Goal: Task Accomplishment & Management: Use online tool/utility

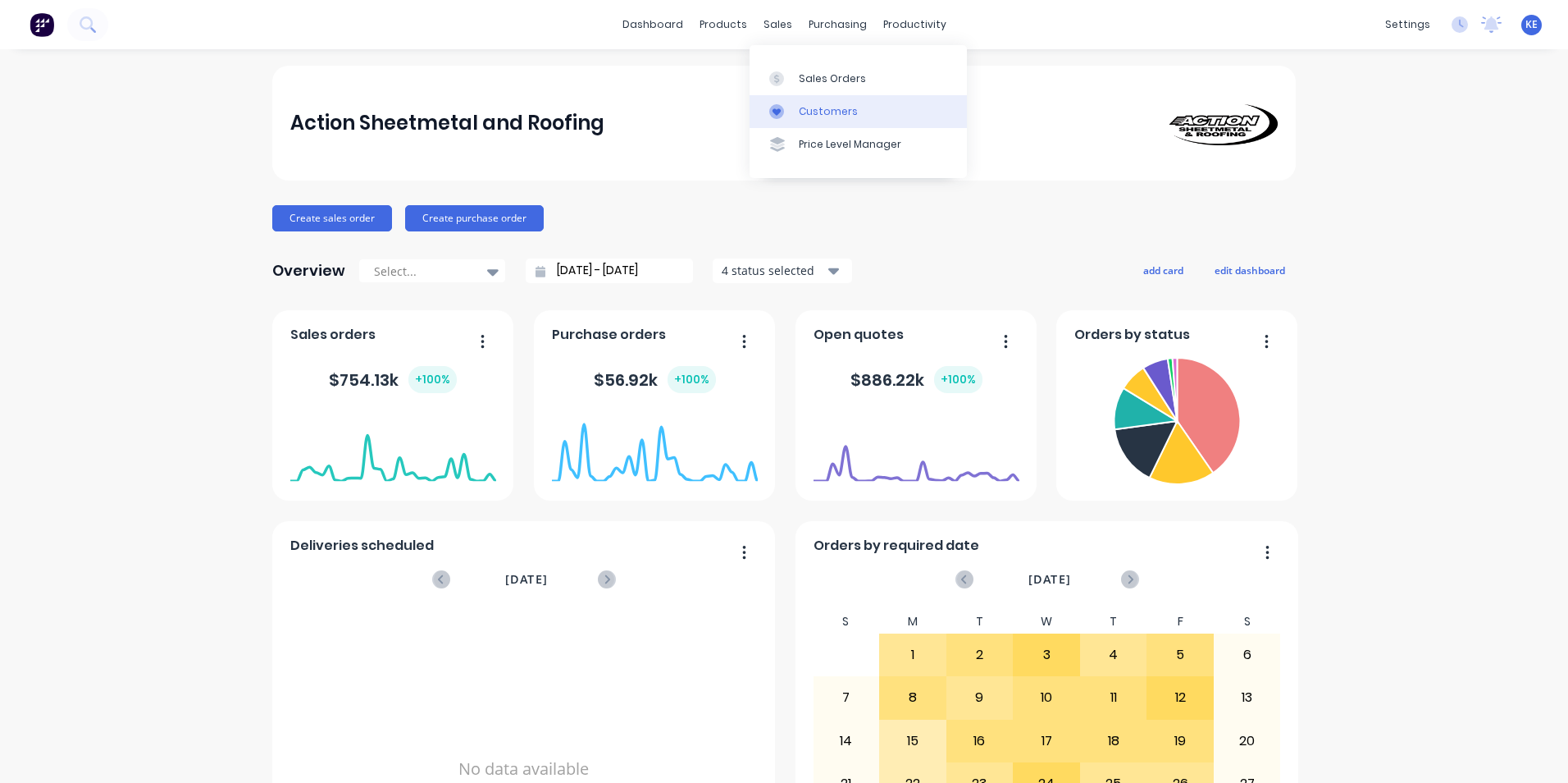
click at [808, 109] on div "Customers" at bounding box center [828, 111] width 59 height 15
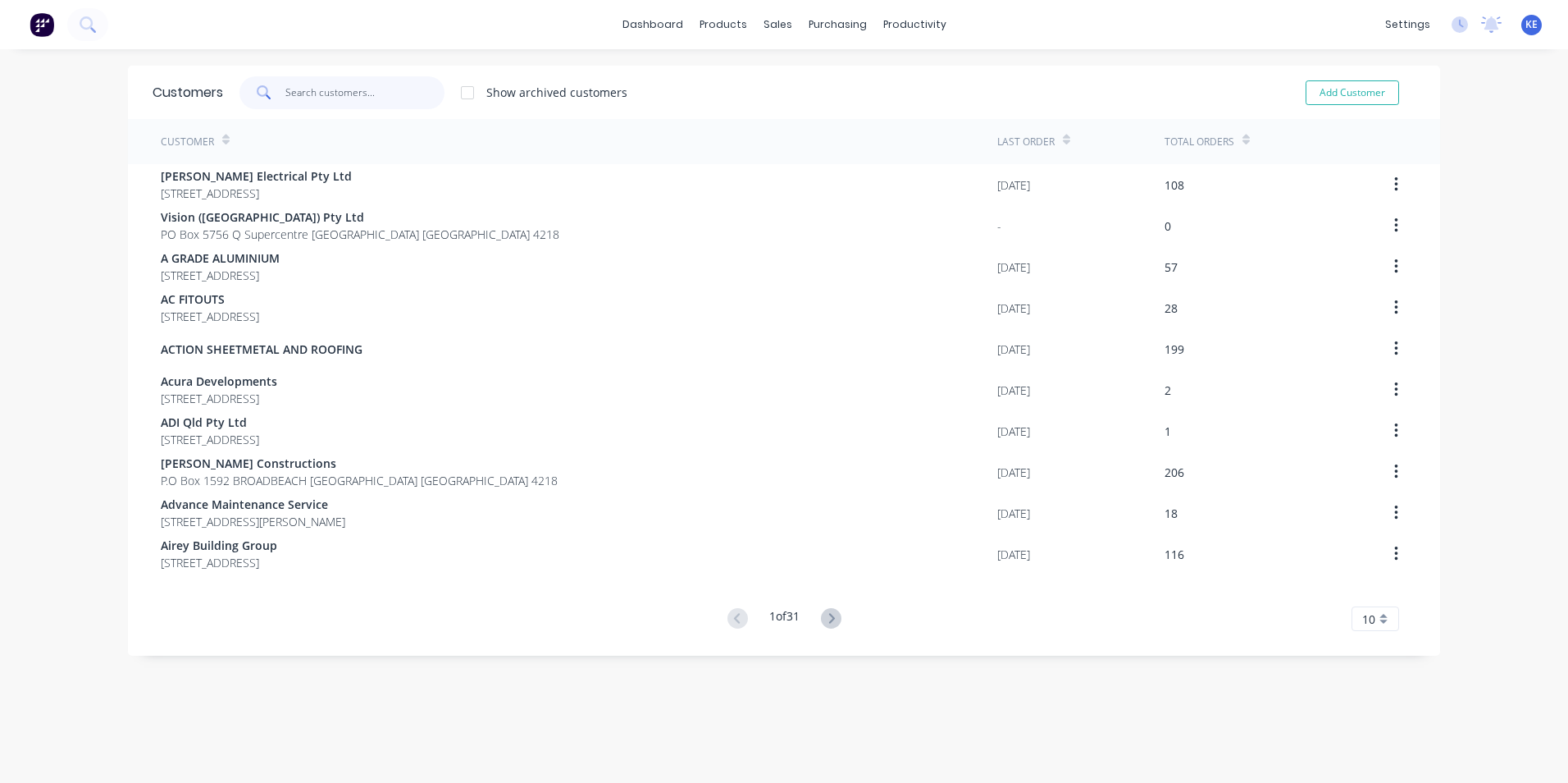
click at [314, 95] on input "text" at bounding box center [365, 93] width 160 height 33
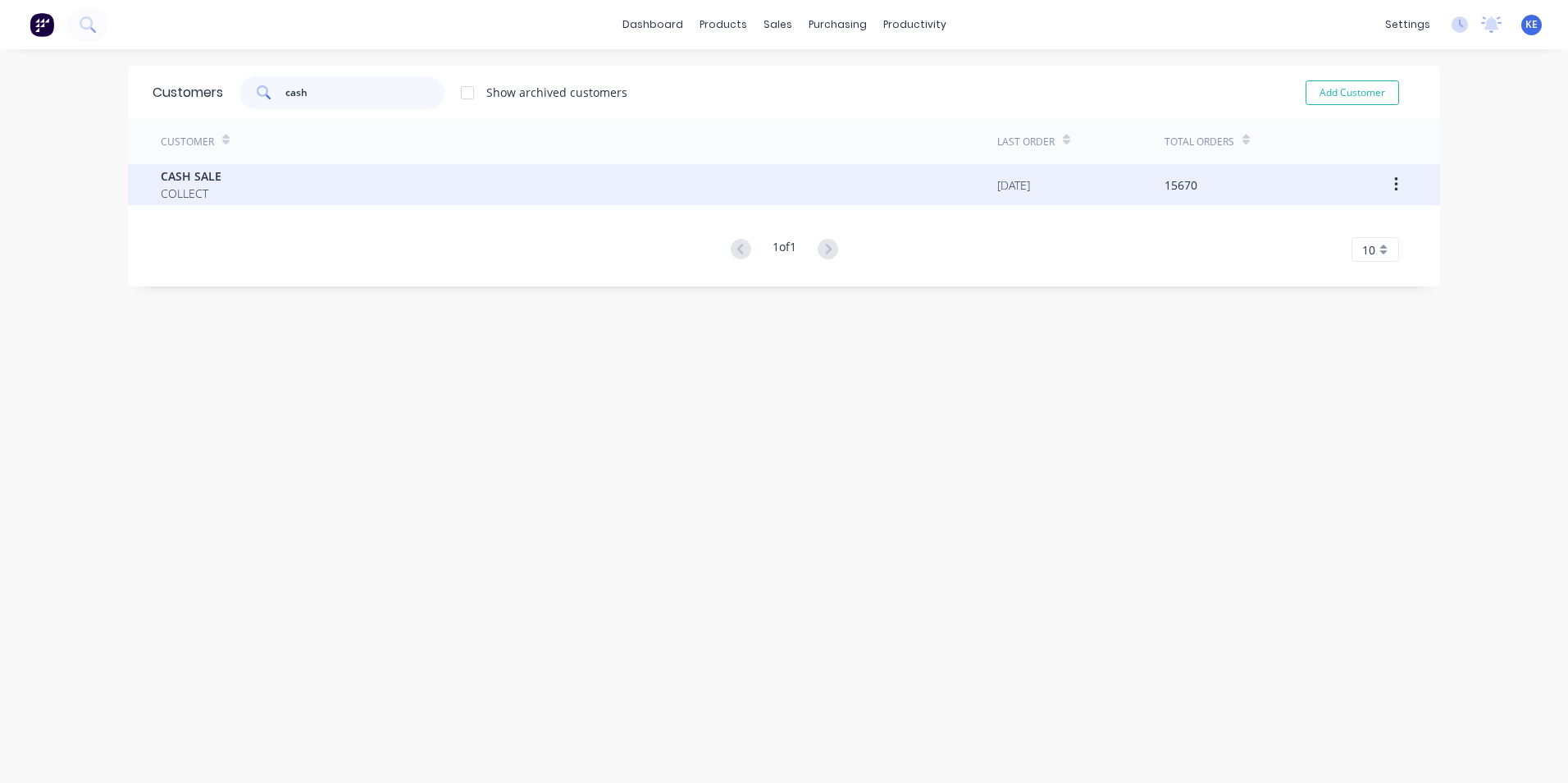
type input "cash"
click at [315, 186] on div "CASH SALE COLLECT" at bounding box center [579, 184] width 836 height 41
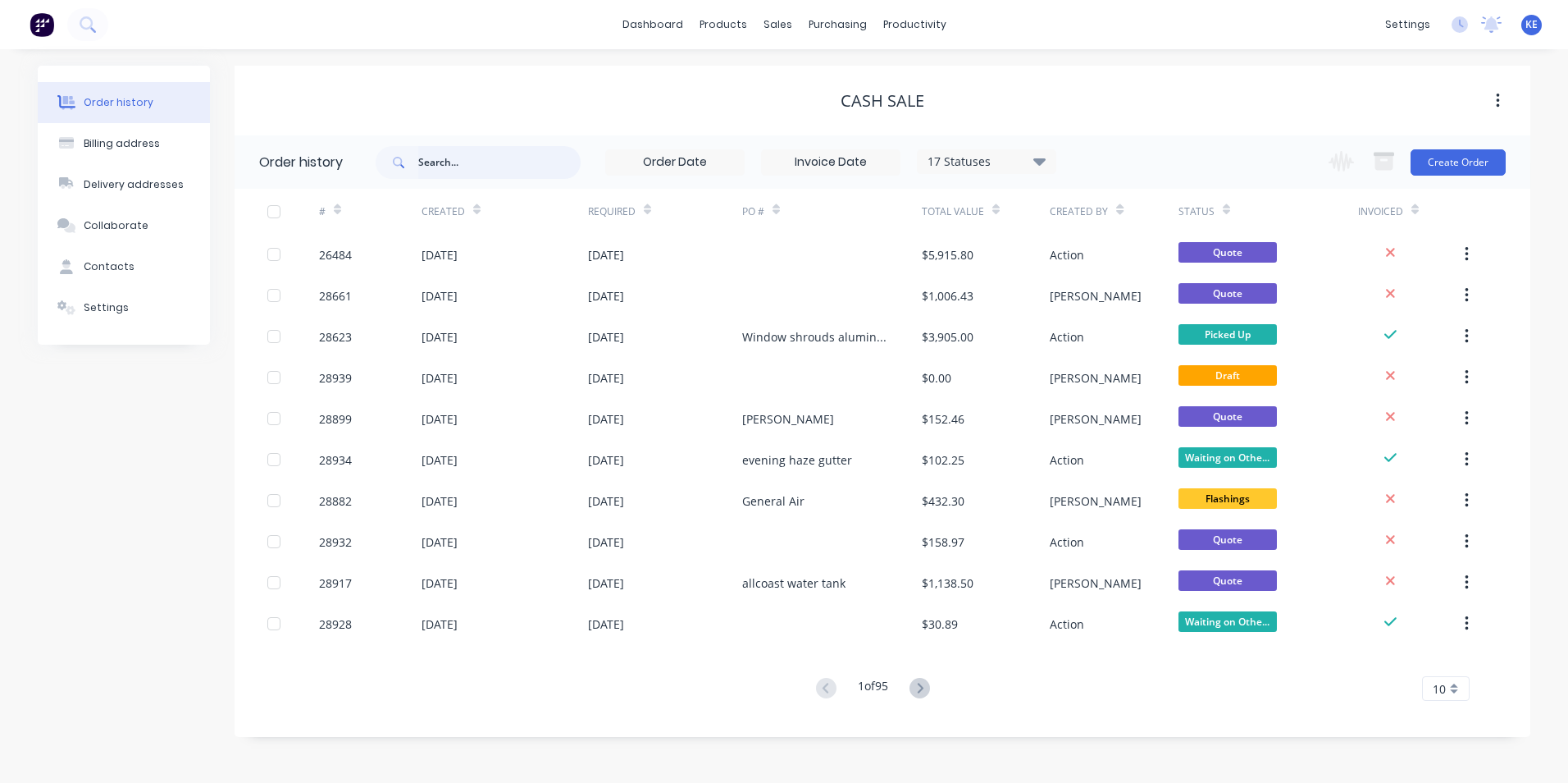
click at [456, 168] on input "text" at bounding box center [499, 162] width 162 height 33
type input "28871"
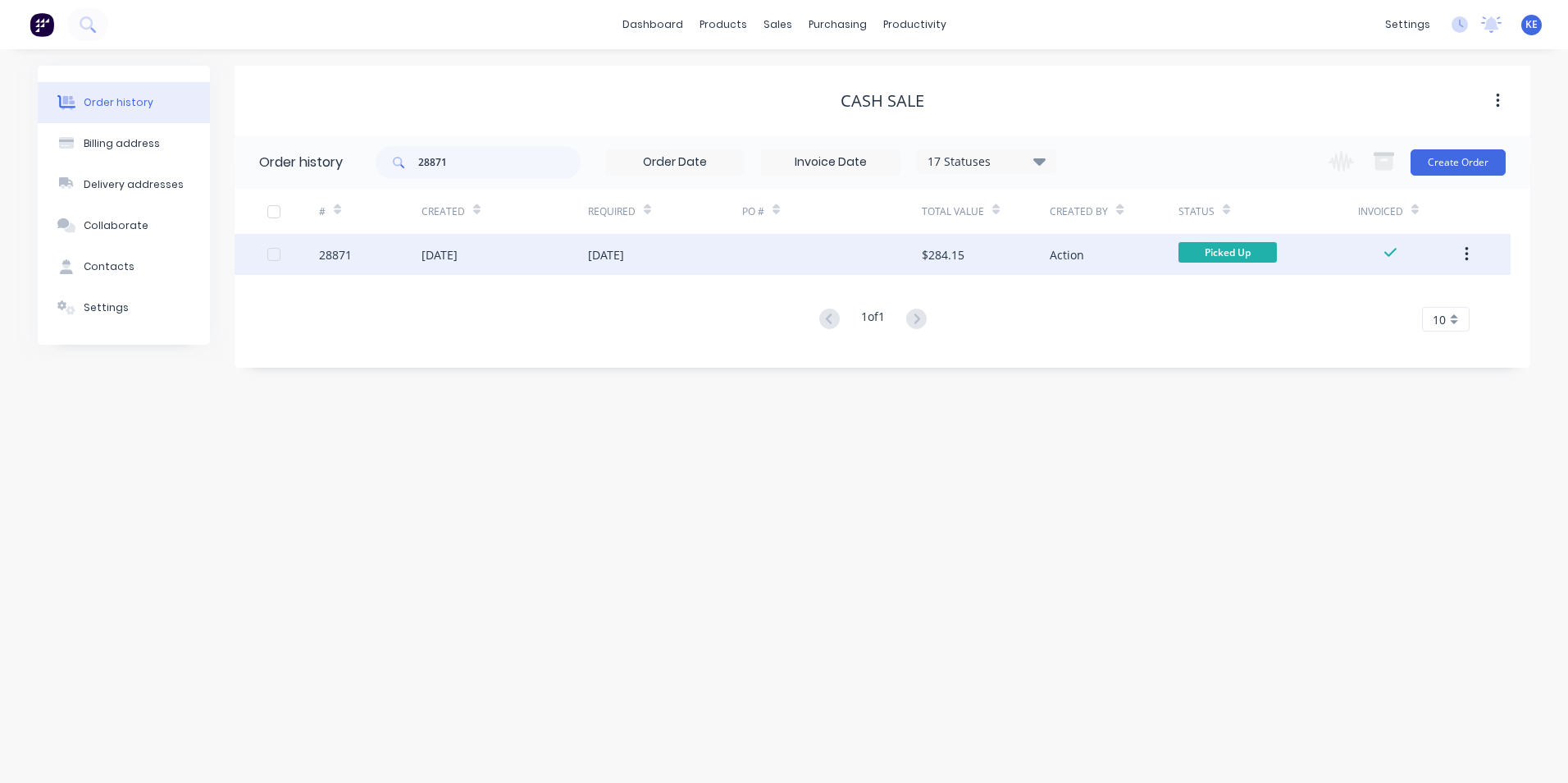
click at [395, 251] on div "28871" at bounding box center [370, 254] width 103 height 41
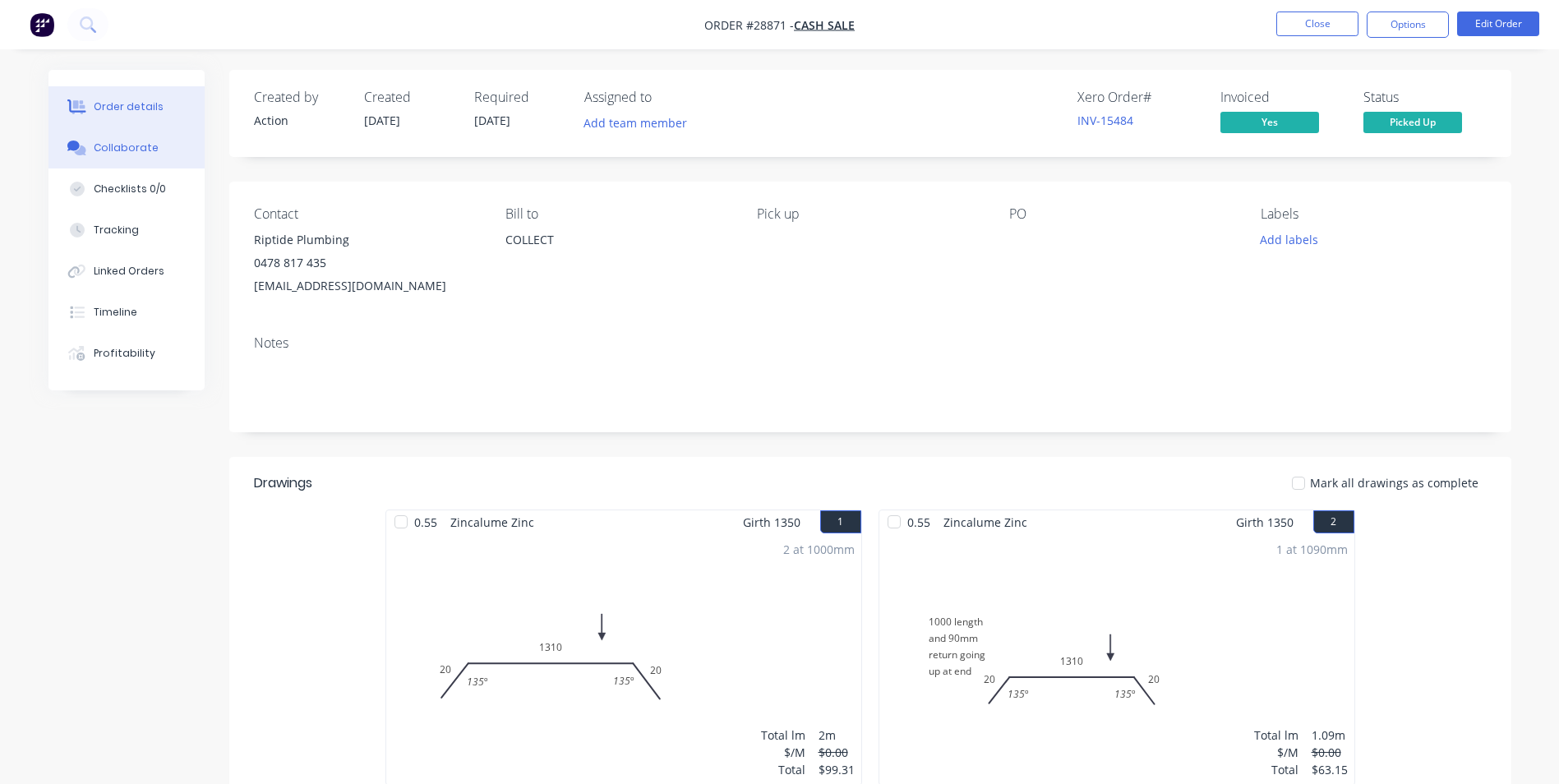
click at [140, 140] on button "Collaborate" at bounding box center [126, 148] width 156 height 41
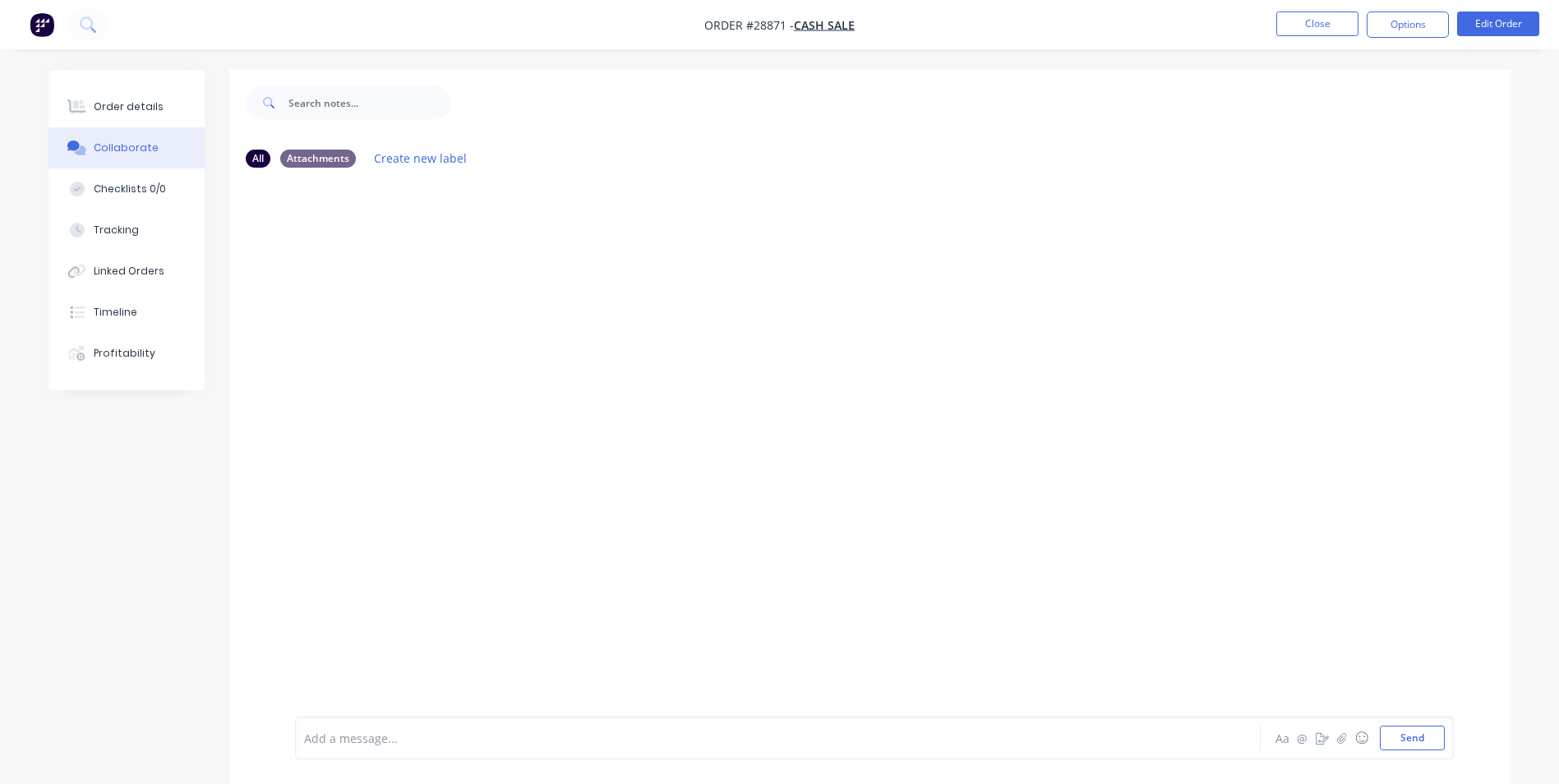
click at [351, 727] on div "Add a message..." at bounding box center [731, 737] width 855 height 25
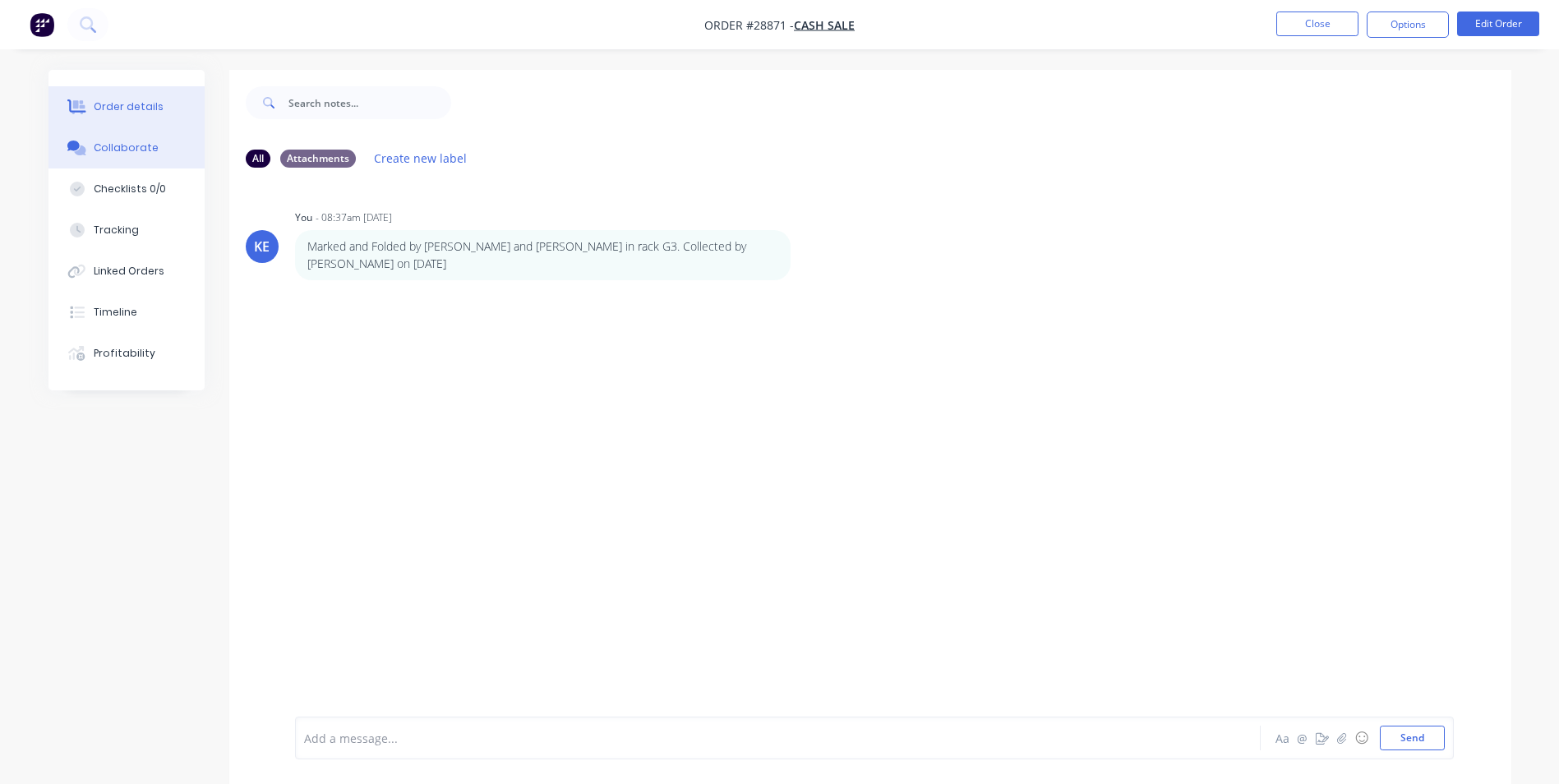
drag, startPoint x: 134, startPoint y: 107, endPoint x: 141, endPoint y: 99, distance: 10.6
click at [134, 104] on div "Order details" at bounding box center [129, 107] width 70 height 15
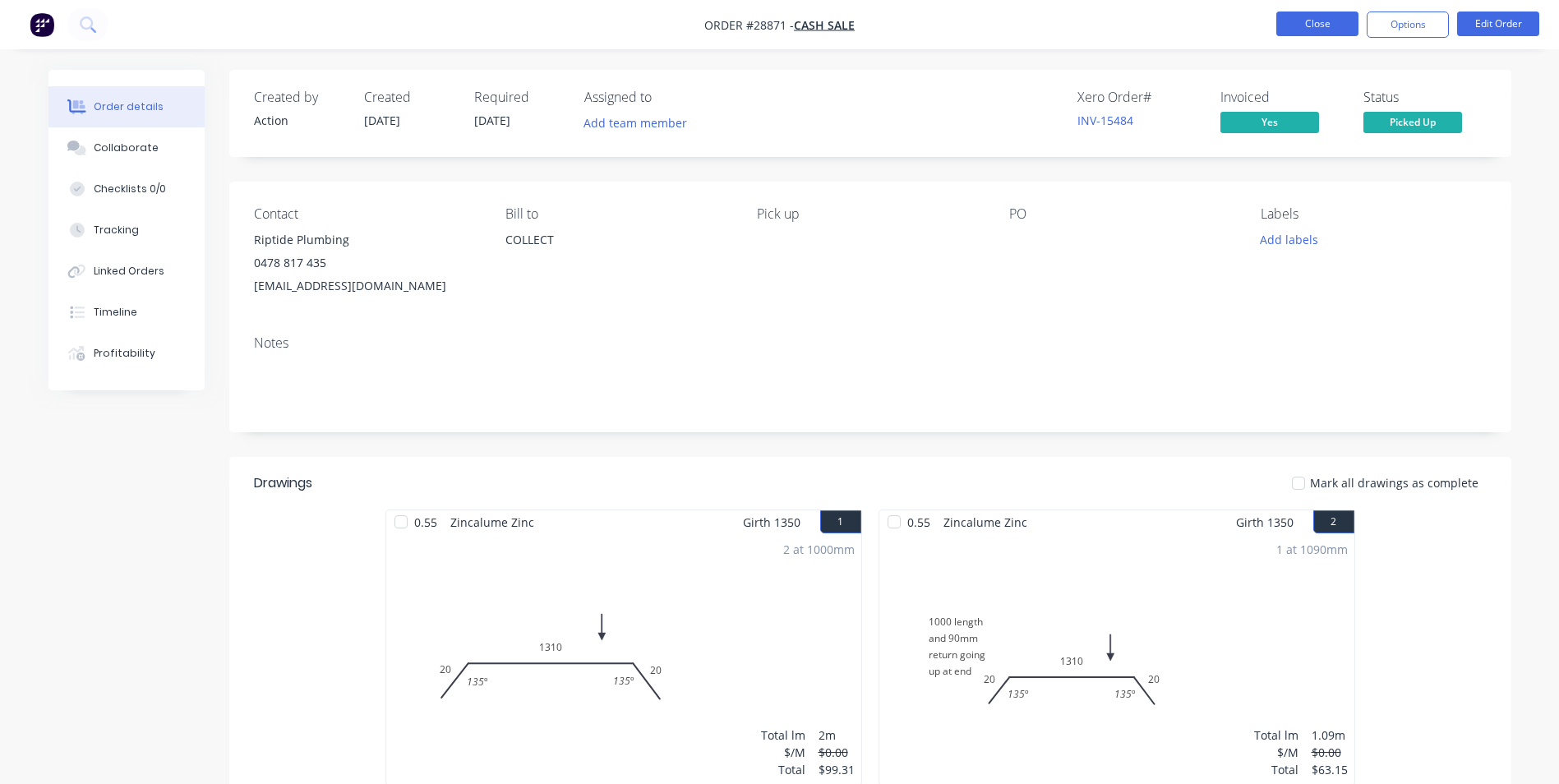
click at [1330, 21] on button "Close" at bounding box center [1317, 24] width 82 height 25
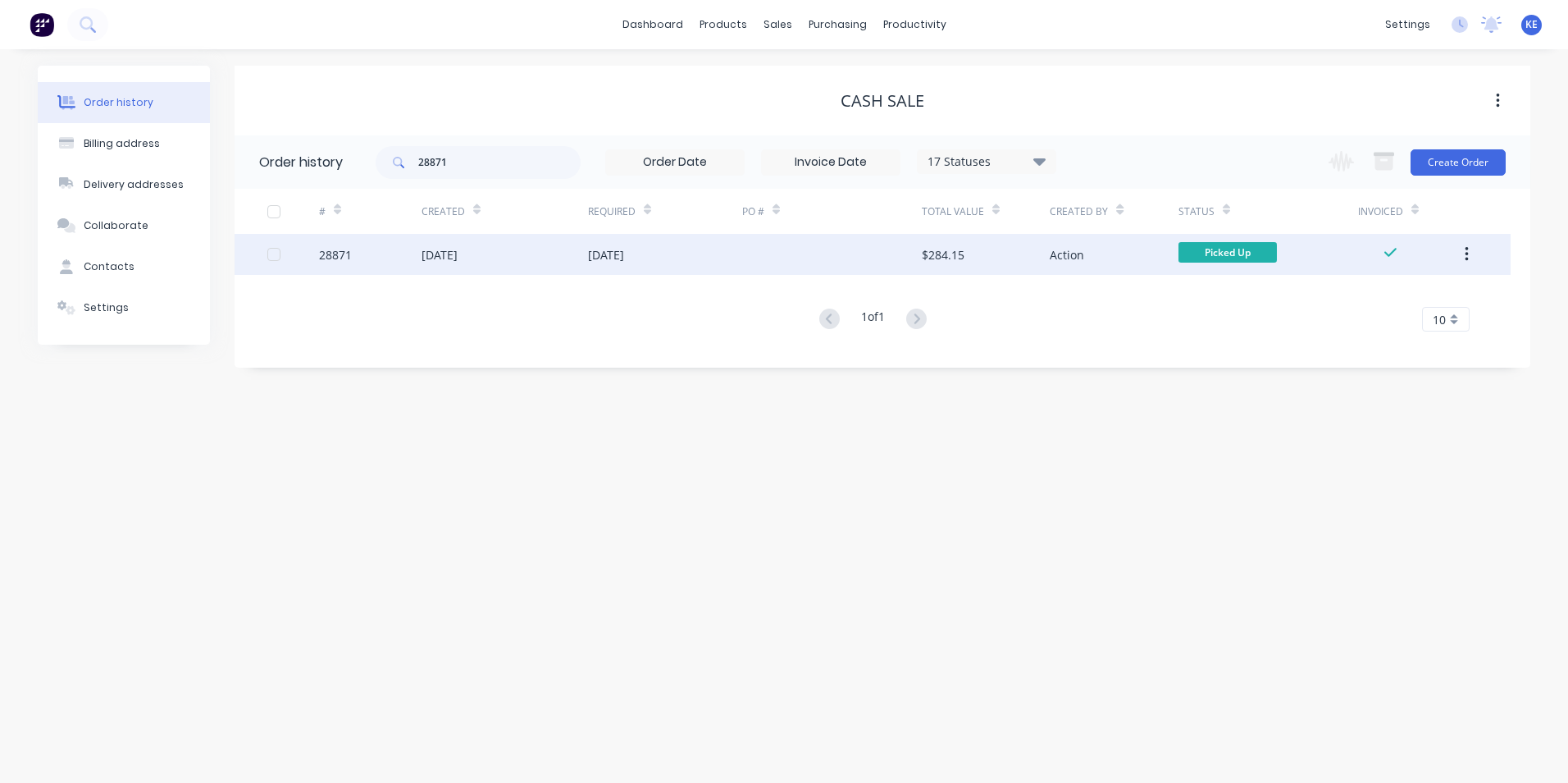
click at [1466, 250] on icon "button" at bounding box center [1467, 254] width 4 height 15
click at [1368, 300] on div "Archive" at bounding box center [1408, 297] width 127 height 24
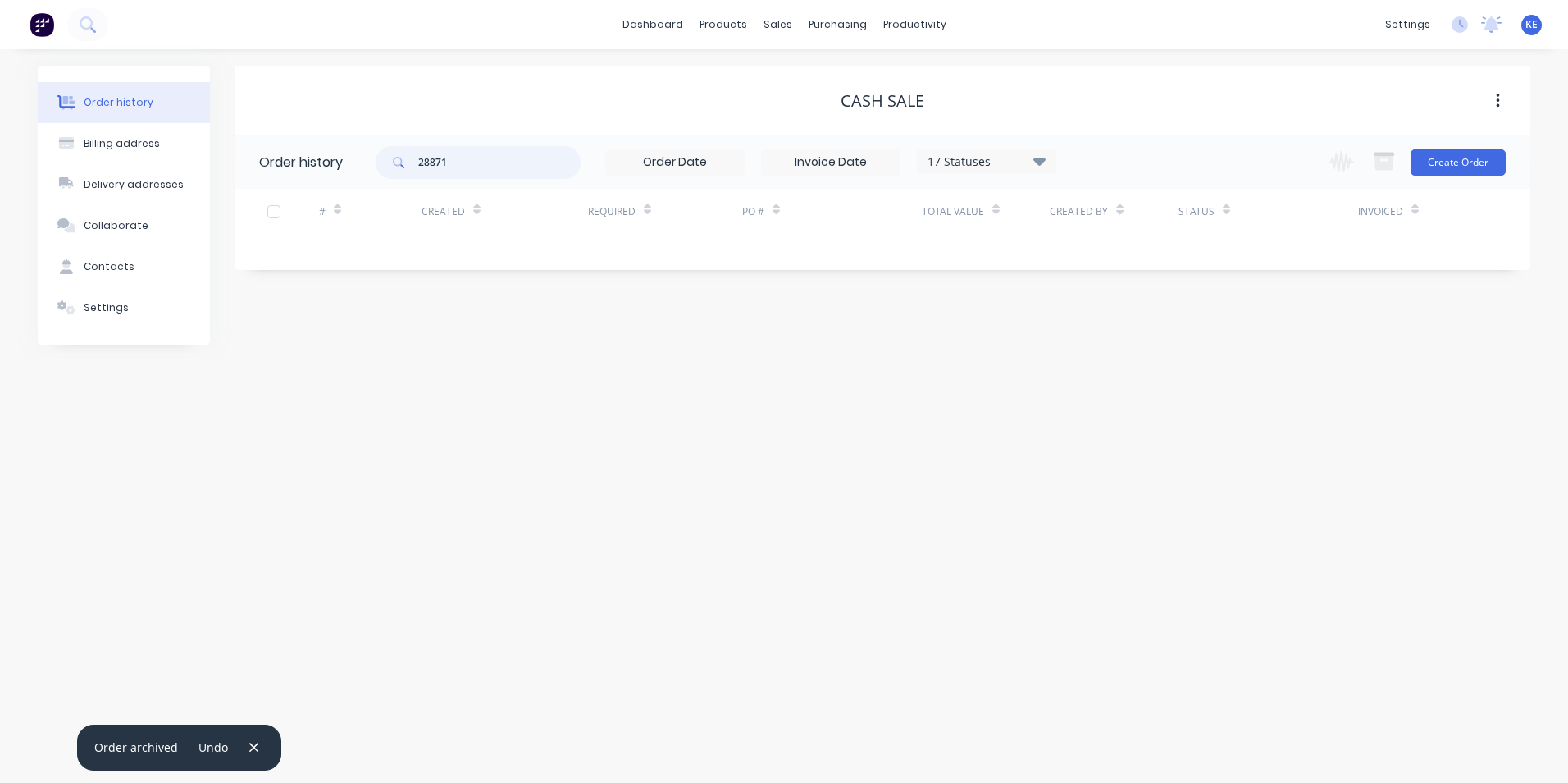
drag, startPoint x: 461, startPoint y: 169, endPoint x: 272, endPoint y: 160, distance: 189.2
click at [272, 160] on header "Order history 28871 17 Statuses Invoice Status Invoiced Not Invoiced Partial Or…" at bounding box center [882, 162] width 1296 height 54
type input "28415"
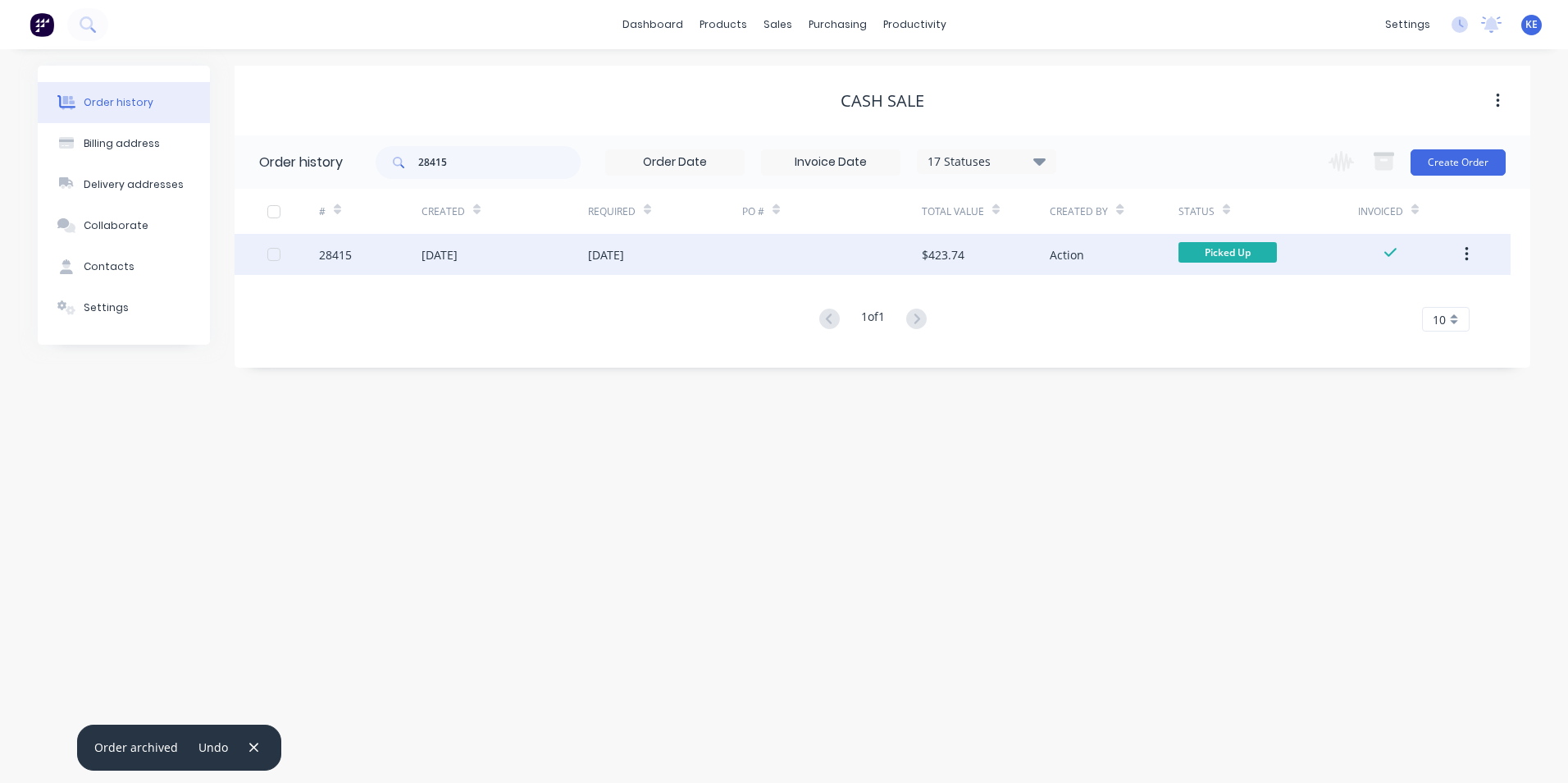
click at [360, 261] on div "28415" at bounding box center [370, 254] width 103 height 41
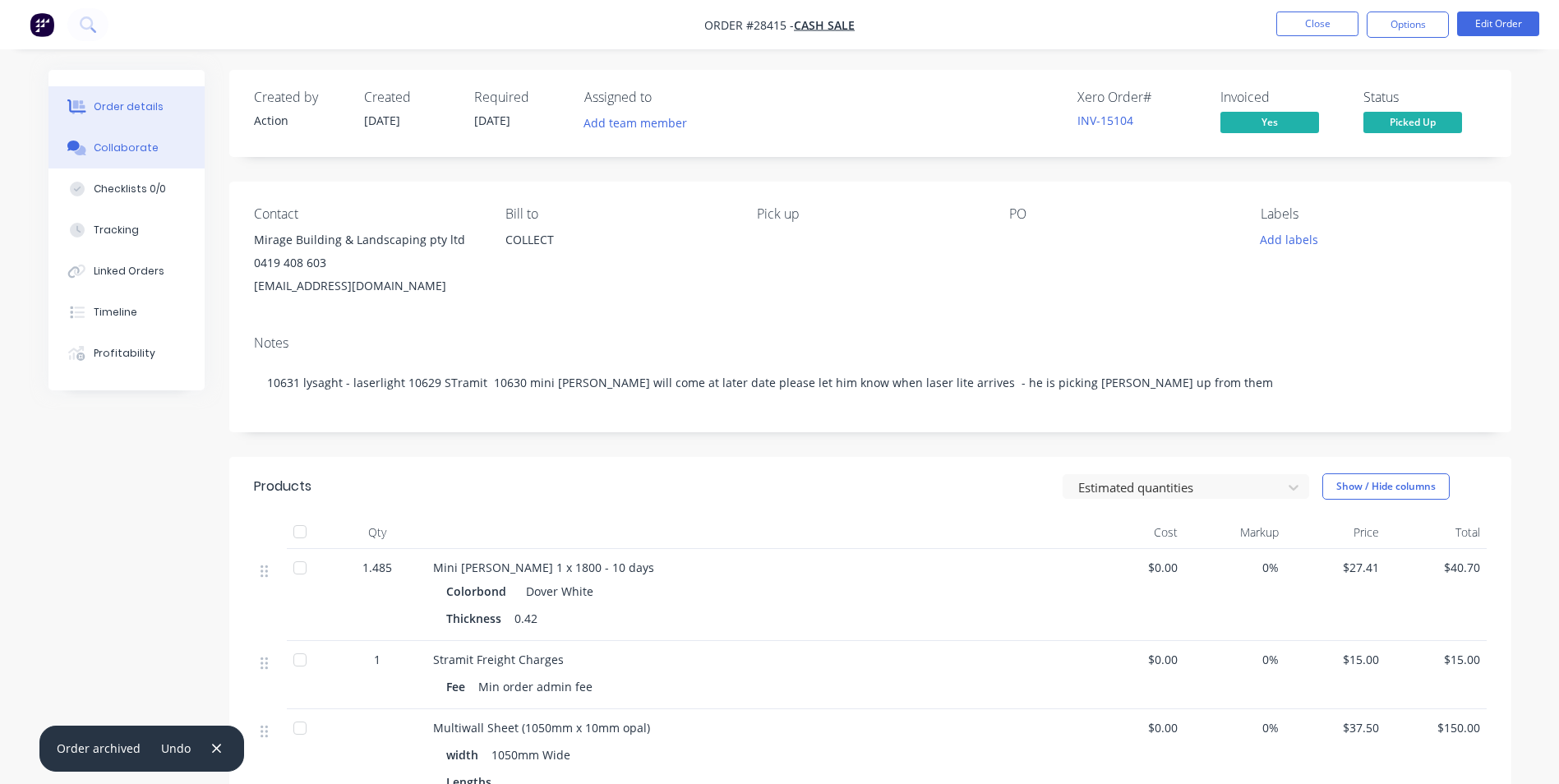
click at [127, 144] on div "Collaborate" at bounding box center [126, 148] width 65 height 15
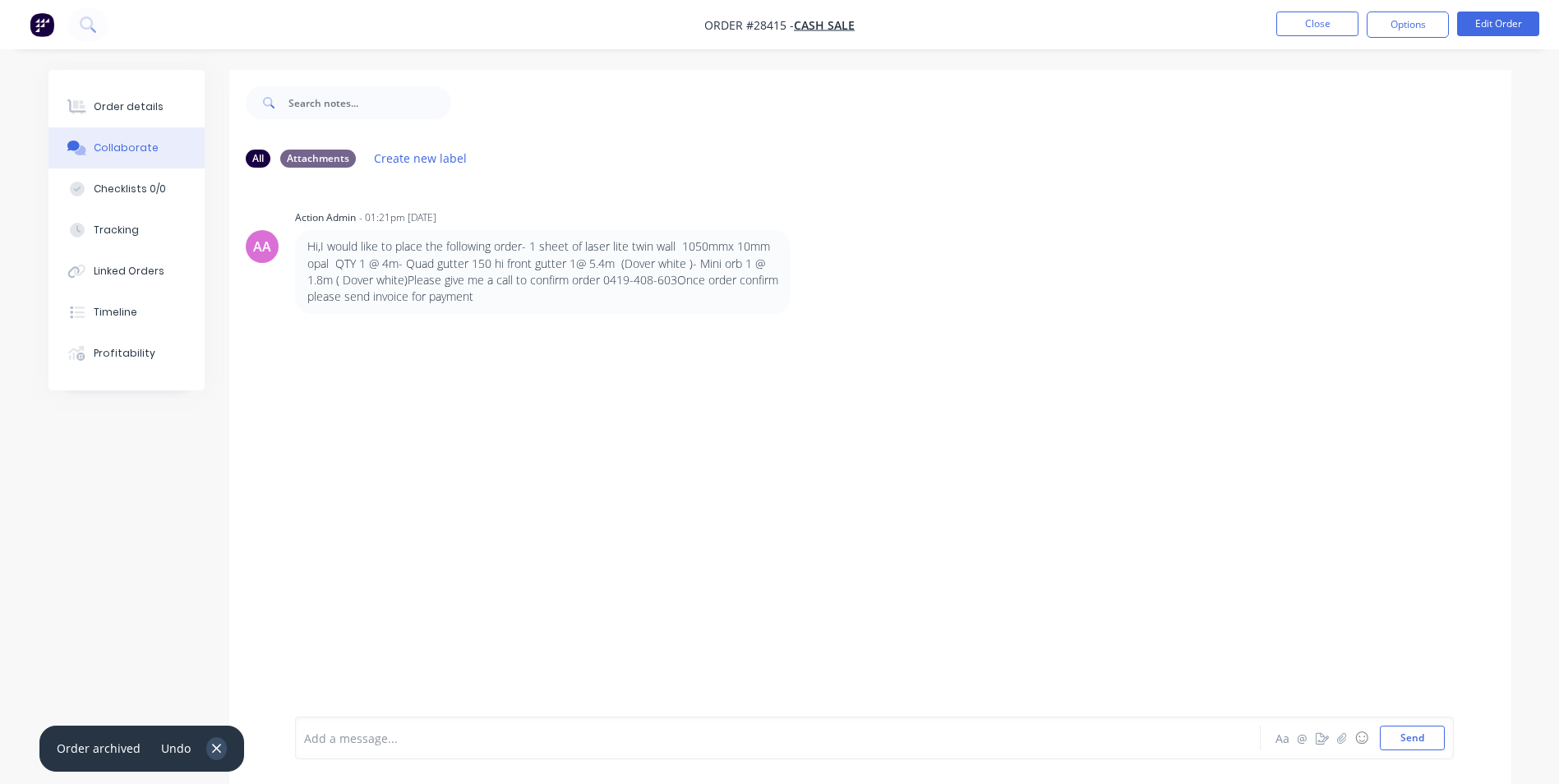
drag, startPoint x: 208, startPoint y: 748, endPoint x: 266, endPoint y: 638, distance: 124.4
click at [211, 747] on icon "button" at bounding box center [216, 748] width 11 height 15
drag, startPoint x: 392, startPoint y: 729, endPoint x: 449, endPoint y: 562, distance: 176.5
click at [392, 729] on div at bounding box center [732, 737] width 854 height 17
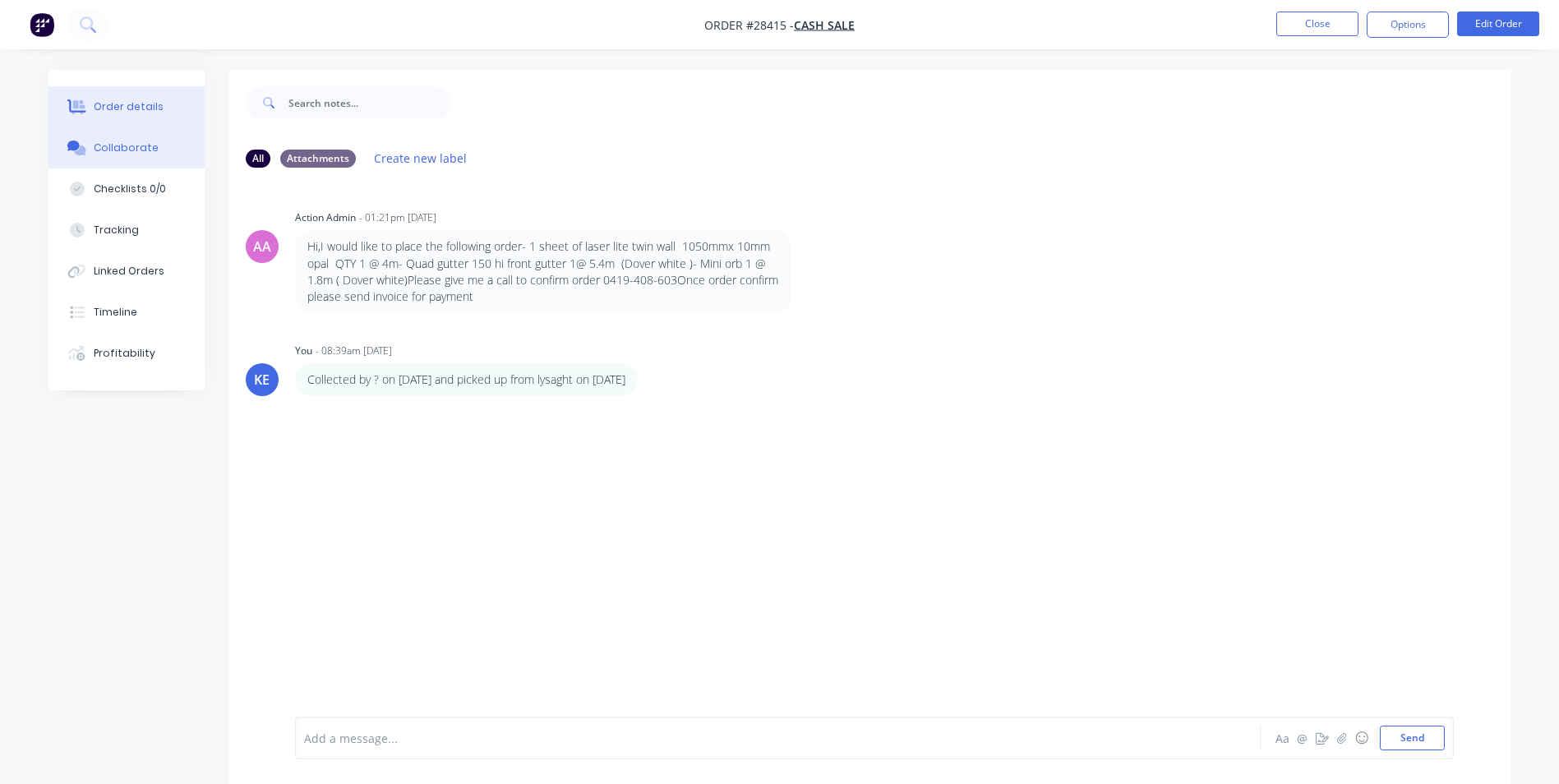
click at [116, 101] on div "Order details" at bounding box center [129, 107] width 70 height 15
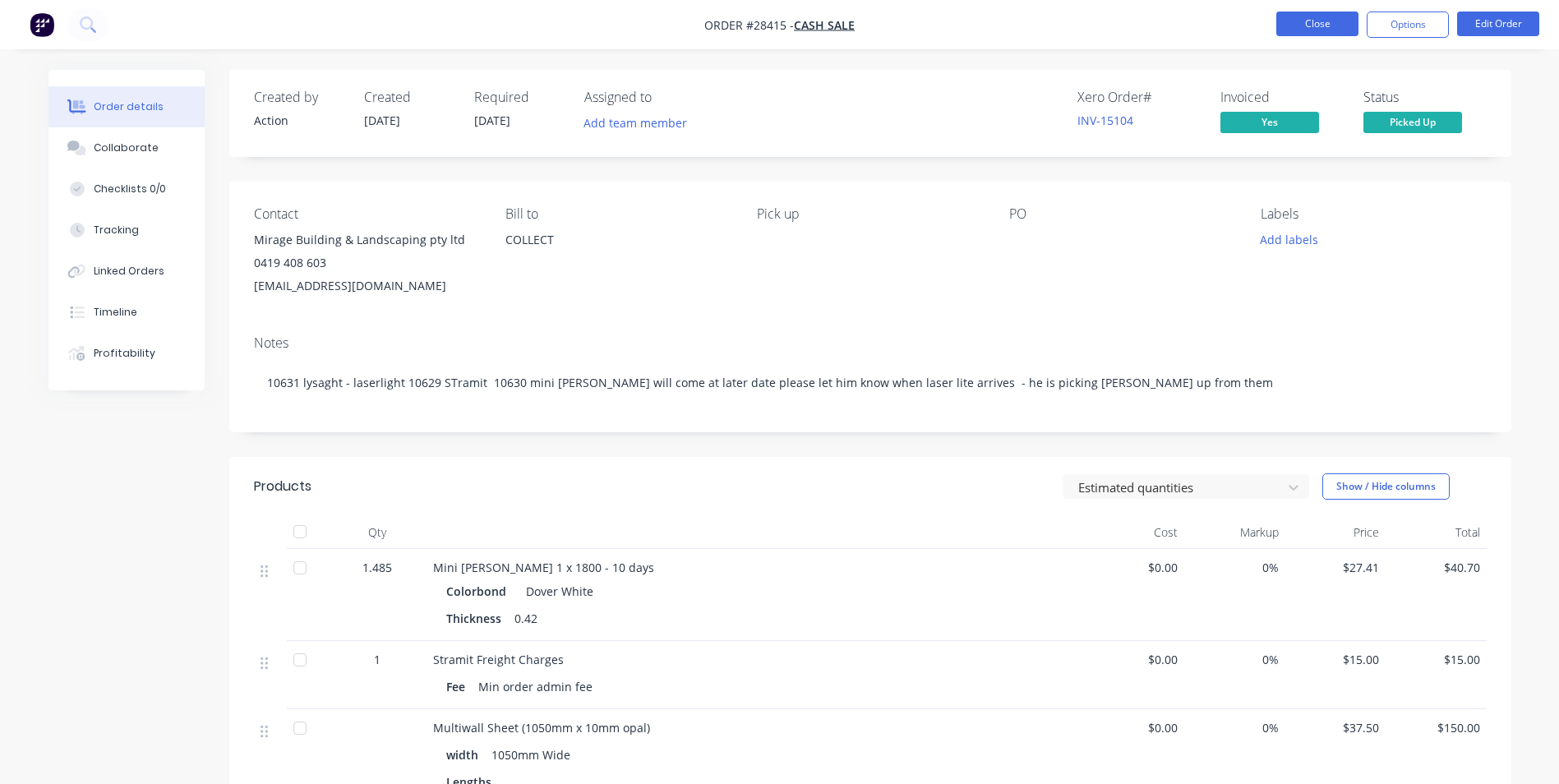
click at [1310, 29] on button "Close" at bounding box center [1317, 24] width 82 height 25
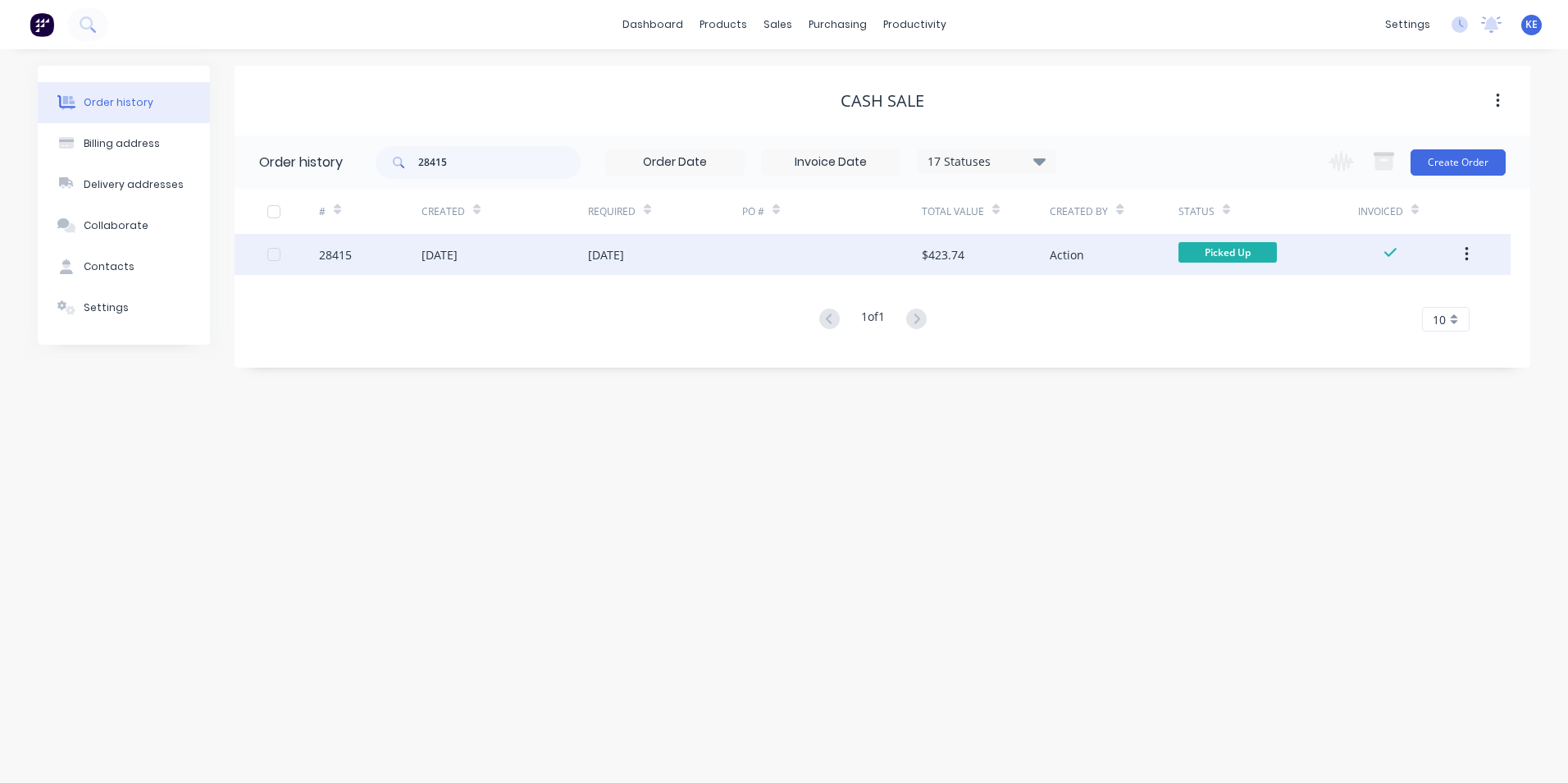
click at [1469, 256] on button "button" at bounding box center [1467, 254] width 38 height 29
click at [1346, 294] on div "Archive" at bounding box center [1408, 297] width 127 height 24
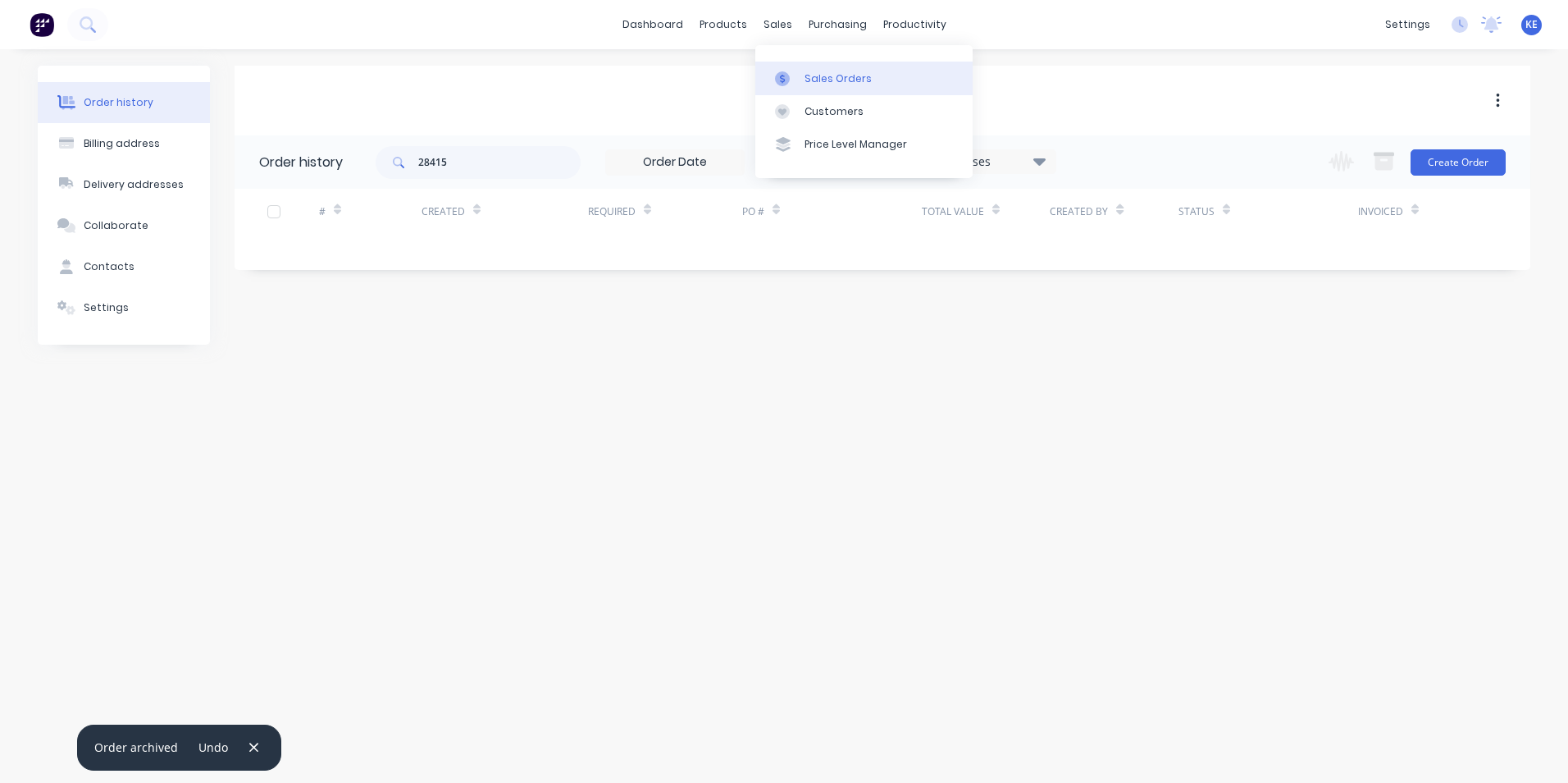
click at [813, 87] on link "Sales Orders" at bounding box center [864, 78] width 218 height 33
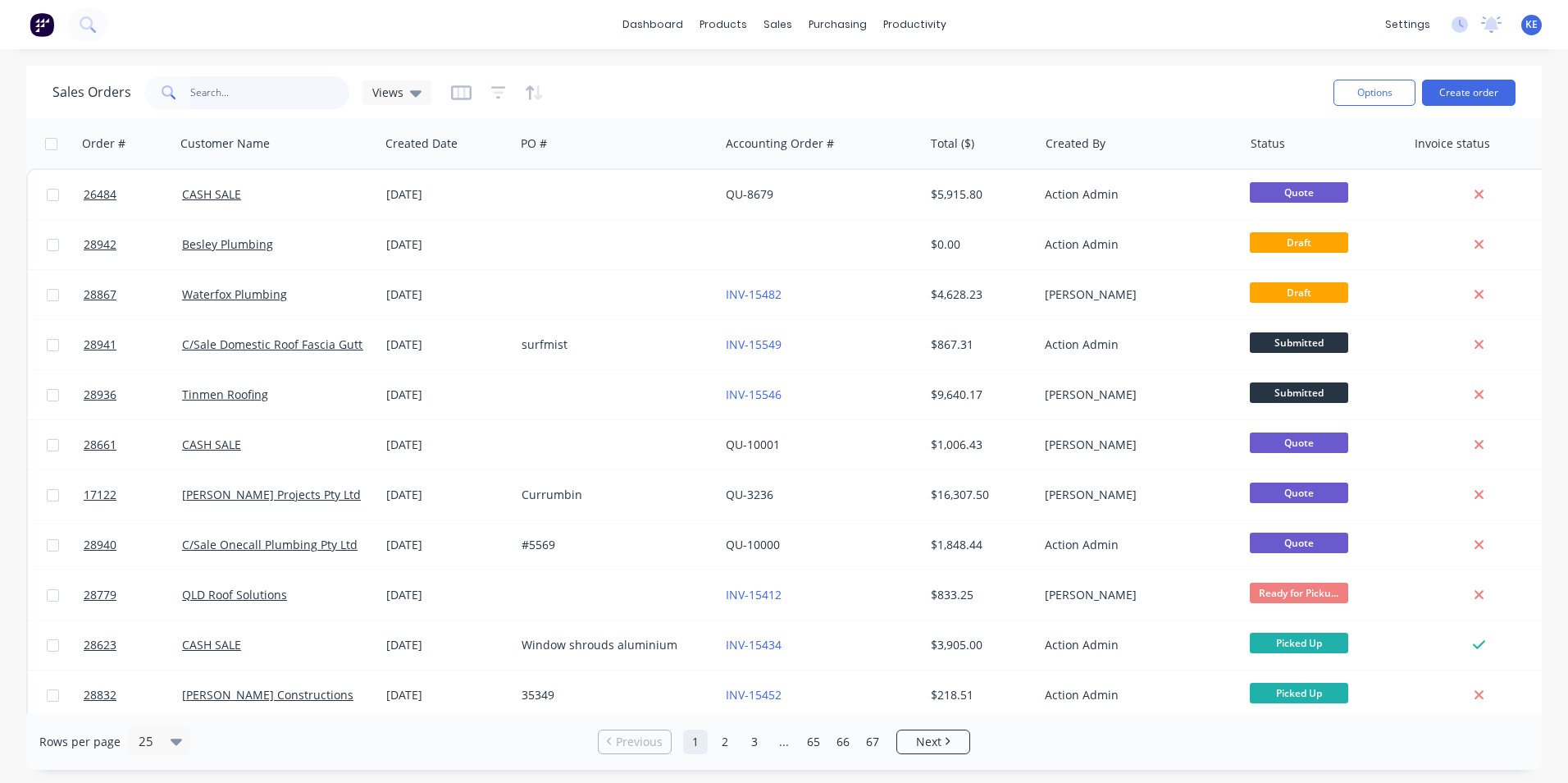
click at [226, 98] on input "text" at bounding box center [271, 93] width 160 height 33
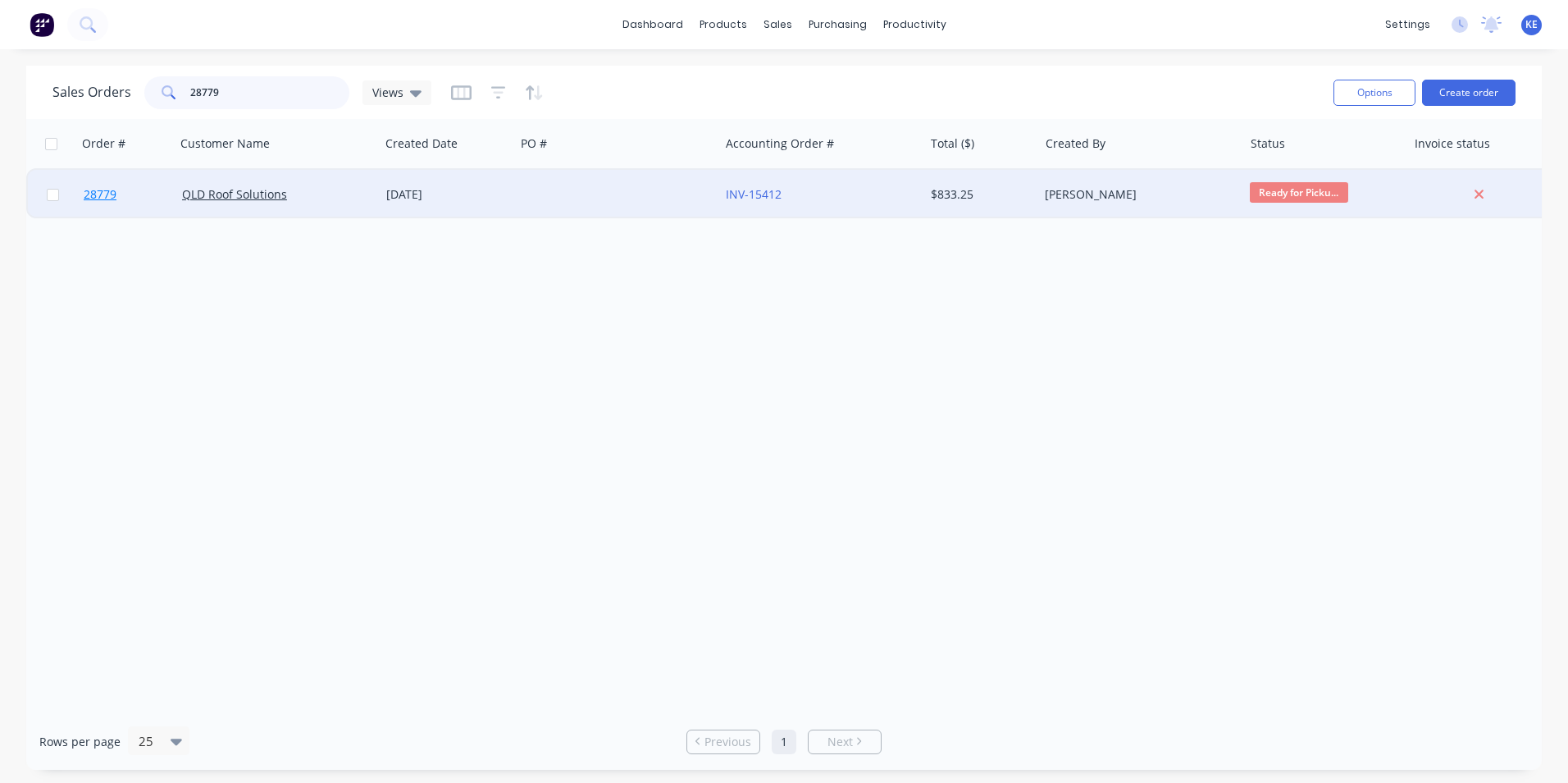
type input "28779"
click at [132, 199] on link "28779" at bounding box center [133, 194] width 98 height 49
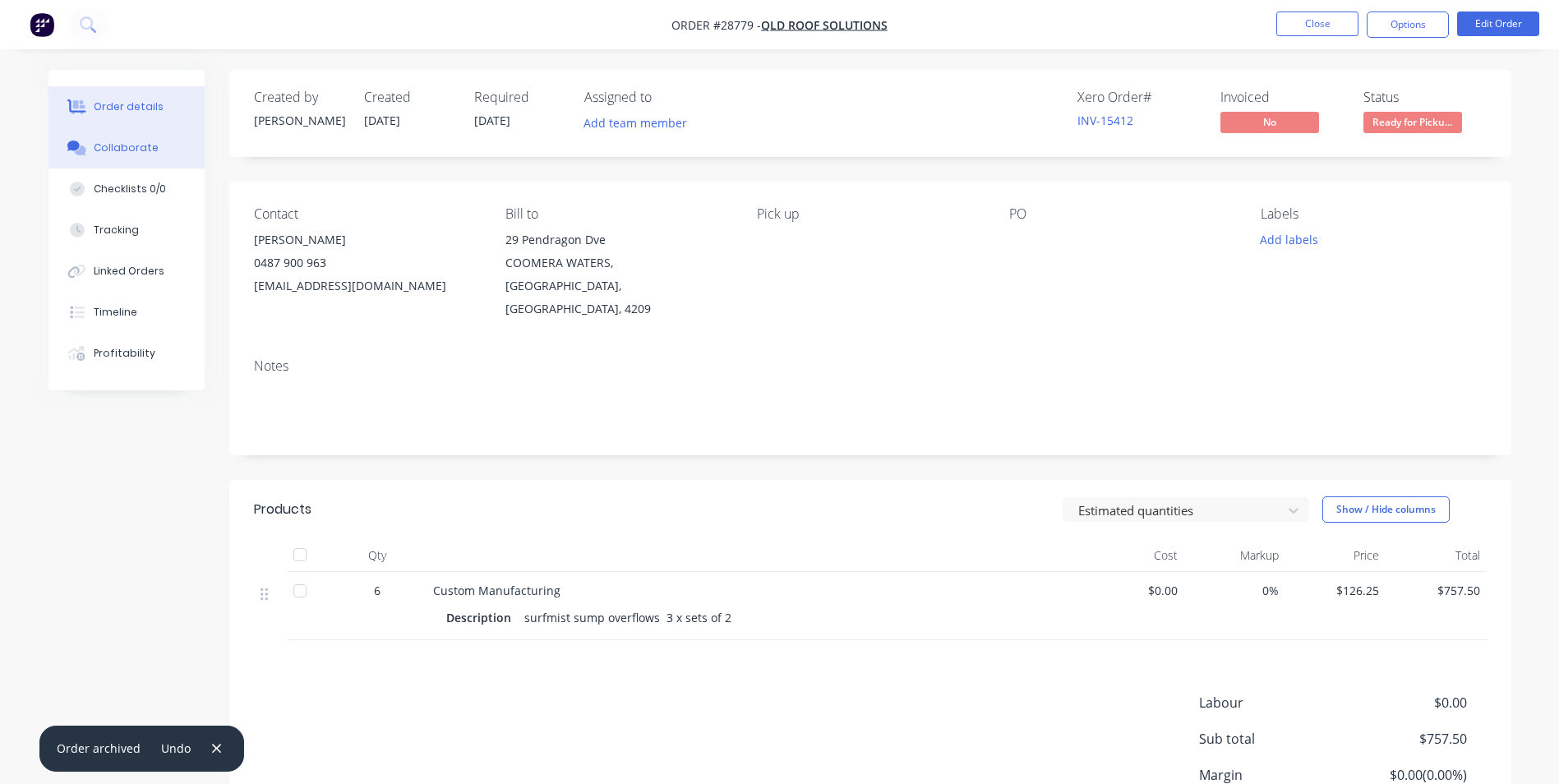
click at [122, 139] on button "Collaborate" at bounding box center [126, 148] width 156 height 41
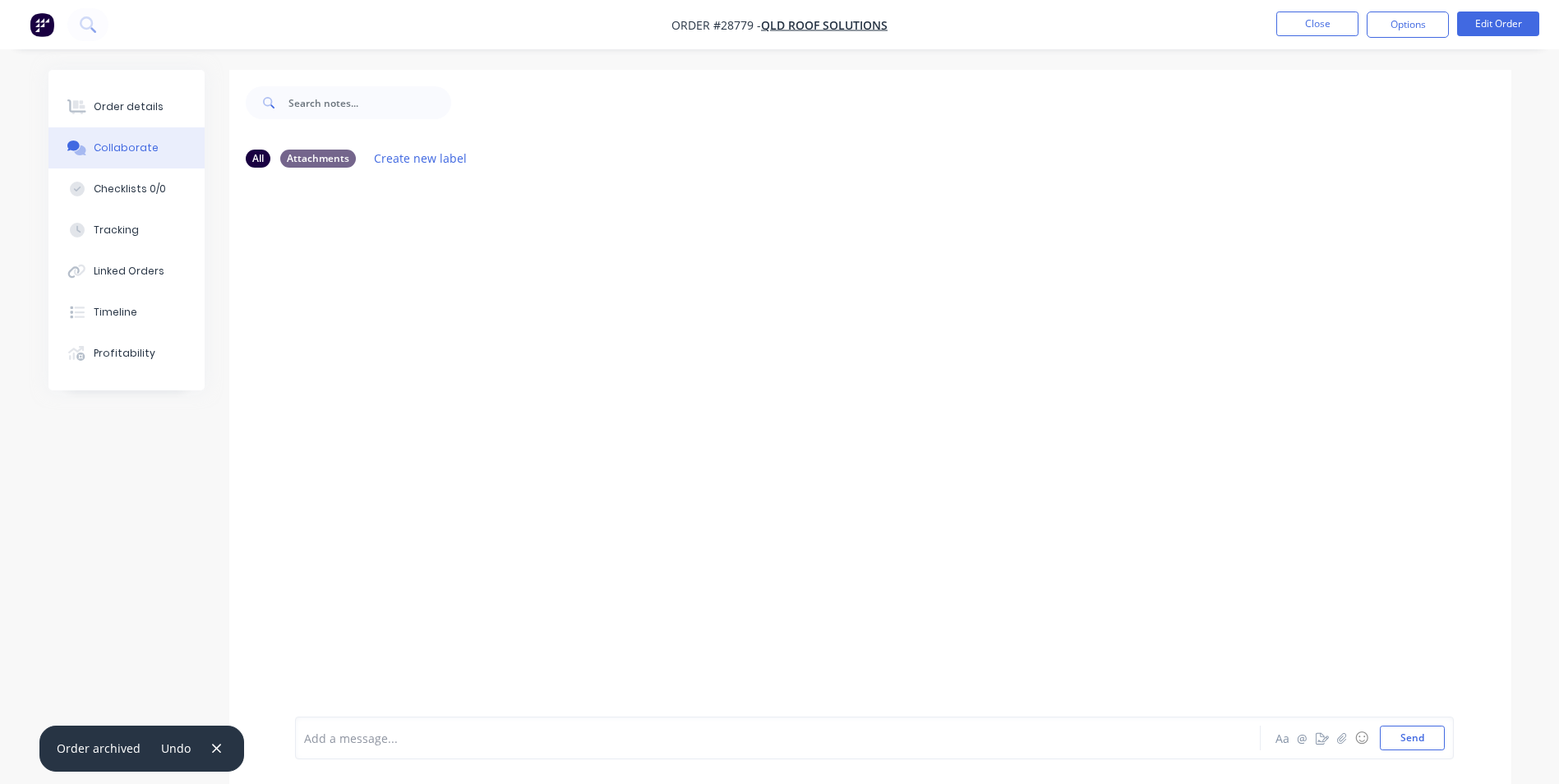
click at [383, 737] on div at bounding box center [732, 737] width 854 height 17
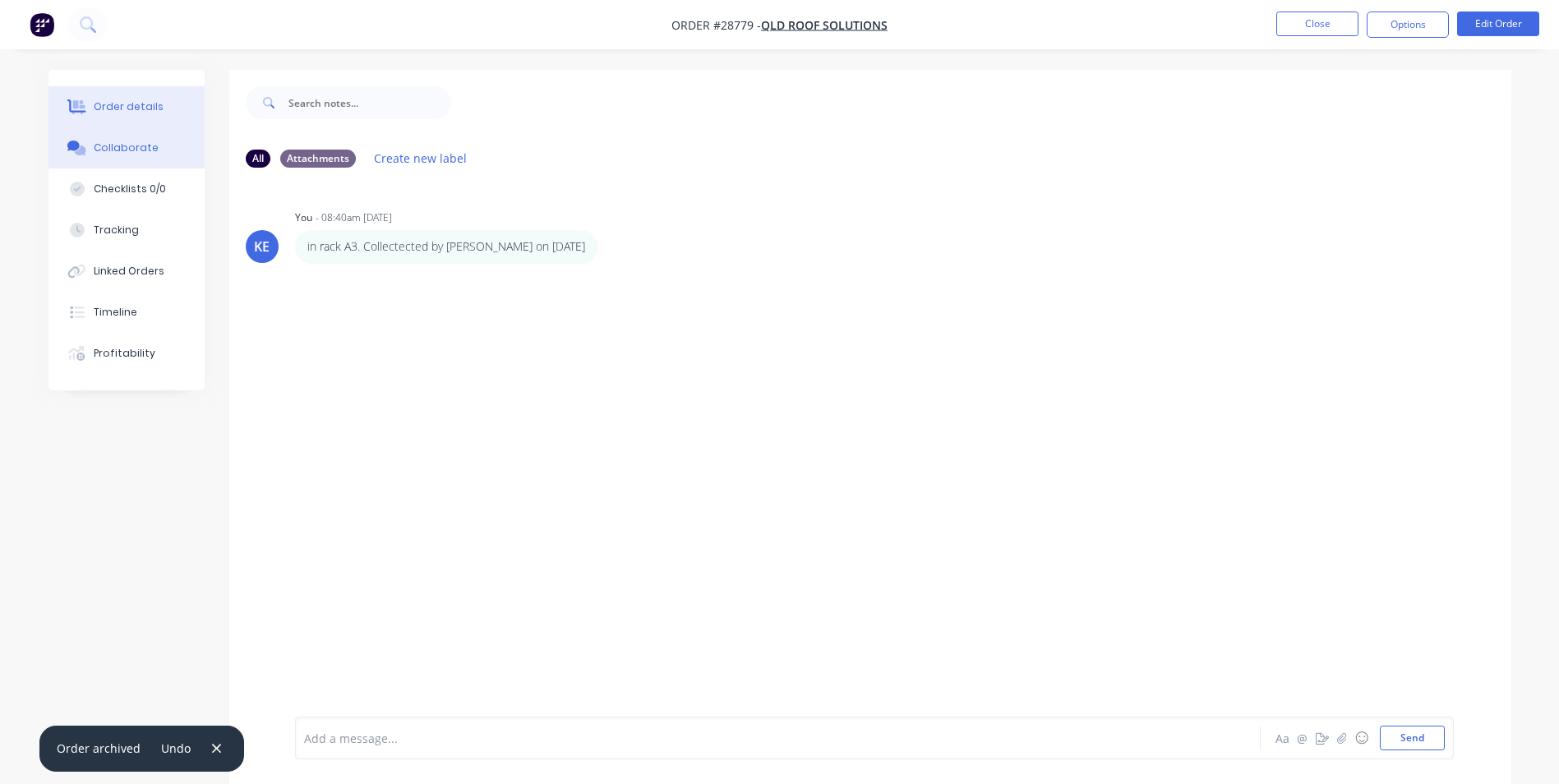
click at [114, 88] on button "Order details" at bounding box center [126, 107] width 156 height 41
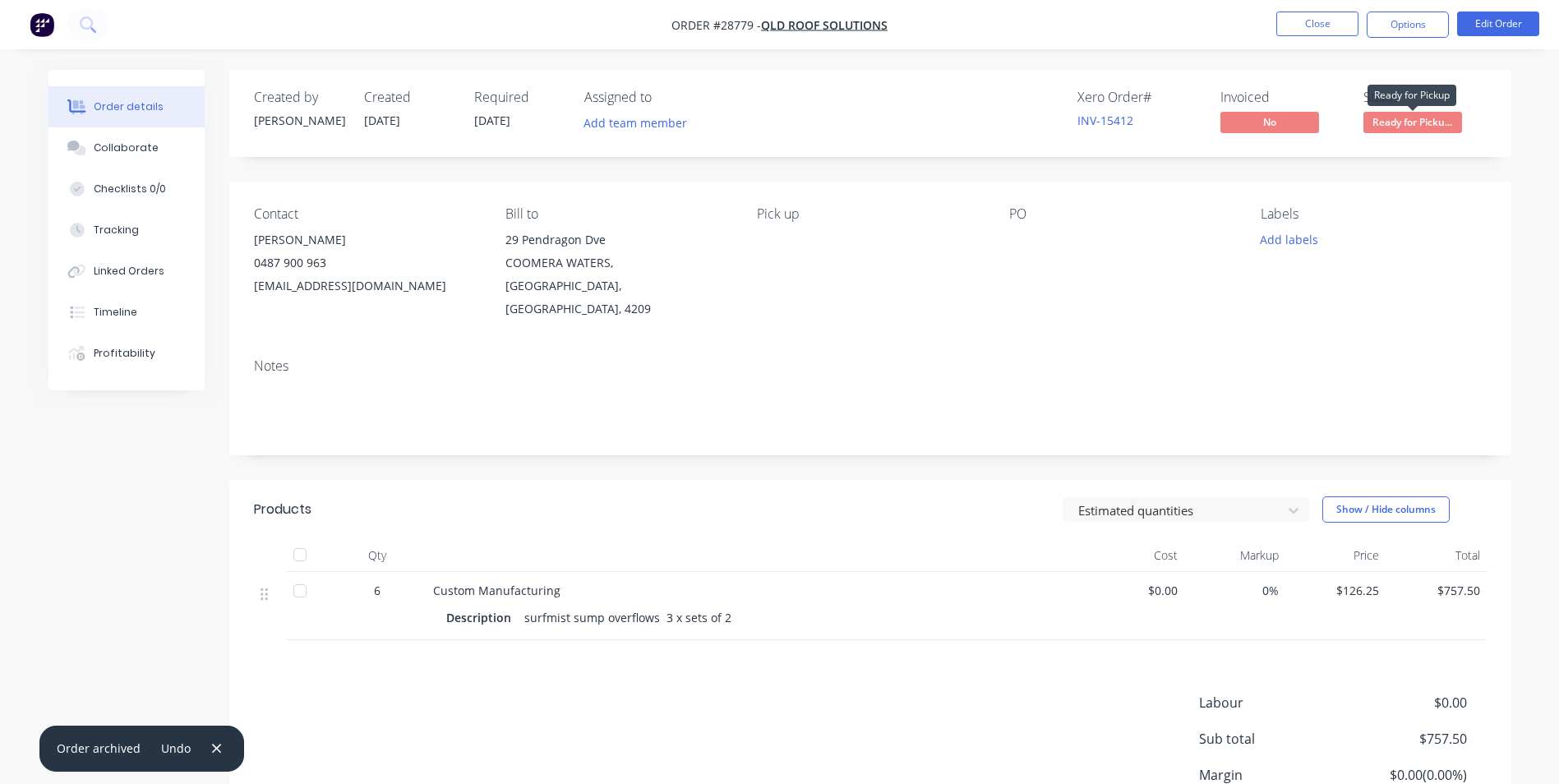
click at [1407, 128] on span "Ready for Picku..." at bounding box center [1413, 121] width 99 height 21
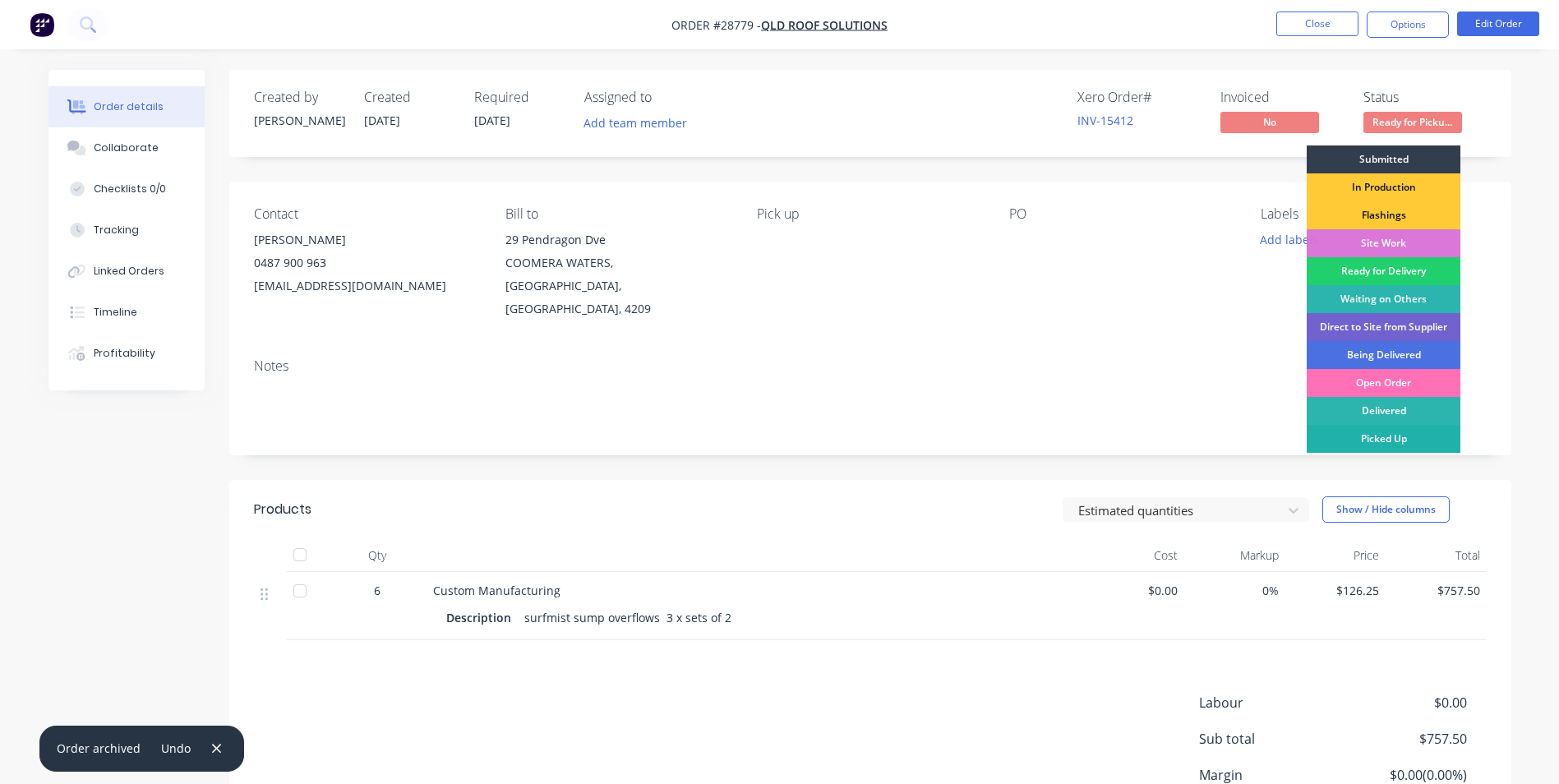
click at [1370, 435] on div "Picked Up" at bounding box center [1383, 438] width 153 height 28
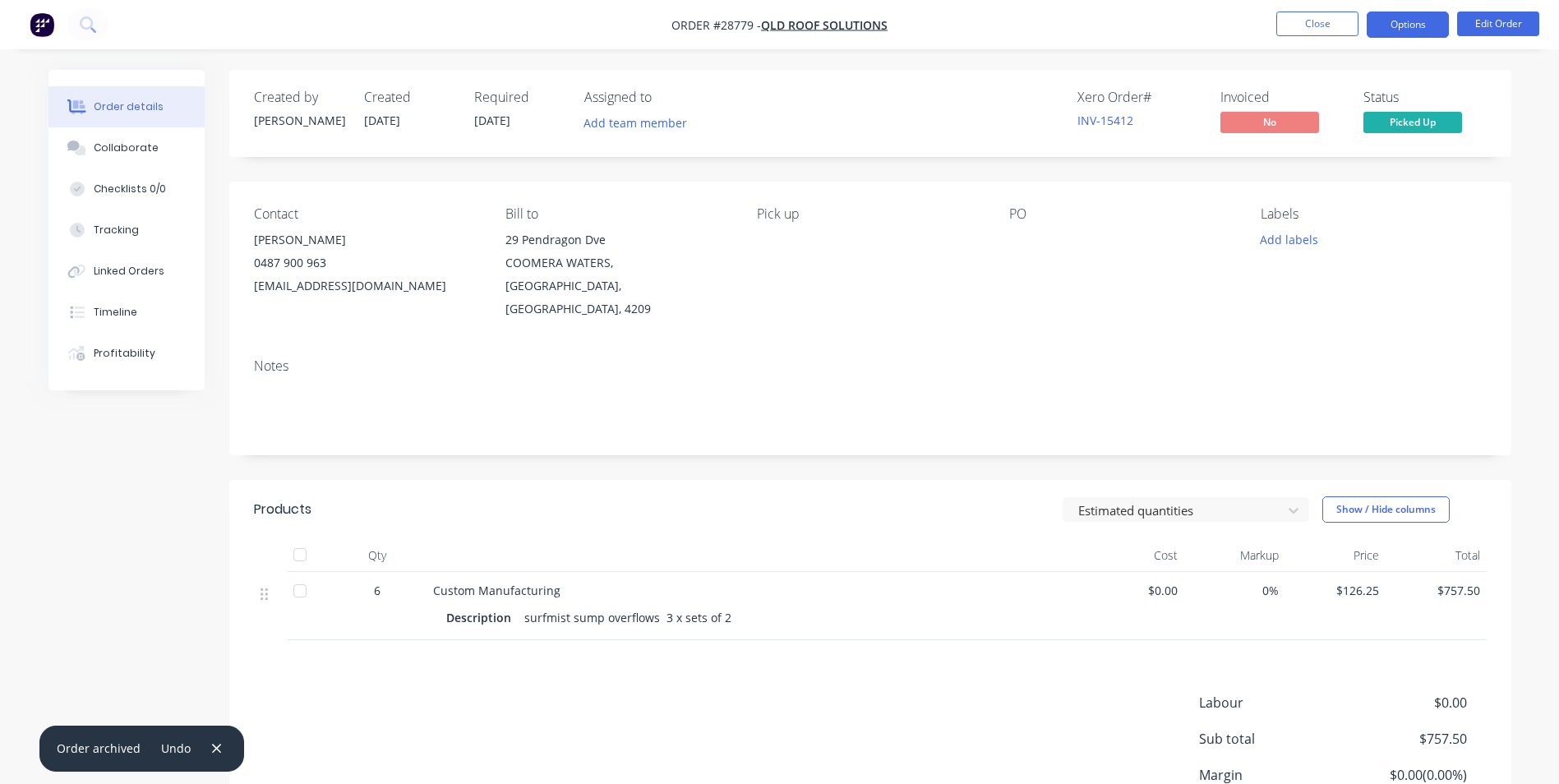
click at [1396, 31] on button "Options" at bounding box center [1407, 25] width 82 height 26
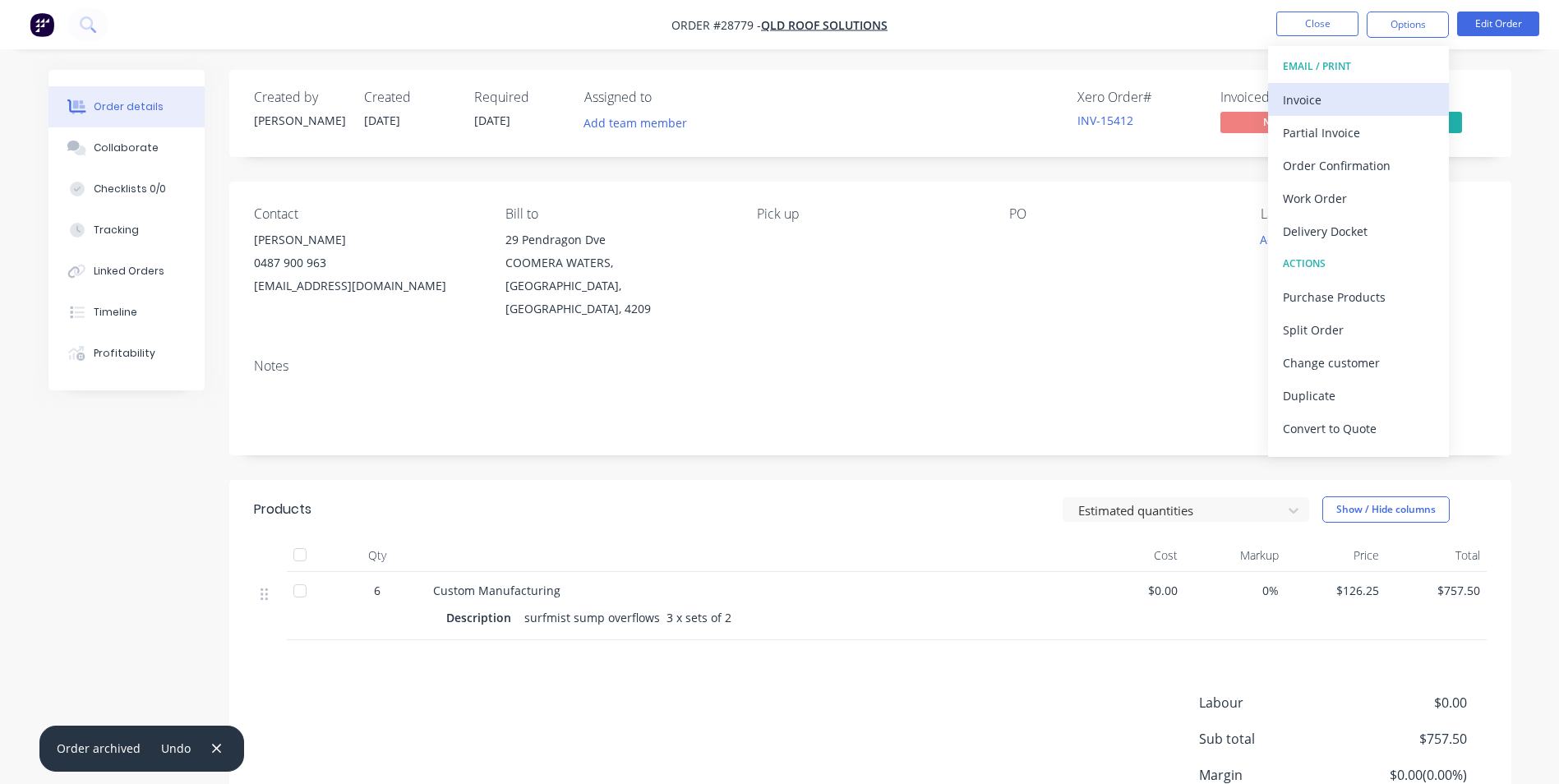
click at [1308, 103] on div "Invoice" at bounding box center [1358, 99] width 152 height 24
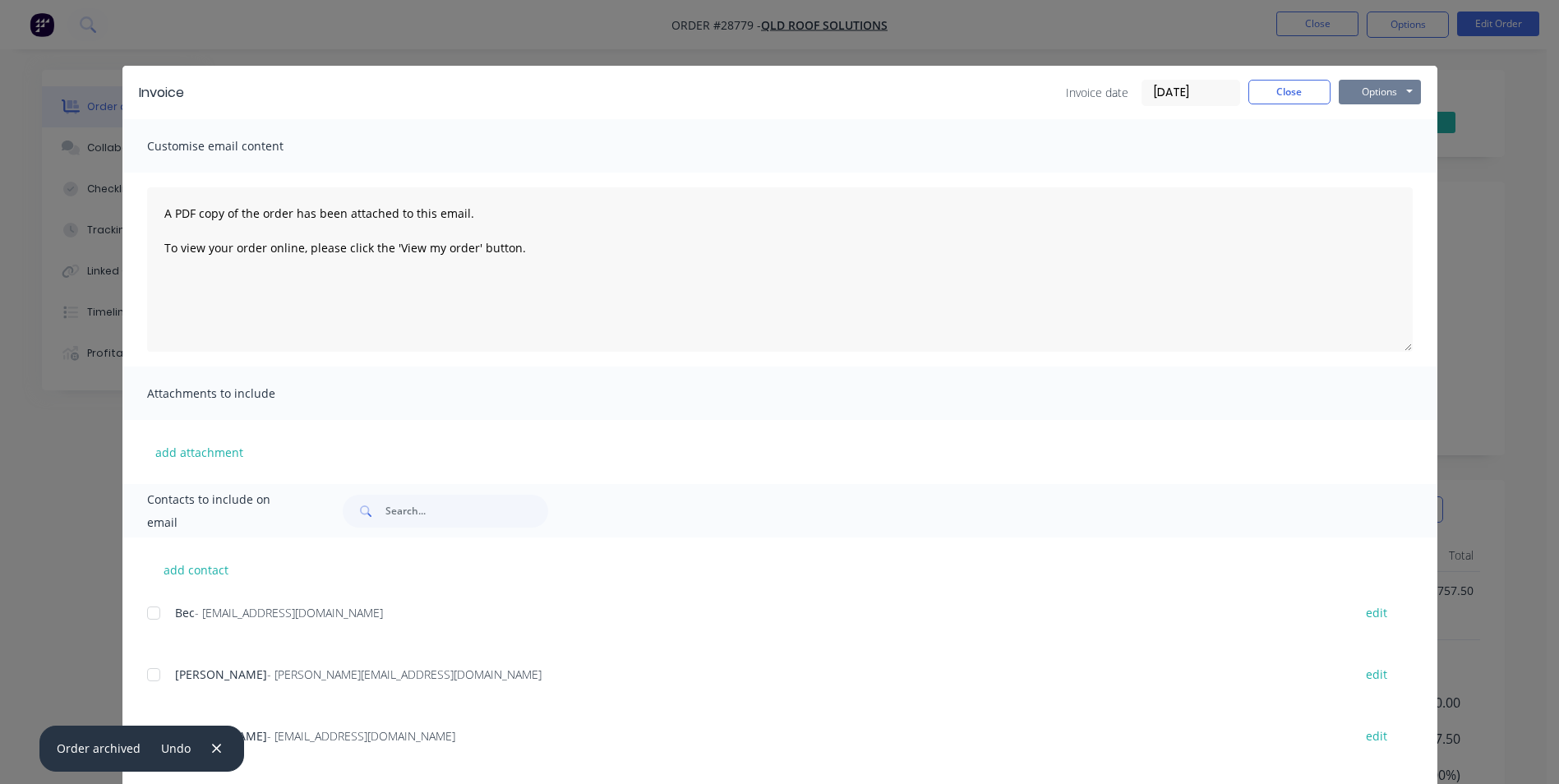
click at [1375, 89] on button "Options" at bounding box center [1380, 91] width 82 height 25
click at [1372, 150] on button "Print" at bounding box center [1391, 149] width 105 height 27
drag, startPoint x: 1279, startPoint y: 92, endPoint x: 1265, endPoint y: 93, distance: 14.0
click at [1279, 93] on button "Close" at bounding box center [1289, 91] width 82 height 25
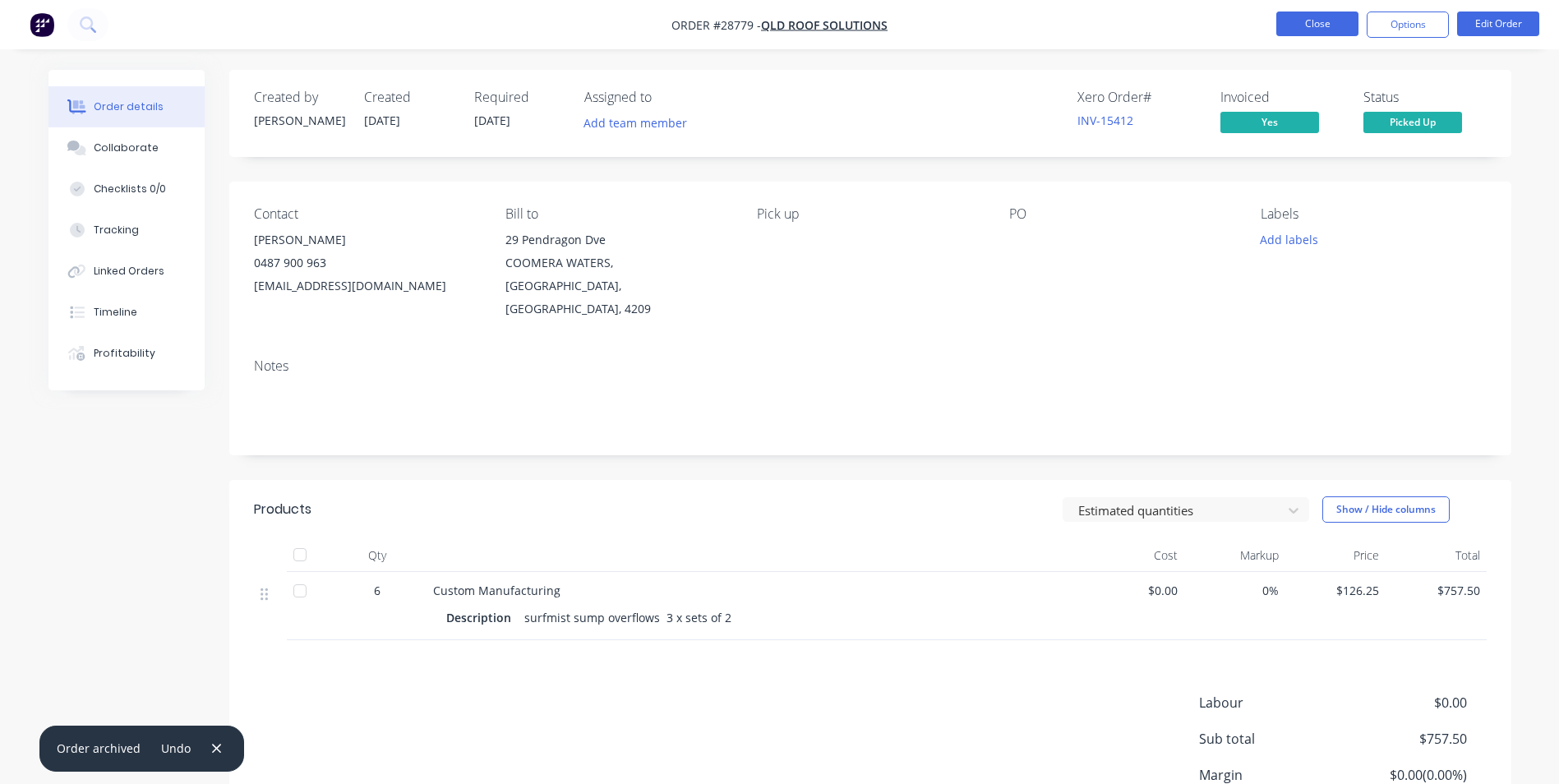
click at [1341, 20] on button "Close" at bounding box center [1317, 24] width 82 height 25
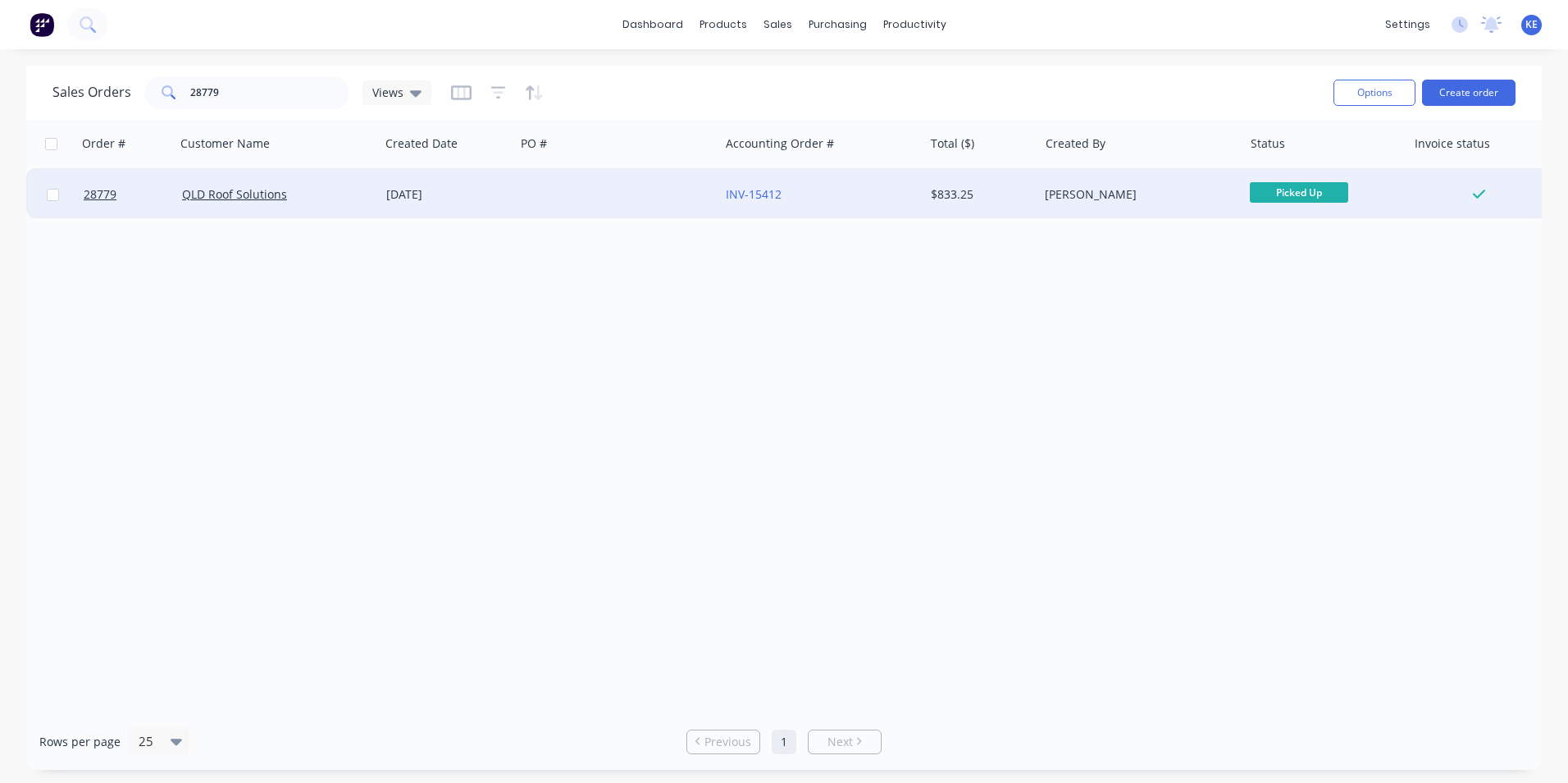
click at [55, 201] on input "checkbox" at bounding box center [53, 195] width 13 height 13
checkbox input "true"
click at [1380, 91] on button "Options" at bounding box center [1375, 92] width 82 height 26
click at [1306, 160] on div "Archive" at bounding box center [1326, 167] width 151 height 24
checkbox input "false"
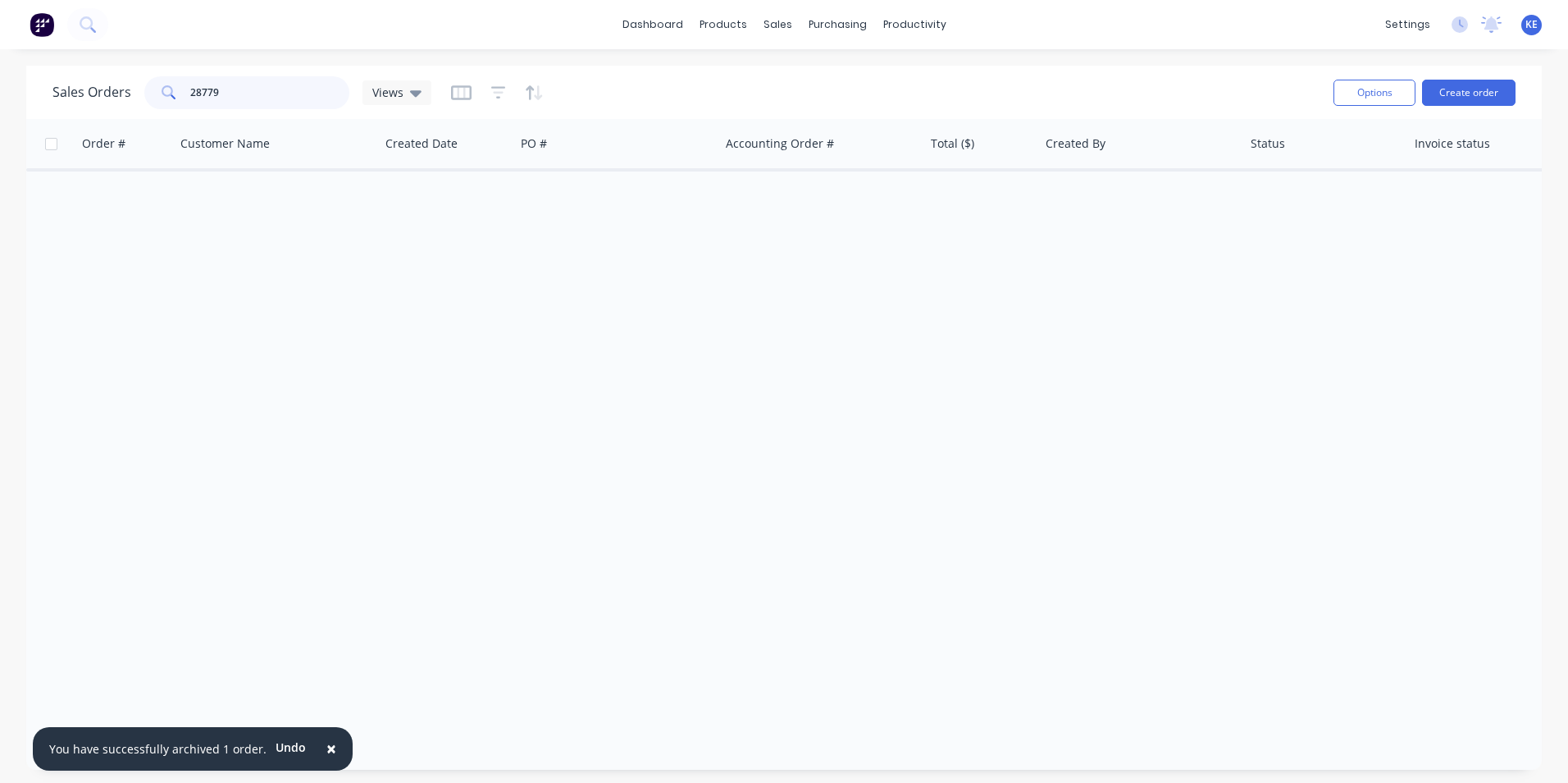
drag, startPoint x: 233, startPoint y: 84, endPoint x: 118, endPoint y: 84, distance: 115.0
click at [118, 84] on div "Sales Orders 28779 Views" at bounding box center [242, 93] width 379 height 33
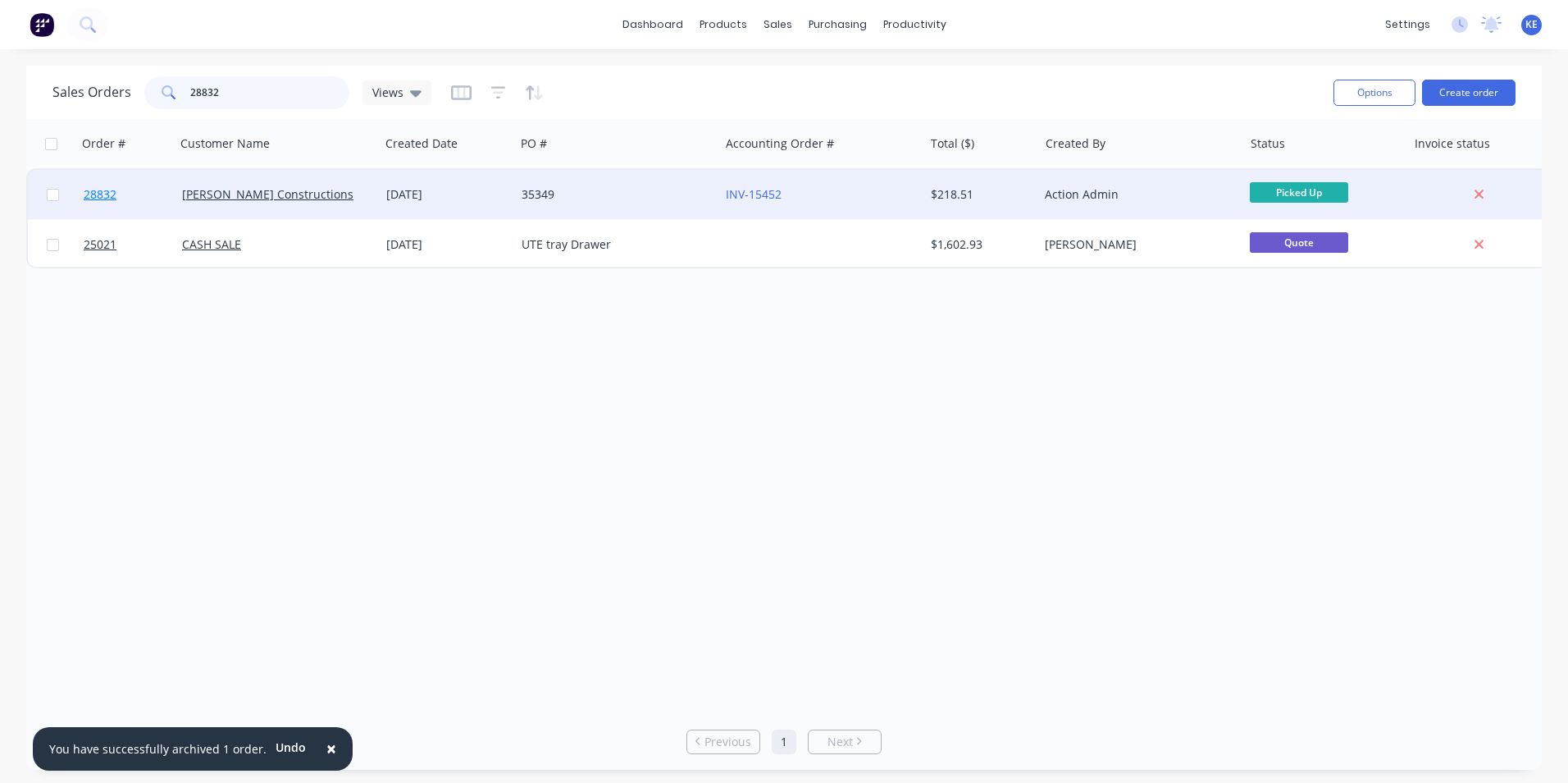
type input "28832"
click at [149, 192] on link "28832" at bounding box center [133, 194] width 98 height 49
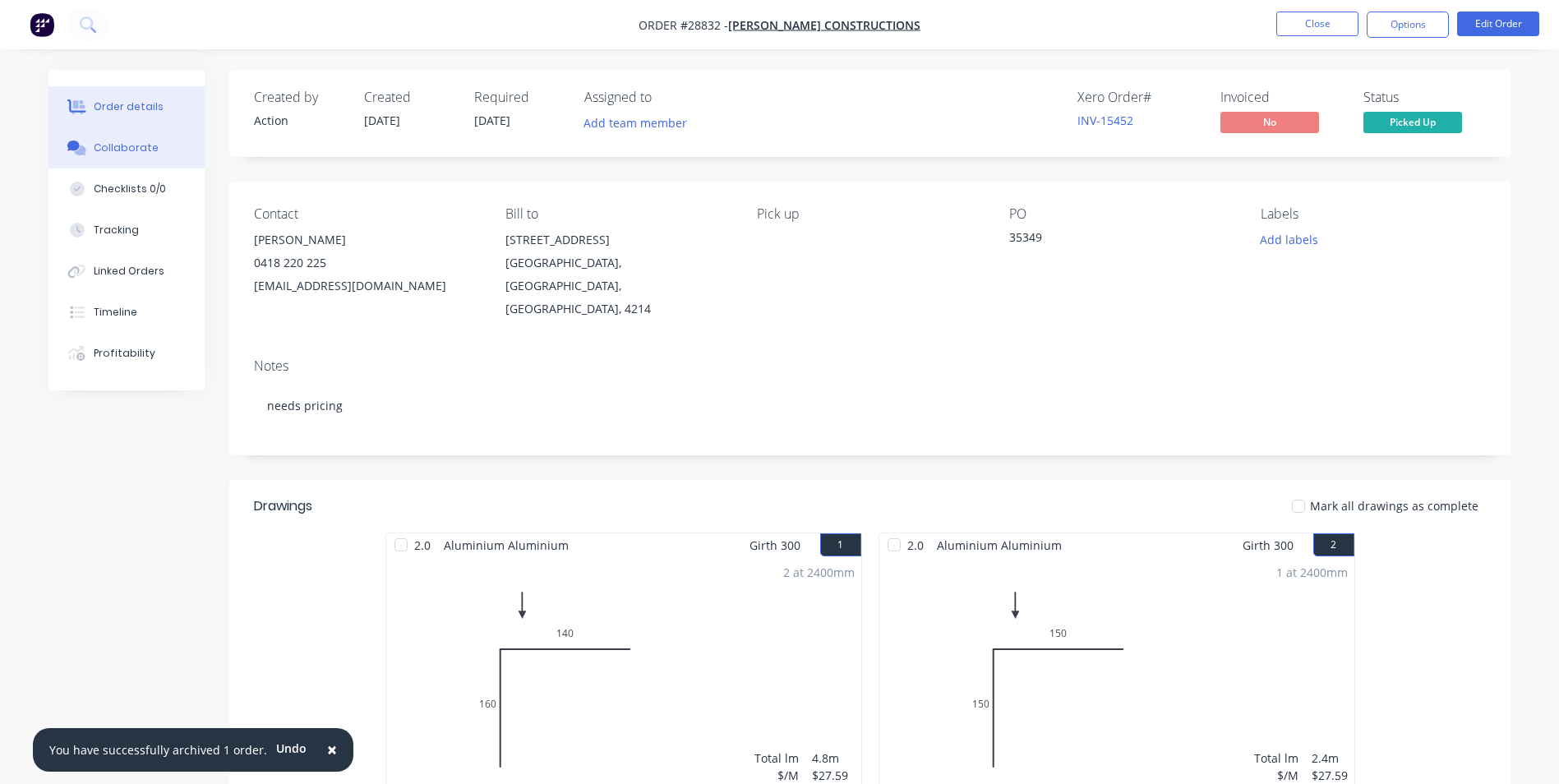
click at [113, 139] on button "Collaborate" at bounding box center [126, 148] width 156 height 41
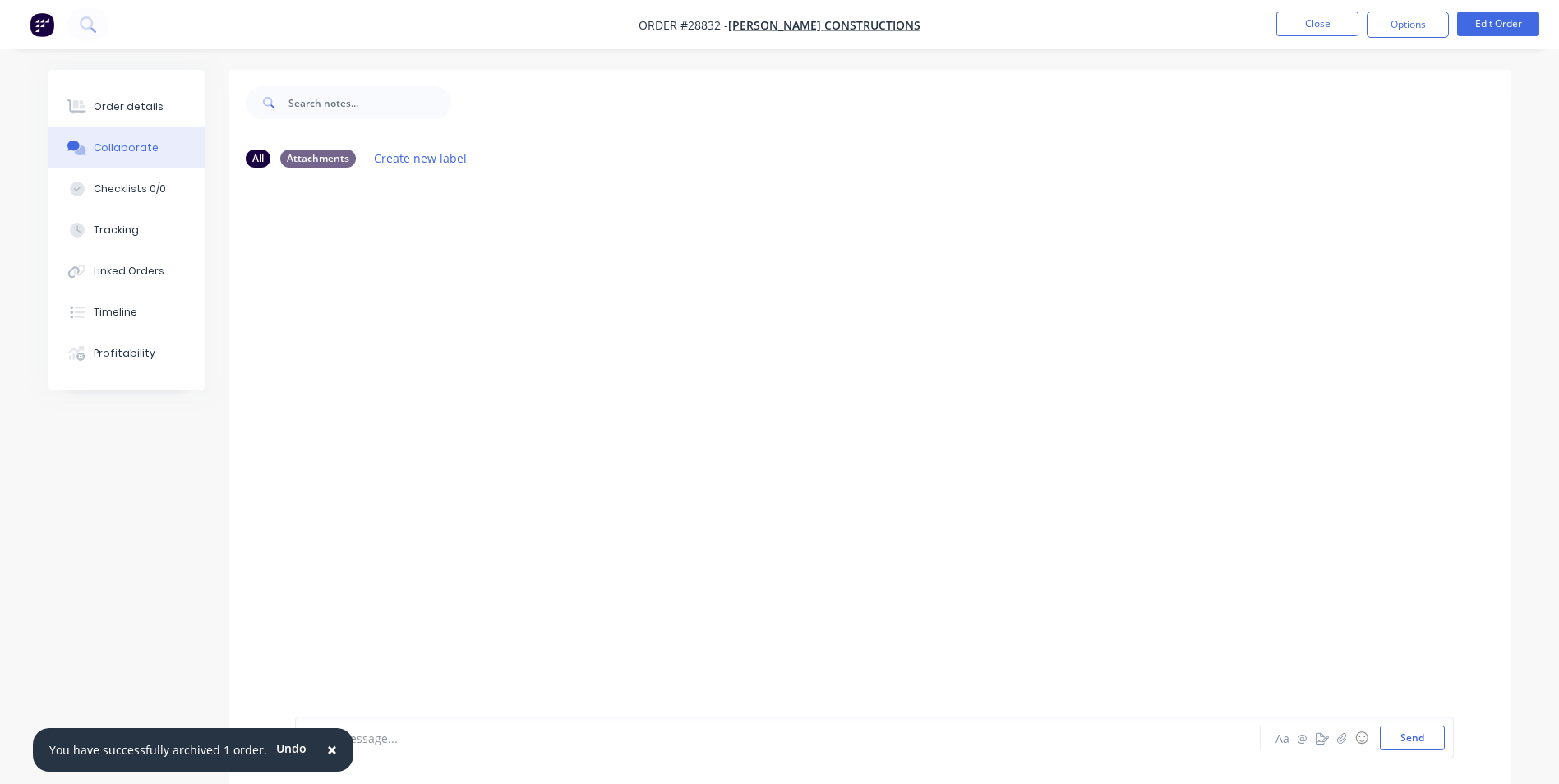
click at [327, 744] on span "×" at bounding box center [331, 748] width 10 height 23
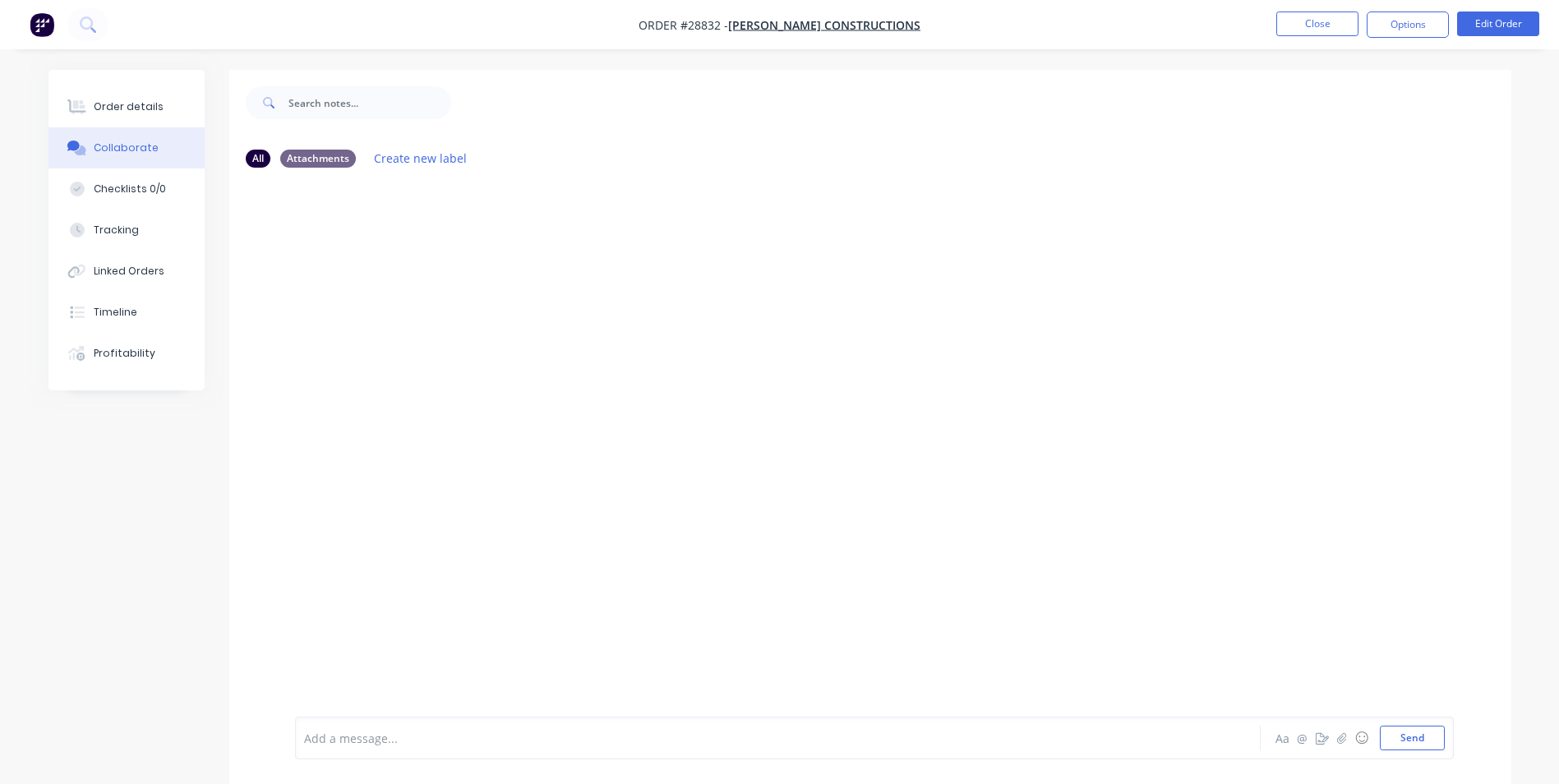
drag, startPoint x: 342, startPoint y: 742, endPoint x: 354, endPoint y: 711, distance: 33.2
click at [346, 729] on div at bounding box center [732, 737] width 854 height 17
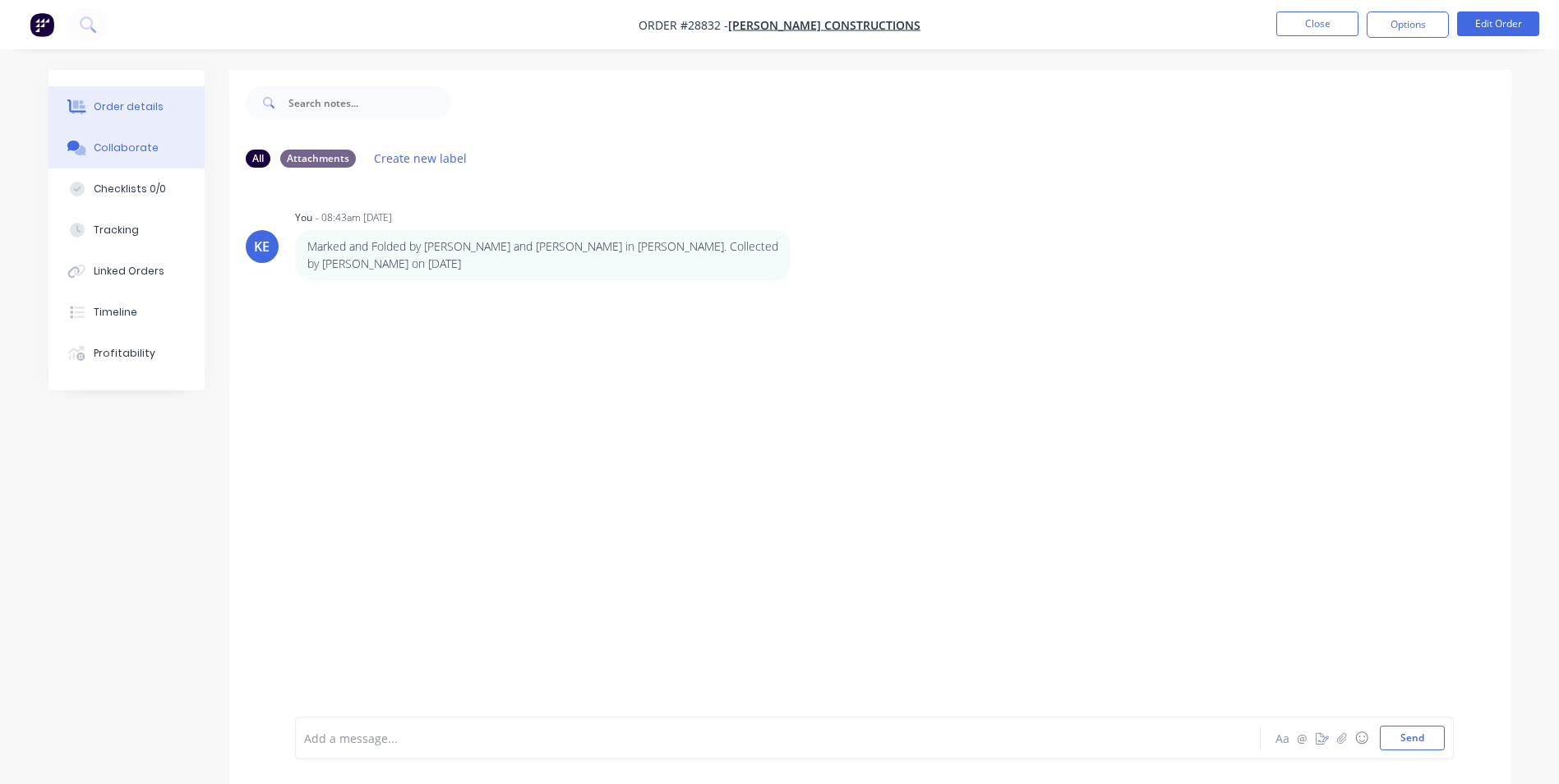
click at [111, 119] on button "Order details" at bounding box center [126, 107] width 156 height 41
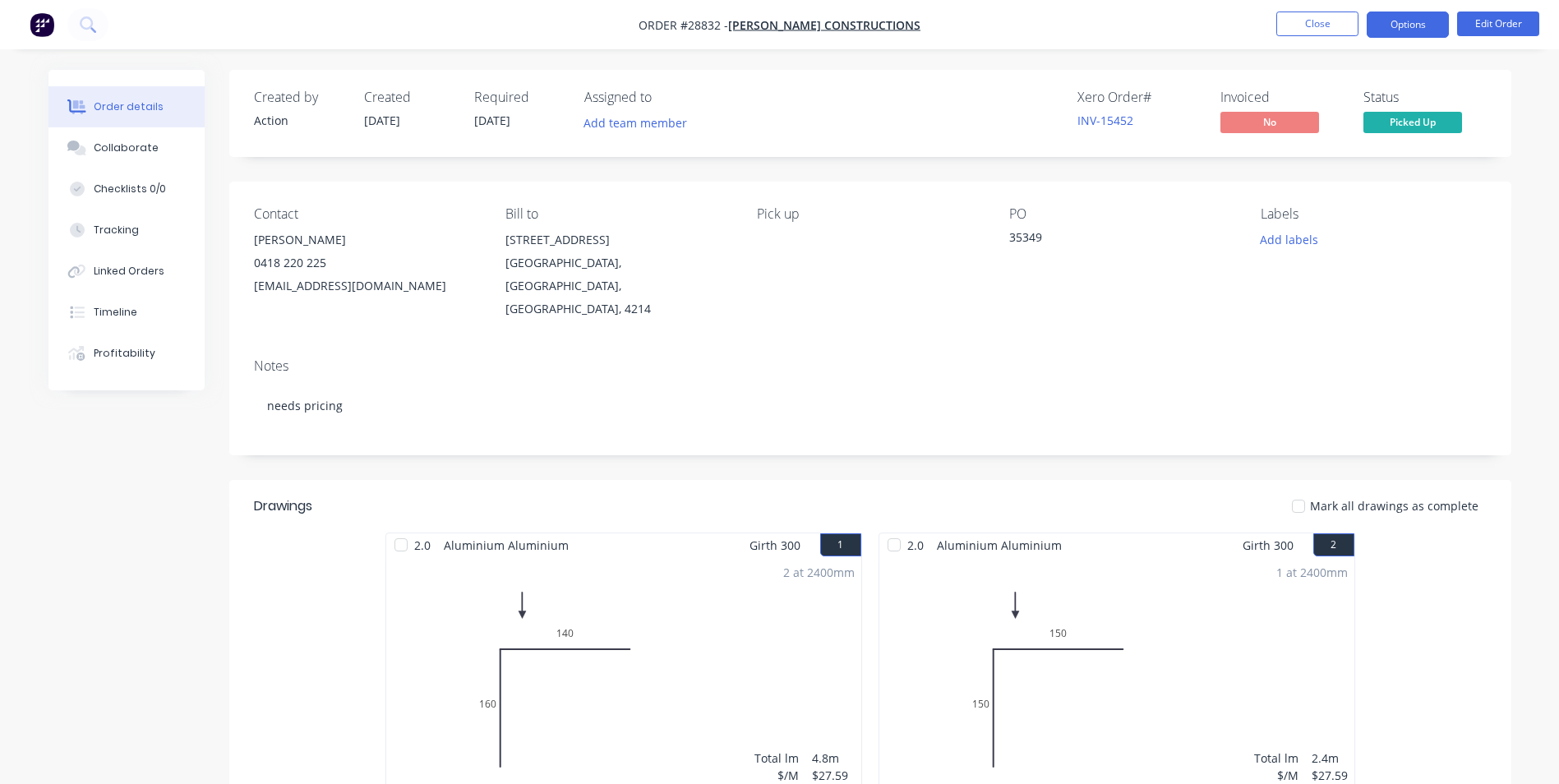
click at [1401, 24] on button "Options" at bounding box center [1407, 25] width 82 height 26
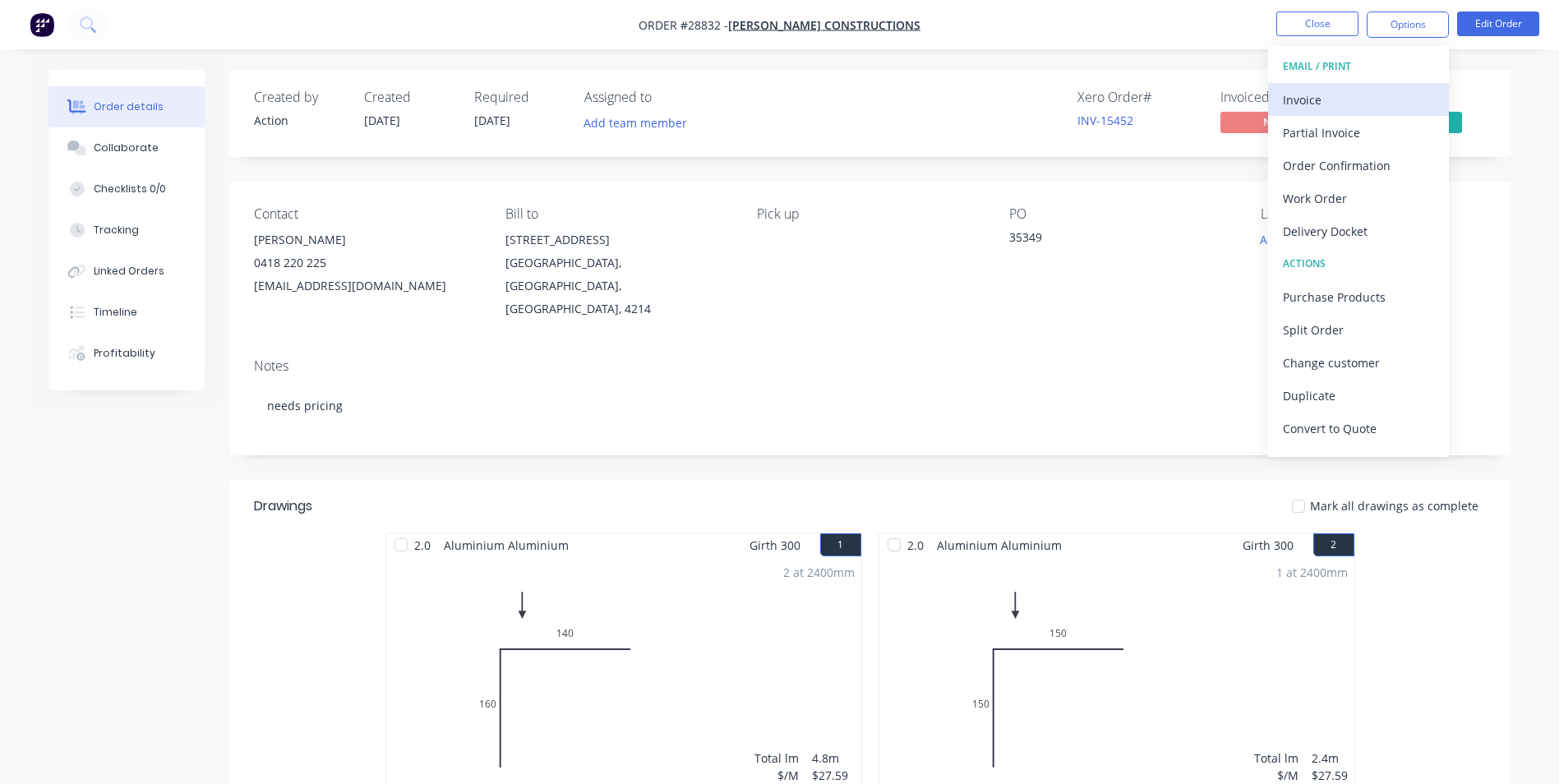
click at [1321, 109] on div "Invoice" at bounding box center [1358, 99] width 152 height 24
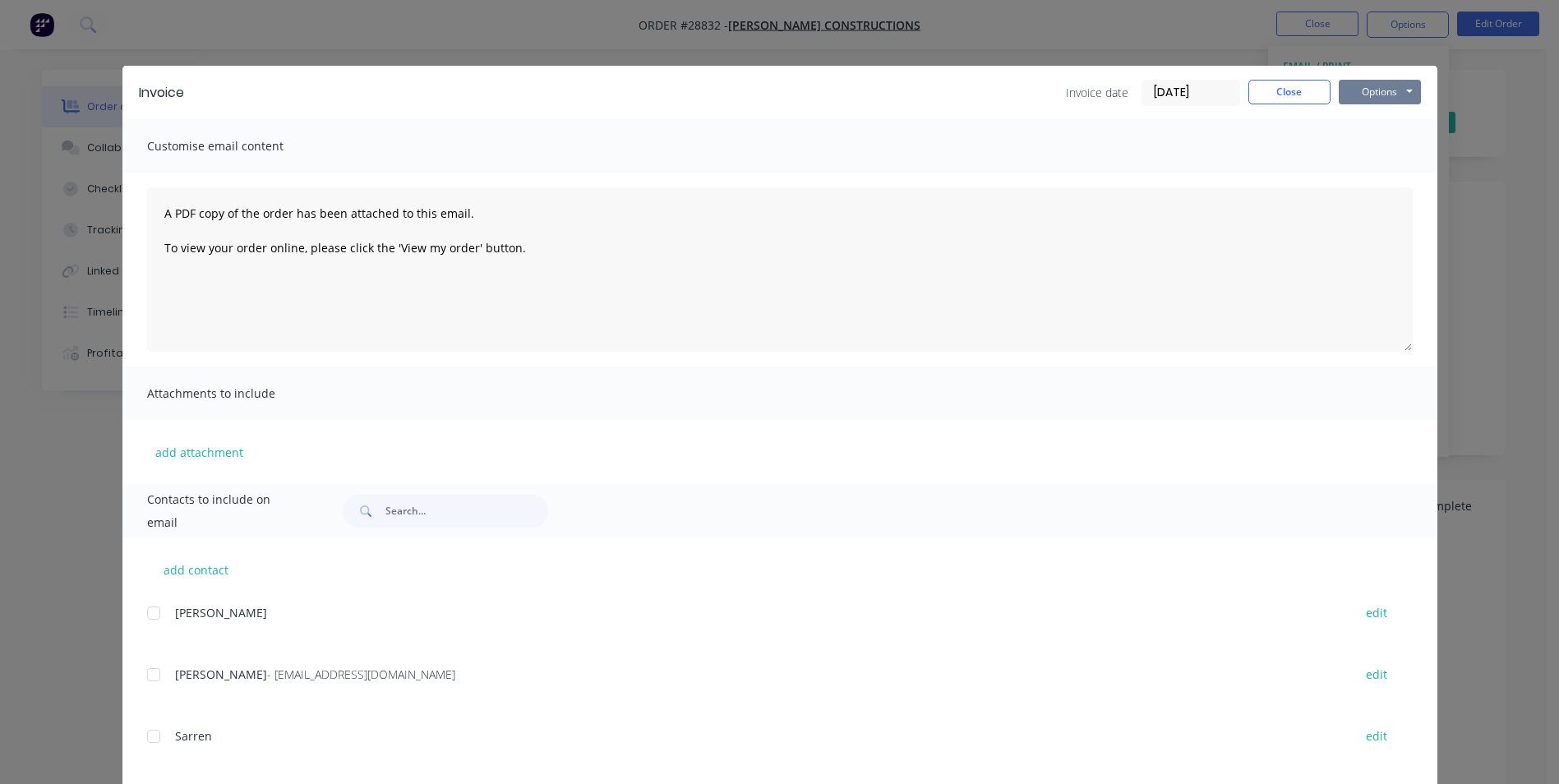
click at [1363, 87] on button "Options" at bounding box center [1380, 91] width 82 height 25
click at [1356, 143] on button "Print" at bounding box center [1391, 149] width 105 height 27
click at [1280, 80] on button "Close" at bounding box center [1289, 91] width 82 height 25
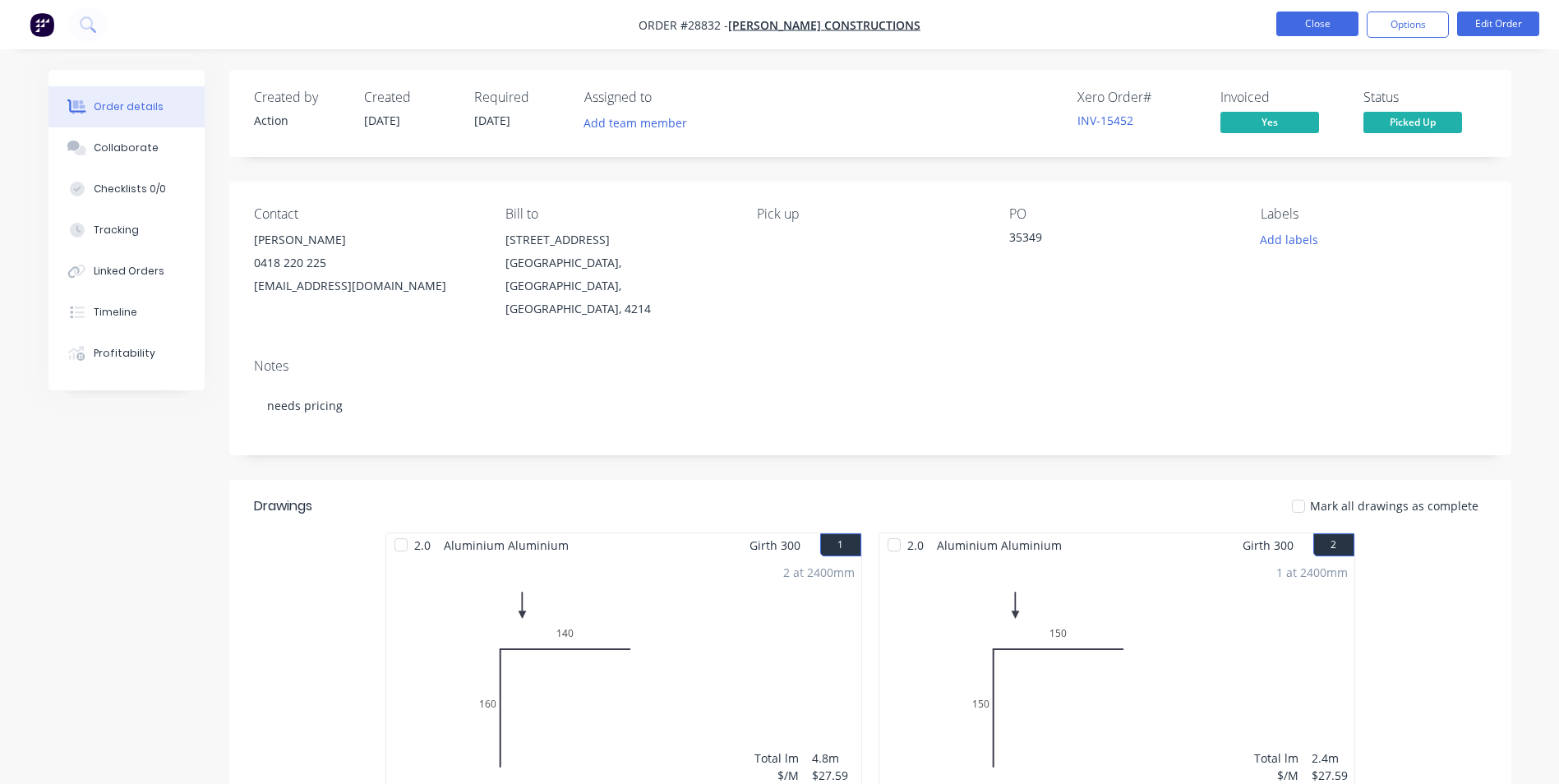
click at [1309, 13] on button "Close" at bounding box center [1317, 24] width 82 height 25
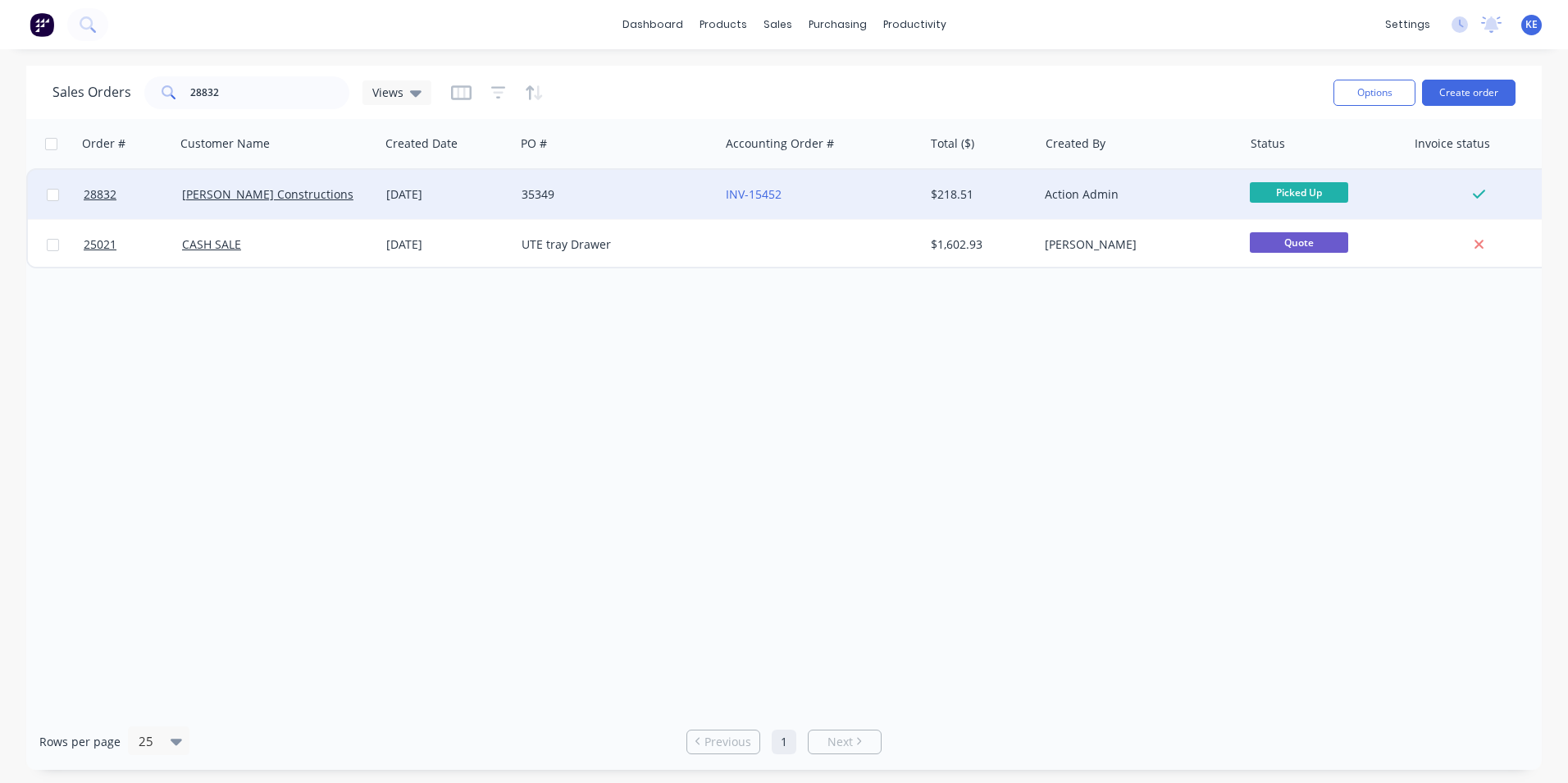
click at [52, 193] on input "checkbox" at bounding box center [53, 195] width 13 height 13
checkbox input "true"
click at [1369, 101] on button "Options" at bounding box center [1375, 92] width 82 height 26
click at [1314, 172] on div "Archive" at bounding box center [1326, 167] width 151 height 24
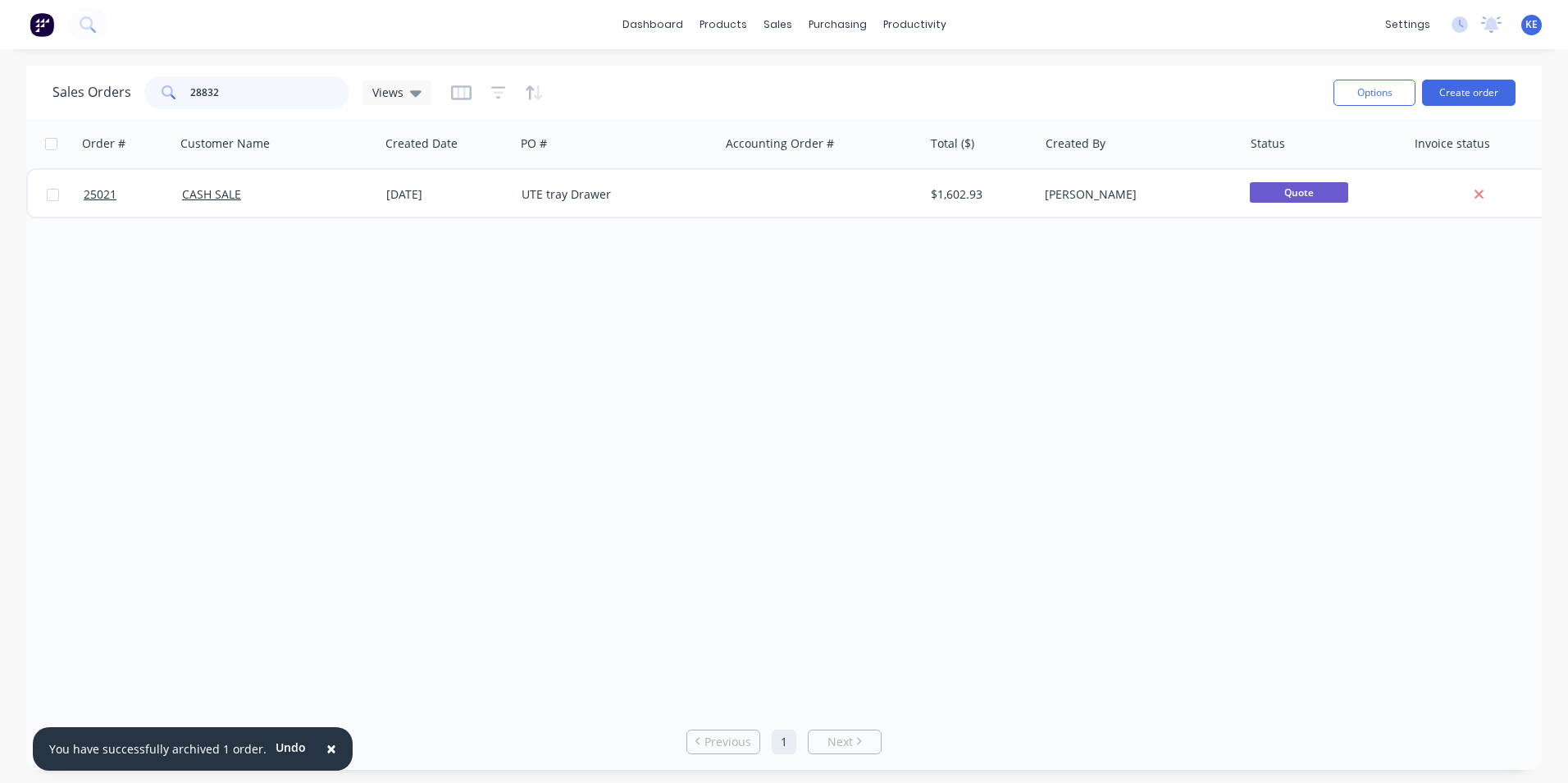
drag, startPoint x: 269, startPoint y: 93, endPoint x: 159, endPoint y: 98, distance: 110.1
click at [159, 98] on div "28832" at bounding box center [246, 93] width 205 height 33
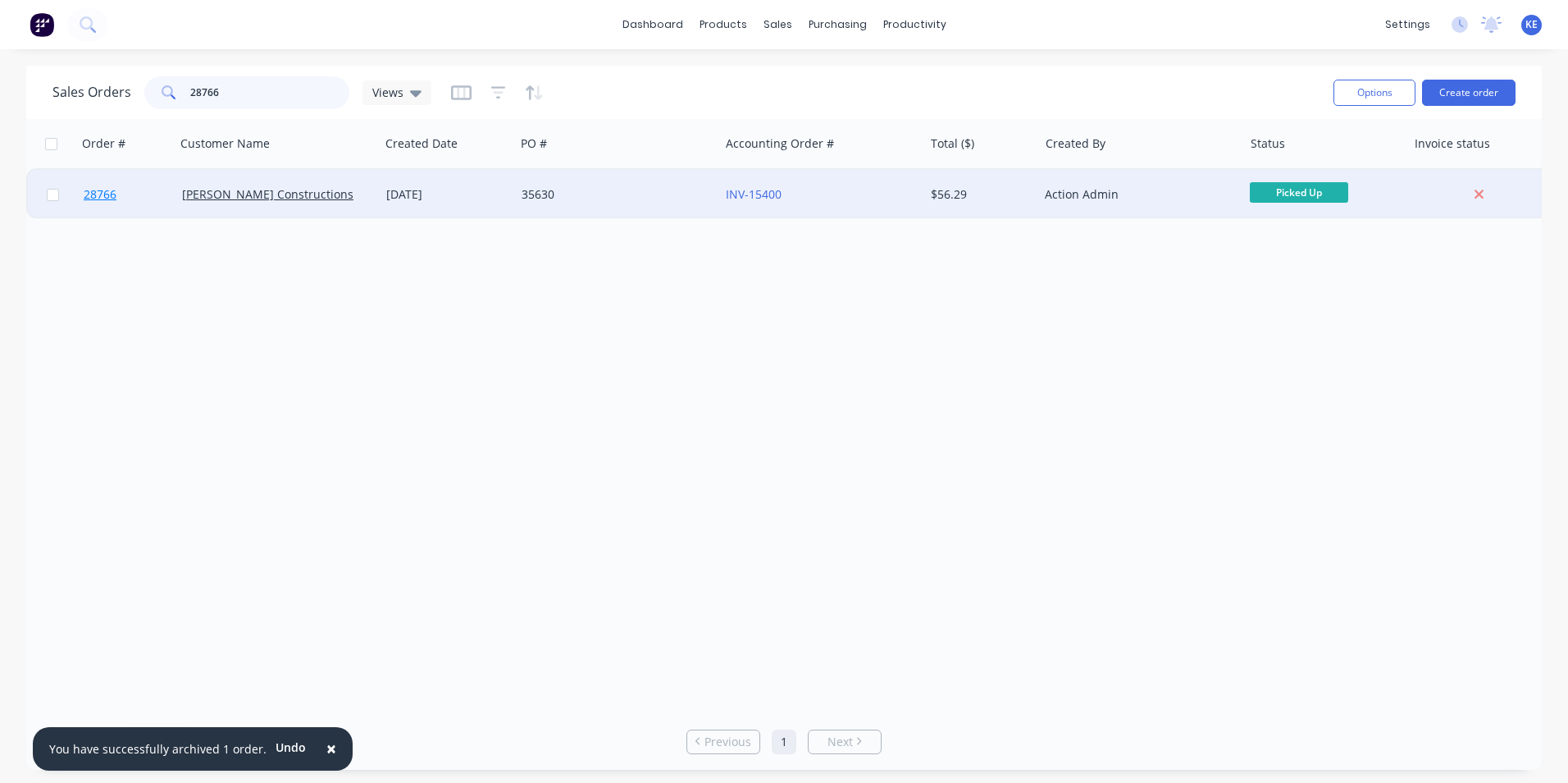
type input "28766"
click at [143, 189] on link "28766" at bounding box center [133, 194] width 98 height 49
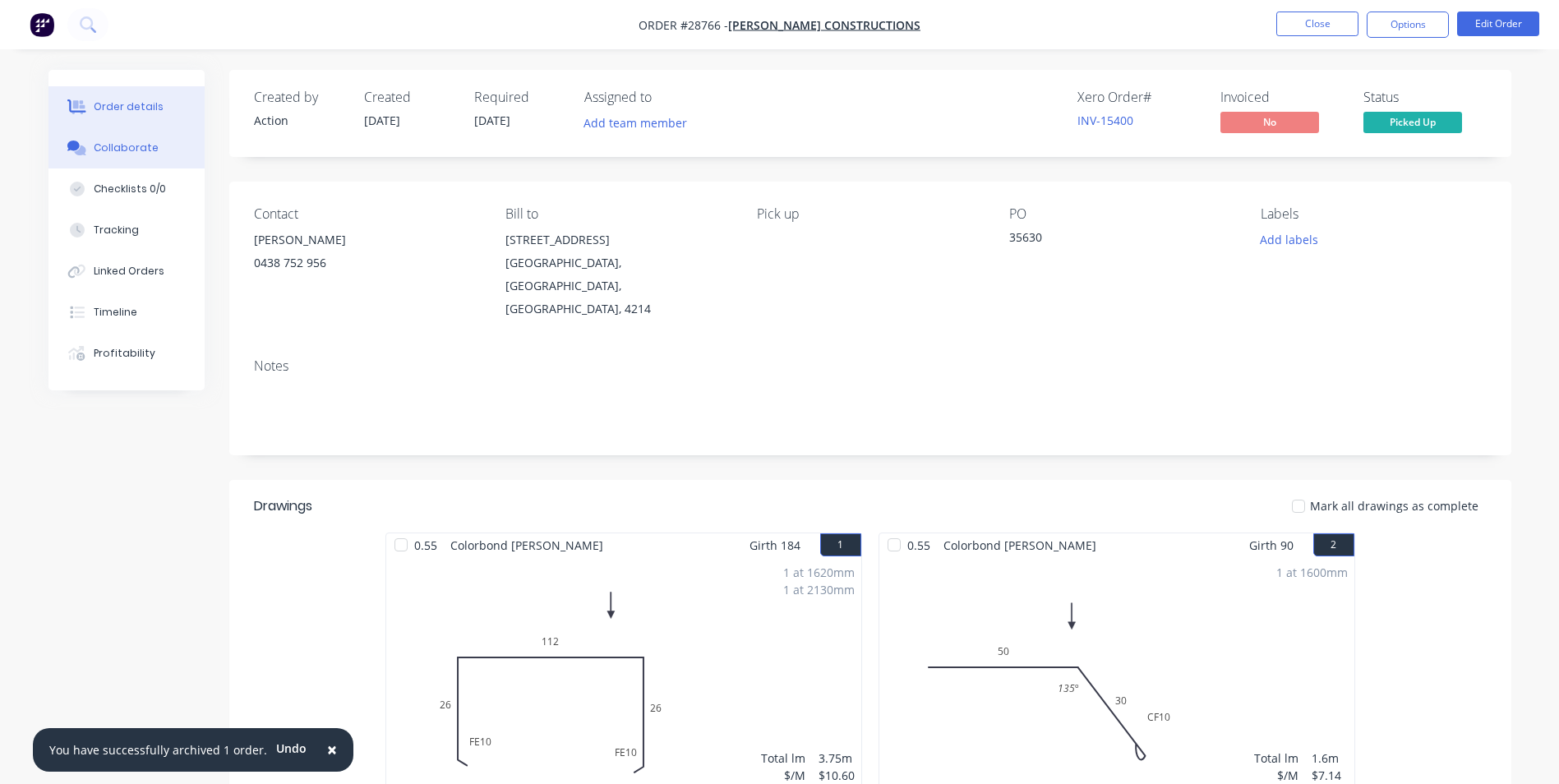
click at [98, 161] on button "Collaborate" at bounding box center [126, 148] width 156 height 41
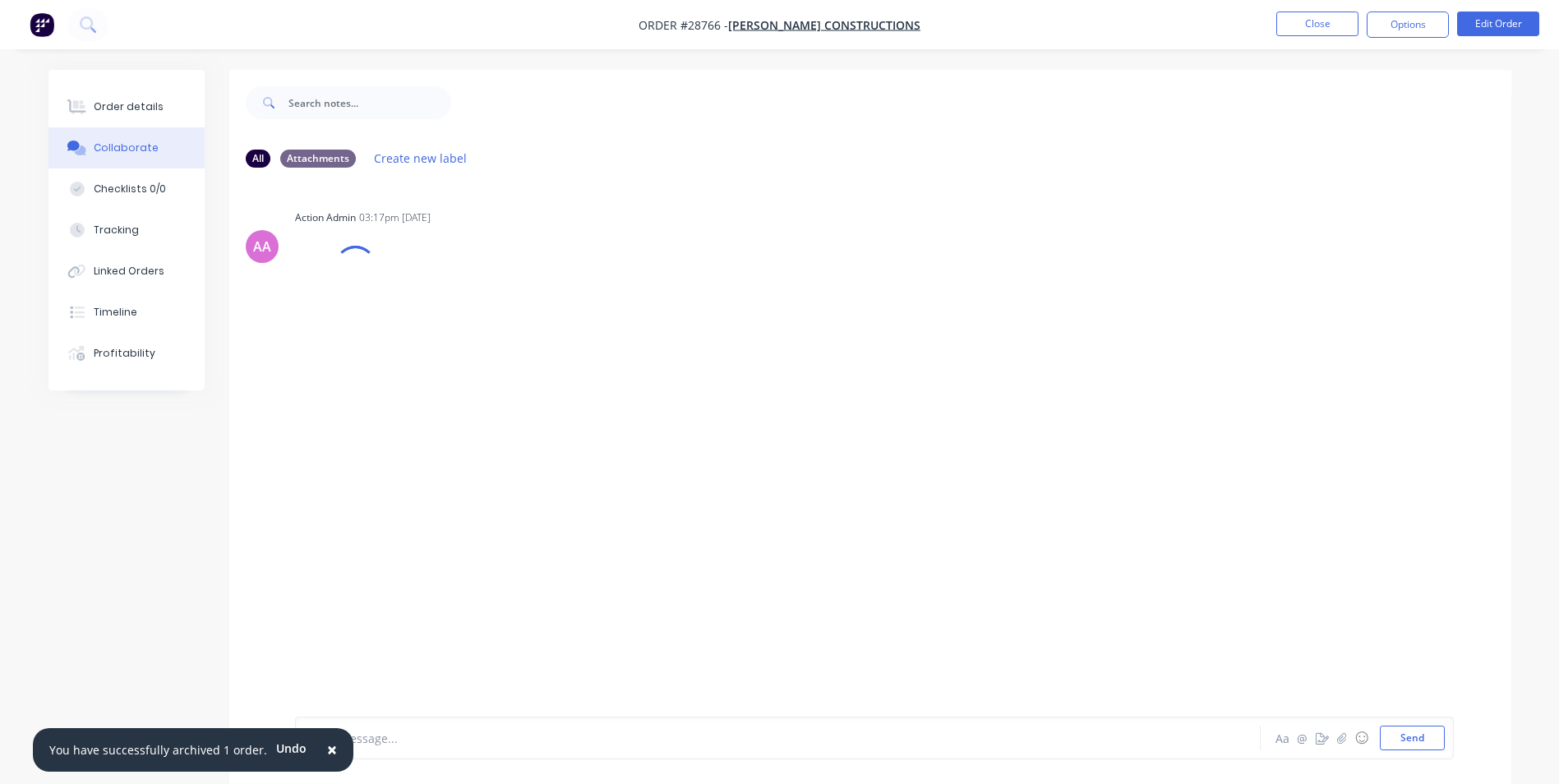
click at [327, 748] on span "×" at bounding box center [331, 748] width 10 height 23
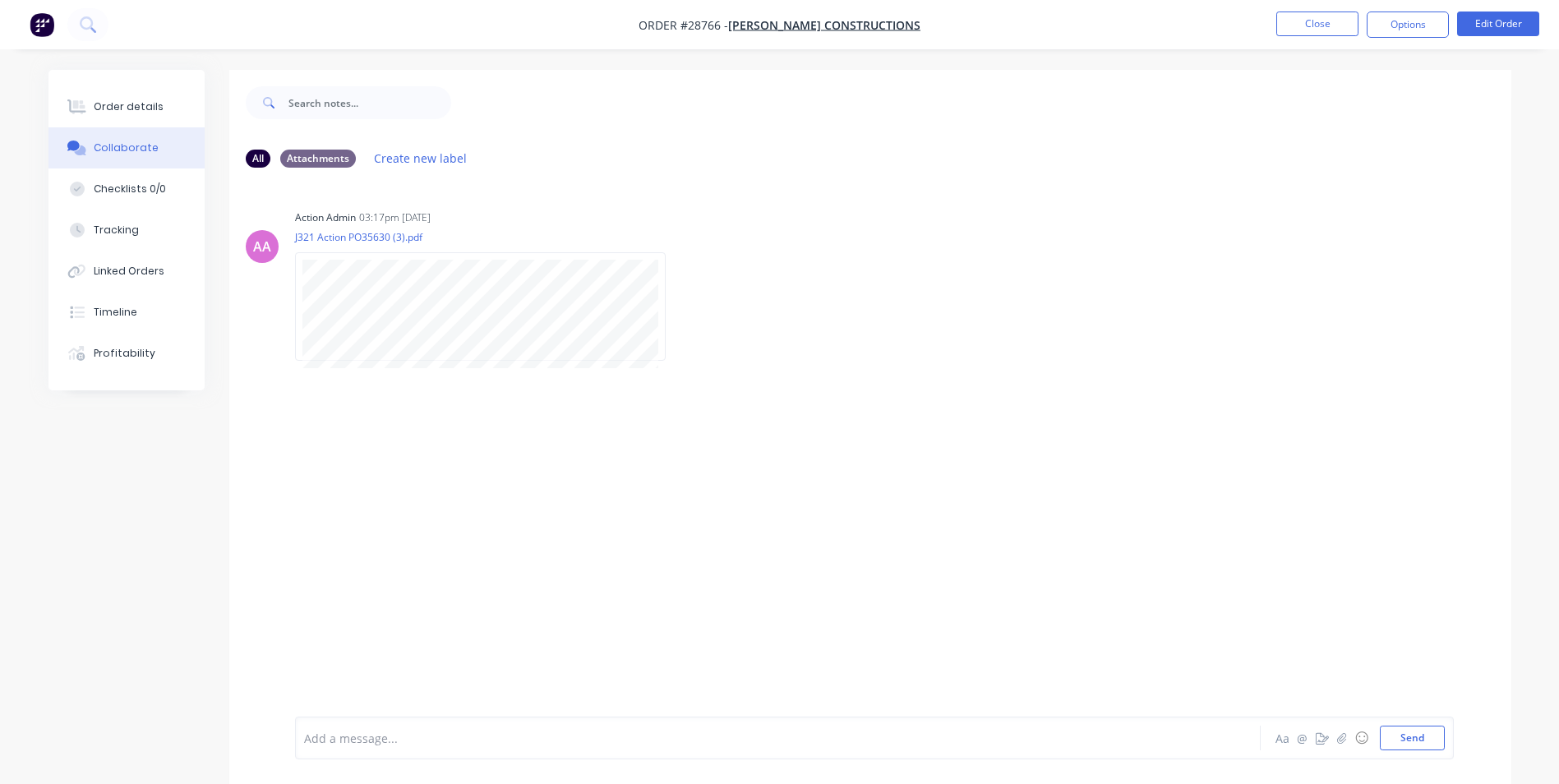
click at [363, 747] on div "Add a message..." at bounding box center [731, 737] width 855 height 25
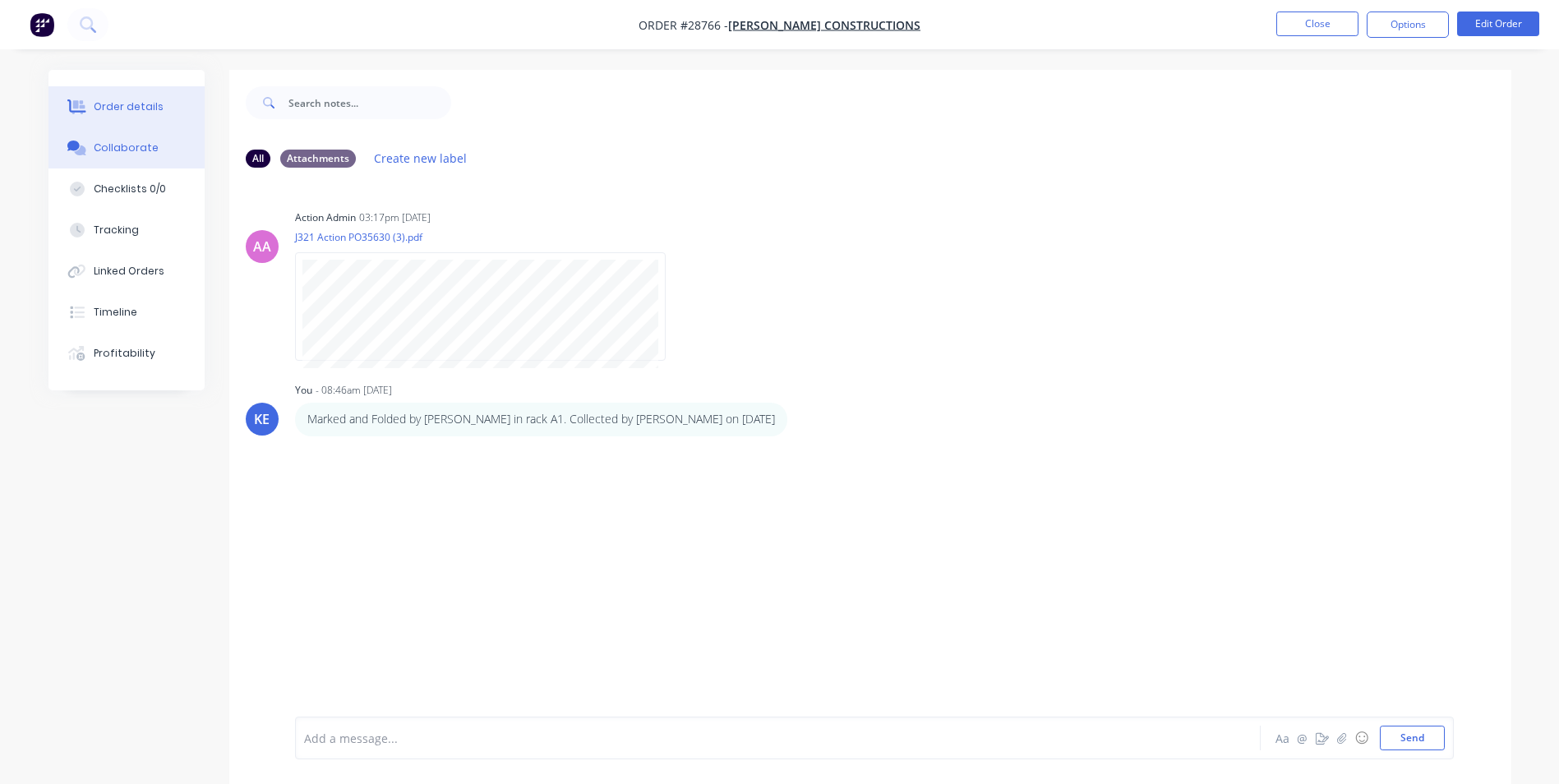
click at [96, 111] on div "Order details" at bounding box center [129, 107] width 70 height 15
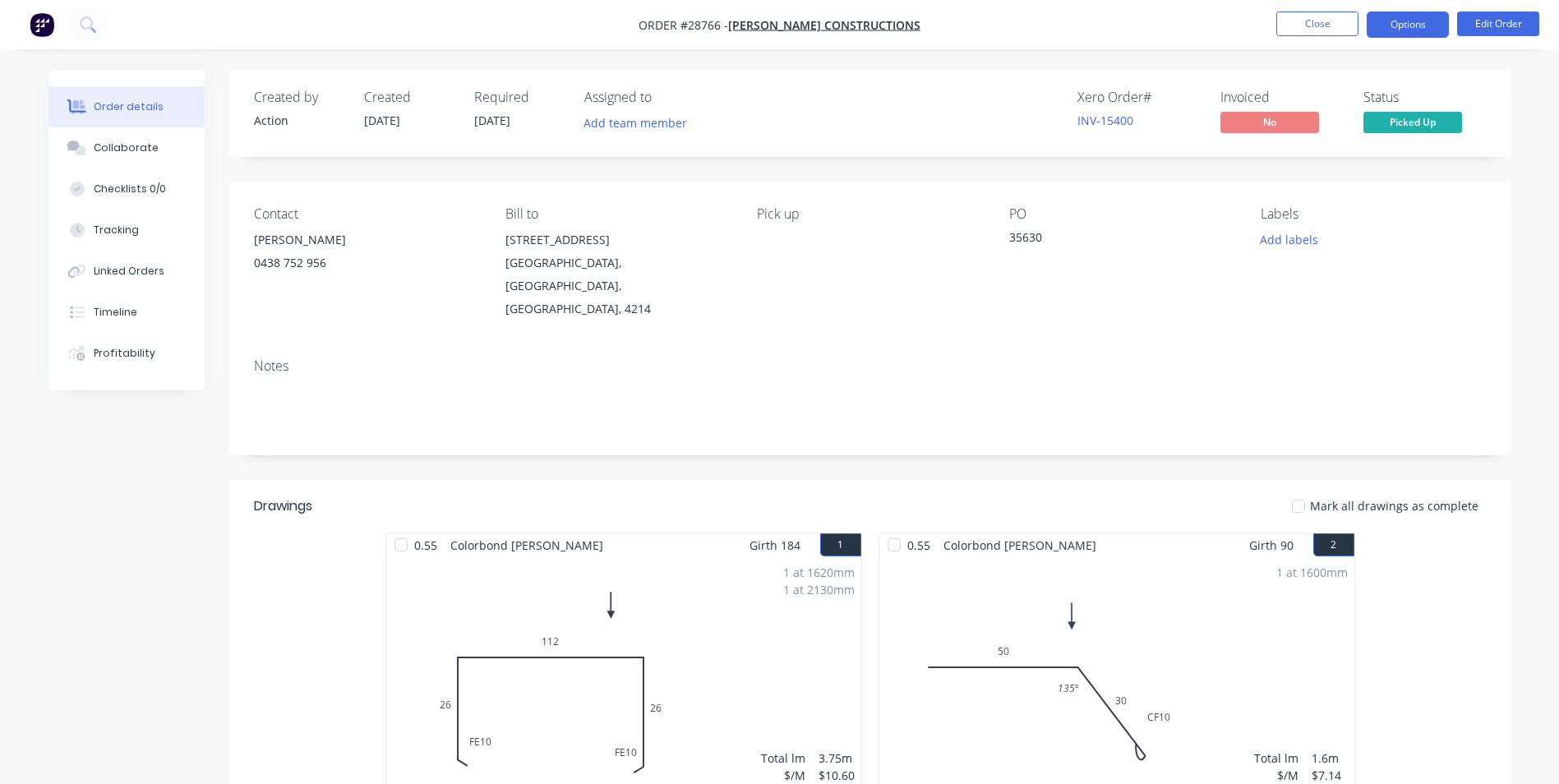
click at [1421, 20] on button "Options" at bounding box center [1407, 25] width 82 height 26
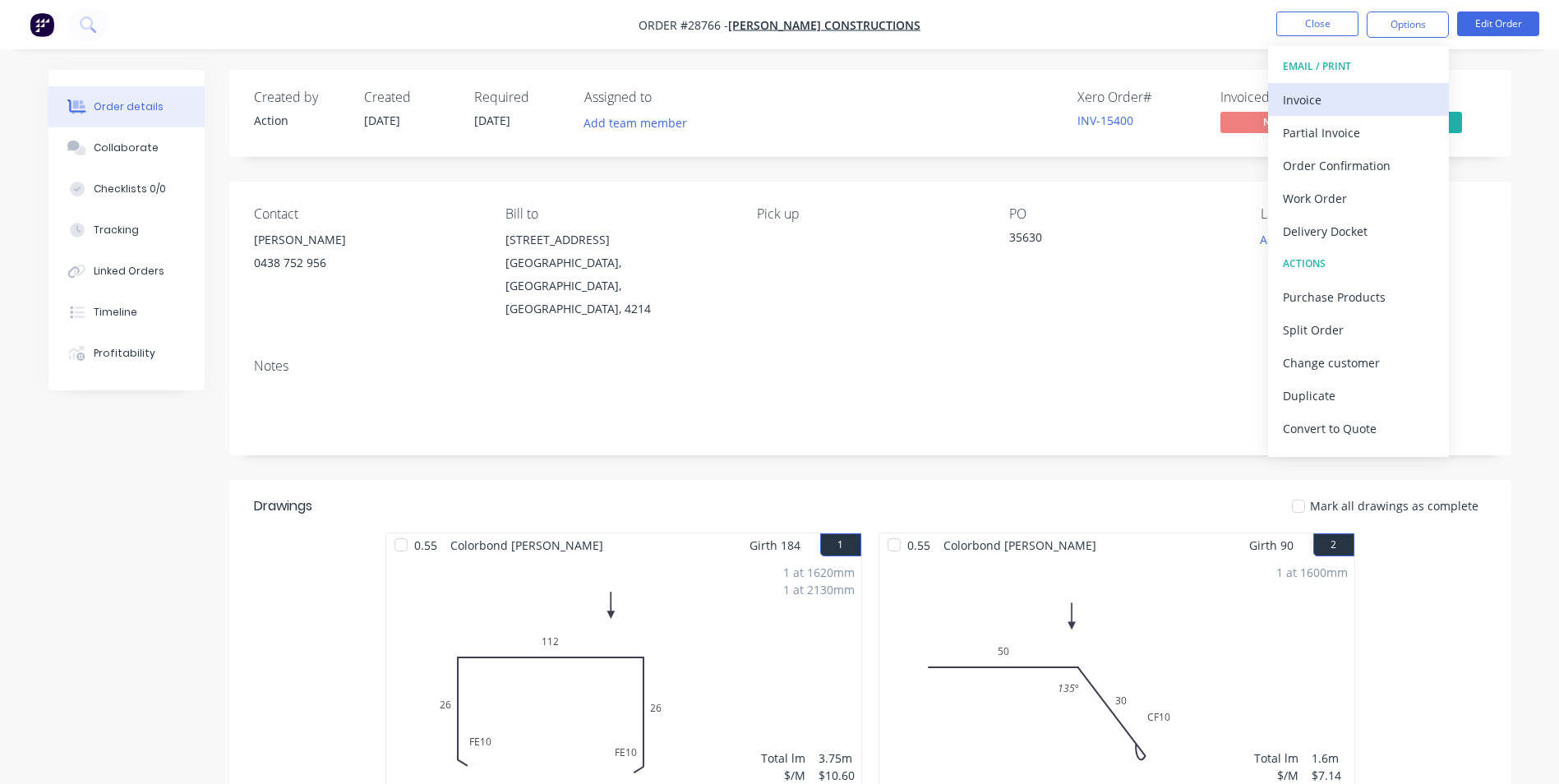
click at [1339, 90] on div "Invoice" at bounding box center [1358, 99] width 152 height 24
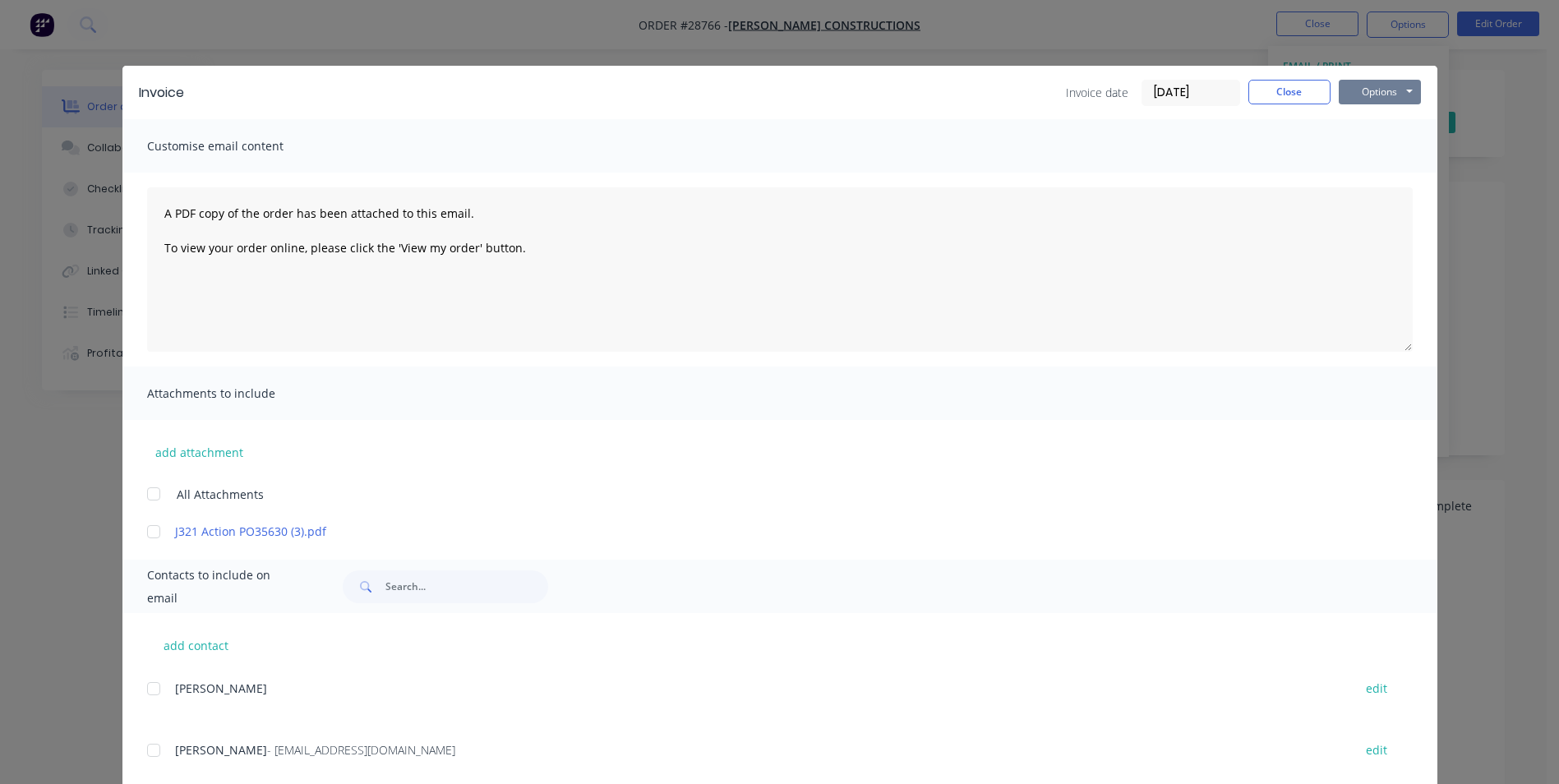
click at [1375, 88] on button "Options" at bounding box center [1380, 91] width 82 height 25
click at [1372, 152] on button "Print" at bounding box center [1391, 149] width 105 height 27
click at [1282, 95] on button "Close" at bounding box center [1289, 91] width 82 height 25
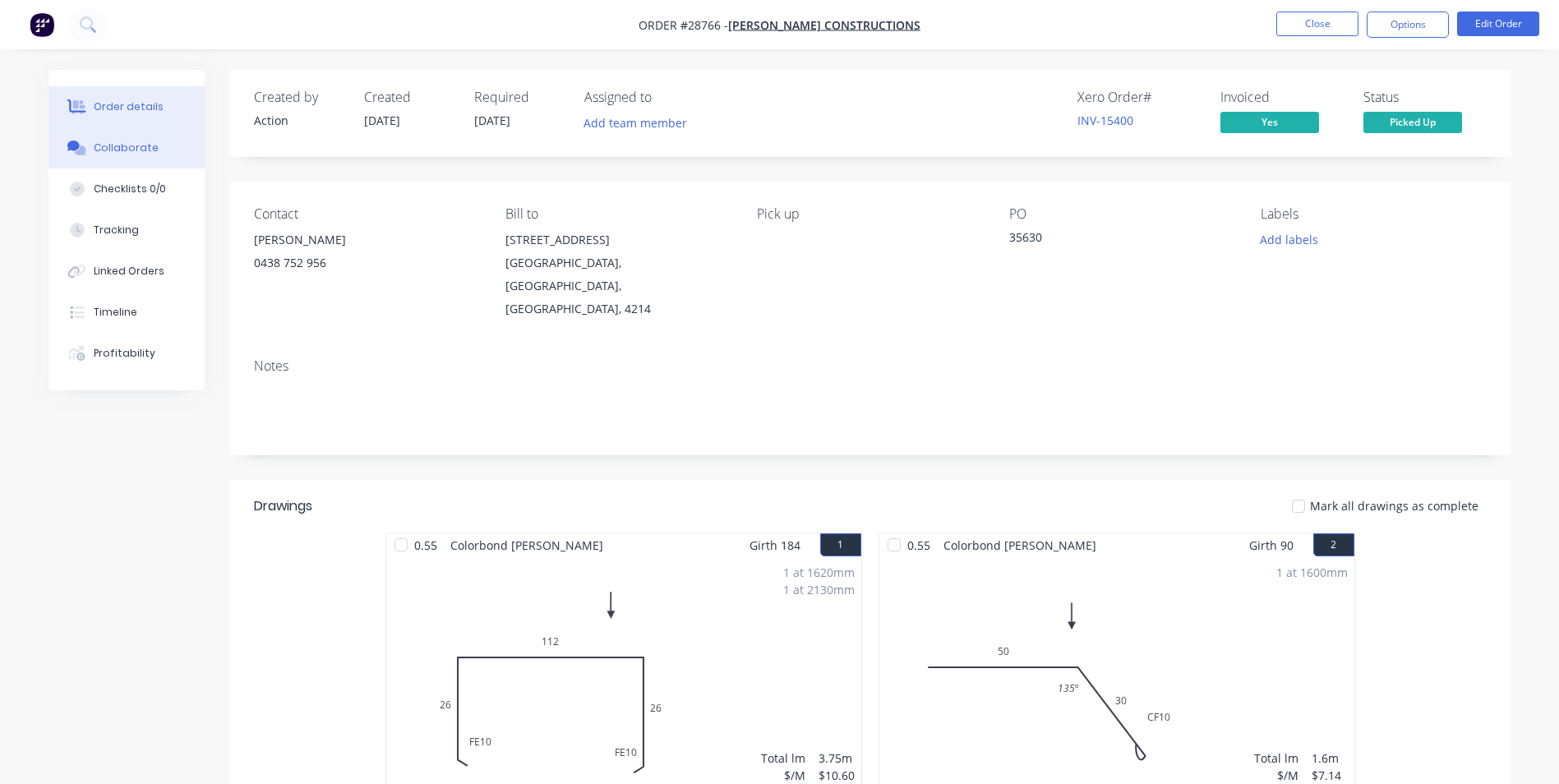
click at [140, 151] on div "Collaborate" at bounding box center [126, 148] width 65 height 15
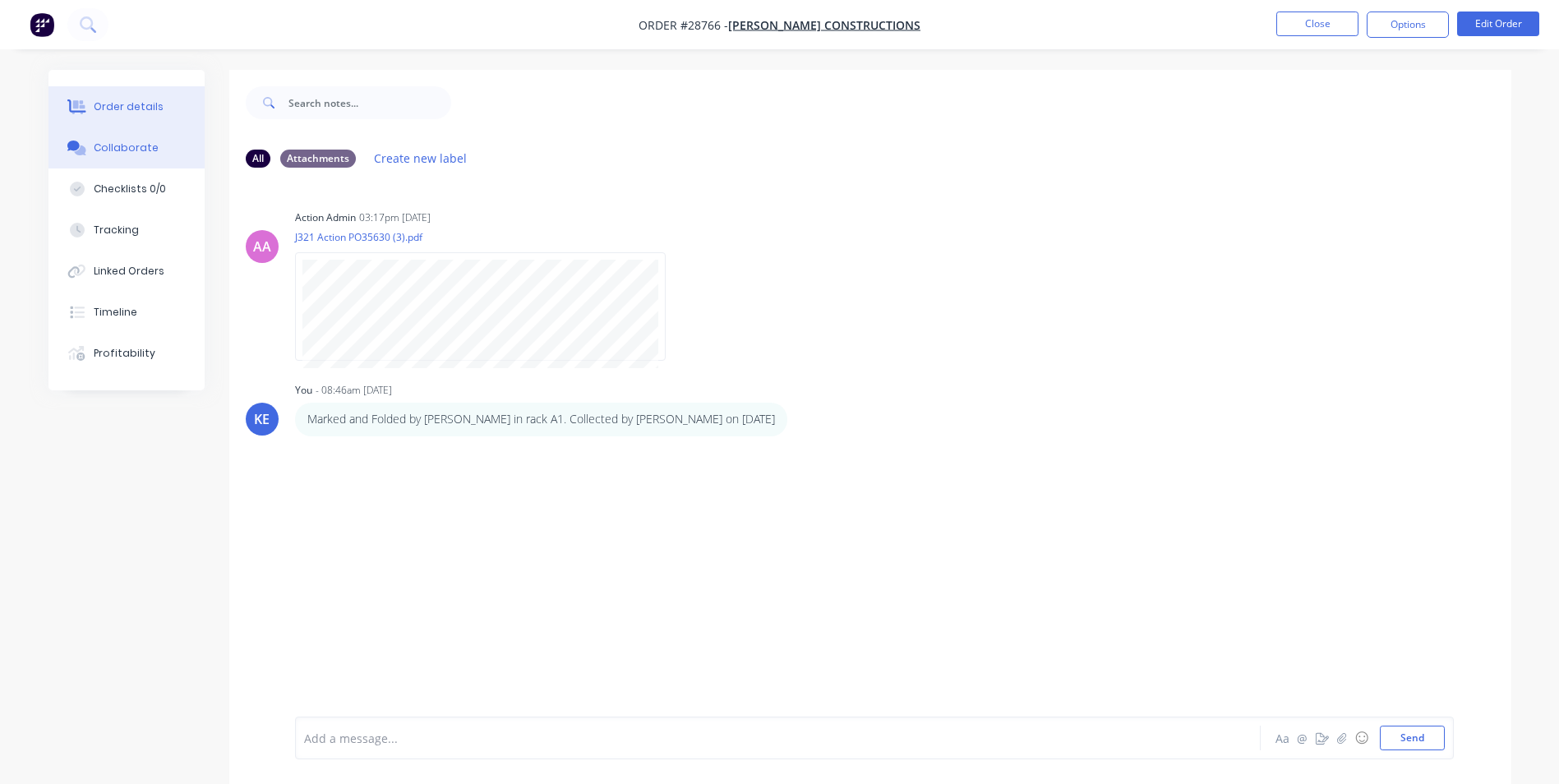
click at [114, 103] on div "Order details" at bounding box center [129, 107] width 70 height 15
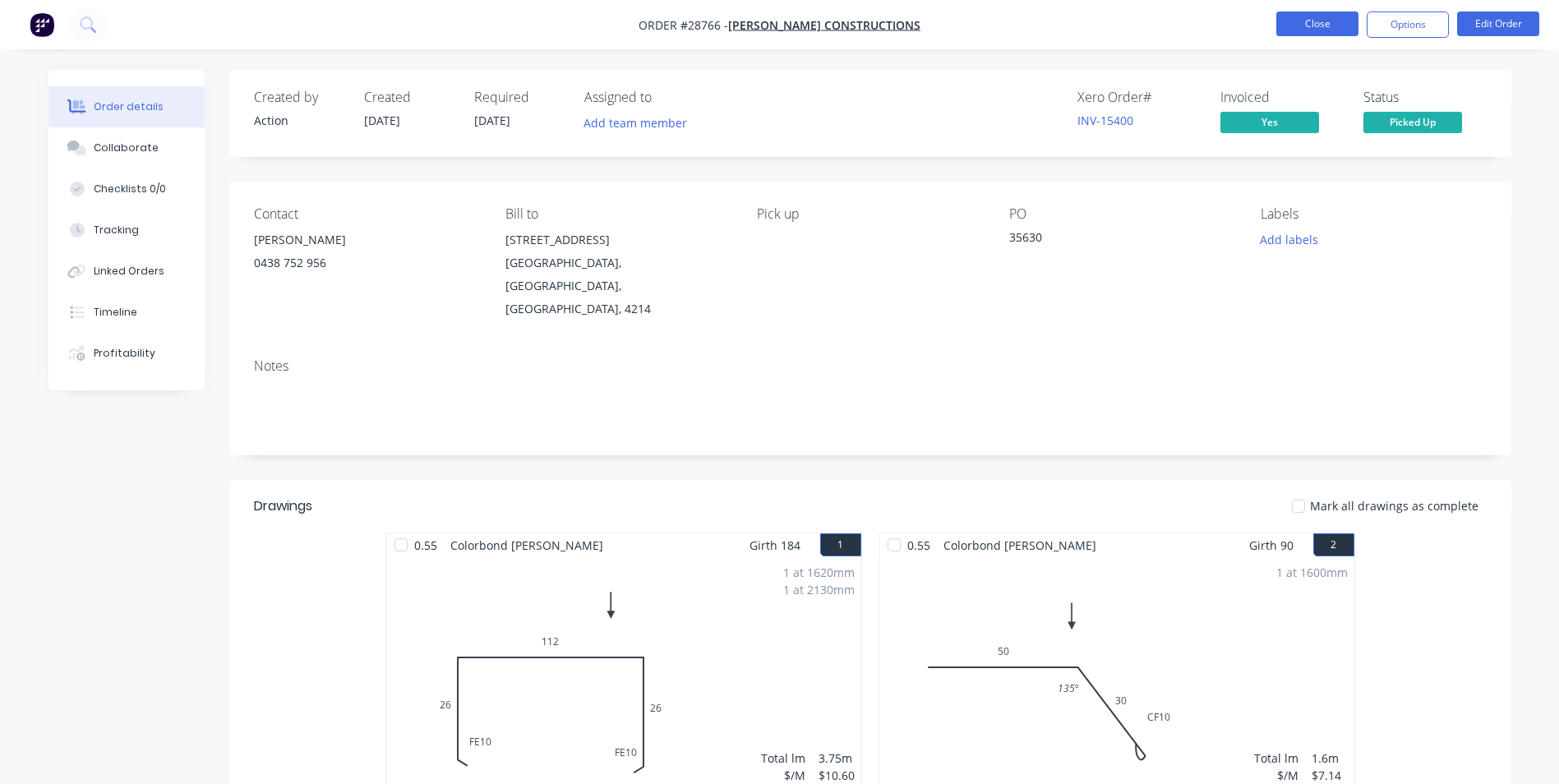
click at [1311, 23] on button "Close" at bounding box center [1317, 24] width 82 height 25
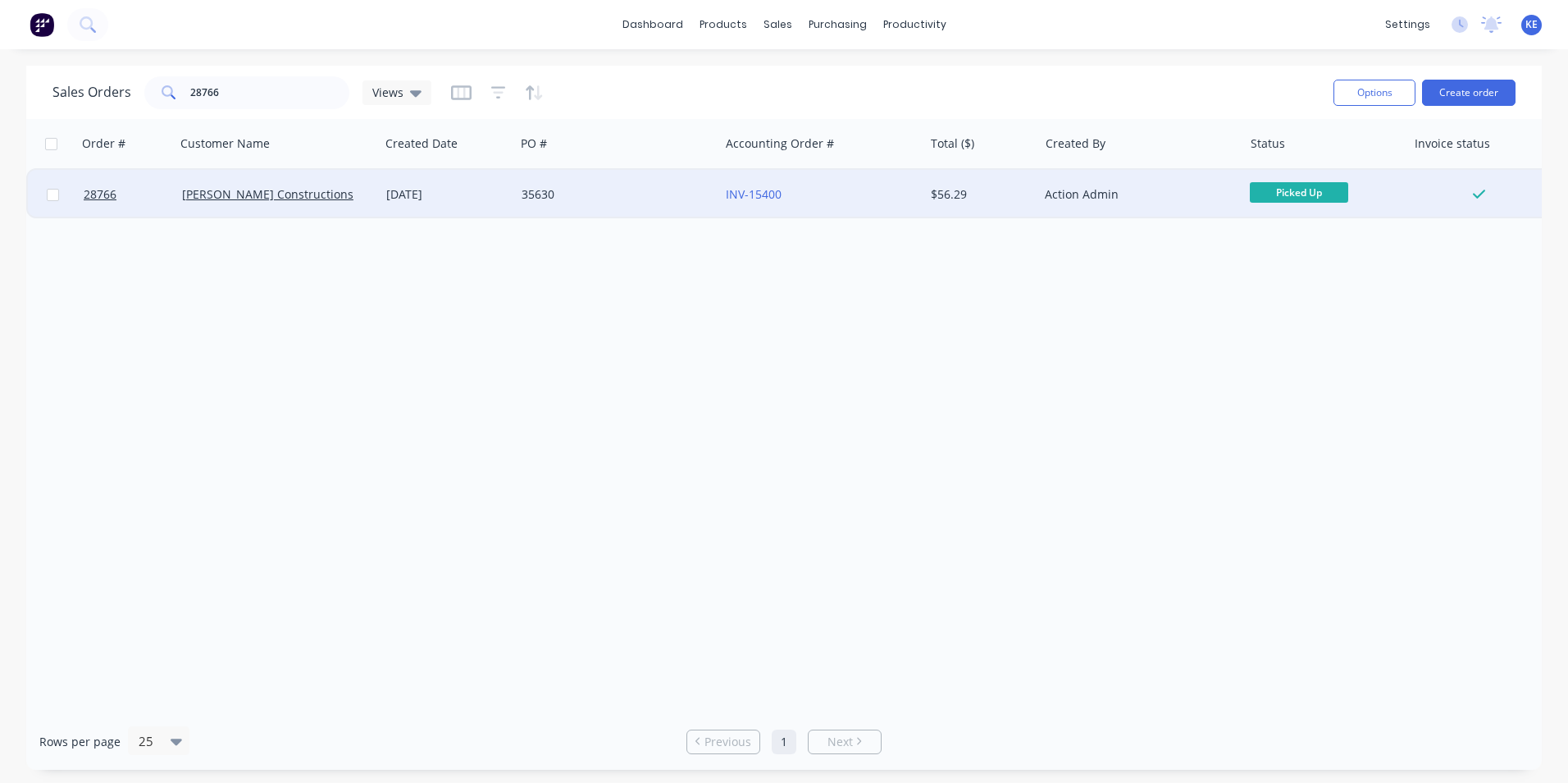
click at [57, 191] on input "checkbox" at bounding box center [53, 195] width 13 height 13
checkbox input "true"
click at [1365, 93] on button "Options" at bounding box center [1375, 92] width 82 height 26
click at [1290, 166] on div "Archive" at bounding box center [1326, 167] width 151 height 24
checkbox input "false"
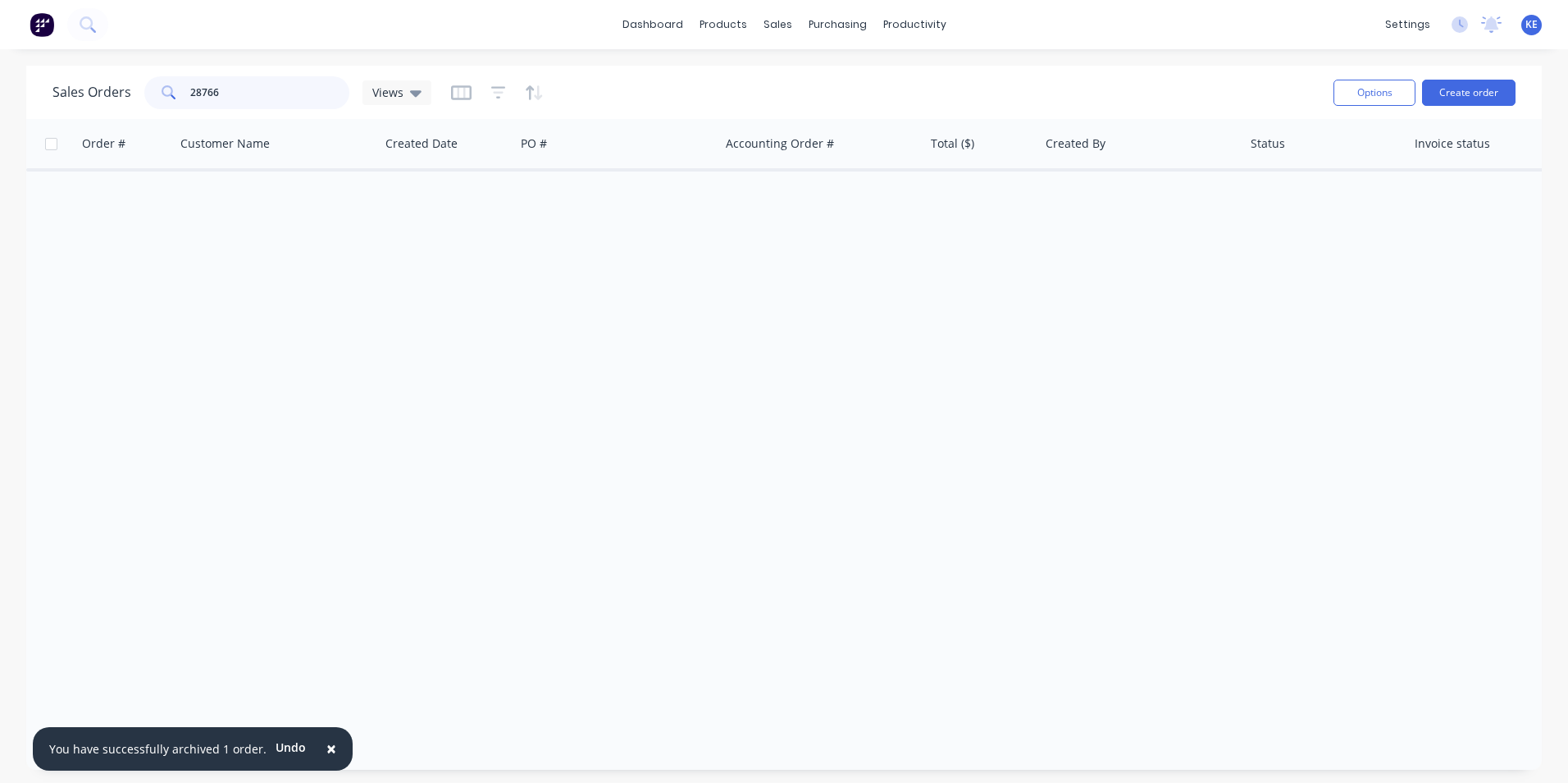
drag, startPoint x: 256, startPoint y: 86, endPoint x: 66, endPoint y: 80, distance: 190.1
click at [66, 80] on div "Sales Orders 28766 Views" at bounding box center [242, 93] width 379 height 33
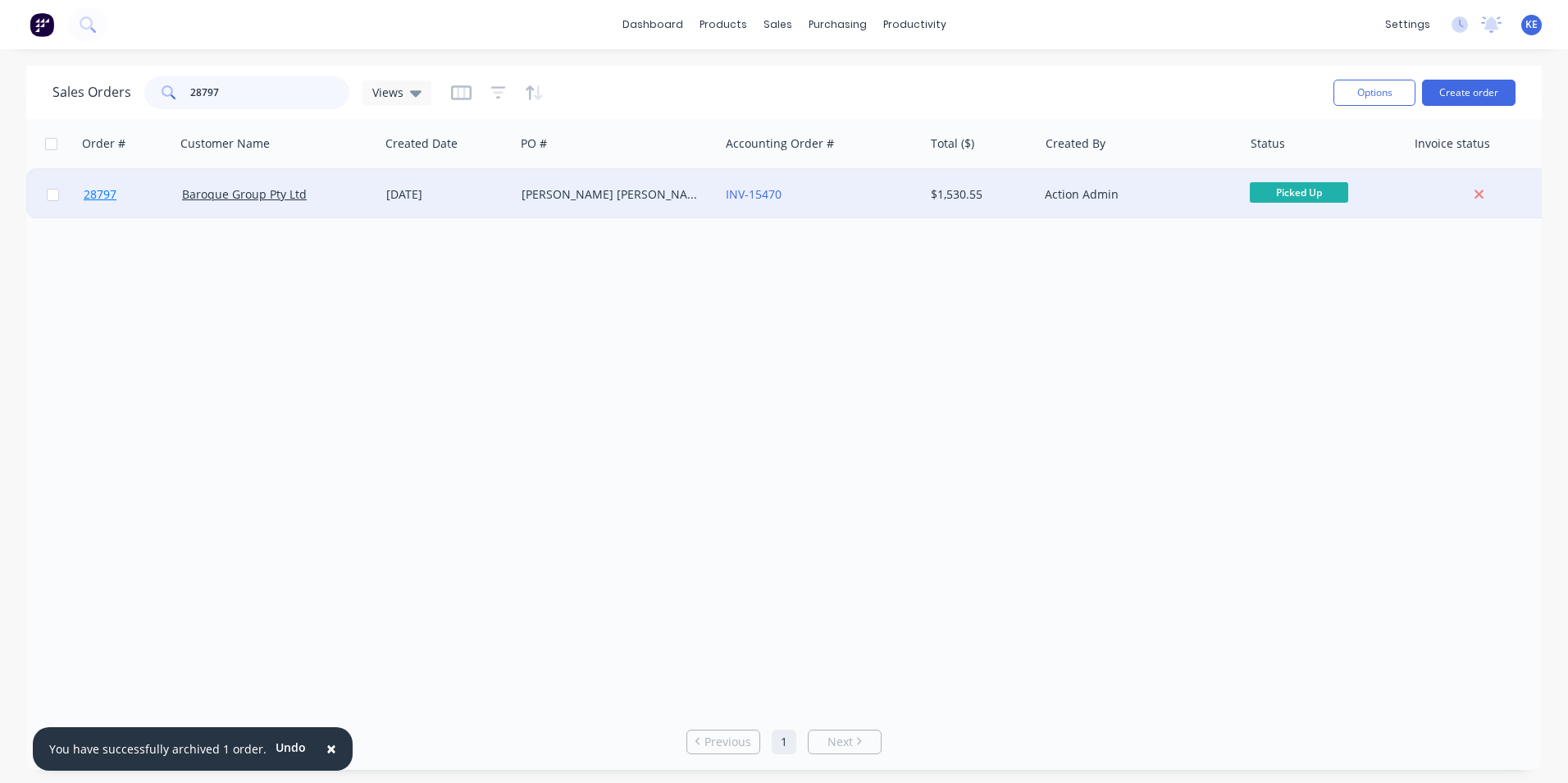
type input "28797"
click at [142, 206] on link "28797" at bounding box center [133, 194] width 98 height 49
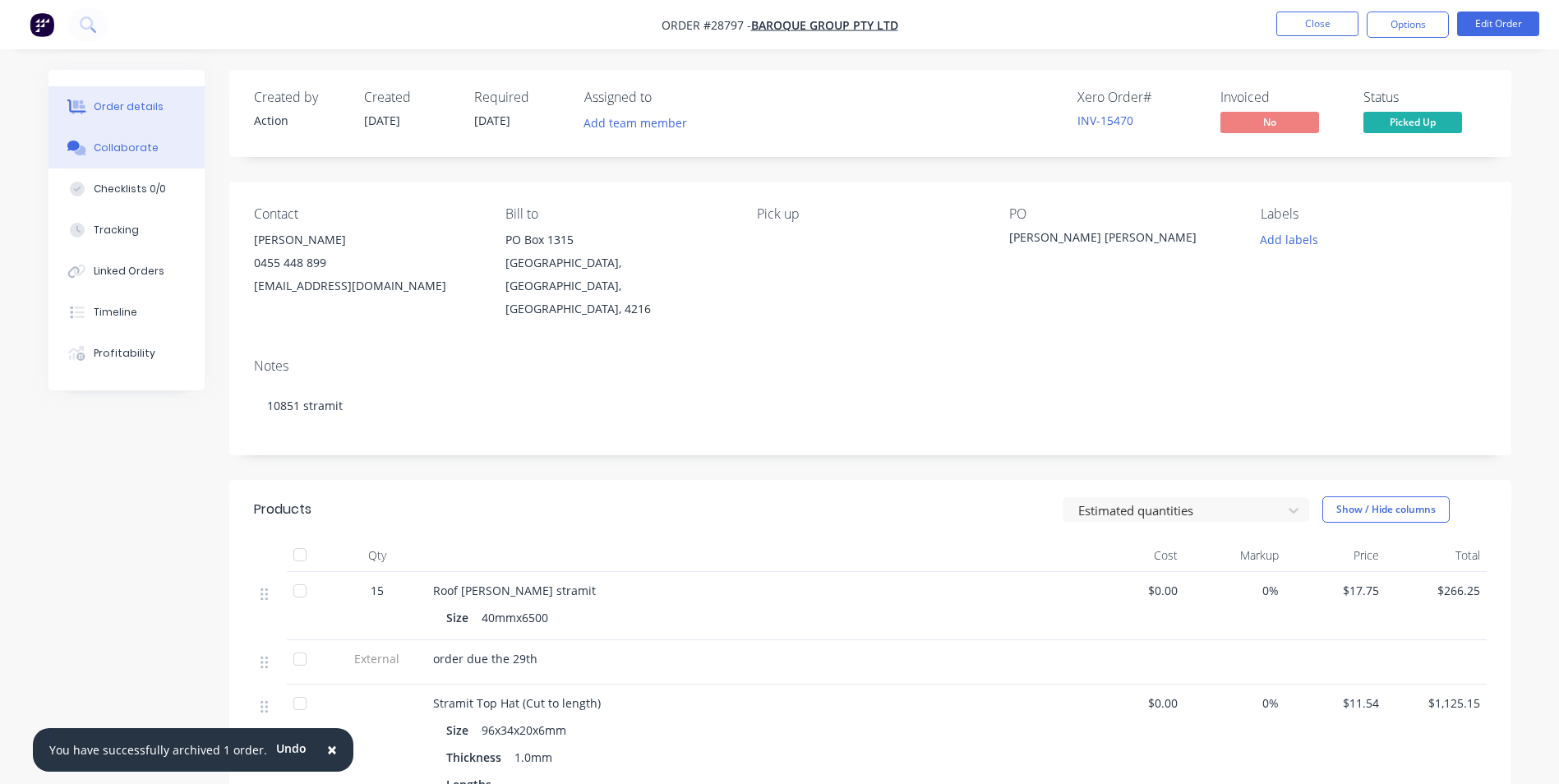
click at [108, 153] on div "Collaborate" at bounding box center [126, 148] width 65 height 15
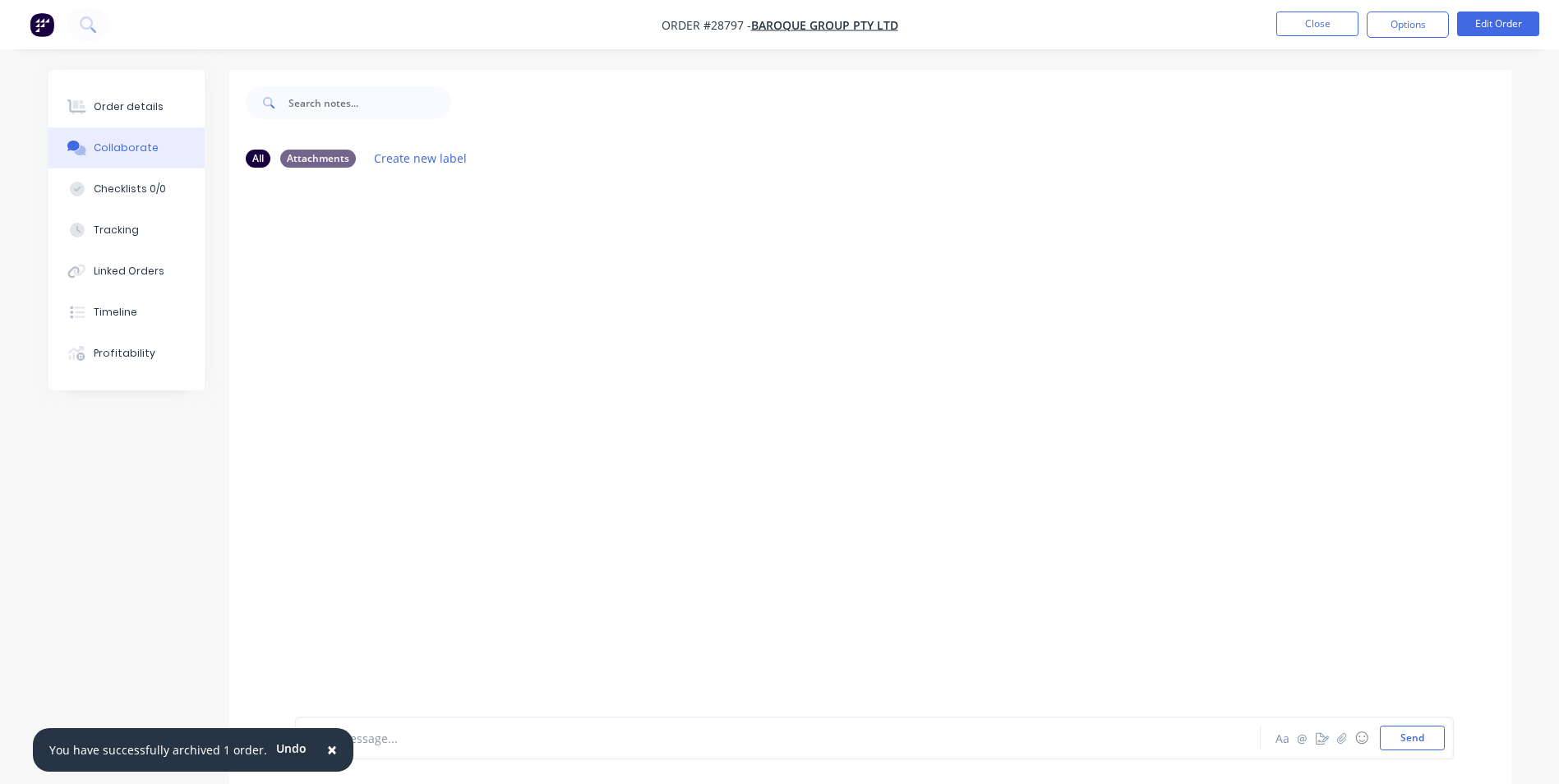
drag, startPoint x: 325, startPoint y: 747, endPoint x: 371, endPoint y: 366, distance: 383.8
click at [327, 748] on span "×" at bounding box center [331, 748] width 10 height 23
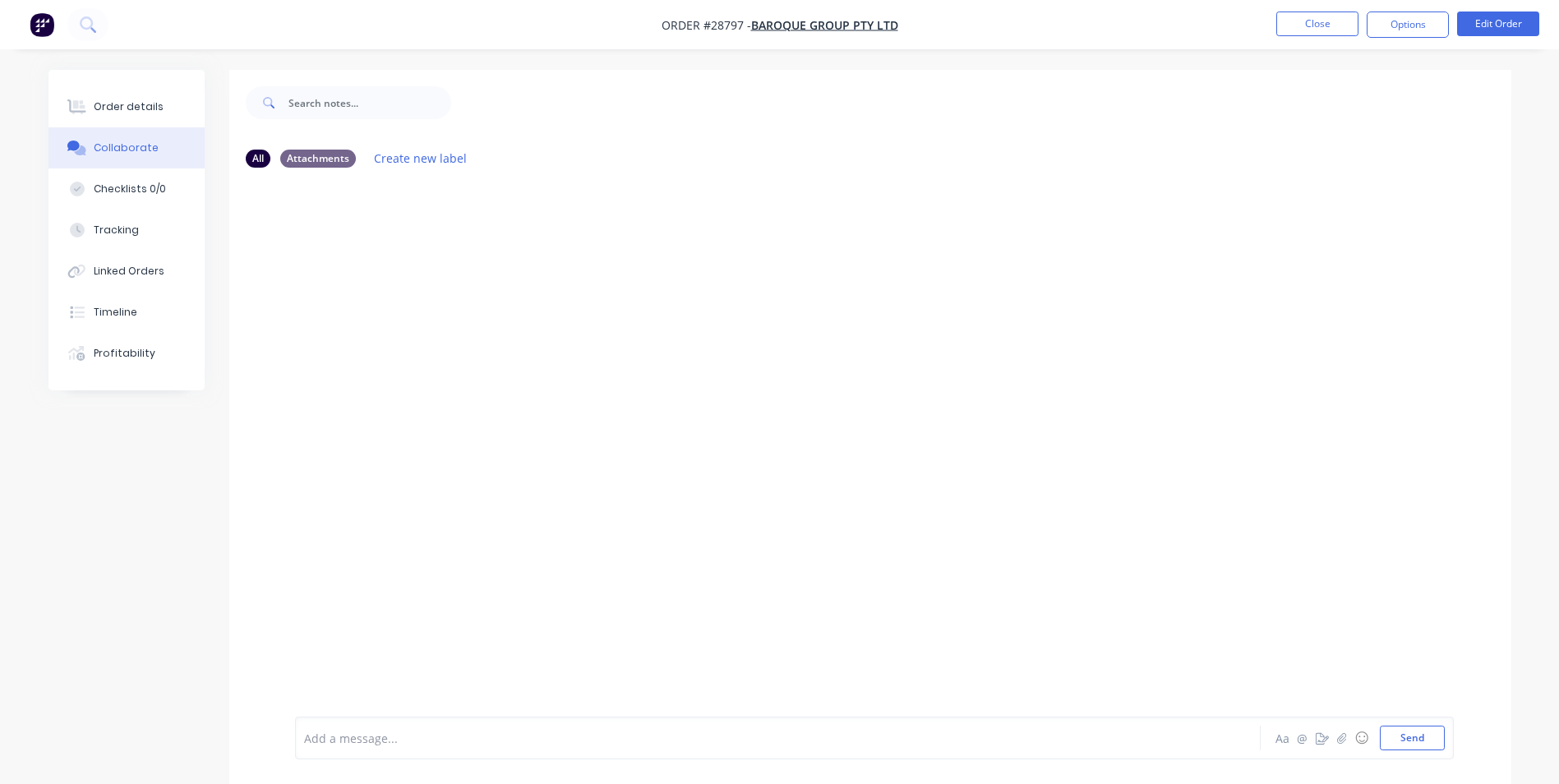
click at [376, 728] on div "Add a message..." at bounding box center [731, 737] width 855 height 25
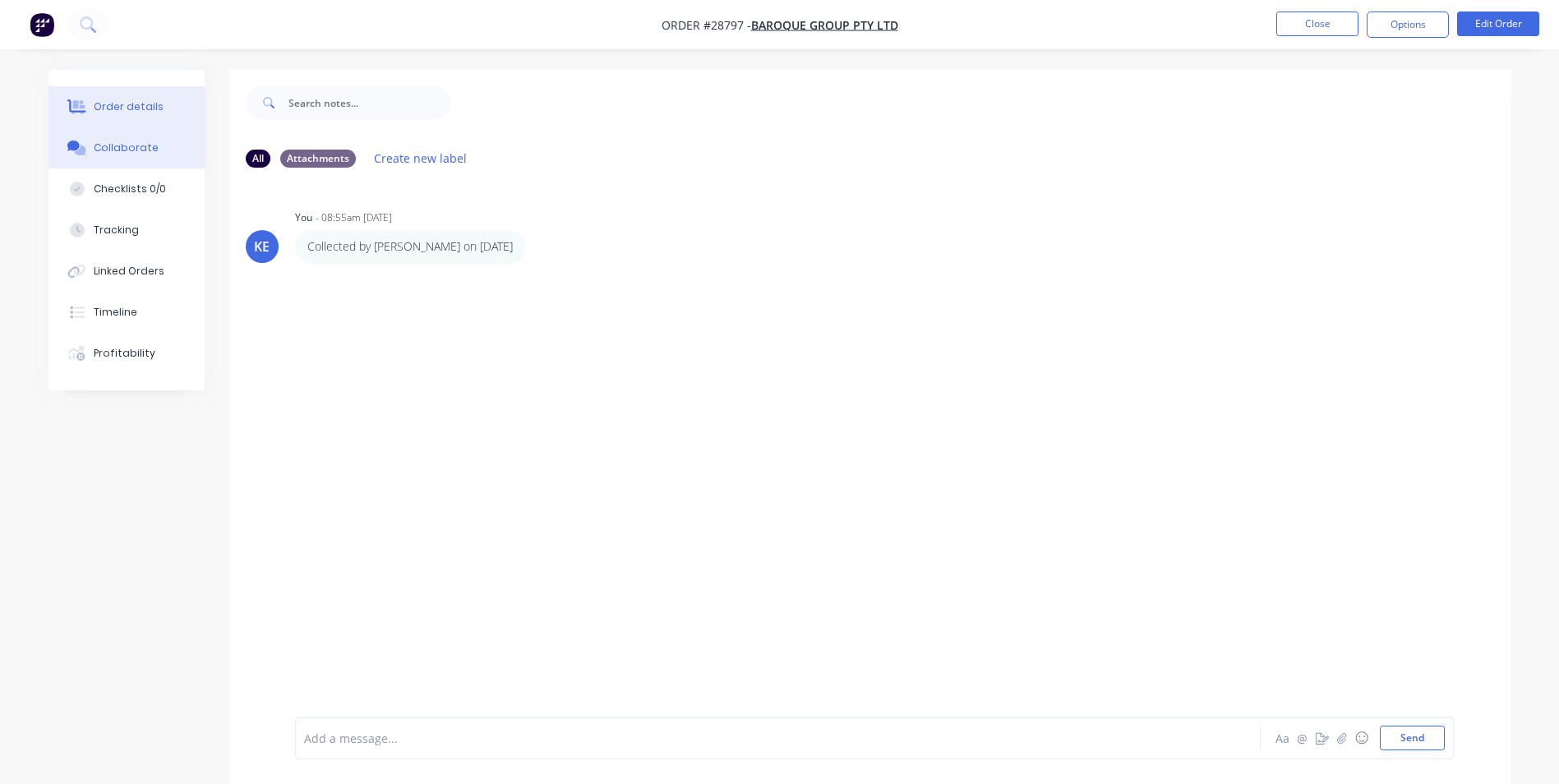
click at [124, 107] on div "Order details" at bounding box center [129, 107] width 70 height 15
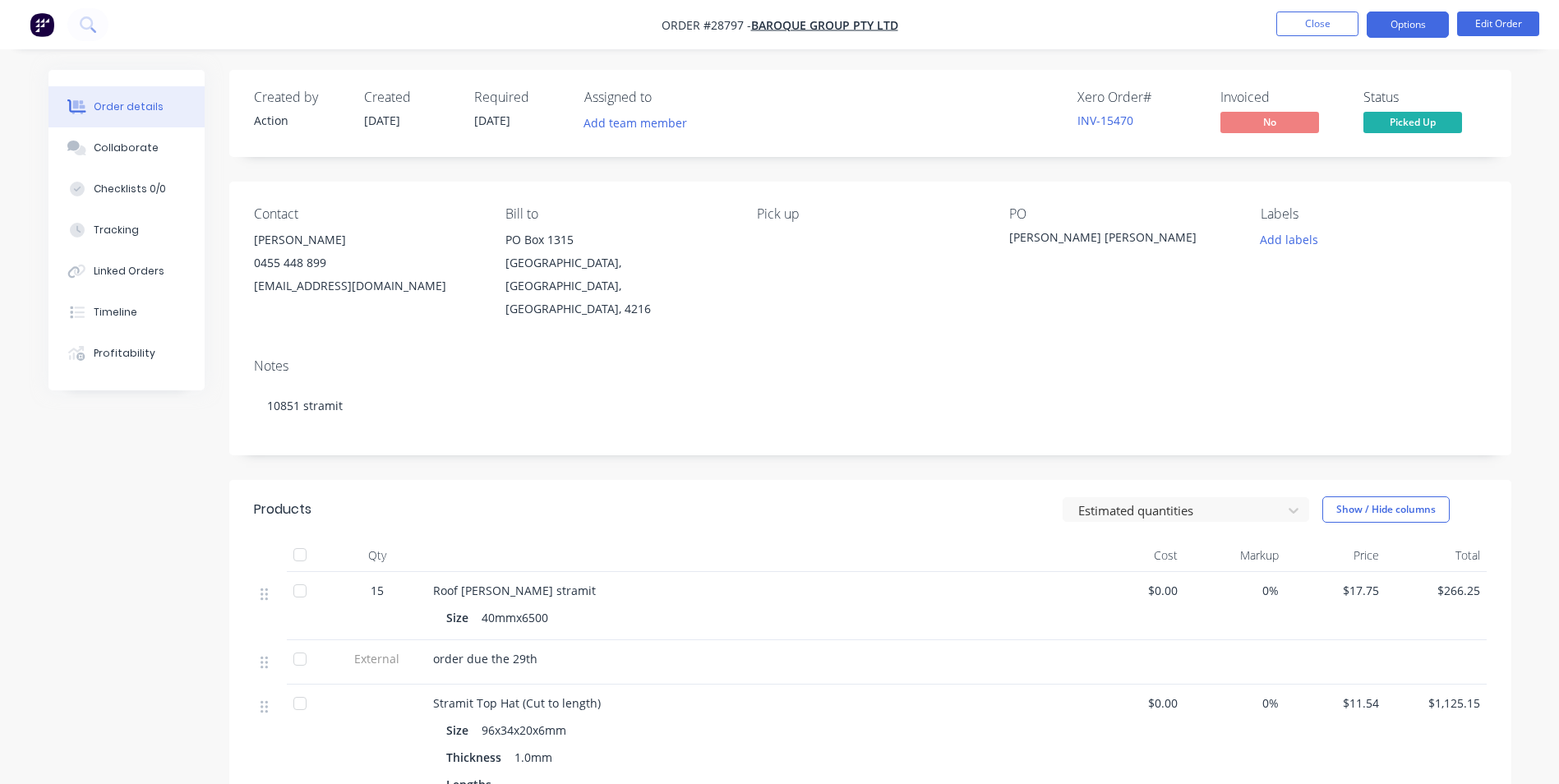
click at [1399, 16] on button "Options" at bounding box center [1407, 25] width 82 height 26
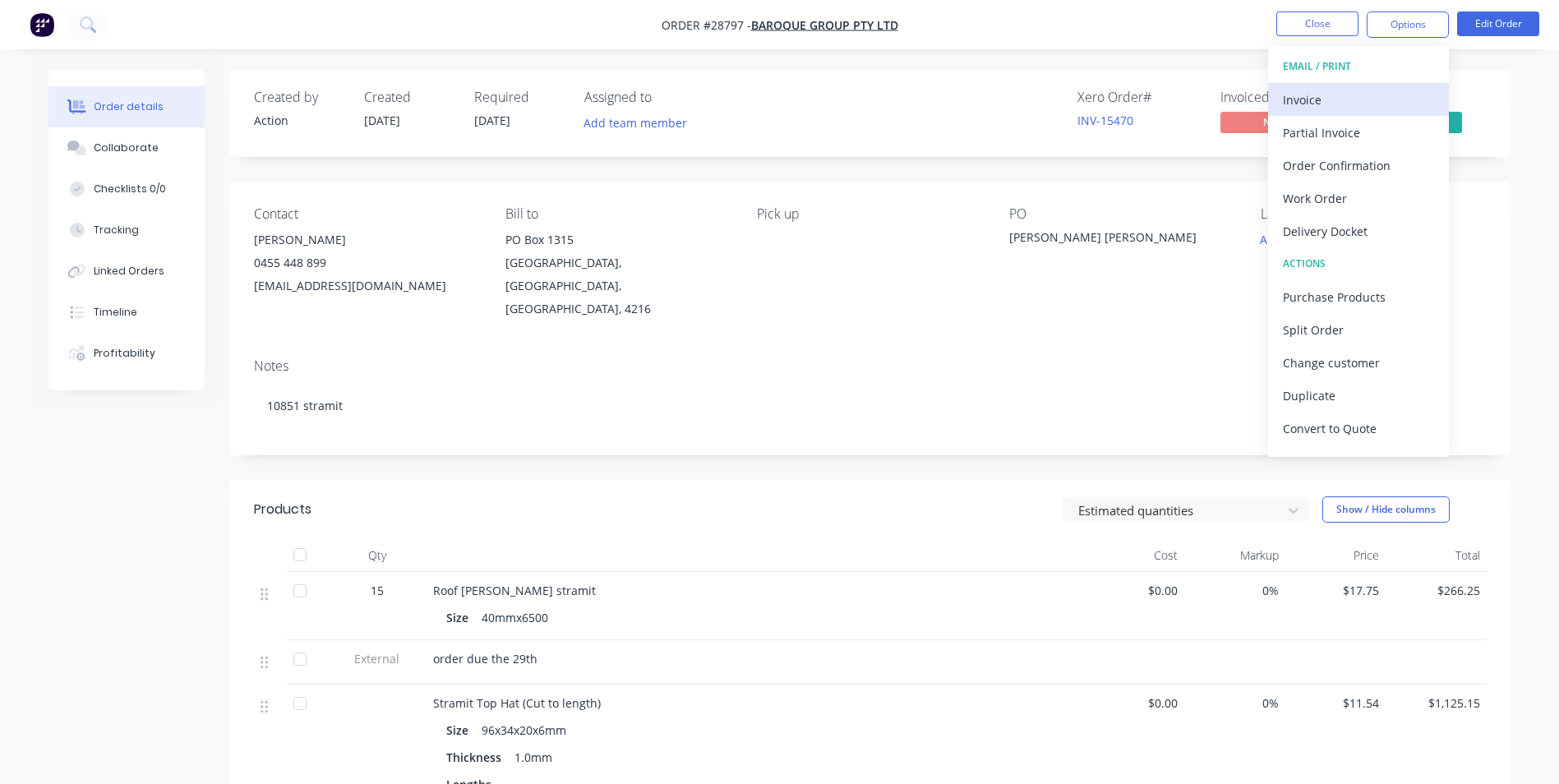
click at [1311, 110] on div "Invoice" at bounding box center [1358, 99] width 152 height 24
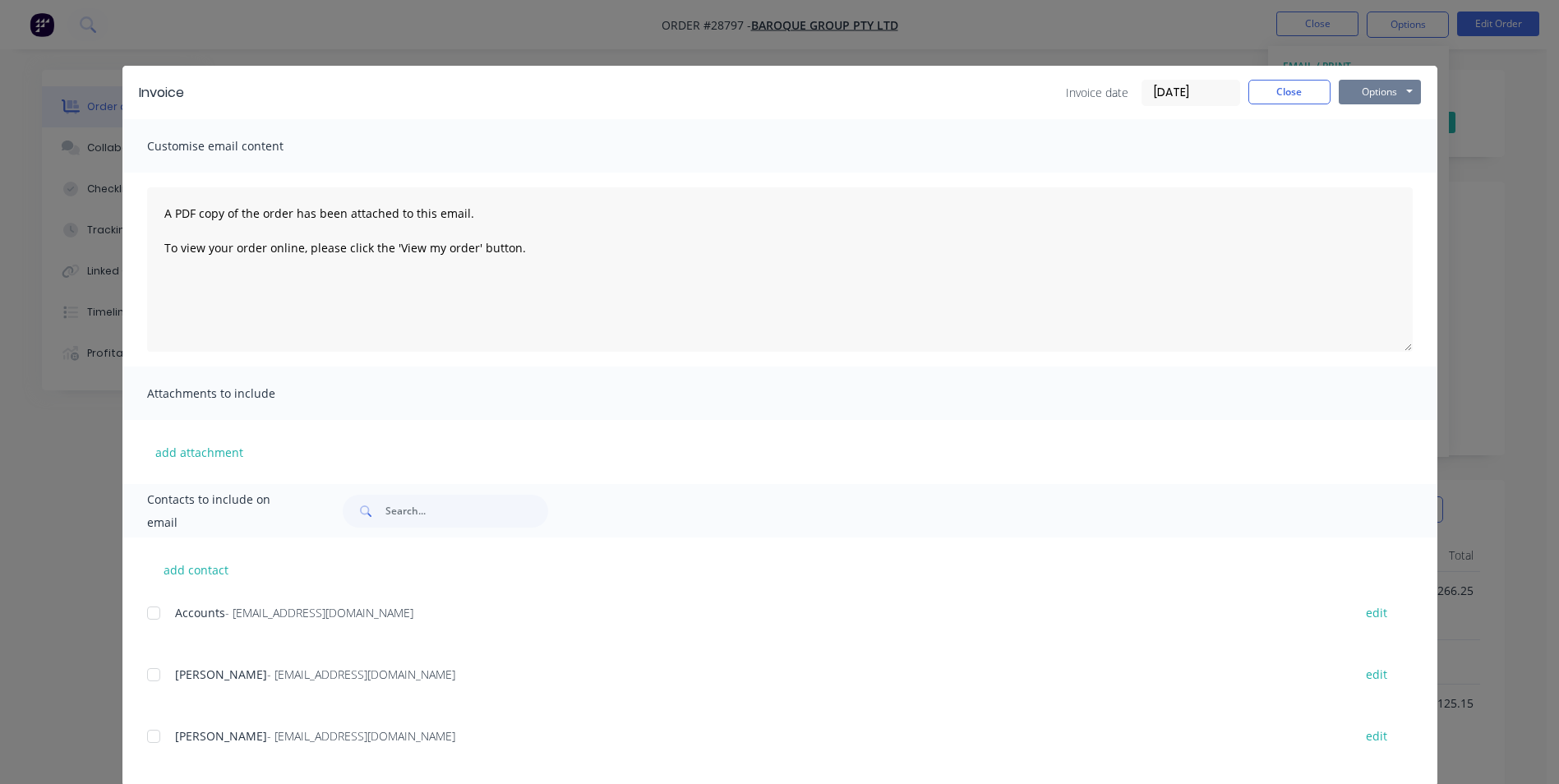
click at [1383, 87] on button "Options" at bounding box center [1380, 91] width 82 height 25
click at [1372, 148] on button "Print" at bounding box center [1391, 149] width 105 height 27
click at [1282, 99] on button "Close" at bounding box center [1289, 91] width 82 height 25
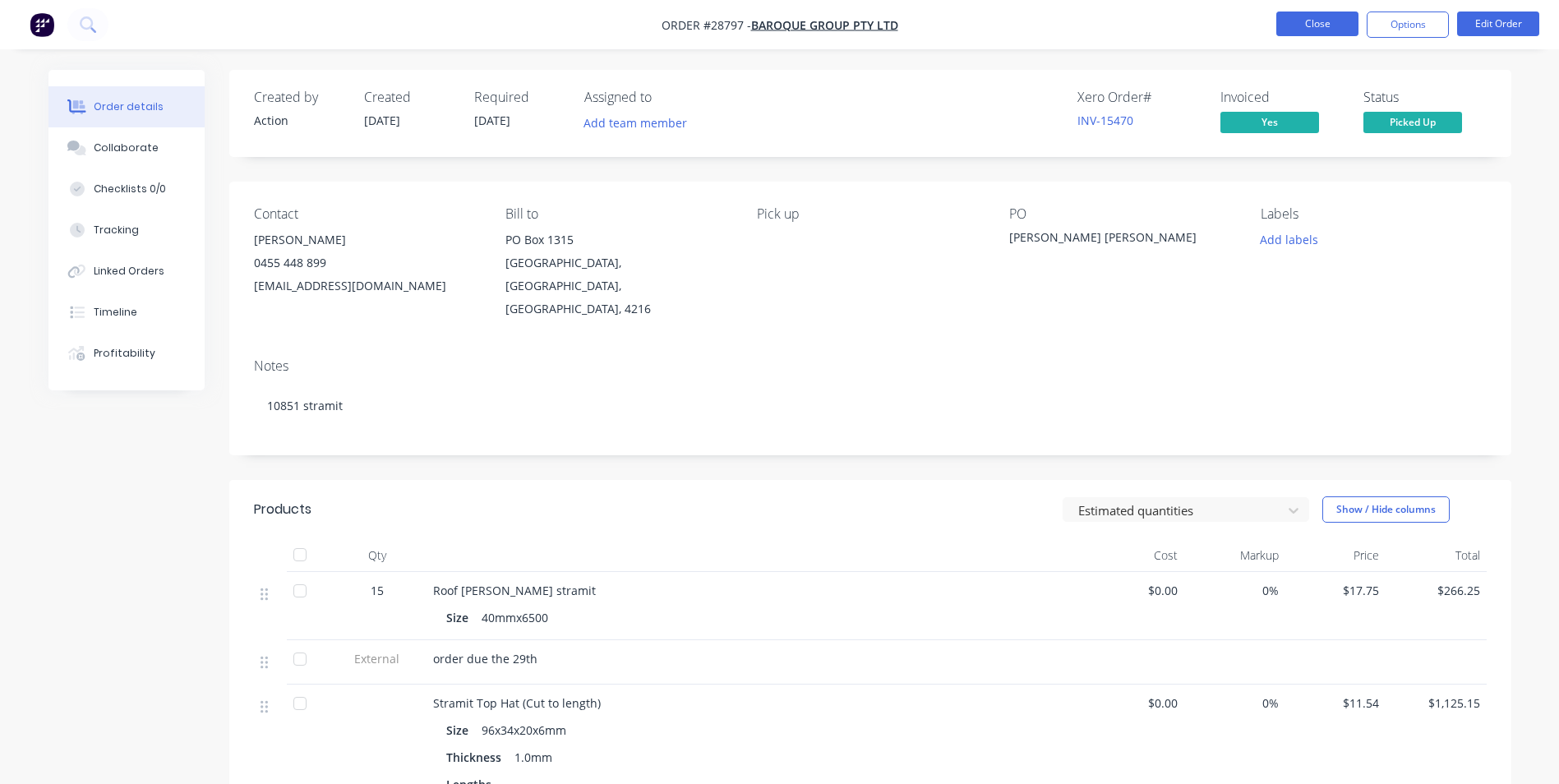
click at [1308, 26] on button "Close" at bounding box center [1317, 24] width 82 height 25
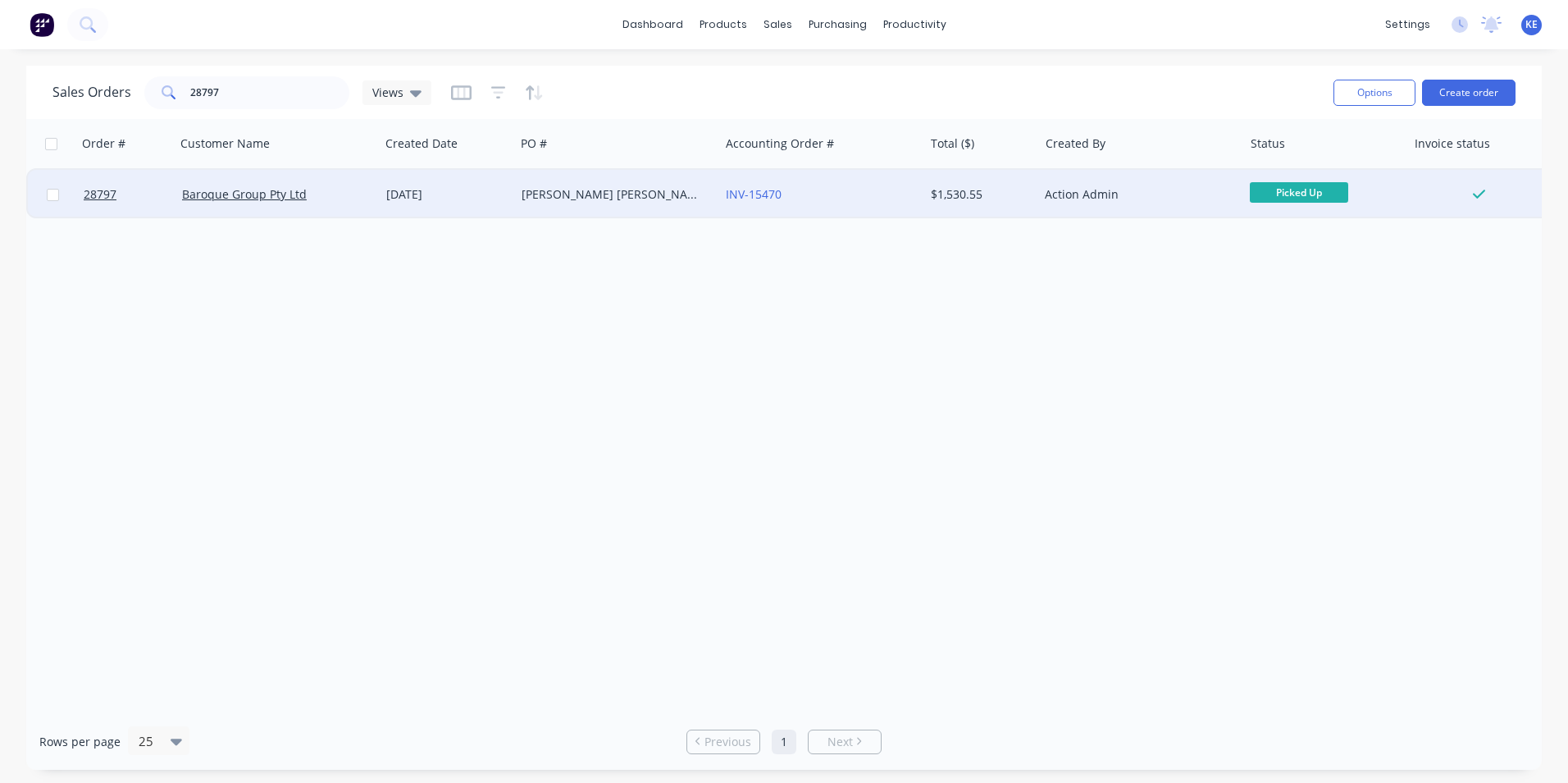
click at [50, 196] on input "checkbox" at bounding box center [53, 195] width 13 height 13
checkbox input "true"
click at [1389, 92] on button "Options" at bounding box center [1375, 92] width 82 height 26
click at [1286, 160] on div "Archive" at bounding box center [1326, 167] width 151 height 24
checkbox input "false"
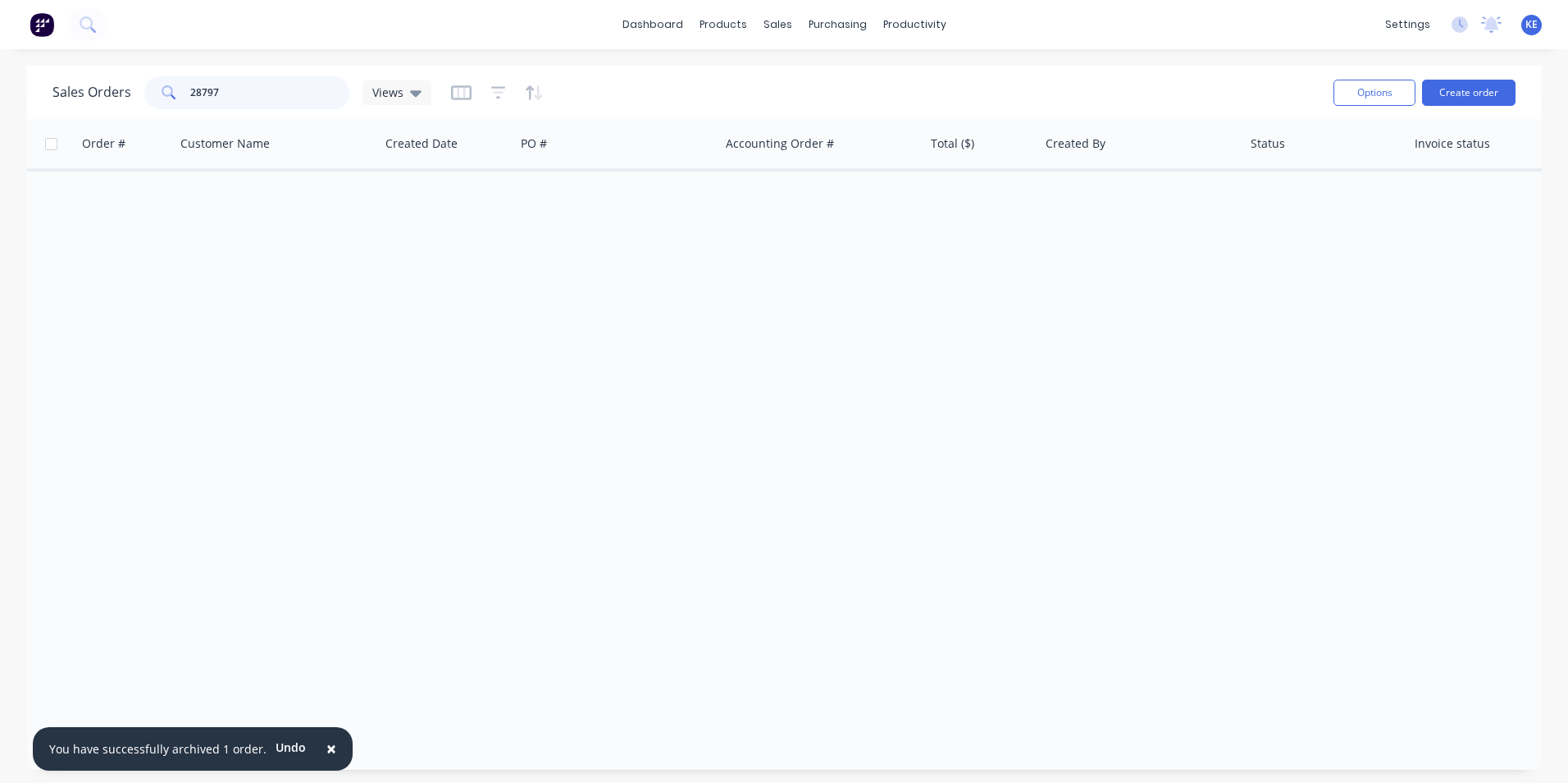
drag, startPoint x: 299, startPoint y: 95, endPoint x: 126, endPoint y: 105, distance: 173.3
click at [126, 105] on div "Sales Orders 28797 Views" at bounding box center [242, 93] width 379 height 33
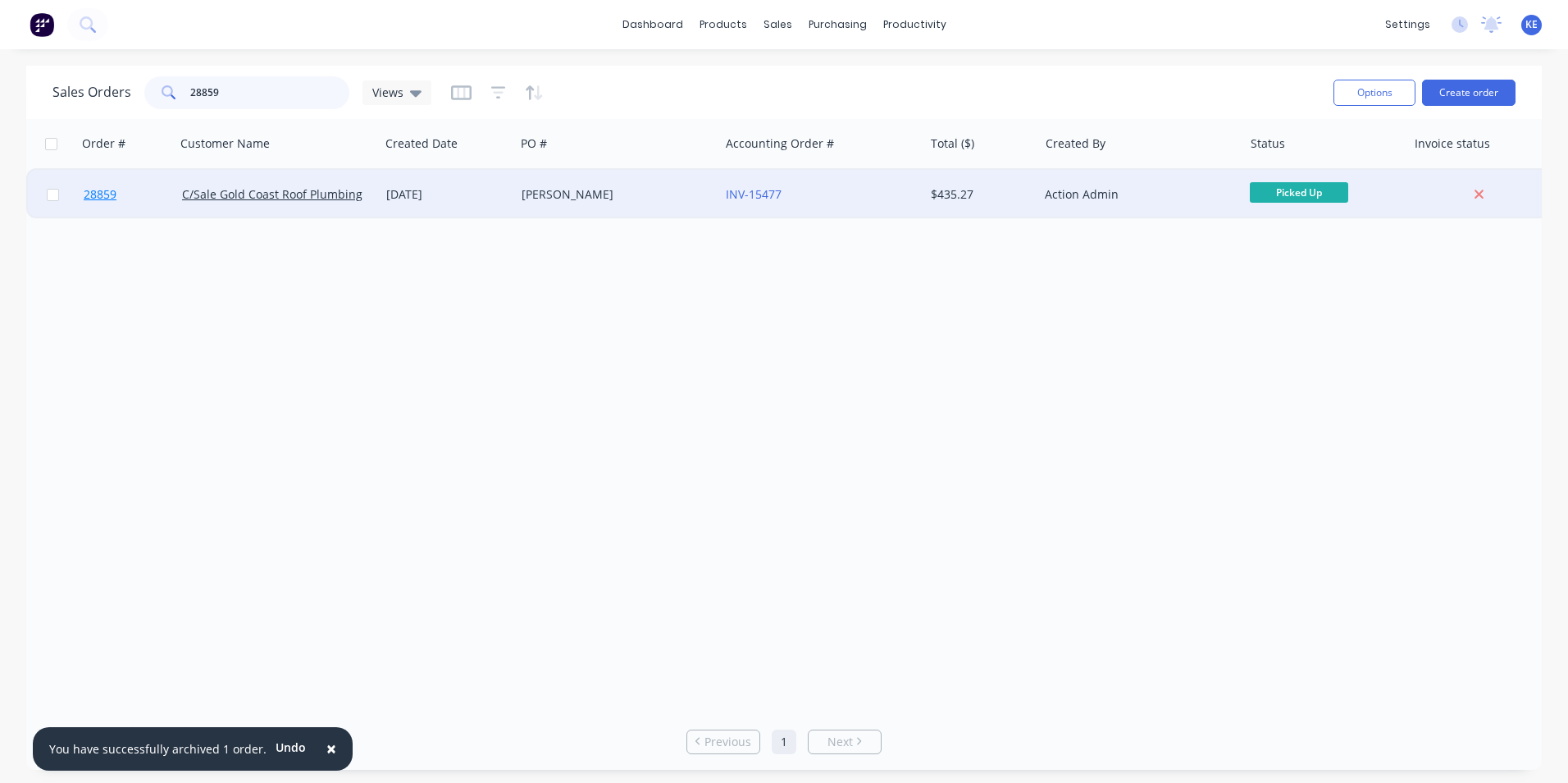
type input "28859"
click at [141, 196] on link "28859" at bounding box center [133, 194] width 98 height 49
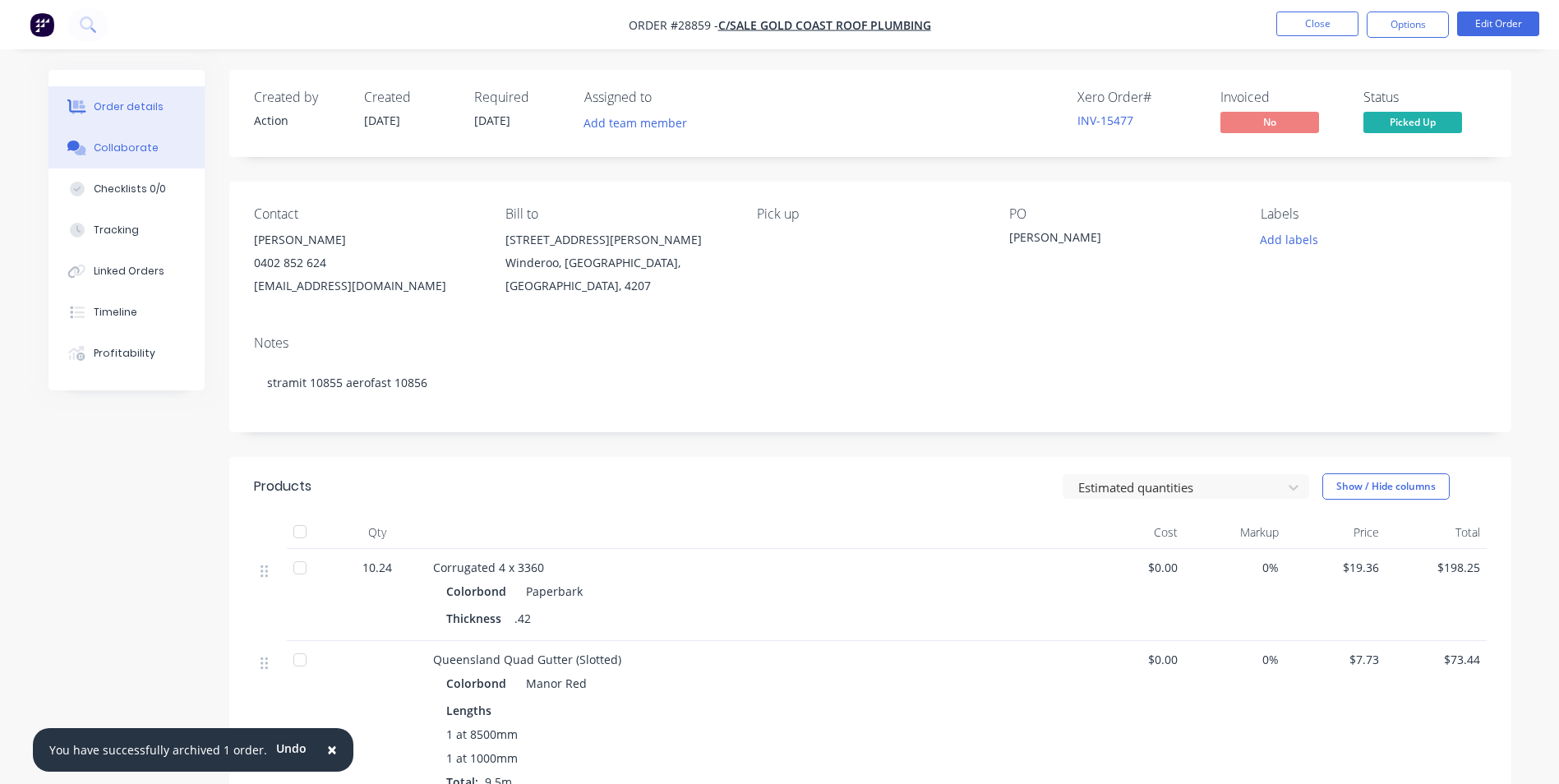
click at [92, 157] on button "Collaborate" at bounding box center [126, 148] width 156 height 41
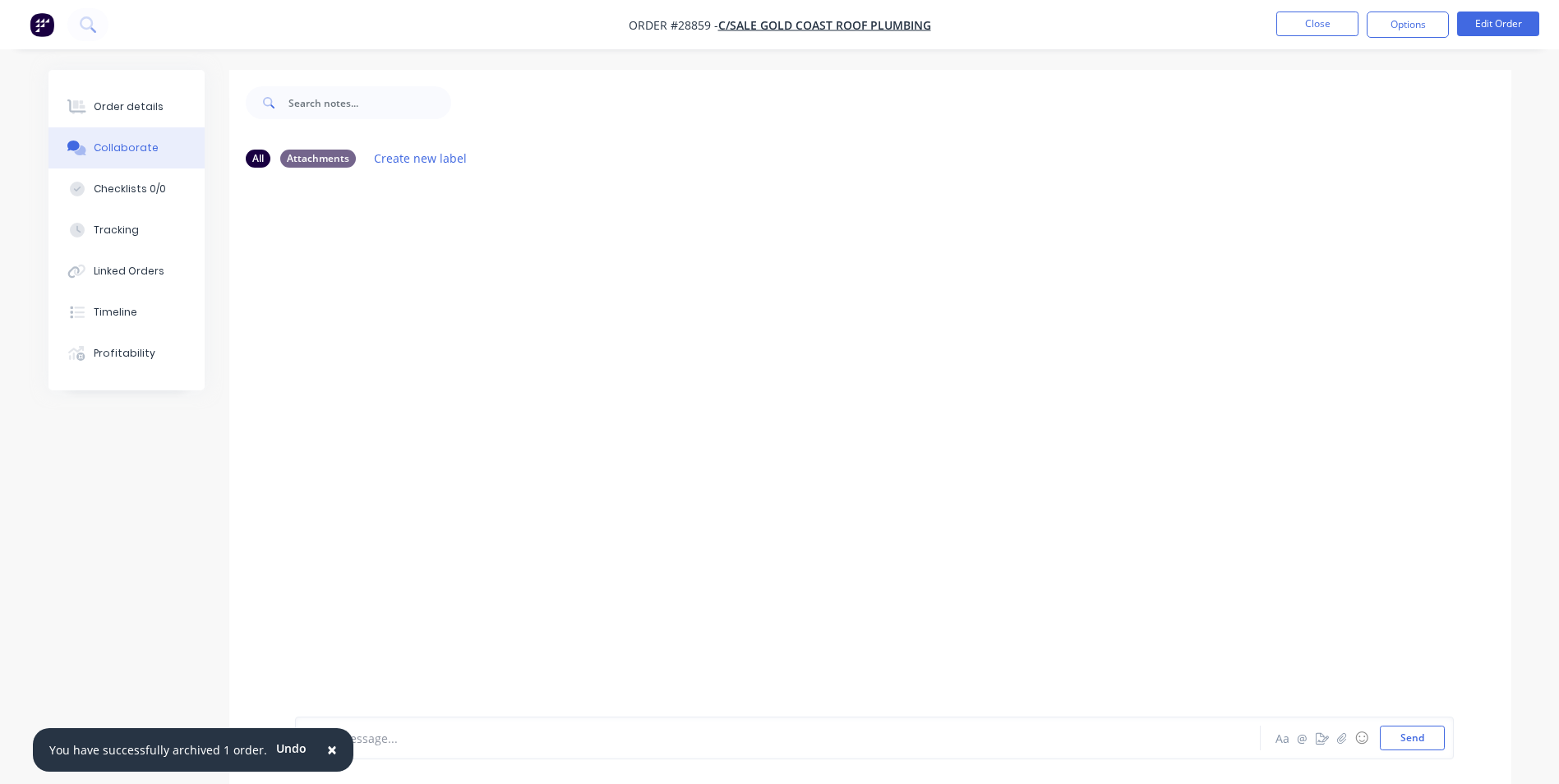
click at [328, 745] on button "×" at bounding box center [331, 749] width 43 height 39
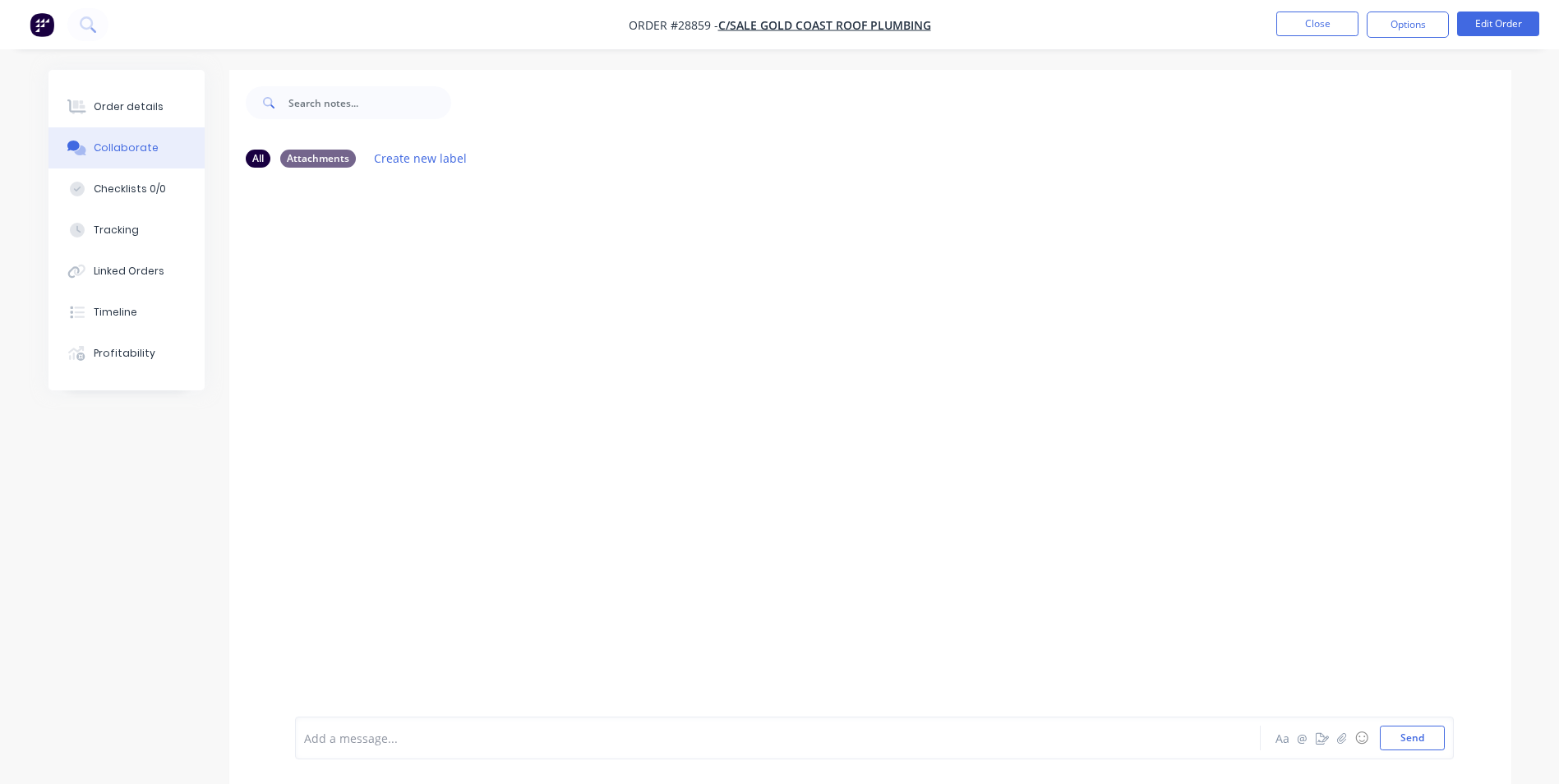
drag, startPoint x: 367, startPoint y: 742, endPoint x: 392, endPoint y: 655, distance: 90.5
click at [369, 740] on div at bounding box center [732, 737] width 854 height 17
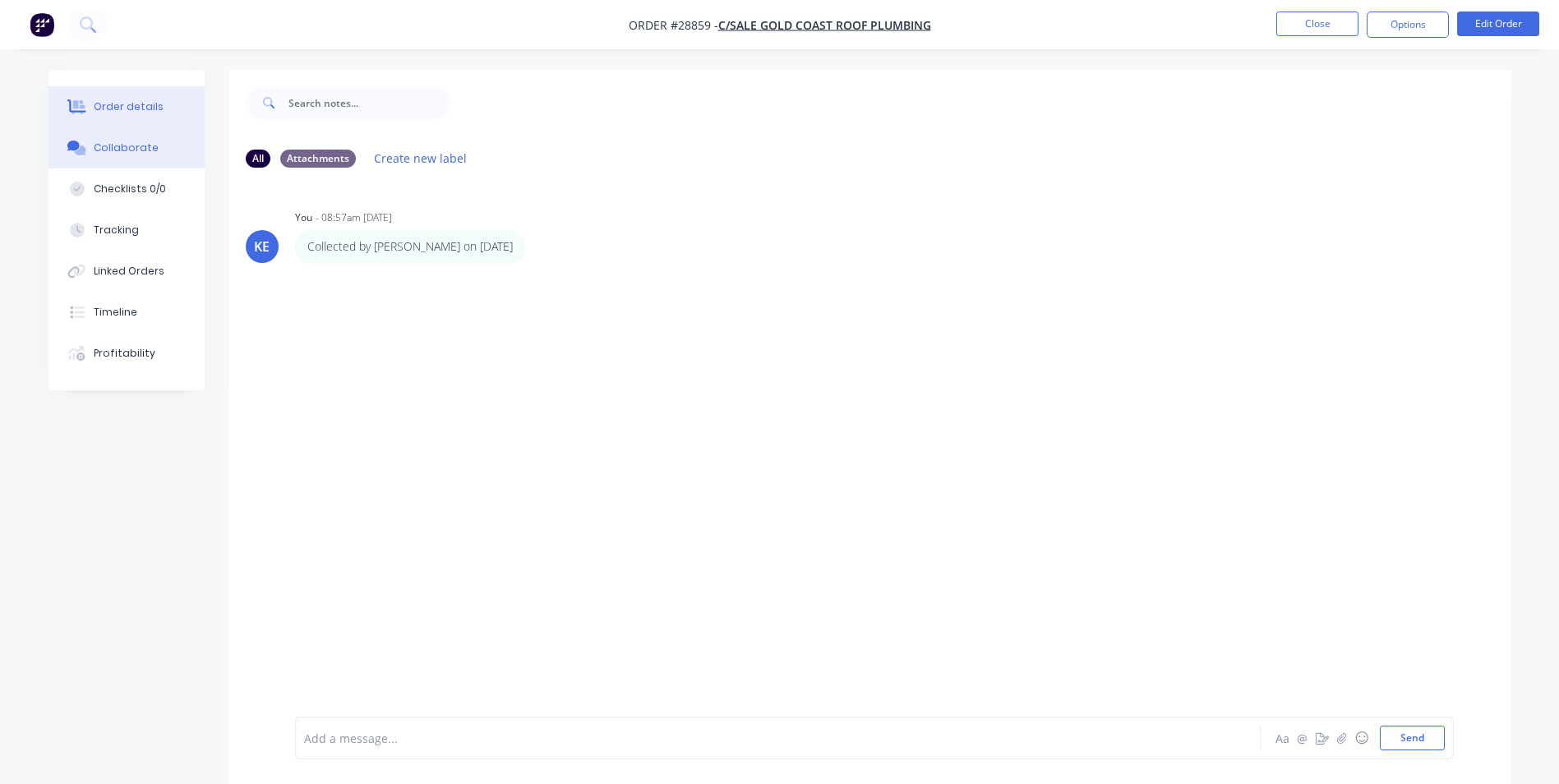
click at [131, 103] on div "Order details" at bounding box center [129, 107] width 70 height 15
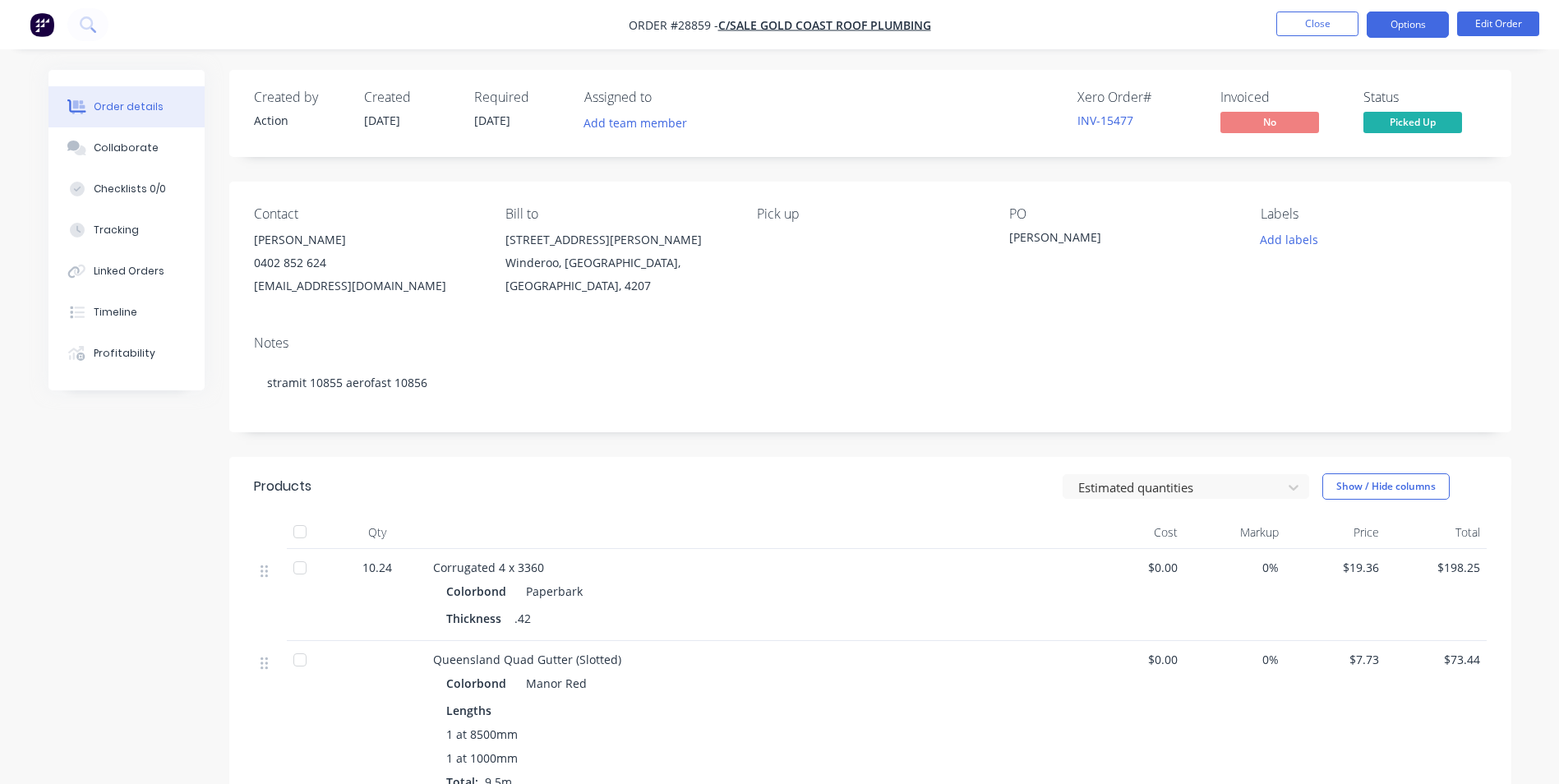
click at [1391, 23] on button "Options" at bounding box center [1407, 25] width 82 height 26
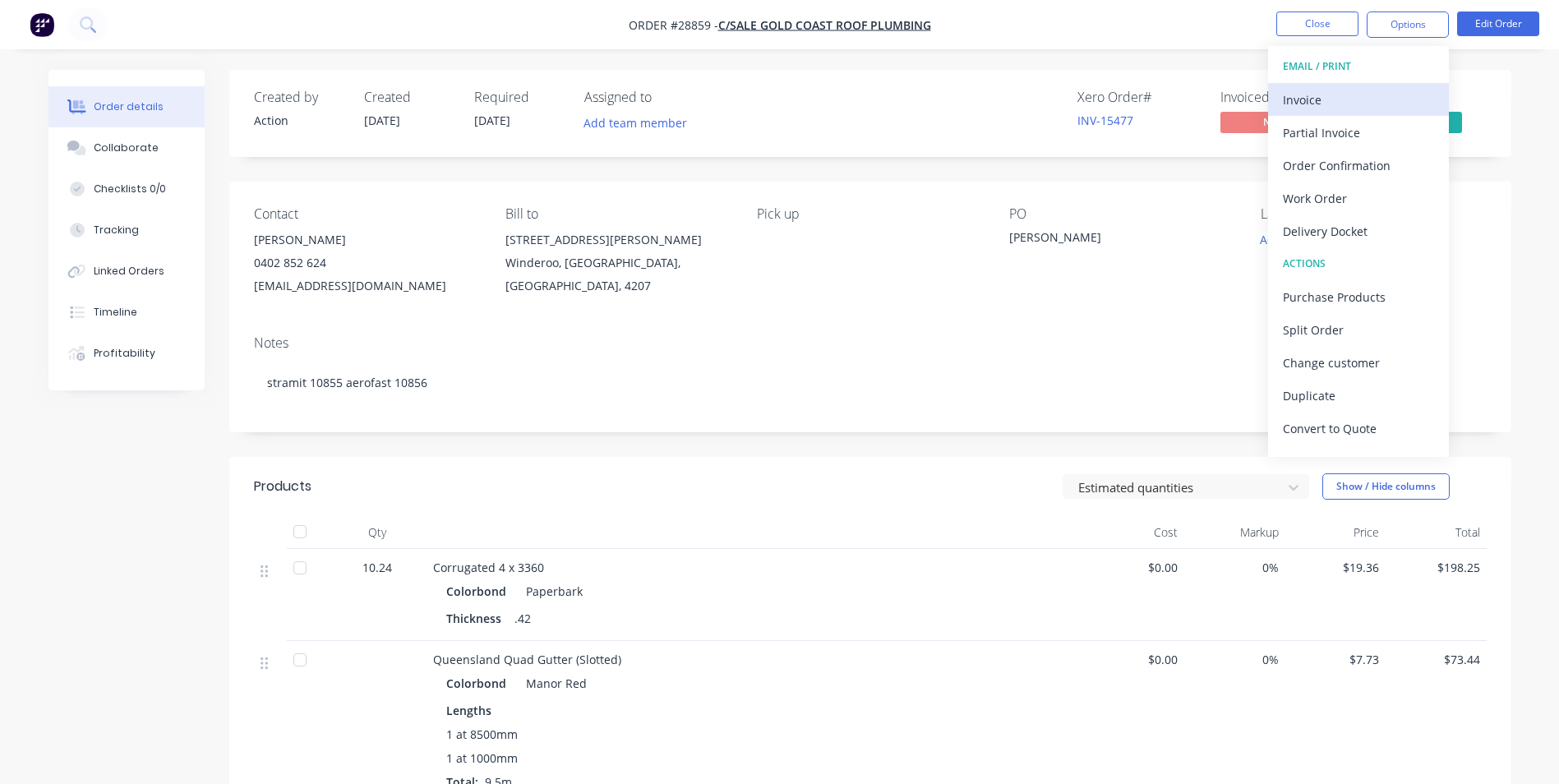
click at [1352, 86] on button "Invoice" at bounding box center [1358, 99] width 181 height 33
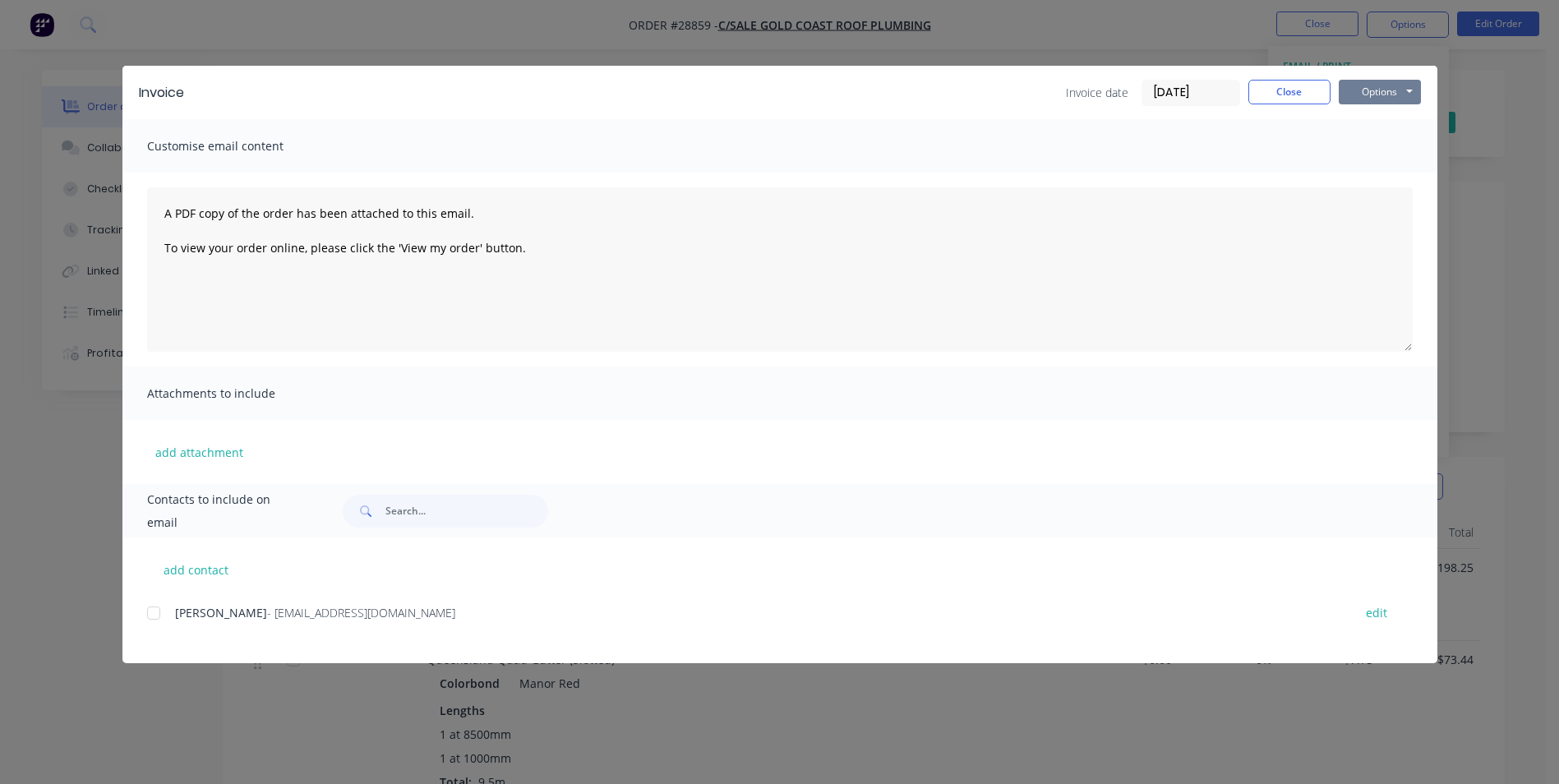
click at [1377, 87] on button "Options" at bounding box center [1380, 91] width 82 height 25
click at [1372, 142] on button "Print" at bounding box center [1391, 149] width 105 height 27
click at [1273, 83] on button "Close" at bounding box center [1289, 91] width 82 height 25
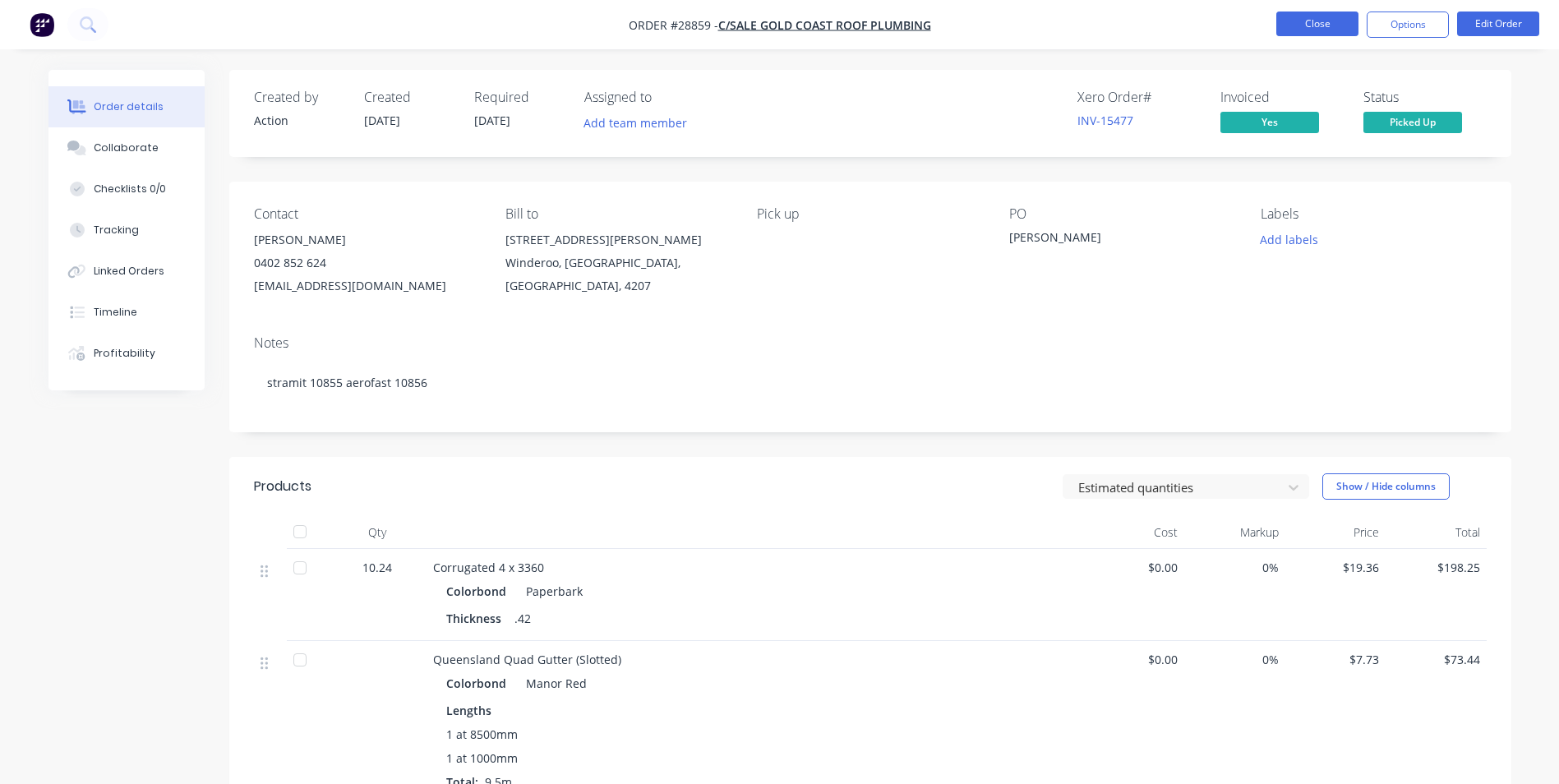
click at [1307, 17] on button "Close" at bounding box center [1317, 24] width 82 height 25
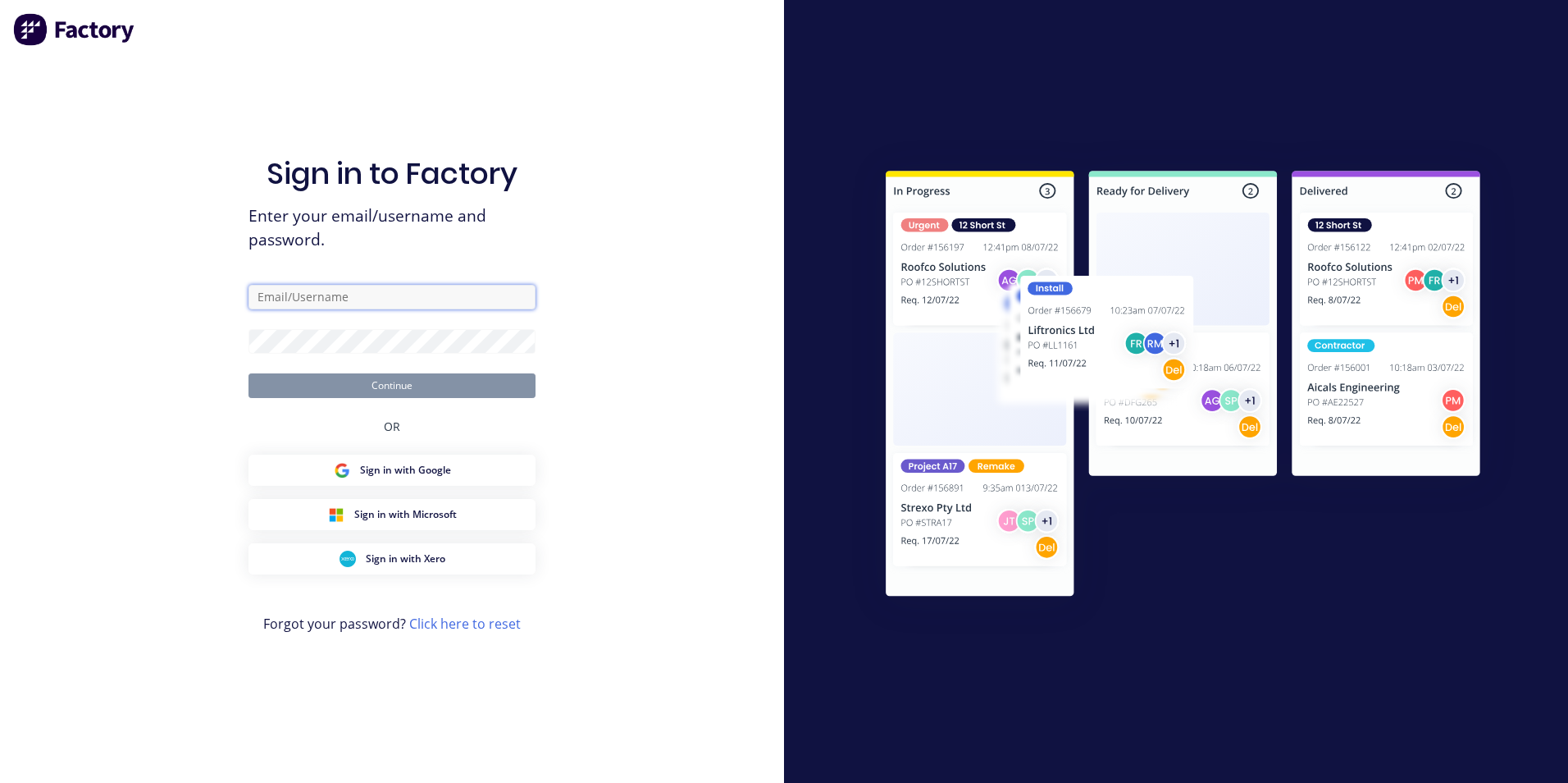
type input "keryn.eccles@actionsheetmetal.com"
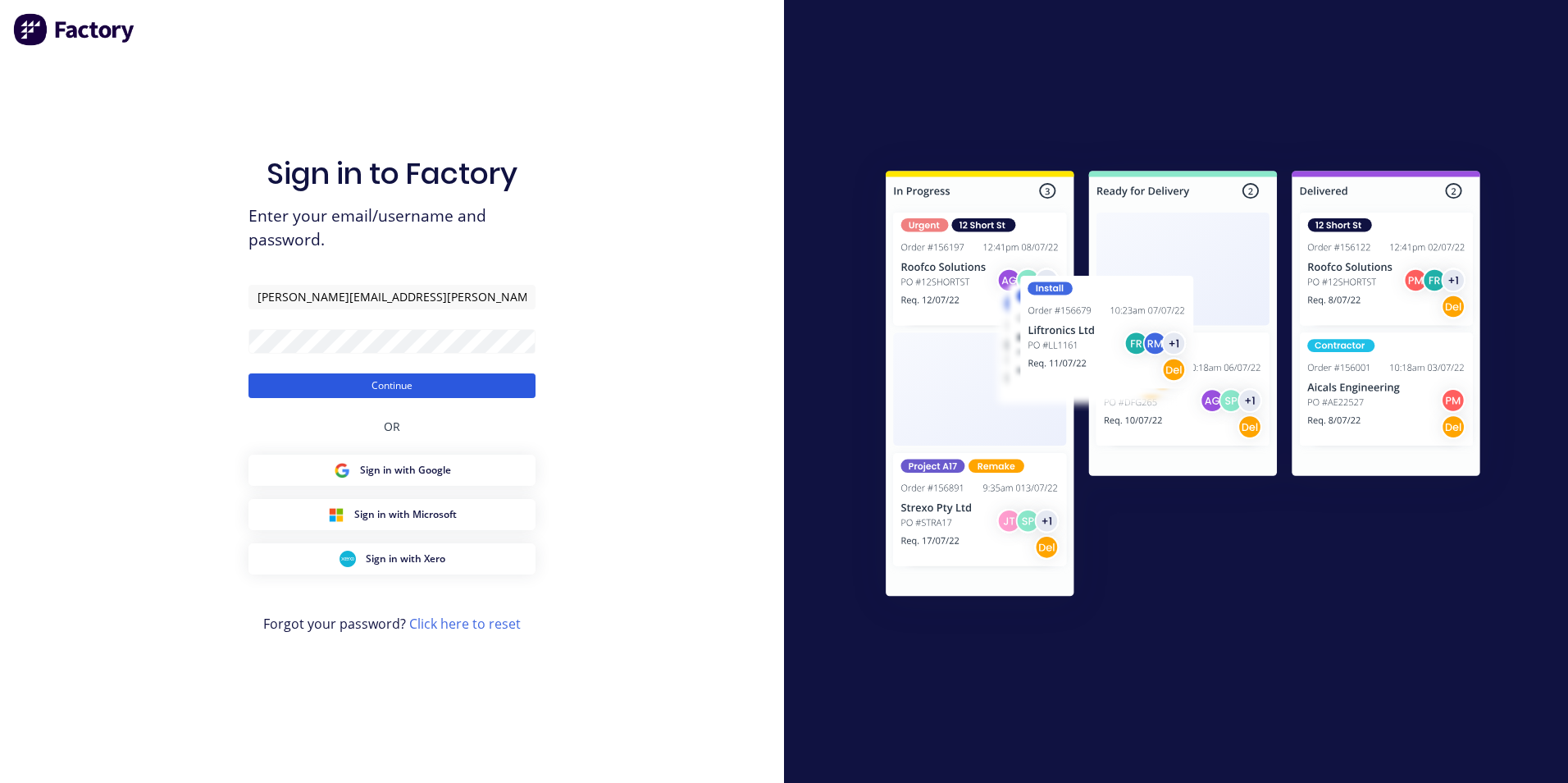
click at [420, 388] on button "Continue" at bounding box center [392, 386] width 287 height 25
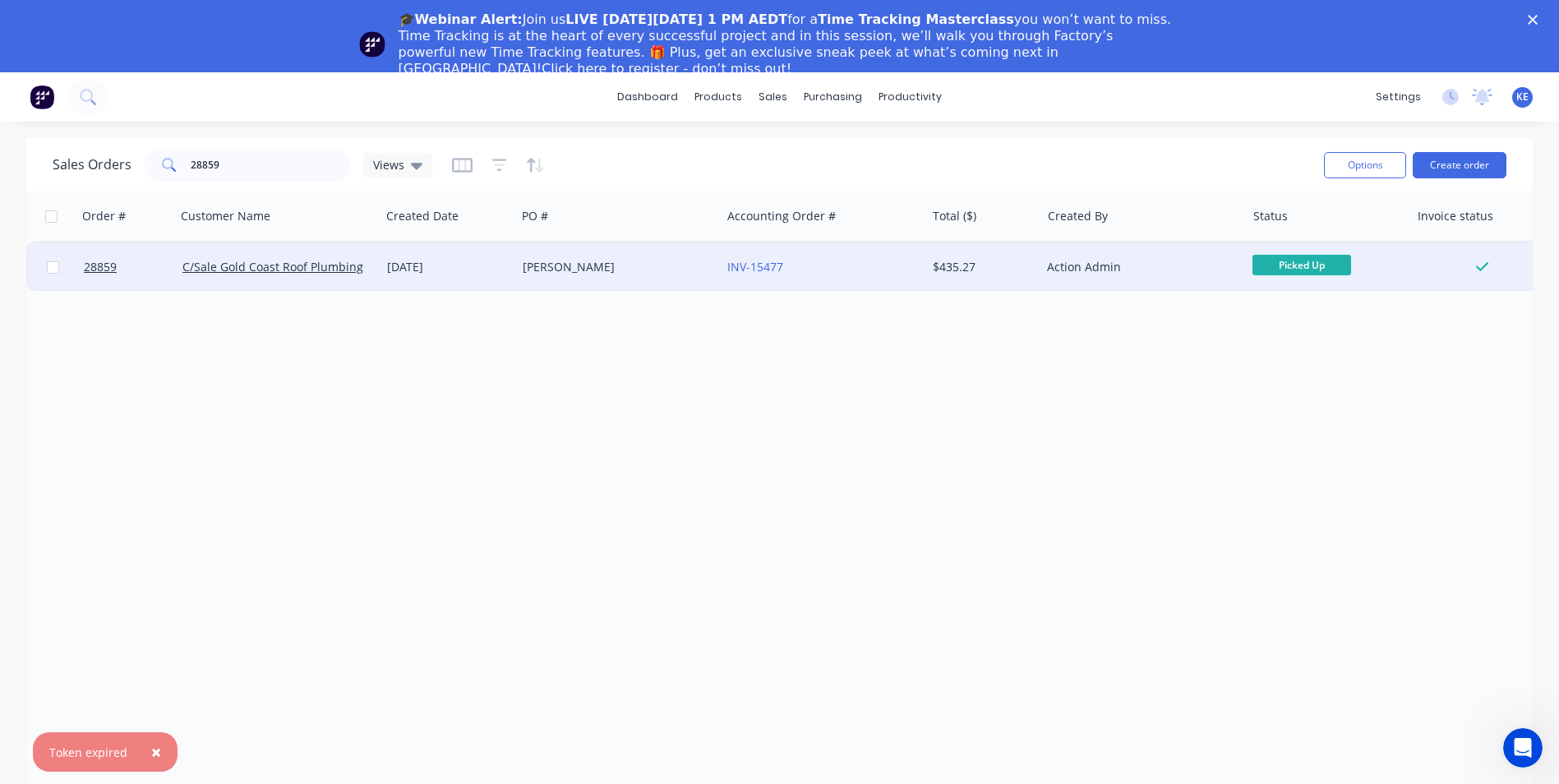
click at [54, 270] on input "checkbox" at bounding box center [53, 267] width 13 height 13
checkbox input "true"
click at [1362, 176] on button "Options" at bounding box center [1365, 165] width 82 height 26
click at [1313, 243] on div "Archive" at bounding box center [1315, 239] width 152 height 24
checkbox input "false"
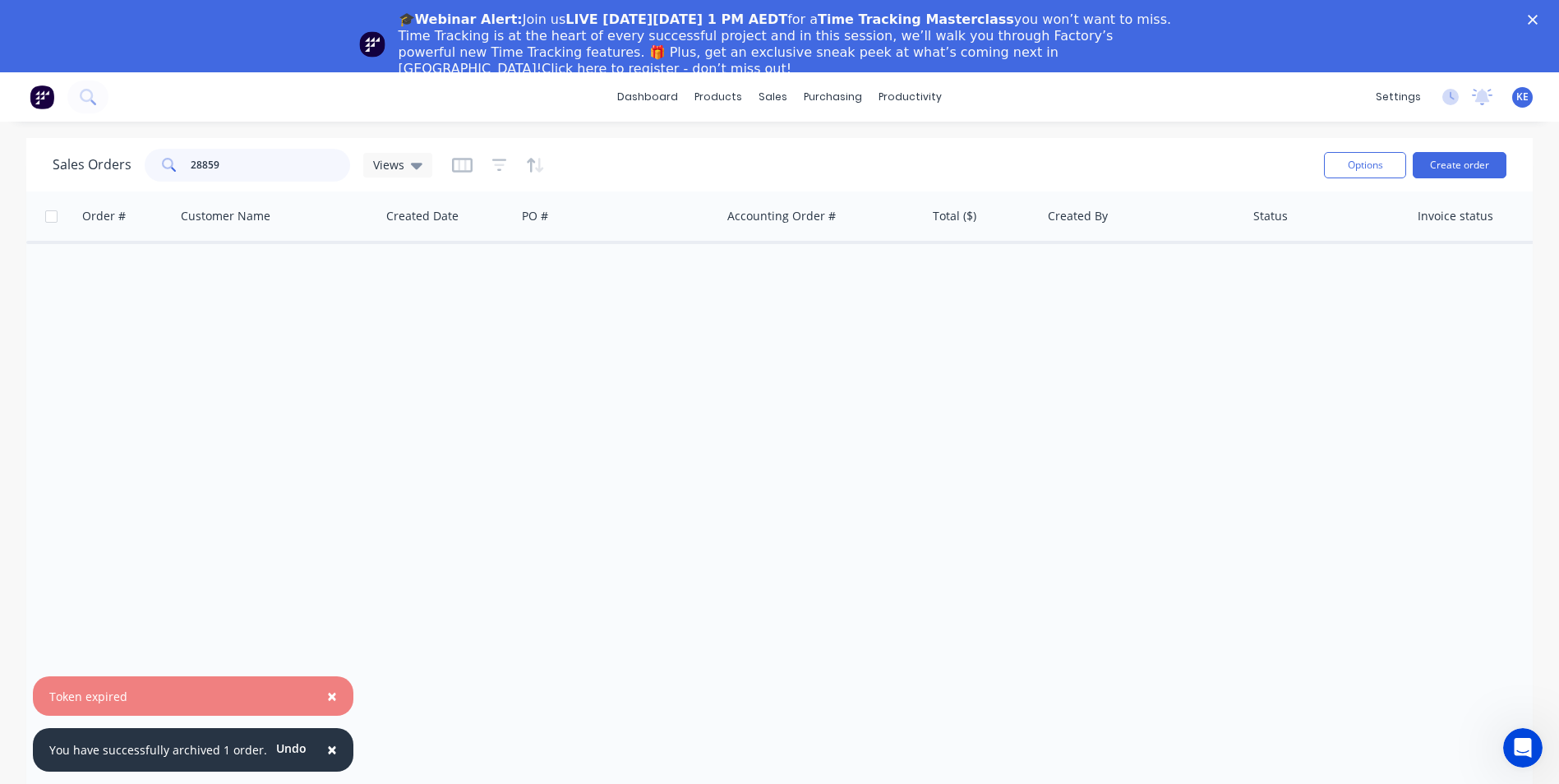
drag, startPoint x: 252, startPoint y: 170, endPoint x: 111, endPoint y: 164, distance: 141.1
click at [111, 164] on div "Sales Orders 28859 Views" at bounding box center [243, 165] width 380 height 33
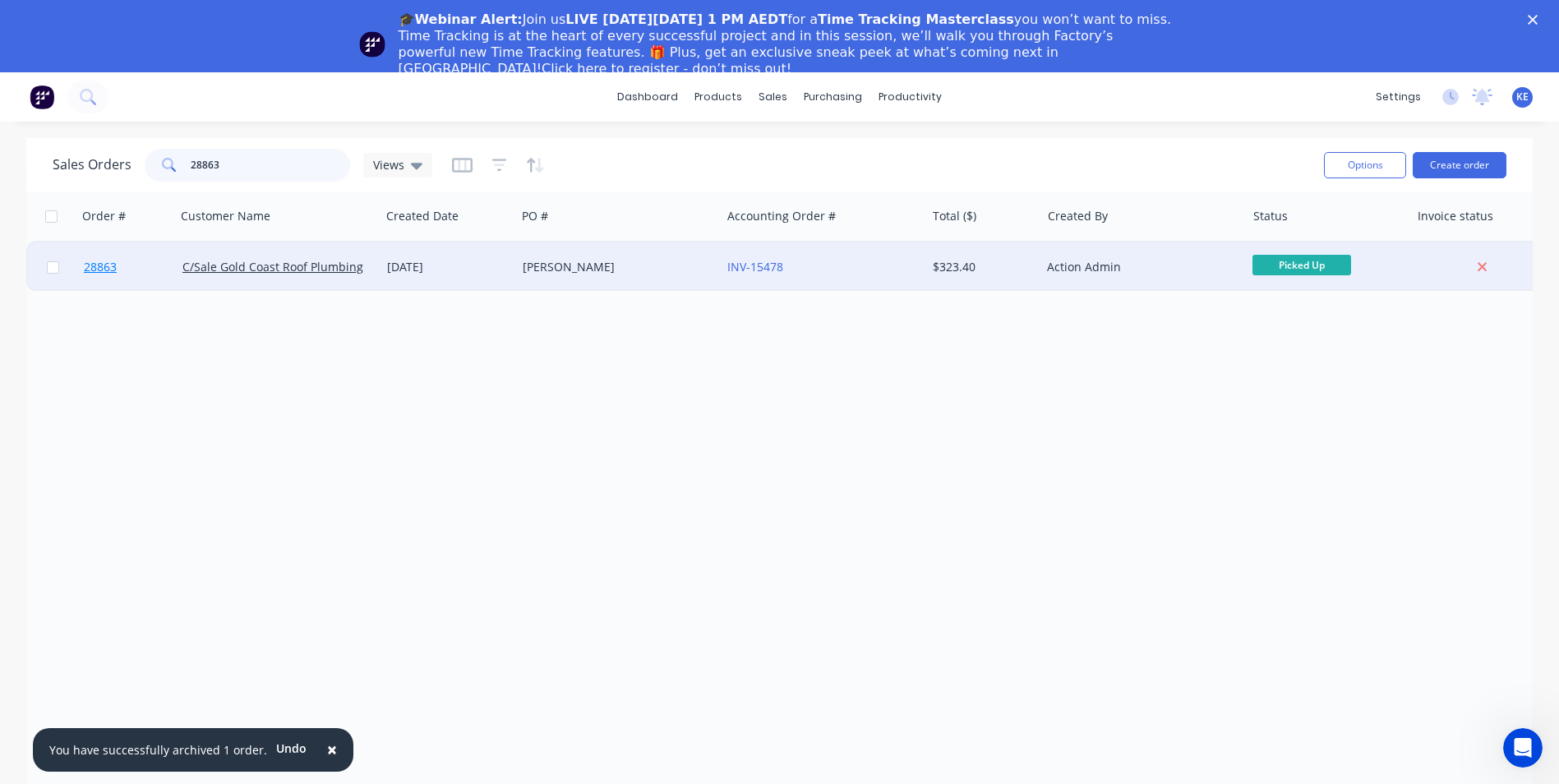
type input "28863"
click at [163, 268] on link "28863" at bounding box center [133, 267] width 99 height 49
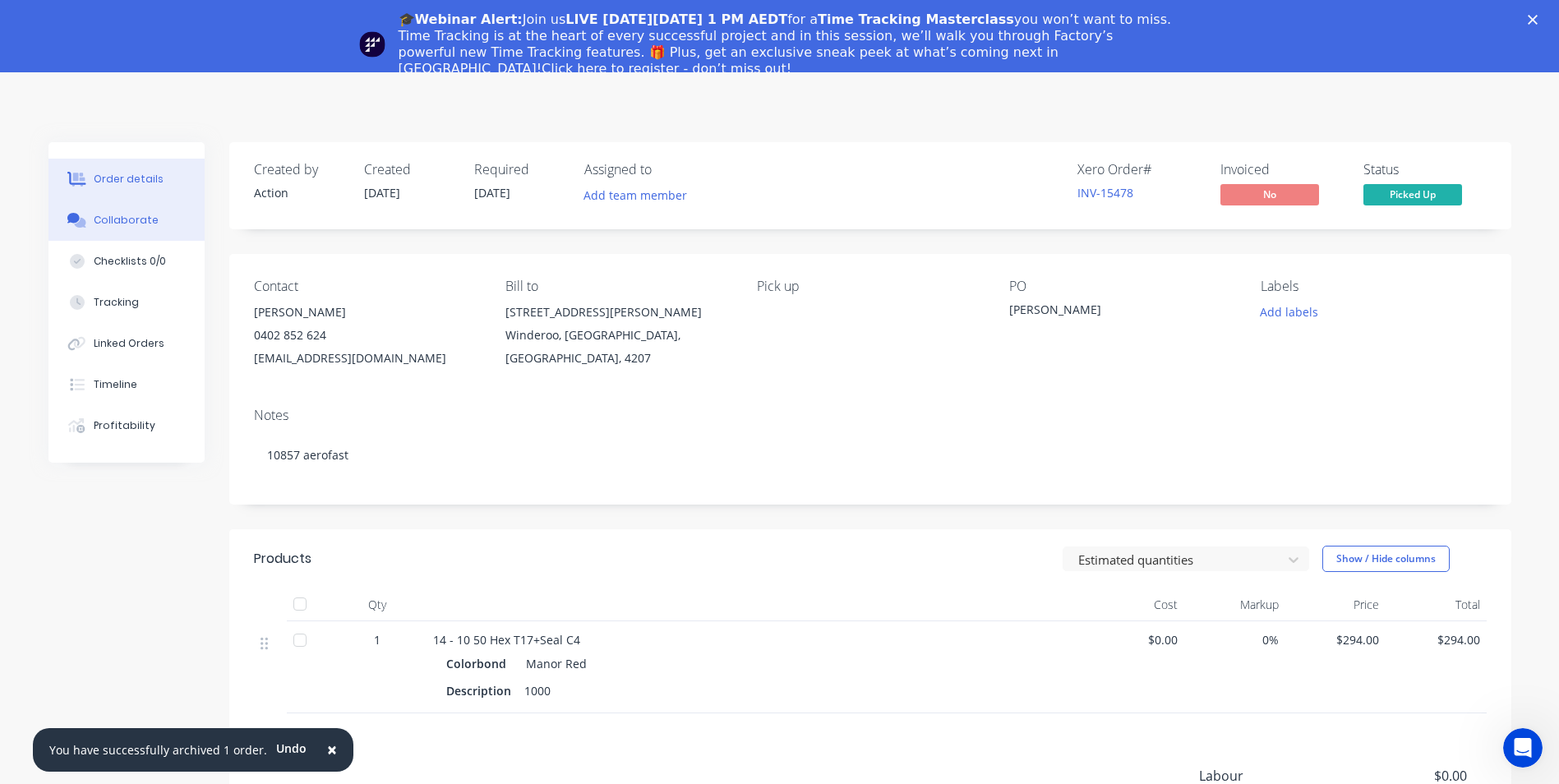
click at [103, 215] on div "Collaborate" at bounding box center [126, 220] width 65 height 15
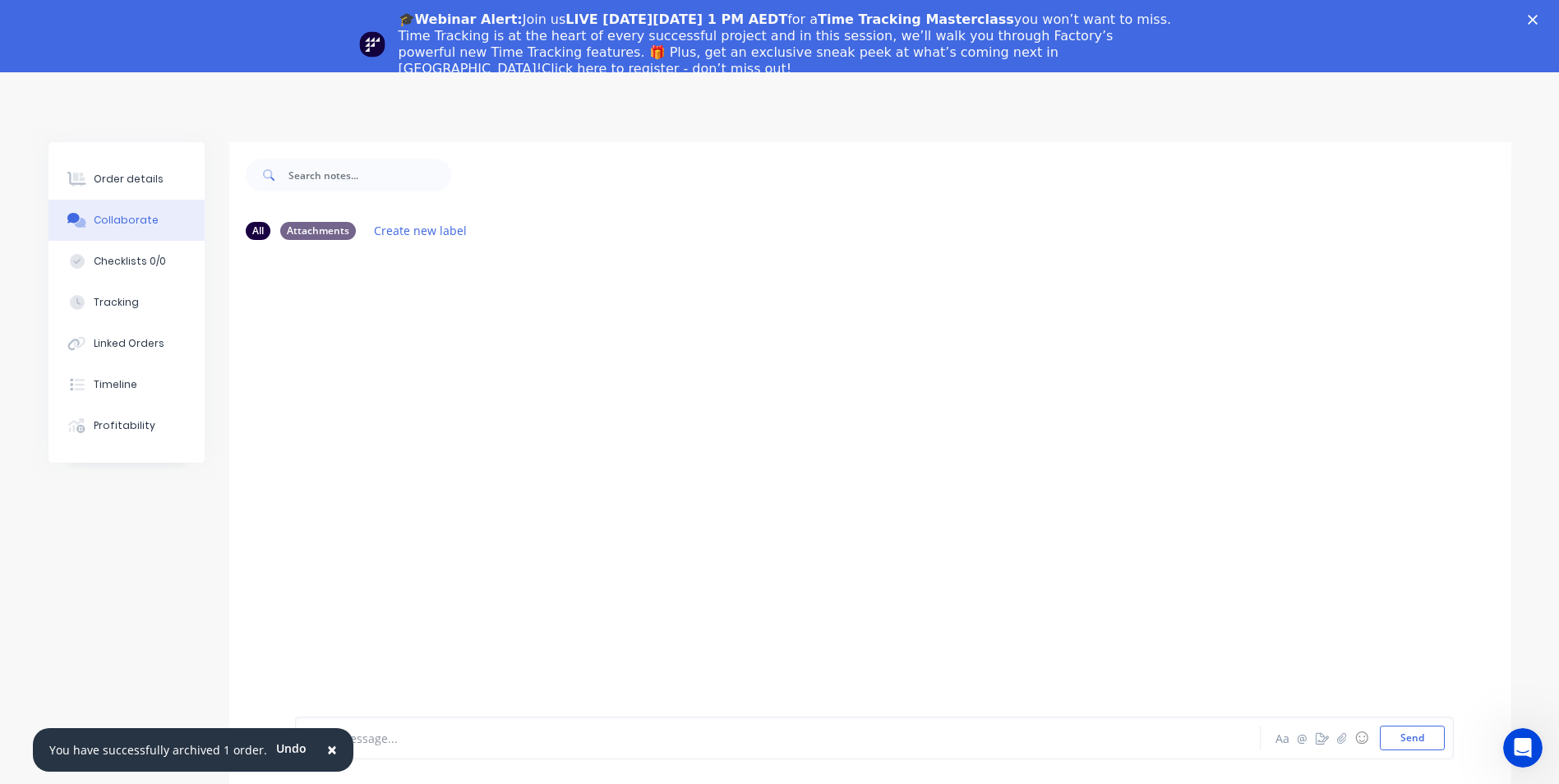
click at [327, 757] on span "×" at bounding box center [331, 748] width 10 height 23
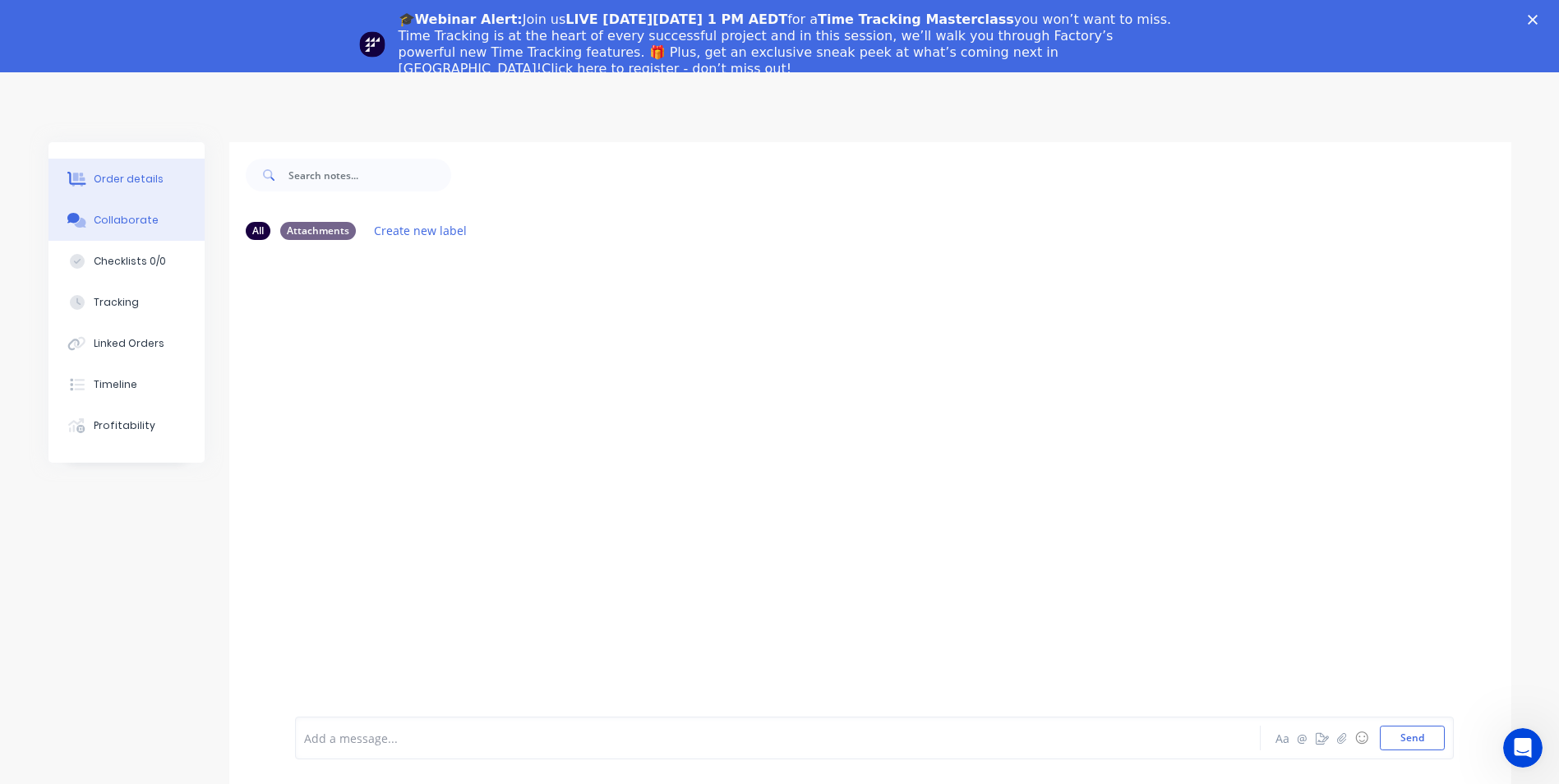
click at [142, 186] on button "Order details" at bounding box center [126, 179] width 156 height 41
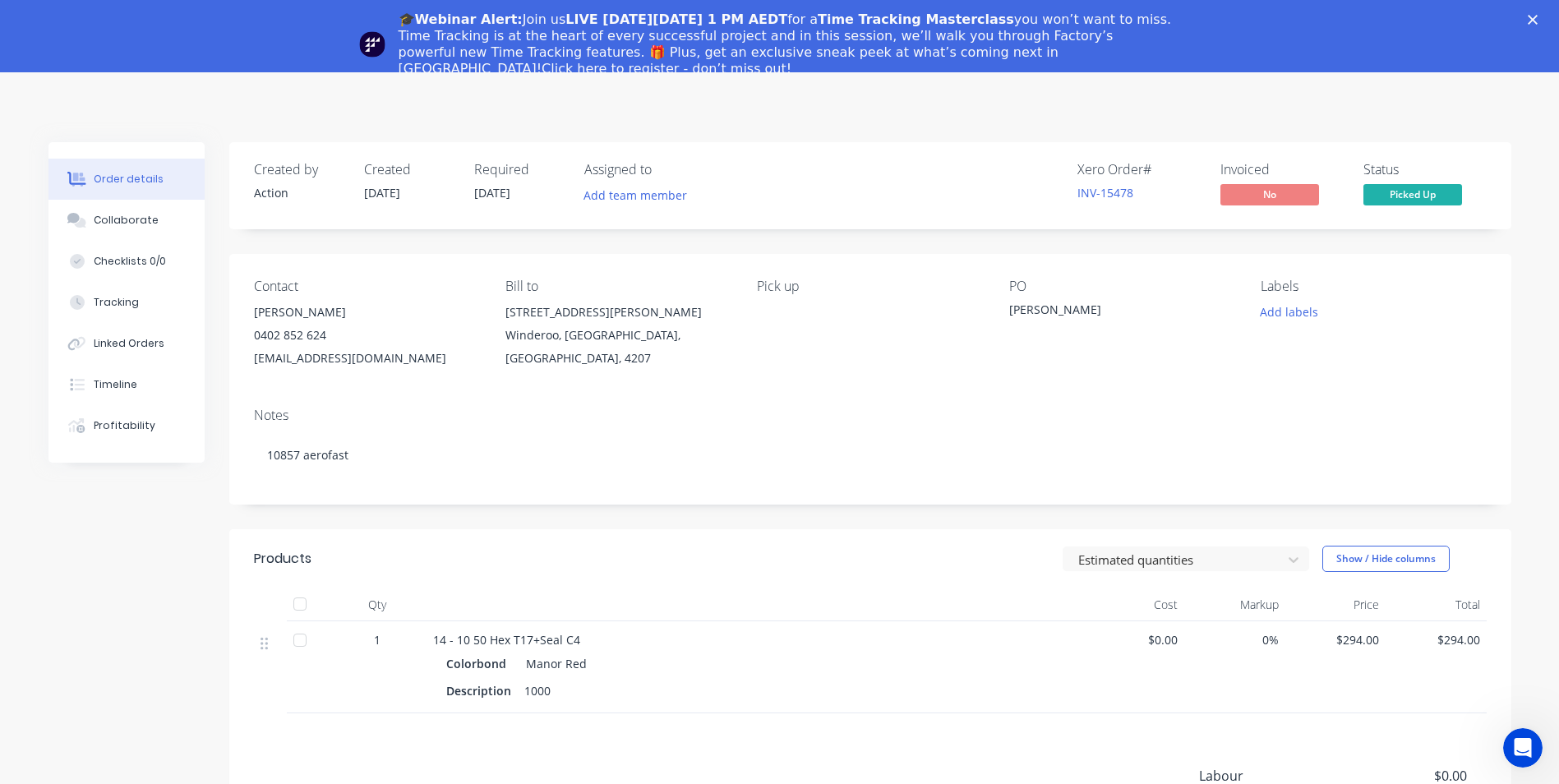
click at [1537, 21] on polygon "Close" at bounding box center [1533, 19] width 10 height 10
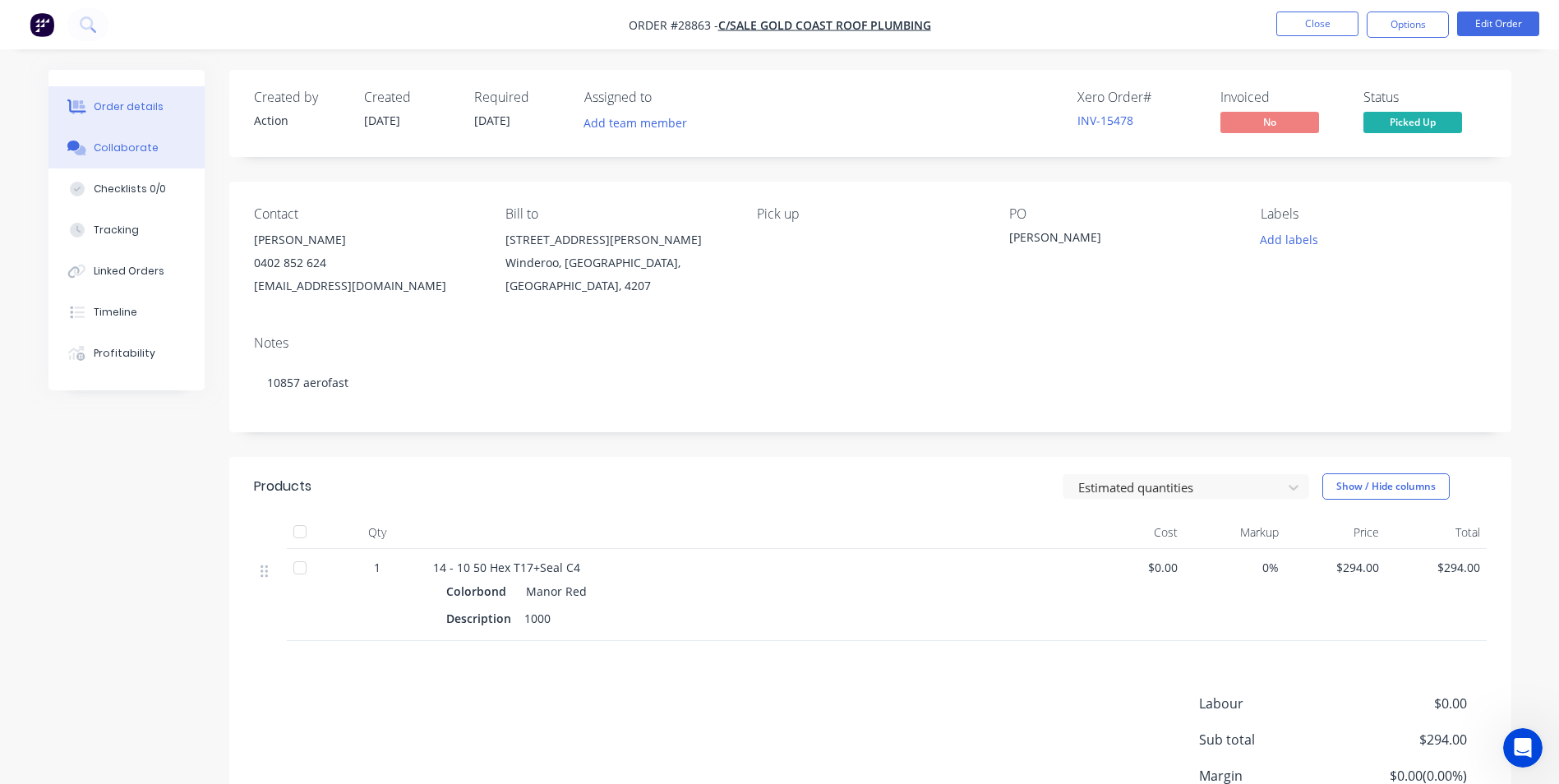
click at [120, 152] on div "Collaborate" at bounding box center [126, 148] width 65 height 15
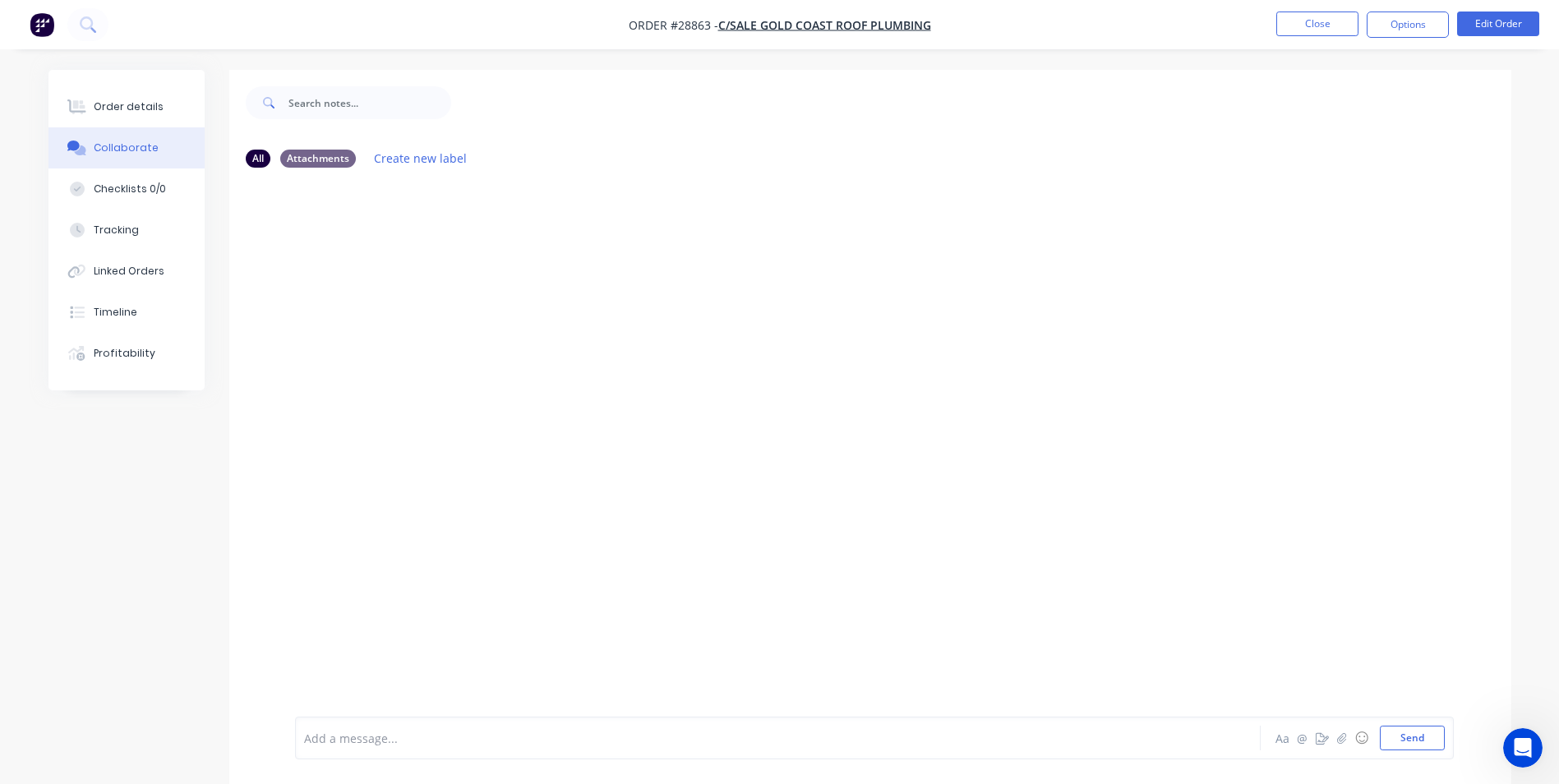
click at [401, 752] on div "Add a message... Aa @ ☺ Send" at bounding box center [874, 737] width 1158 height 43
click at [367, 741] on div at bounding box center [732, 737] width 854 height 17
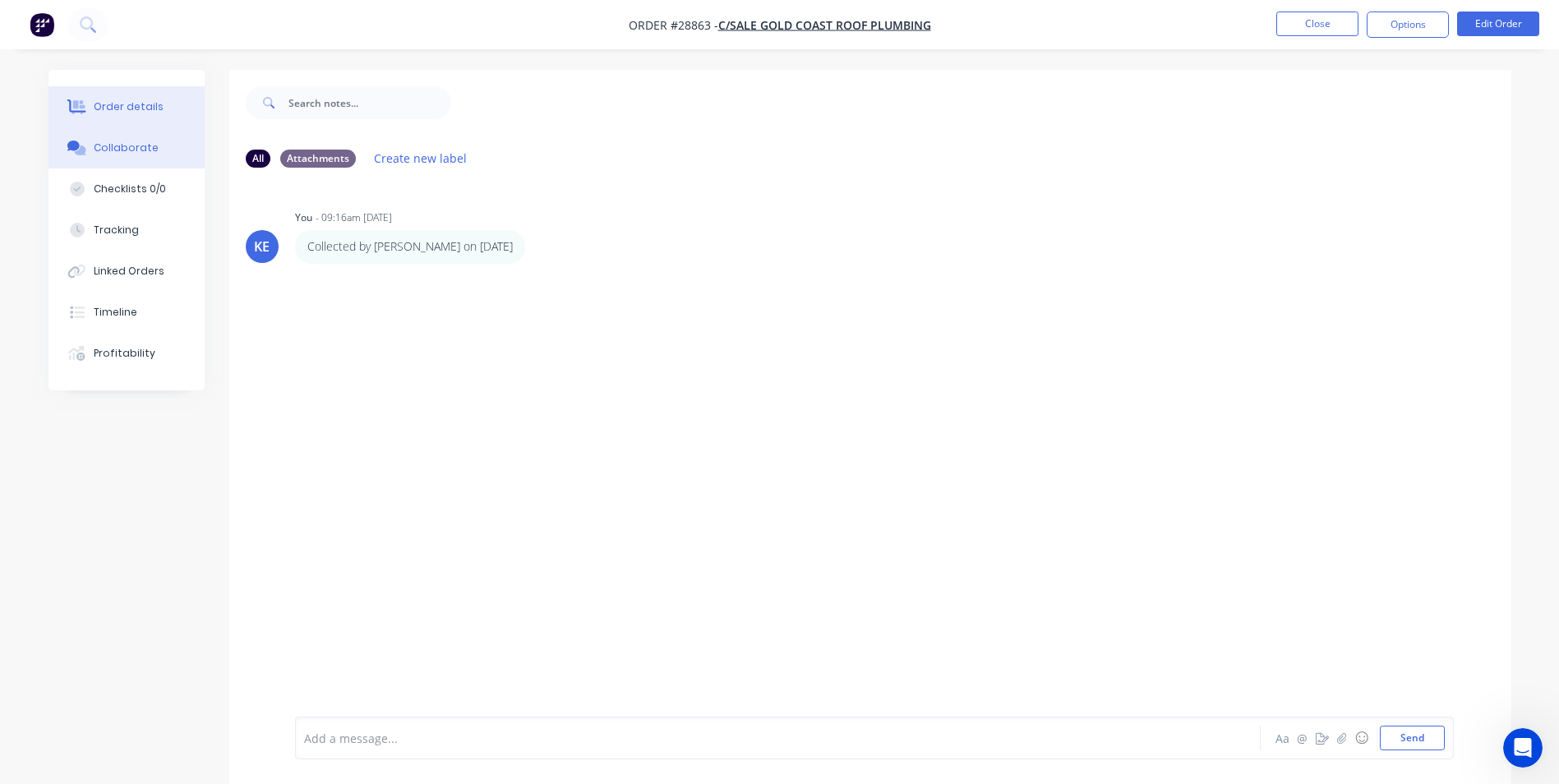
click at [121, 107] on div "Order details" at bounding box center [129, 107] width 70 height 15
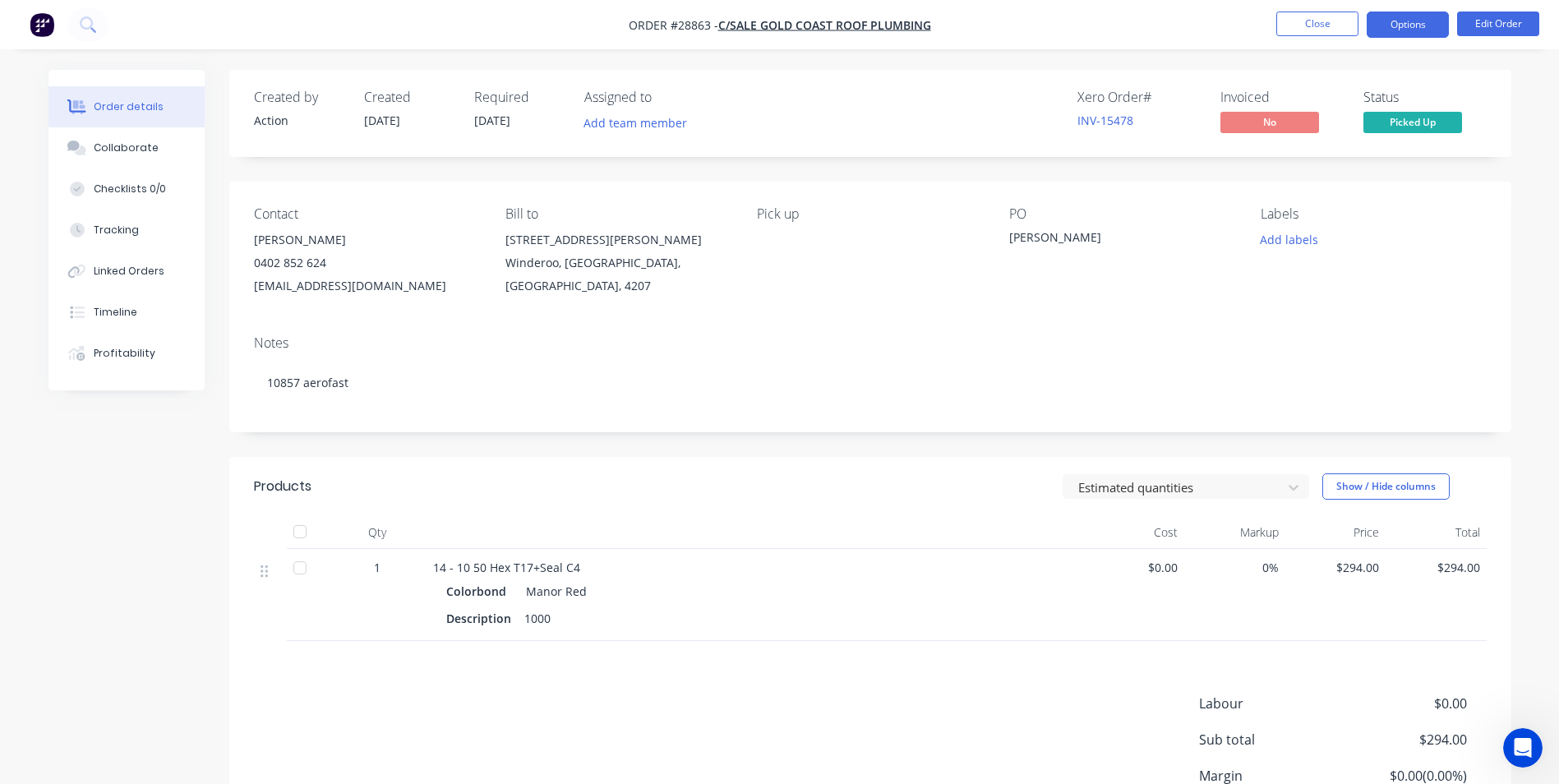
click at [1407, 32] on button "Options" at bounding box center [1407, 25] width 82 height 26
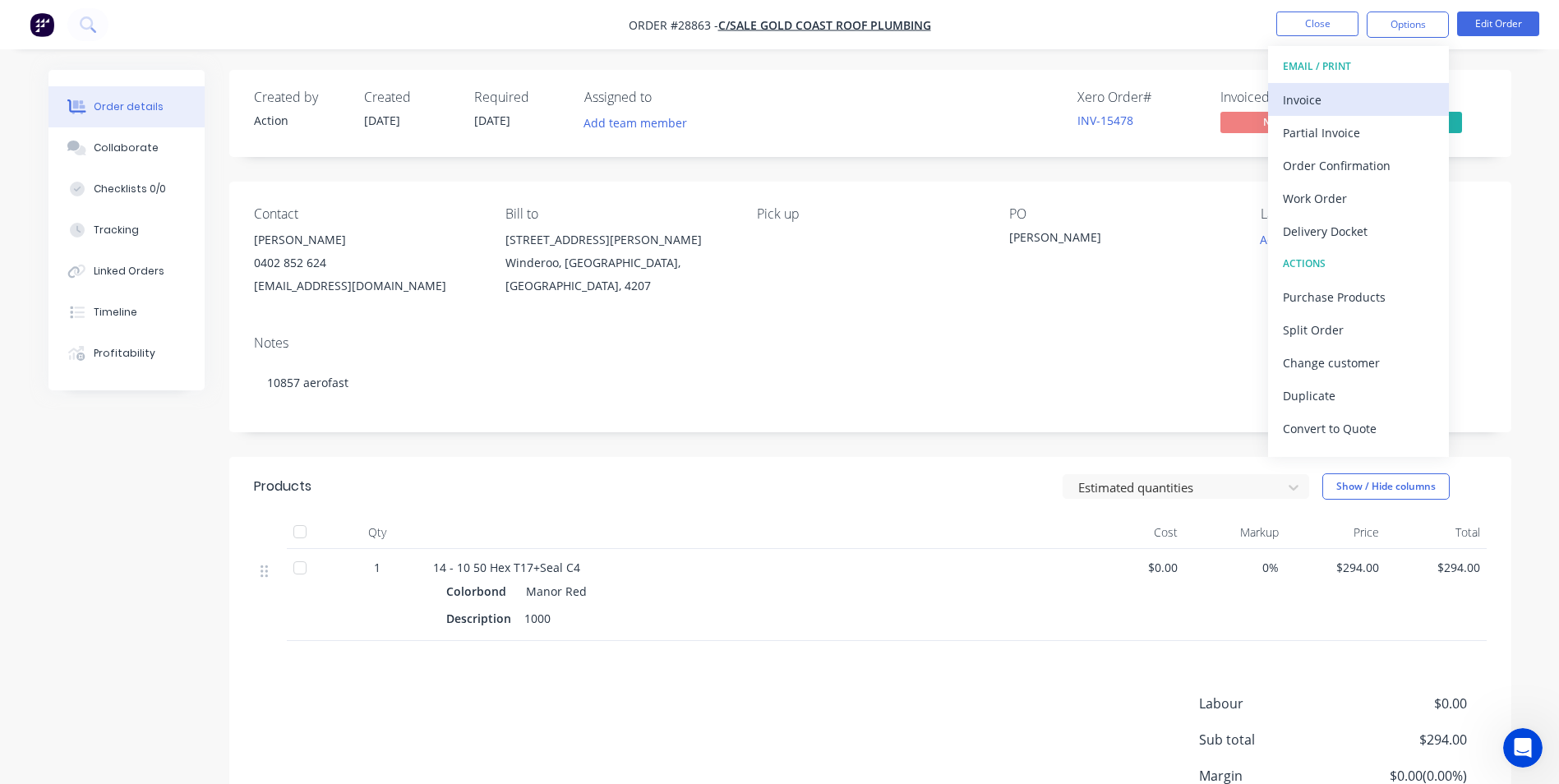
click at [1309, 103] on div "Invoice" at bounding box center [1358, 99] width 152 height 24
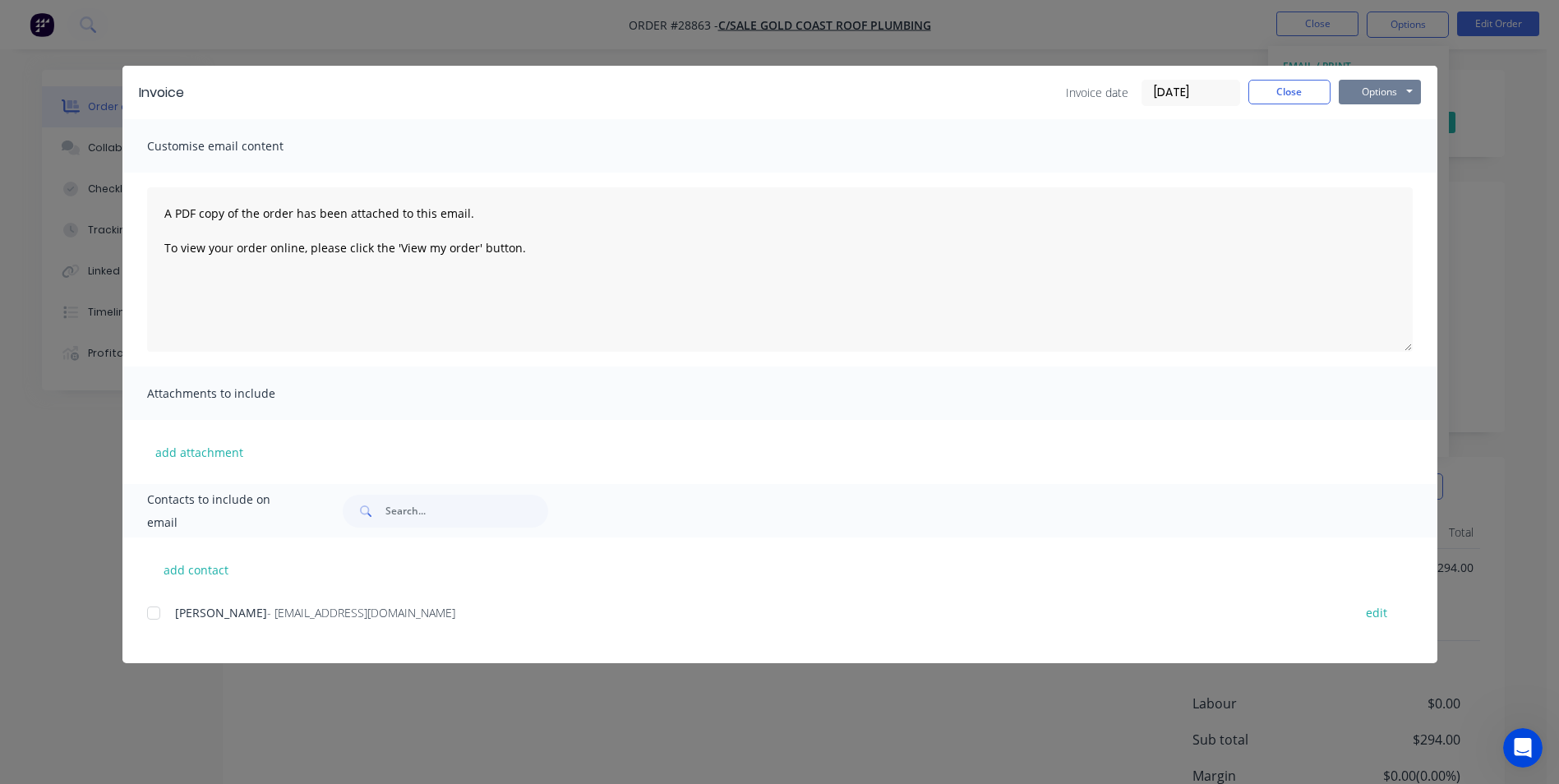
click at [1375, 95] on button "Options" at bounding box center [1380, 91] width 82 height 25
click at [1370, 152] on button "Print" at bounding box center [1391, 149] width 105 height 27
click at [1293, 99] on button "Close" at bounding box center [1289, 91] width 82 height 25
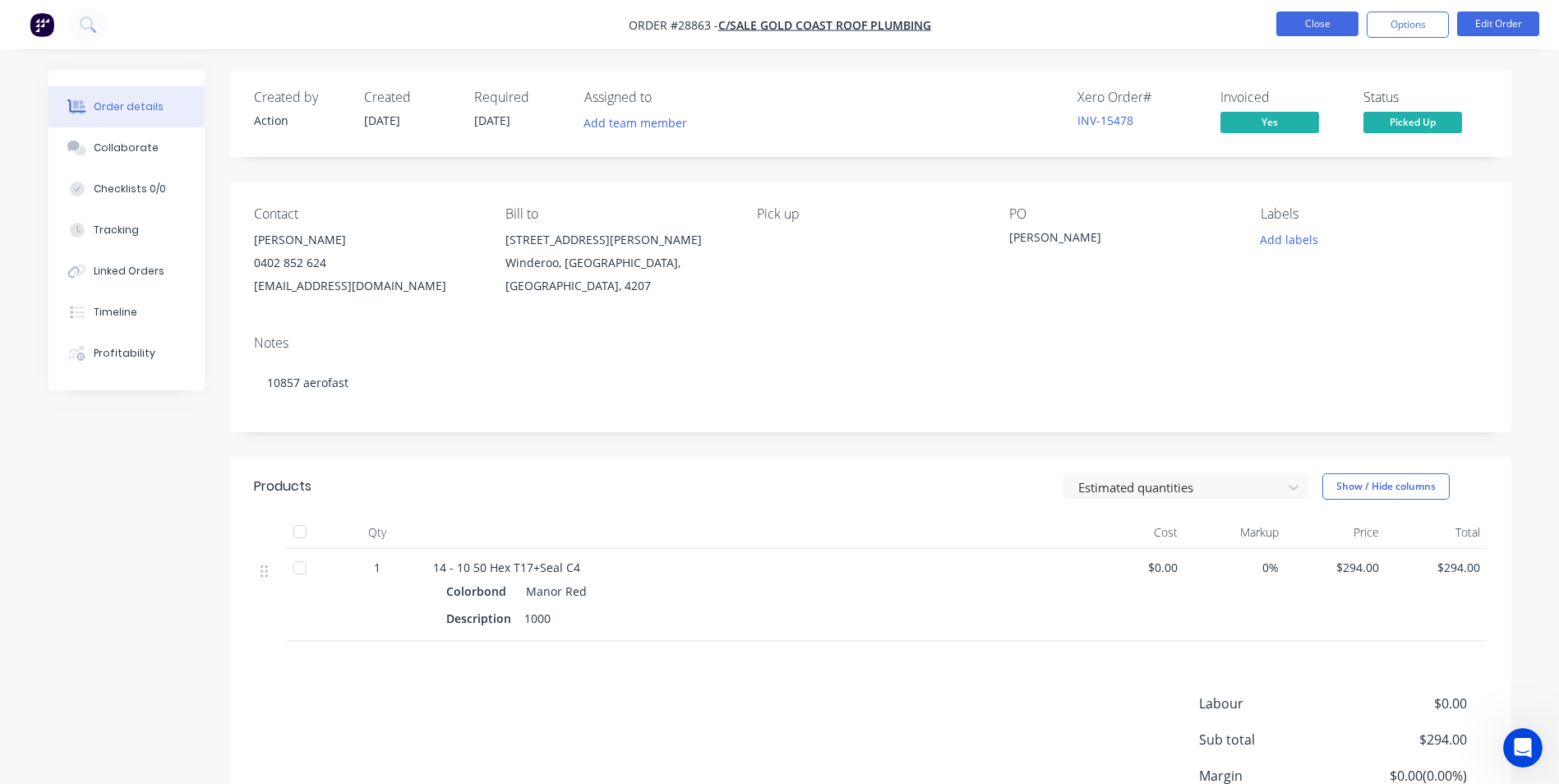
click at [1312, 13] on button "Close" at bounding box center [1317, 24] width 82 height 25
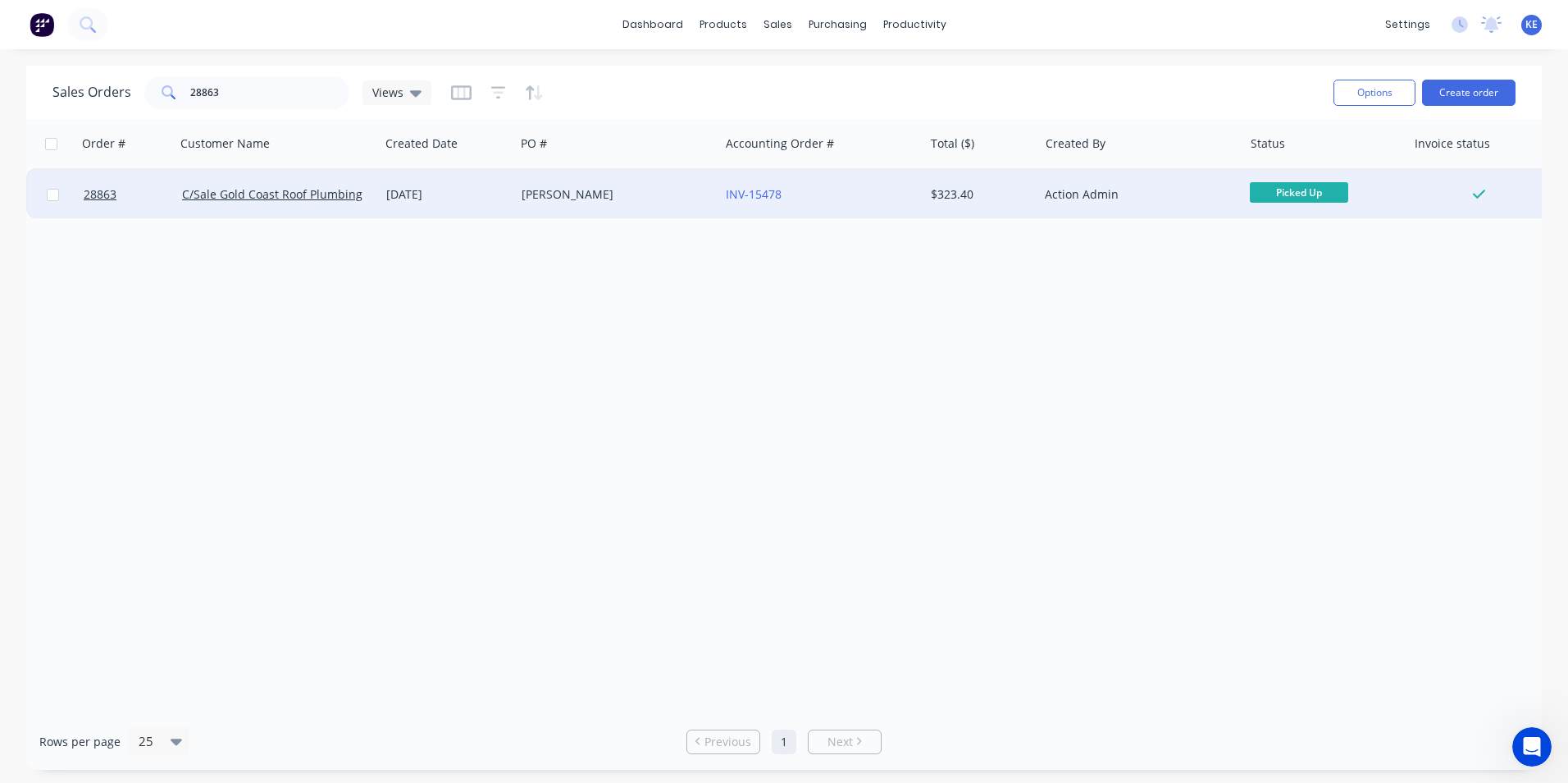
click at [56, 194] on input "checkbox" at bounding box center [53, 195] width 13 height 13
checkbox input "true"
click at [1386, 97] on button "Options" at bounding box center [1375, 92] width 82 height 26
click at [1290, 169] on div "Archive" at bounding box center [1326, 167] width 151 height 24
checkbox input "false"
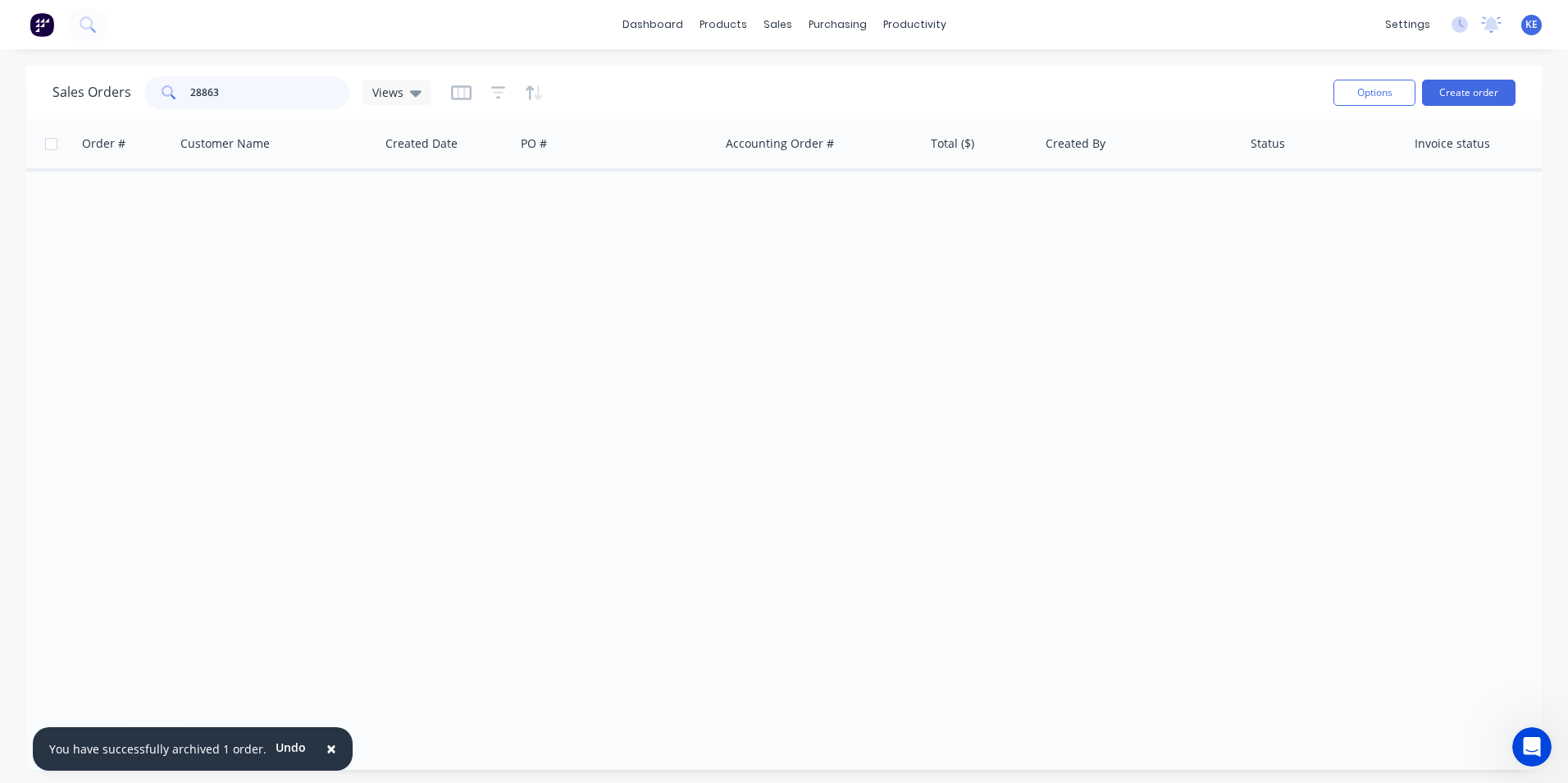
drag, startPoint x: 230, startPoint y: 91, endPoint x: 117, endPoint y: 89, distance: 113.0
click at [117, 89] on div "Sales Orders 28863 Views" at bounding box center [242, 93] width 379 height 33
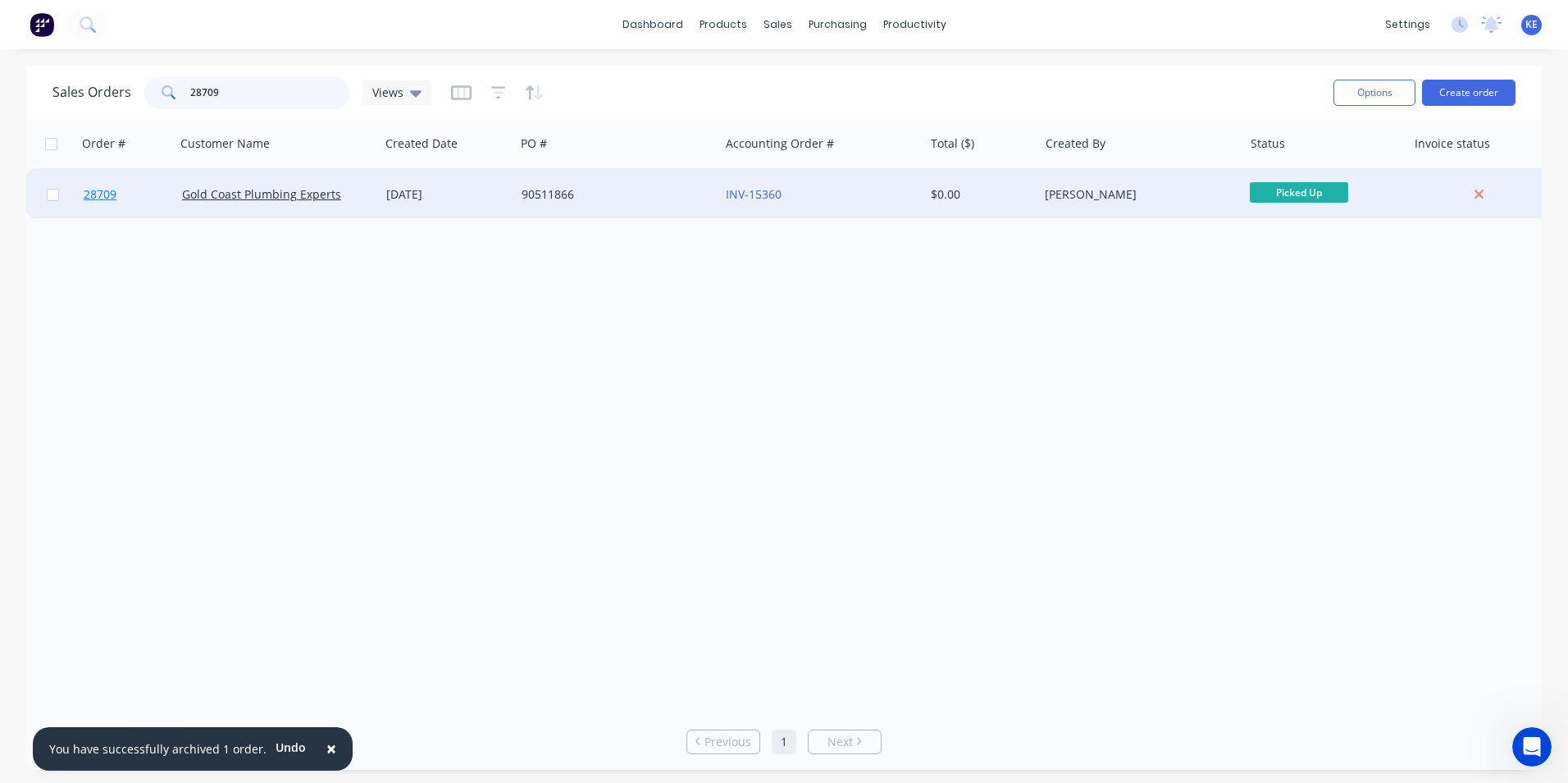
type input "28709"
click at [136, 201] on link "28709" at bounding box center [133, 194] width 98 height 49
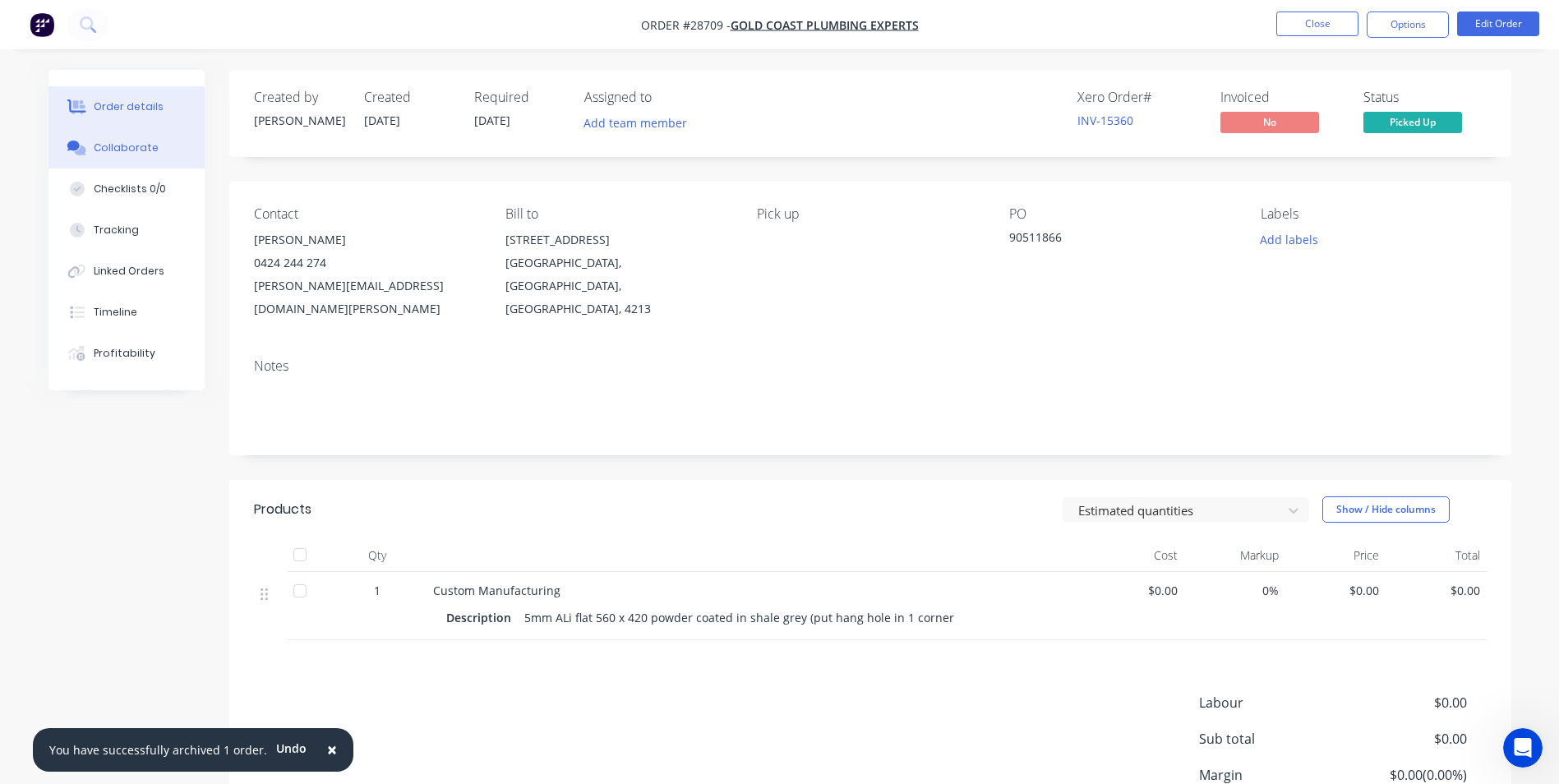
click at [103, 145] on div "Collaborate" at bounding box center [126, 148] width 65 height 15
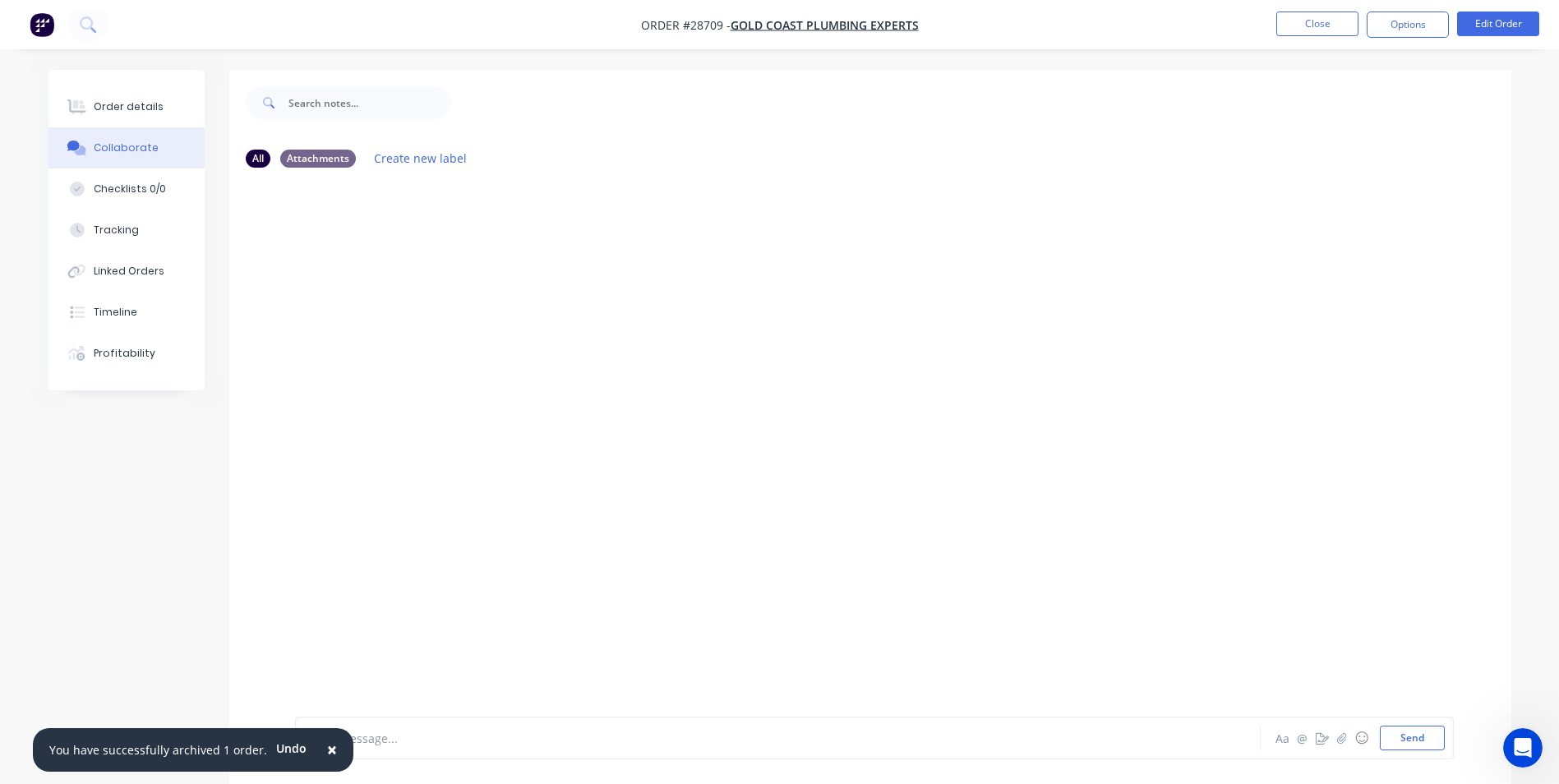
click at [327, 746] on span "×" at bounding box center [331, 748] width 10 height 23
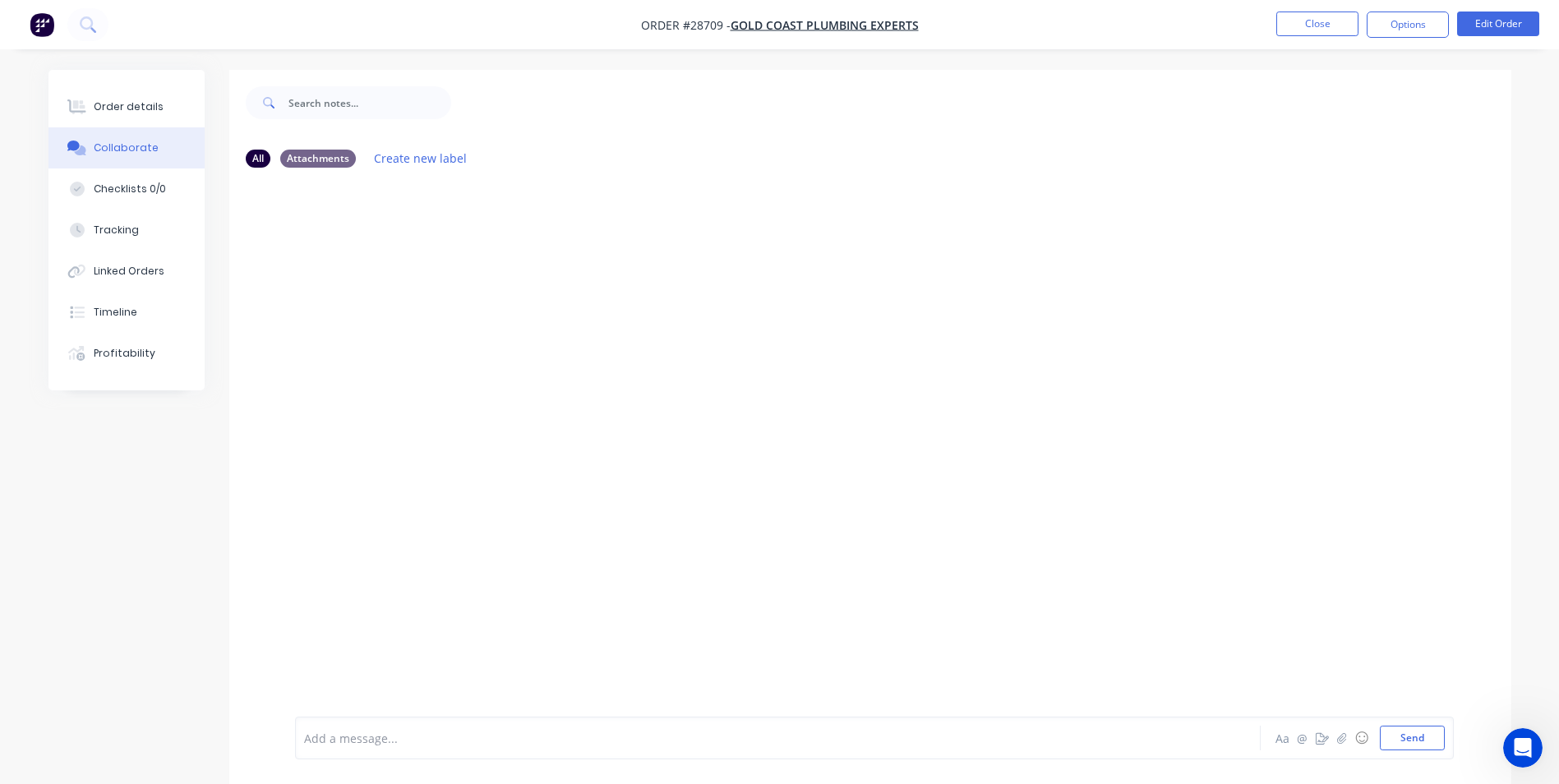
click at [348, 736] on div at bounding box center [732, 737] width 854 height 17
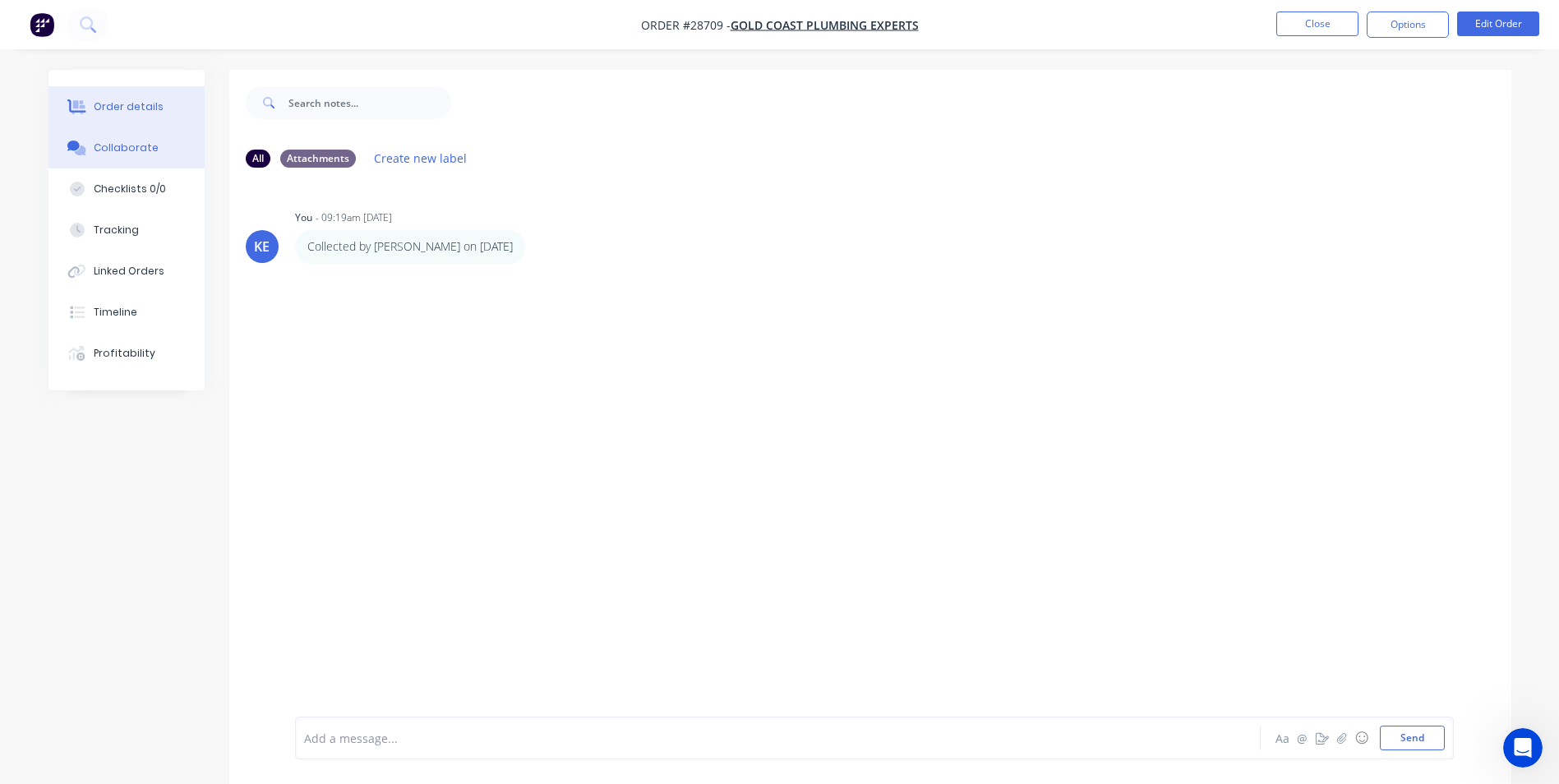
click at [109, 110] on div "Order details" at bounding box center [129, 107] width 70 height 15
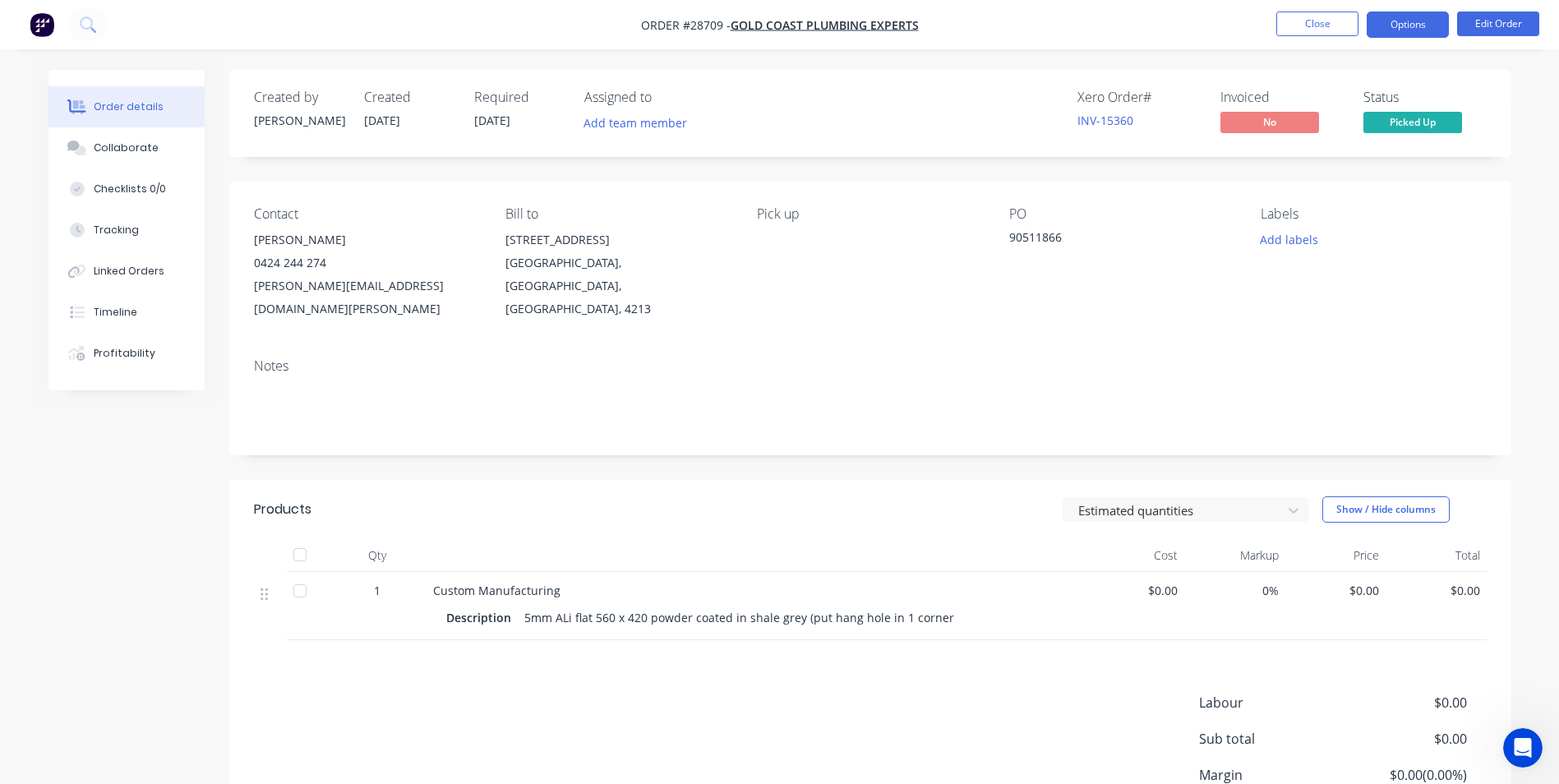
click at [1402, 31] on button "Options" at bounding box center [1407, 25] width 82 height 26
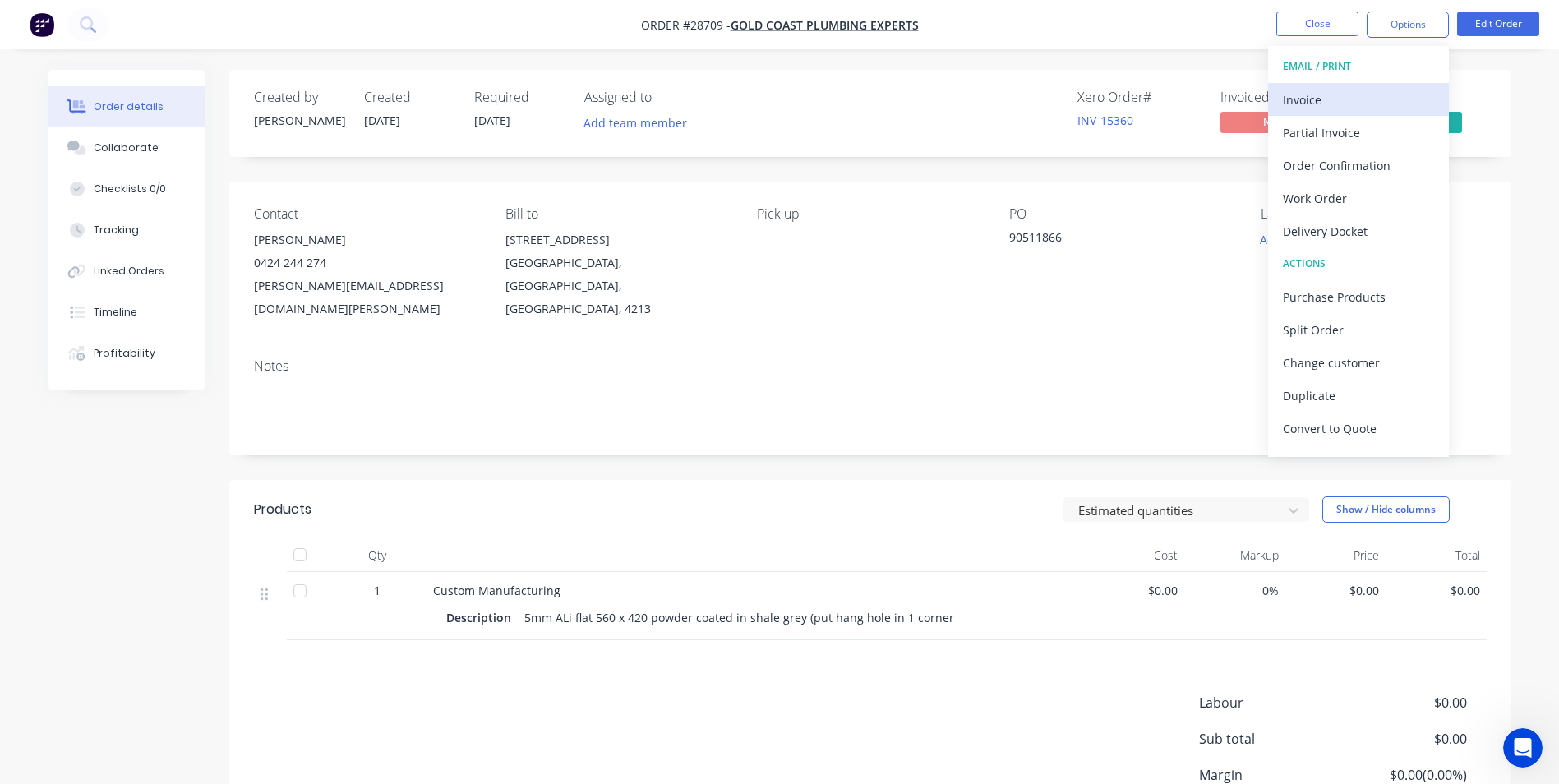
click at [1324, 95] on div "Invoice" at bounding box center [1358, 99] width 152 height 24
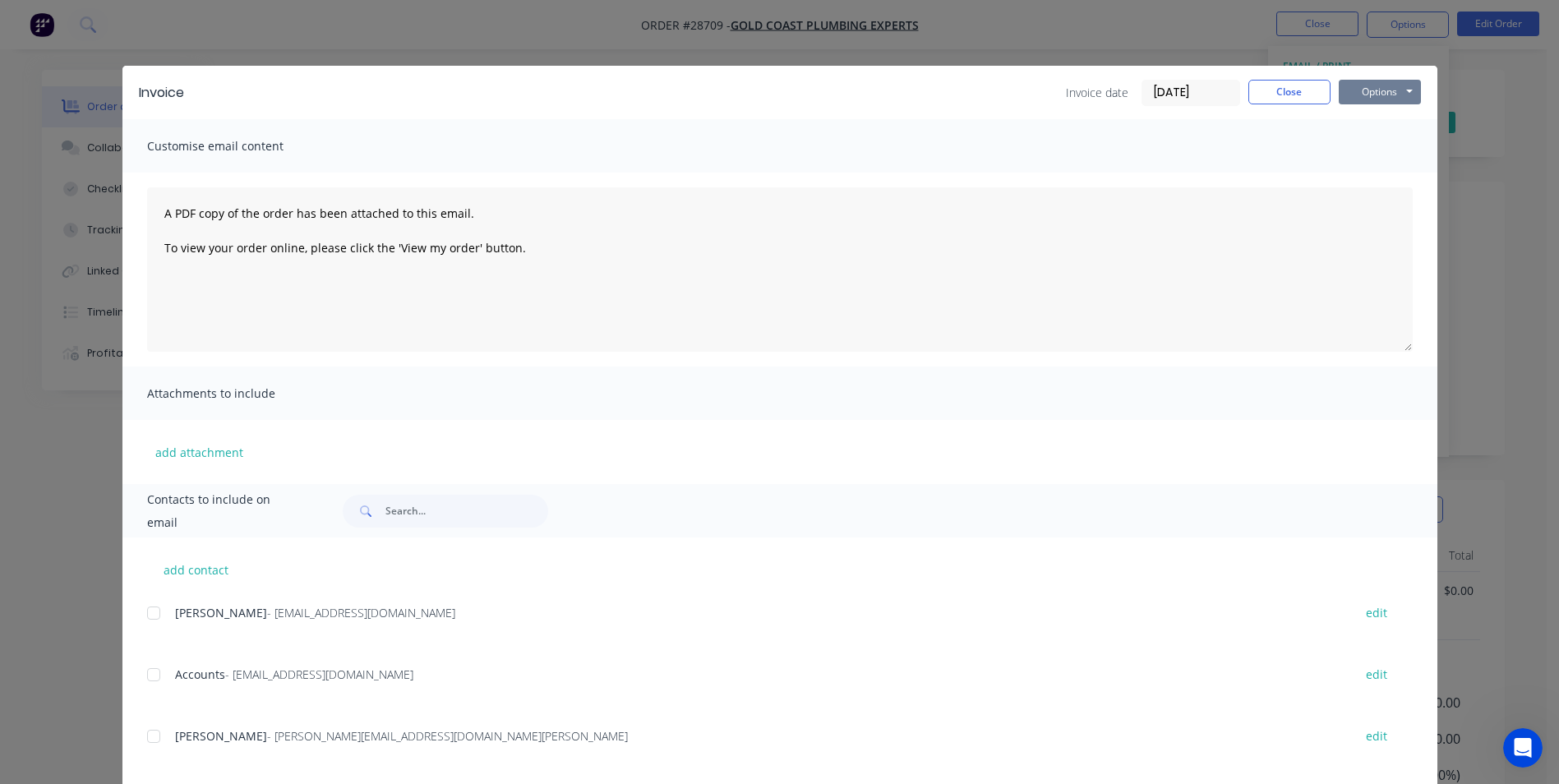
click at [1383, 93] on button "Options" at bounding box center [1380, 91] width 82 height 25
click at [1368, 147] on button "Print" at bounding box center [1391, 149] width 105 height 27
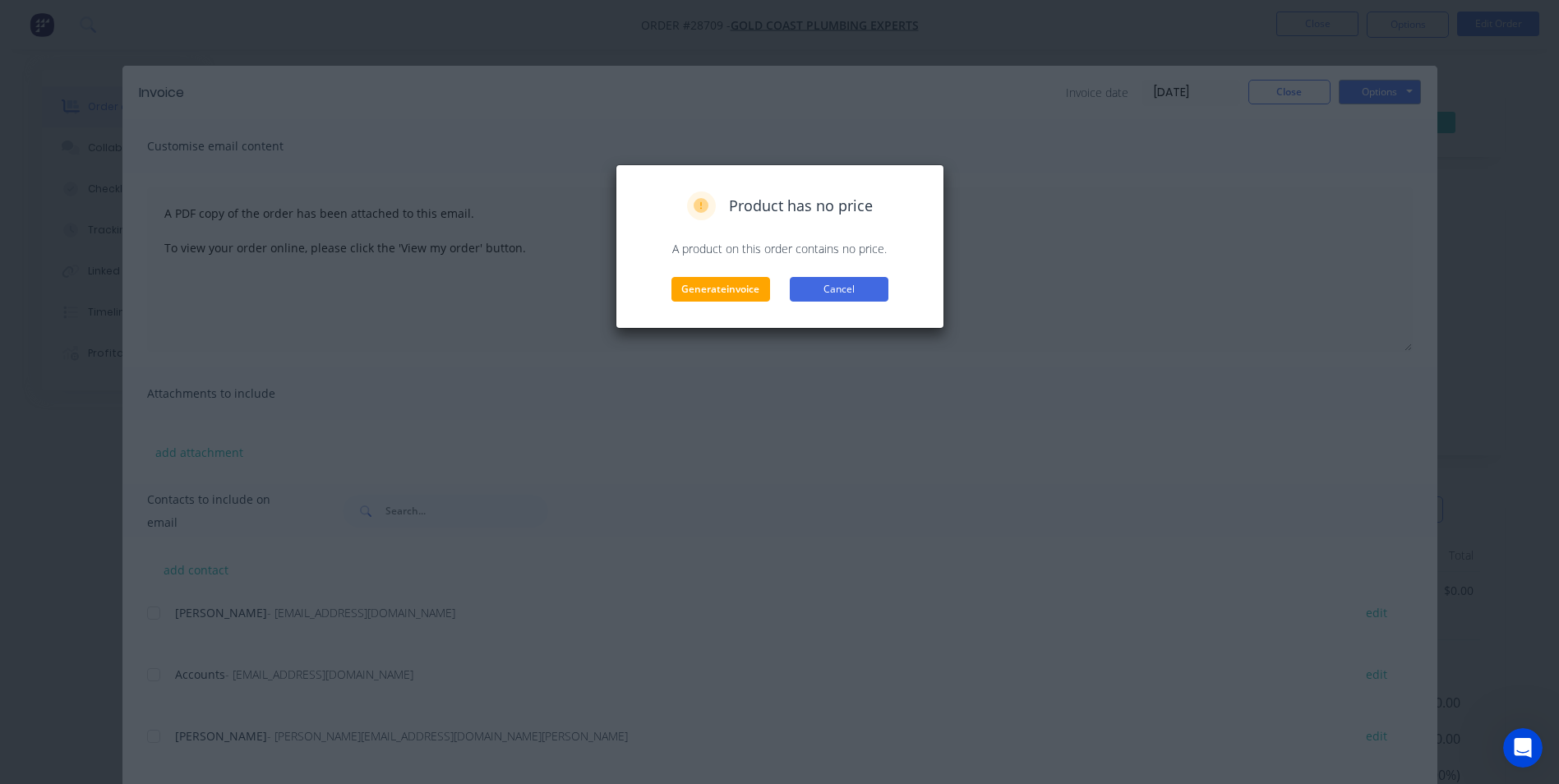
click at [834, 287] on button "Cancel" at bounding box center [839, 288] width 99 height 25
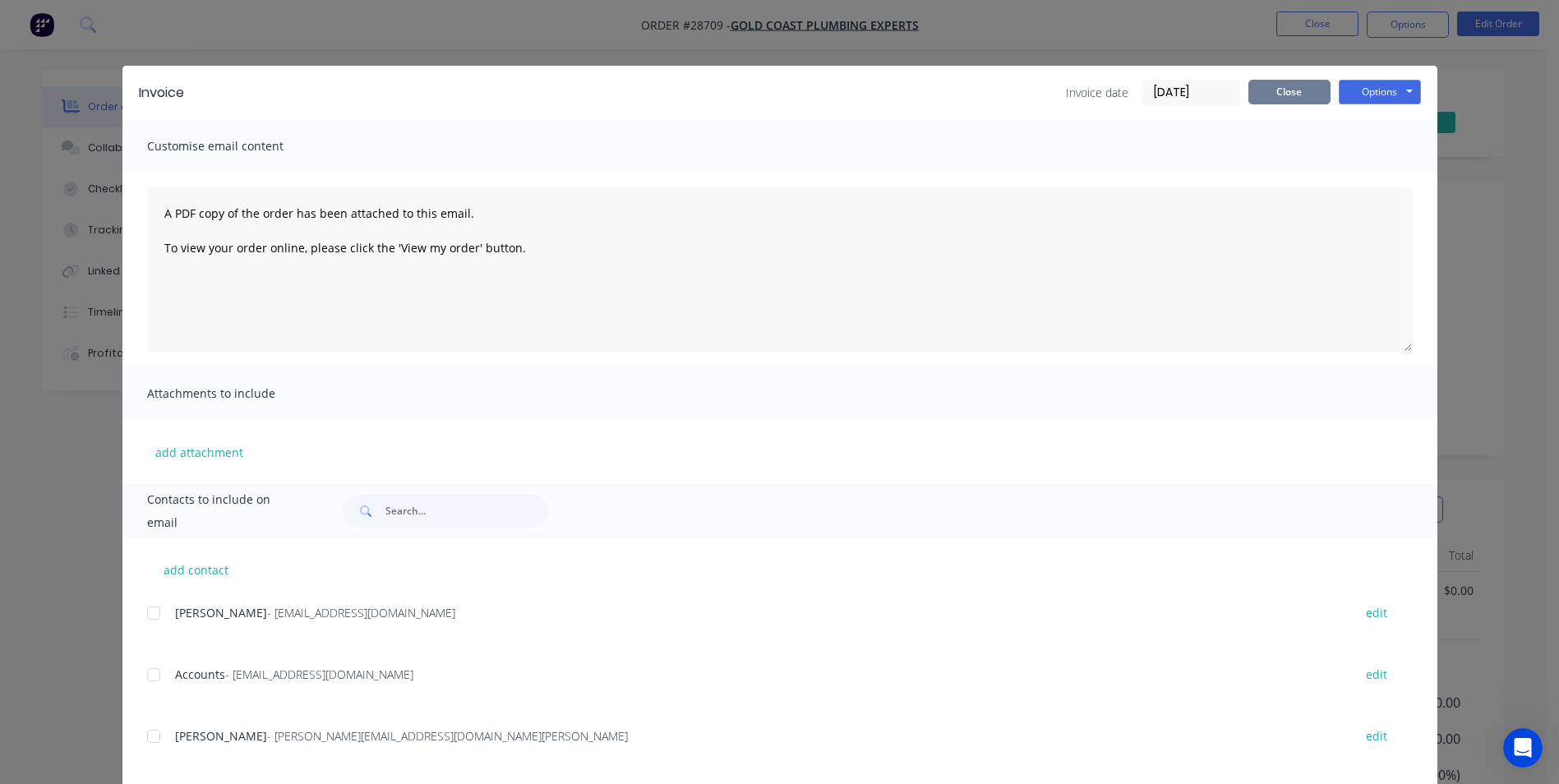
click at [1262, 84] on button "Close" at bounding box center [1289, 91] width 82 height 25
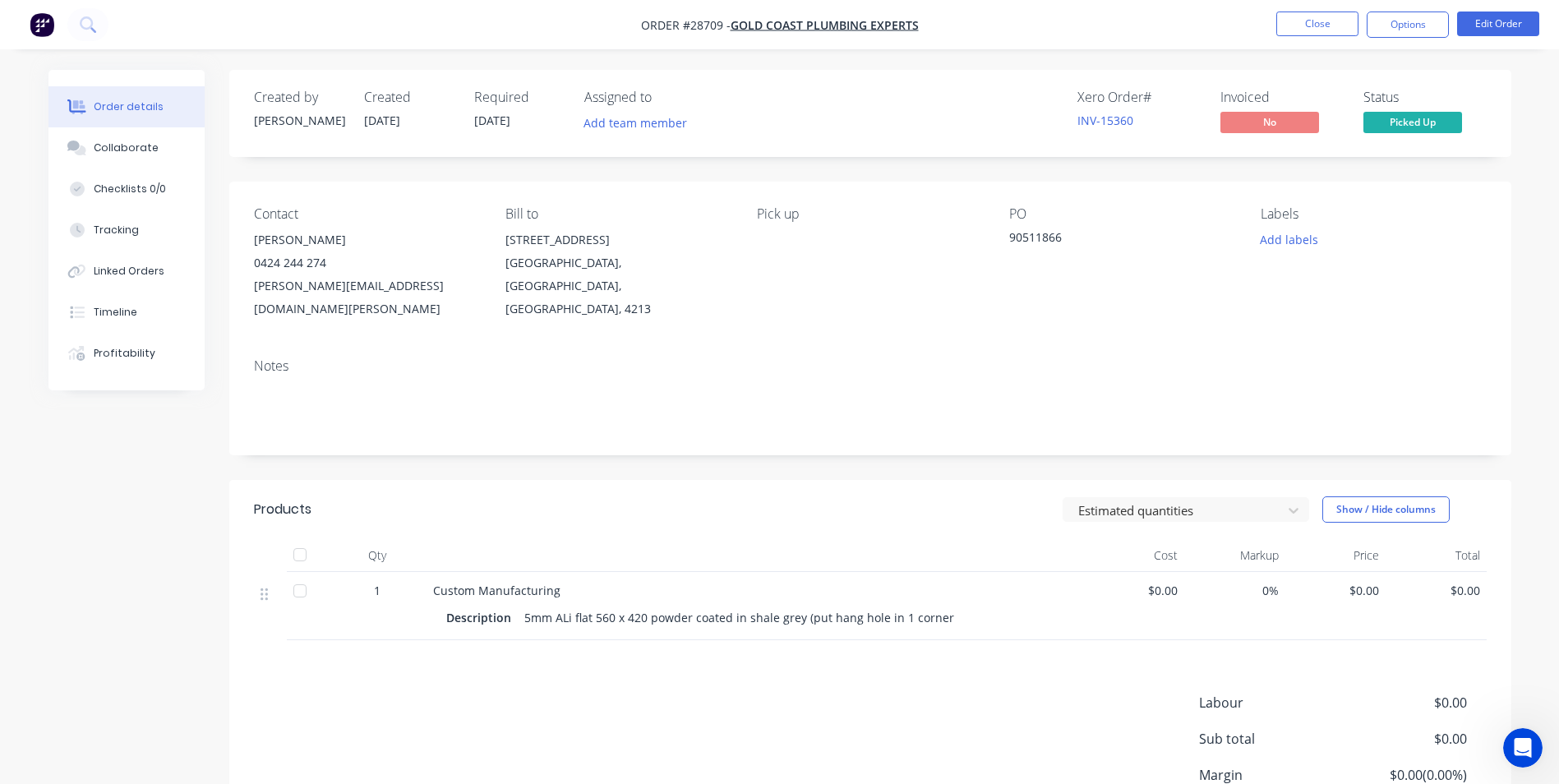
drag, startPoint x: 1321, startPoint y: 13, endPoint x: 1298, endPoint y: 5, distance: 24.4
click at [1321, 3] on nav "Order #28709 - Gold Coast Plumbing Experts Close Options Edit Order" at bounding box center [780, 25] width 1559 height 49
click at [1316, 13] on button "Close" at bounding box center [1317, 24] width 82 height 25
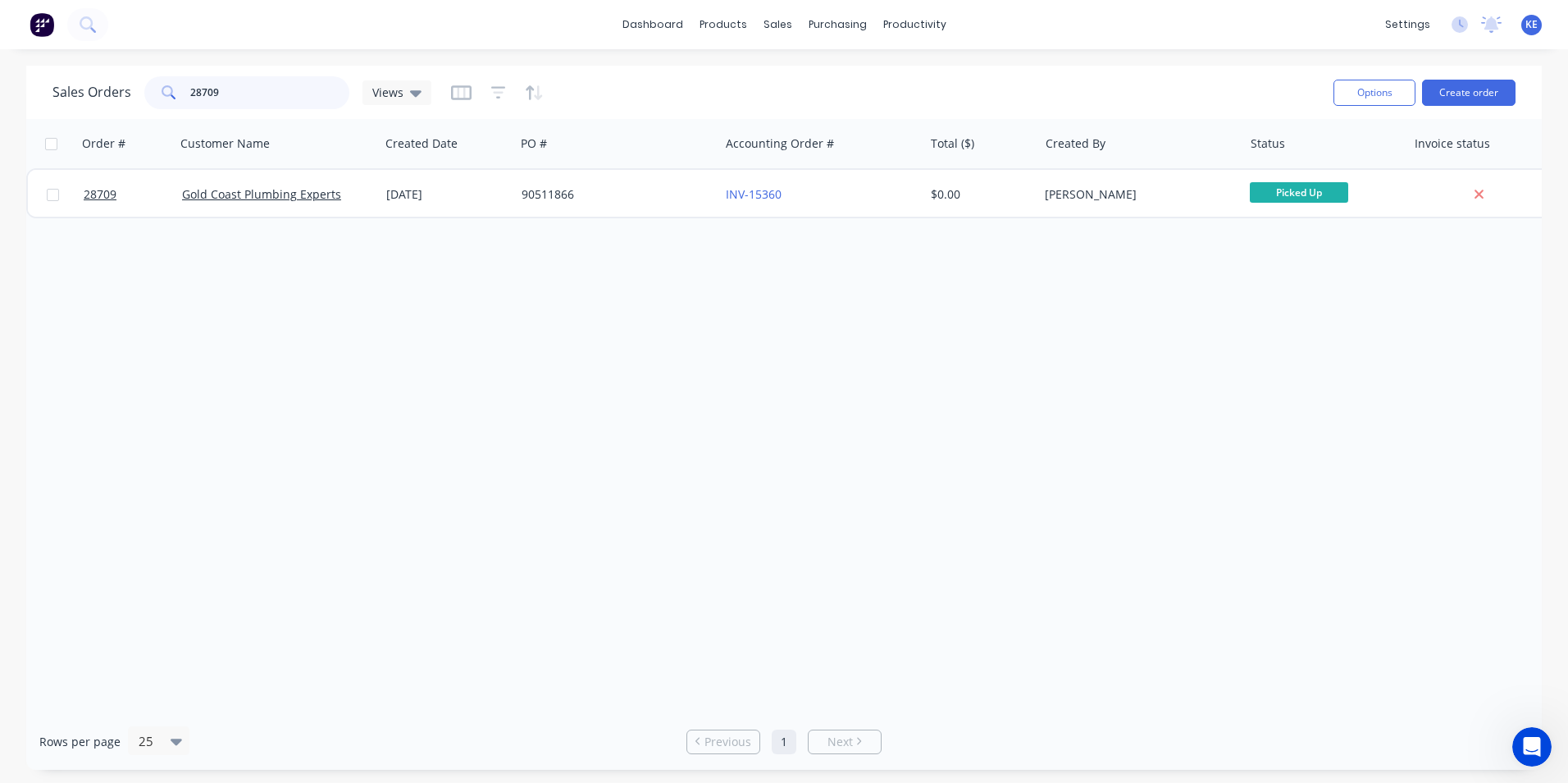
drag, startPoint x: 231, startPoint y: 87, endPoint x: 62, endPoint y: 87, distance: 169.0
click at [62, 87] on div "Sales Orders 28709 Views" at bounding box center [242, 93] width 379 height 33
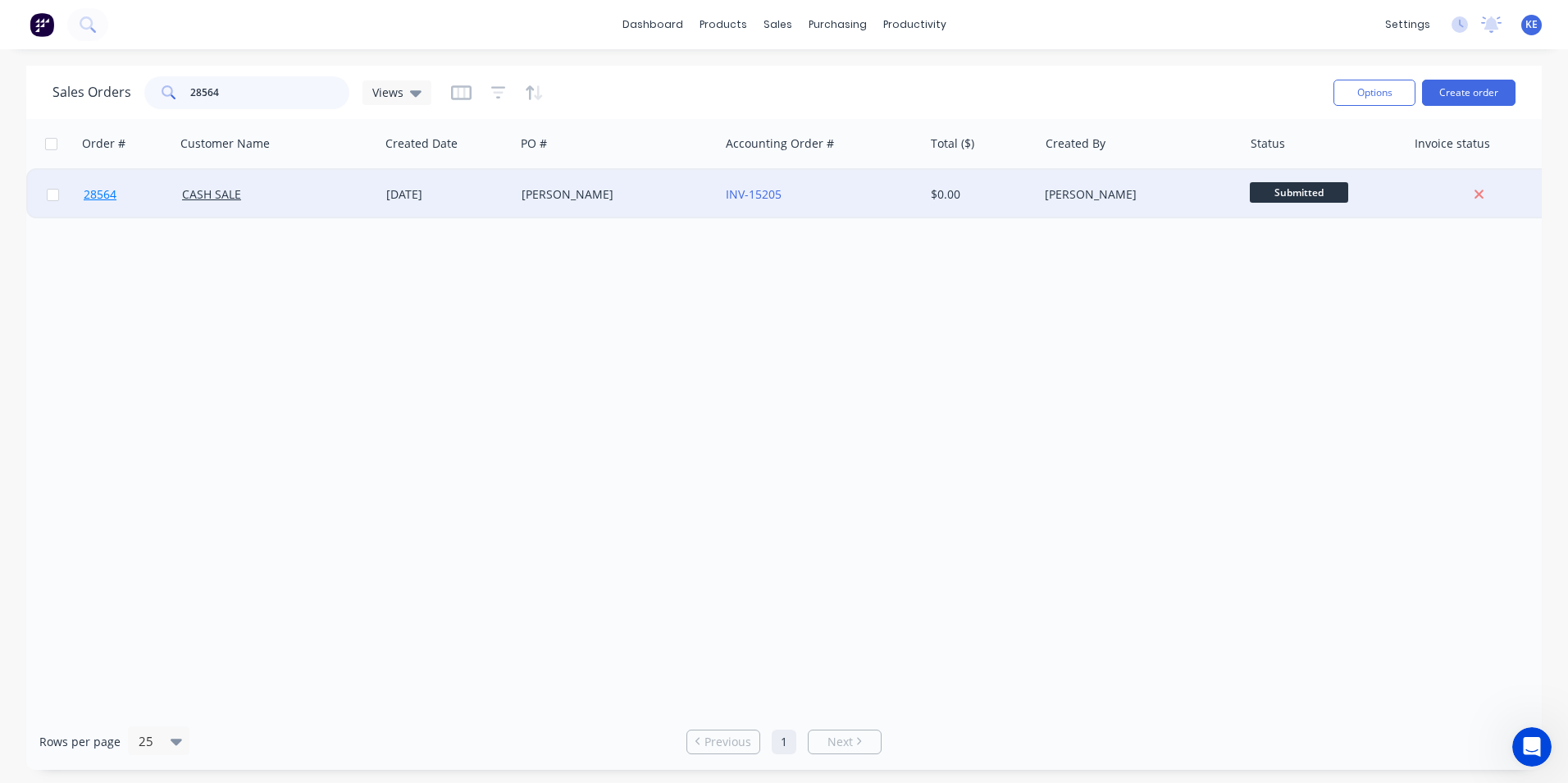
type input "28564"
click at [145, 180] on link "28564" at bounding box center [133, 194] width 98 height 49
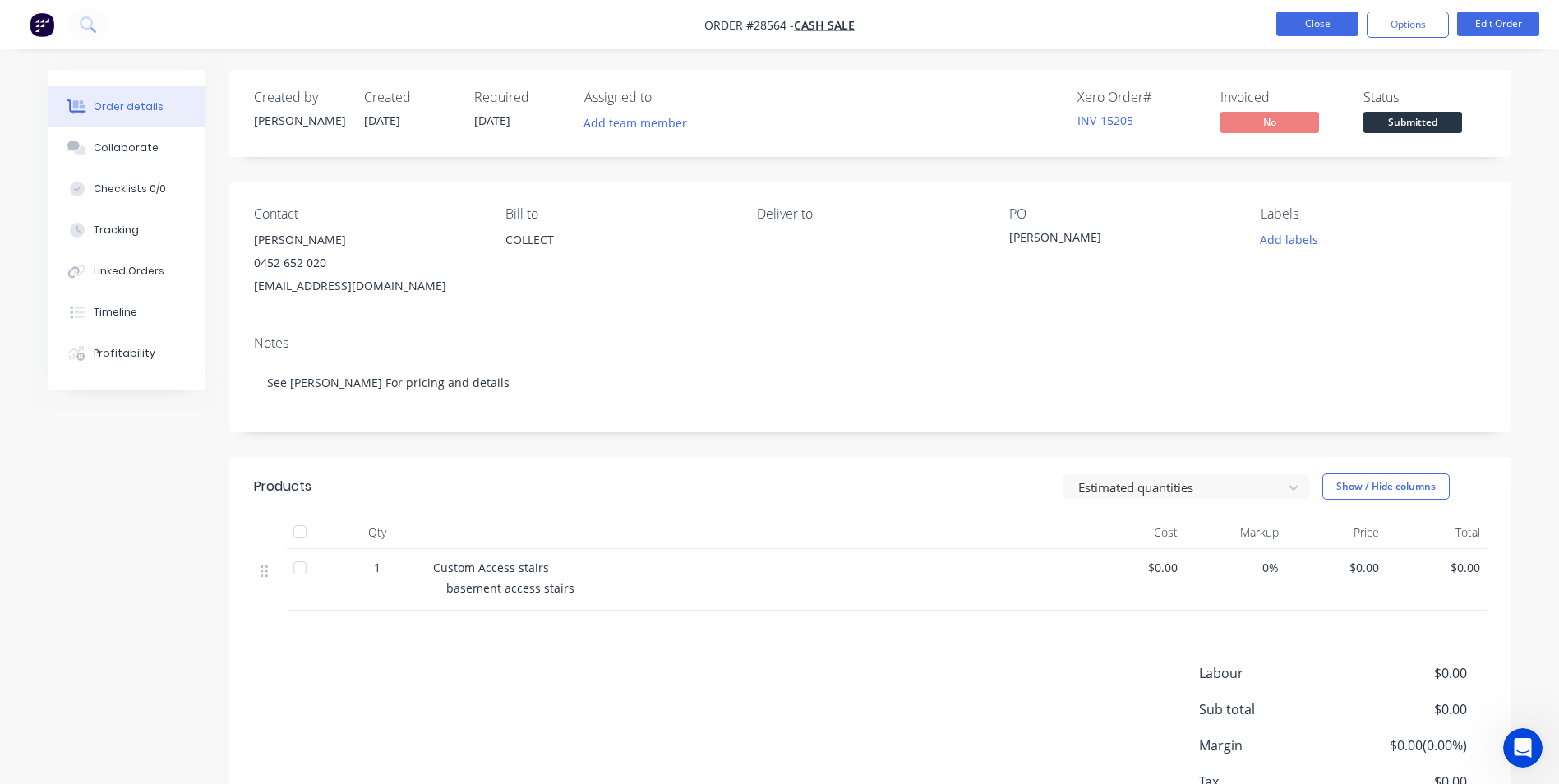
click at [1311, 33] on button "Close" at bounding box center [1317, 24] width 82 height 25
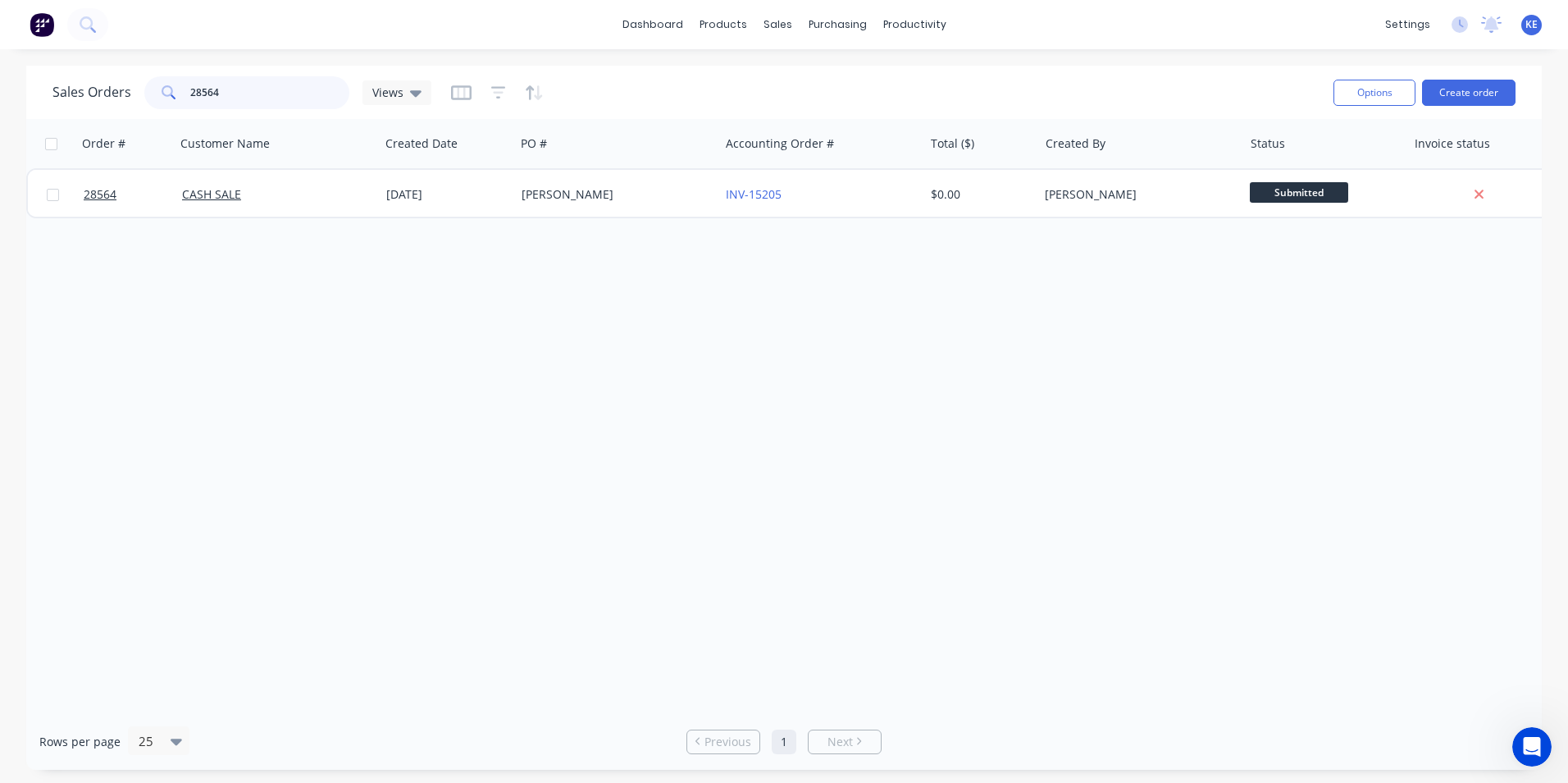
drag, startPoint x: 256, startPoint y: 95, endPoint x: 26, endPoint y: 90, distance: 230.1
click at [26, 90] on div "Sales Orders 28564 Views Options Create order" at bounding box center [784, 92] width 1516 height 54
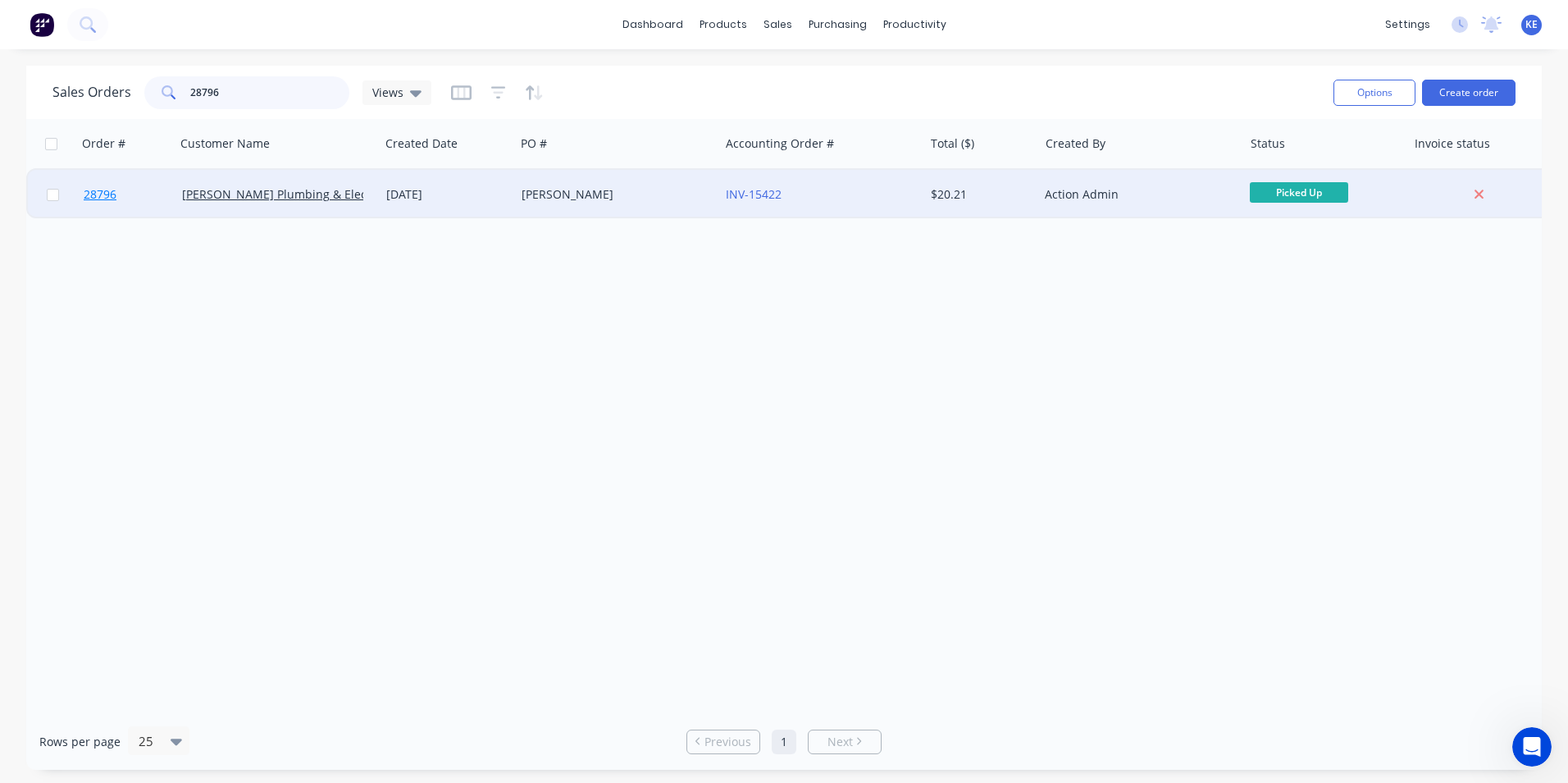
type input "28796"
click at [147, 184] on link "28796" at bounding box center [133, 194] width 98 height 49
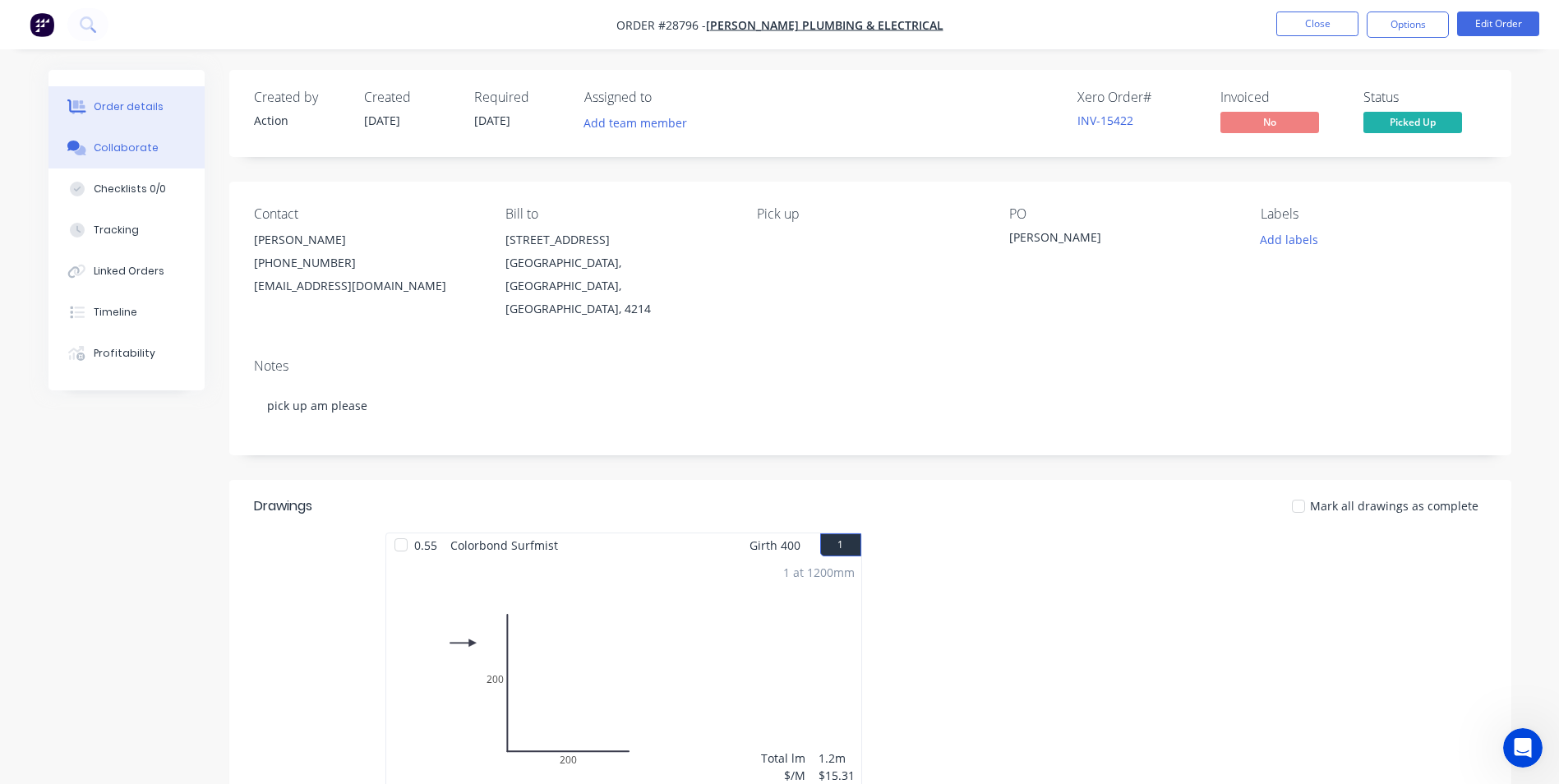
click at [120, 147] on div "Collaborate" at bounding box center [126, 148] width 65 height 15
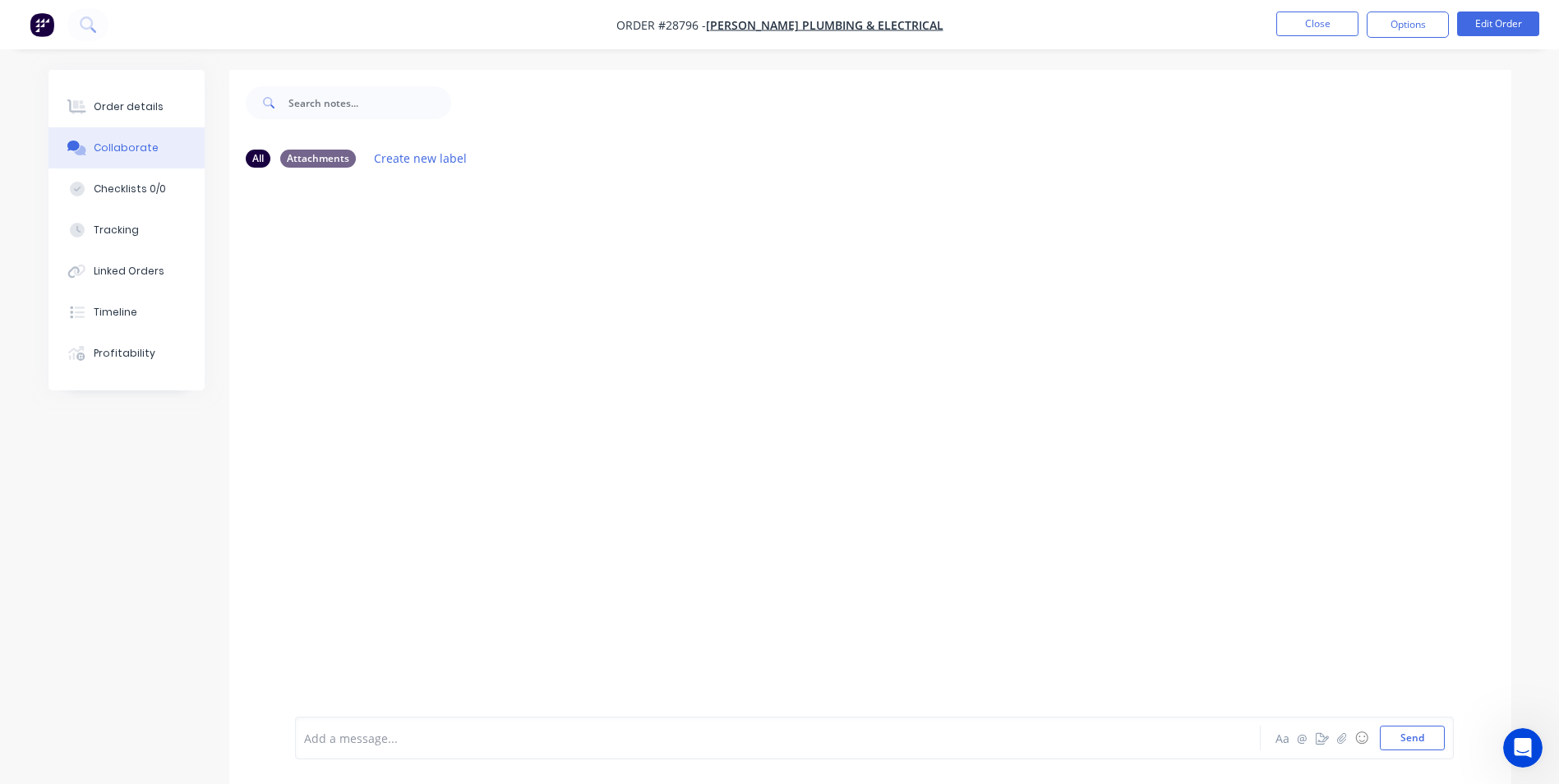
drag, startPoint x: 393, startPoint y: 732, endPoint x: 471, endPoint y: 470, distance: 273.4
click at [395, 723] on div "Add a message... Aa @ ☺ Send" at bounding box center [874, 737] width 1158 height 43
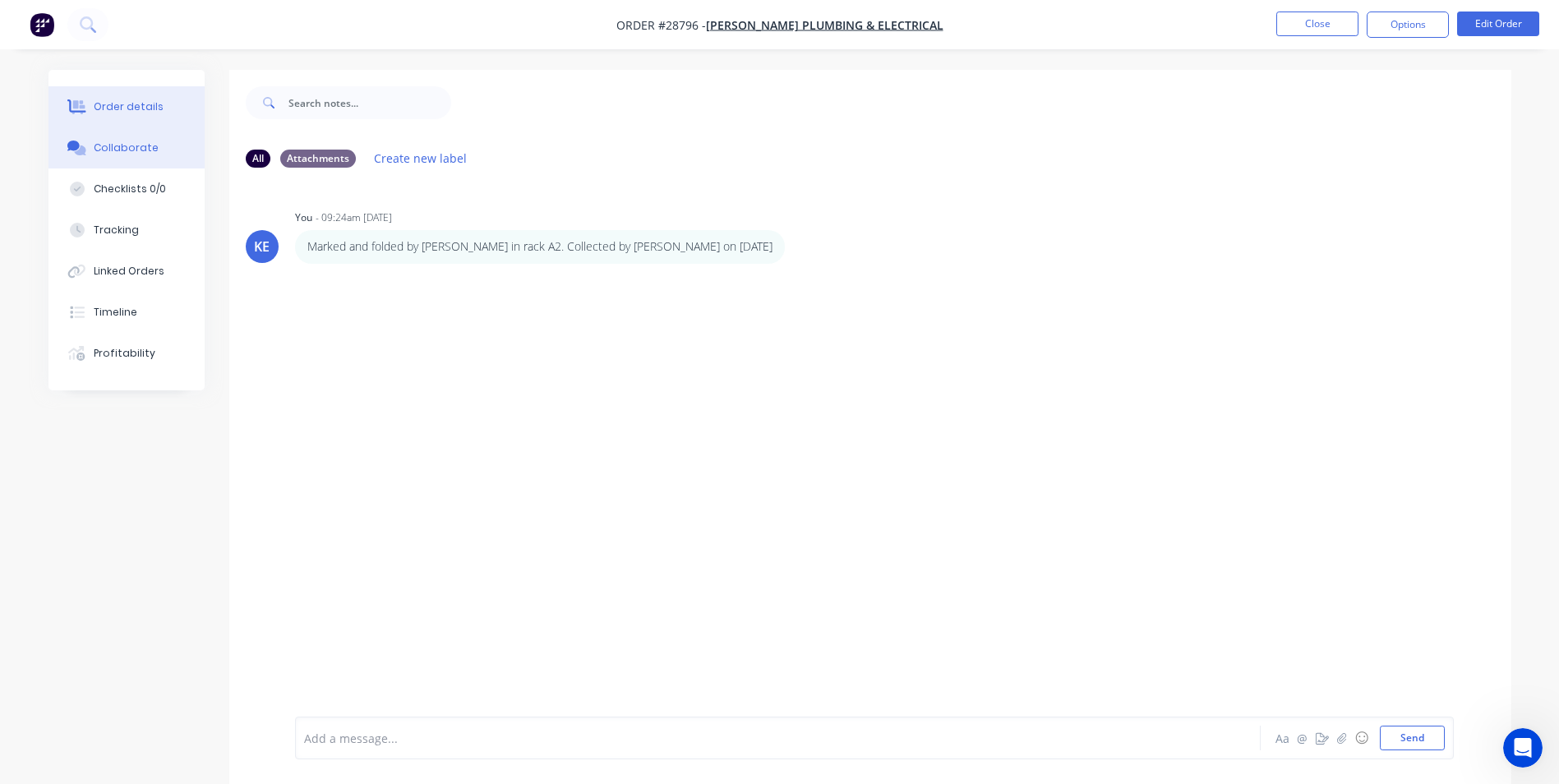
click at [109, 94] on button "Order details" at bounding box center [126, 107] width 156 height 41
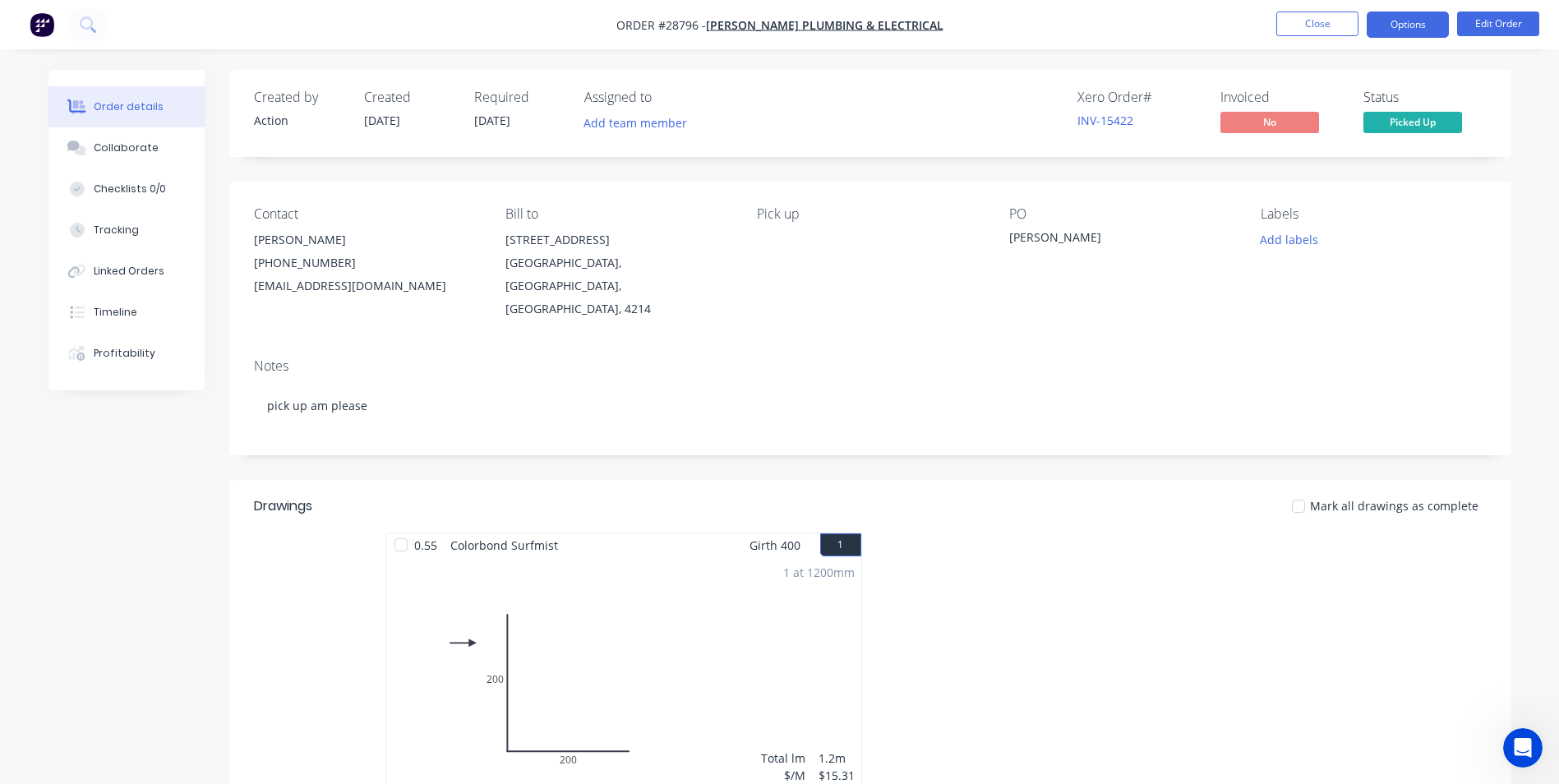
click at [1388, 27] on button "Options" at bounding box center [1407, 25] width 82 height 26
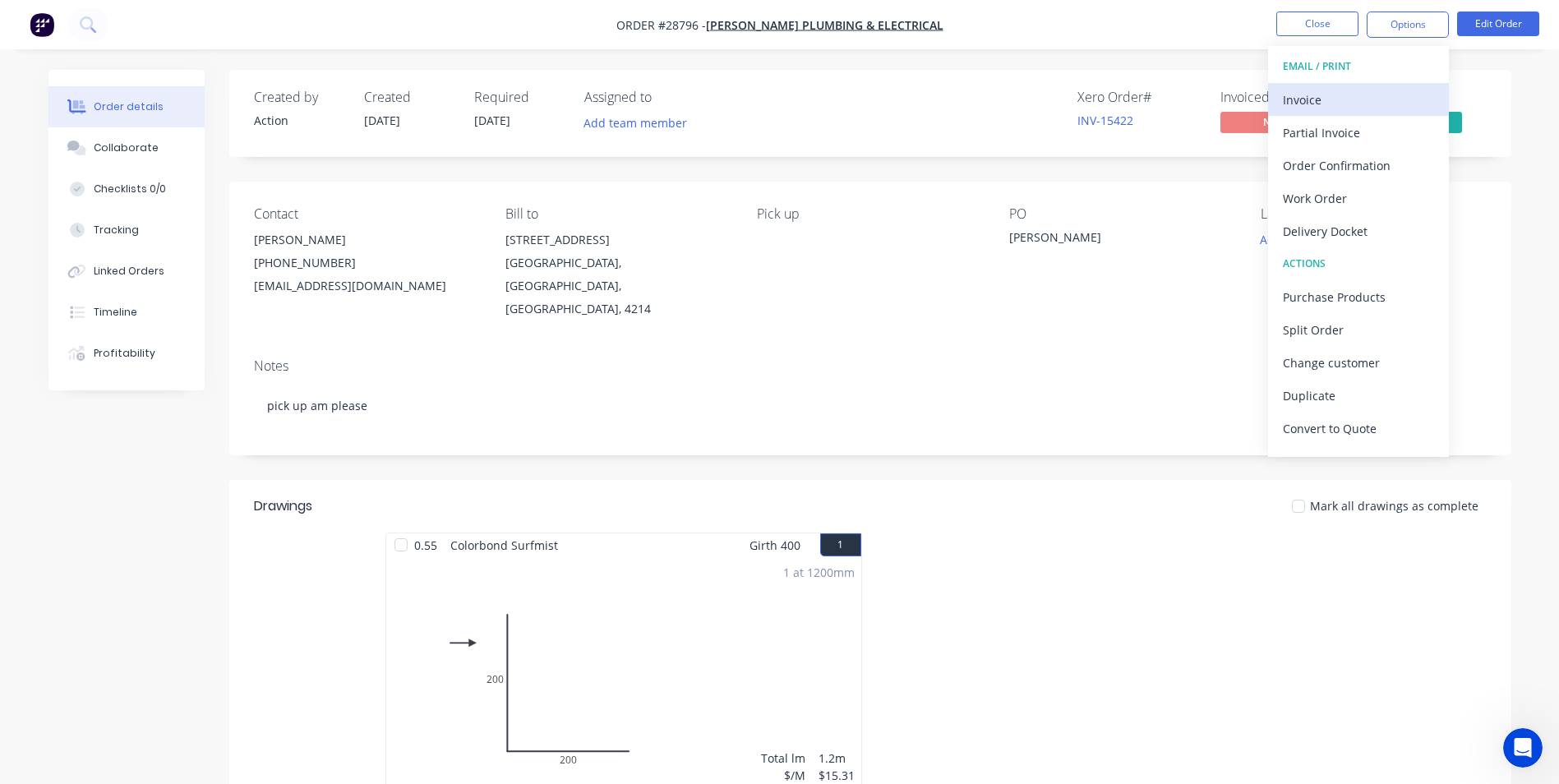
click at [1355, 95] on div "Invoice" at bounding box center [1358, 99] width 152 height 24
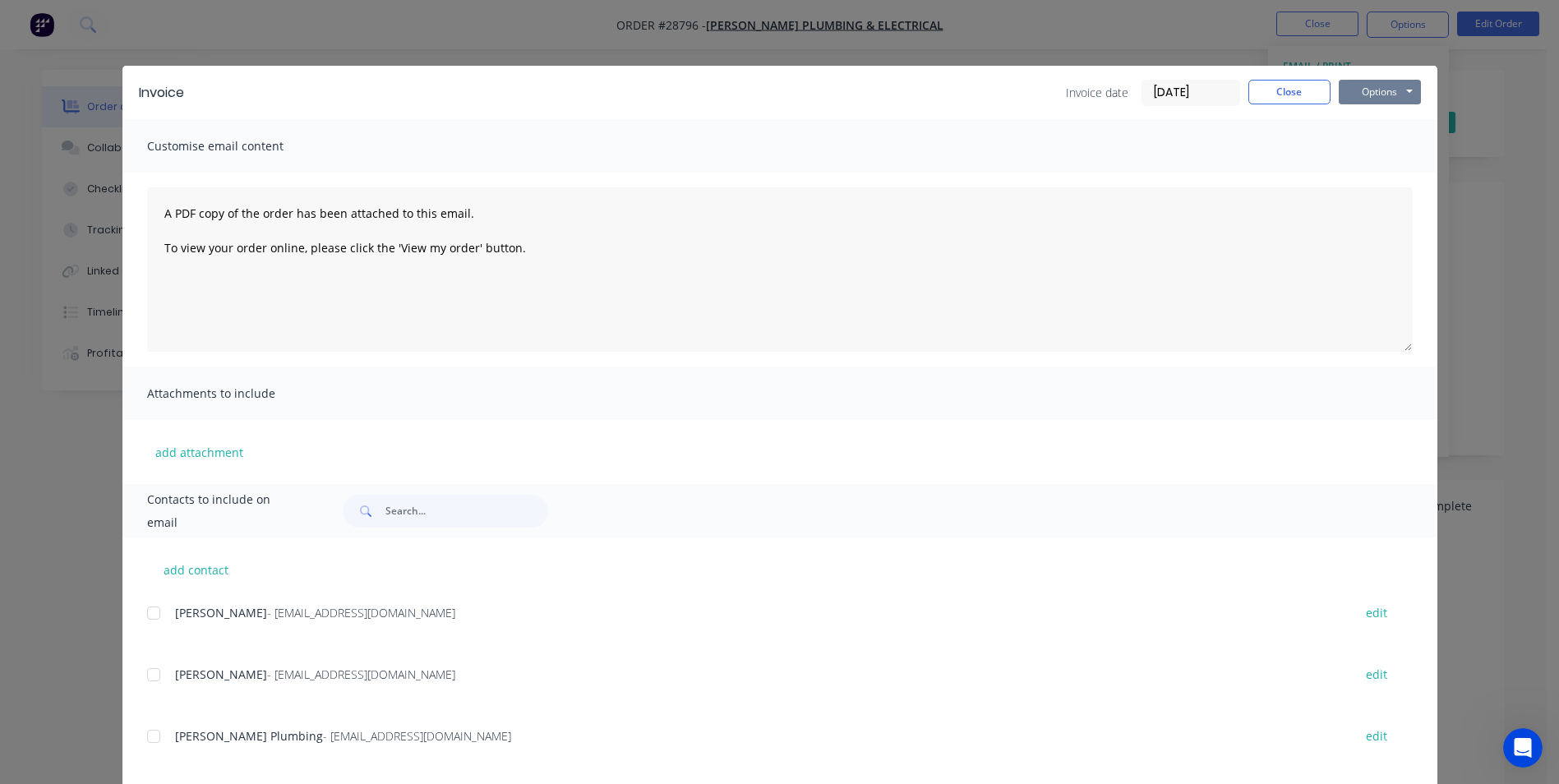
click at [1372, 92] on button "Options" at bounding box center [1380, 91] width 82 height 25
click at [1356, 142] on button "Print" at bounding box center [1391, 149] width 105 height 27
click at [1272, 102] on button "Close" at bounding box center [1289, 91] width 82 height 25
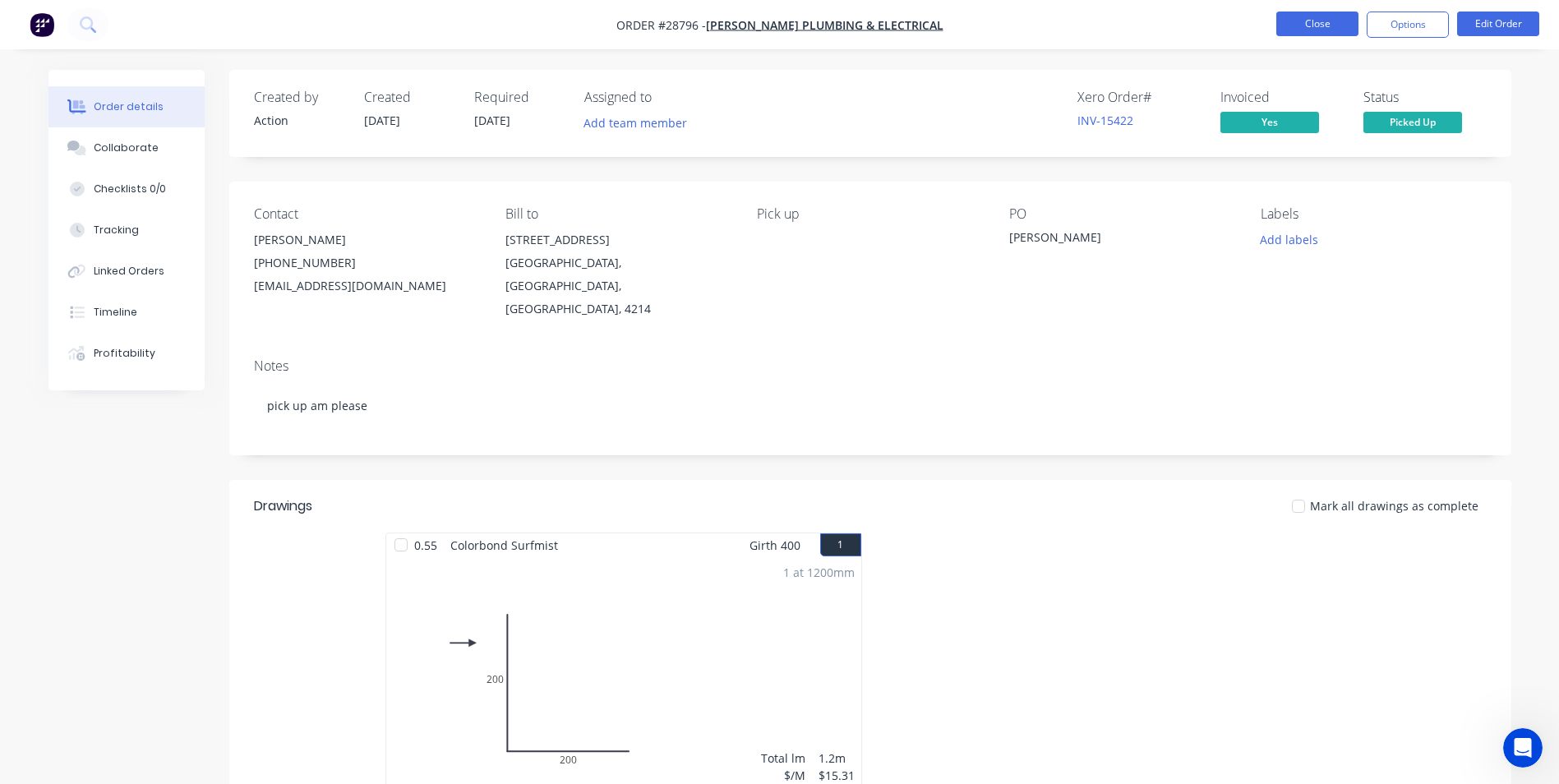
click at [1305, 15] on button "Close" at bounding box center [1317, 24] width 82 height 25
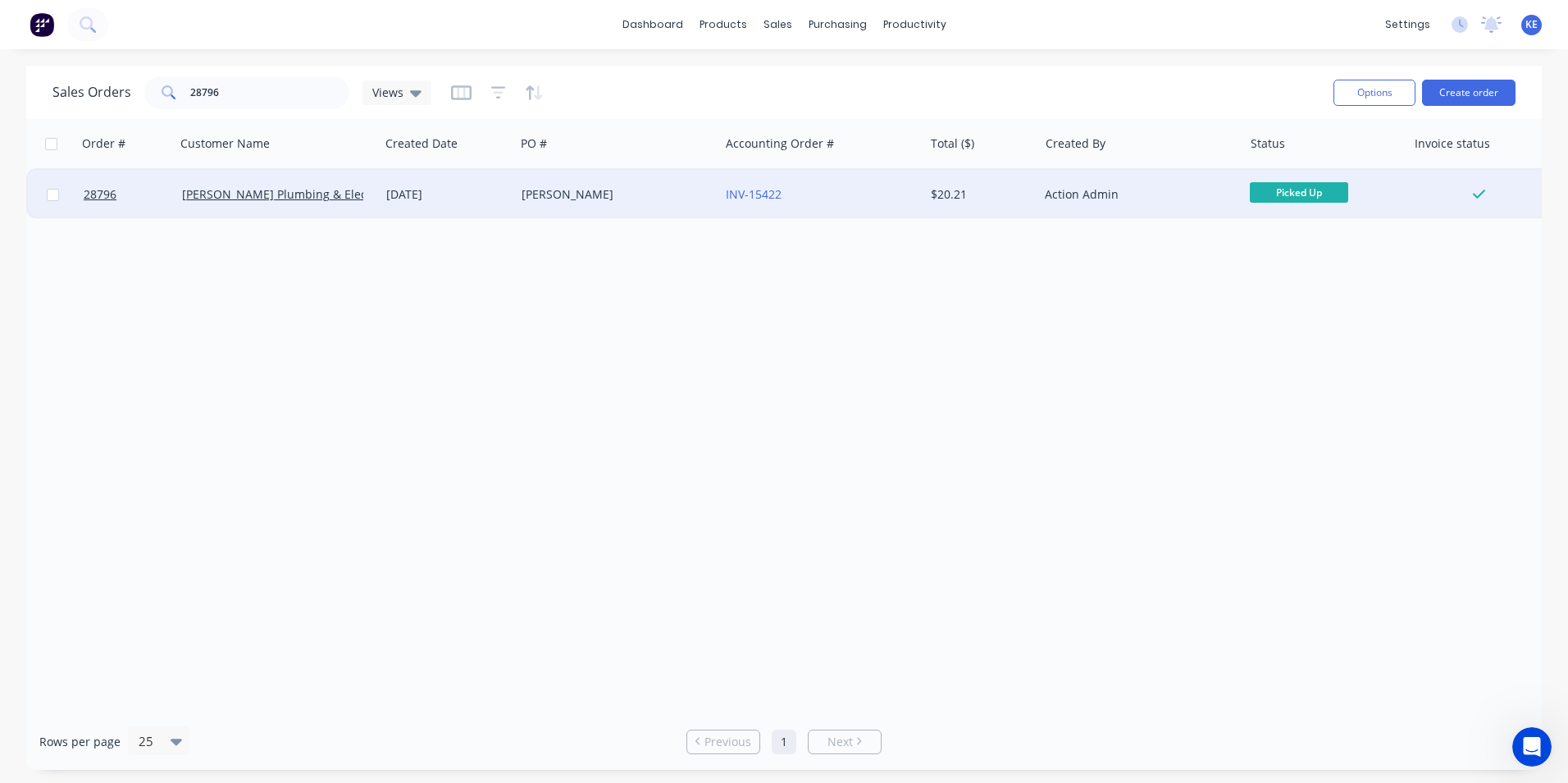
click at [57, 196] on input "checkbox" at bounding box center [53, 195] width 13 height 13
checkbox input "true"
click at [1358, 100] on button "Options" at bounding box center [1375, 92] width 82 height 26
click at [1310, 159] on div "Archive" at bounding box center [1326, 167] width 151 height 24
checkbox input "false"
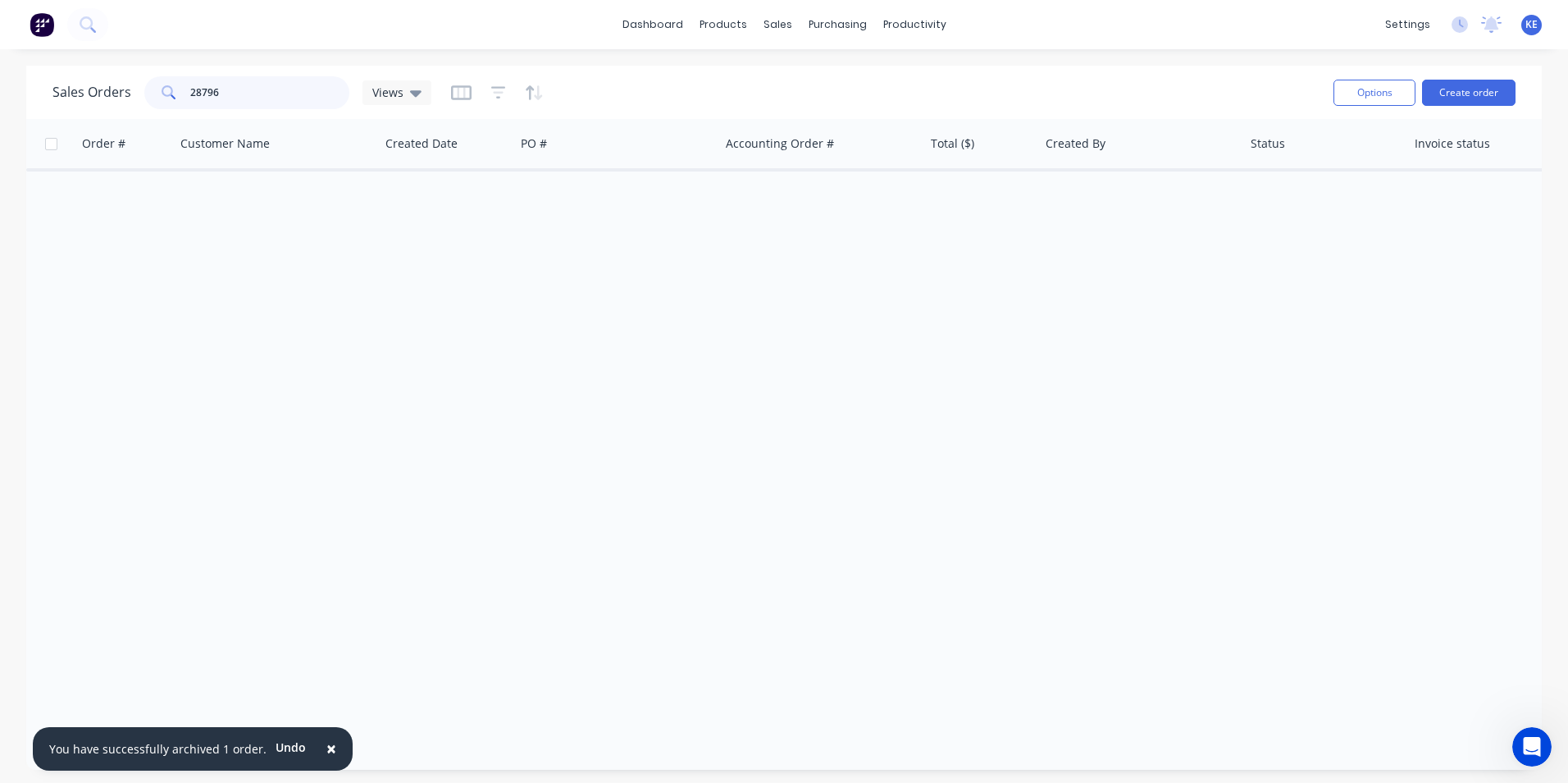
drag, startPoint x: 272, startPoint y: 81, endPoint x: 109, endPoint y: 107, distance: 165.1
click at [109, 107] on div "Sales Orders 28796 Views" at bounding box center [242, 93] width 379 height 33
type input "28666"
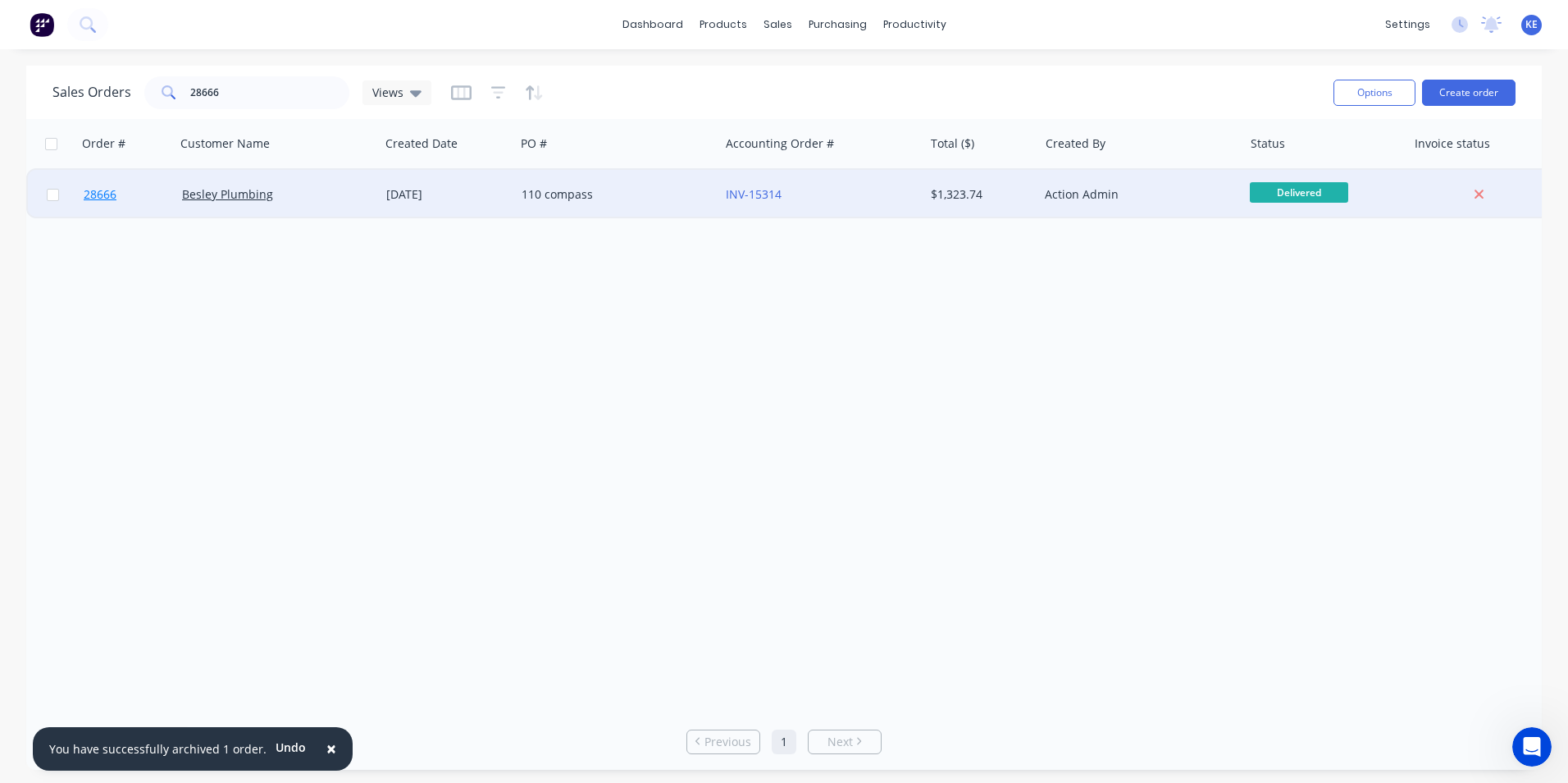
click at [140, 200] on link "28666" at bounding box center [133, 194] width 98 height 49
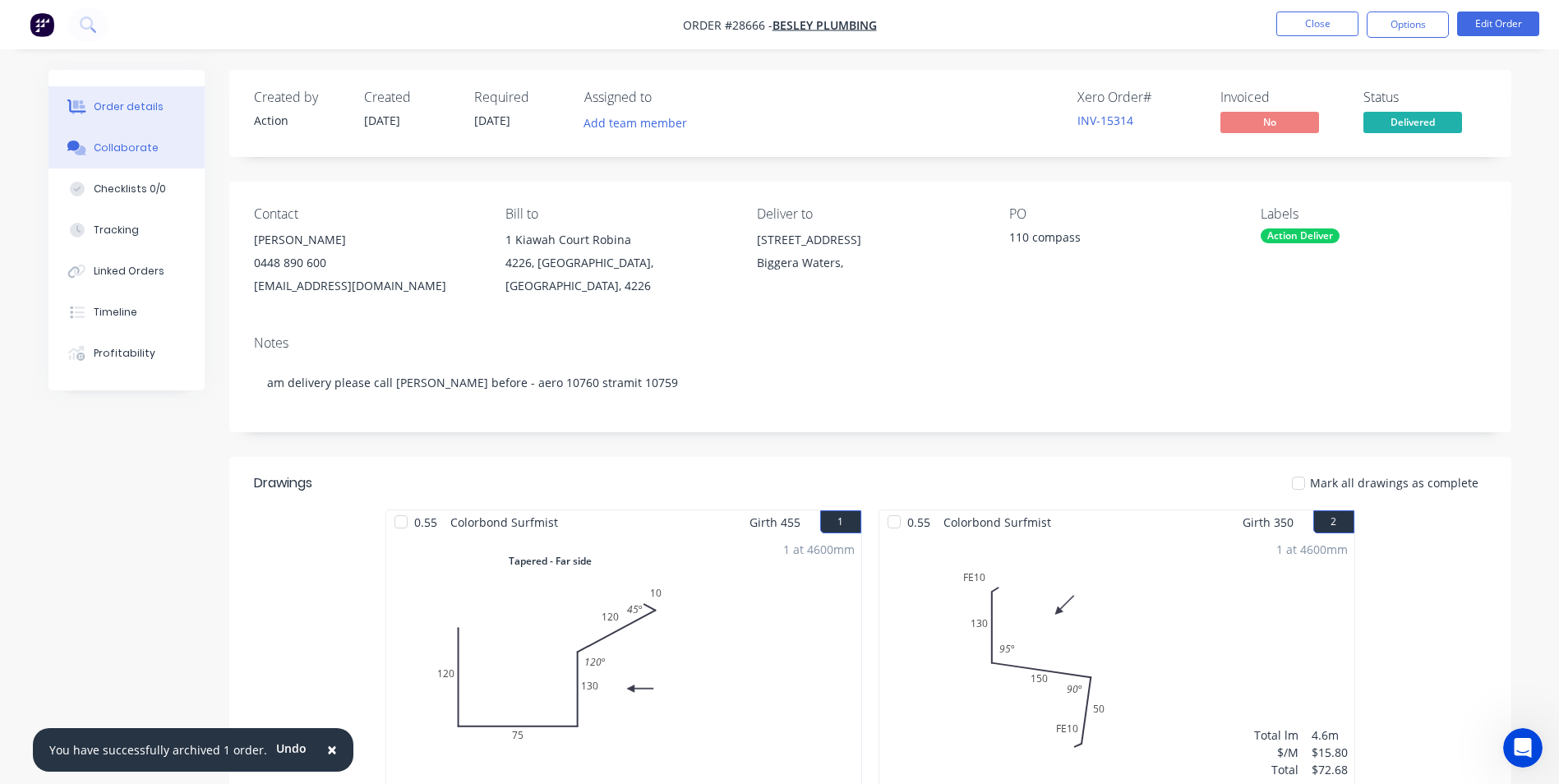
click at [103, 150] on div "Collaborate" at bounding box center [126, 148] width 65 height 15
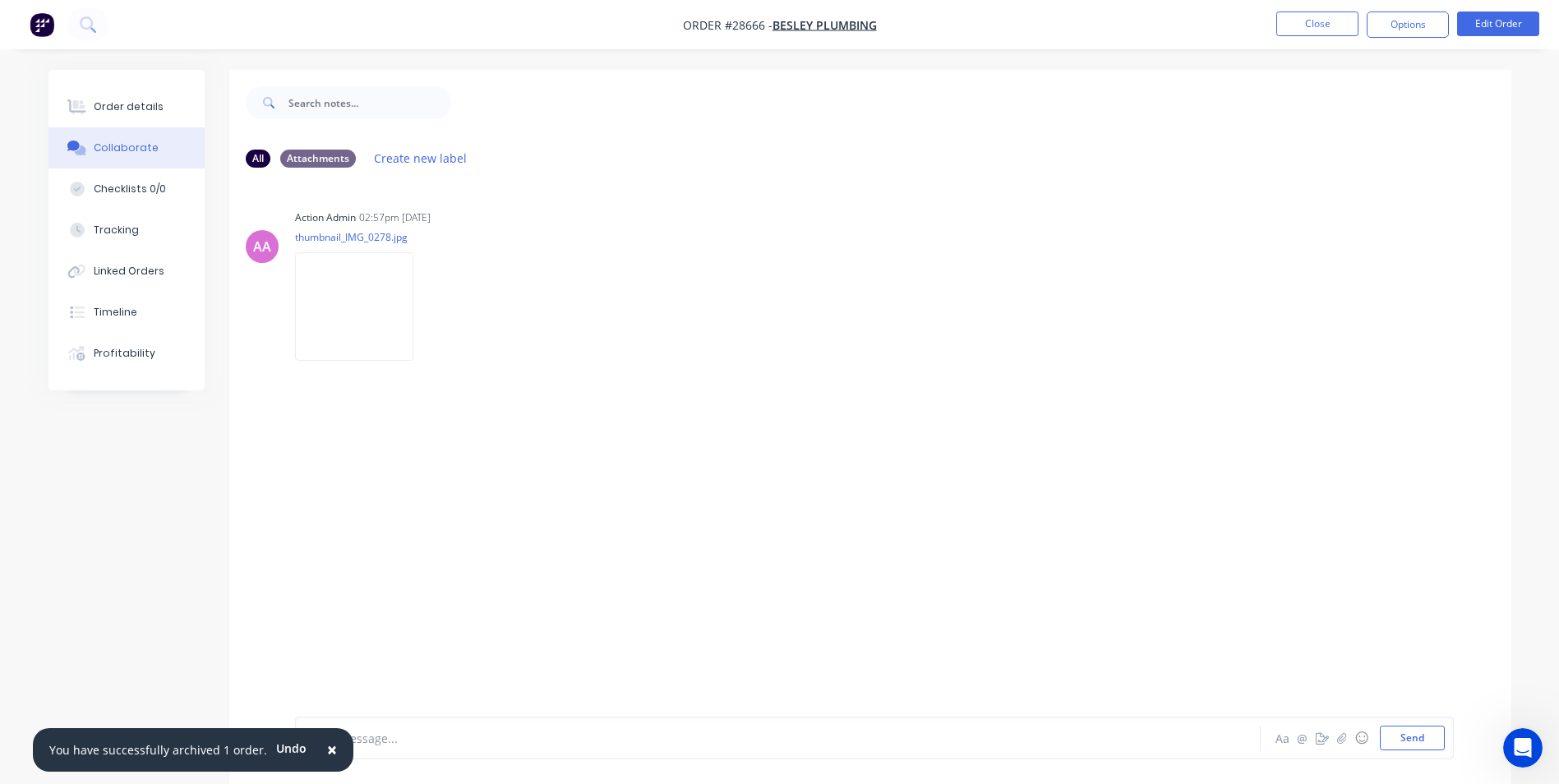
drag, startPoint x: 320, startPoint y: 746, endPoint x: 348, endPoint y: 747, distance: 28.0
click at [327, 746] on span "×" at bounding box center [331, 748] width 10 height 23
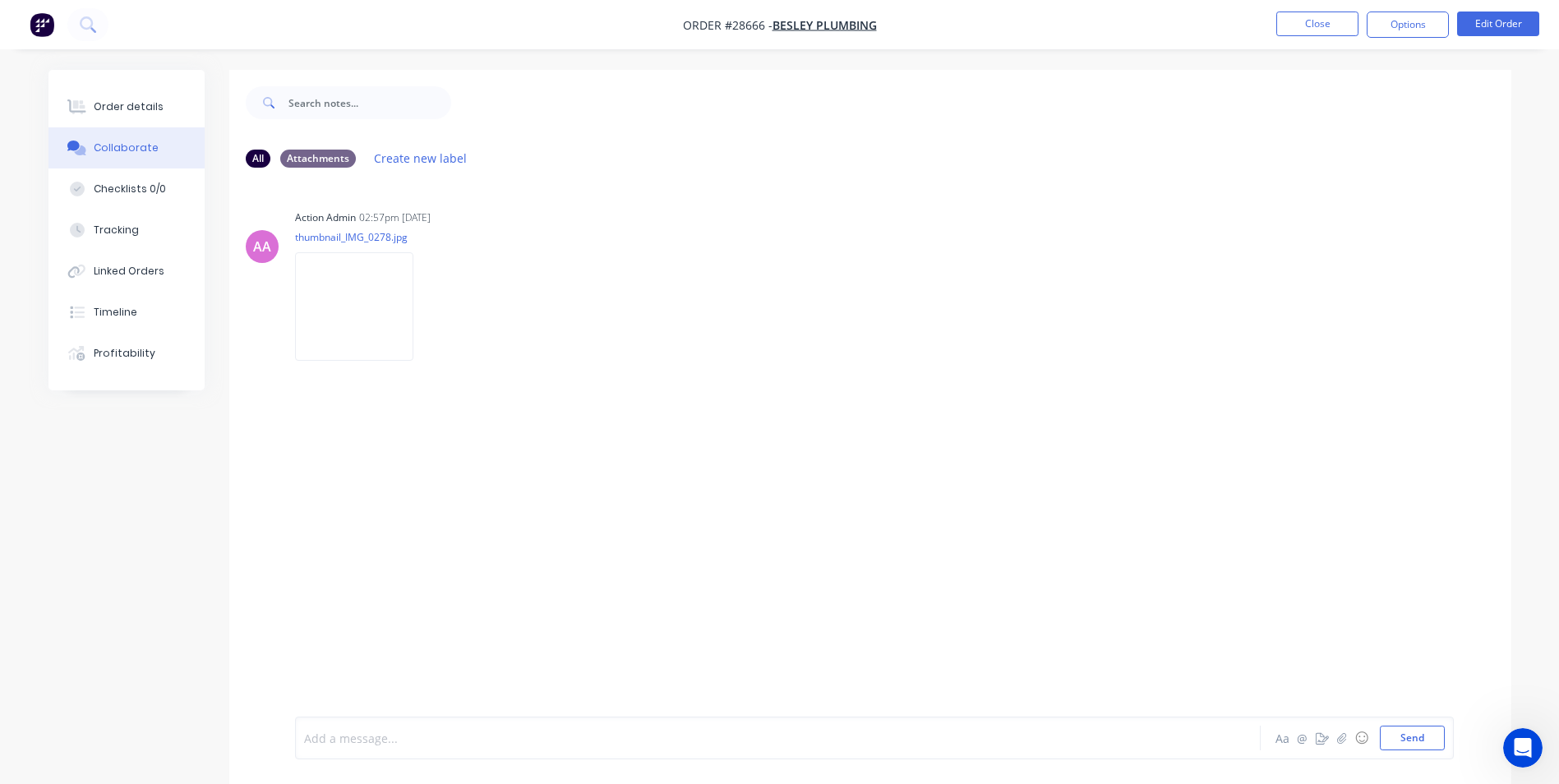
drag, startPoint x: 361, startPoint y: 744, endPoint x: 445, endPoint y: 625, distance: 145.7
click at [362, 738] on div at bounding box center [732, 737] width 854 height 17
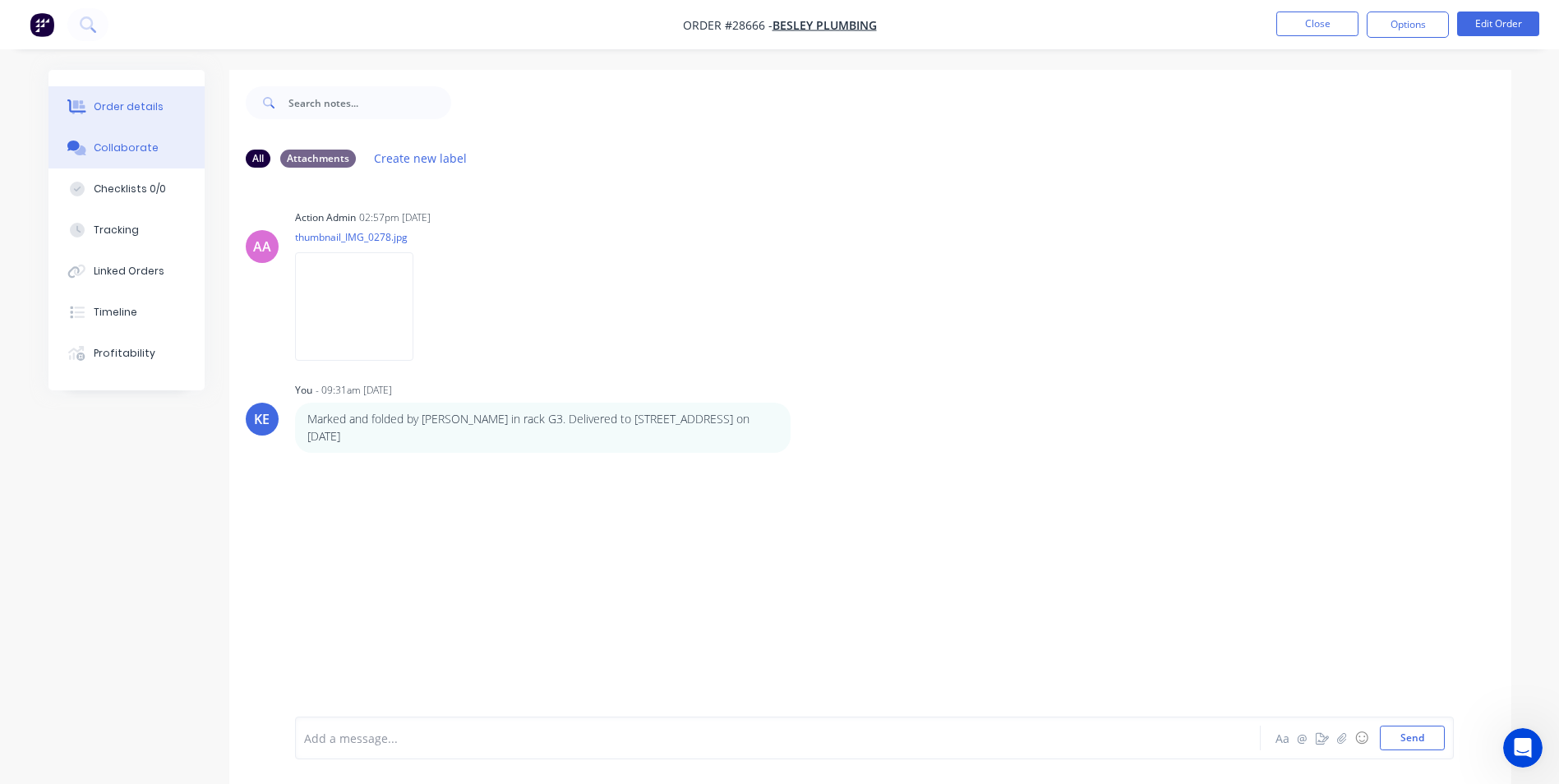
click at [136, 110] on div "Order details" at bounding box center [129, 107] width 70 height 15
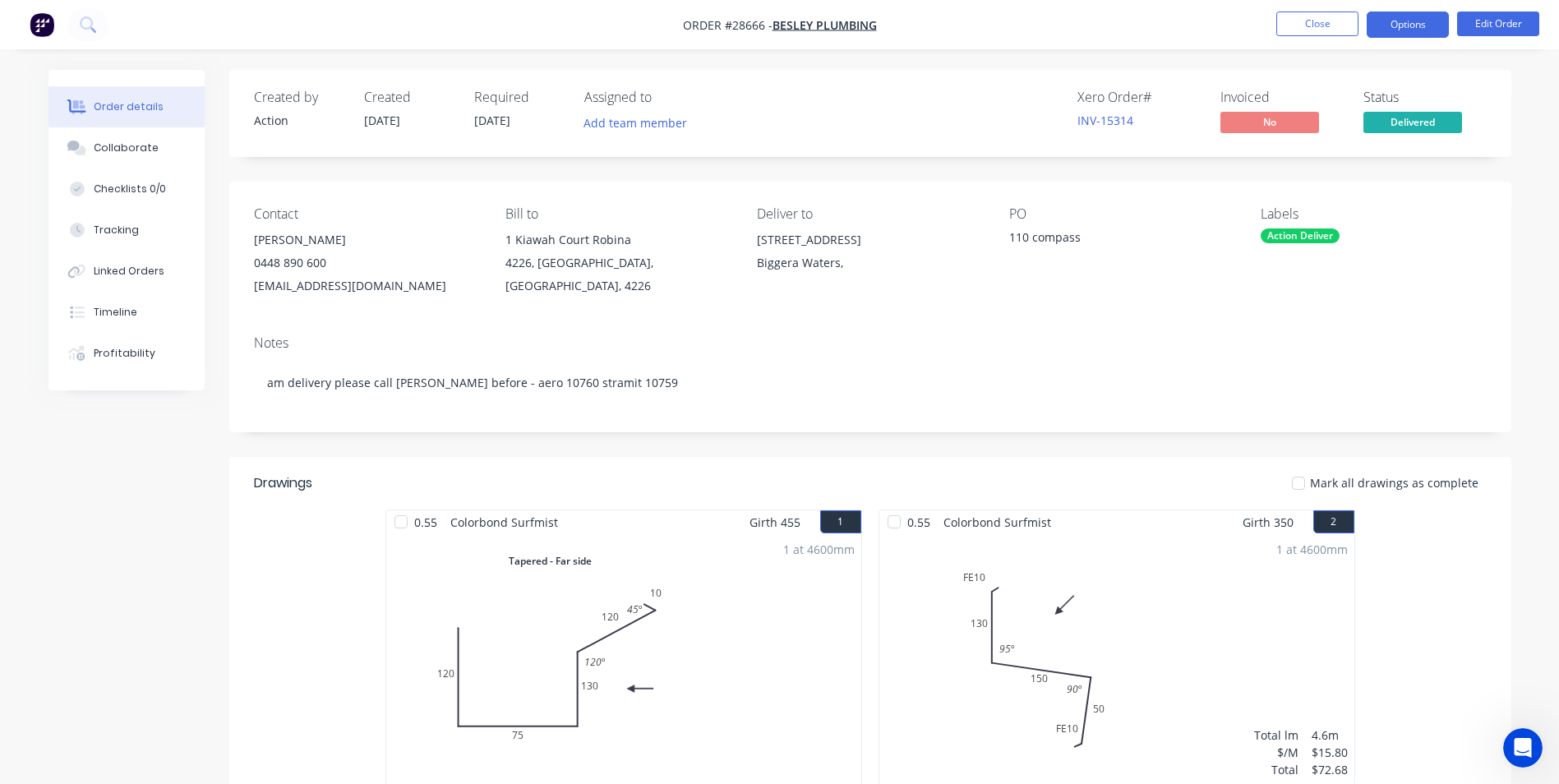
click at [1405, 15] on button "Options" at bounding box center [1407, 25] width 82 height 26
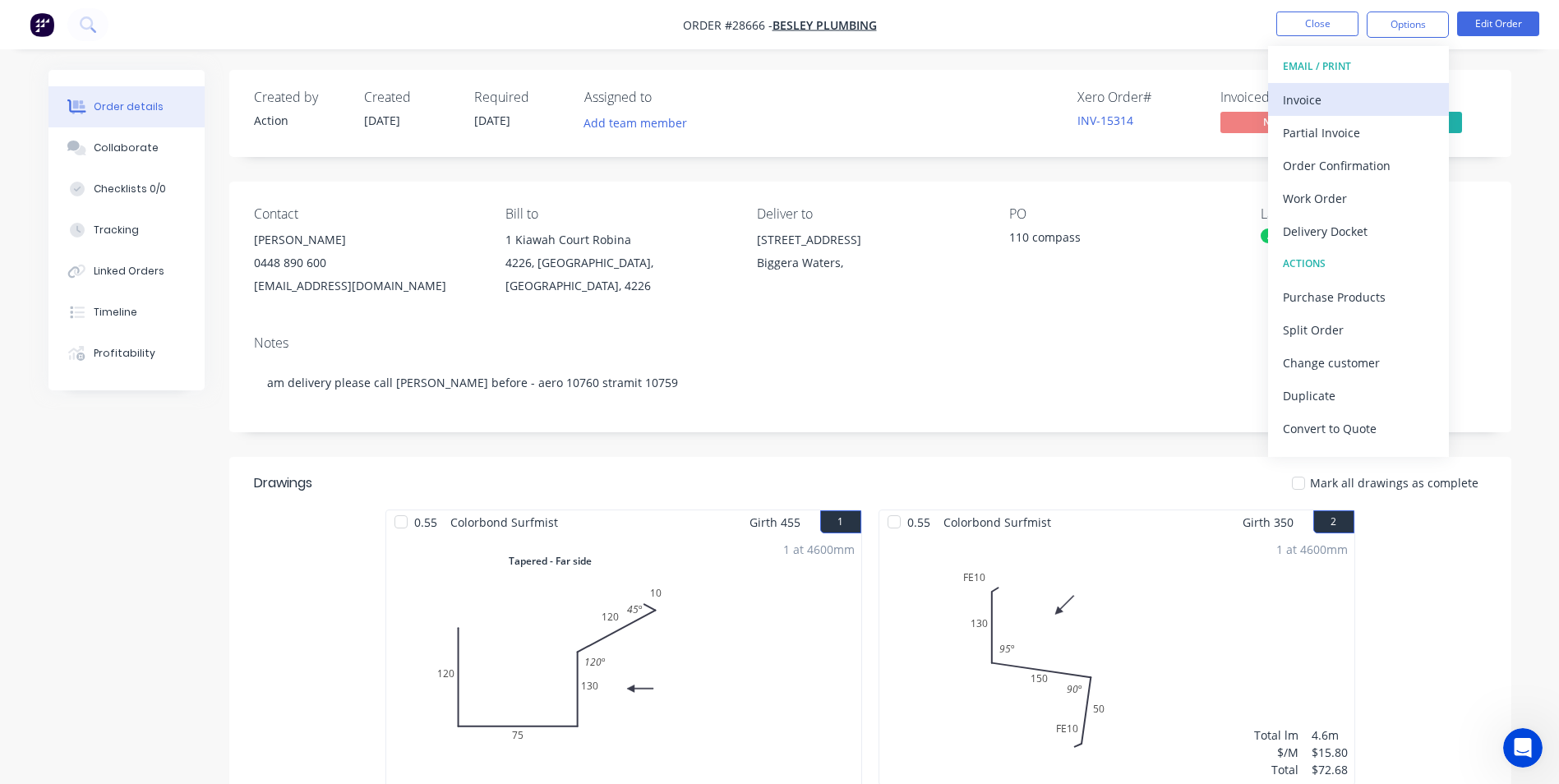
click at [1336, 98] on div "Invoice" at bounding box center [1358, 99] width 152 height 24
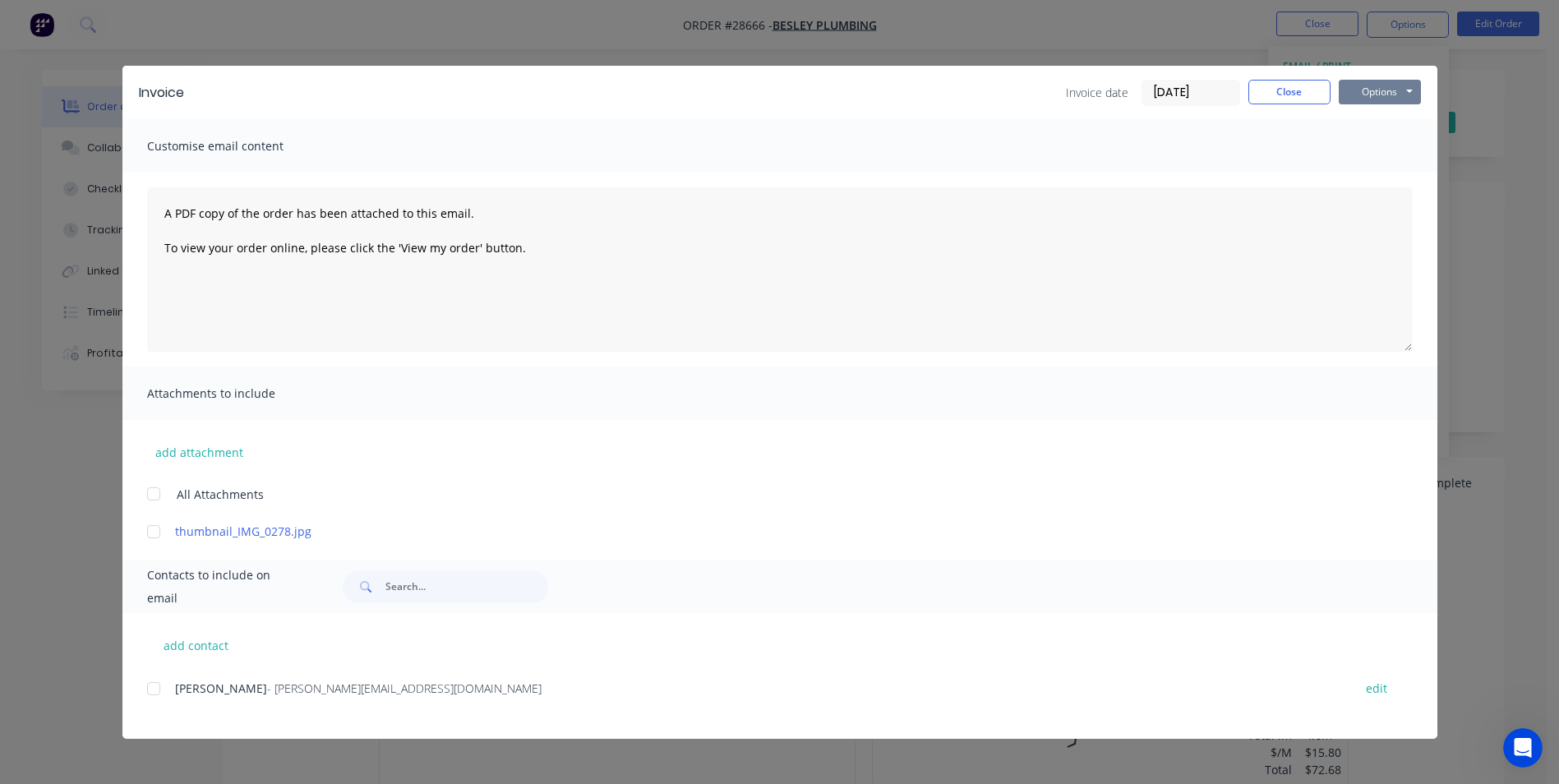
click at [1368, 96] on button "Options" at bounding box center [1380, 91] width 82 height 25
click at [1374, 140] on button "Print" at bounding box center [1391, 149] width 105 height 27
click at [1284, 89] on button "Close" at bounding box center [1289, 91] width 82 height 25
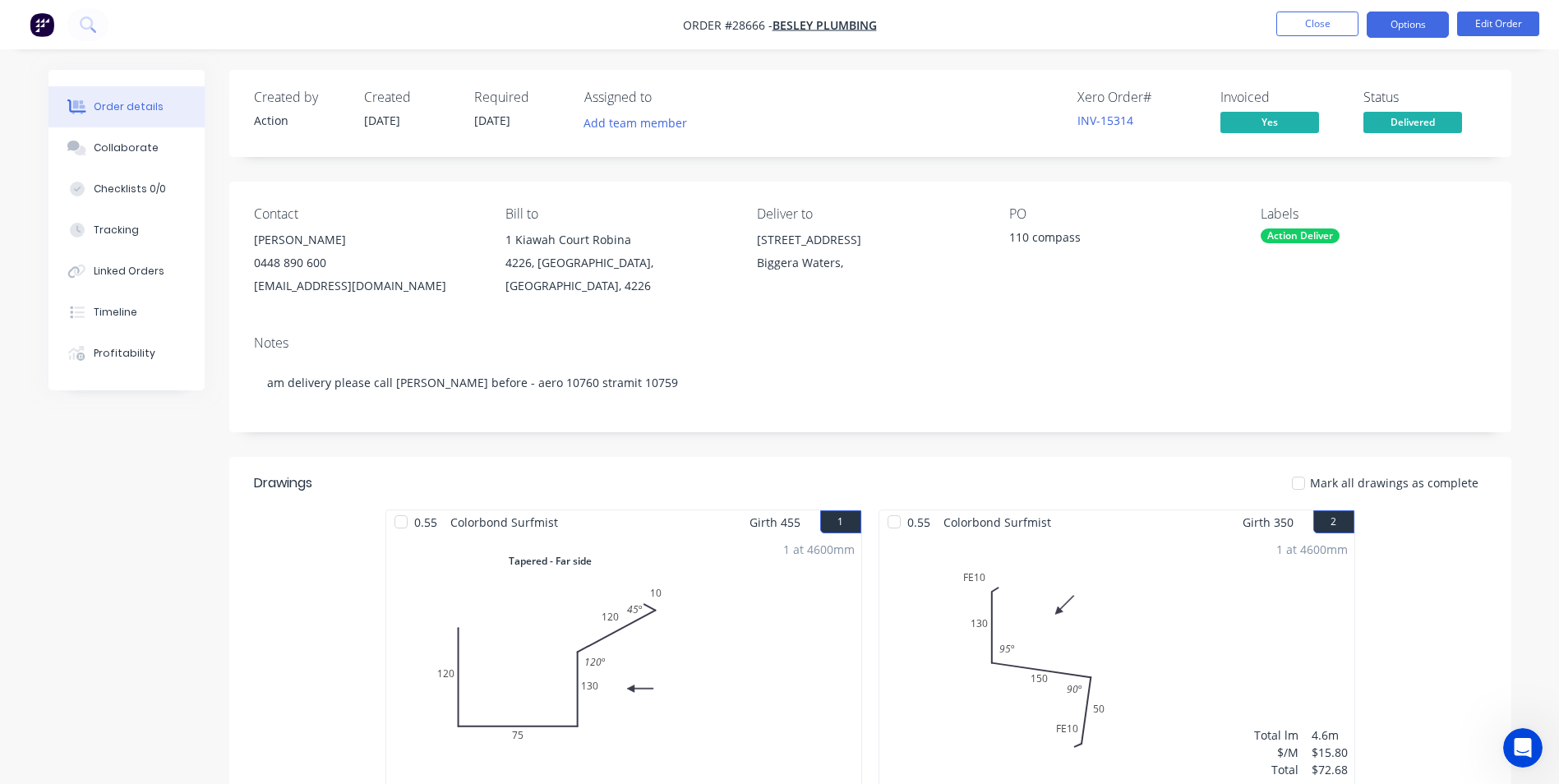
click at [1420, 19] on button "Options" at bounding box center [1407, 25] width 82 height 26
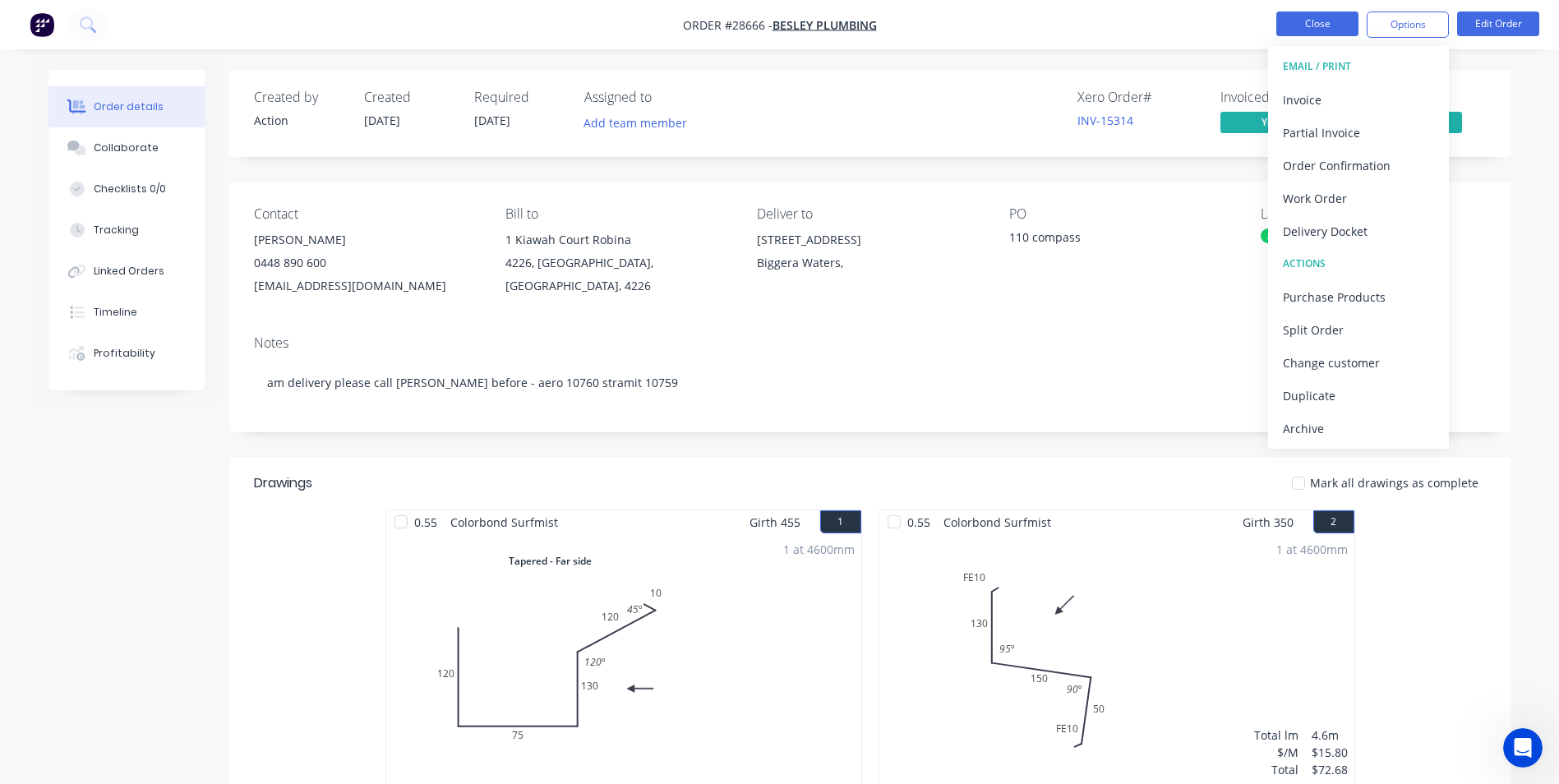
click at [1307, 26] on button "Close" at bounding box center [1317, 24] width 82 height 25
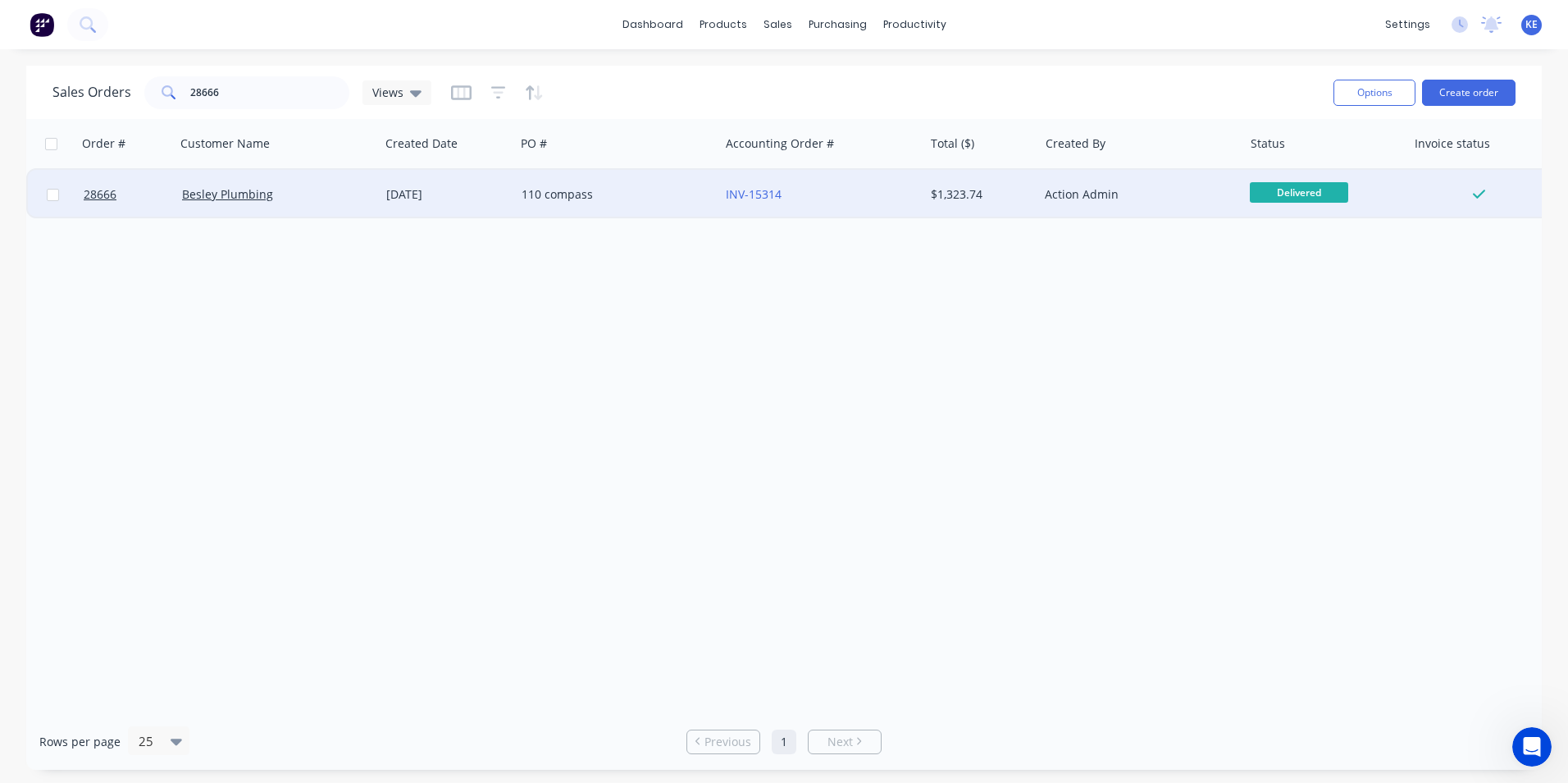
click at [48, 193] on input "checkbox" at bounding box center [53, 195] width 13 height 13
checkbox input "true"
click at [1357, 90] on button "Options" at bounding box center [1375, 92] width 82 height 26
click at [1275, 167] on div "Archive" at bounding box center [1326, 167] width 151 height 24
checkbox input "false"
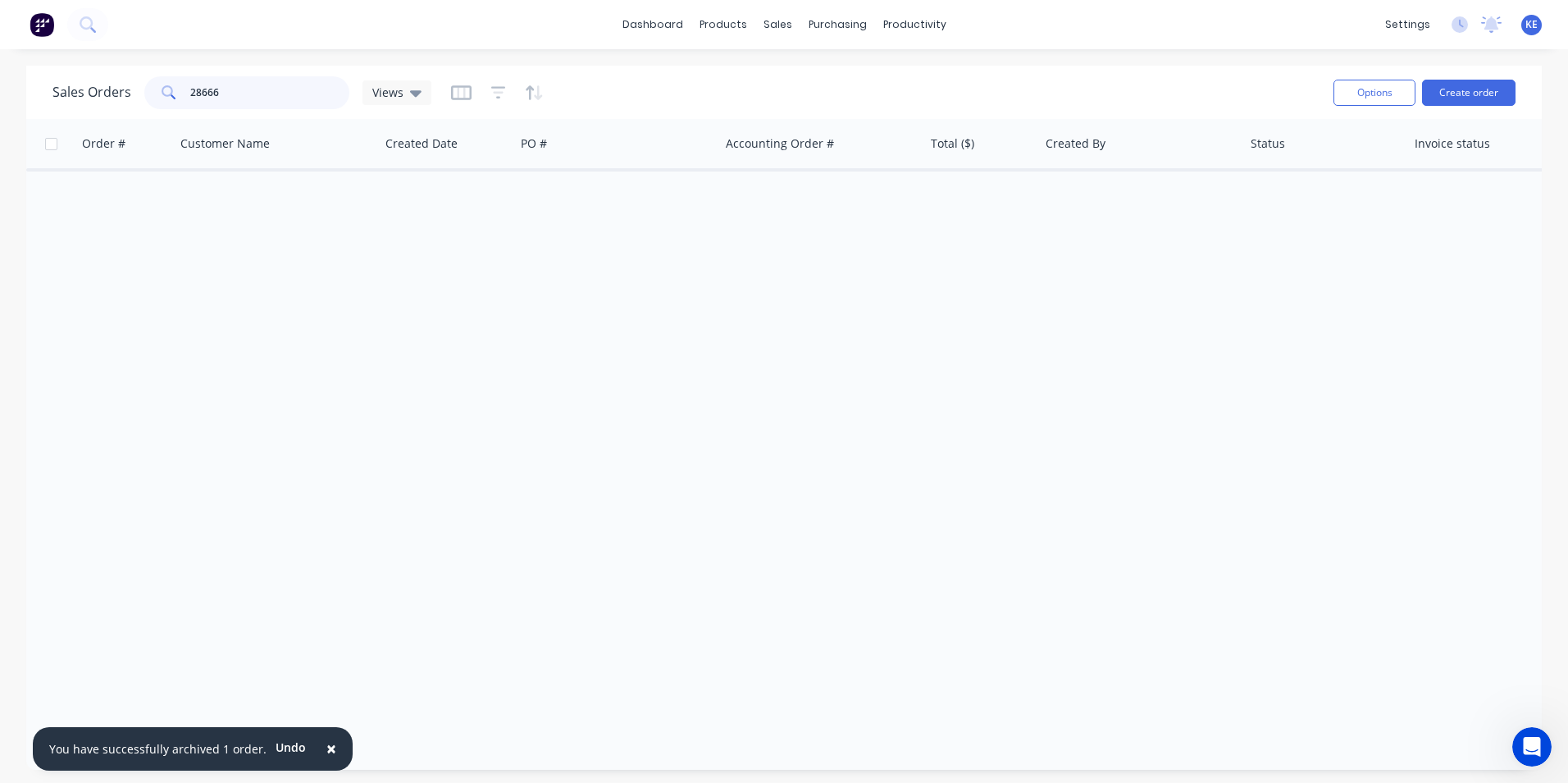
drag, startPoint x: 251, startPoint y: 97, endPoint x: 156, endPoint y: 104, distance: 95.3
click at [156, 104] on div "28666" at bounding box center [246, 93] width 205 height 33
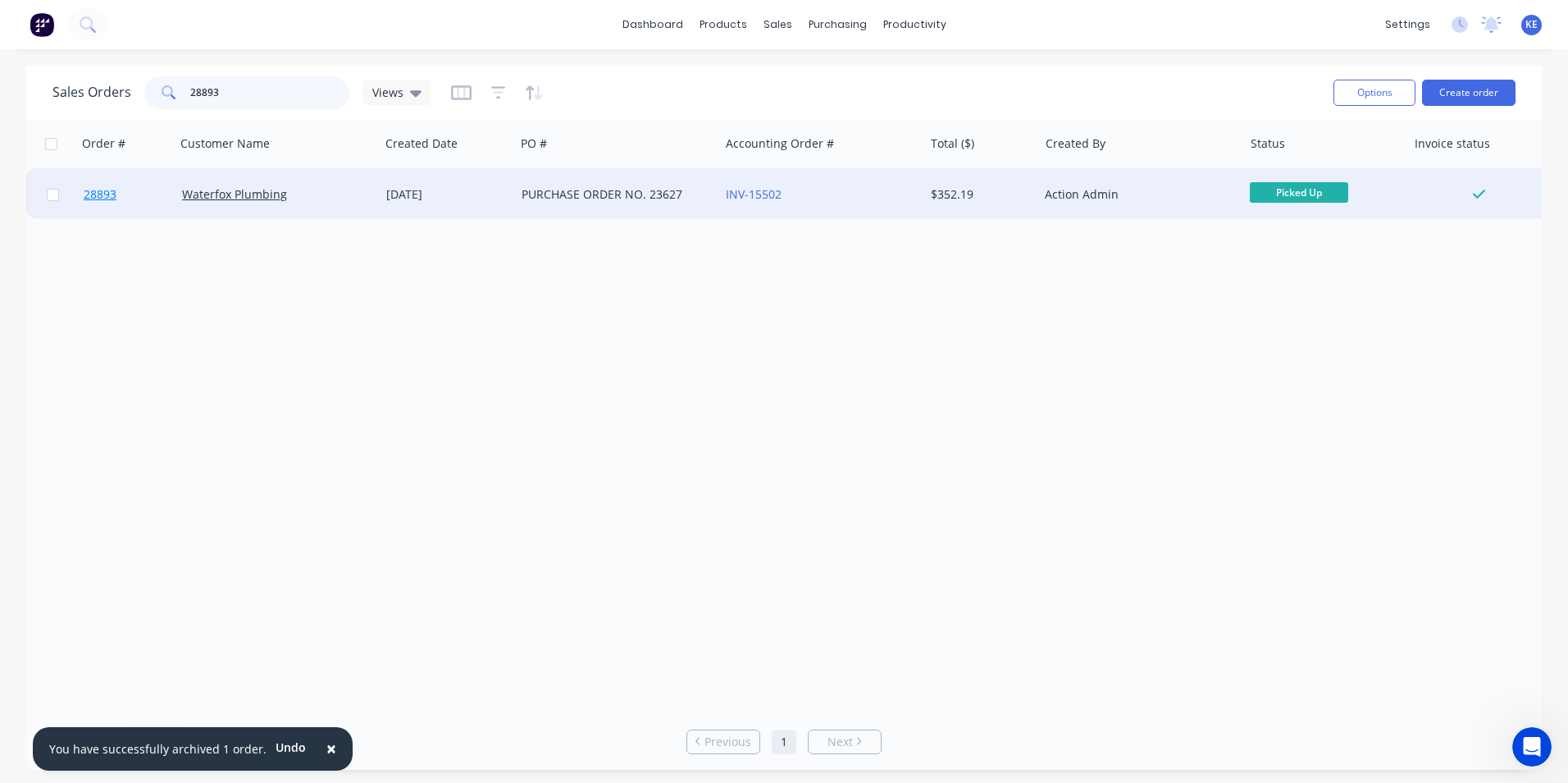
type input "28893"
click at [152, 198] on link "28893" at bounding box center [133, 194] width 98 height 49
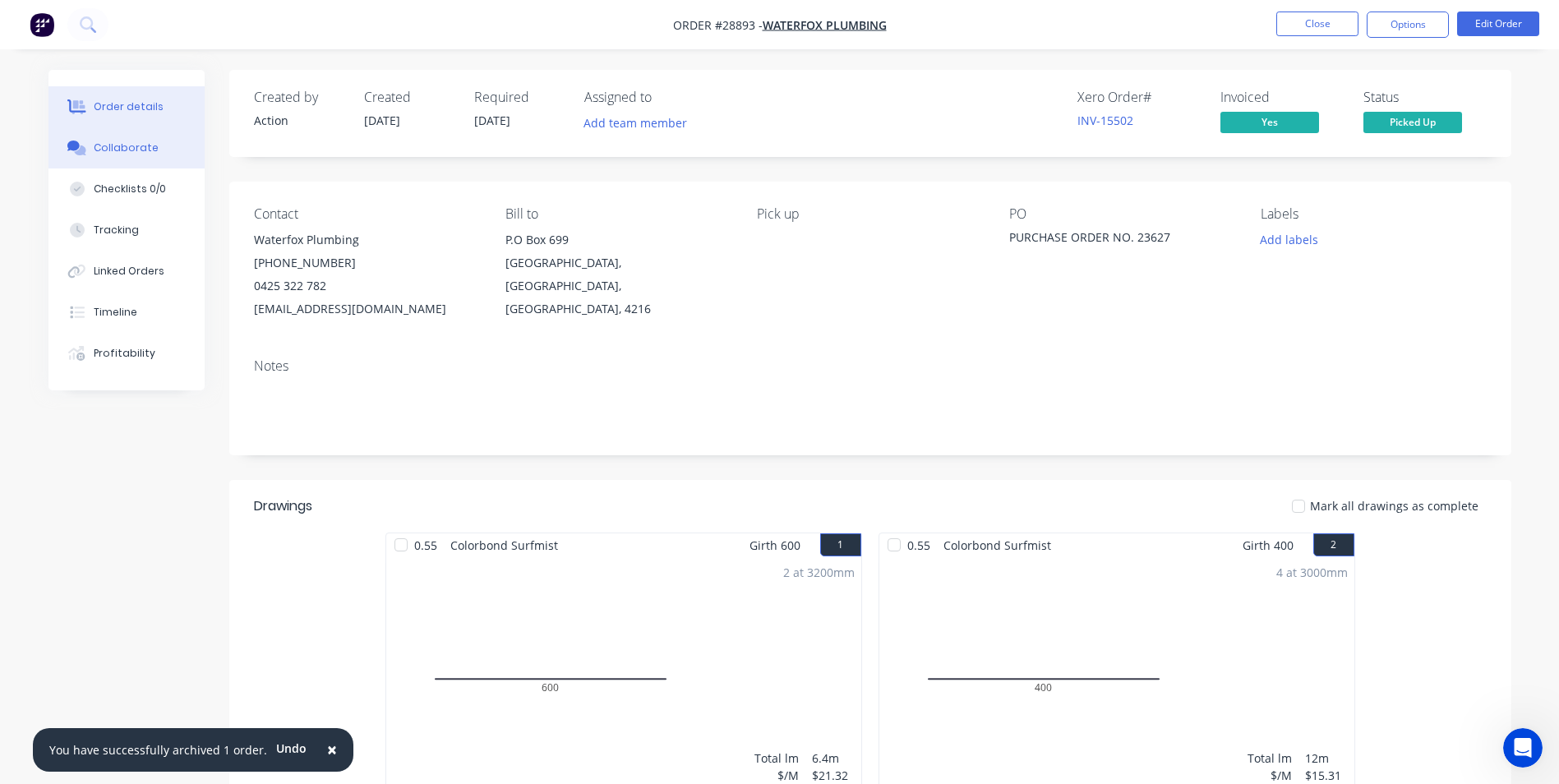
click at [112, 146] on div "Collaborate" at bounding box center [126, 148] width 65 height 15
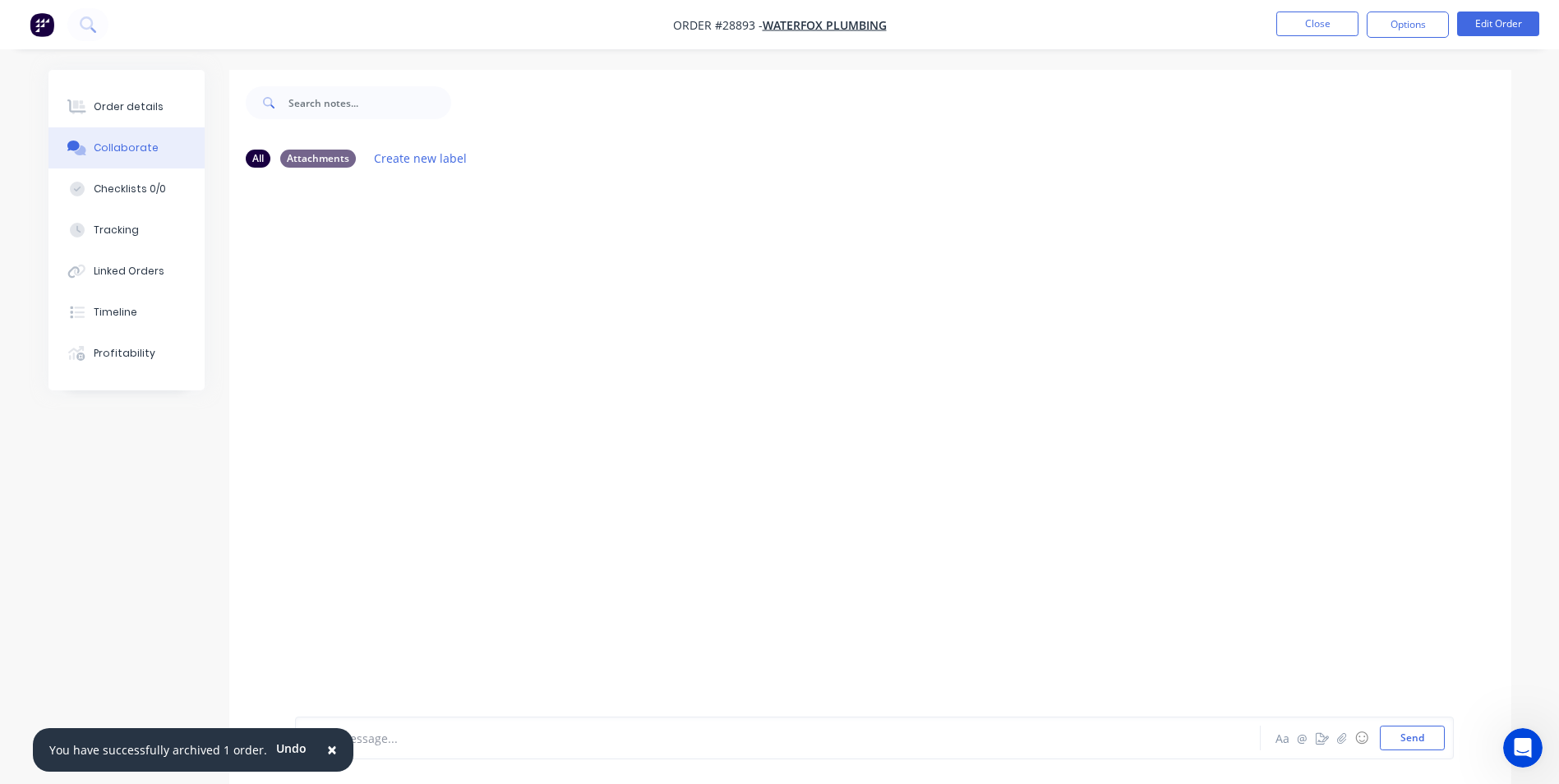
drag, startPoint x: 321, startPoint y: 747, endPoint x: 413, endPoint y: 739, distance: 92.3
click at [334, 742] on button "×" at bounding box center [331, 749] width 43 height 39
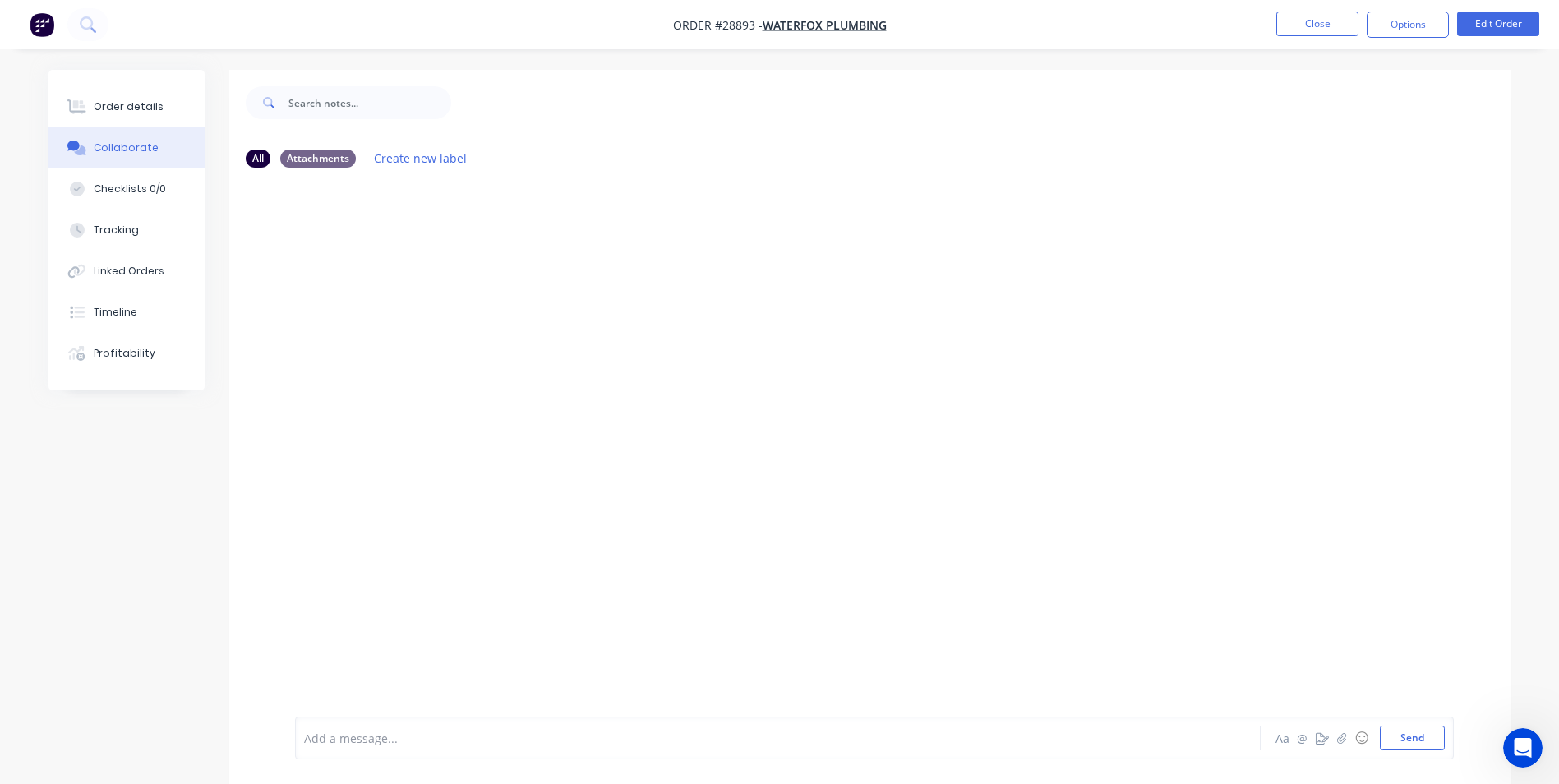
click at [413, 739] on div at bounding box center [732, 737] width 854 height 17
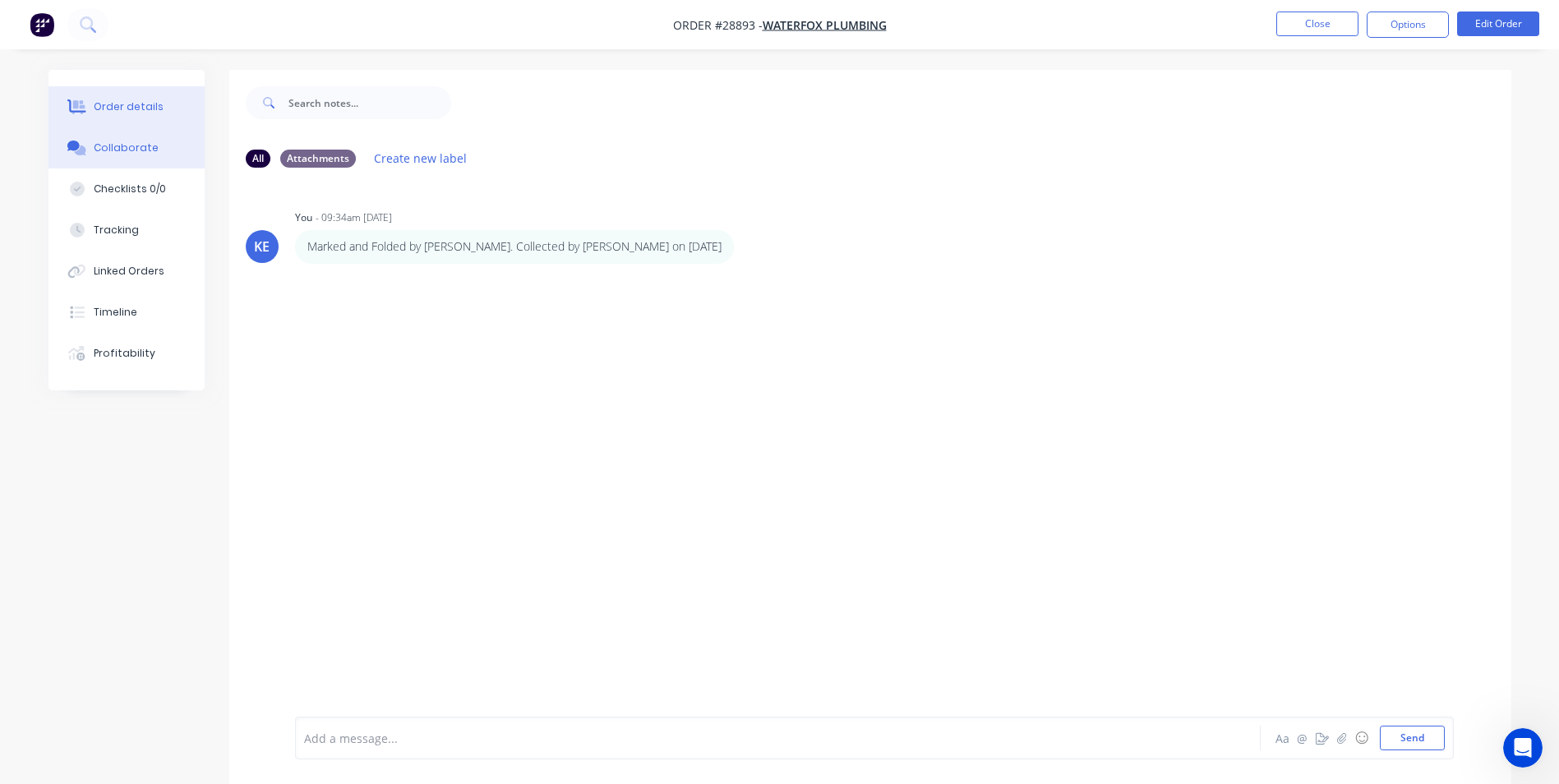
click at [105, 100] on div "Order details" at bounding box center [129, 107] width 70 height 15
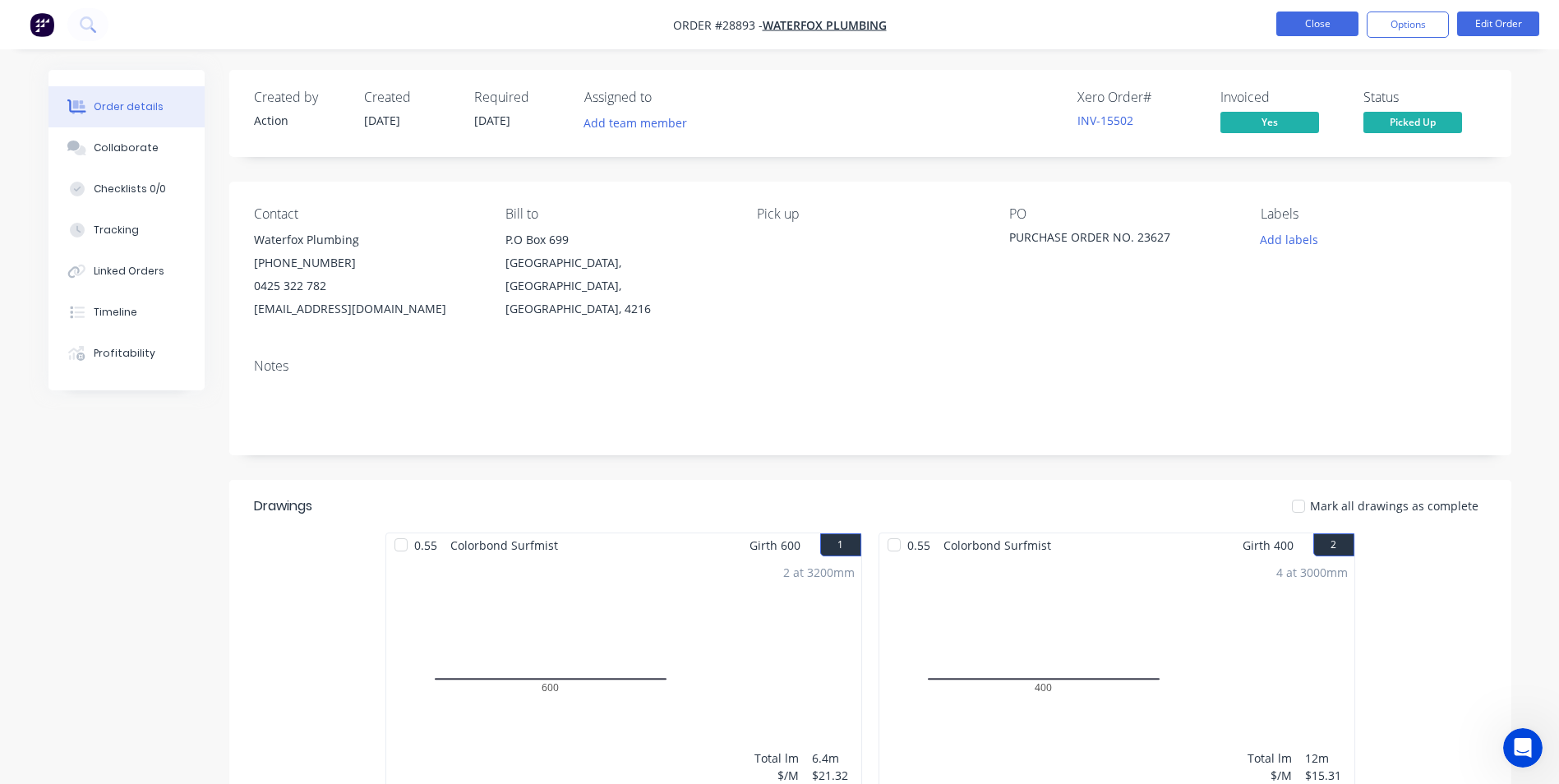
click at [1313, 22] on button "Close" at bounding box center [1317, 24] width 82 height 25
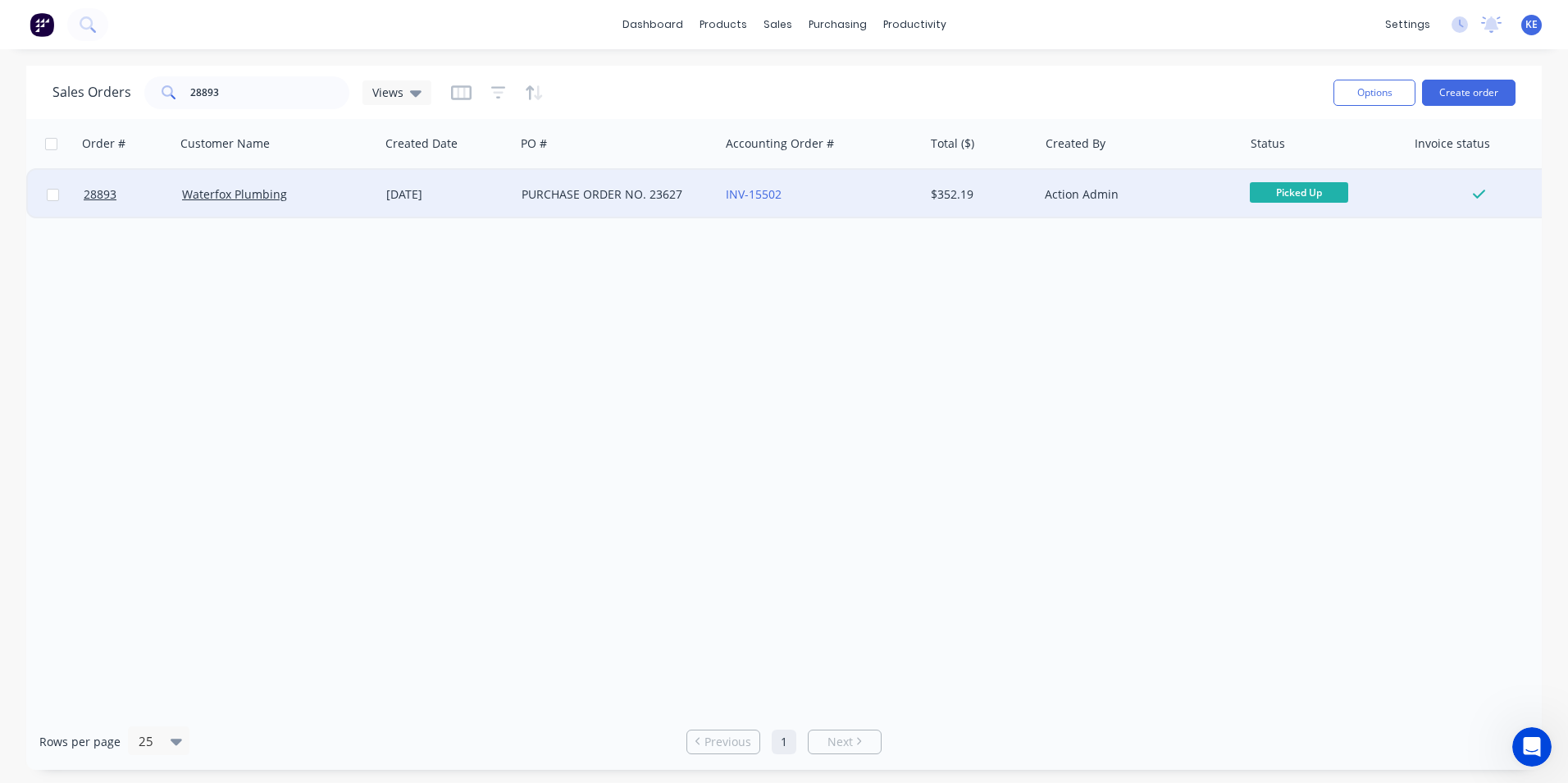
click at [54, 197] on input "checkbox" at bounding box center [53, 195] width 13 height 13
checkbox input "true"
click at [1366, 90] on button "Options" at bounding box center [1375, 92] width 82 height 26
click at [1270, 163] on div "Archive" at bounding box center [1326, 167] width 151 height 24
checkbox input "false"
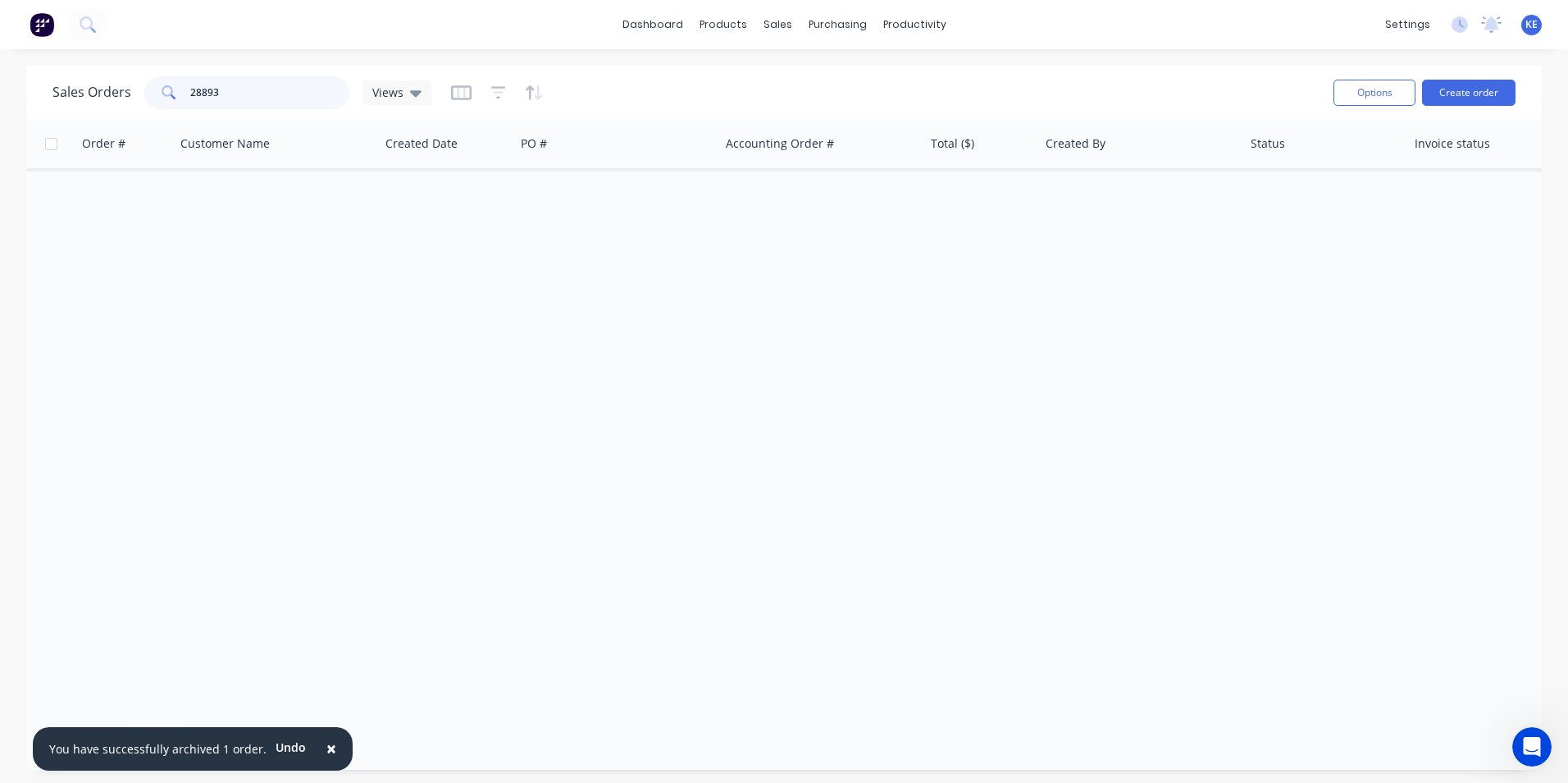
drag, startPoint x: 278, startPoint y: 98, endPoint x: 61, endPoint y: 98, distance: 217.0
click at [61, 98] on div "Sales Orders 28893 Views" at bounding box center [242, 93] width 379 height 33
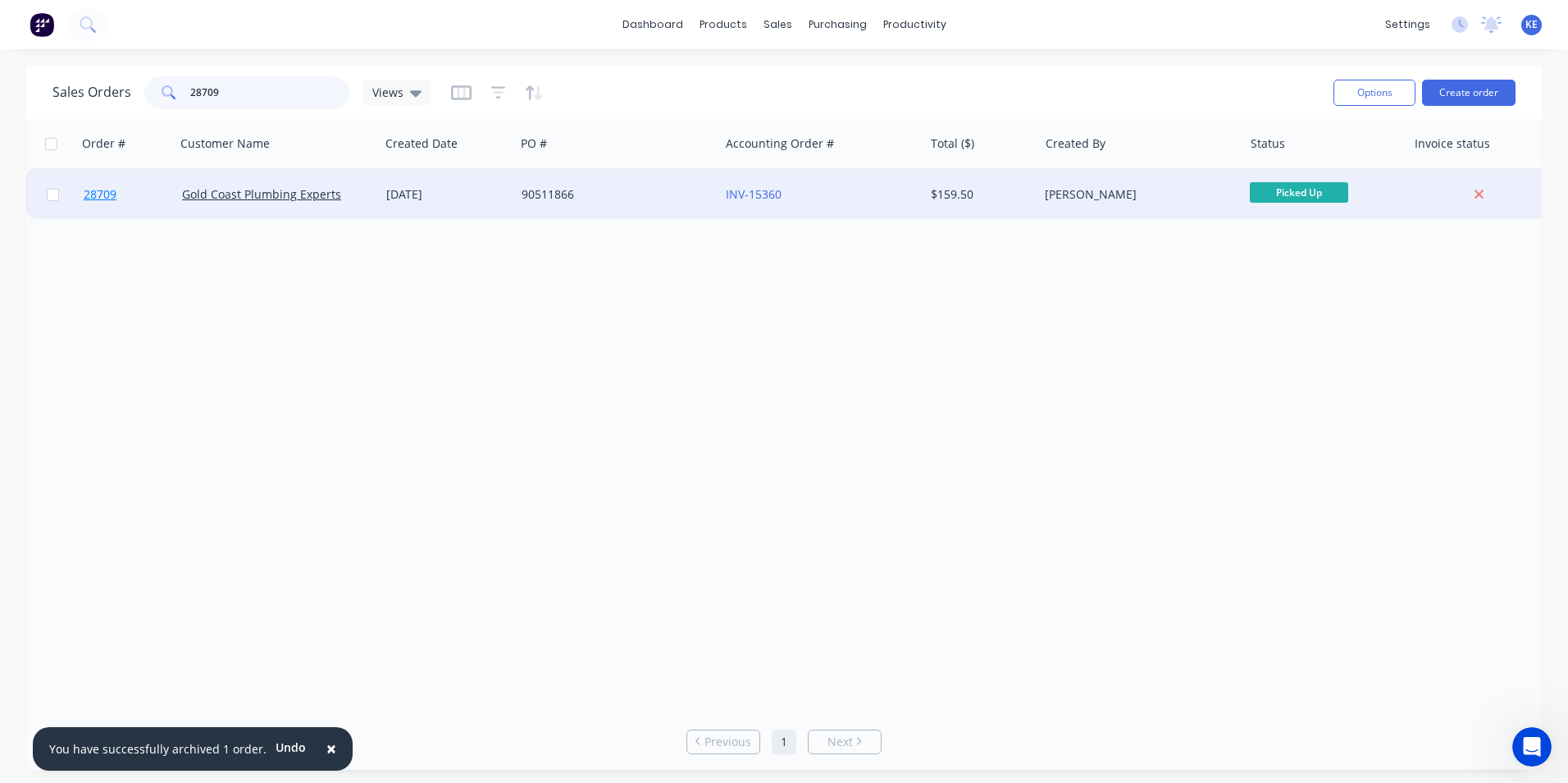
type input "28709"
click at [143, 197] on link "28709" at bounding box center [133, 194] width 98 height 49
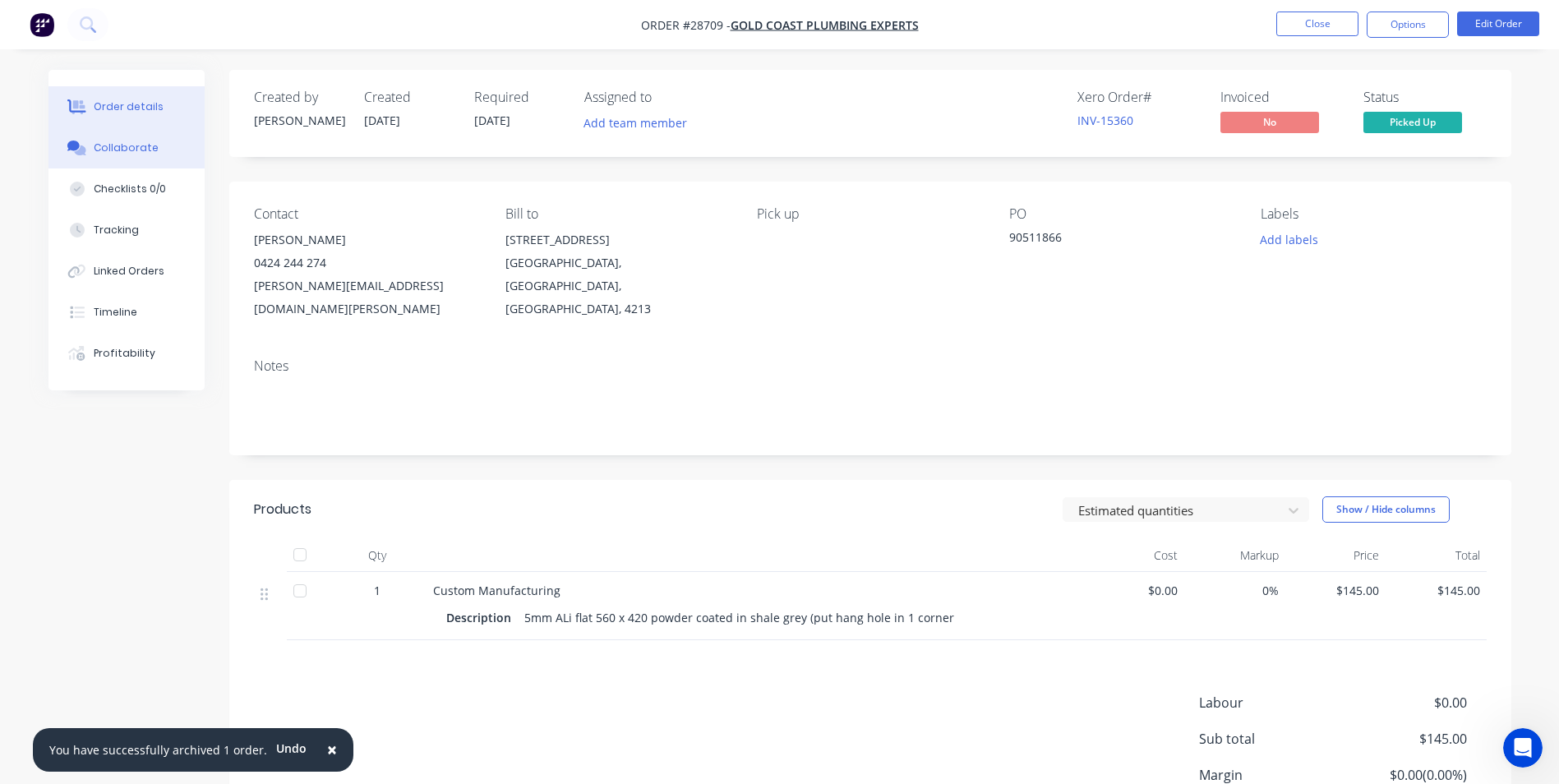
click at [98, 152] on div "Collaborate" at bounding box center [126, 148] width 65 height 15
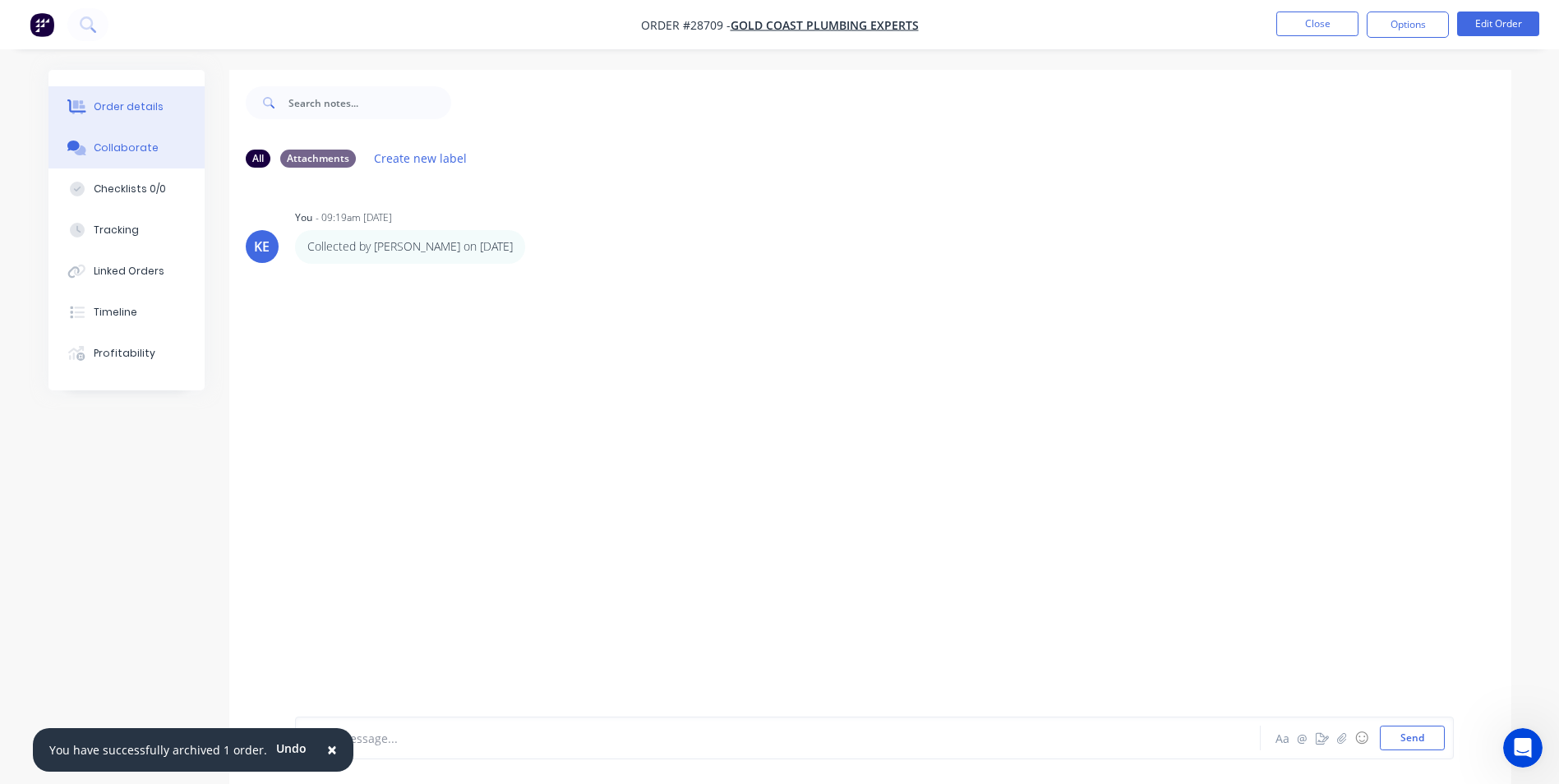
click at [131, 110] on div "Order details" at bounding box center [129, 107] width 70 height 15
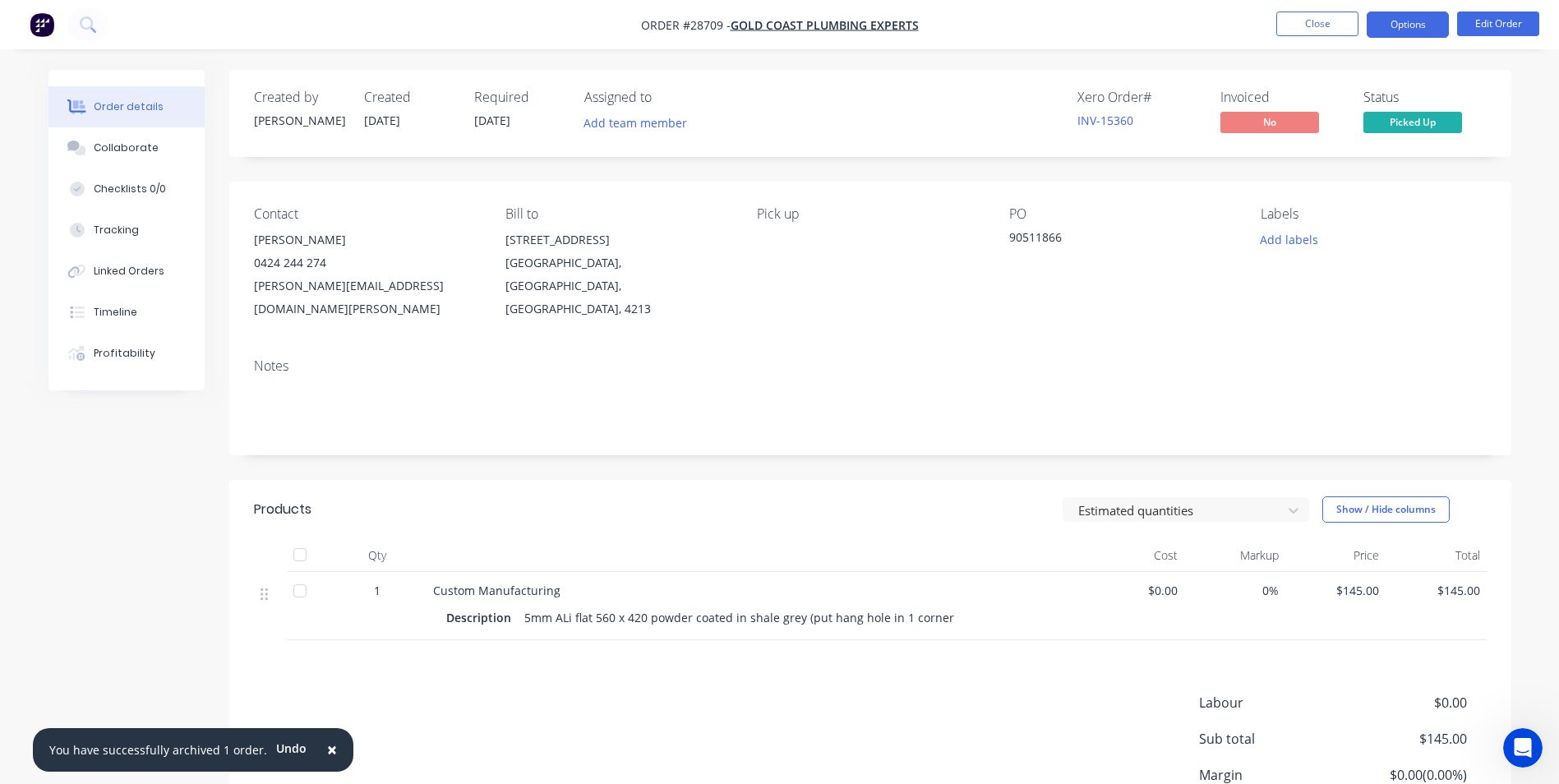
click at [1407, 25] on button "Options" at bounding box center [1407, 25] width 82 height 26
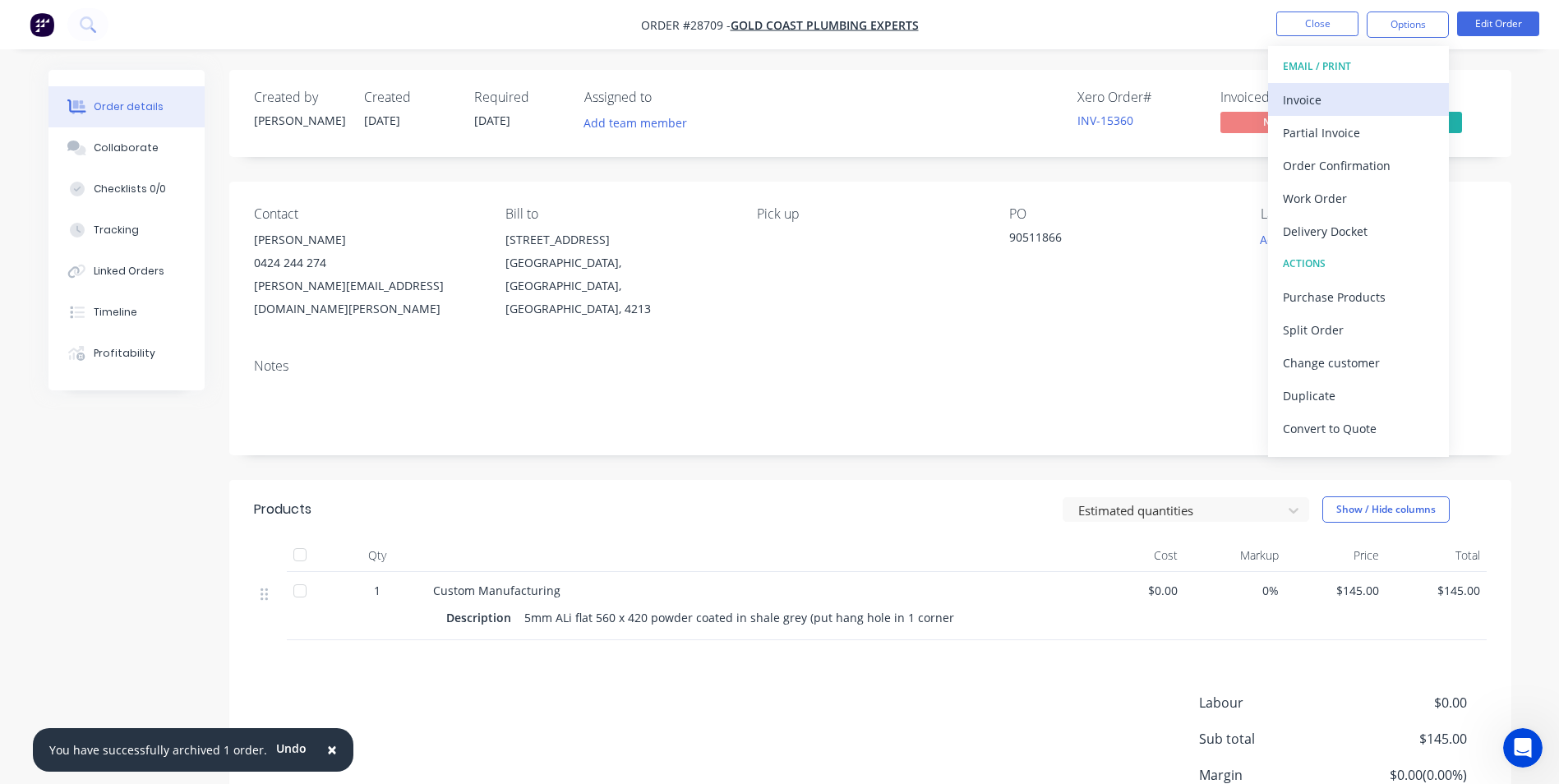
click at [1300, 110] on div "Invoice" at bounding box center [1358, 99] width 152 height 24
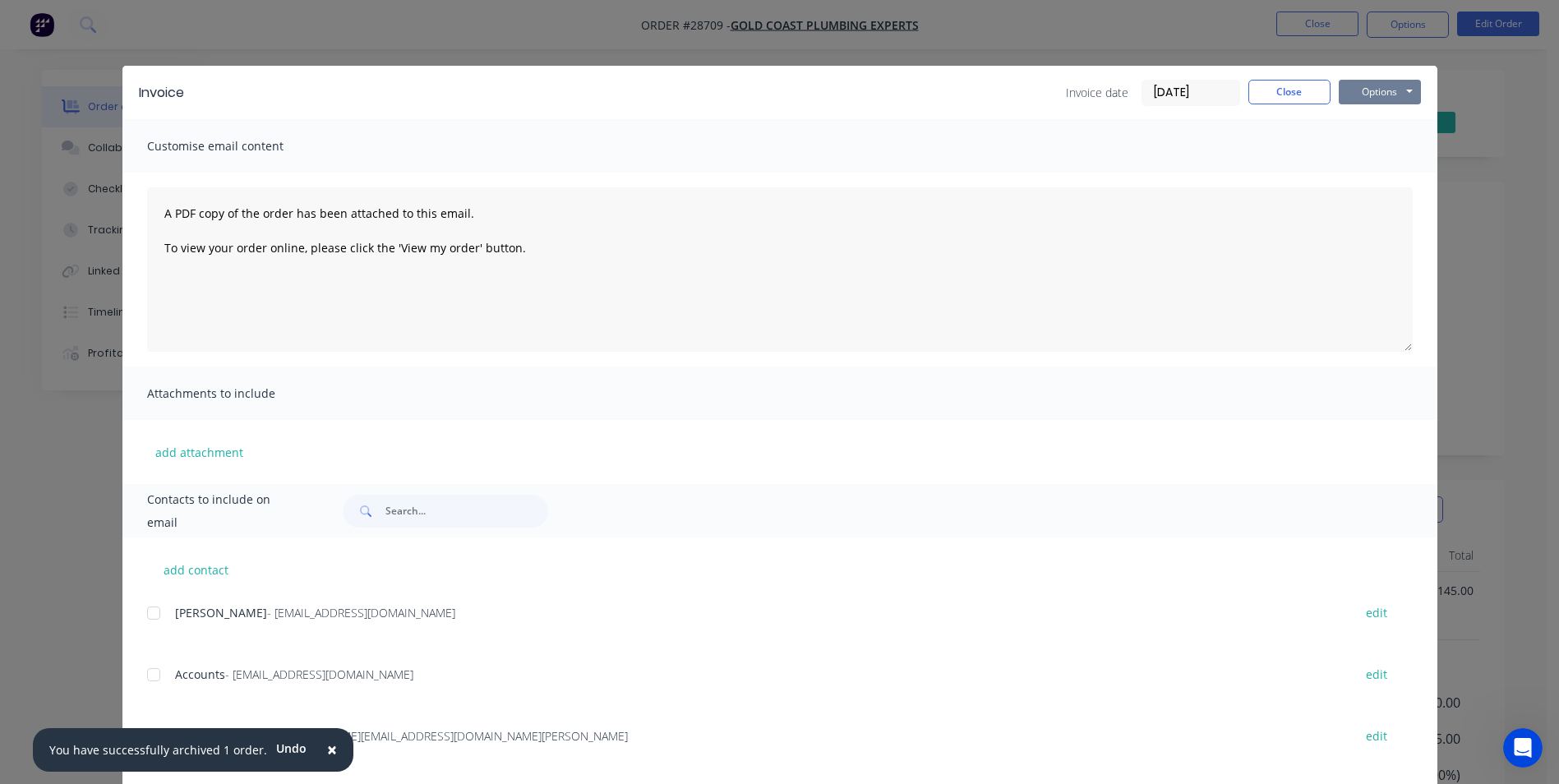
click at [1372, 103] on button "Options" at bounding box center [1380, 91] width 82 height 25
click at [1355, 153] on button "Print" at bounding box center [1391, 149] width 105 height 27
click at [1298, 89] on button "Close" at bounding box center [1289, 91] width 82 height 25
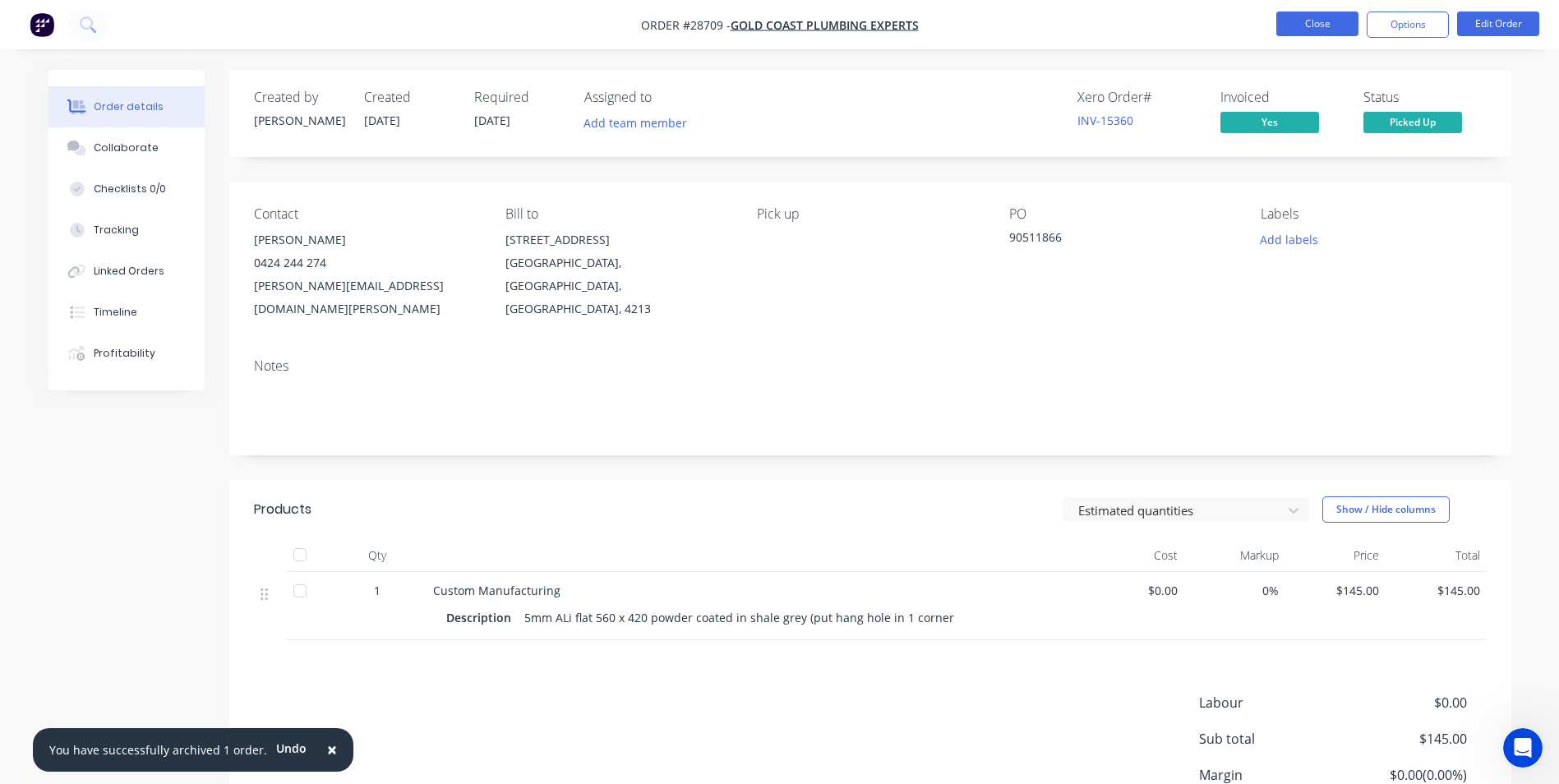
click at [1321, 18] on button "Close" at bounding box center [1317, 24] width 82 height 25
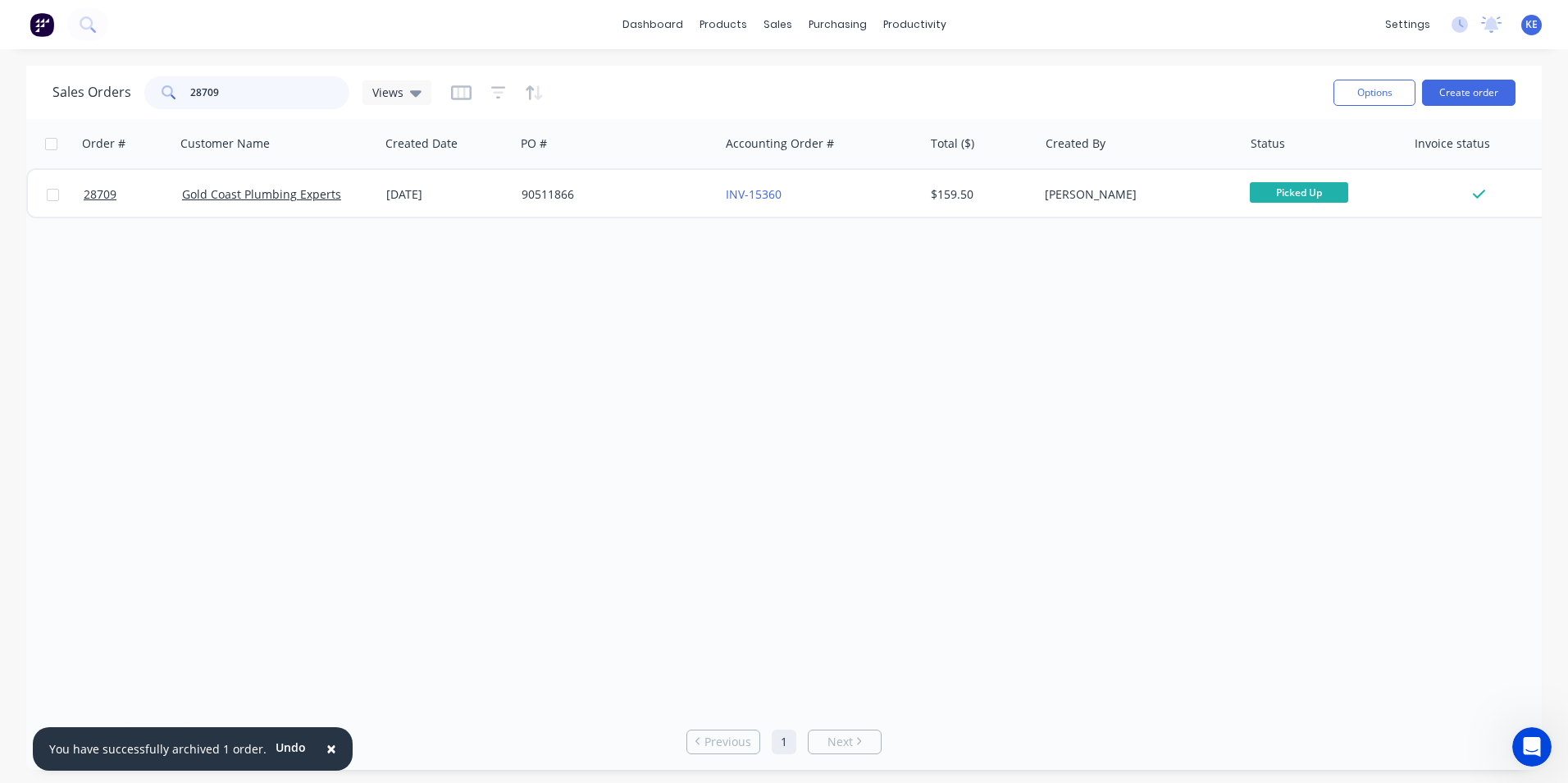
drag, startPoint x: 233, startPoint y: 98, endPoint x: -6, endPoint y: 127, distance: 240.8
click at [0, 127] on html "× You have successfully archived 1 order. Undo dashboard products sales purchas…" at bounding box center [784, 391] width 1568 height 783
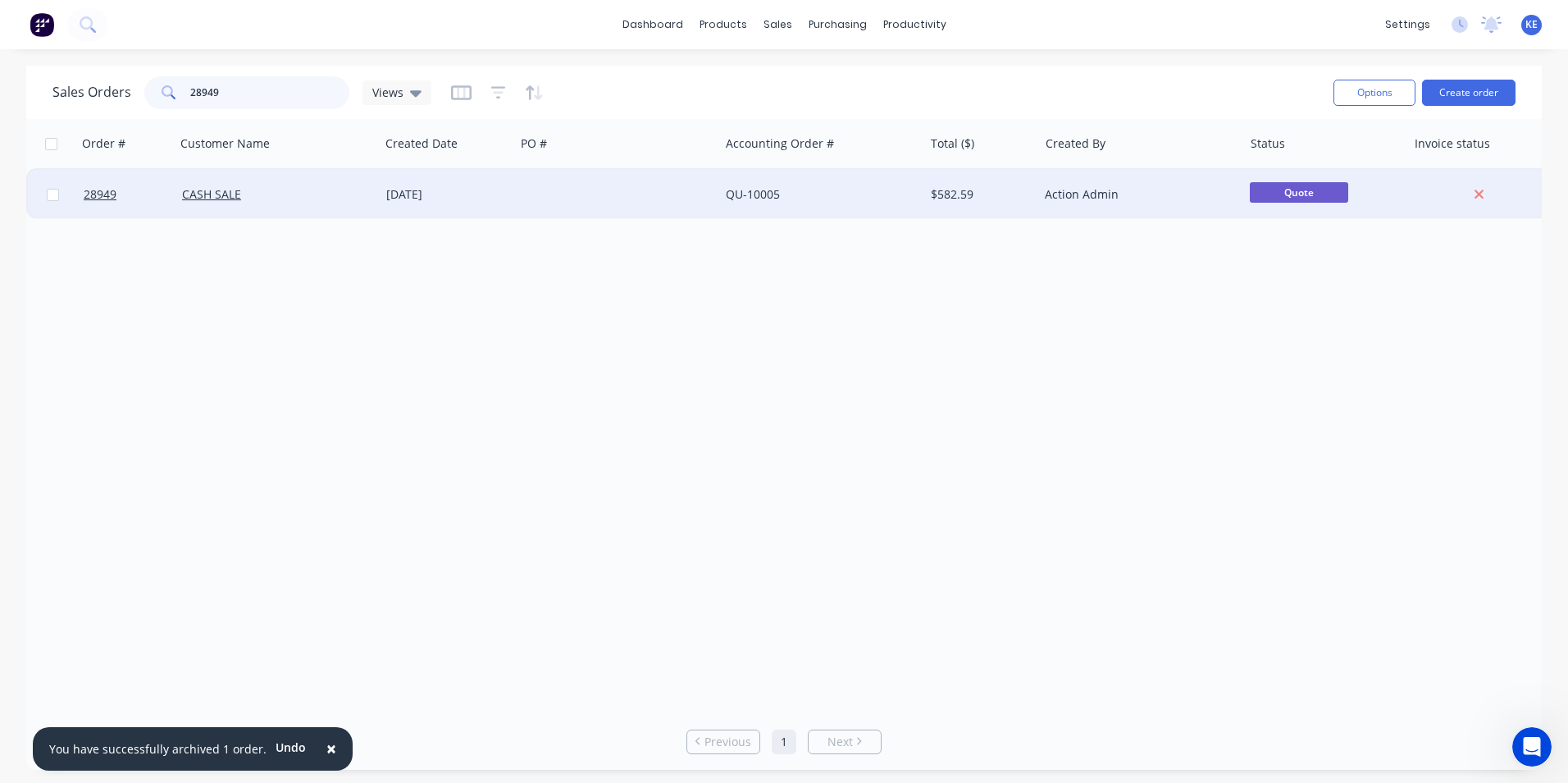
type input "28949"
click at [282, 195] on div "CASH SALE" at bounding box center [273, 194] width 182 height 16
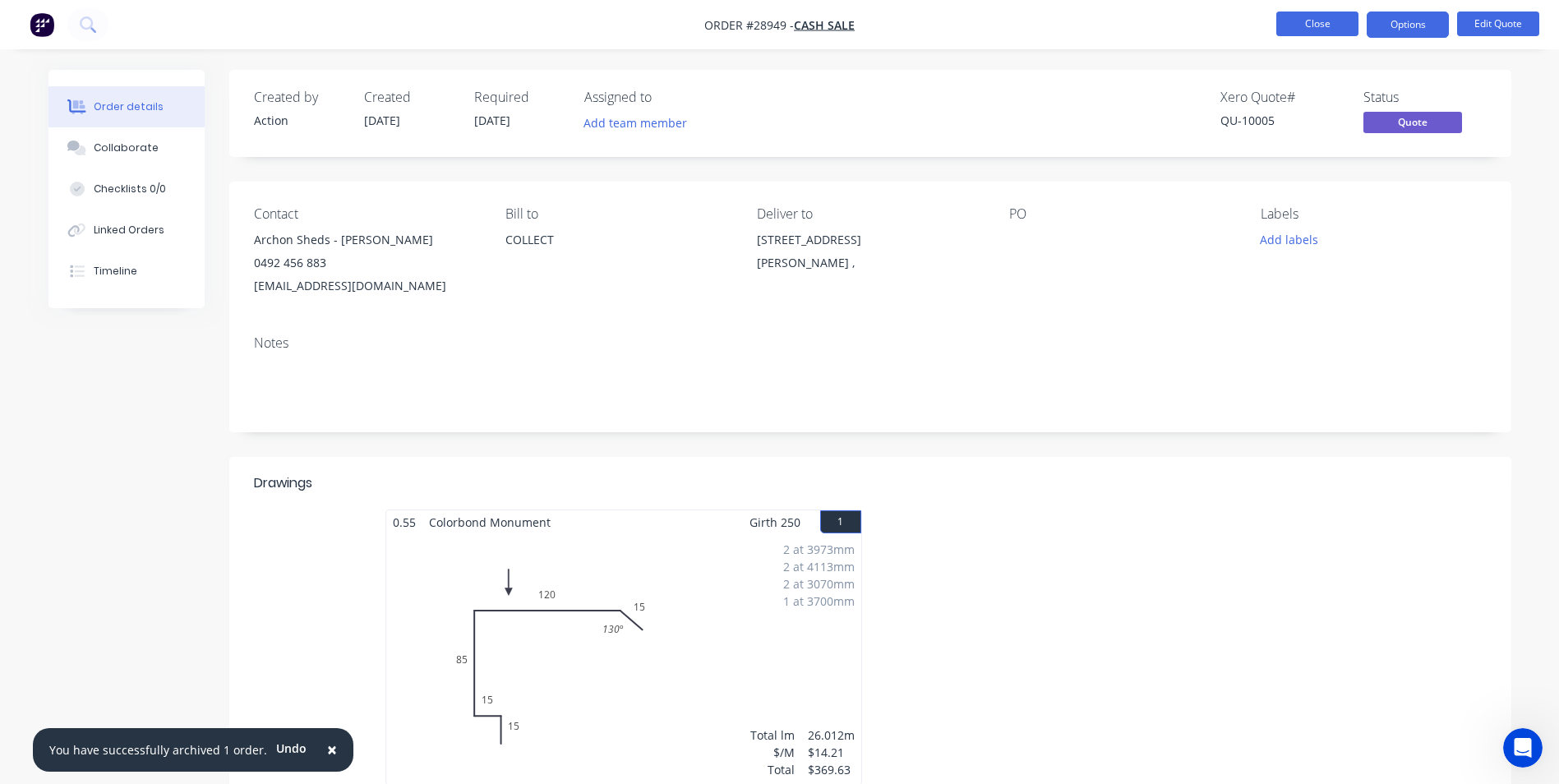
click at [1309, 17] on button "Close" at bounding box center [1317, 24] width 82 height 25
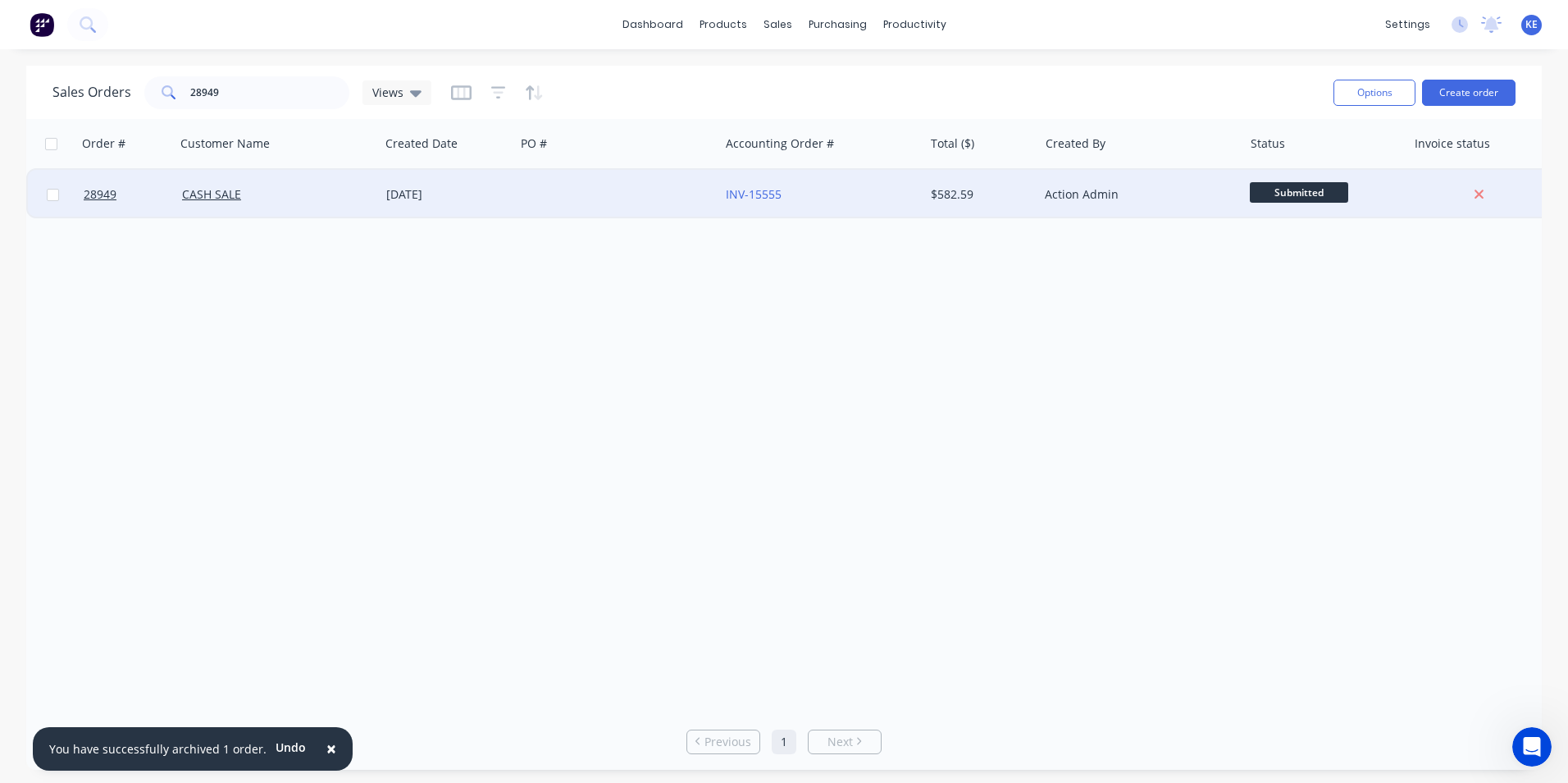
click at [315, 193] on div "CASH SALE" at bounding box center [273, 194] width 182 height 16
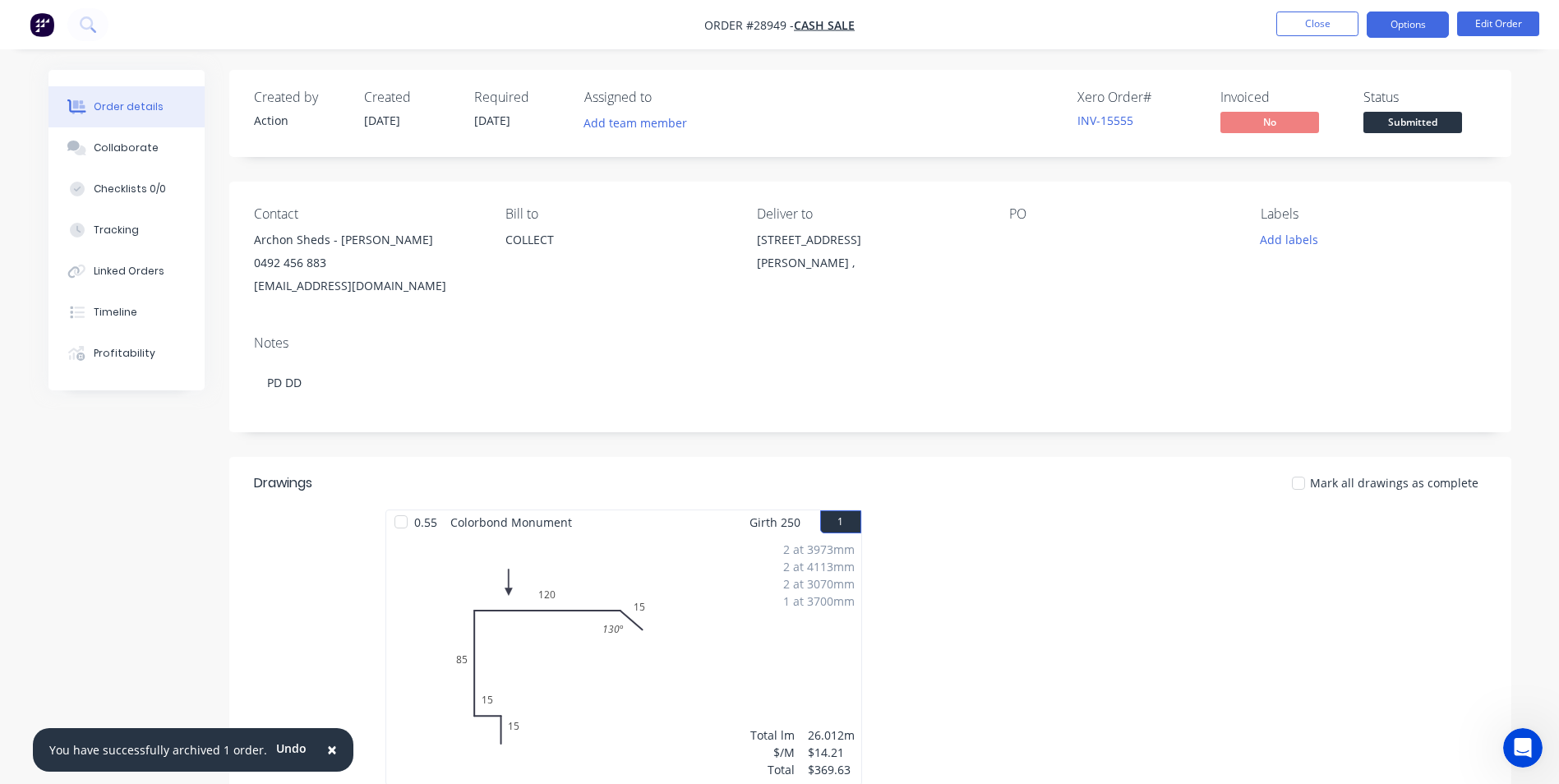
click at [1413, 25] on button "Options" at bounding box center [1407, 25] width 82 height 26
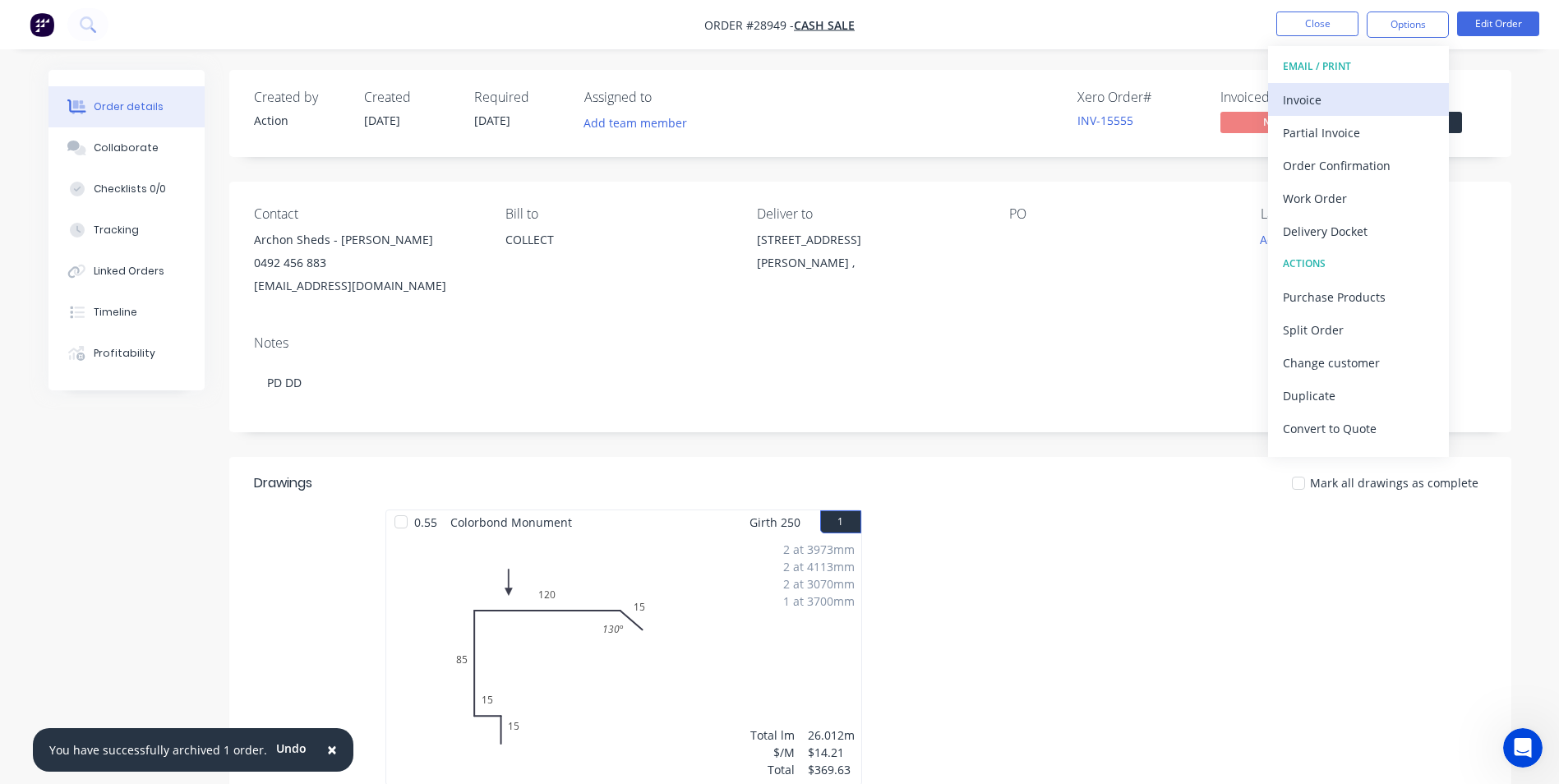
click at [1314, 89] on div "Invoice" at bounding box center [1358, 99] width 152 height 24
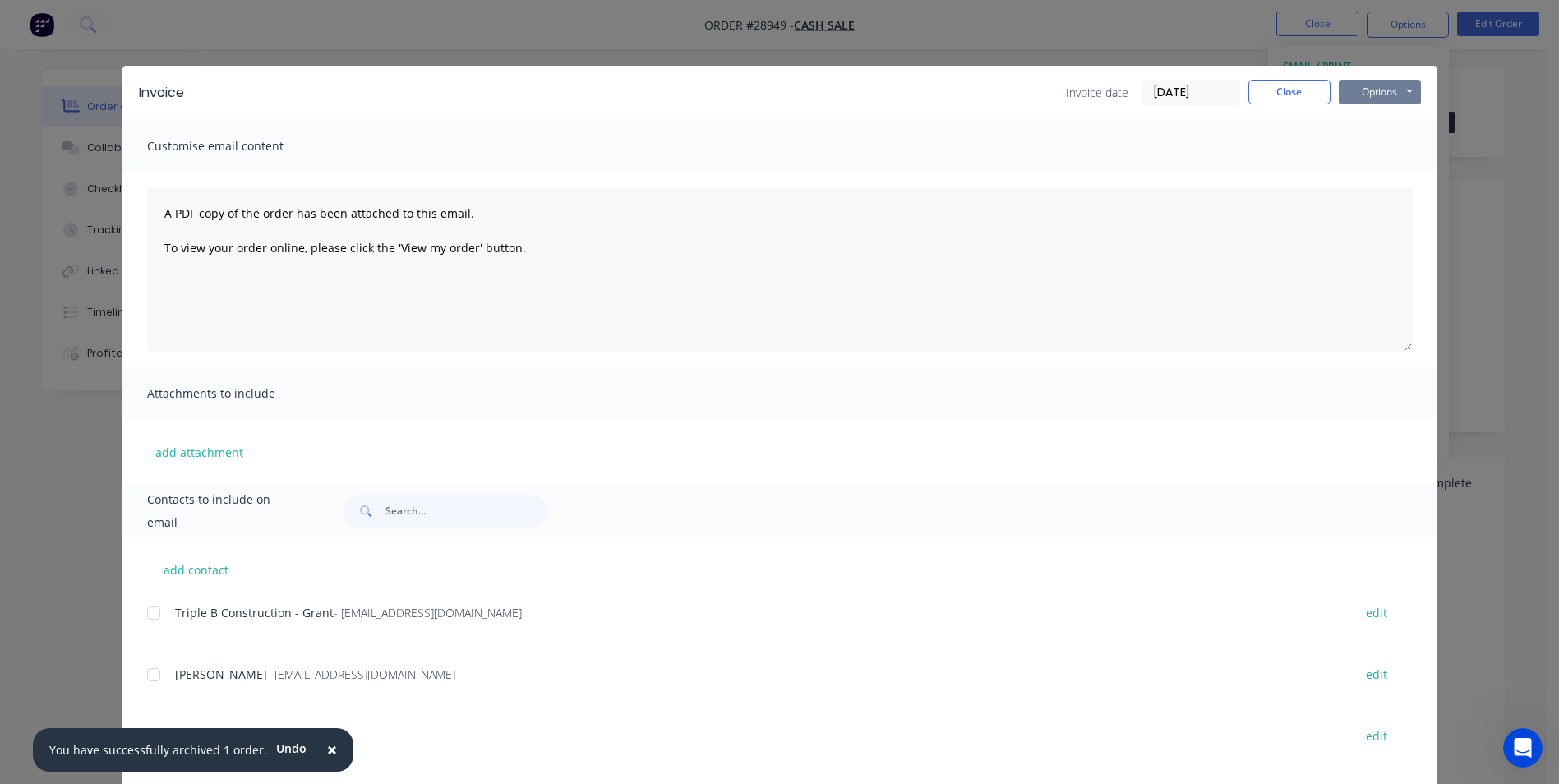
click at [1370, 88] on button "Options" at bounding box center [1380, 91] width 82 height 25
click at [1351, 152] on button "Print" at bounding box center [1391, 149] width 105 height 27
click at [1282, 92] on button "Close" at bounding box center [1289, 91] width 82 height 25
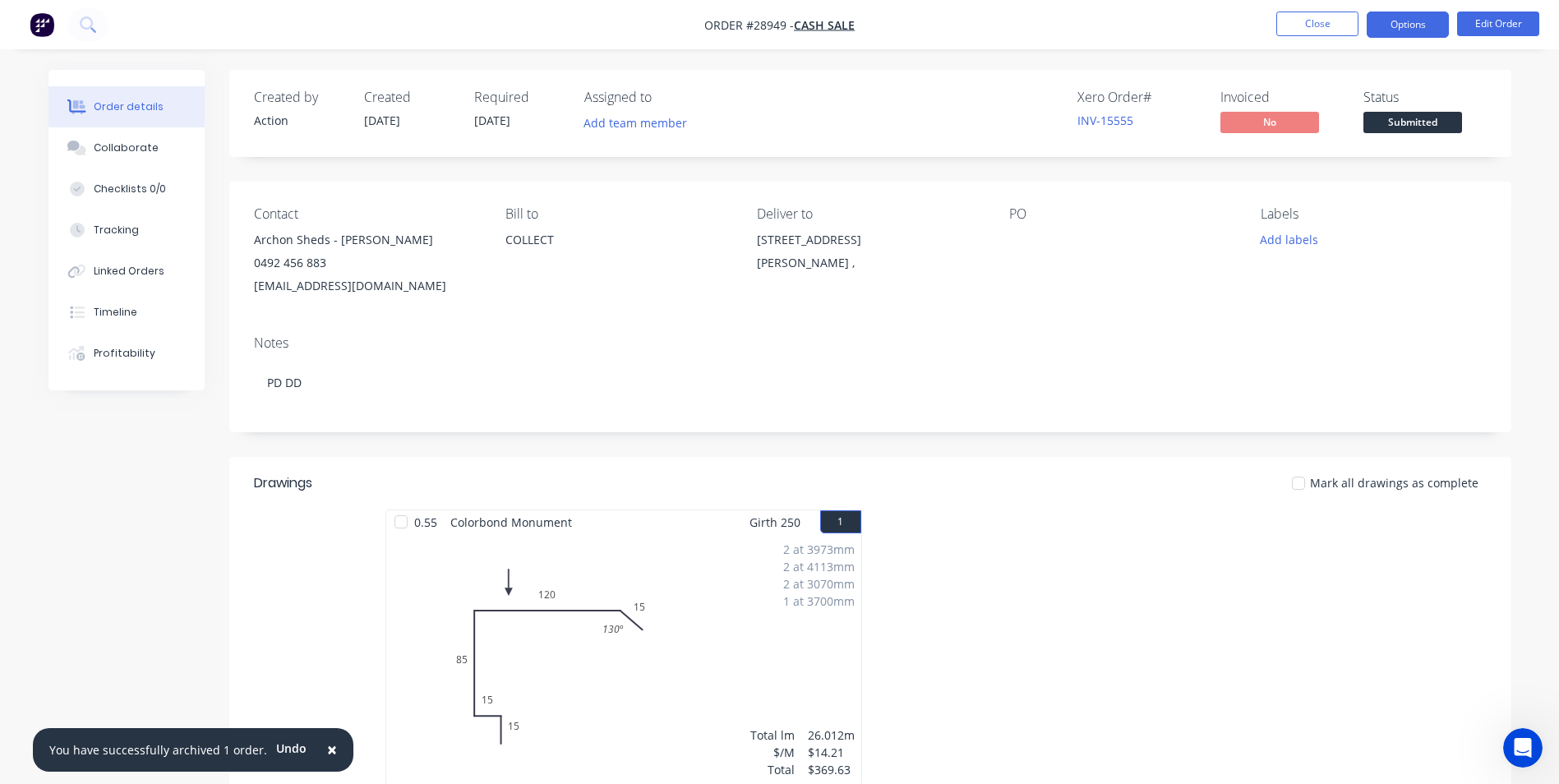
click at [1402, 18] on button "Options" at bounding box center [1407, 25] width 82 height 26
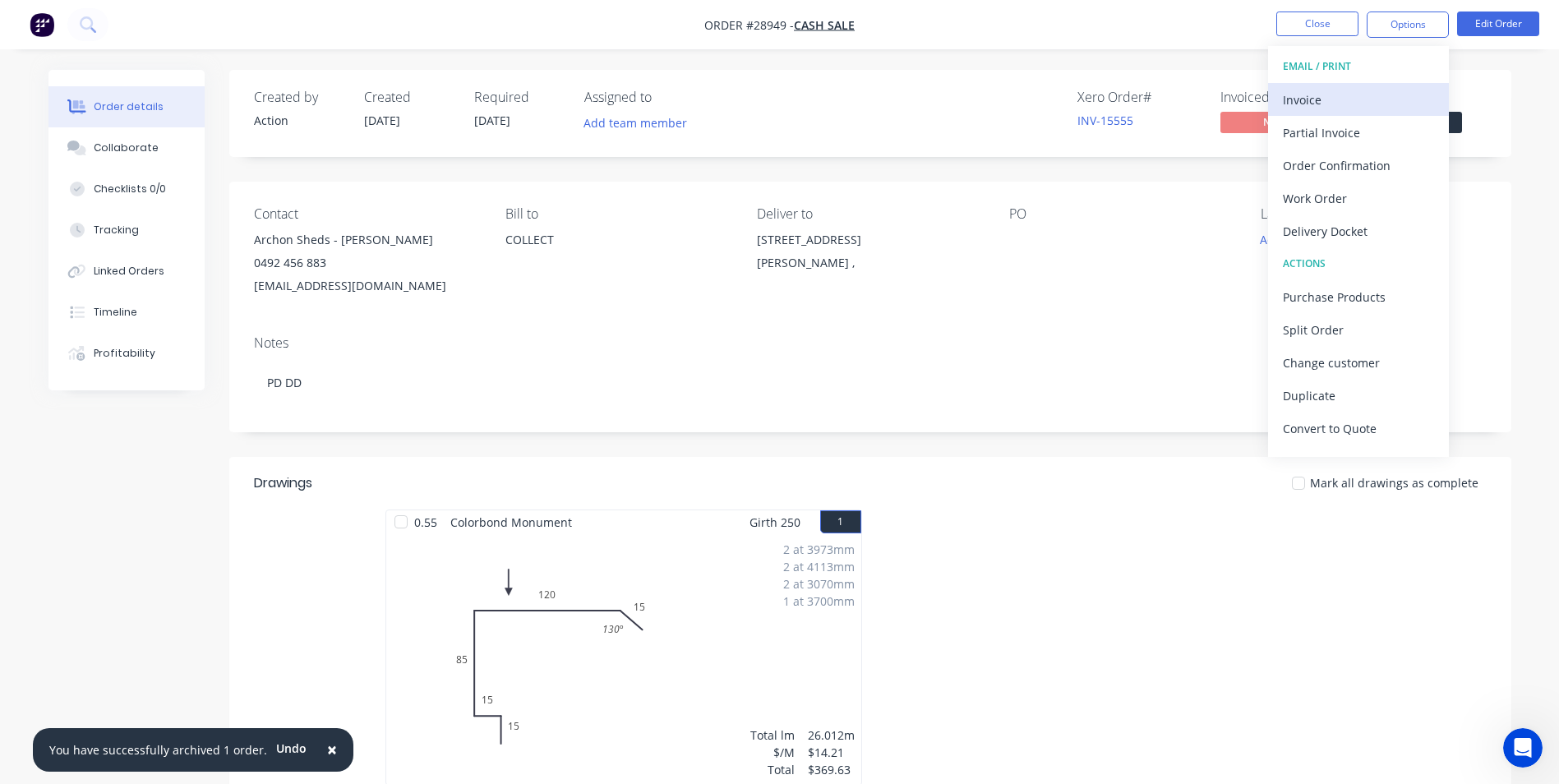
click at [1324, 102] on div "Invoice" at bounding box center [1358, 99] width 152 height 24
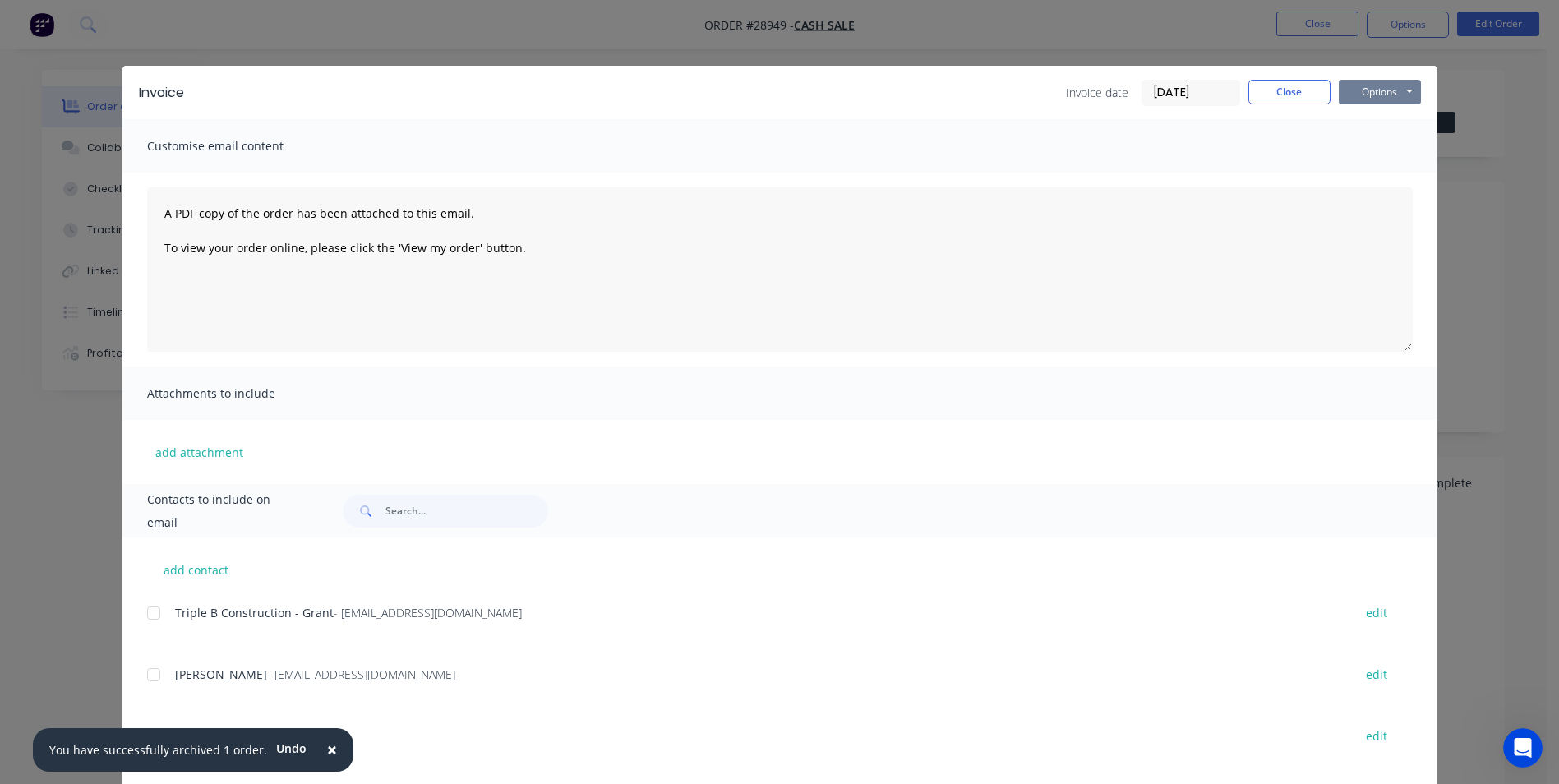
click at [1367, 95] on button "Options" at bounding box center [1380, 91] width 82 height 25
click at [1354, 145] on button "Print" at bounding box center [1391, 149] width 105 height 27
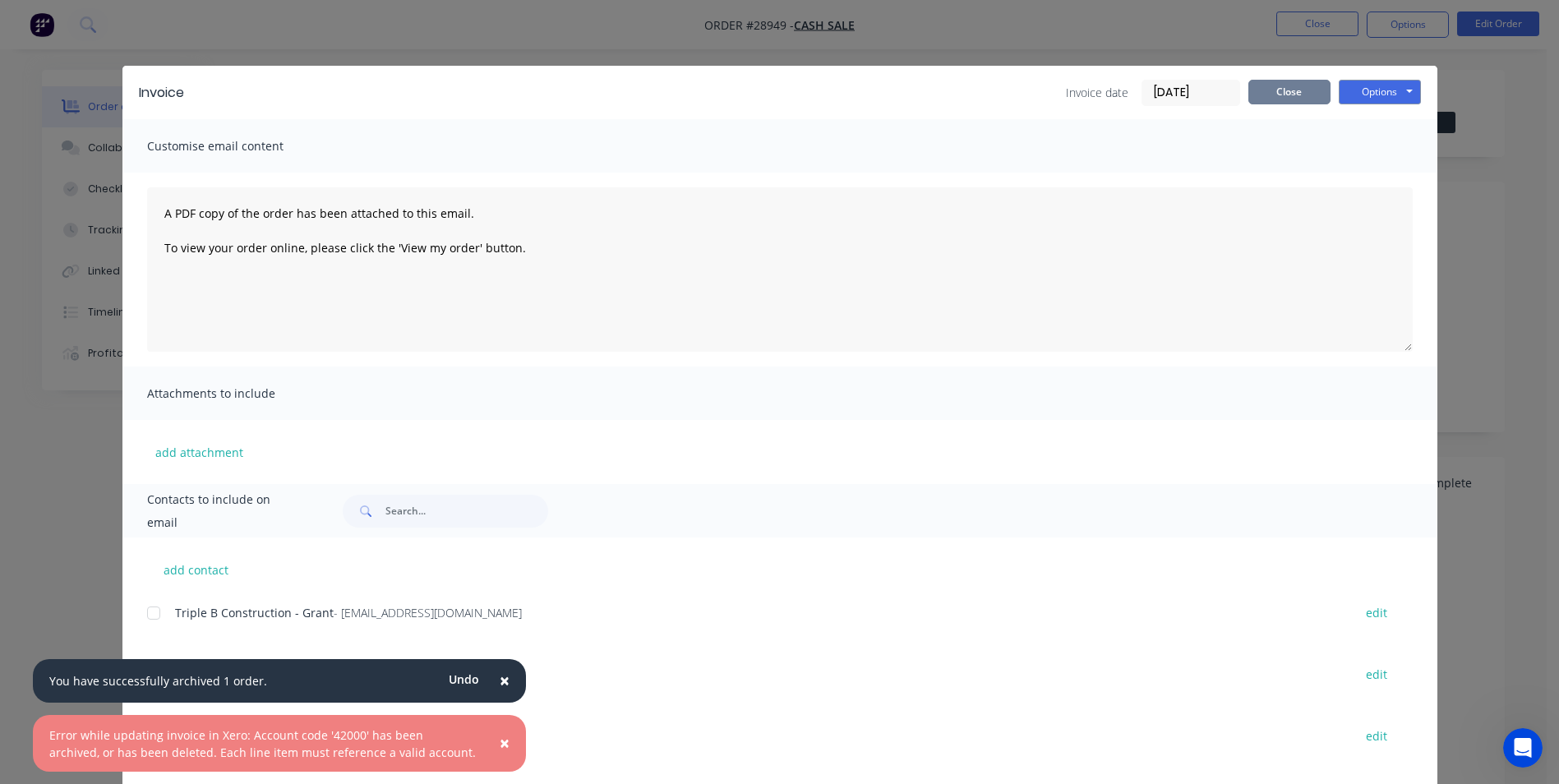
click at [1298, 92] on button "Close" at bounding box center [1289, 91] width 82 height 25
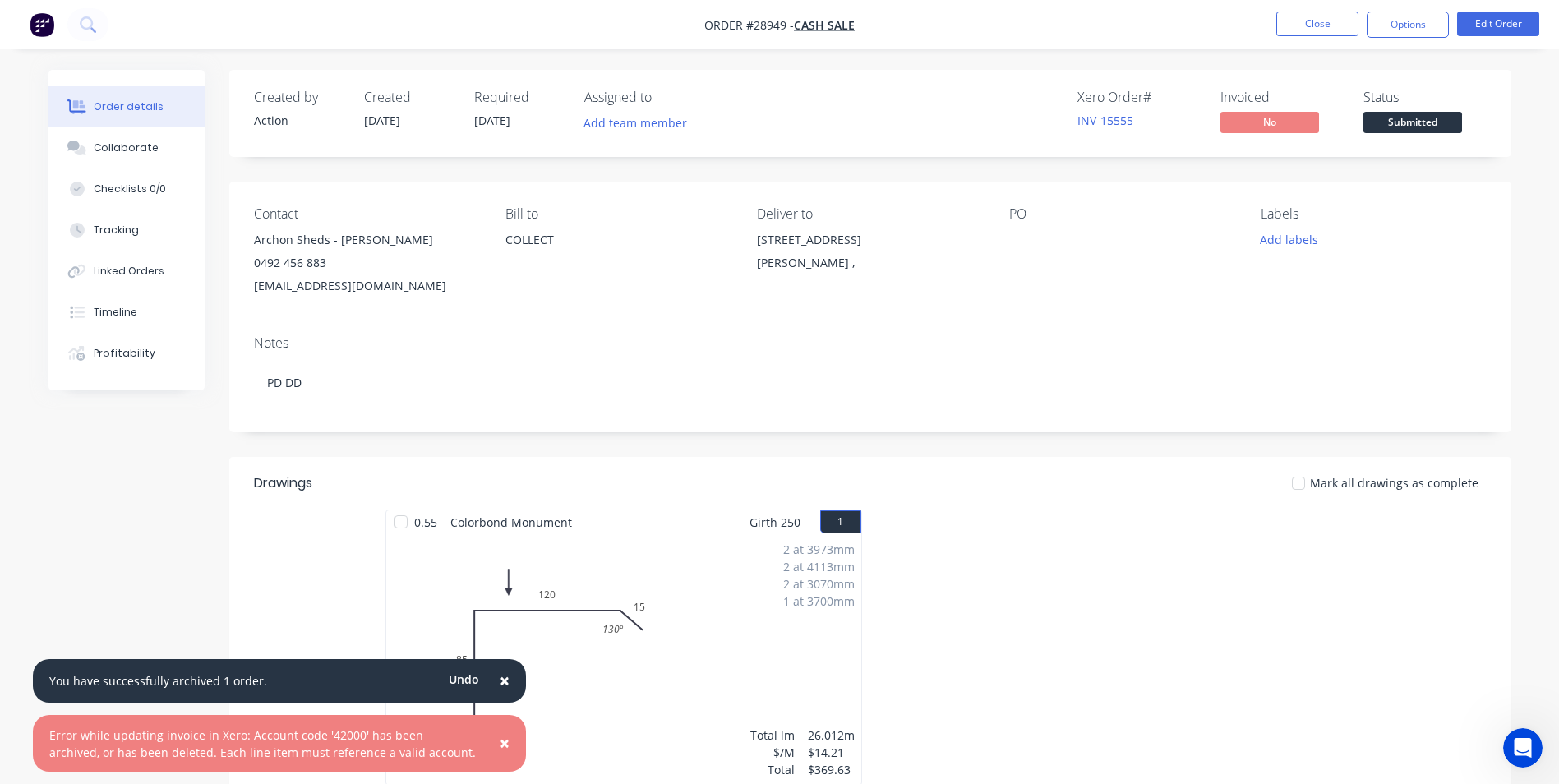
click at [506, 679] on span "×" at bounding box center [504, 680] width 10 height 23
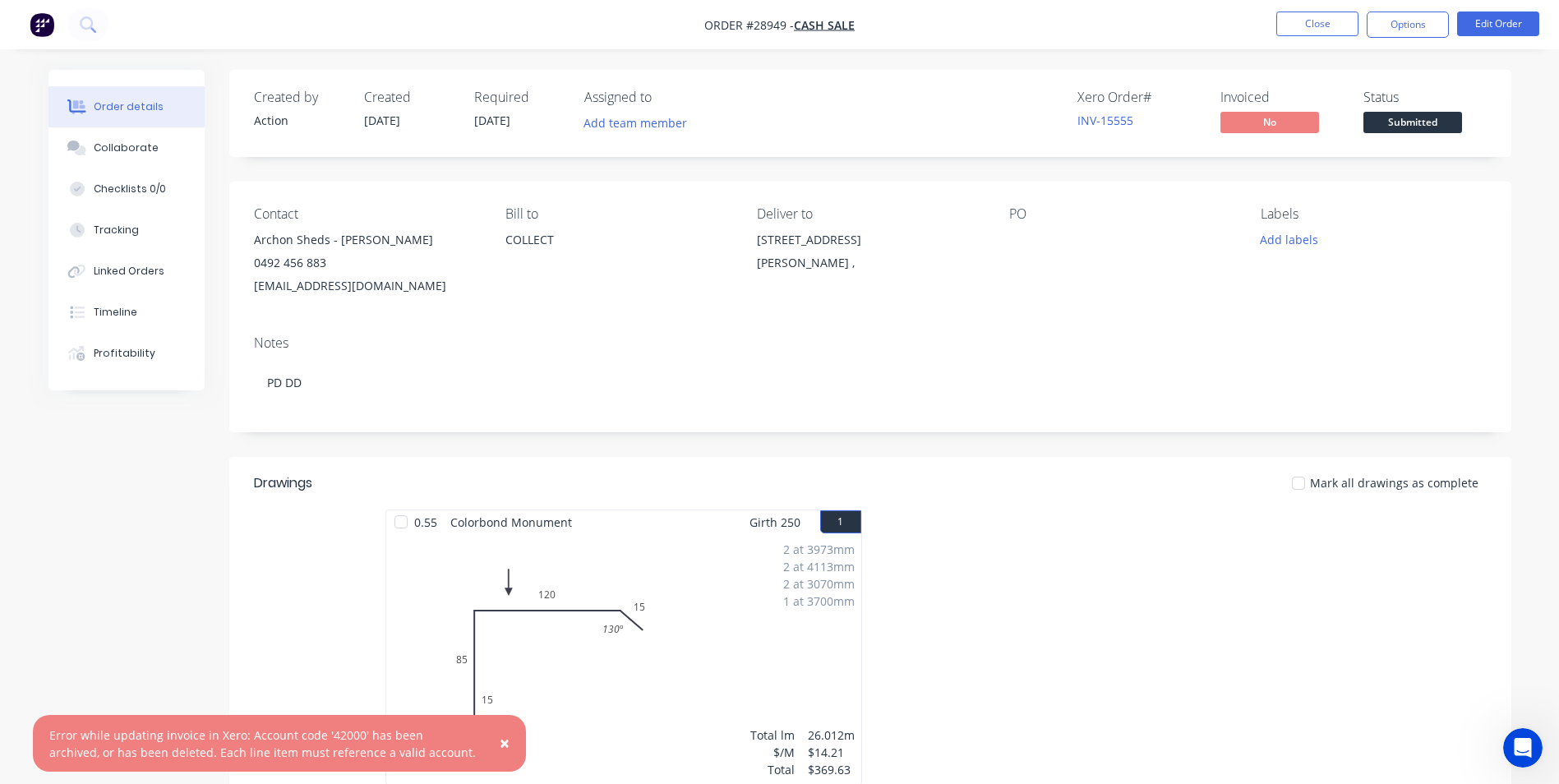
drag, startPoint x: 502, startPoint y: 743, endPoint x: 503, endPoint y: 692, distance: 51.0
click at [503, 737] on span "×" at bounding box center [504, 742] width 10 height 23
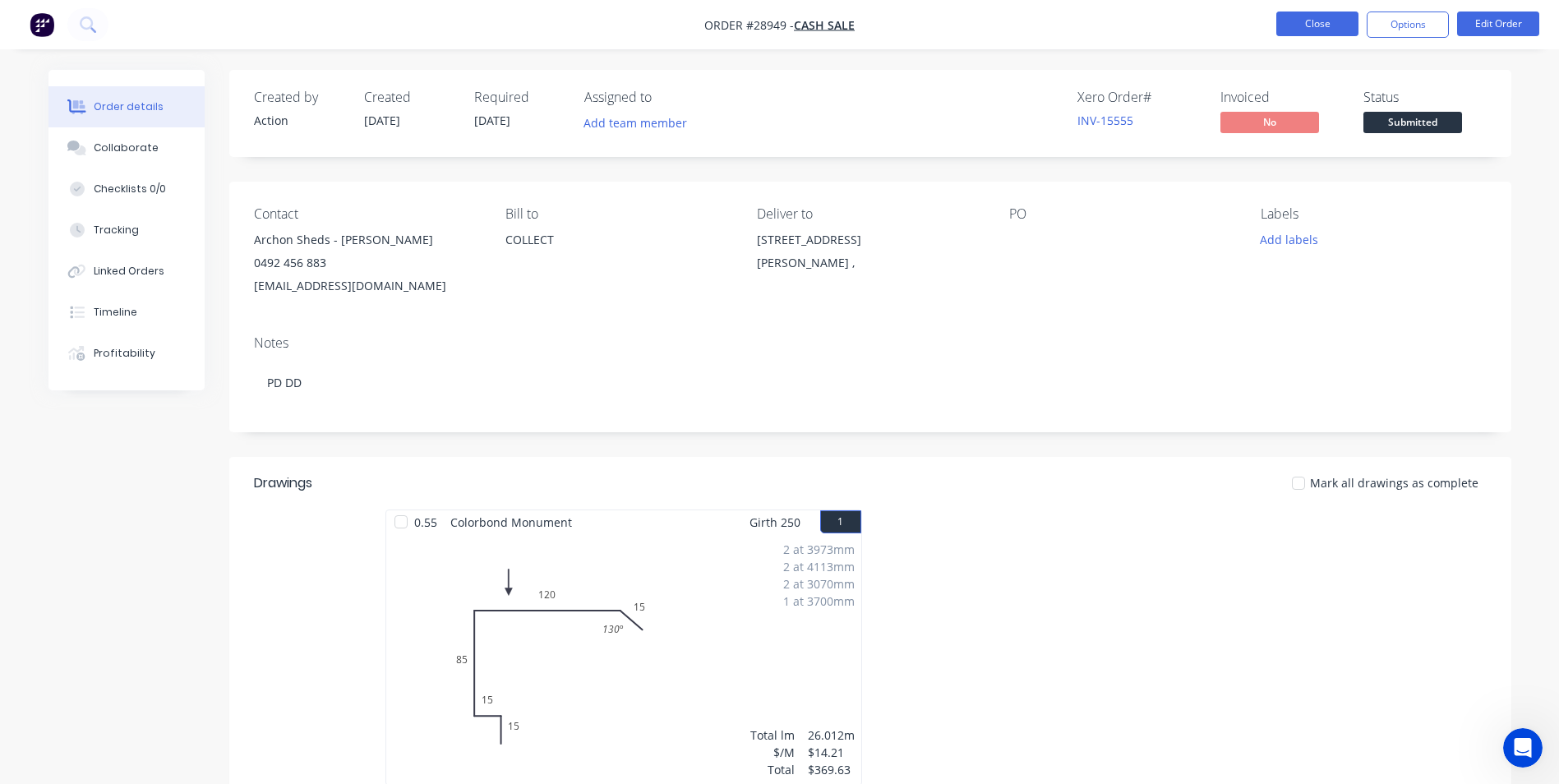
click at [1327, 27] on button "Close" at bounding box center [1317, 24] width 82 height 25
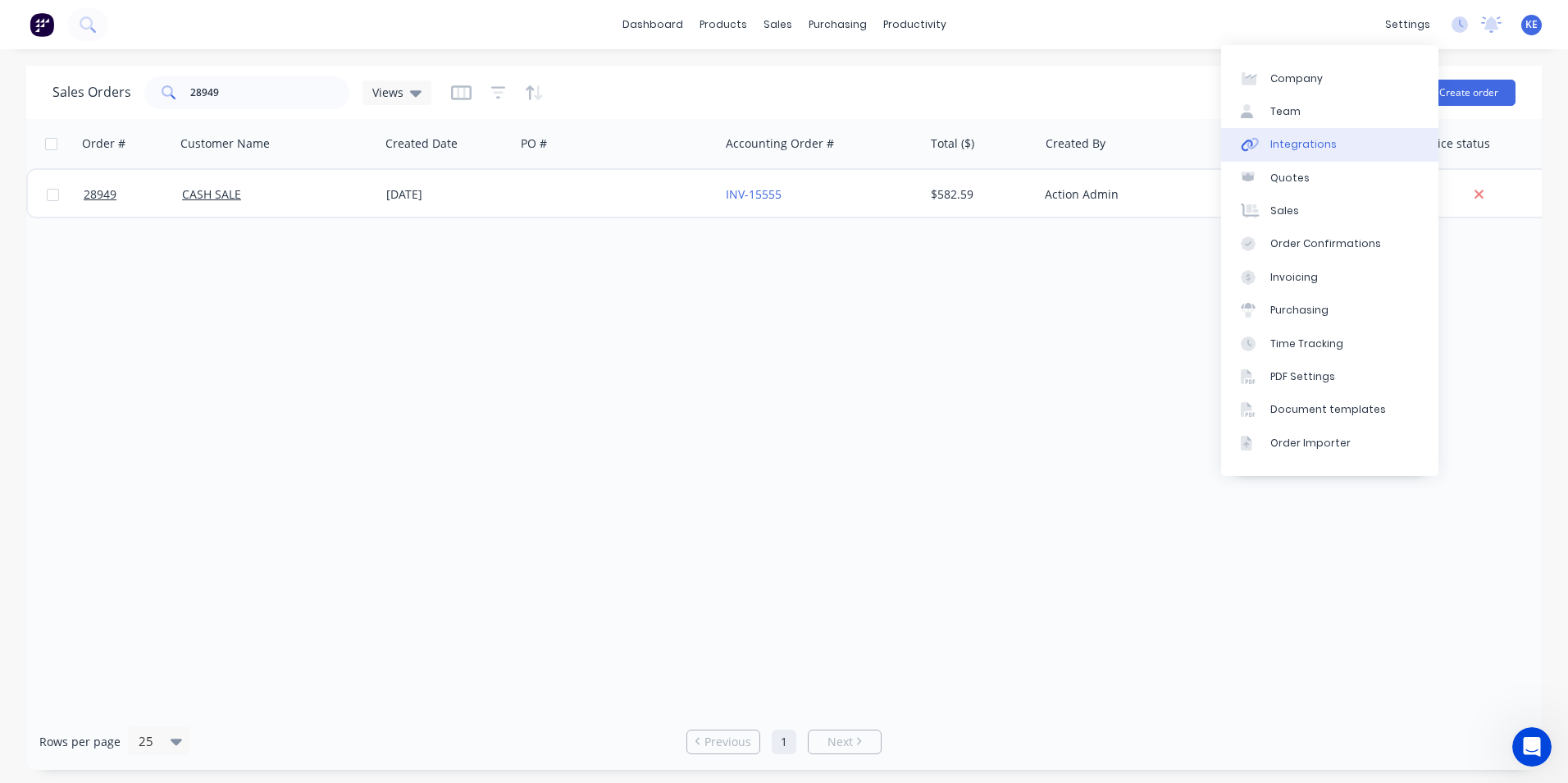
click at [1297, 138] on div "Integrations" at bounding box center [1303, 144] width 67 height 15
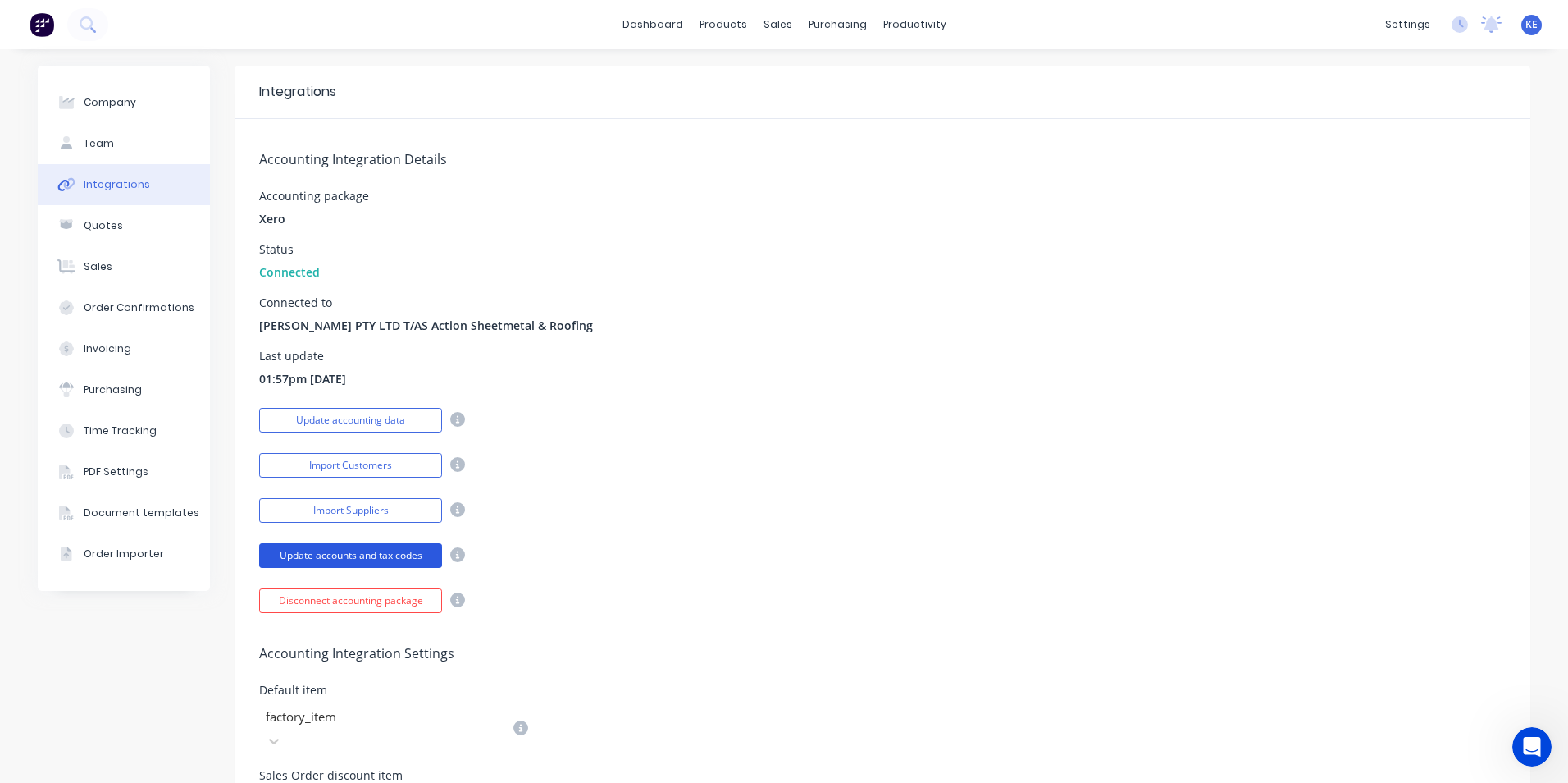
click at [324, 551] on button "Update accounts and tax codes" at bounding box center [350, 555] width 183 height 25
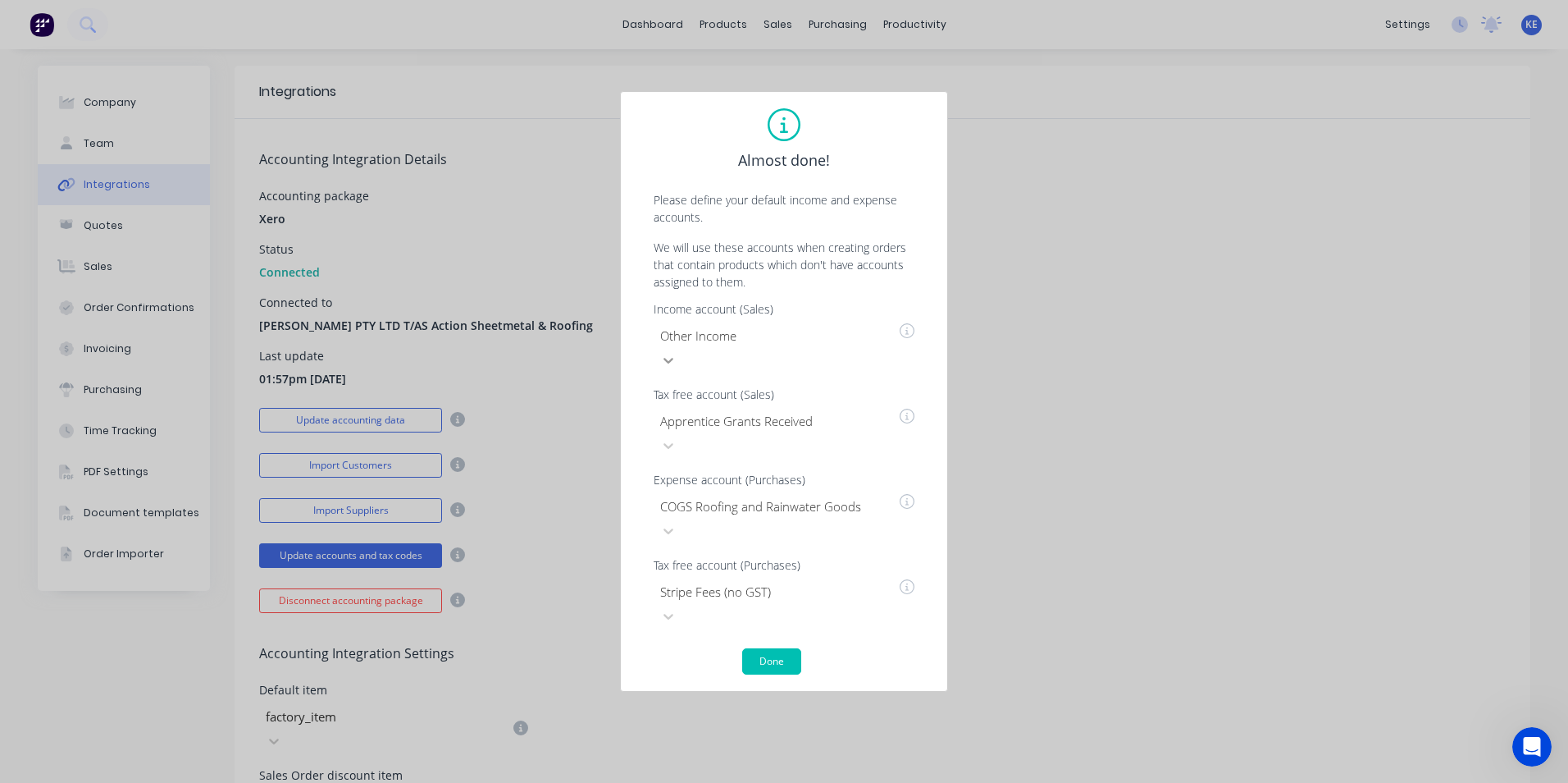
click at [677, 368] on icon at bounding box center [669, 360] width 16 height 16
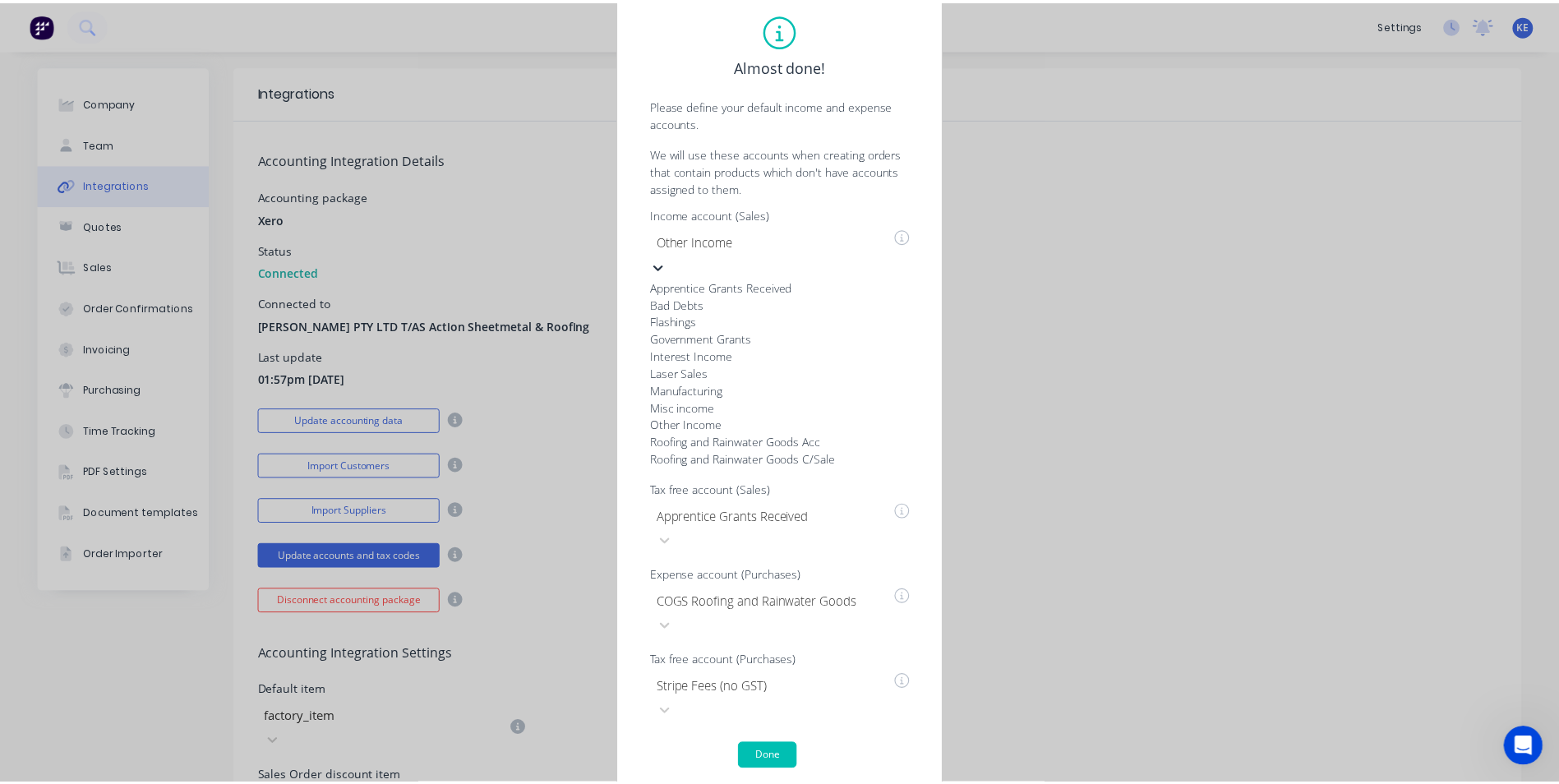
scroll to position [230, 0]
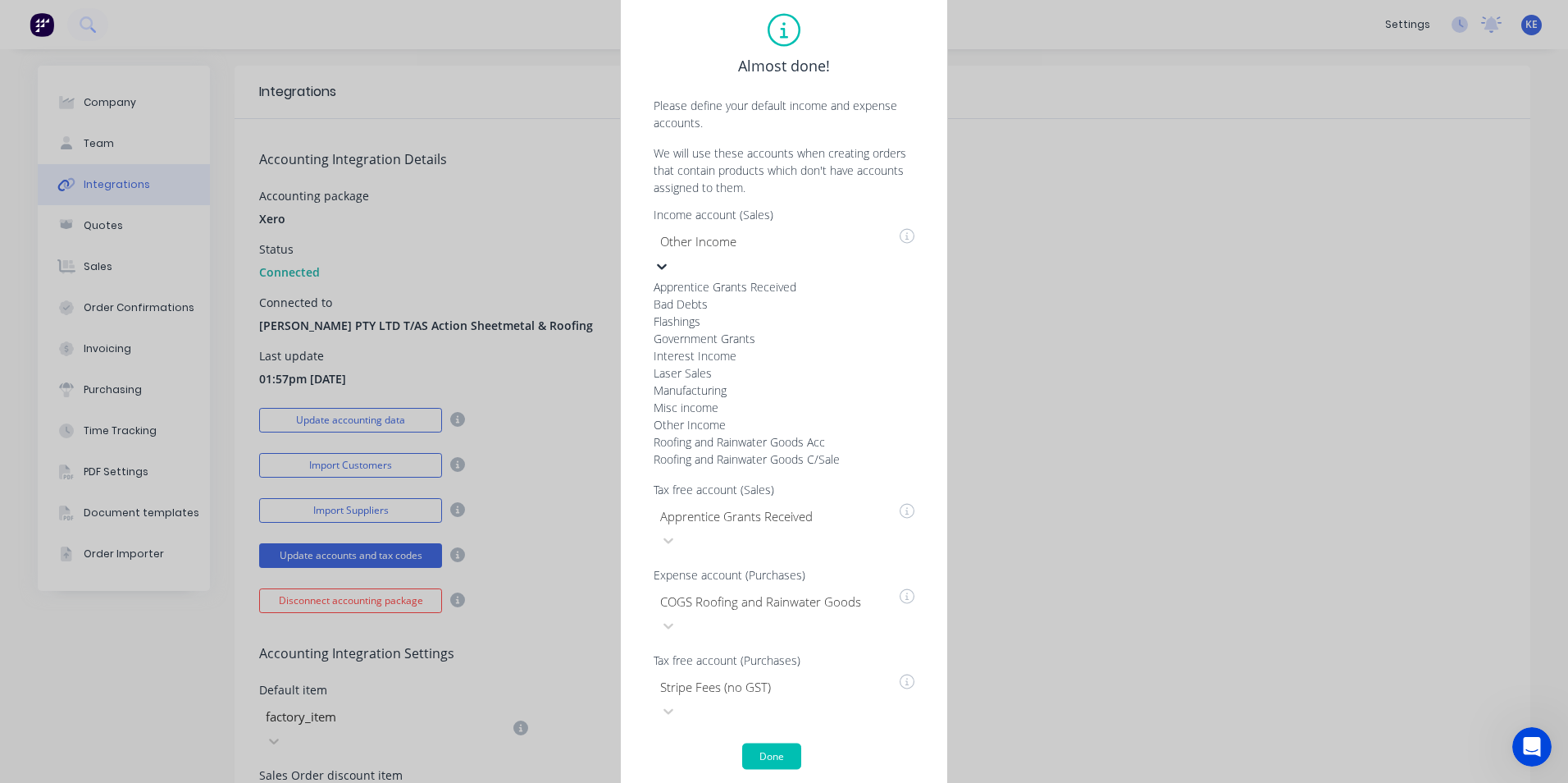
click at [695, 468] on div "Roofing and Rainwater Goods C/Sale" at bounding box center [777, 458] width 246 height 17
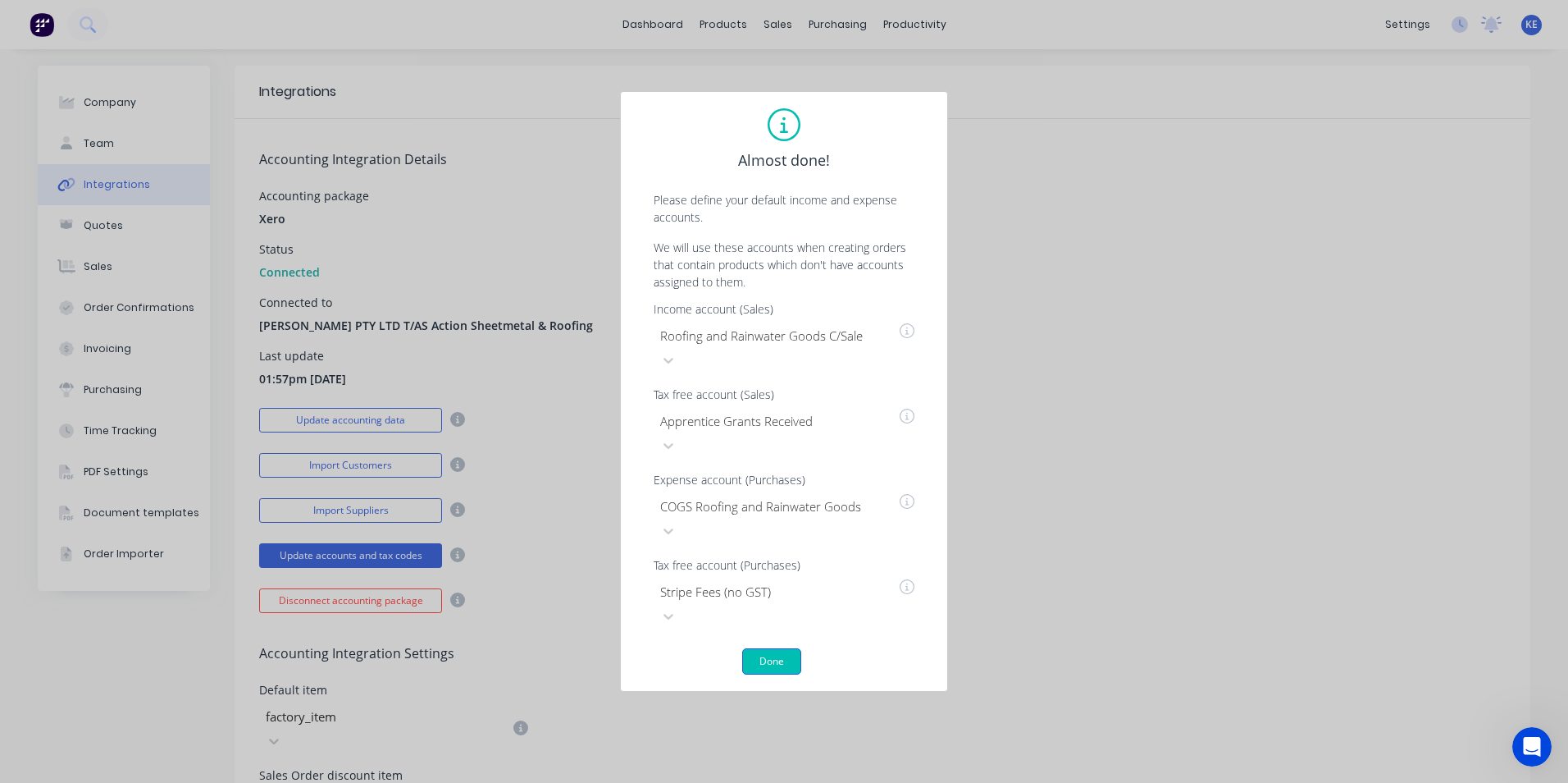
click at [777, 648] on button "Done" at bounding box center [772, 661] width 59 height 26
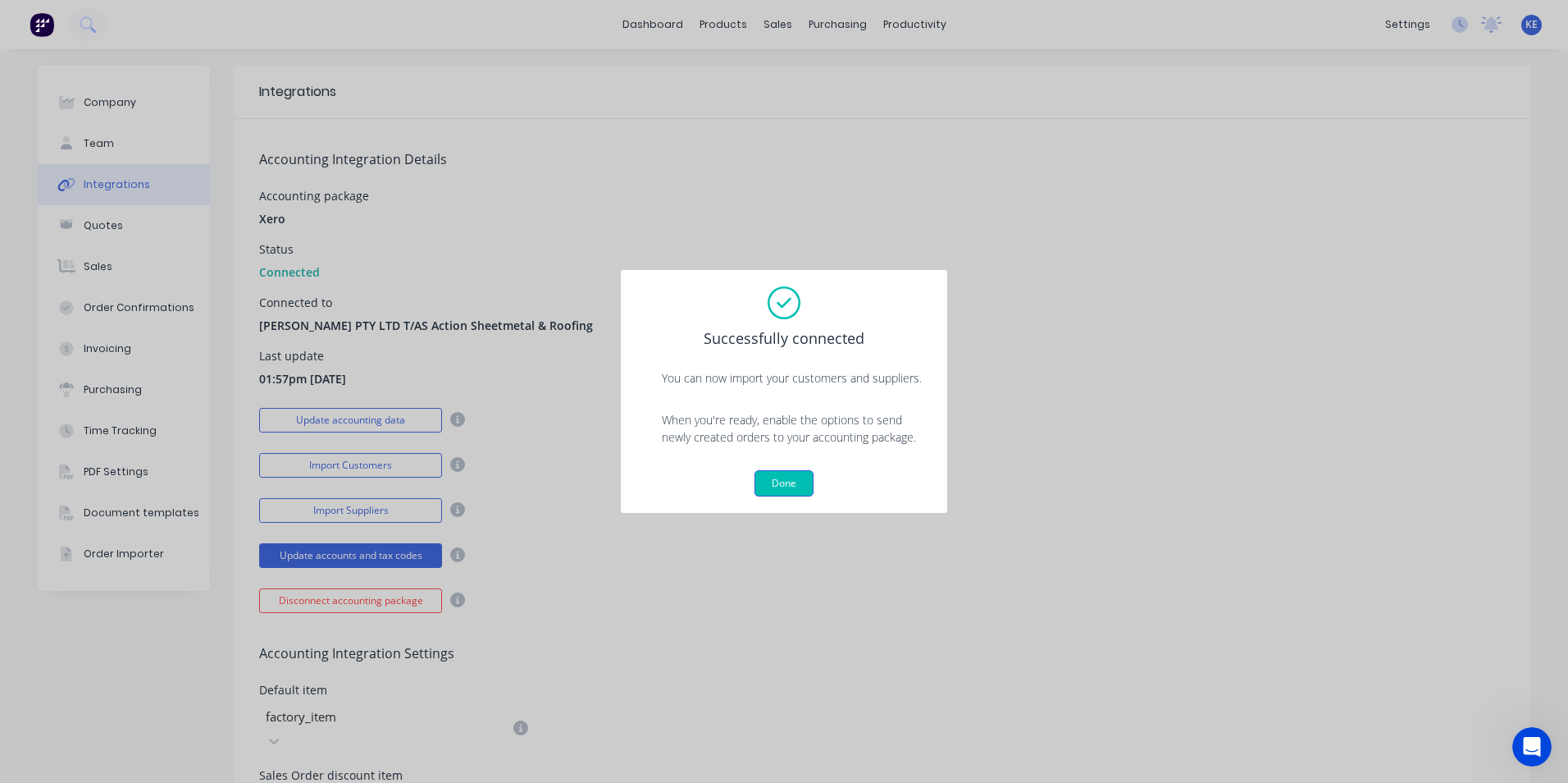
click at [793, 479] on button "Done" at bounding box center [784, 483] width 59 height 26
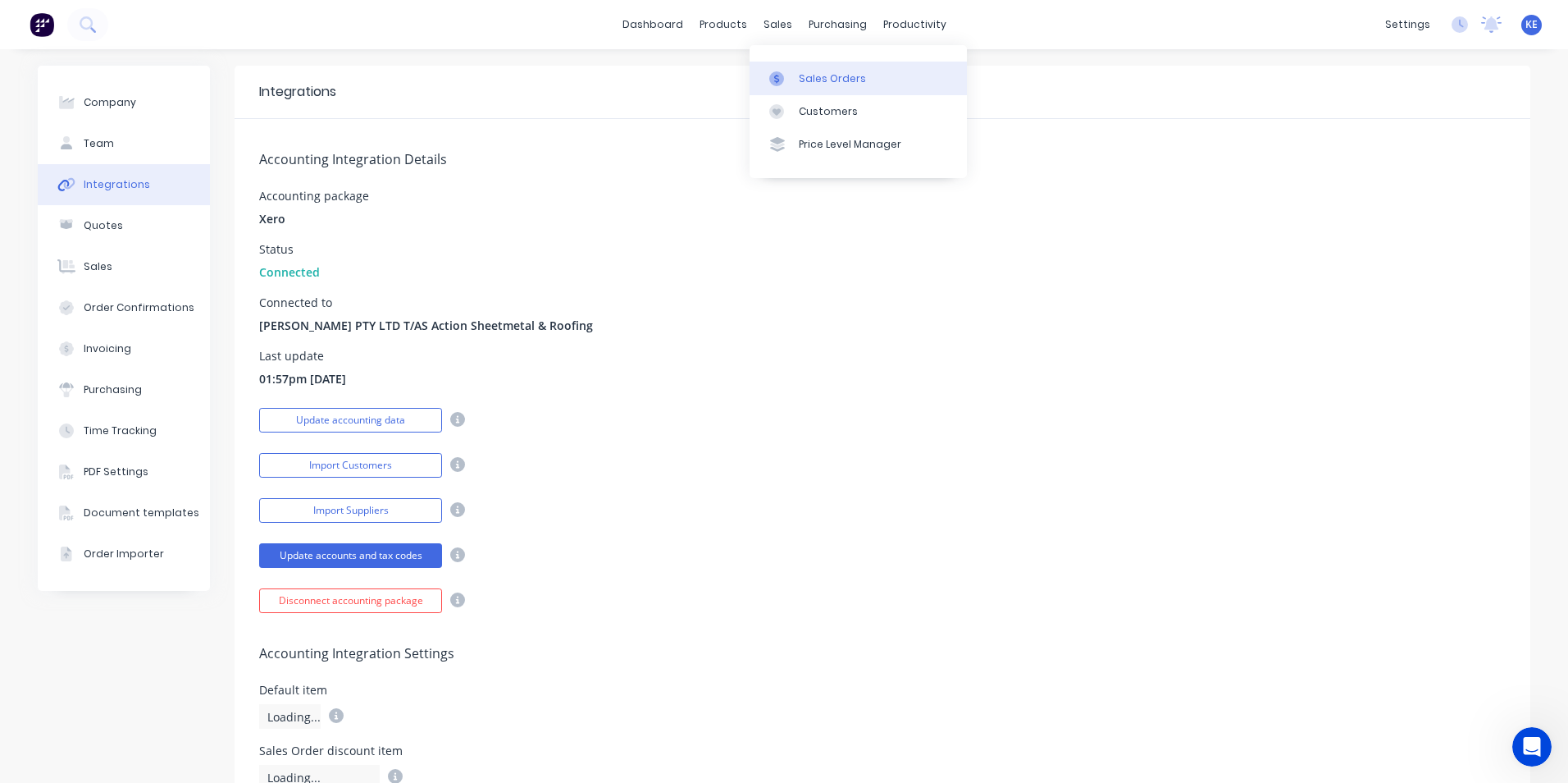
click at [804, 72] on div "Sales Orders" at bounding box center [833, 78] width 67 height 15
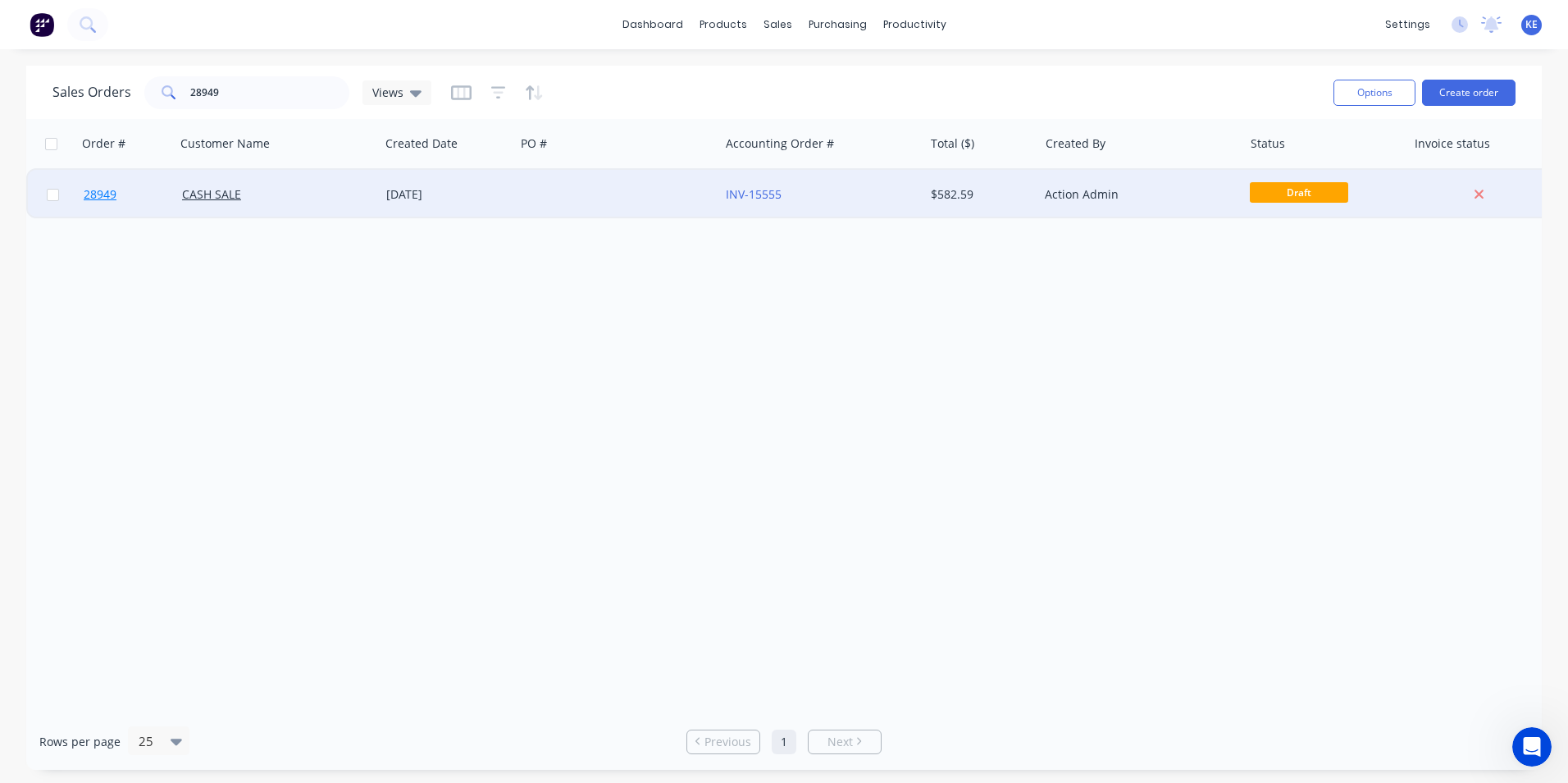
click at [133, 201] on link "28949" at bounding box center [133, 194] width 98 height 49
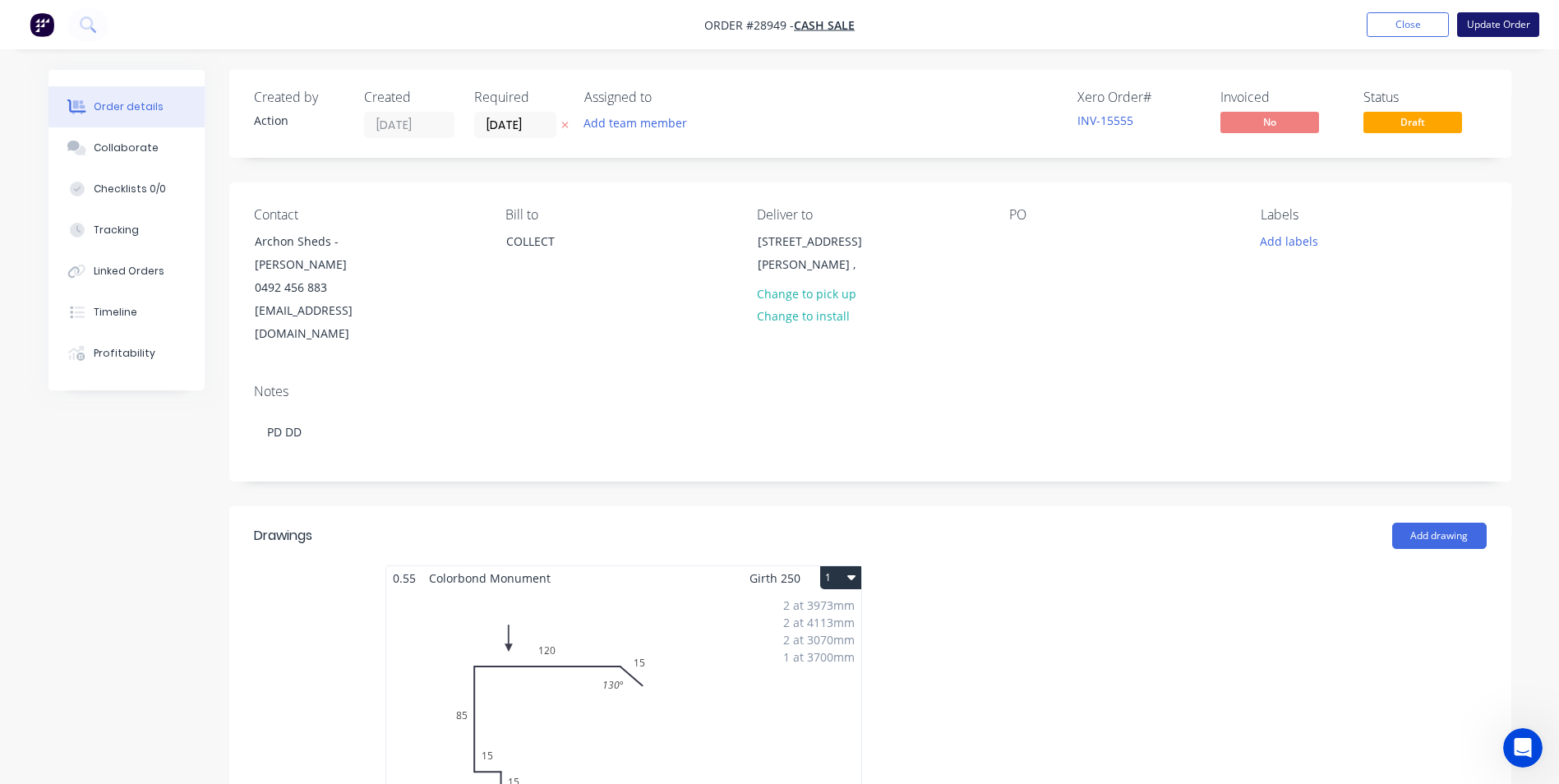
click at [1505, 19] on button "Update Order" at bounding box center [1498, 25] width 82 height 25
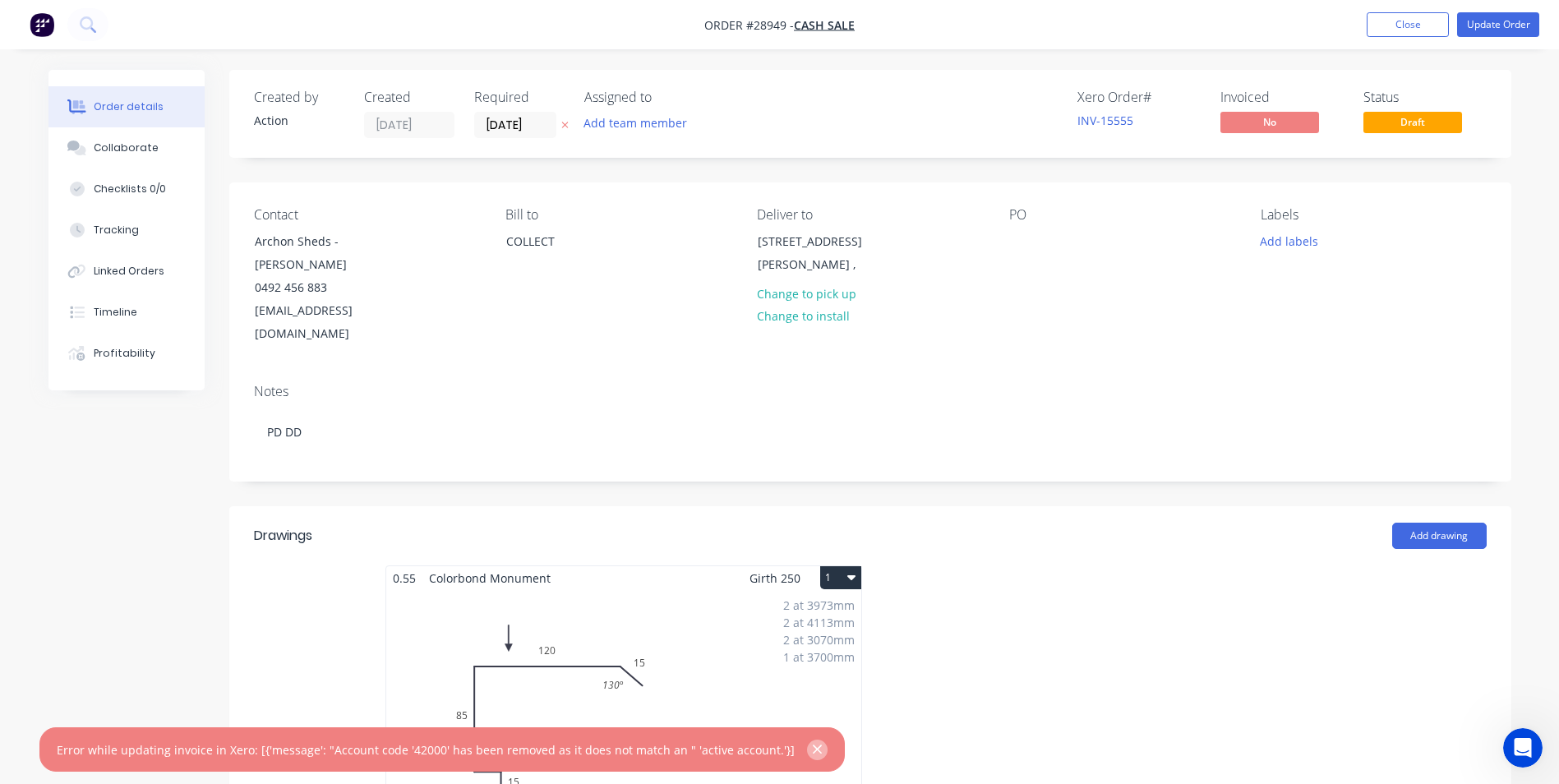
click at [811, 749] on icon "button" at bounding box center [817, 749] width 11 height 15
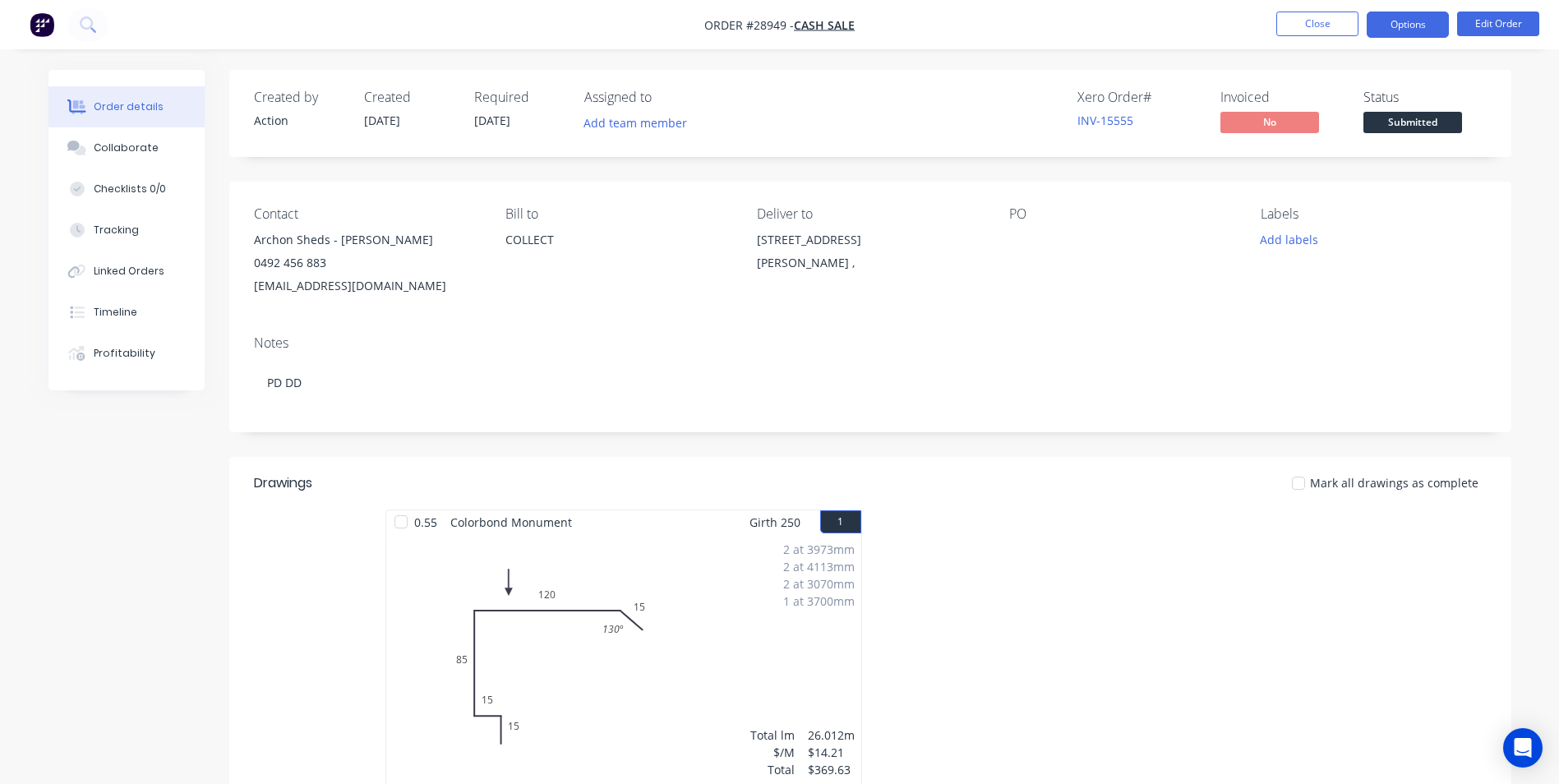
click at [1418, 27] on button "Options" at bounding box center [1407, 25] width 82 height 26
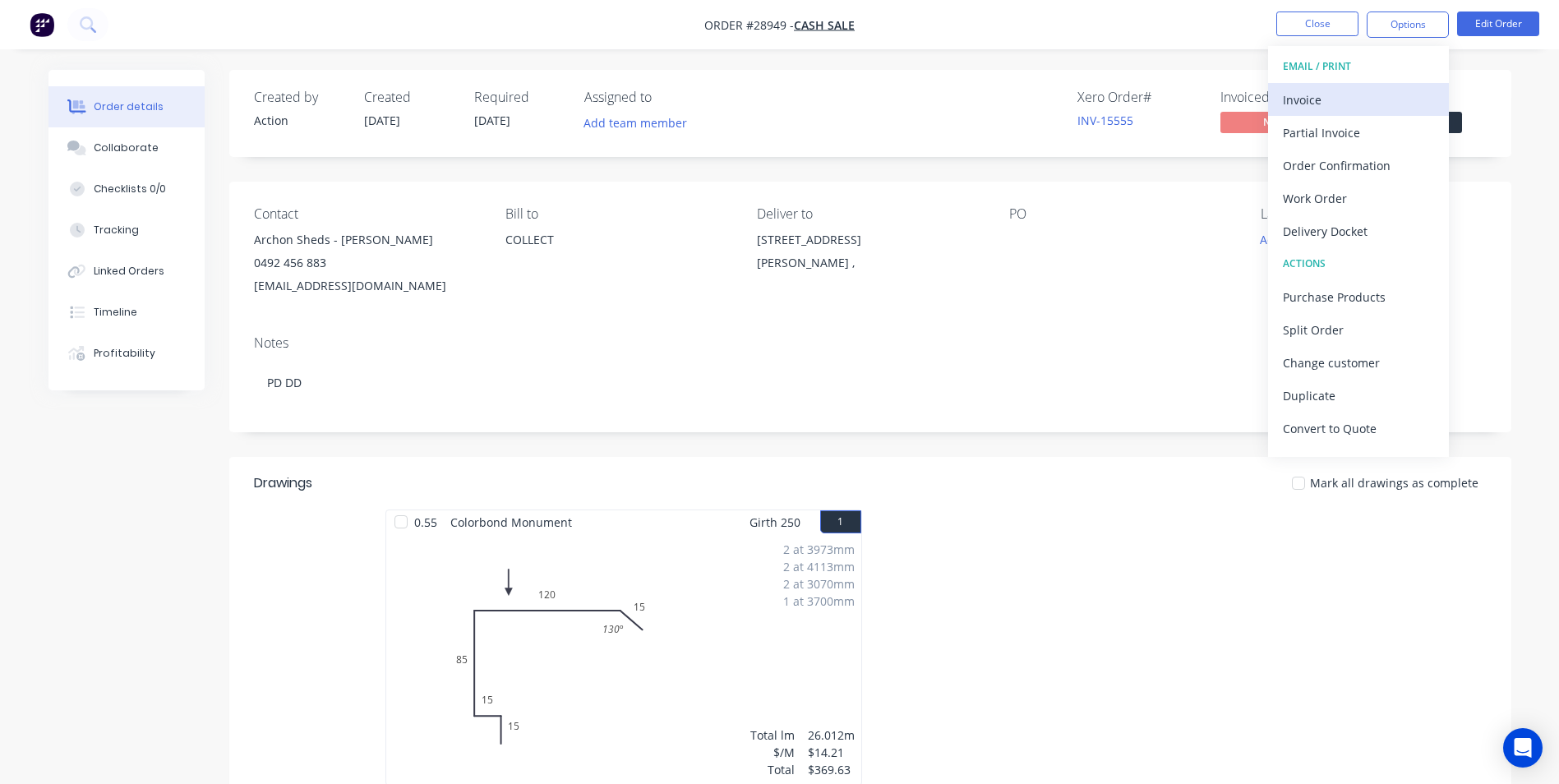
click at [1347, 98] on div "Invoice" at bounding box center [1358, 99] width 152 height 24
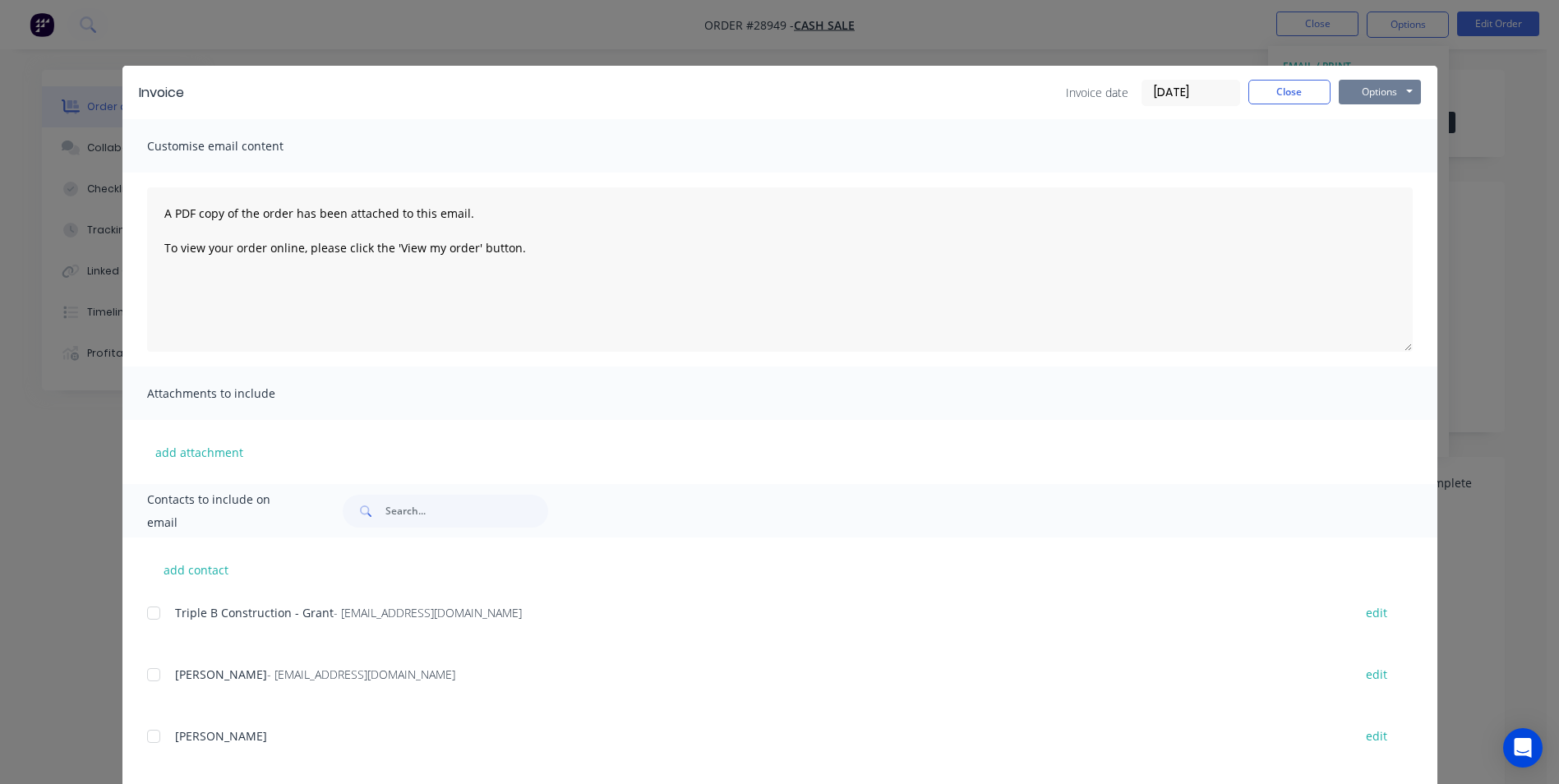
click at [1361, 91] on button "Options" at bounding box center [1380, 91] width 82 height 25
click at [1365, 145] on button "Print" at bounding box center [1391, 149] width 105 height 27
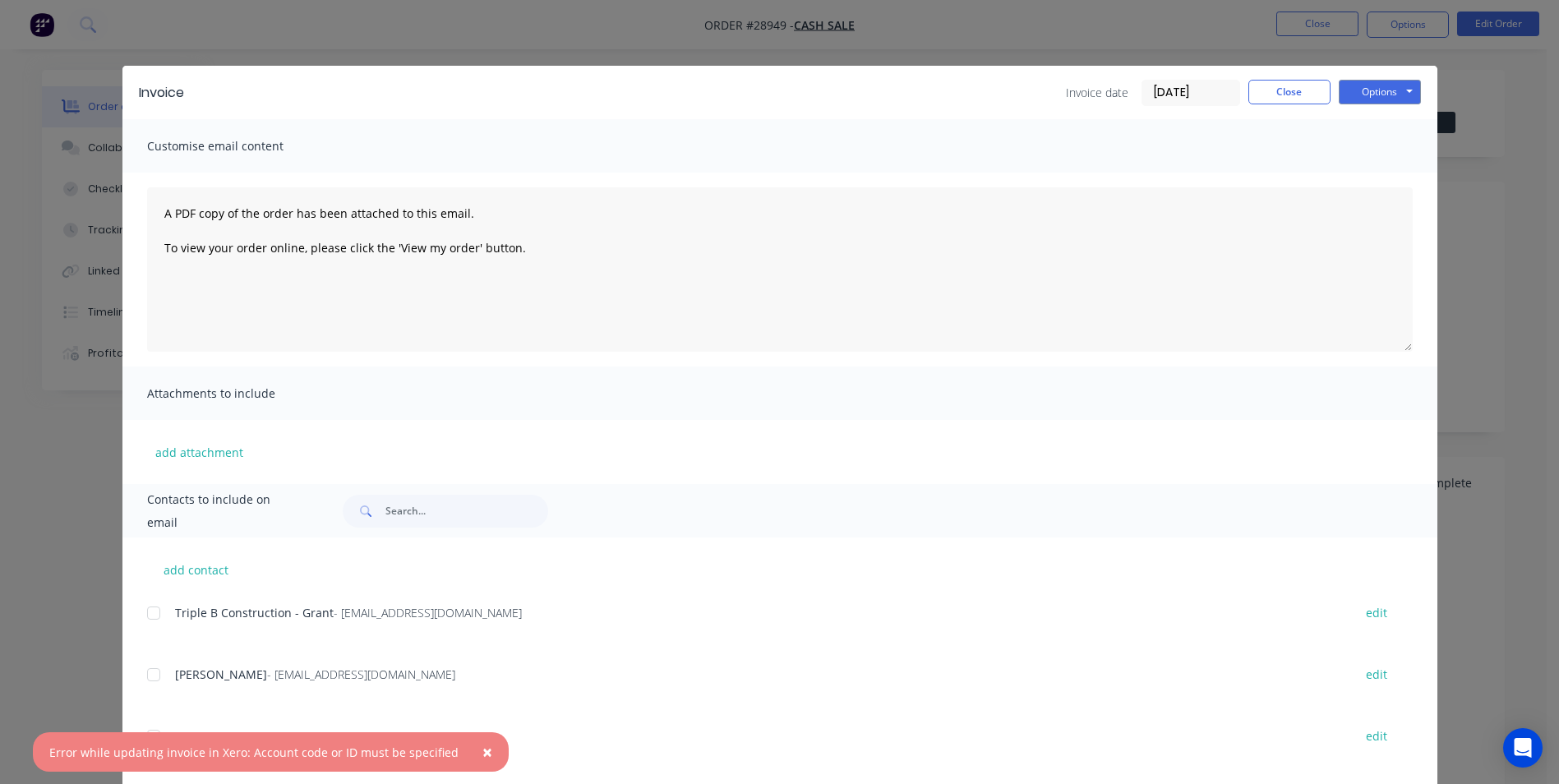
click at [482, 747] on span "×" at bounding box center [487, 751] width 10 height 23
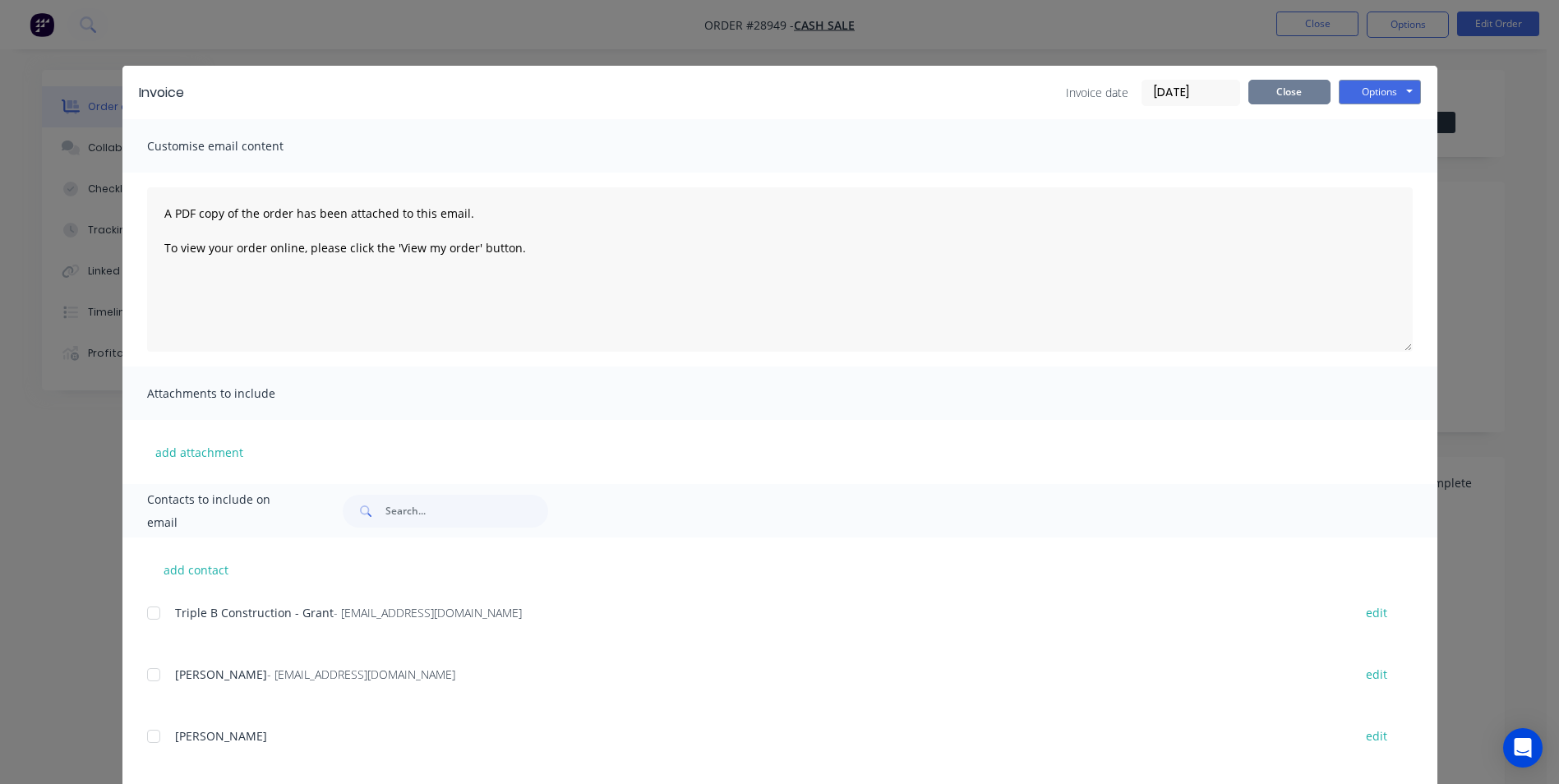
click at [1295, 91] on button "Close" at bounding box center [1289, 91] width 82 height 25
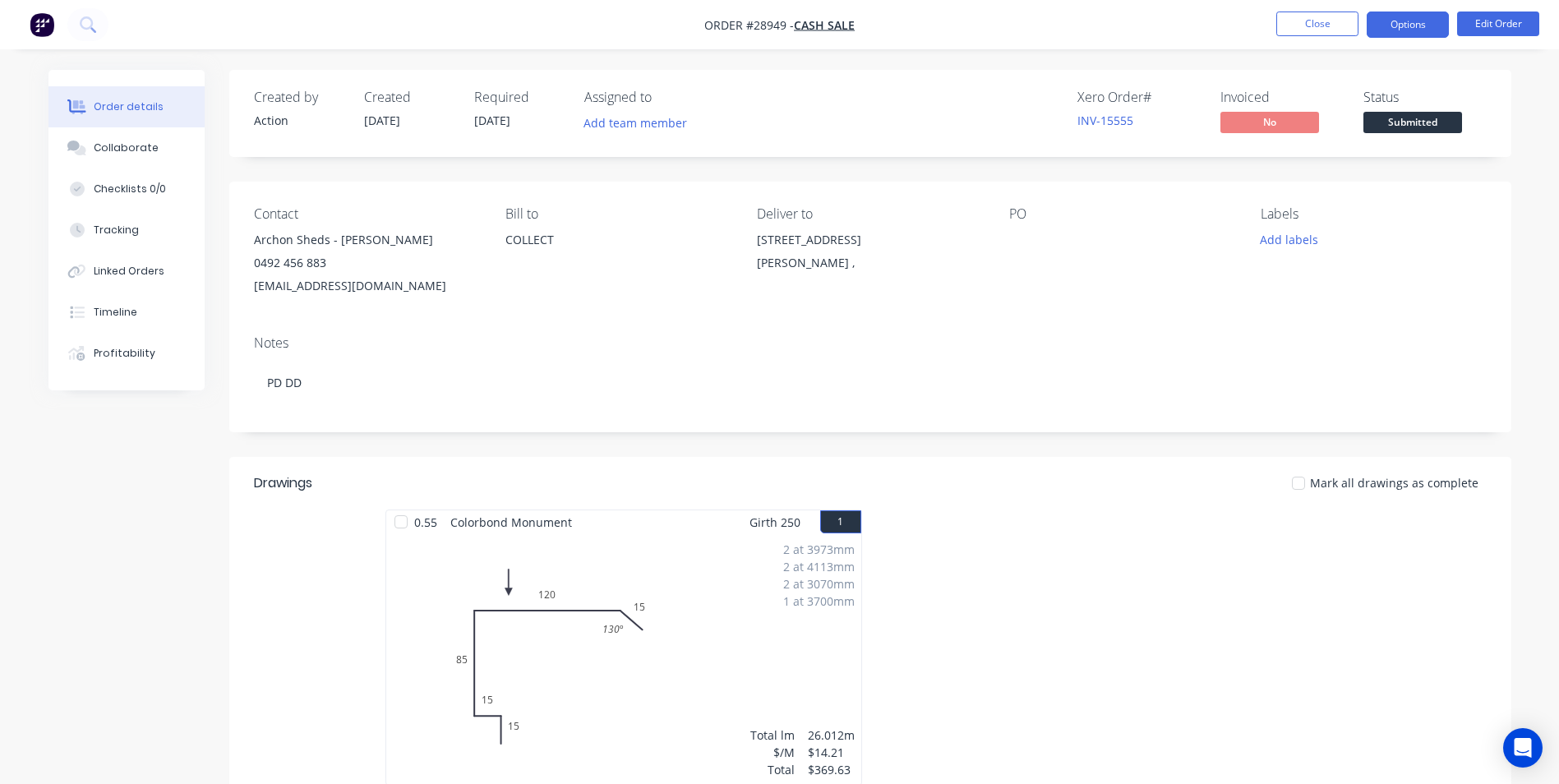
click at [1406, 28] on button "Options" at bounding box center [1407, 25] width 82 height 26
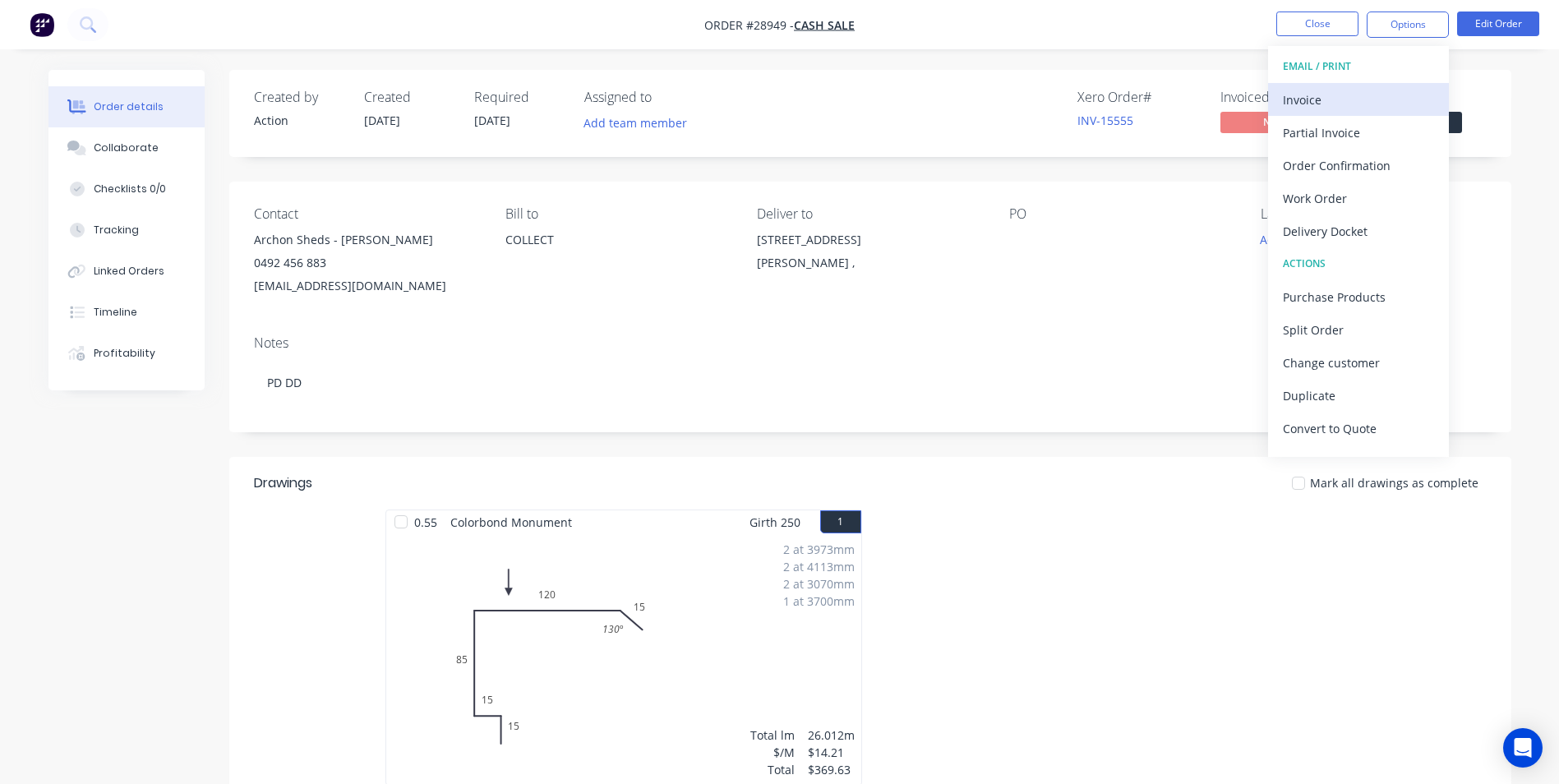
click at [1317, 96] on div "Invoice" at bounding box center [1358, 99] width 152 height 24
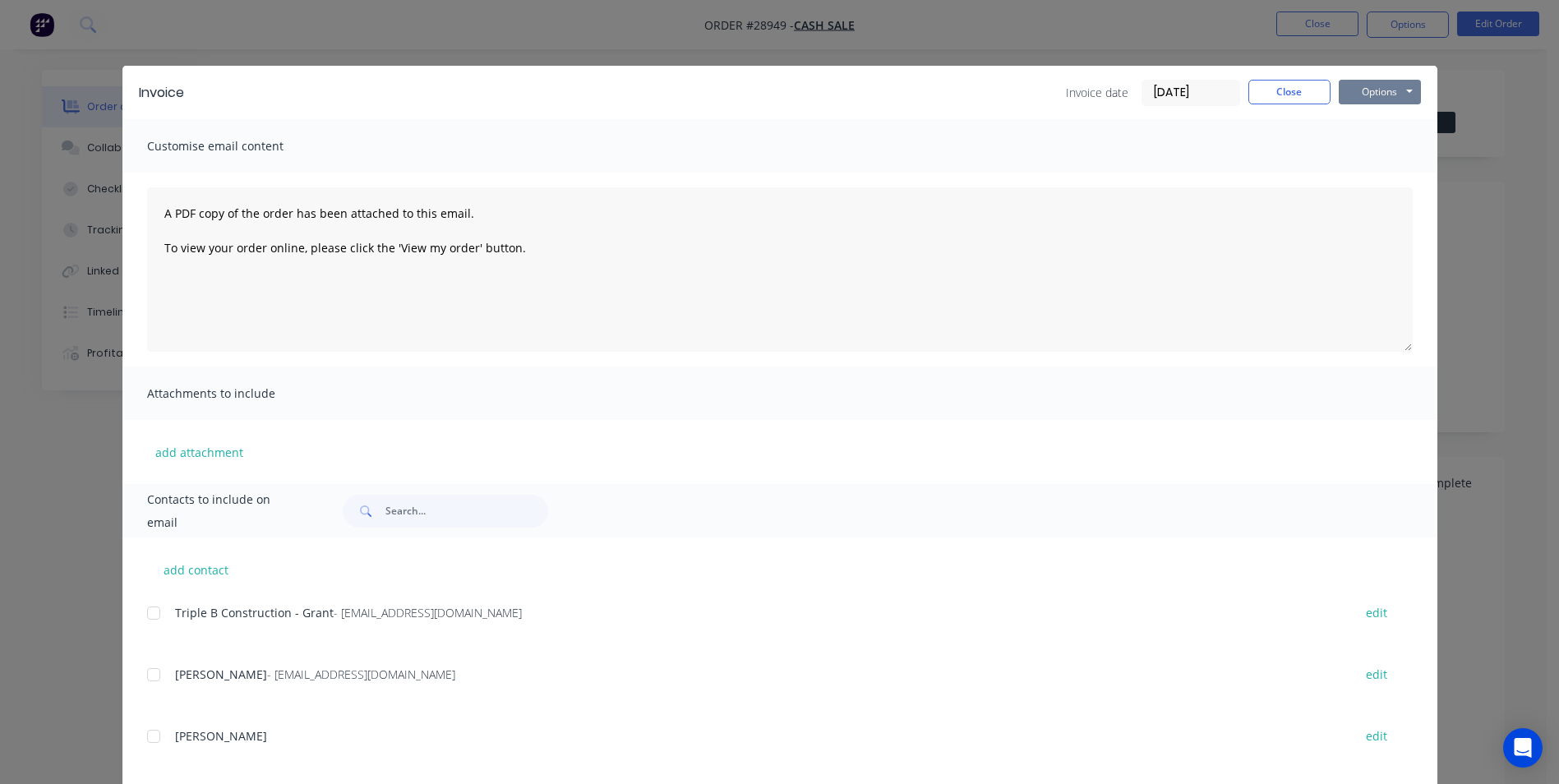
click at [1384, 83] on button "Options" at bounding box center [1380, 91] width 82 height 25
click at [1360, 145] on button "Print" at bounding box center [1391, 149] width 105 height 27
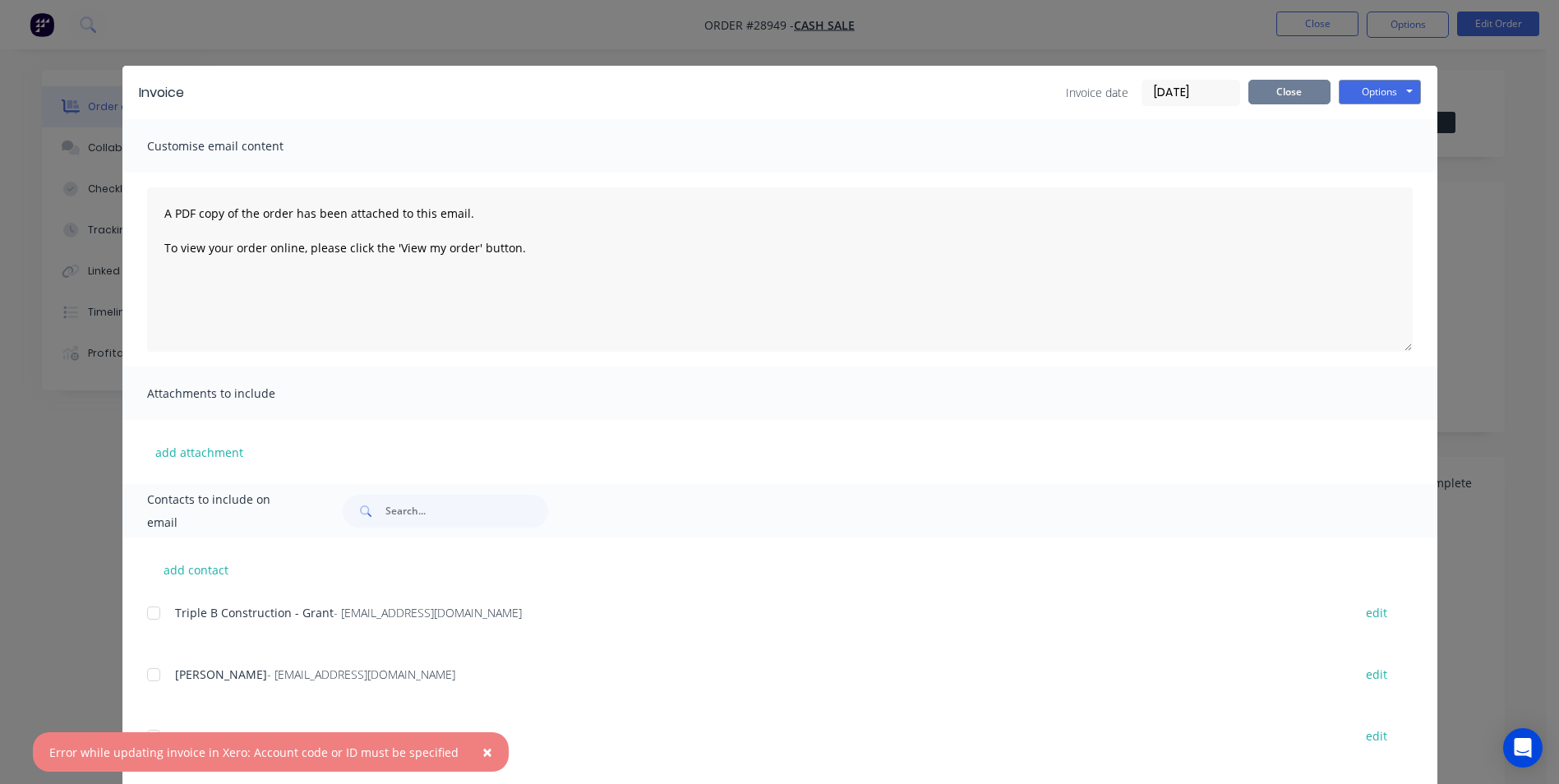
click at [1284, 99] on button "Close" at bounding box center [1289, 91] width 82 height 25
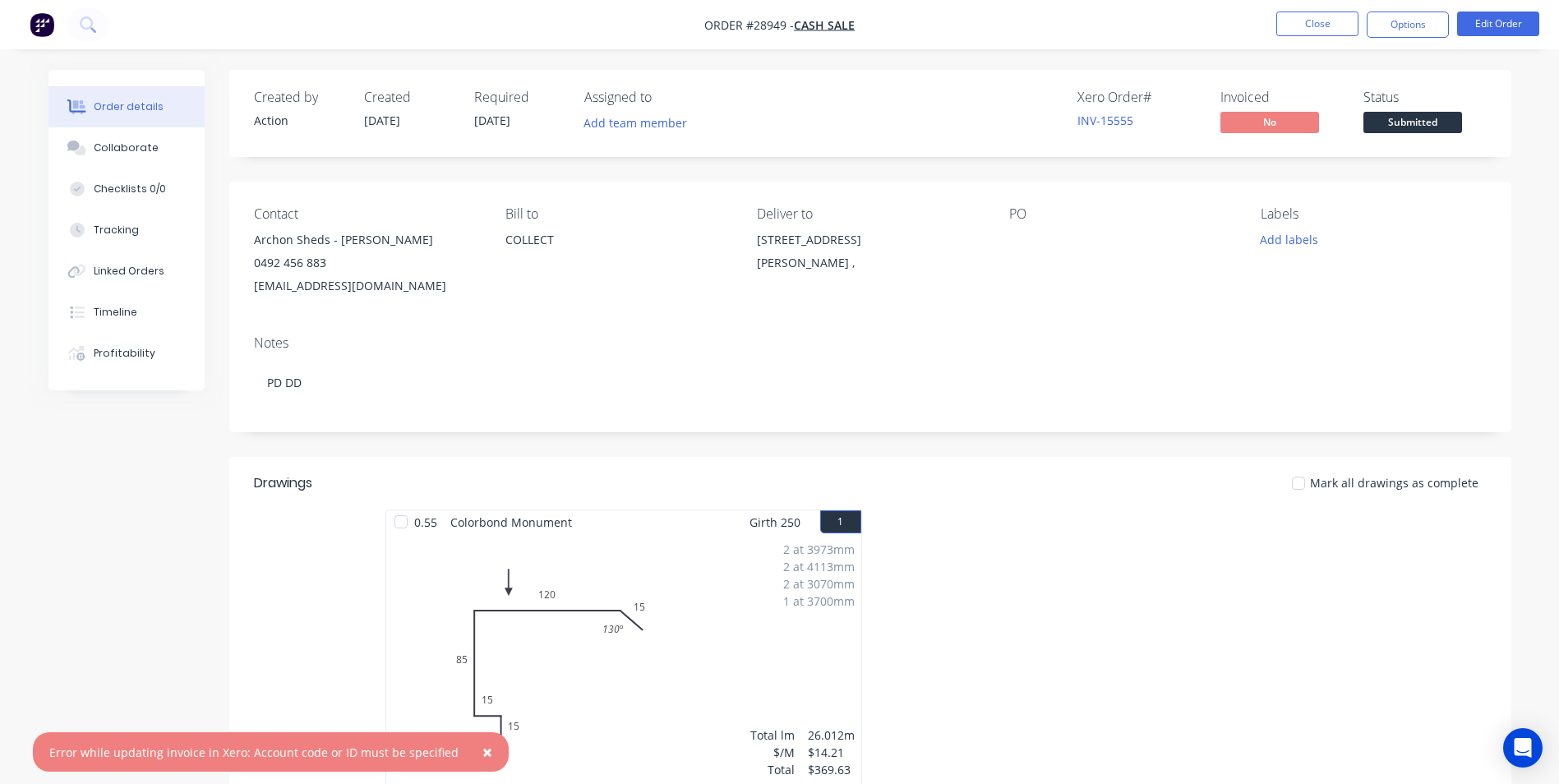
click at [482, 753] on span "×" at bounding box center [487, 751] width 10 height 23
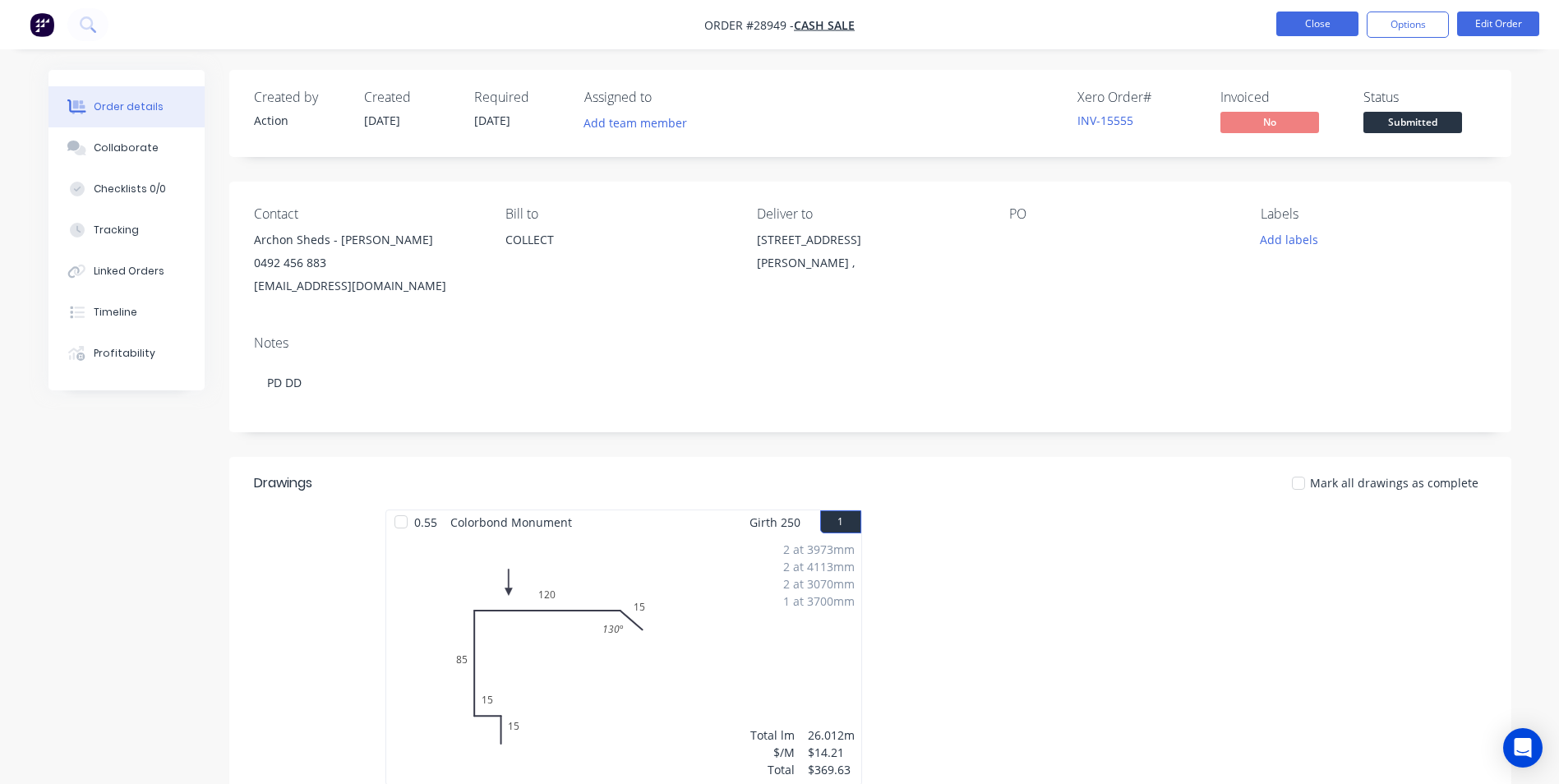
click at [1311, 28] on button "Close" at bounding box center [1317, 24] width 82 height 25
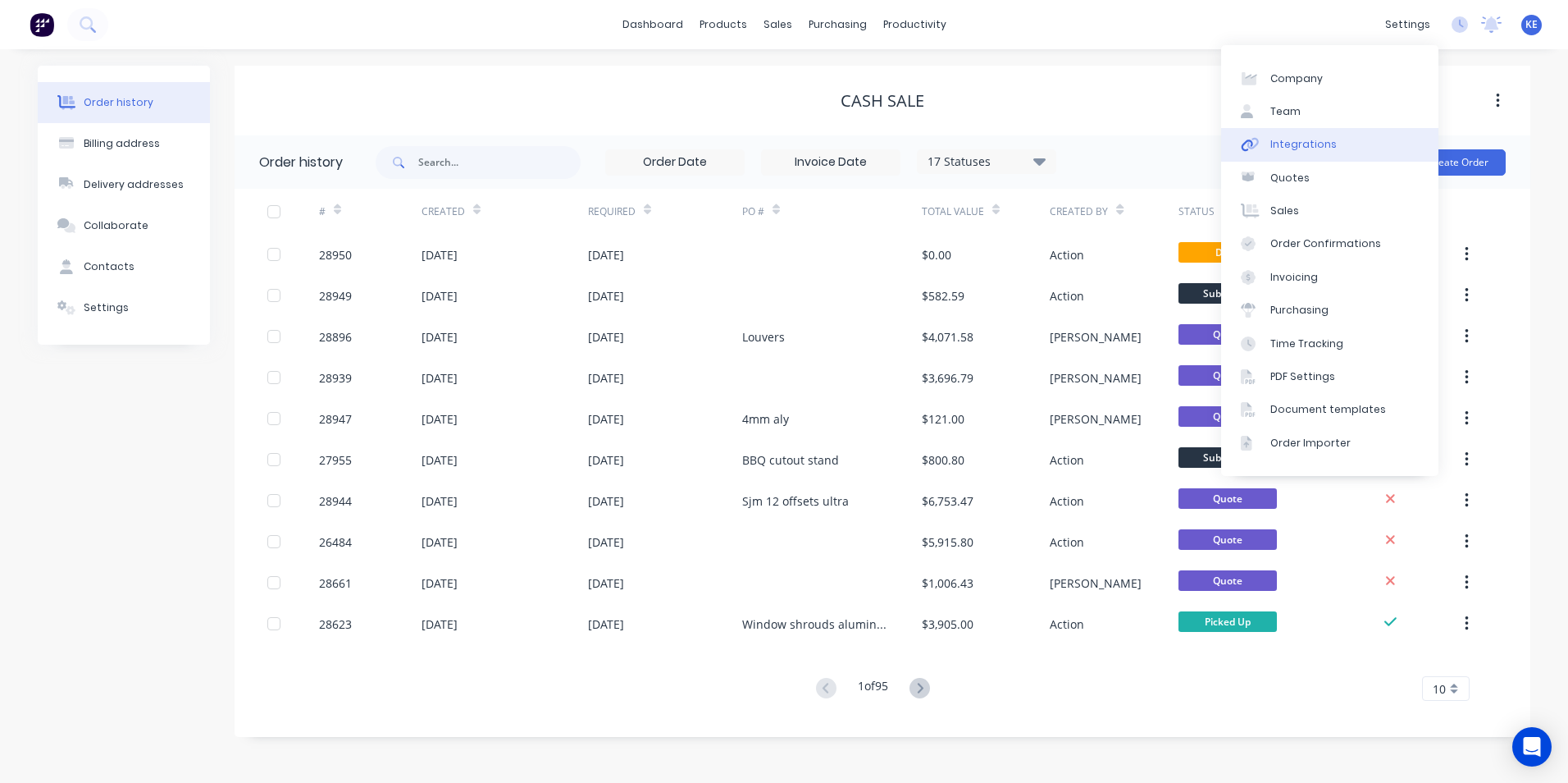
click at [1295, 151] on div "Integrations" at bounding box center [1303, 144] width 67 height 15
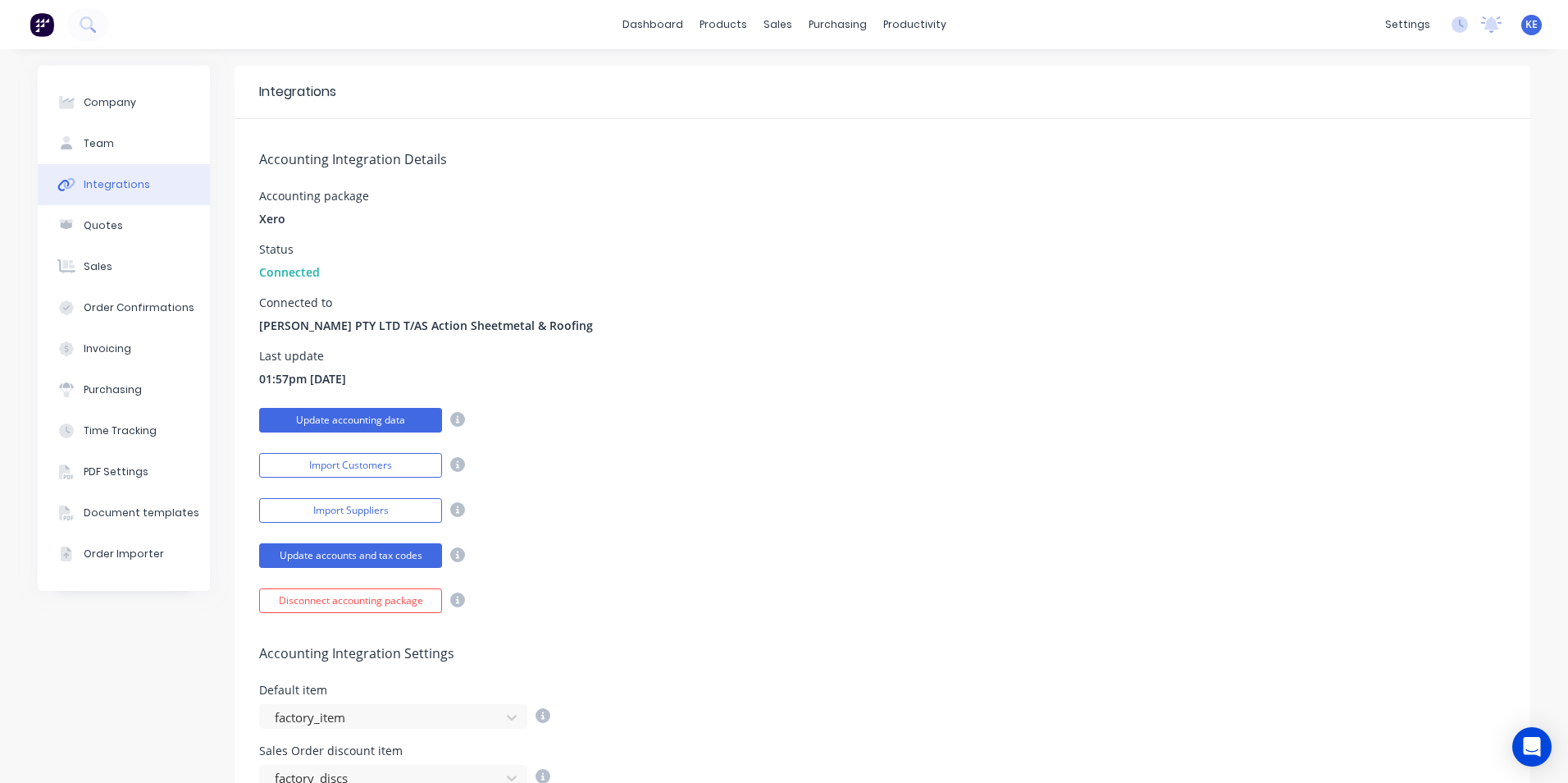
click at [354, 421] on button "Update accounting data" at bounding box center [350, 419] width 183 height 25
click at [740, 438] on div "Accounting Integration Details Accounting package Xero Status Connected Connect…" at bounding box center [882, 366] width 1296 height 494
click at [322, 560] on button "Update accounts and tax codes" at bounding box center [350, 555] width 183 height 25
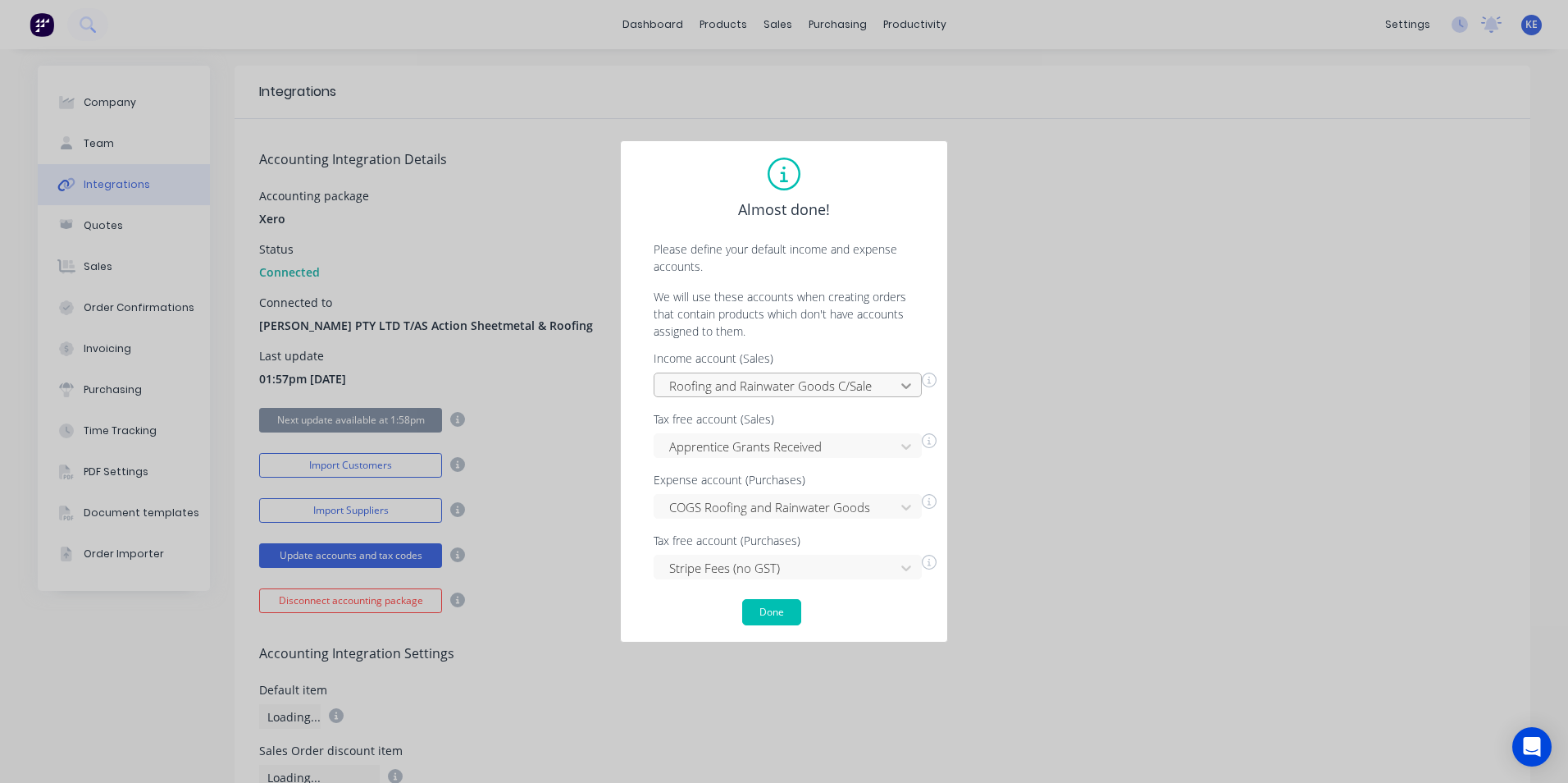
click at [900, 382] on icon at bounding box center [907, 386] width 16 height 16
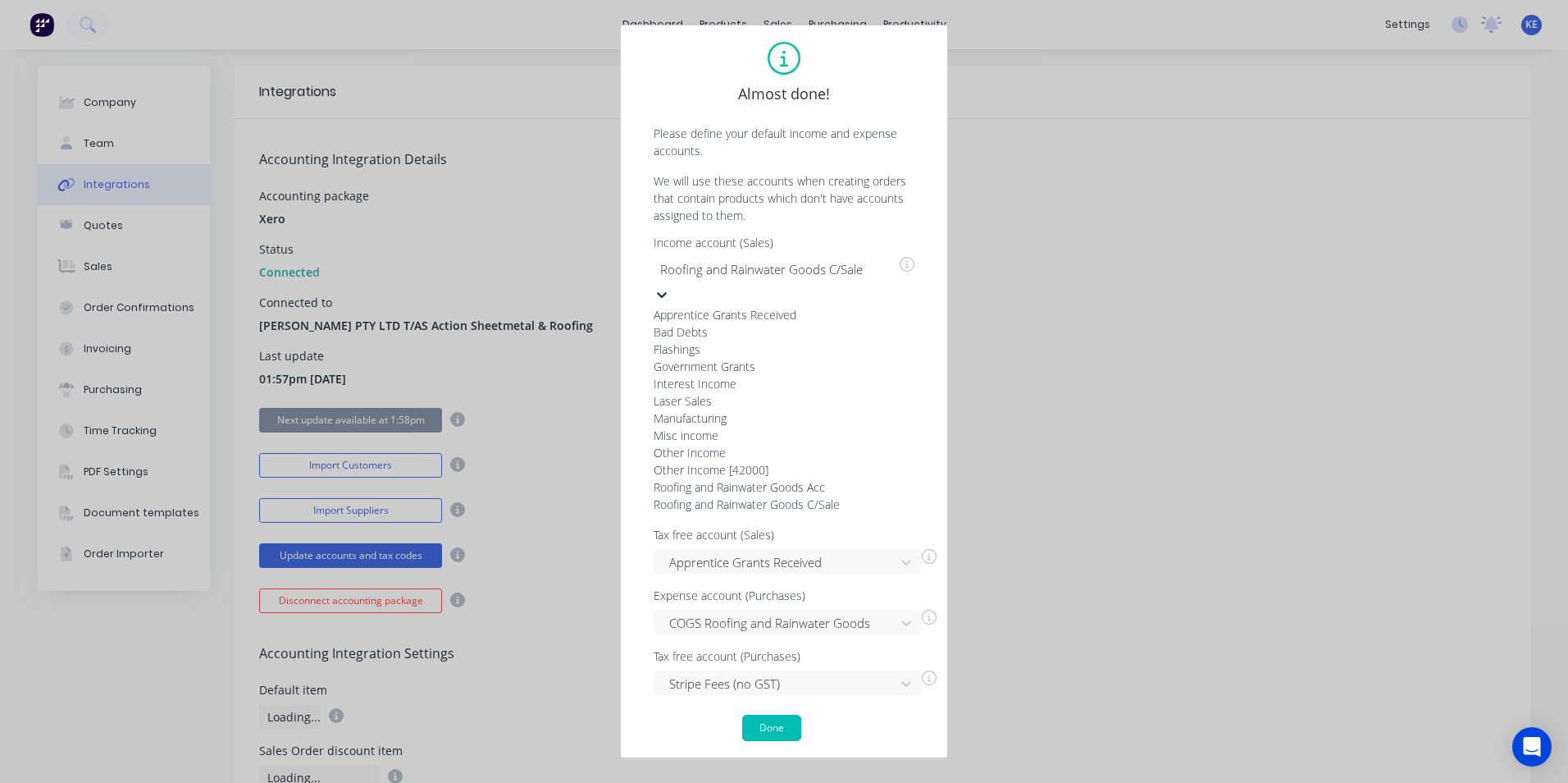
scroll to position [246, 0]
click at [745, 461] on div "Other Income [42000]" at bounding box center [777, 469] width 246 height 17
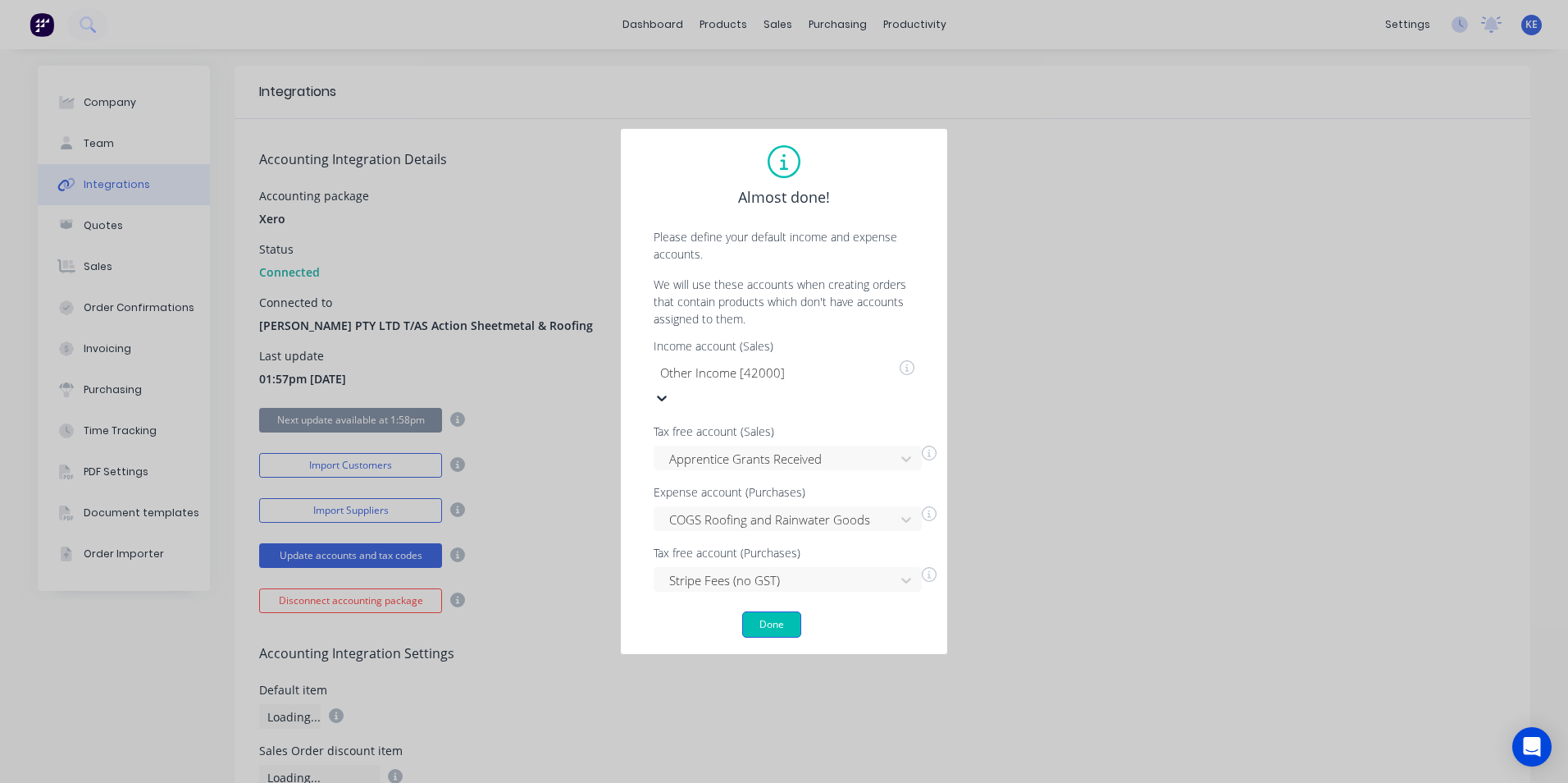
click at [781, 612] on button "Done" at bounding box center [772, 624] width 59 height 26
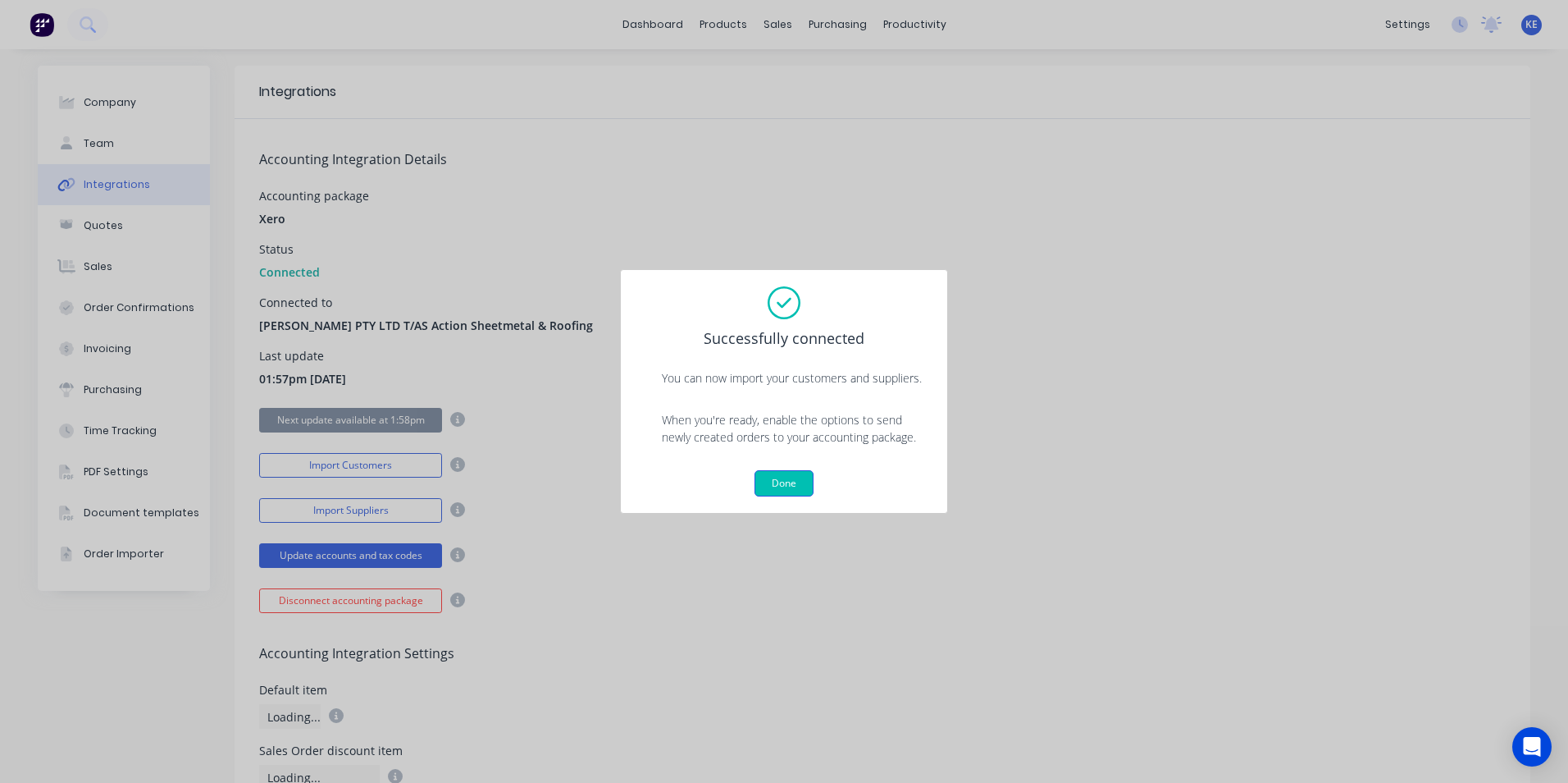
click at [786, 479] on button "Done" at bounding box center [784, 483] width 59 height 26
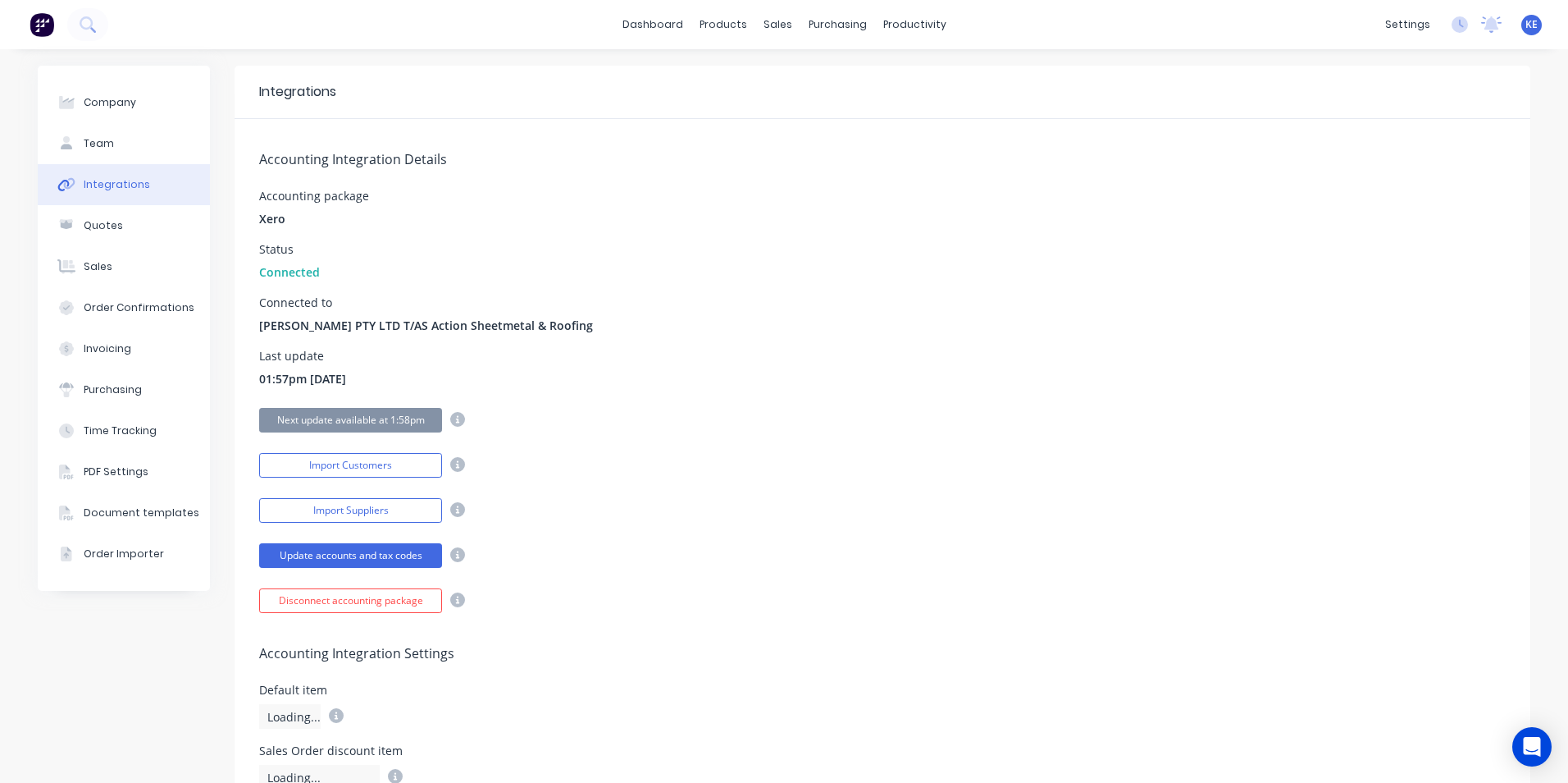
click at [636, 510] on div "Import Suppliers" at bounding box center [882, 509] width 1246 height 29
click at [693, 479] on div "Accounting Integration Details Accounting package Xero Status Connected Connect…" at bounding box center [882, 366] width 1296 height 494
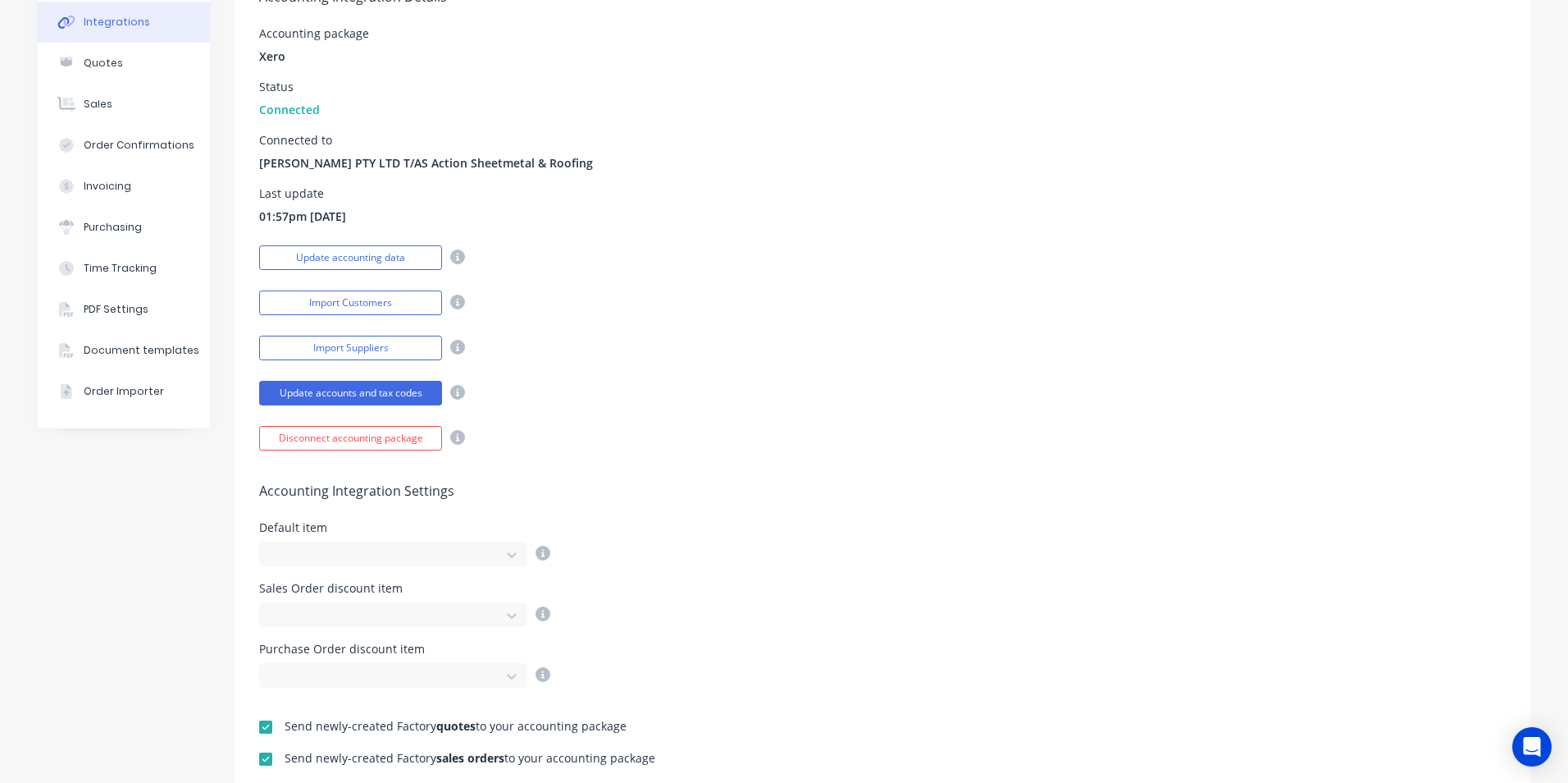
scroll to position [164, 0]
click at [358, 546] on div at bounding box center [383, 553] width 219 height 21
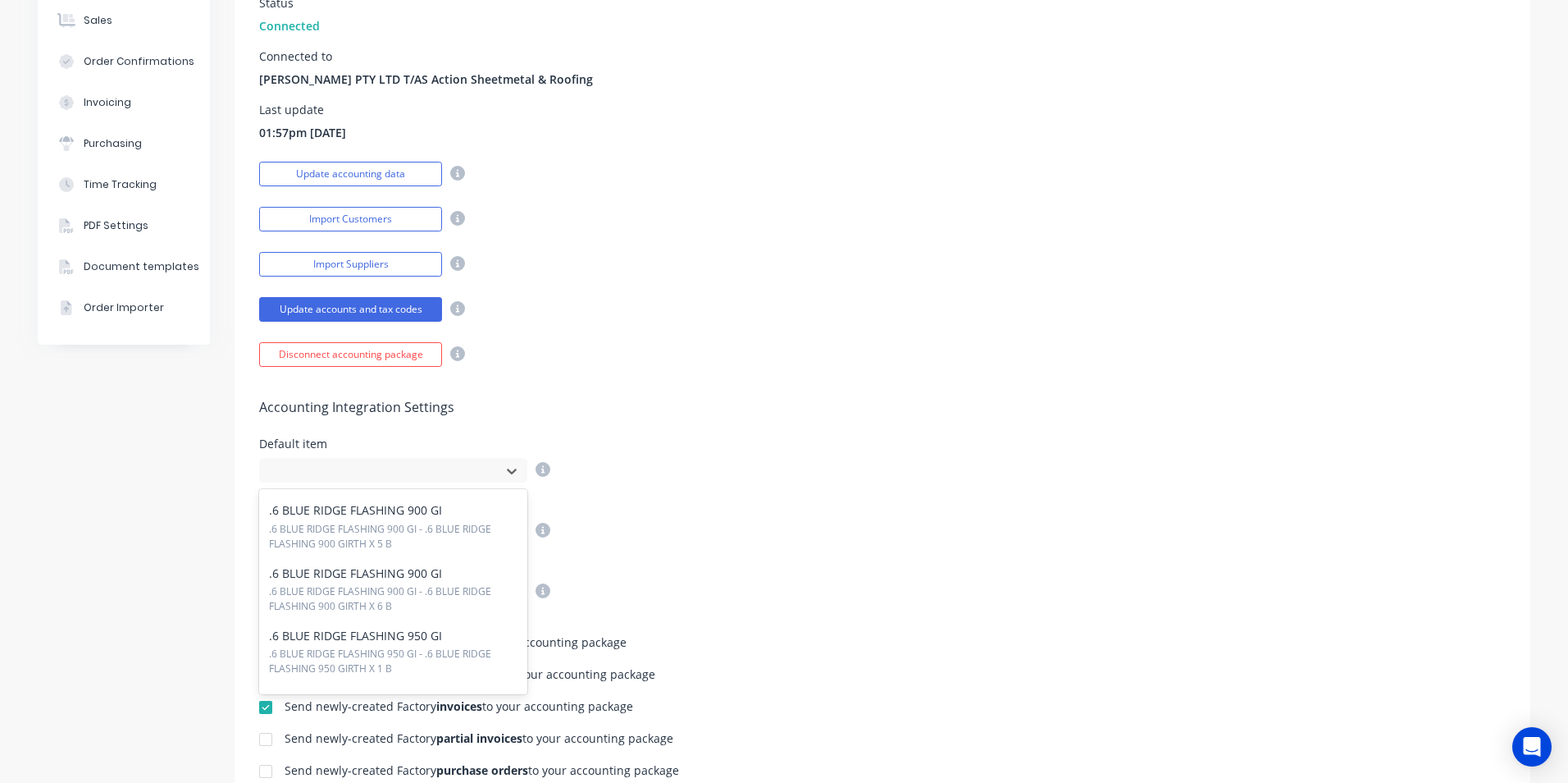
scroll to position [0, 0]
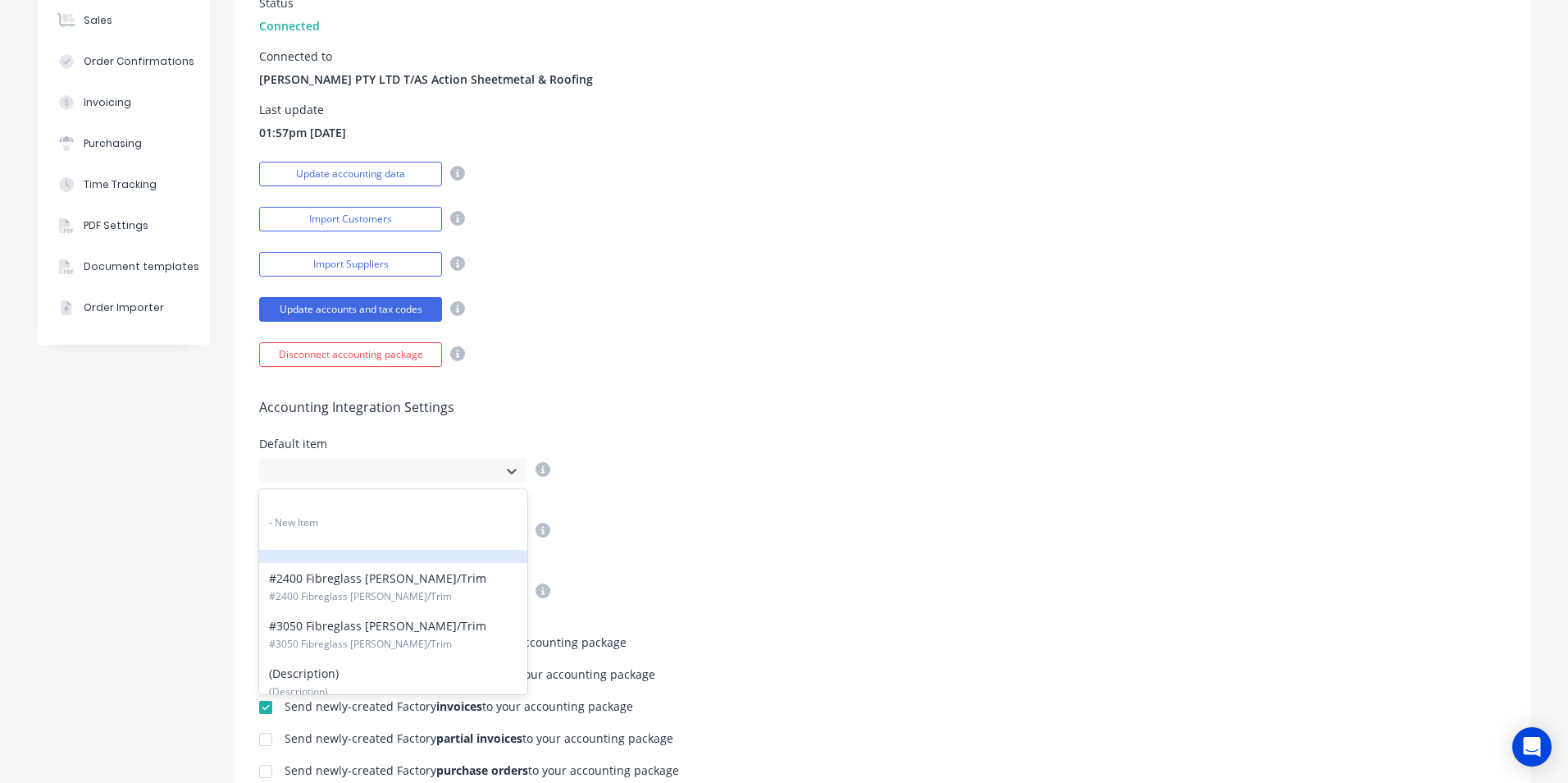
click at [839, 473] on div "Default item 5152 results available. Use Up and Down to choose options, press E…" at bounding box center [882, 460] width 1246 height 45
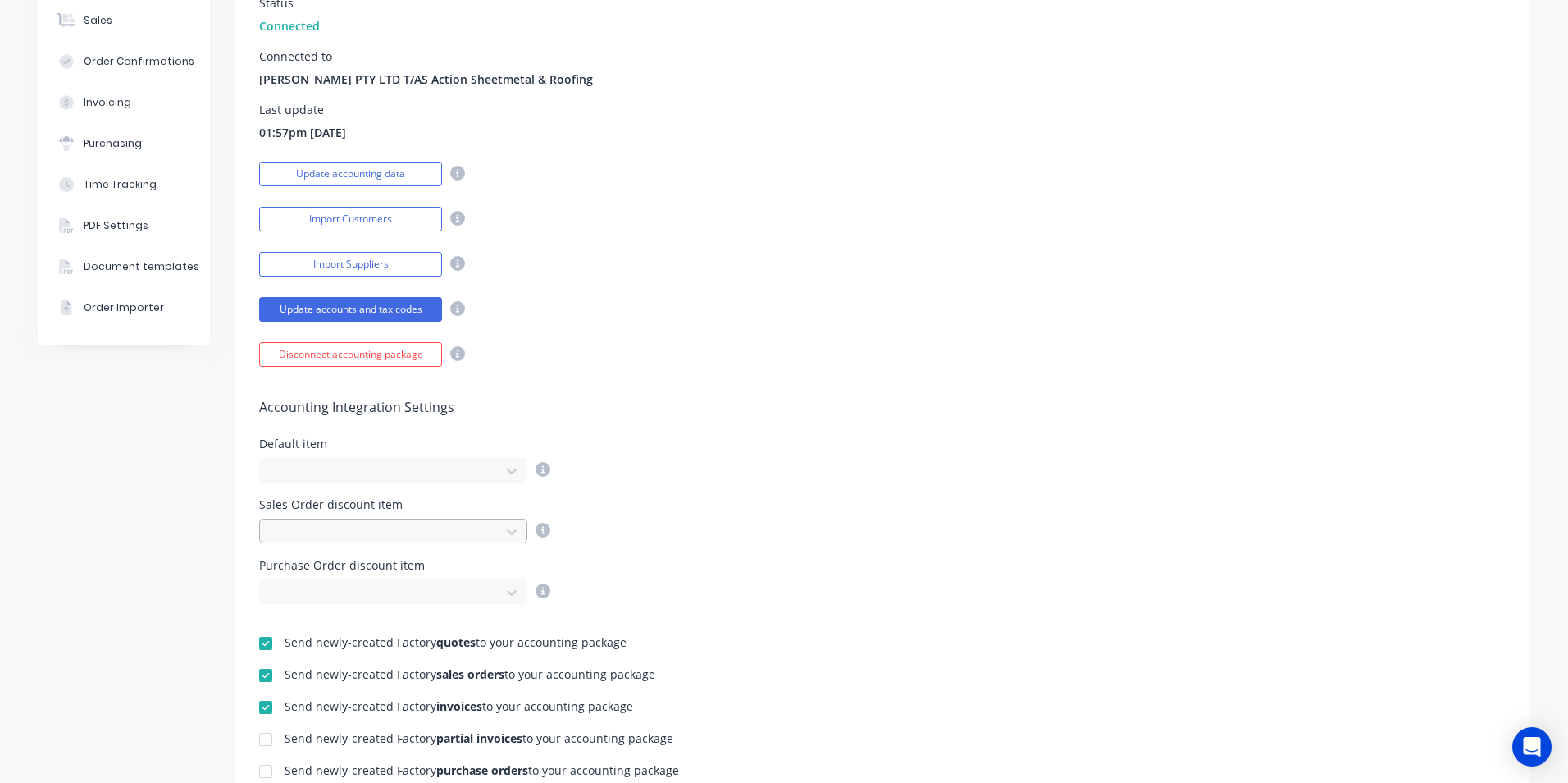
click at [400, 532] on div at bounding box center [383, 532] width 219 height 21
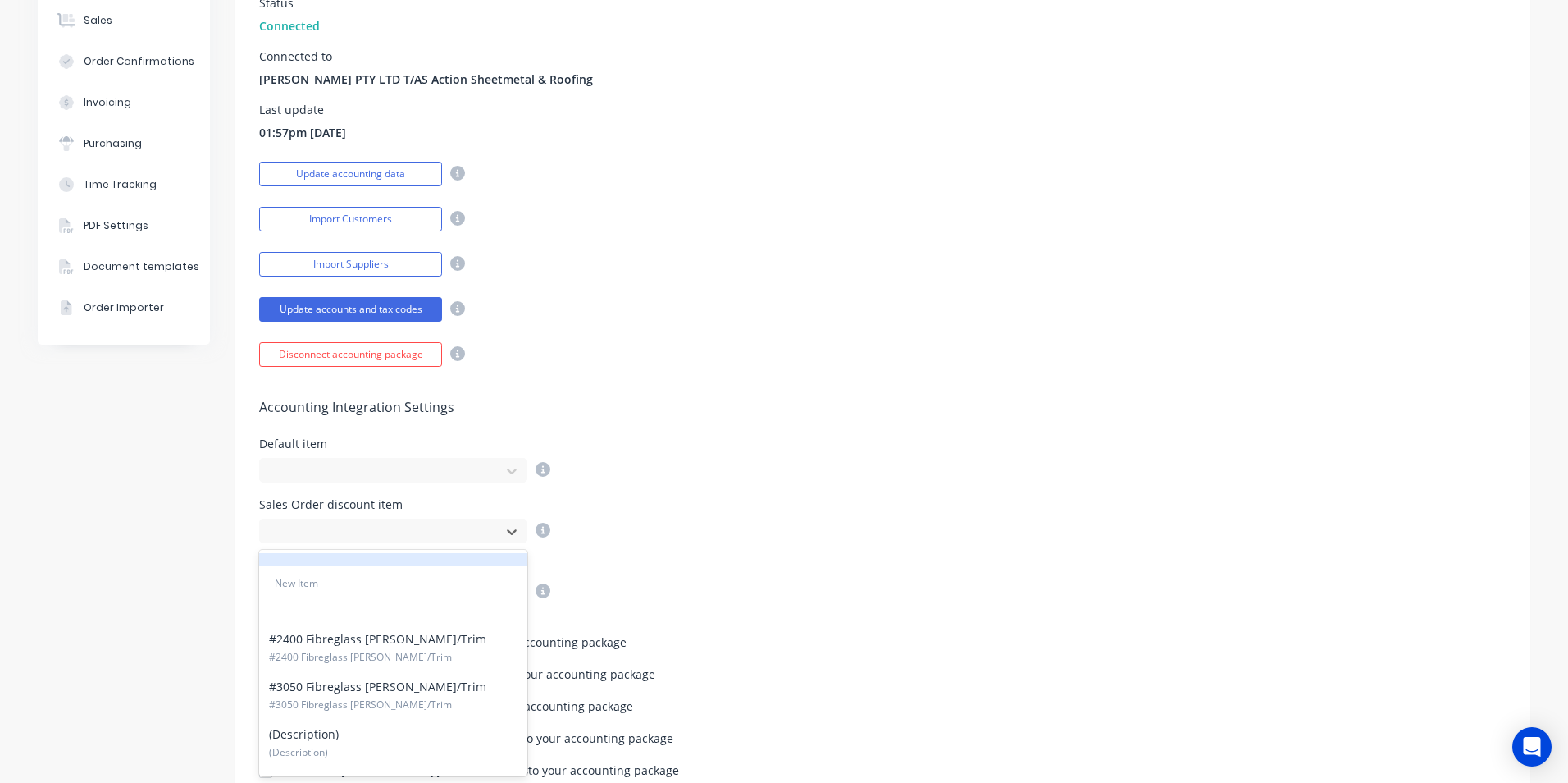
click at [789, 516] on div "Sales Order discount item 5152 results available. Use Up and Down to choose opt…" at bounding box center [882, 520] width 1246 height 45
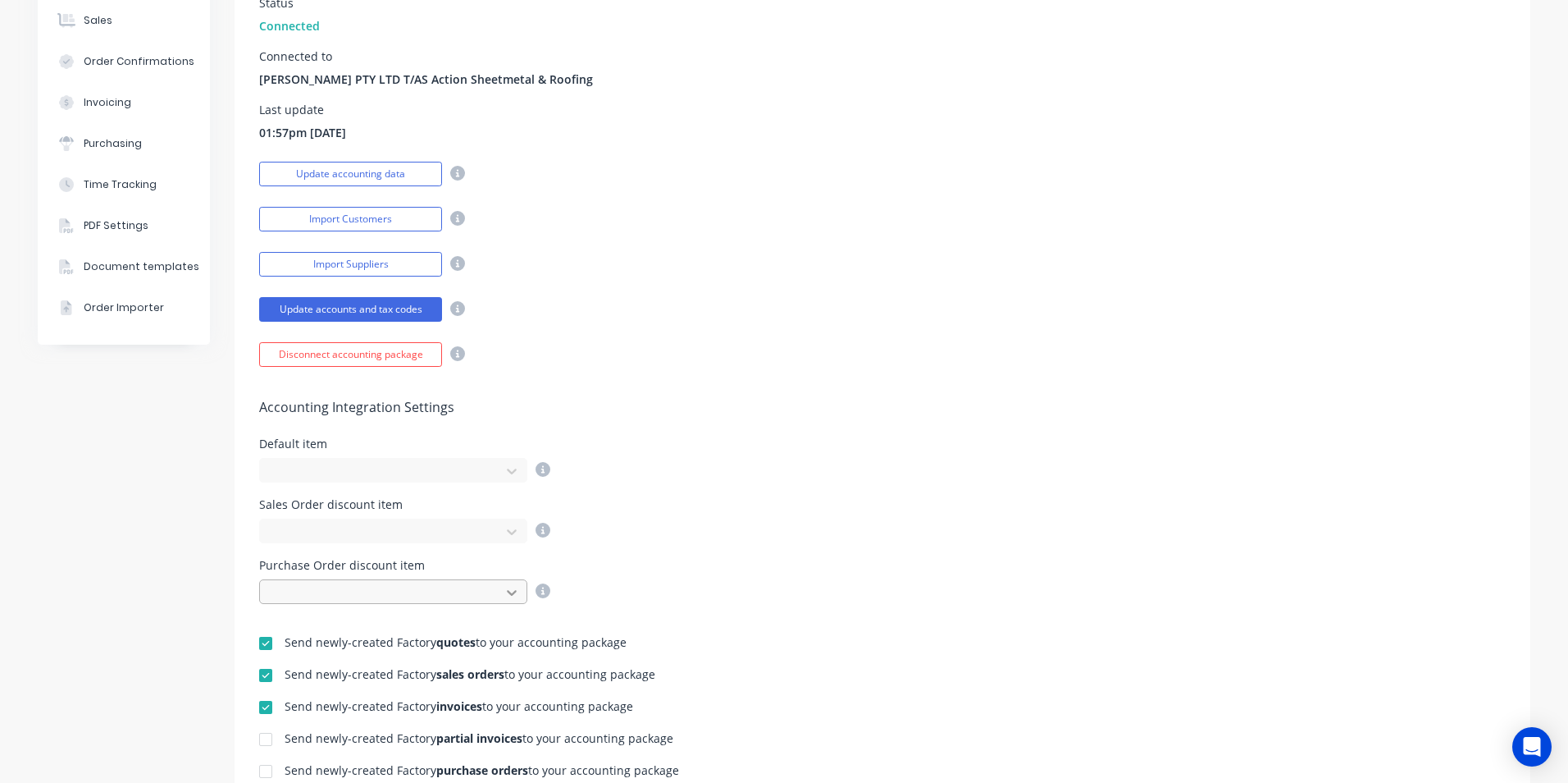
click at [507, 586] on icon at bounding box center [512, 592] width 16 height 16
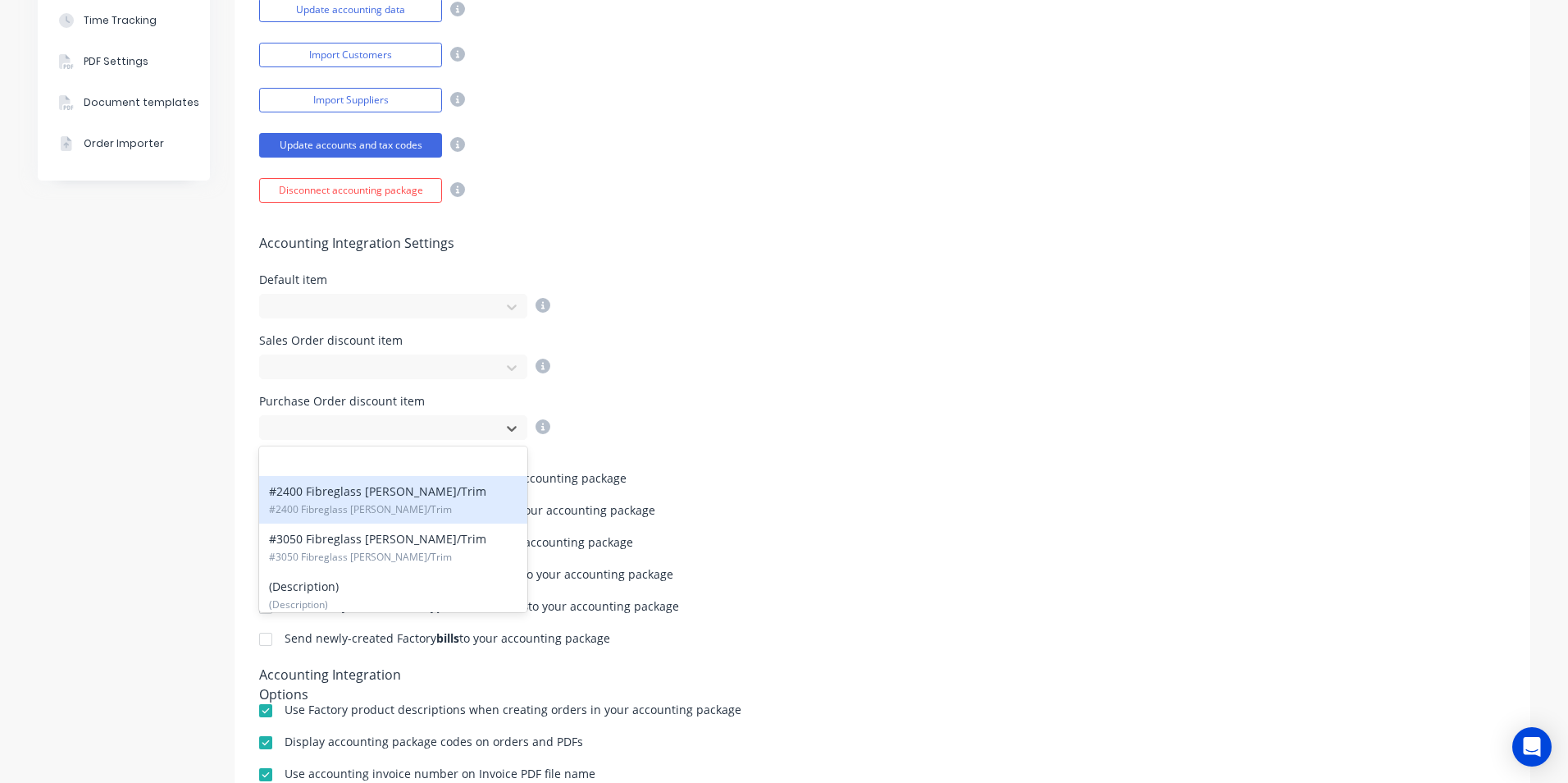
scroll to position [82, 0]
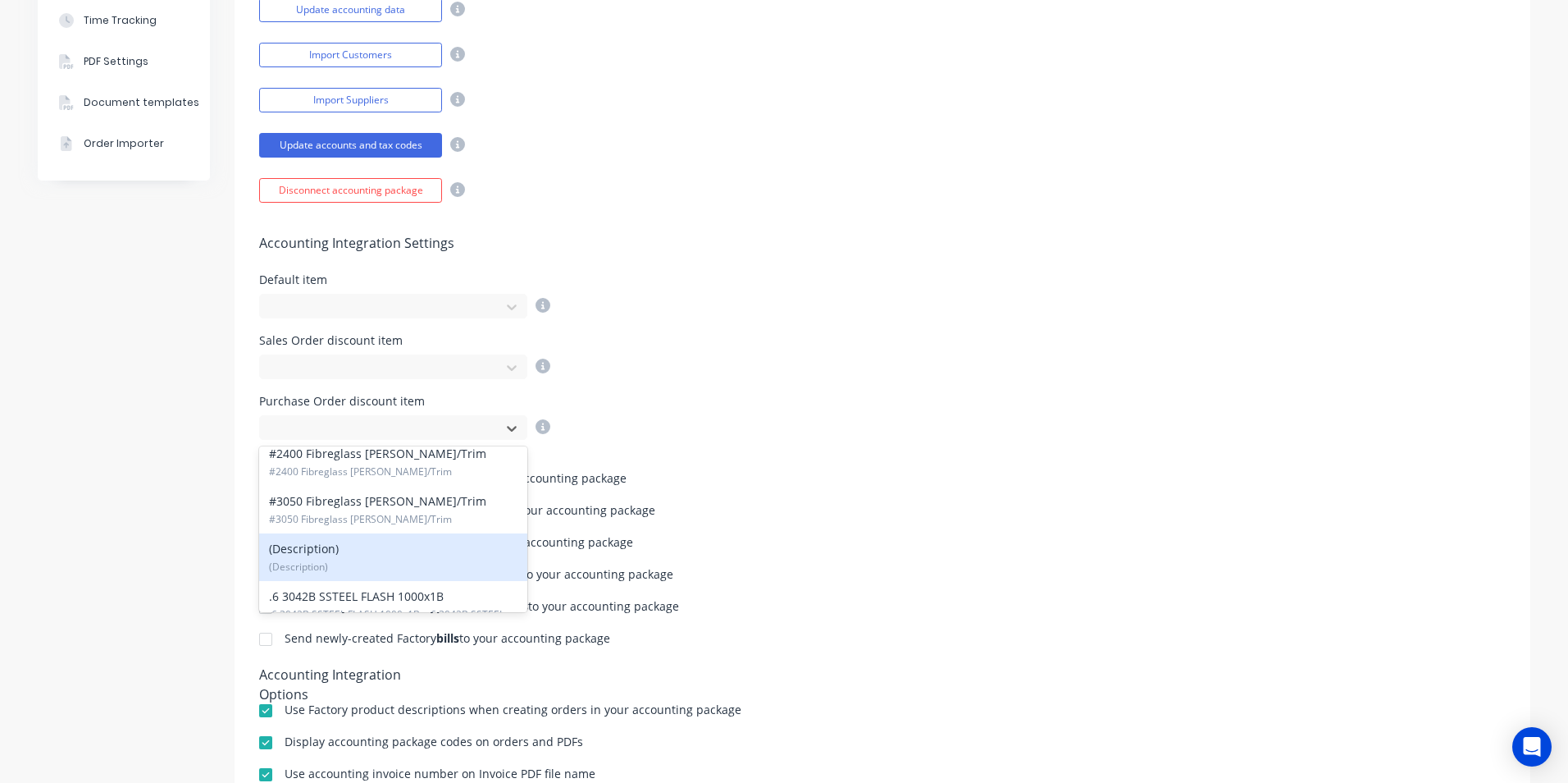
click at [389, 564] on span "(Description)" at bounding box center [393, 567] width 249 height 15
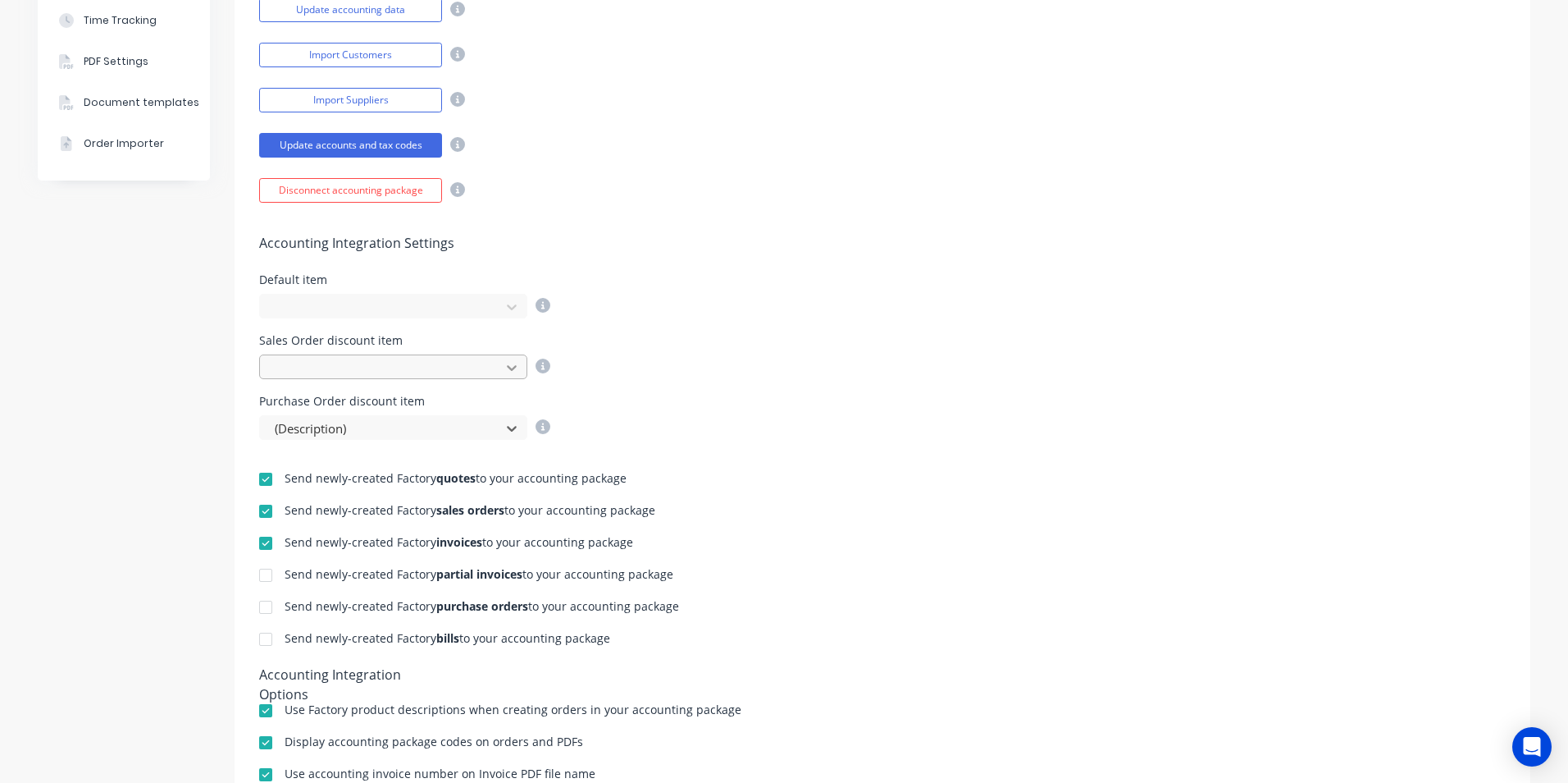
click at [507, 363] on icon at bounding box center [512, 367] width 16 height 16
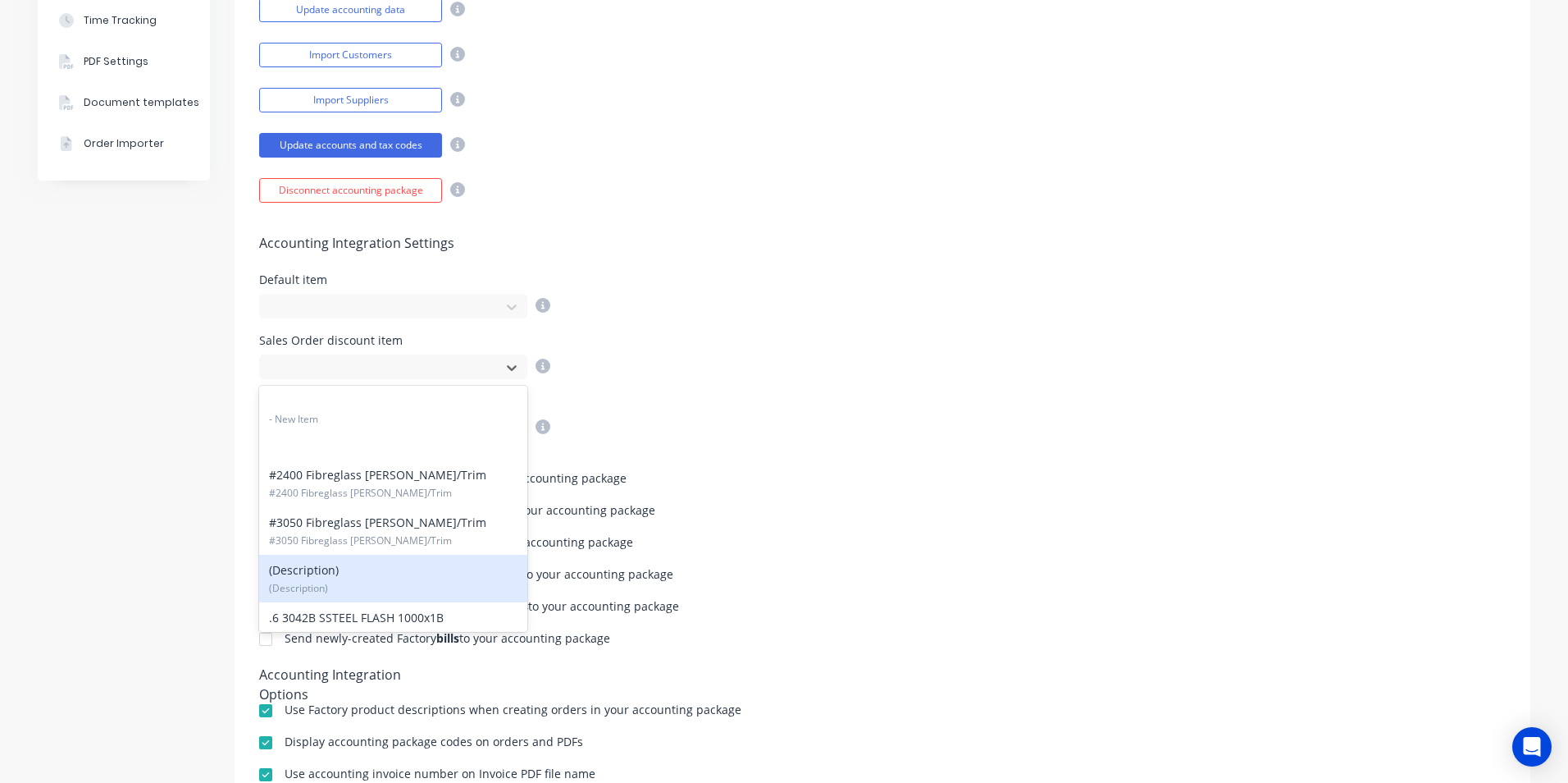
click at [345, 574] on div "(Description) (Description)" at bounding box center [393, 579] width 268 height 47
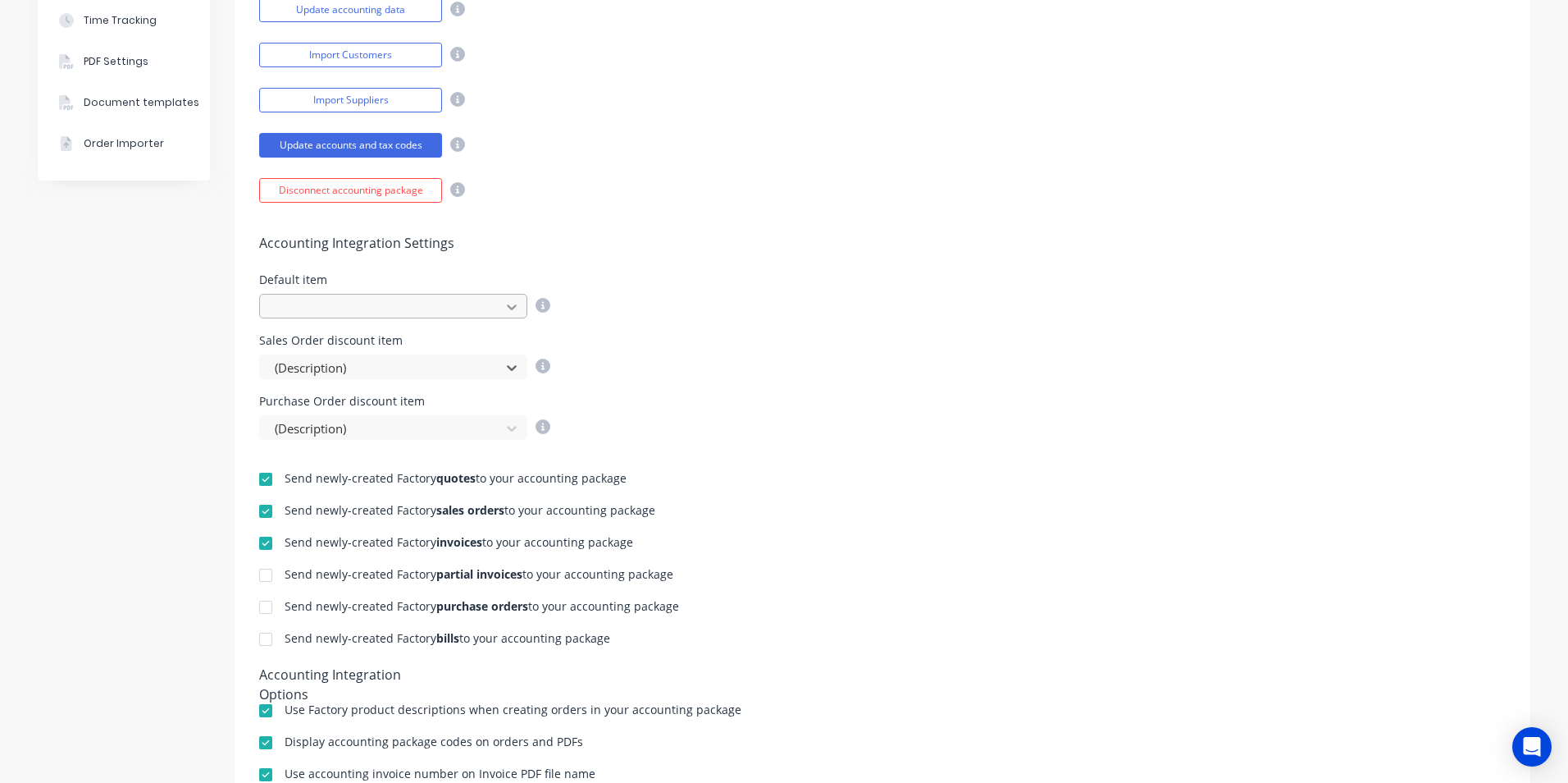
click at [504, 303] on icon at bounding box center [512, 307] width 16 height 16
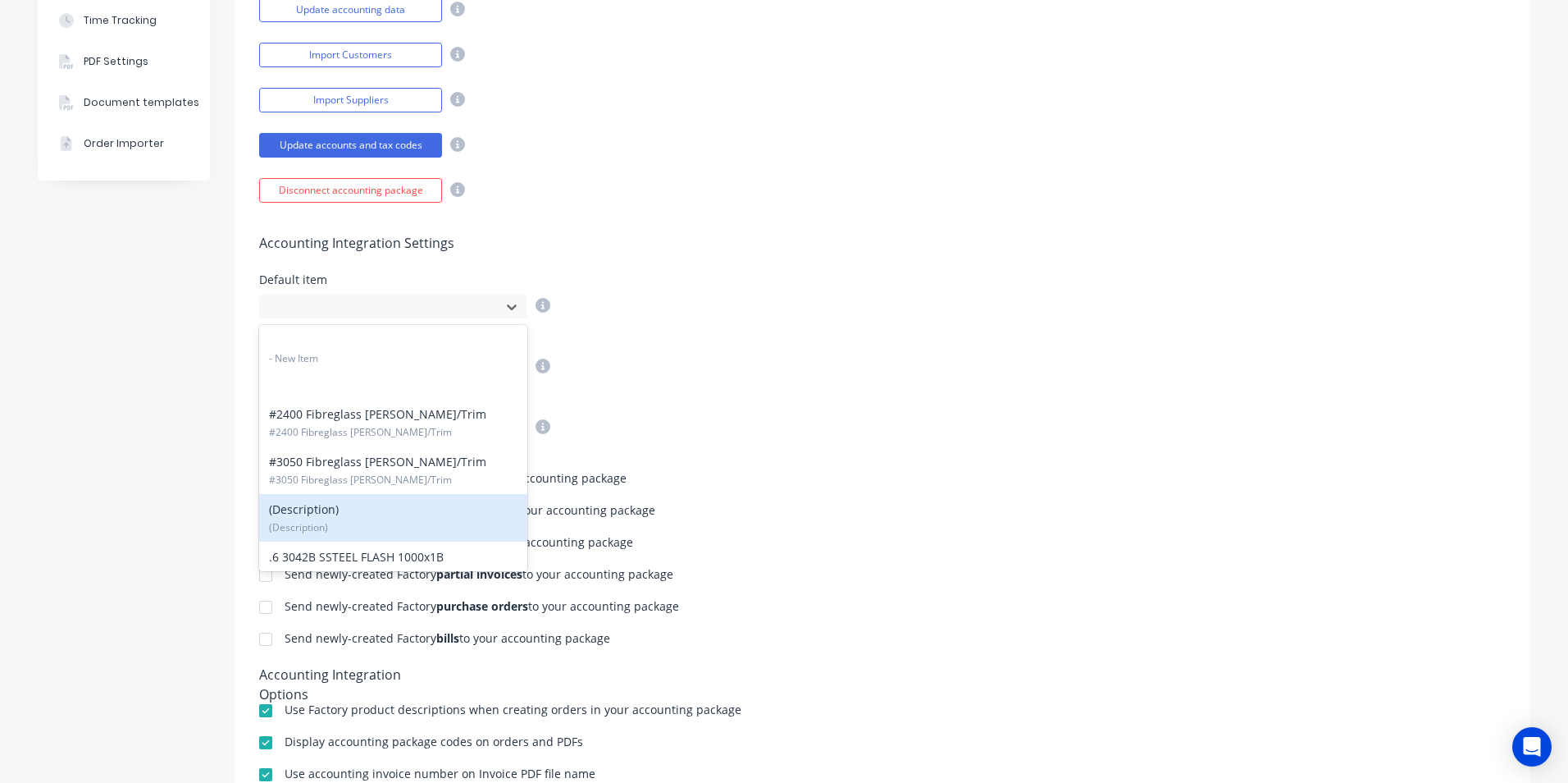
click at [363, 504] on div "(Description) (Description)" at bounding box center [393, 518] width 268 height 47
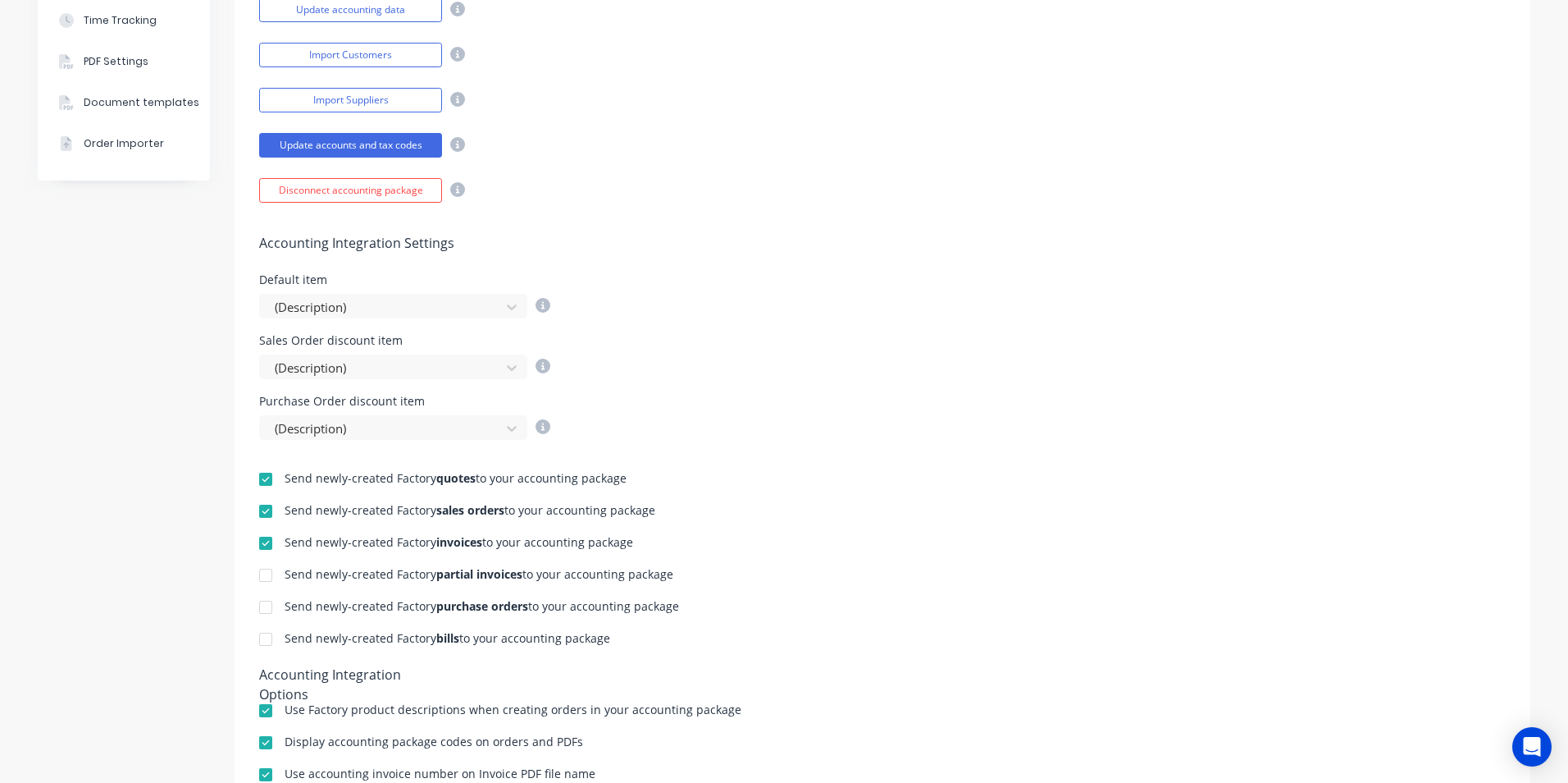
click at [788, 434] on div "Purchase Order discount item (Description)" at bounding box center [882, 417] width 1246 height 45
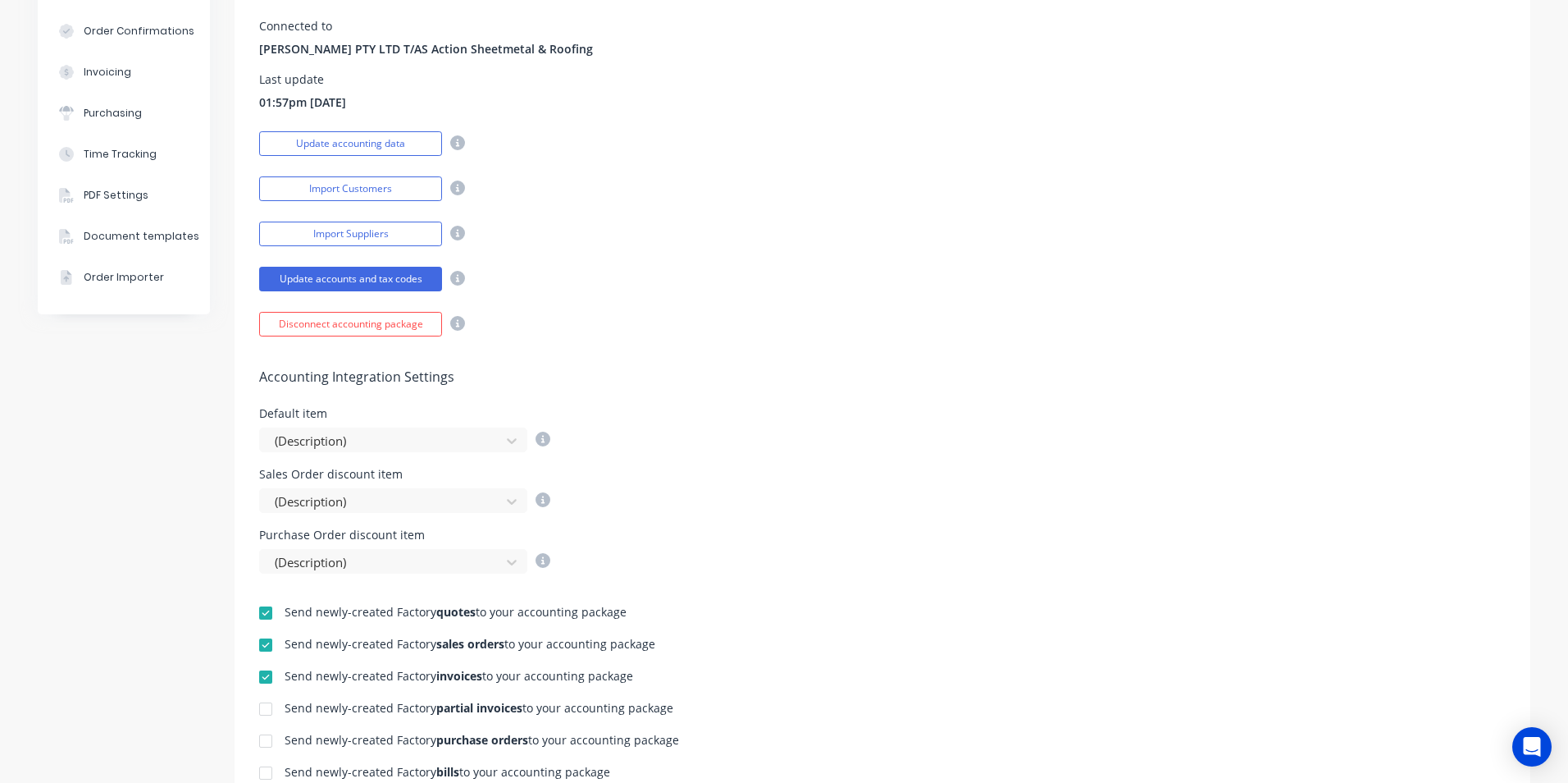
scroll to position [0, 0]
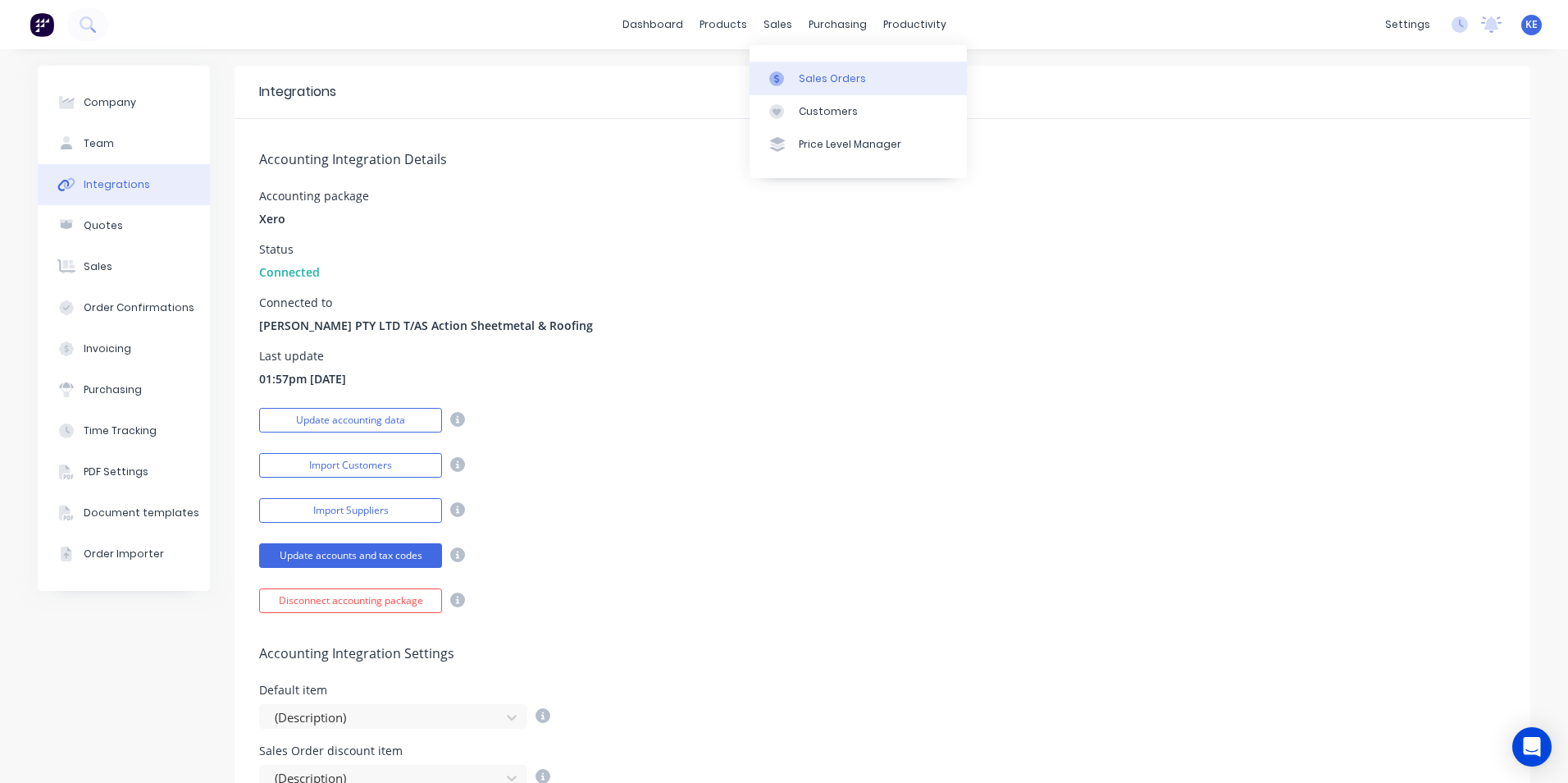
click at [789, 82] on div at bounding box center [781, 78] width 25 height 15
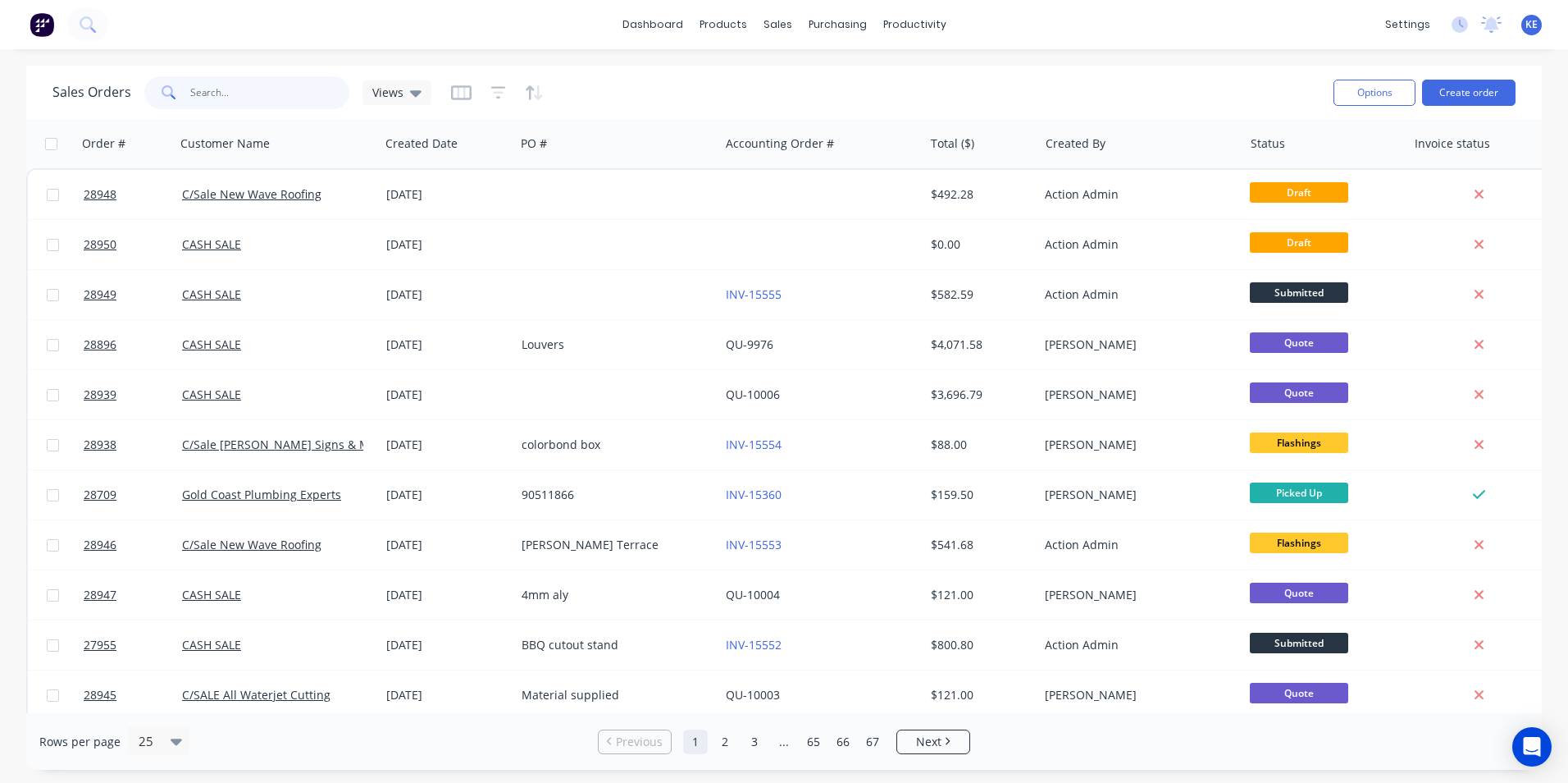
click at [217, 101] on input "text" at bounding box center [271, 93] width 160 height 33
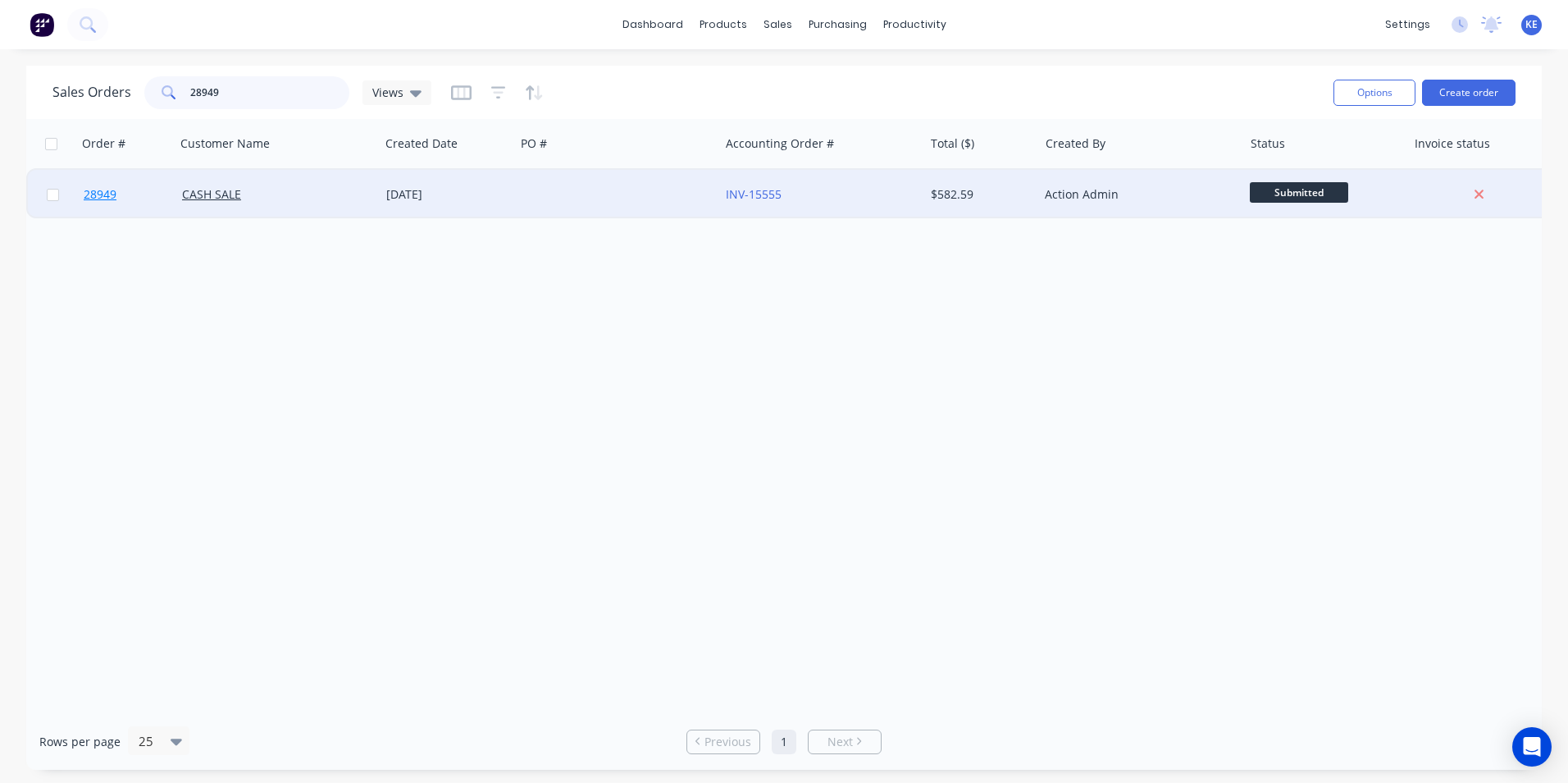
type input "28949"
click at [135, 185] on link "28949" at bounding box center [133, 194] width 98 height 49
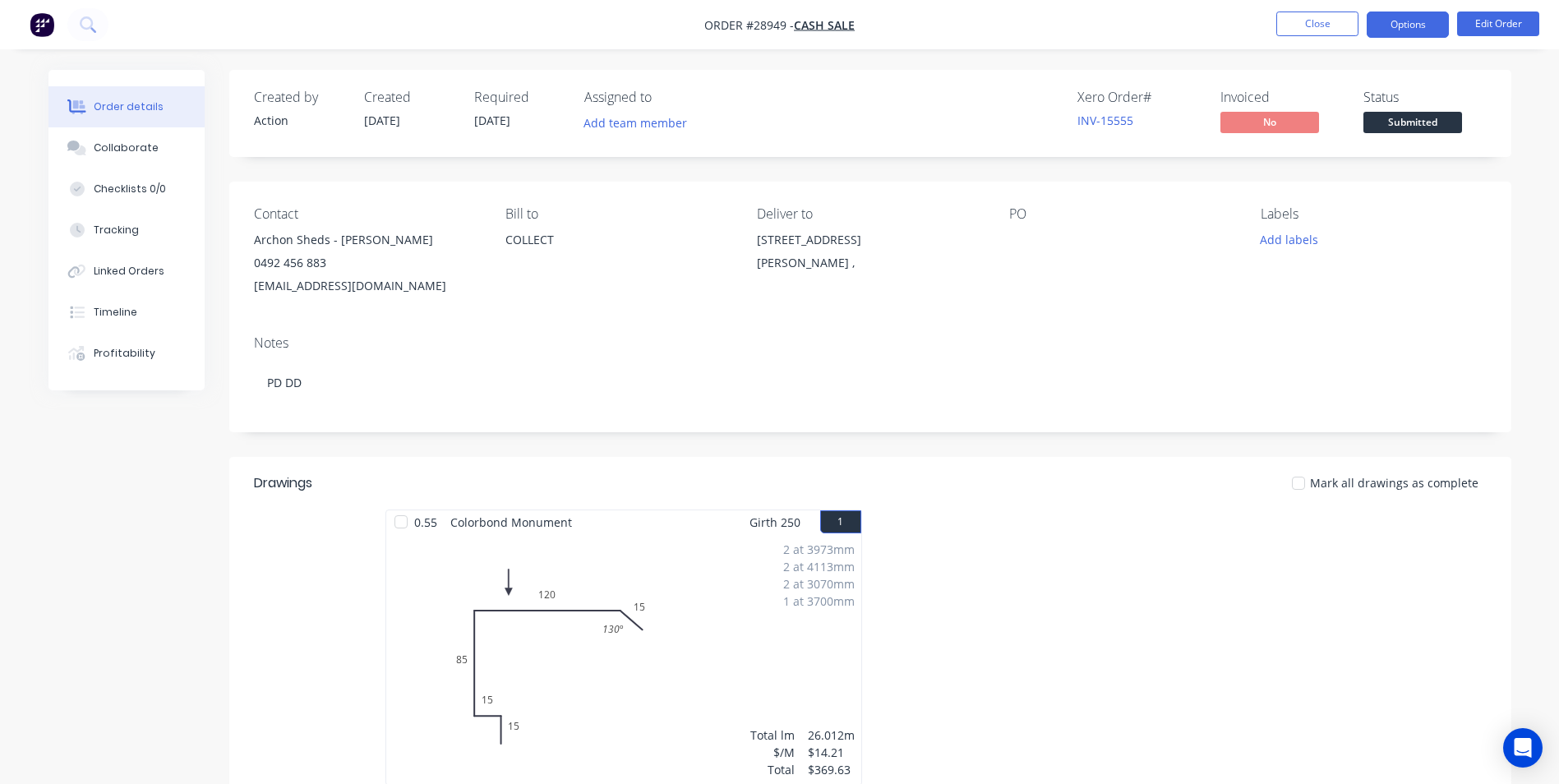
click at [1407, 21] on button "Options" at bounding box center [1407, 25] width 82 height 26
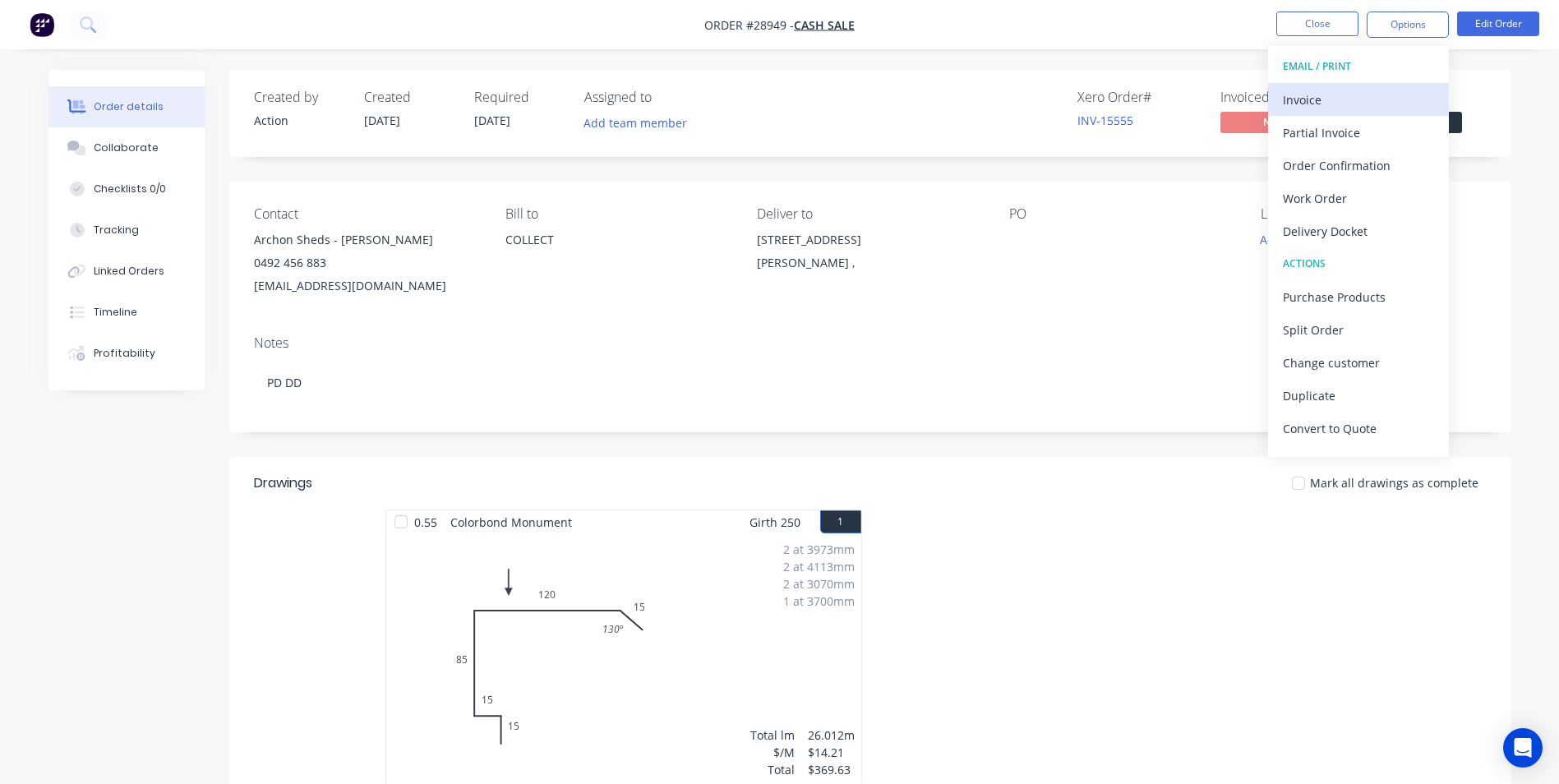
click at [1316, 91] on div "Invoice" at bounding box center [1358, 99] width 152 height 24
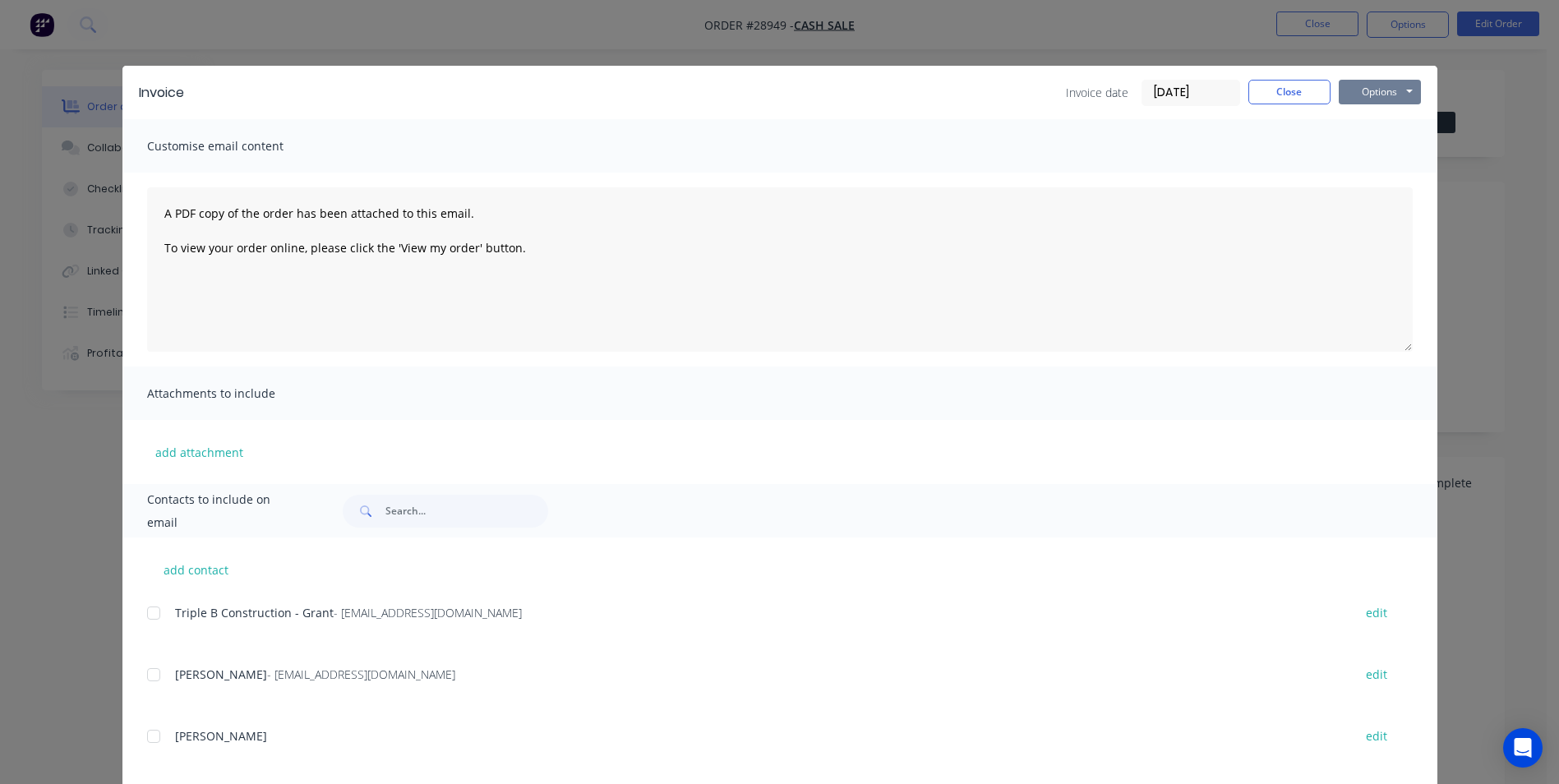
click at [1376, 89] on button "Options" at bounding box center [1380, 91] width 82 height 25
click at [1355, 151] on button "Print" at bounding box center [1391, 149] width 105 height 27
click at [1288, 93] on button "Close" at bounding box center [1289, 91] width 82 height 25
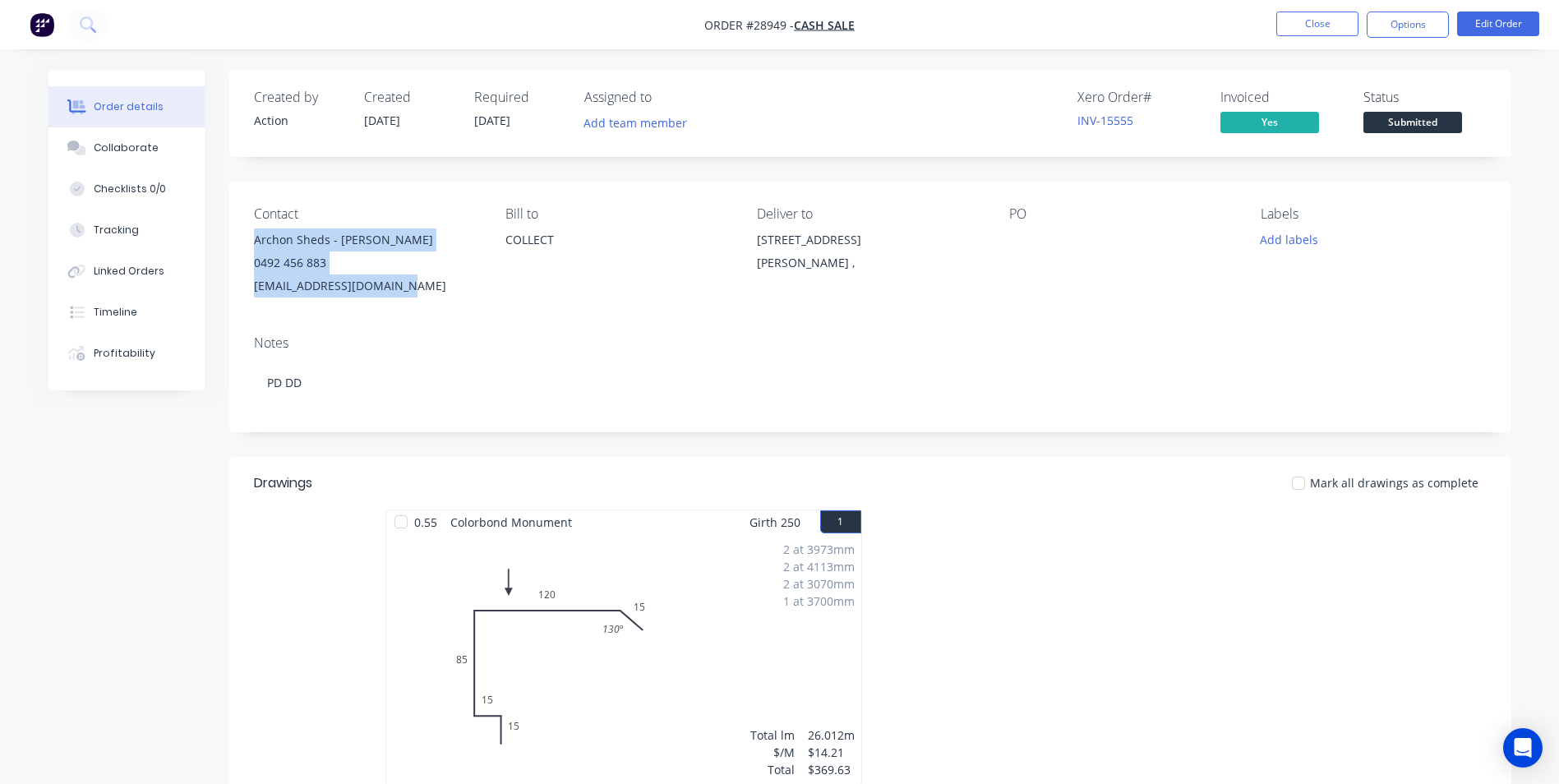
drag, startPoint x: 255, startPoint y: 243, endPoint x: 421, endPoint y: 293, distance: 173.4
click at [421, 293] on div "Archon Sheds - Bradley Owen 0492 456 883 admin@archonsheds.com.au" at bounding box center [366, 263] width 225 height 69
copy div "Archon Sheds - Bradley Owen 0492 456 883 admin@archonsheds.com.au"
click at [87, 601] on div "Created by Action Created 30/09/25 Required 01/10/25 Assigned to Add team membe…" at bounding box center [780, 601] width 1462 height 1061
click at [202, 538] on div "Created by Action Created 30/09/25 Required 01/10/25 Assigned to Add team membe…" at bounding box center [780, 601] width 1462 height 1061
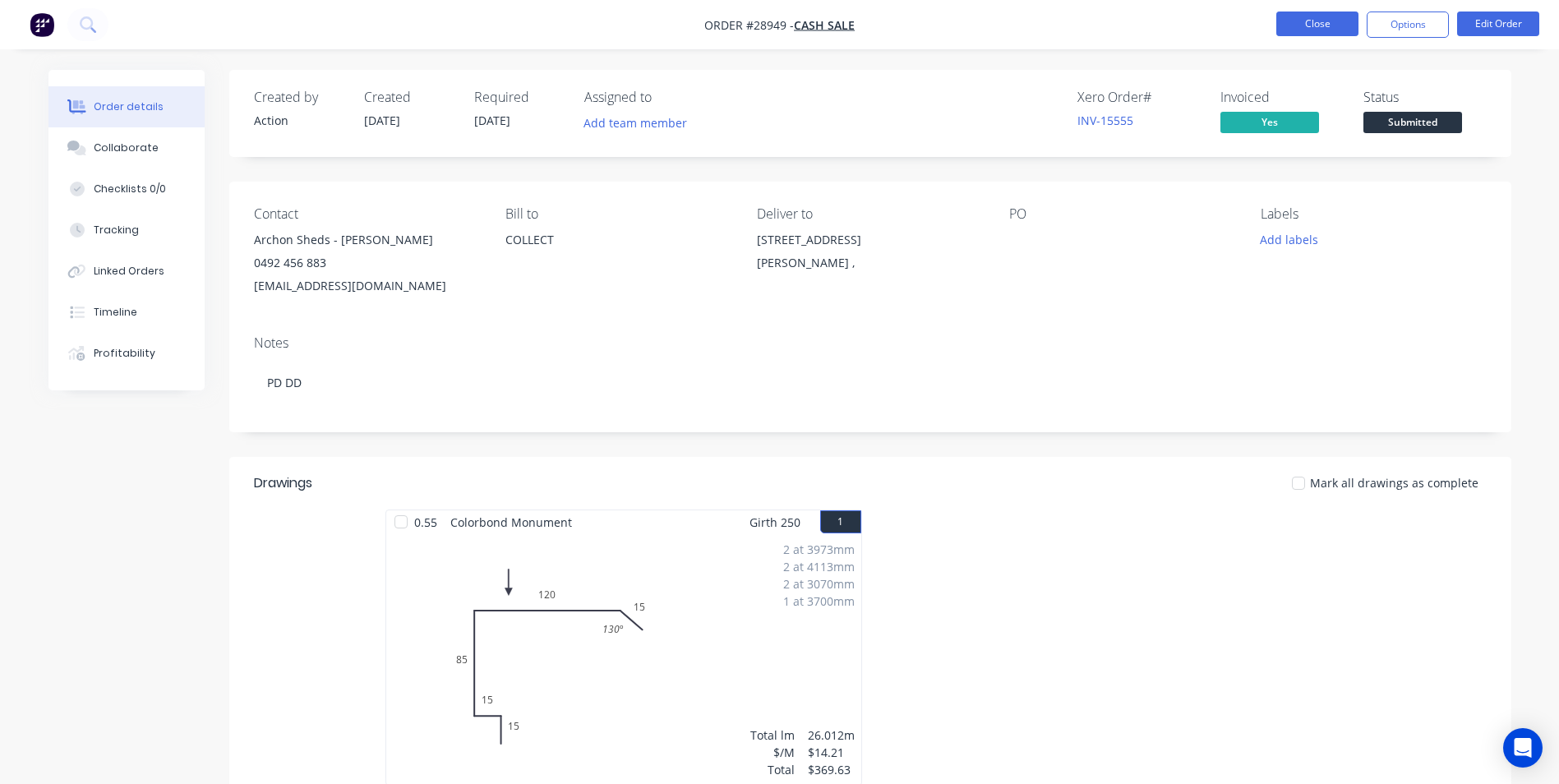
click at [1304, 26] on button "Close" at bounding box center [1317, 24] width 82 height 25
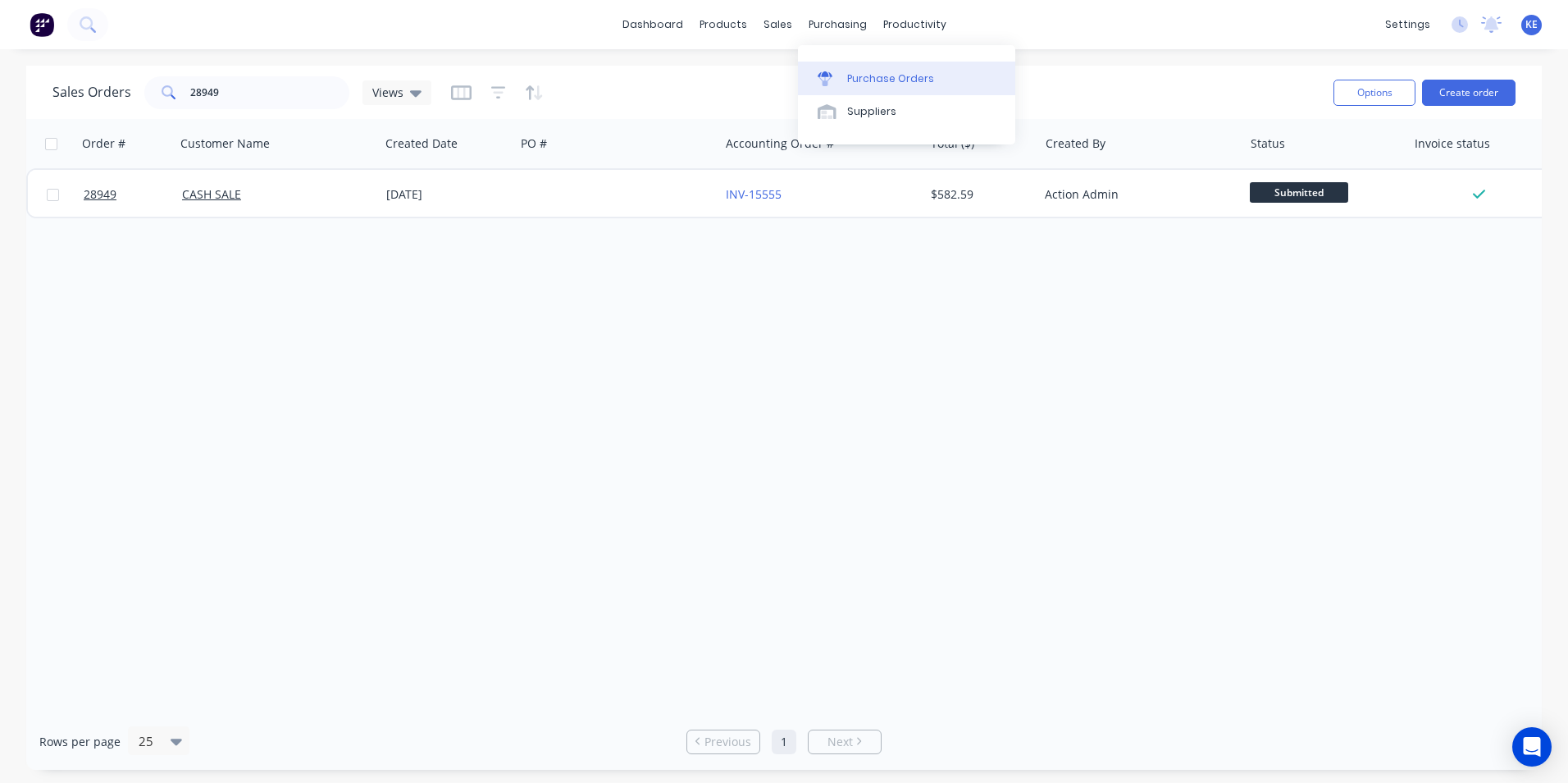
click at [861, 78] on div "Purchase Orders" at bounding box center [890, 78] width 87 height 15
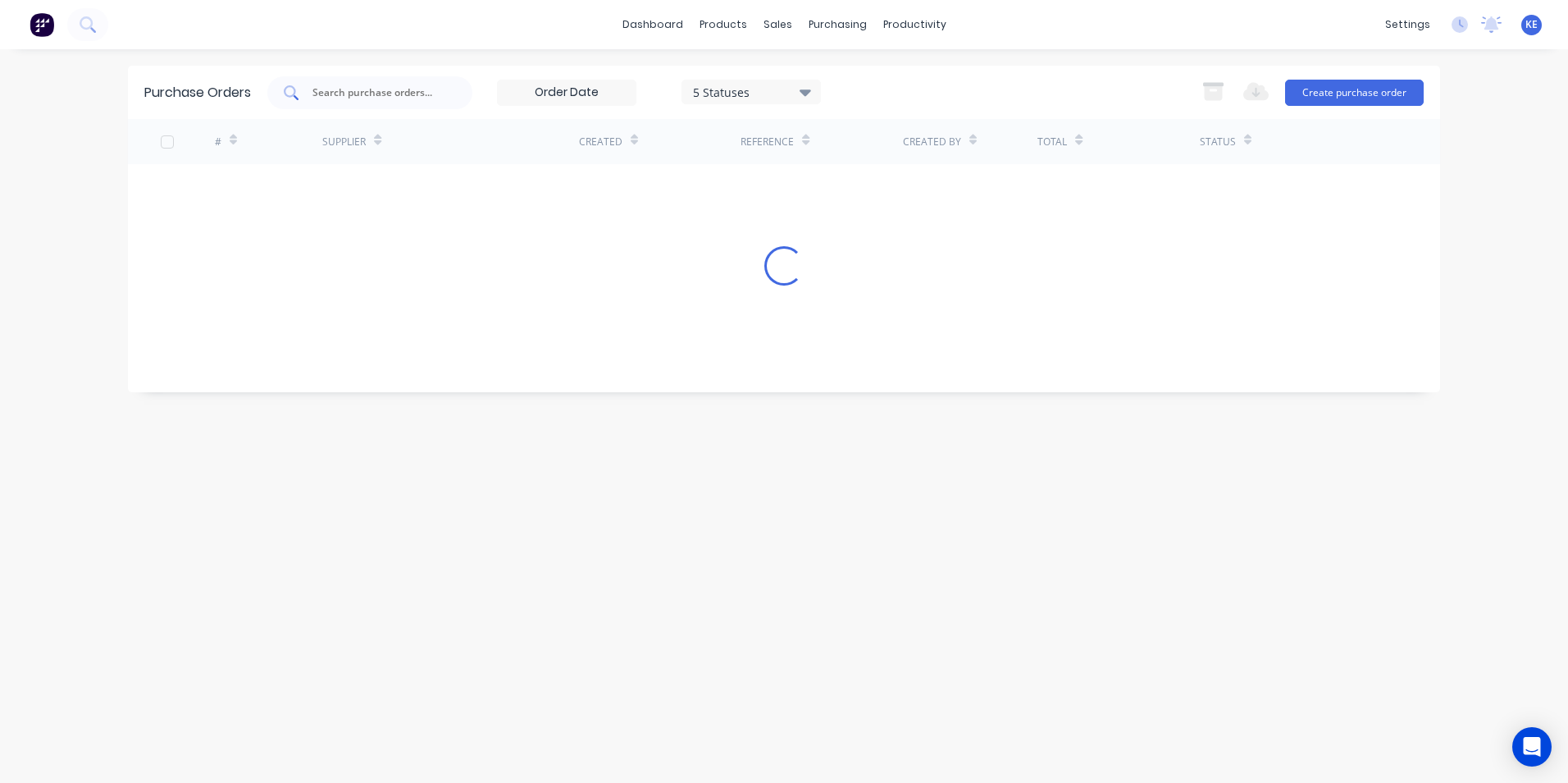
click at [370, 94] on input "text" at bounding box center [378, 93] width 136 height 16
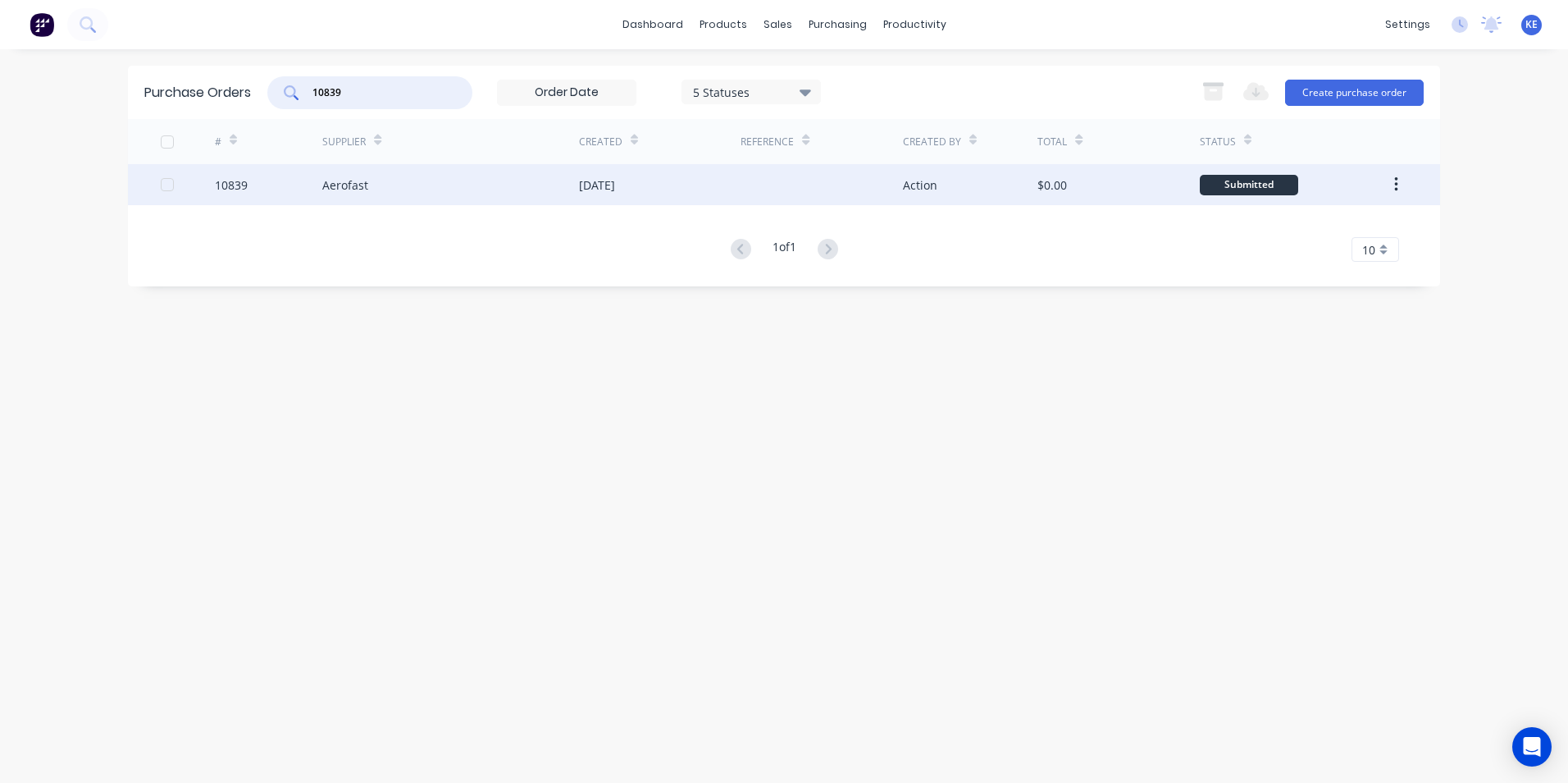
type input "10839"
click at [274, 180] on div "10839" at bounding box center [269, 184] width 108 height 41
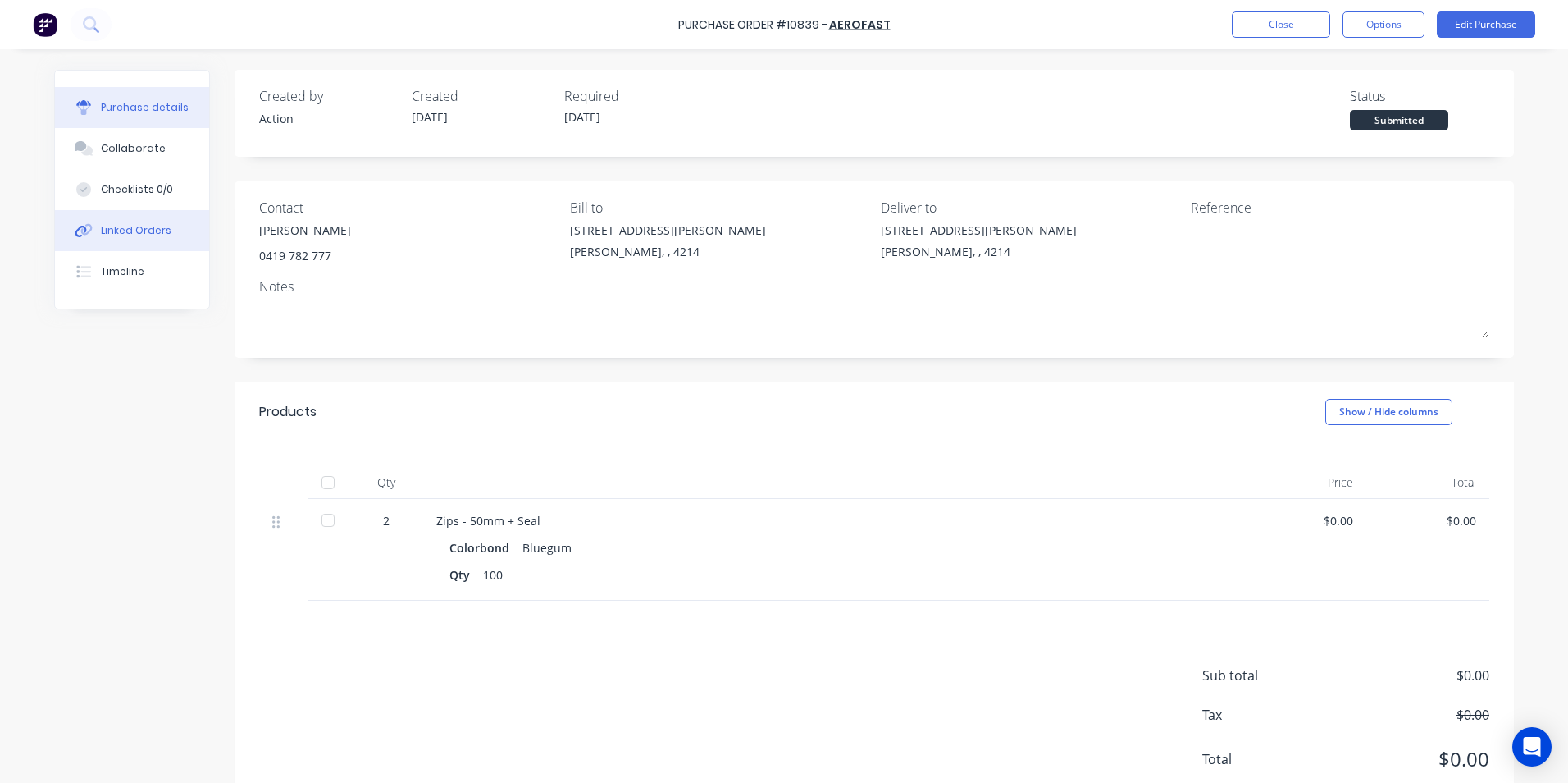
click at [134, 230] on div "Linked Orders" at bounding box center [136, 231] width 70 height 15
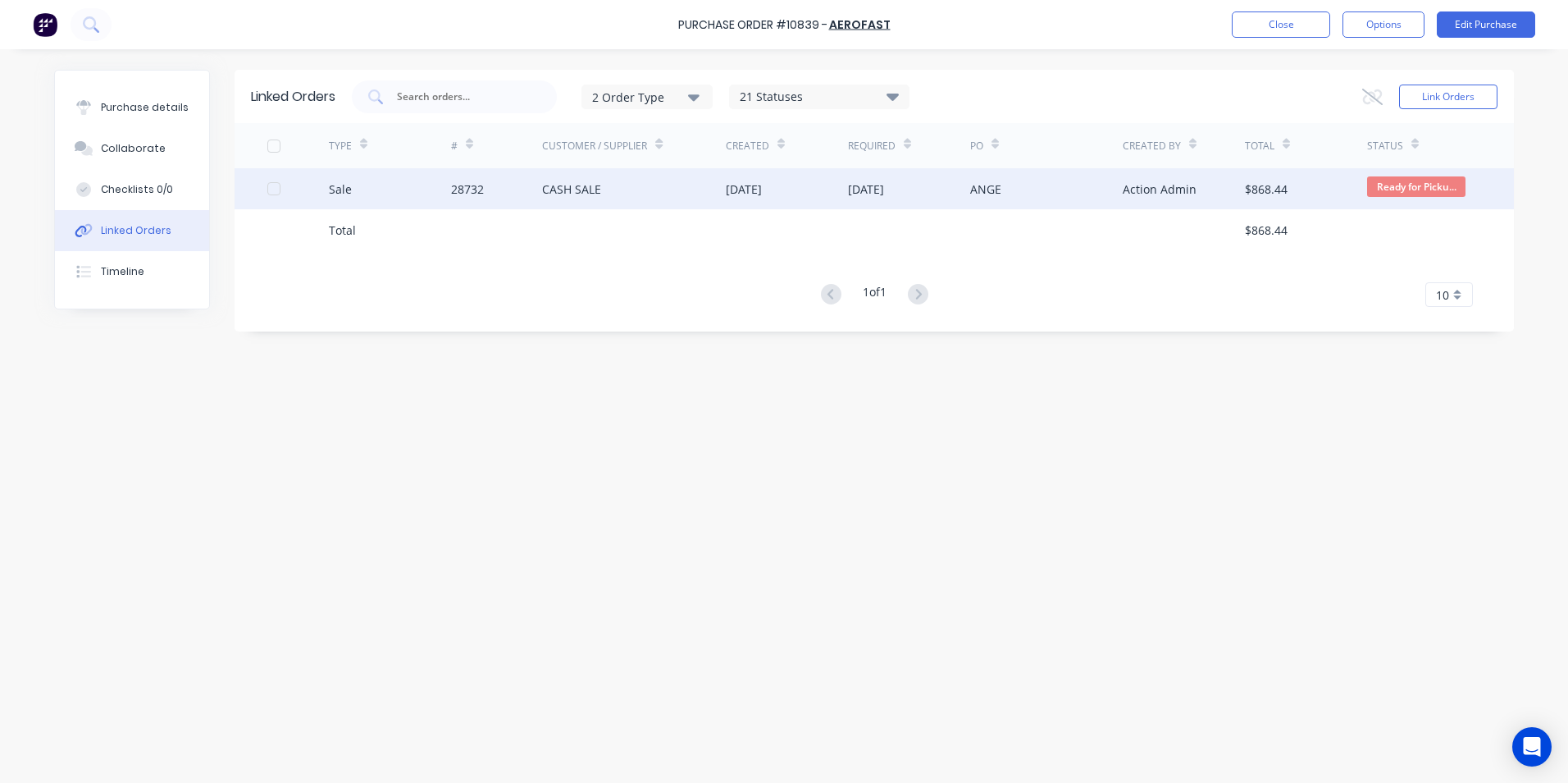
click at [402, 201] on div "Sale" at bounding box center [390, 189] width 122 height 41
click at [405, 184] on div "Sale" at bounding box center [390, 189] width 122 height 41
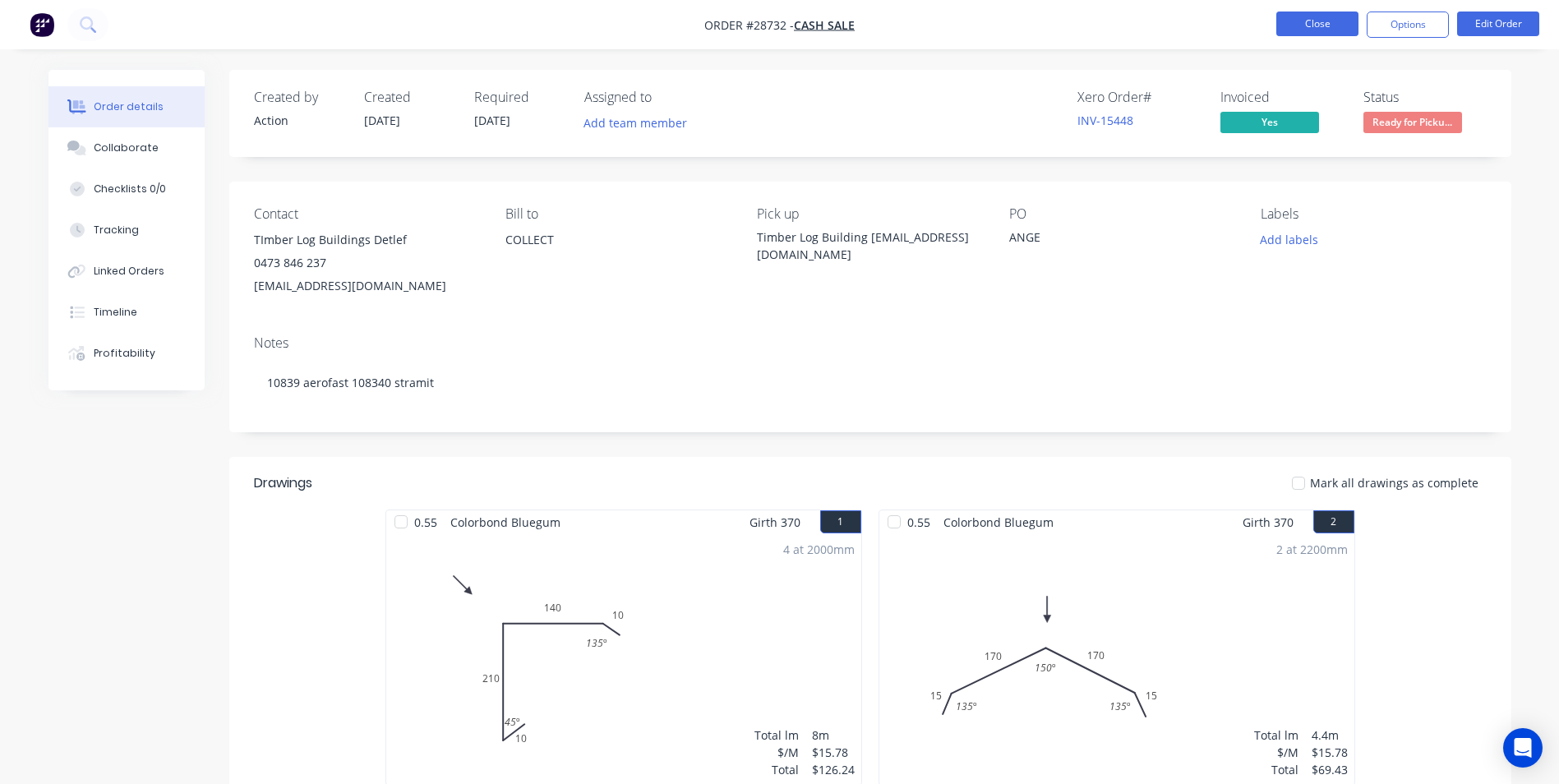
click at [1308, 27] on button "Close" at bounding box center [1317, 24] width 82 height 25
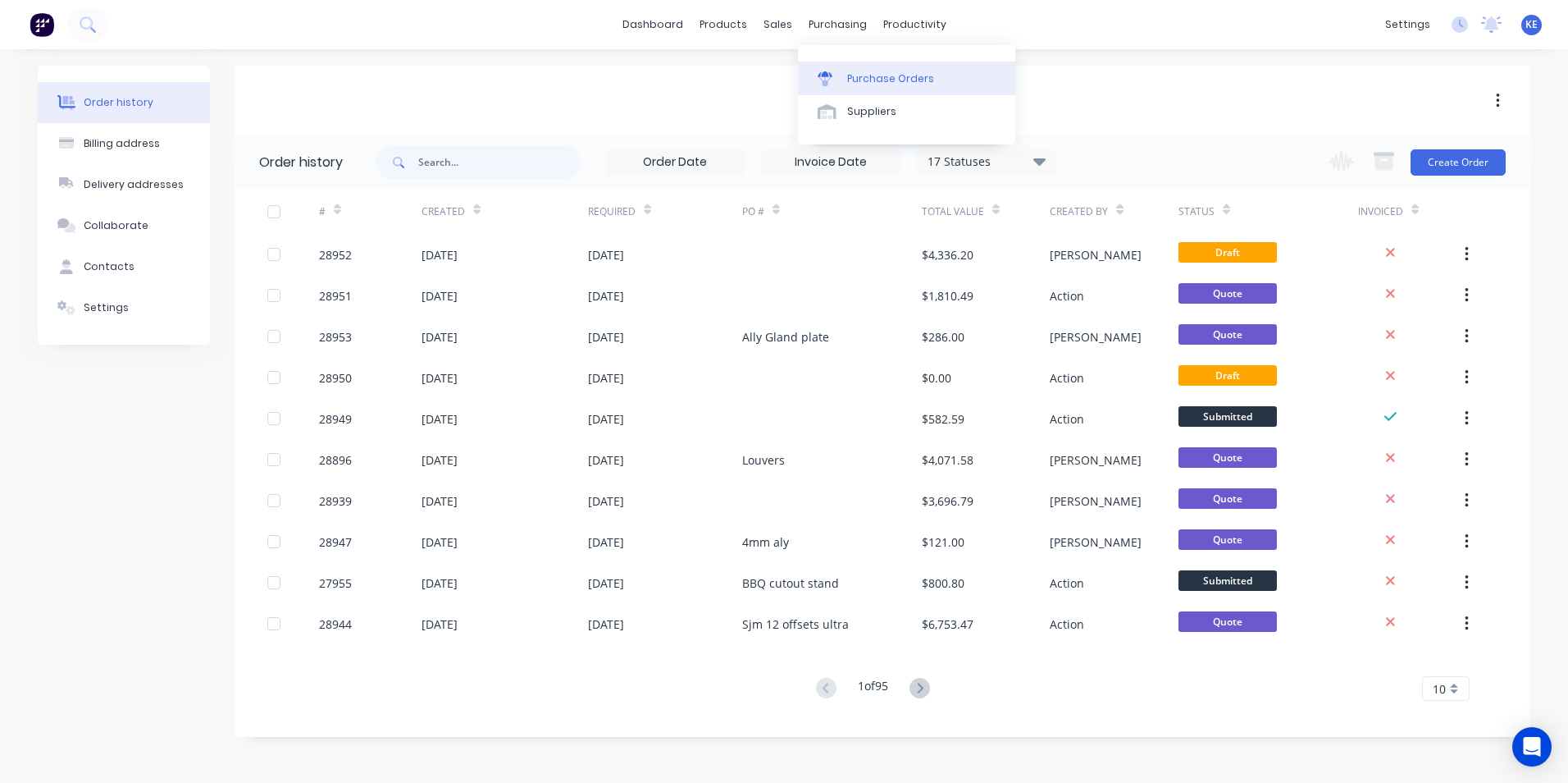
click at [857, 85] on div "Purchase Orders" at bounding box center [890, 78] width 87 height 15
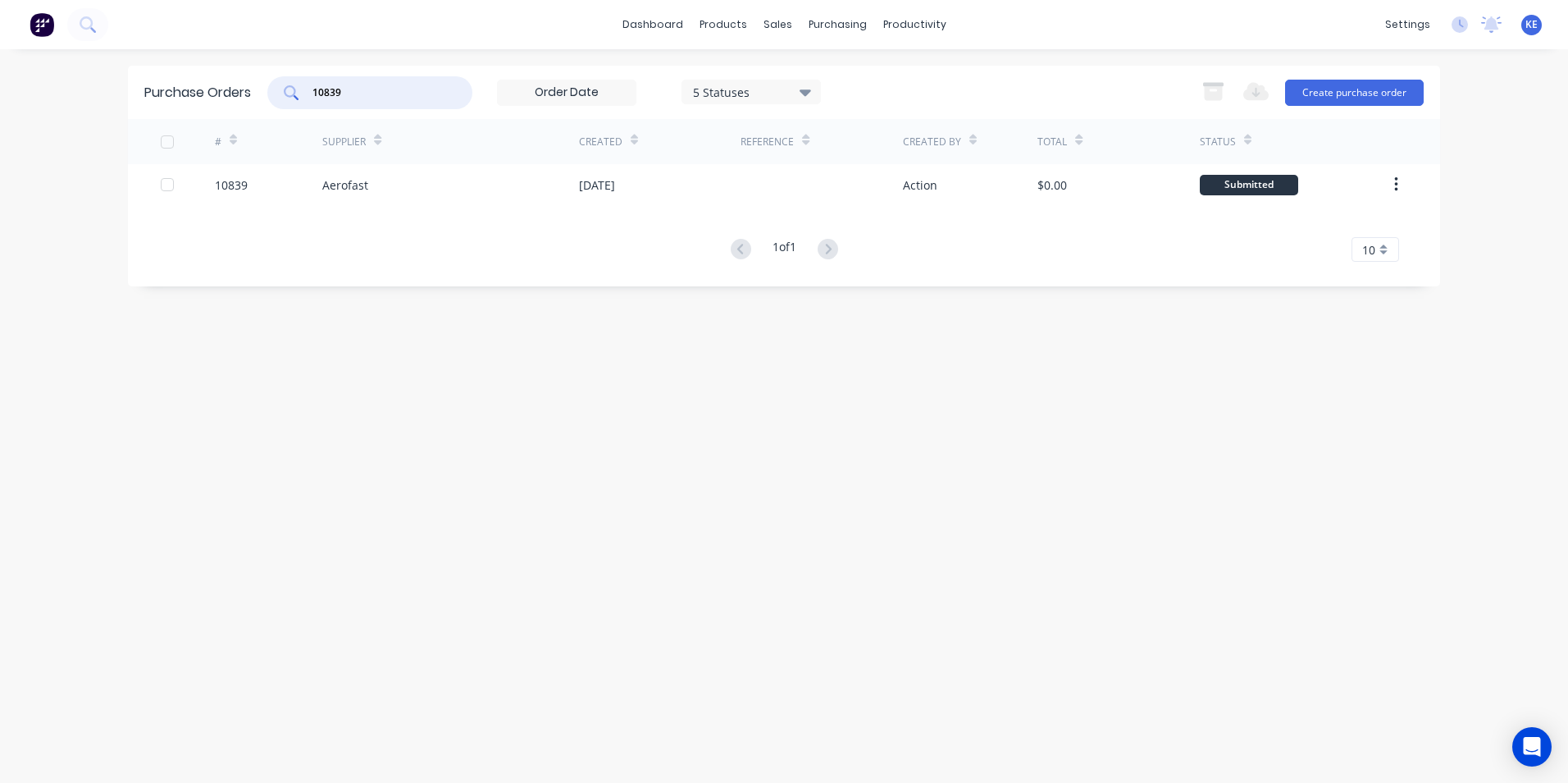
drag, startPoint x: 359, startPoint y: 93, endPoint x: 283, endPoint y: 111, distance: 78.1
click at [283, 111] on div "Purchase Orders 10839 5 Statuses 5 Statuses Export to Excel (XLSX) Create purch…" at bounding box center [784, 92] width 1312 height 54
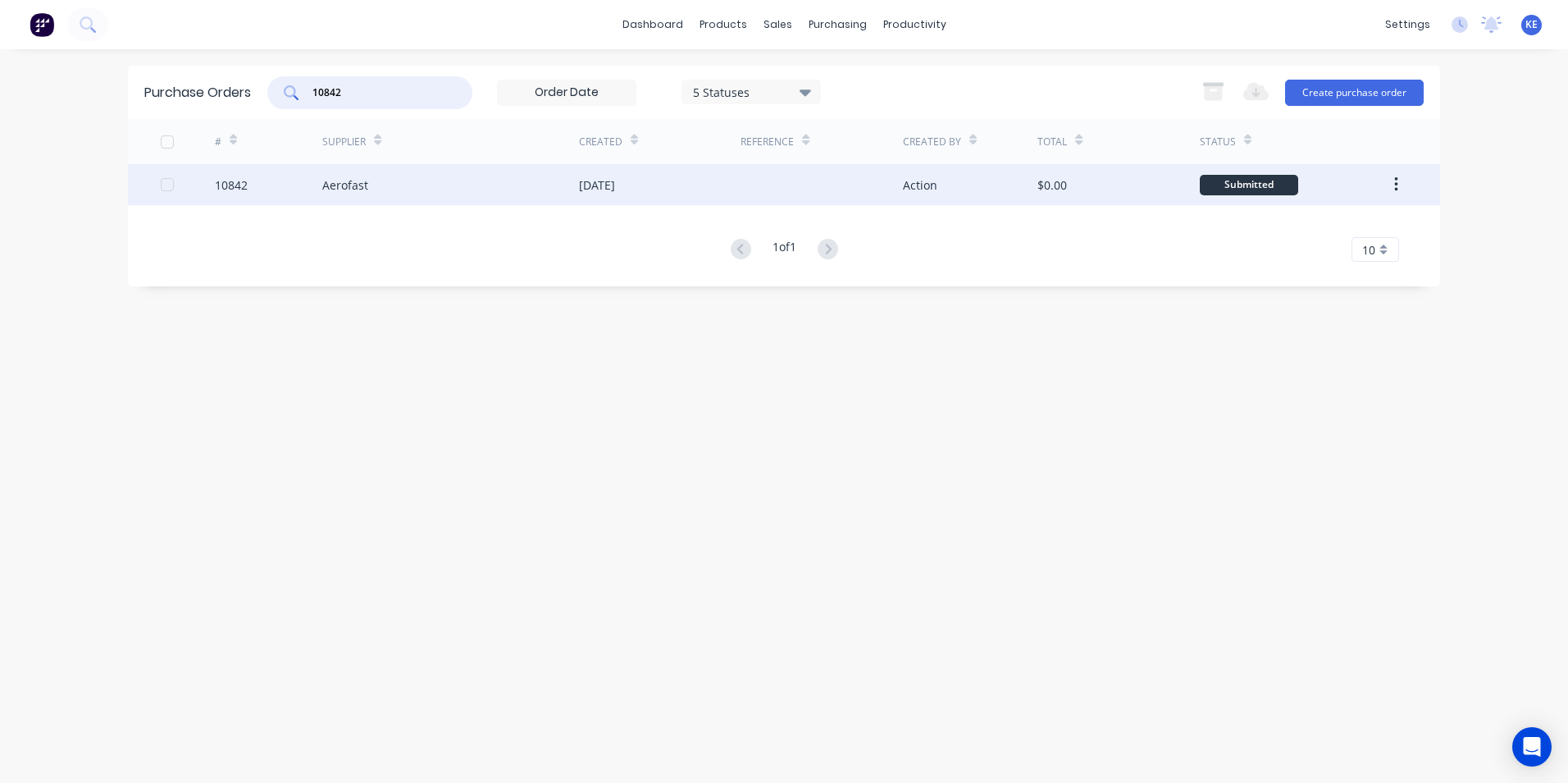
type input "10842"
click at [281, 191] on div "10842" at bounding box center [269, 184] width 108 height 41
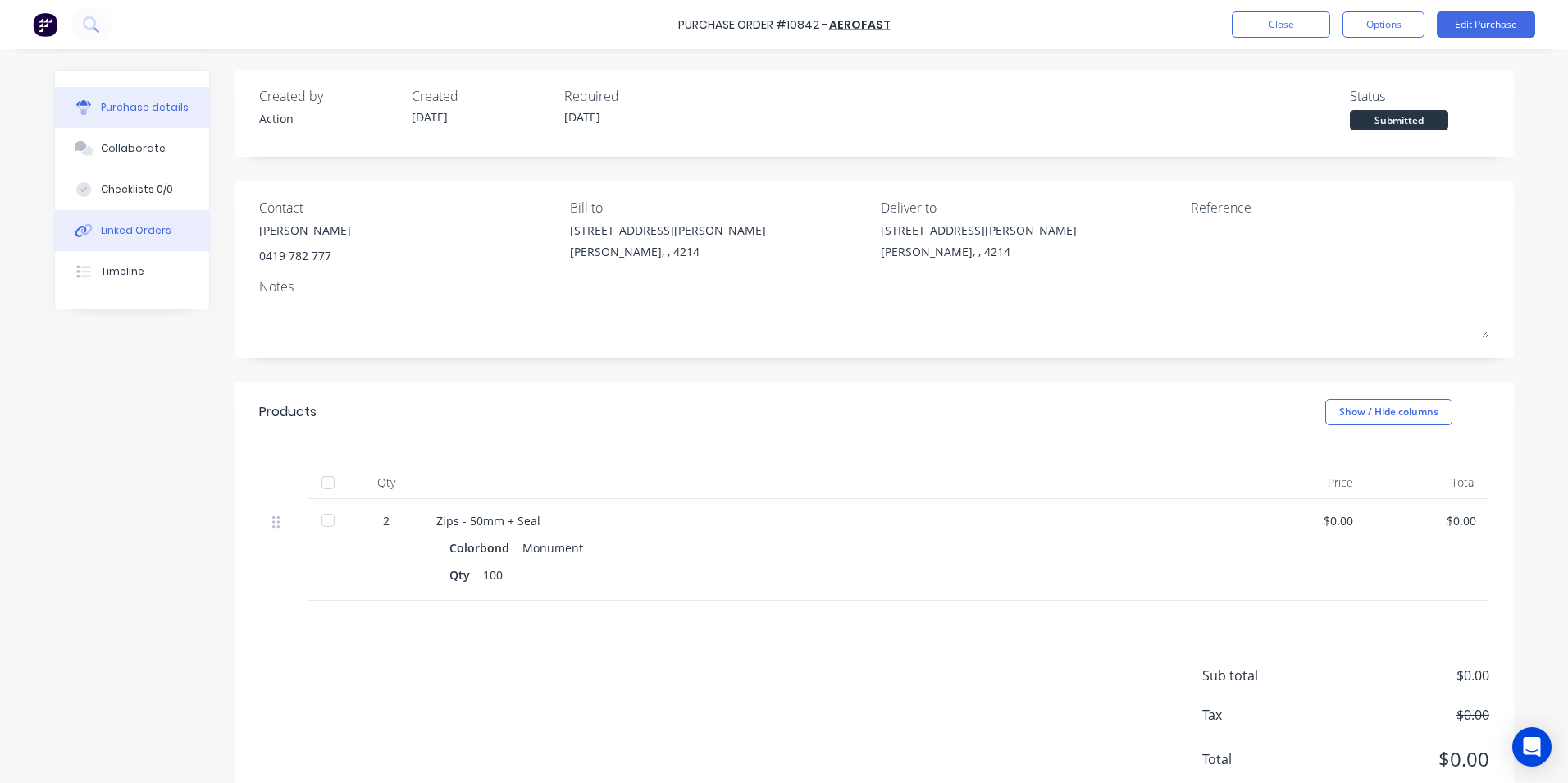
click at [125, 237] on div "Linked Orders" at bounding box center [136, 231] width 70 height 15
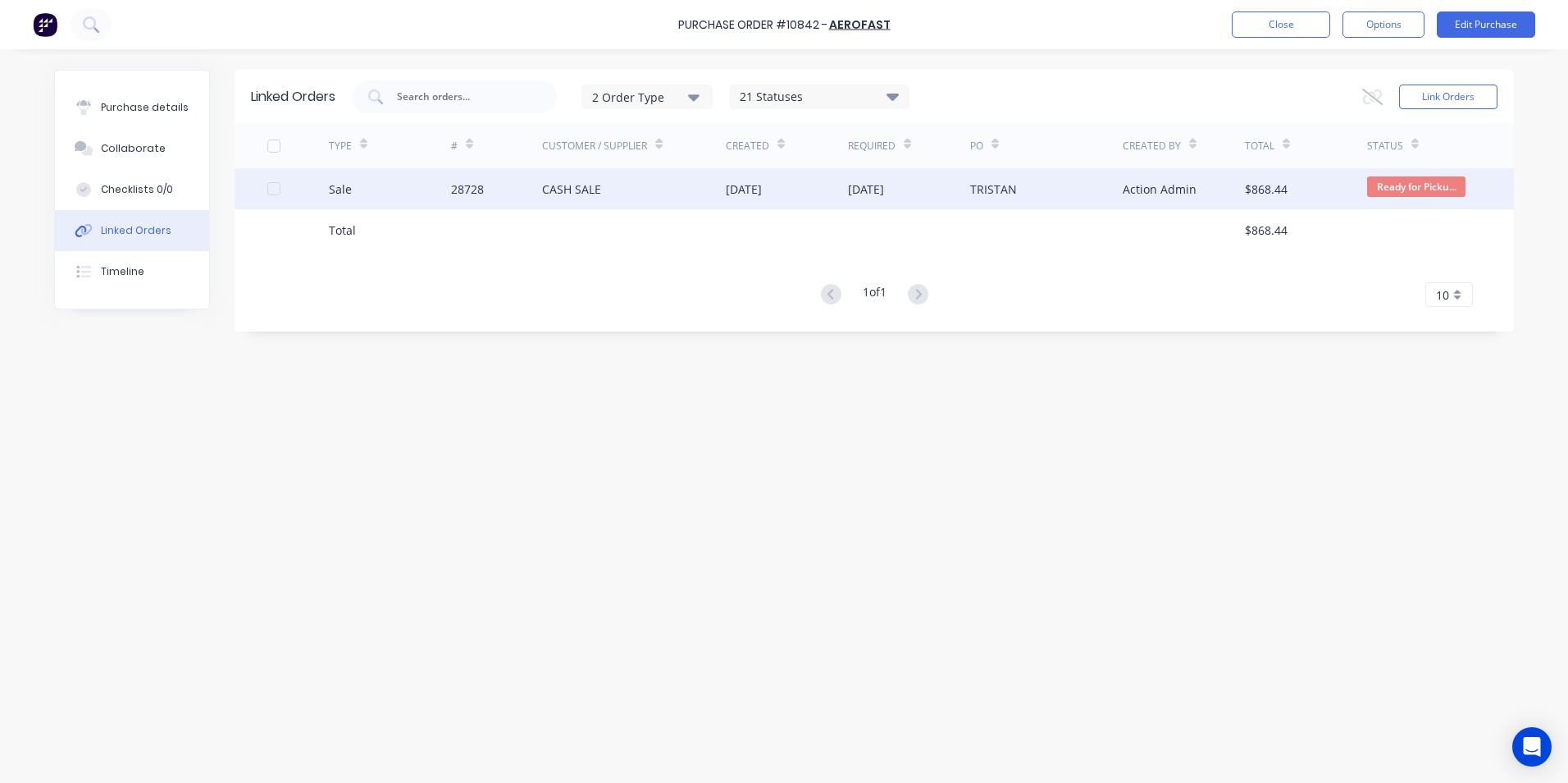
click at [368, 197] on div "Sale" at bounding box center [390, 189] width 122 height 41
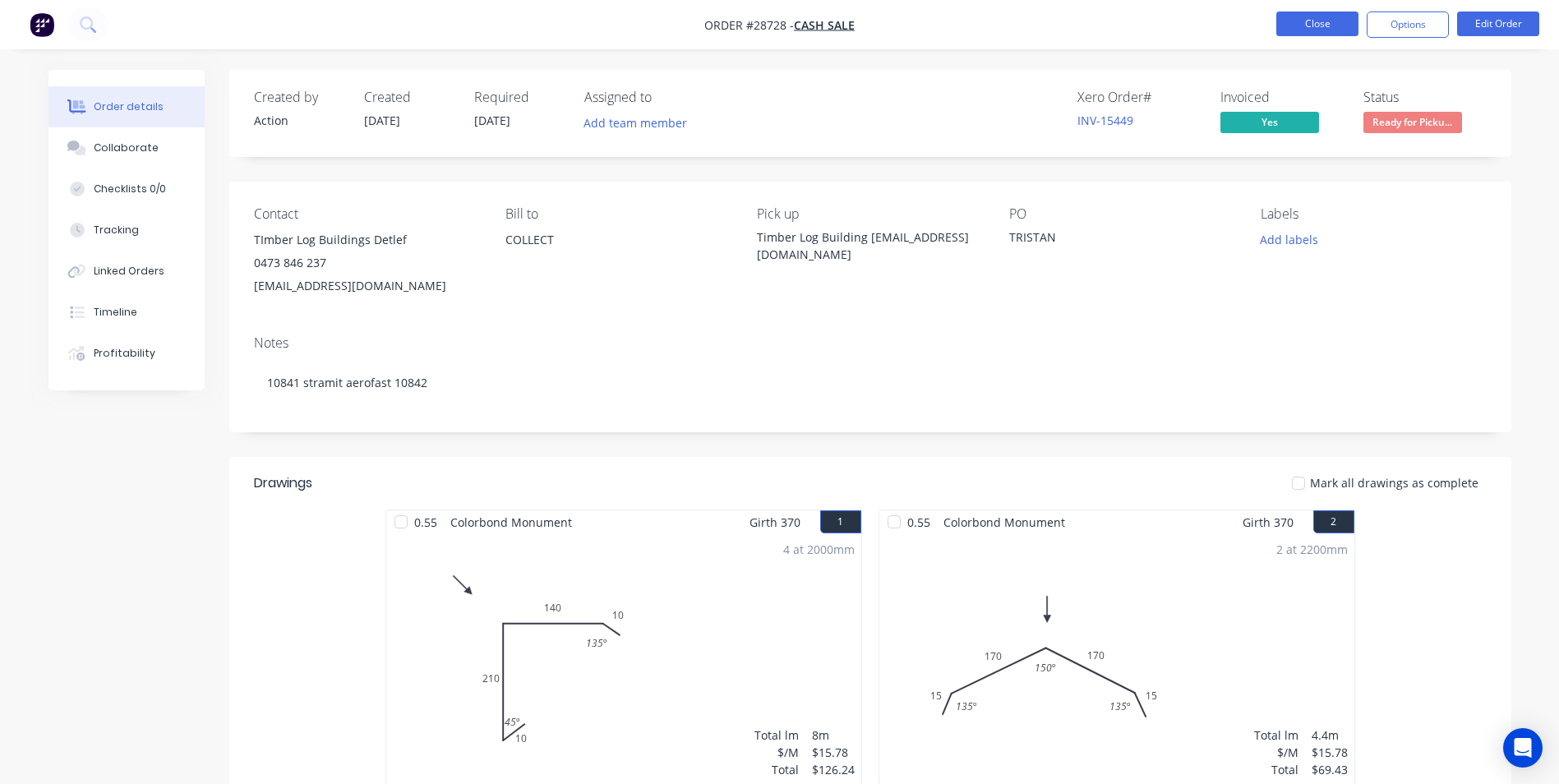
click at [1322, 26] on button "Close" at bounding box center [1317, 24] width 82 height 25
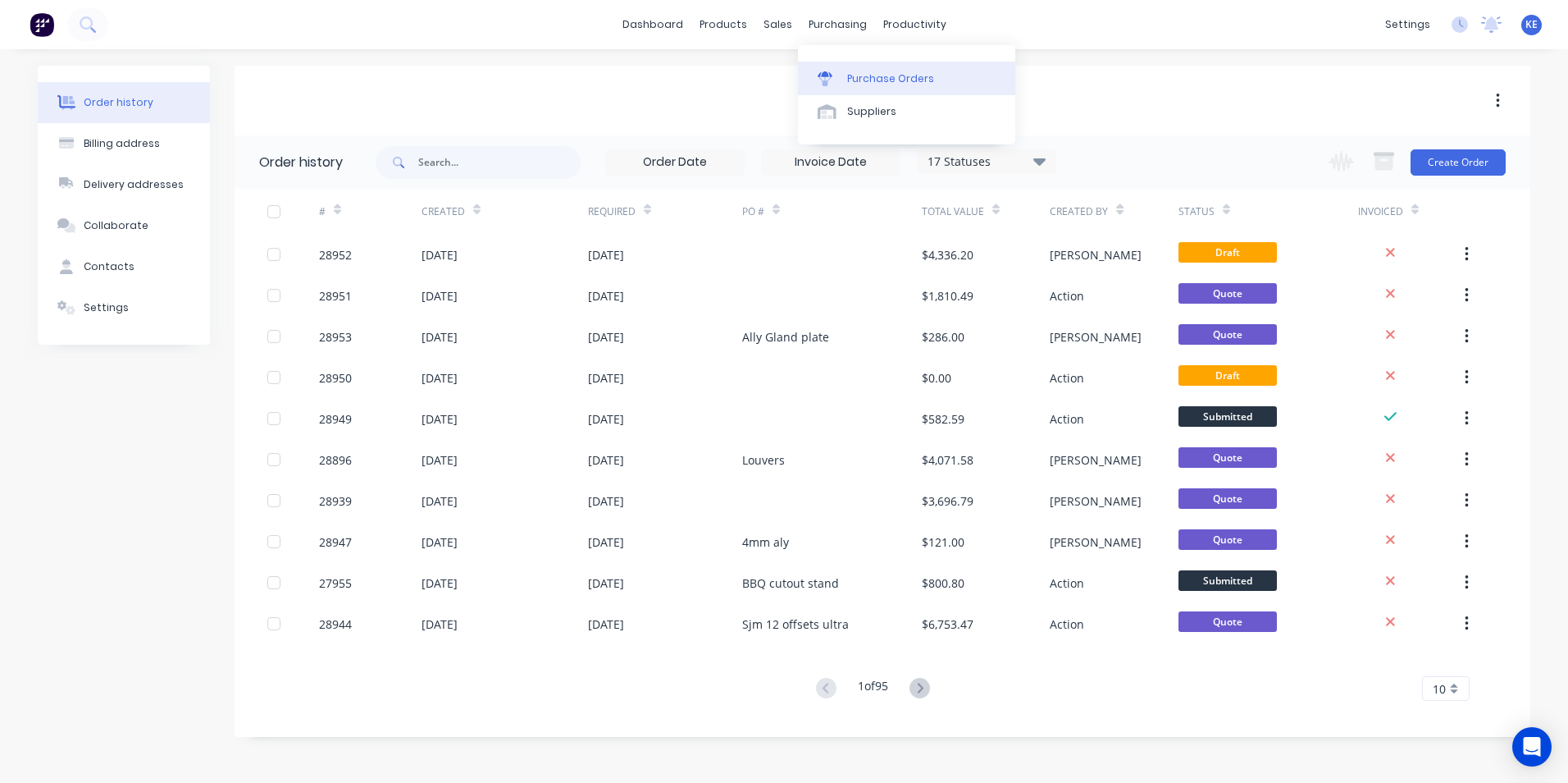
click at [866, 86] on div "Purchase Orders" at bounding box center [890, 78] width 87 height 15
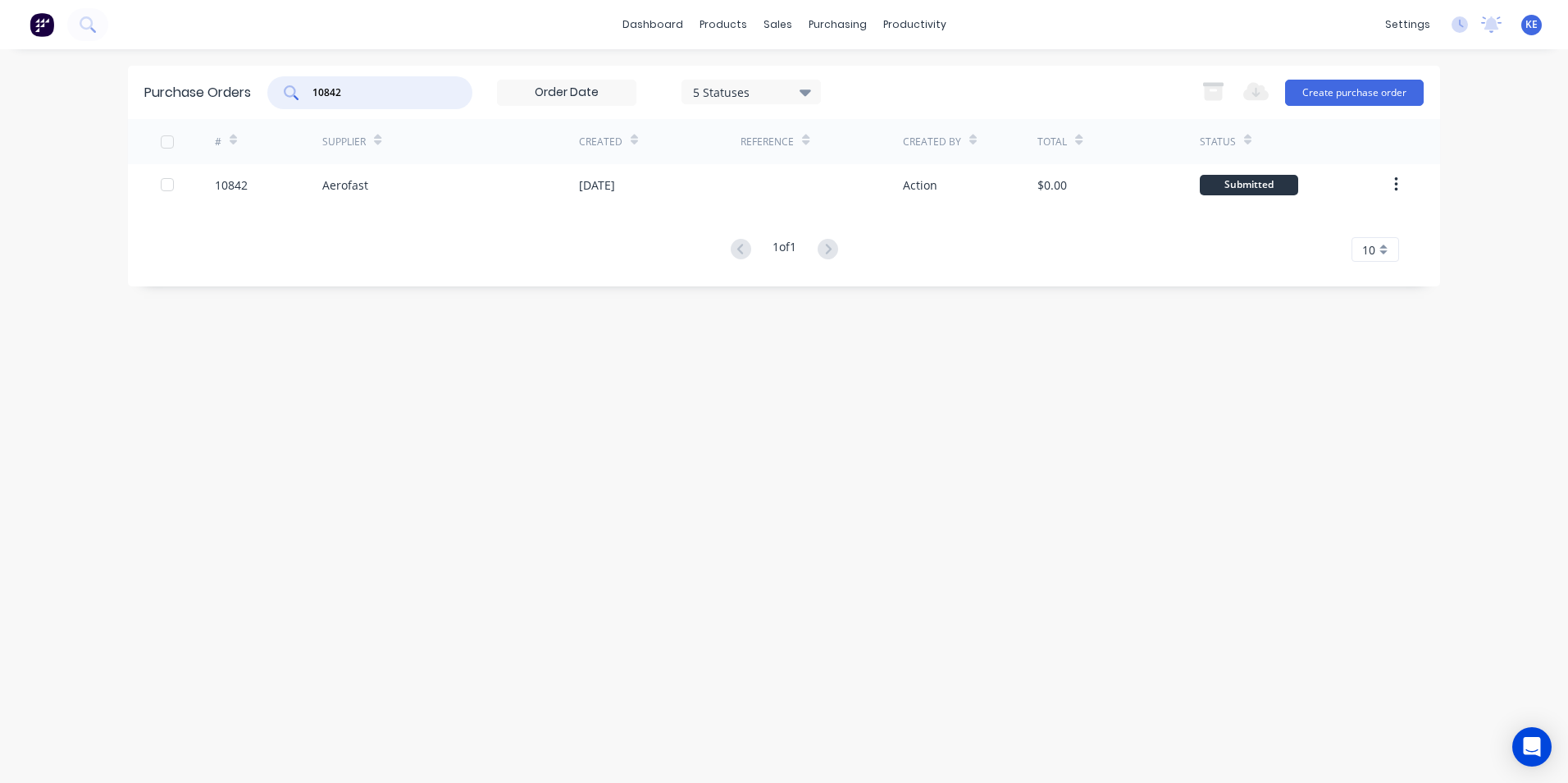
drag, startPoint x: 377, startPoint y: 95, endPoint x: 251, endPoint y: 92, distance: 126.0
click at [251, 92] on div "Purchase Orders 10842 5 Statuses 5 Statuses Export to Excel (XLSX) Create purch…" at bounding box center [784, 92] width 1312 height 54
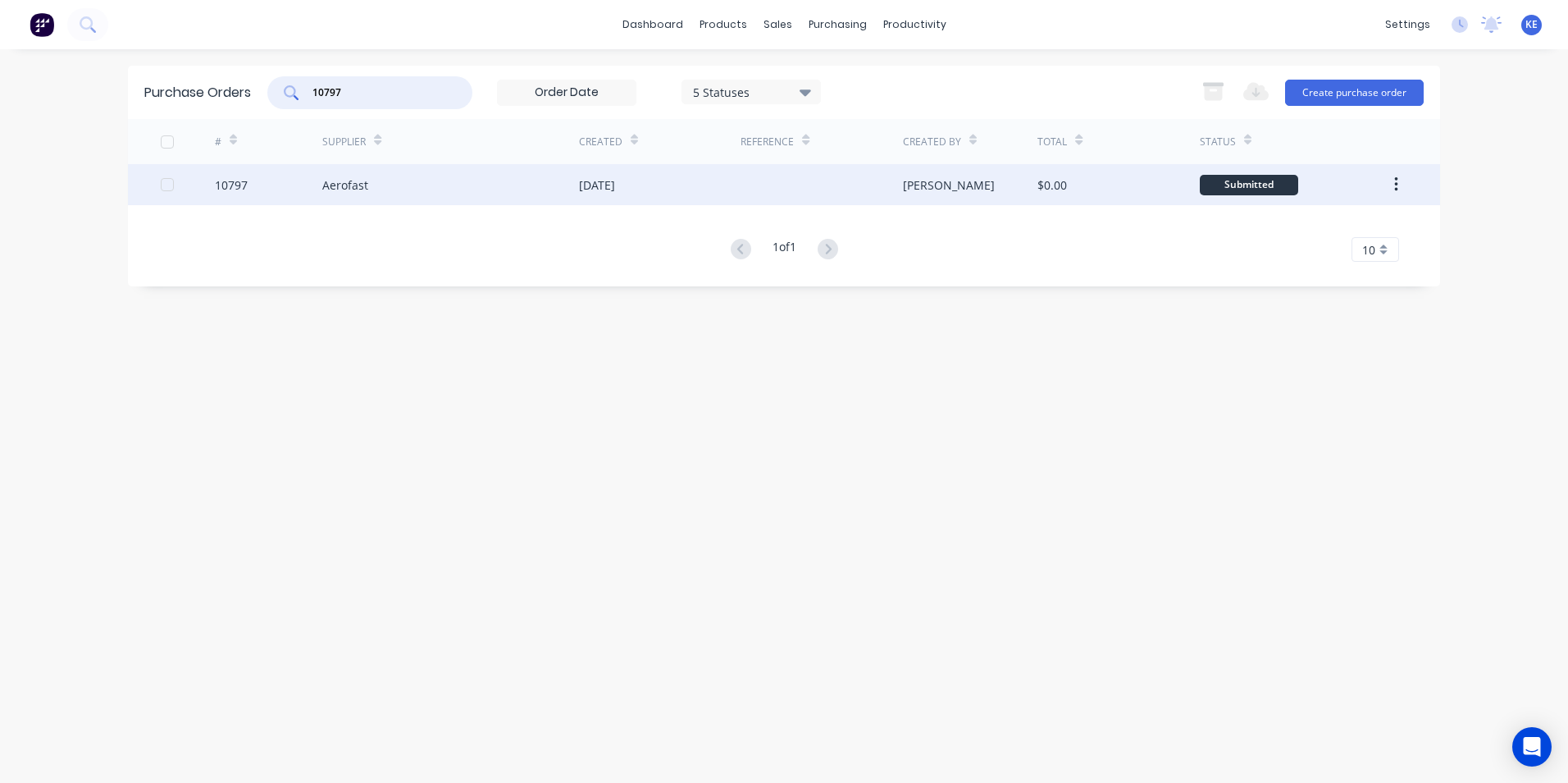
type input "10797"
click at [274, 185] on div "10797" at bounding box center [269, 184] width 108 height 41
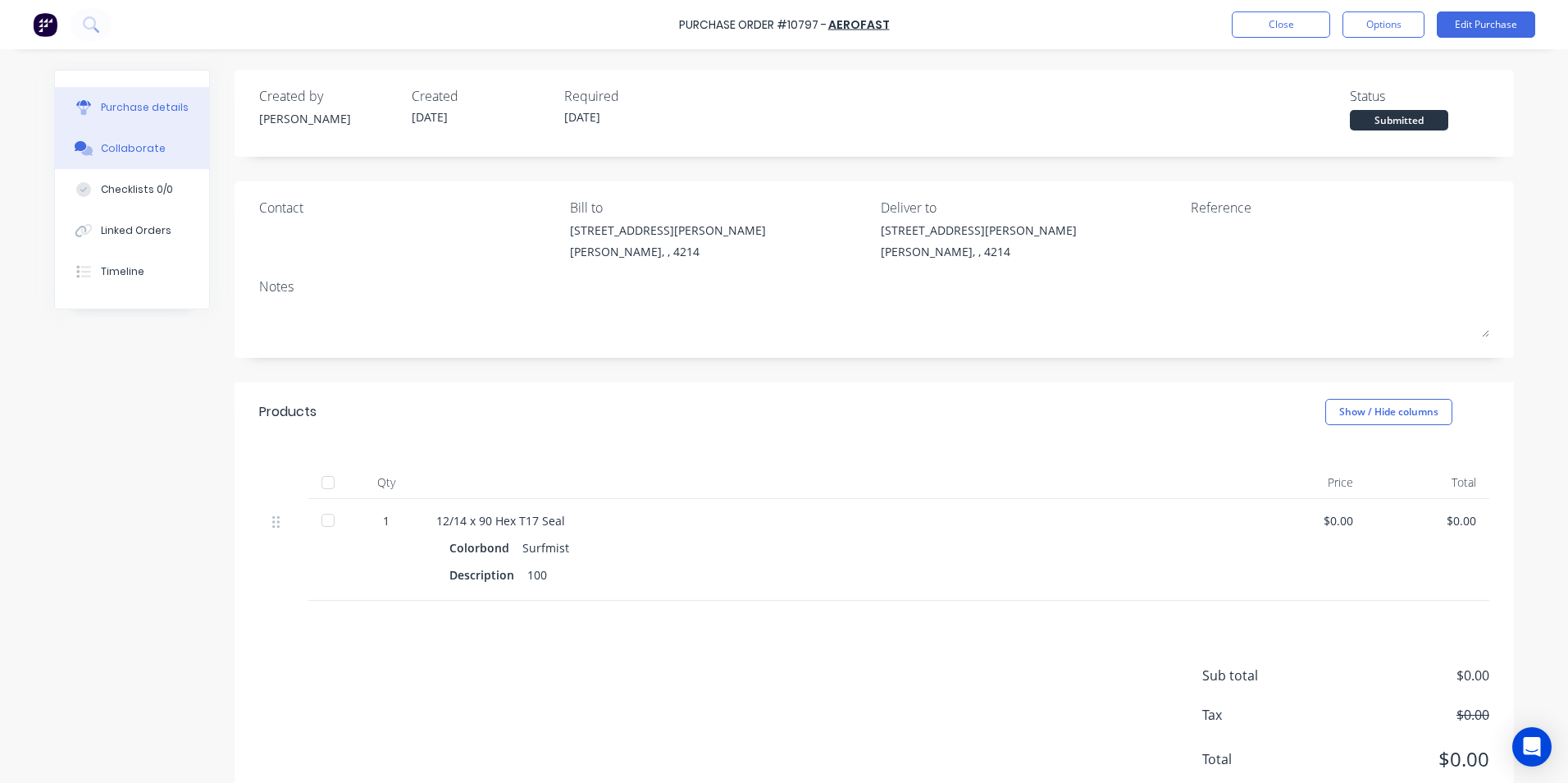
click at [152, 146] on div "Collaborate" at bounding box center [133, 149] width 65 height 15
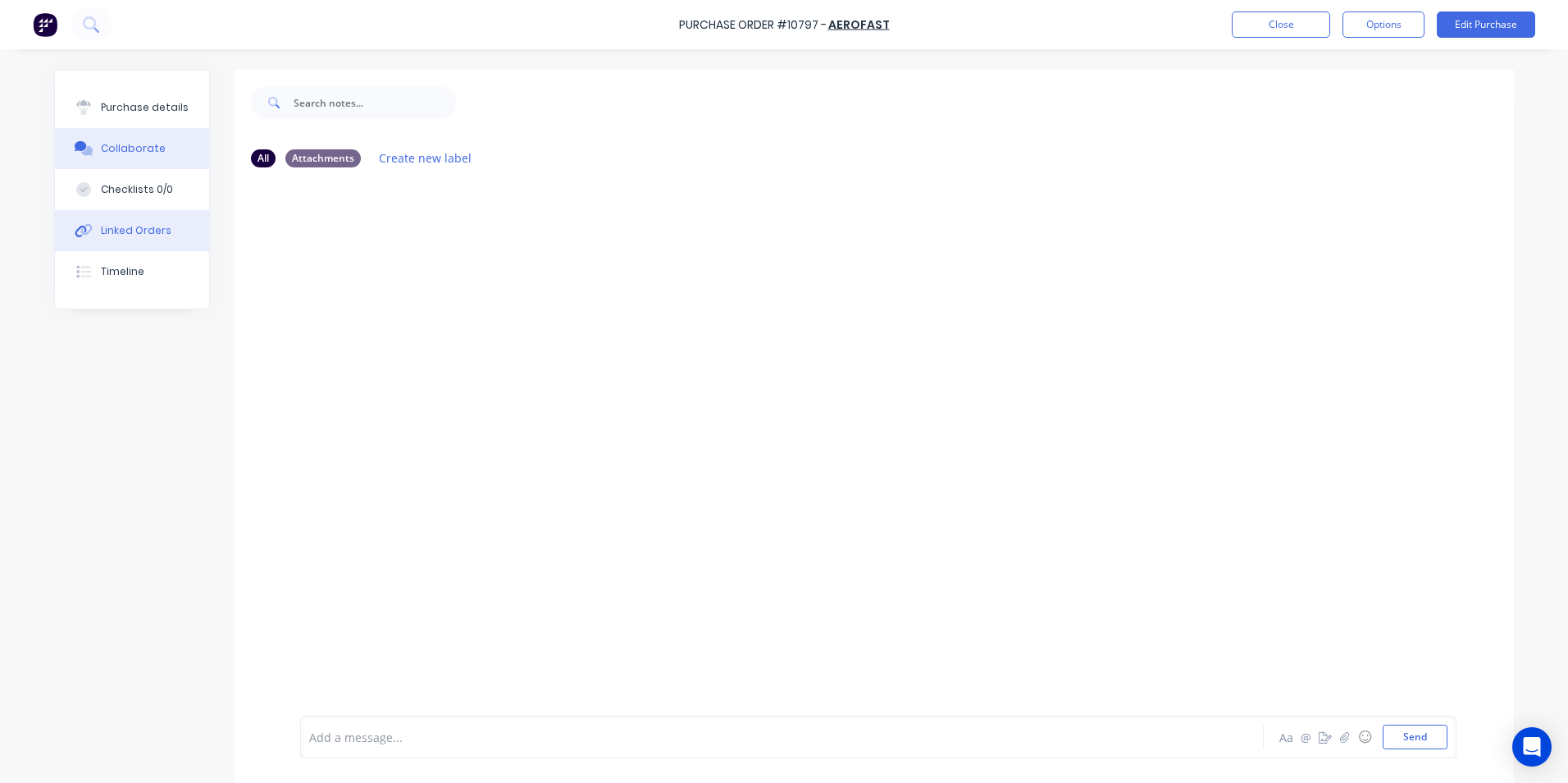
click at [128, 230] on div "Linked Orders" at bounding box center [136, 231] width 70 height 15
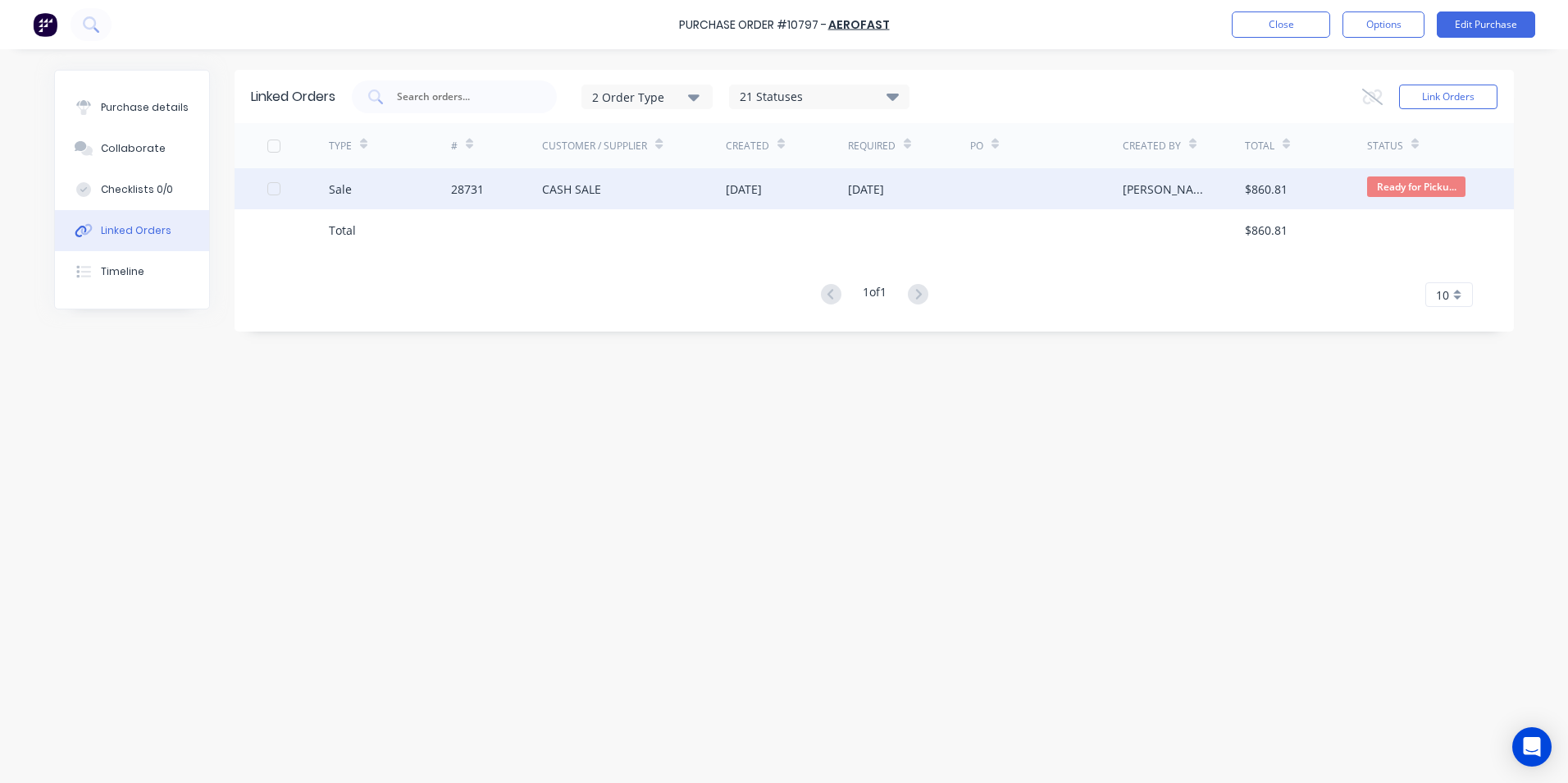
click at [391, 188] on div "Sale" at bounding box center [390, 189] width 122 height 41
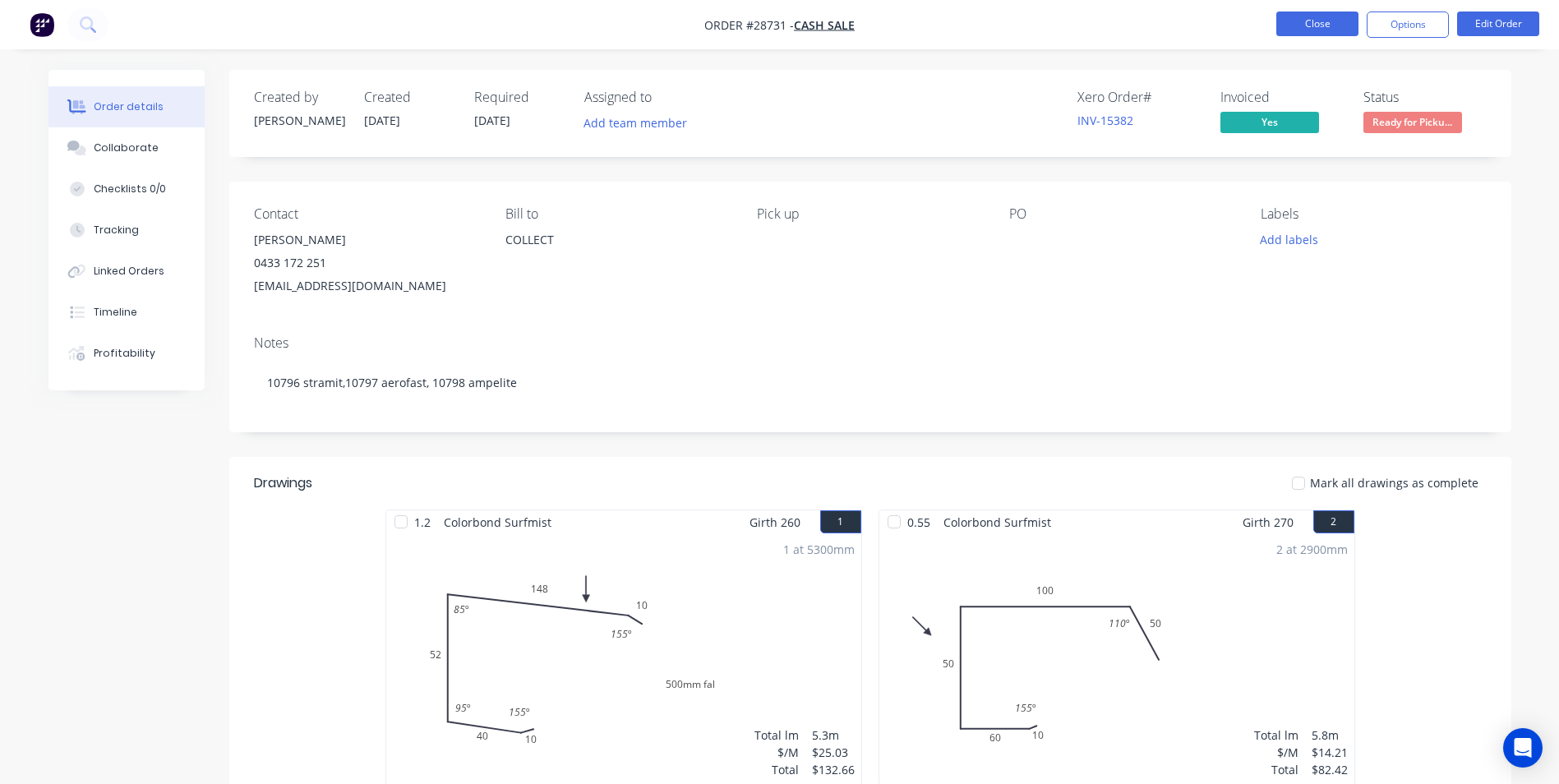
click at [1323, 15] on button "Close" at bounding box center [1317, 24] width 82 height 25
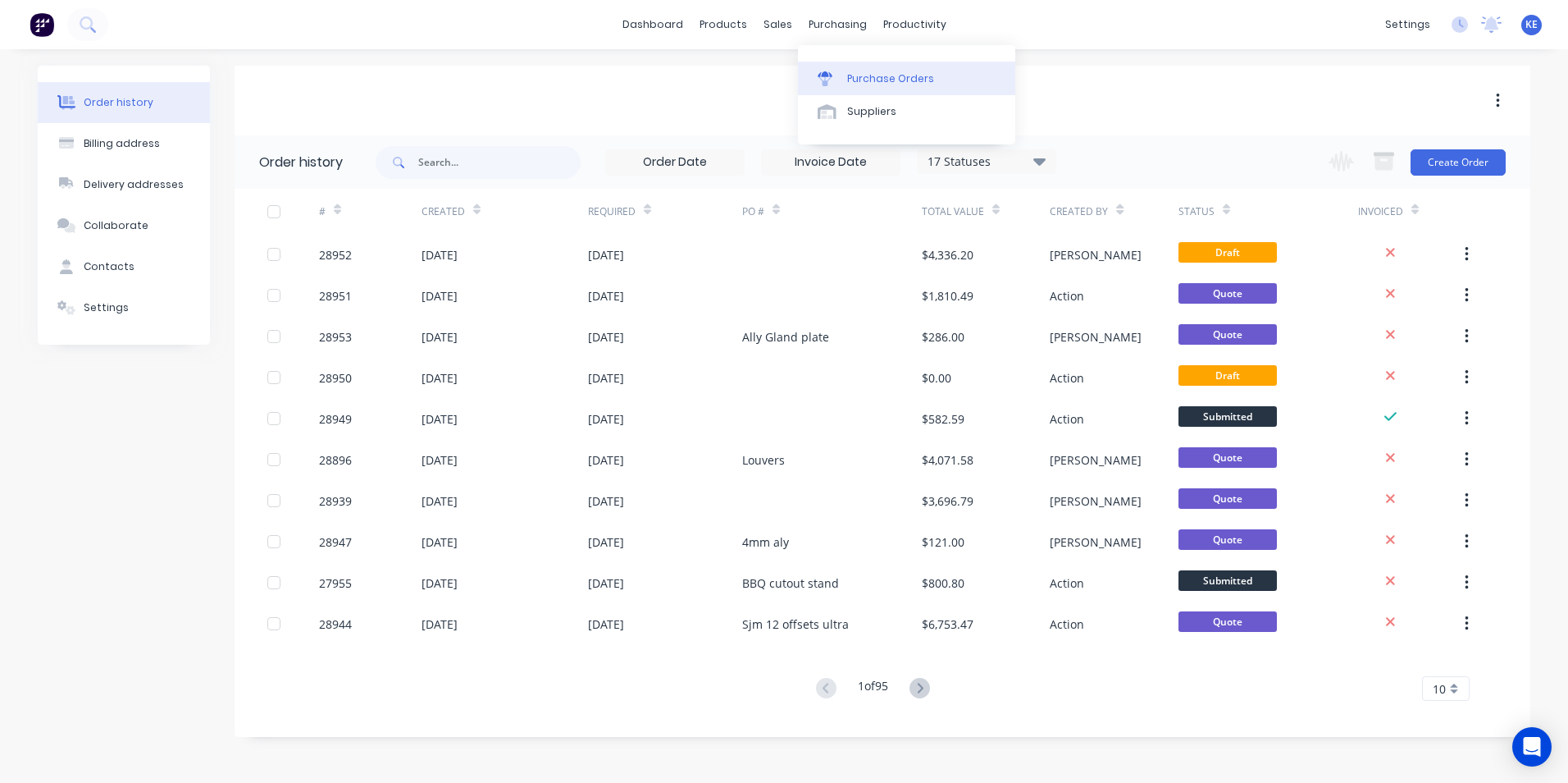
click at [860, 70] on link "Purchase Orders" at bounding box center [907, 78] width 218 height 33
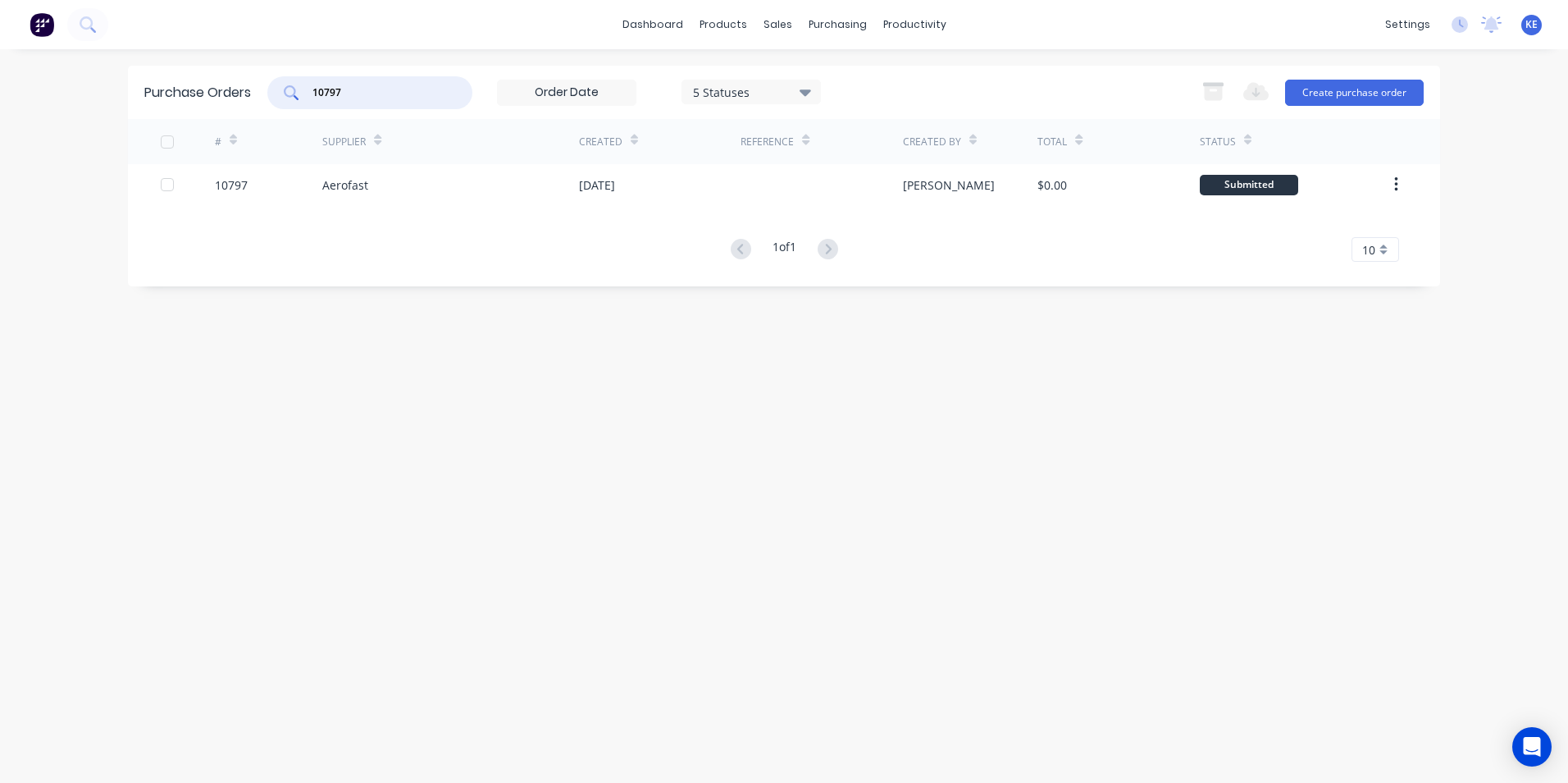
drag, startPoint x: 374, startPoint y: 87, endPoint x: 245, endPoint y: 95, distance: 129.2
click at [245, 95] on div "Purchase Orders 10797 5 Statuses 5 Statuses Export to Excel (XLSX) Create purch…" at bounding box center [784, 92] width 1312 height 54
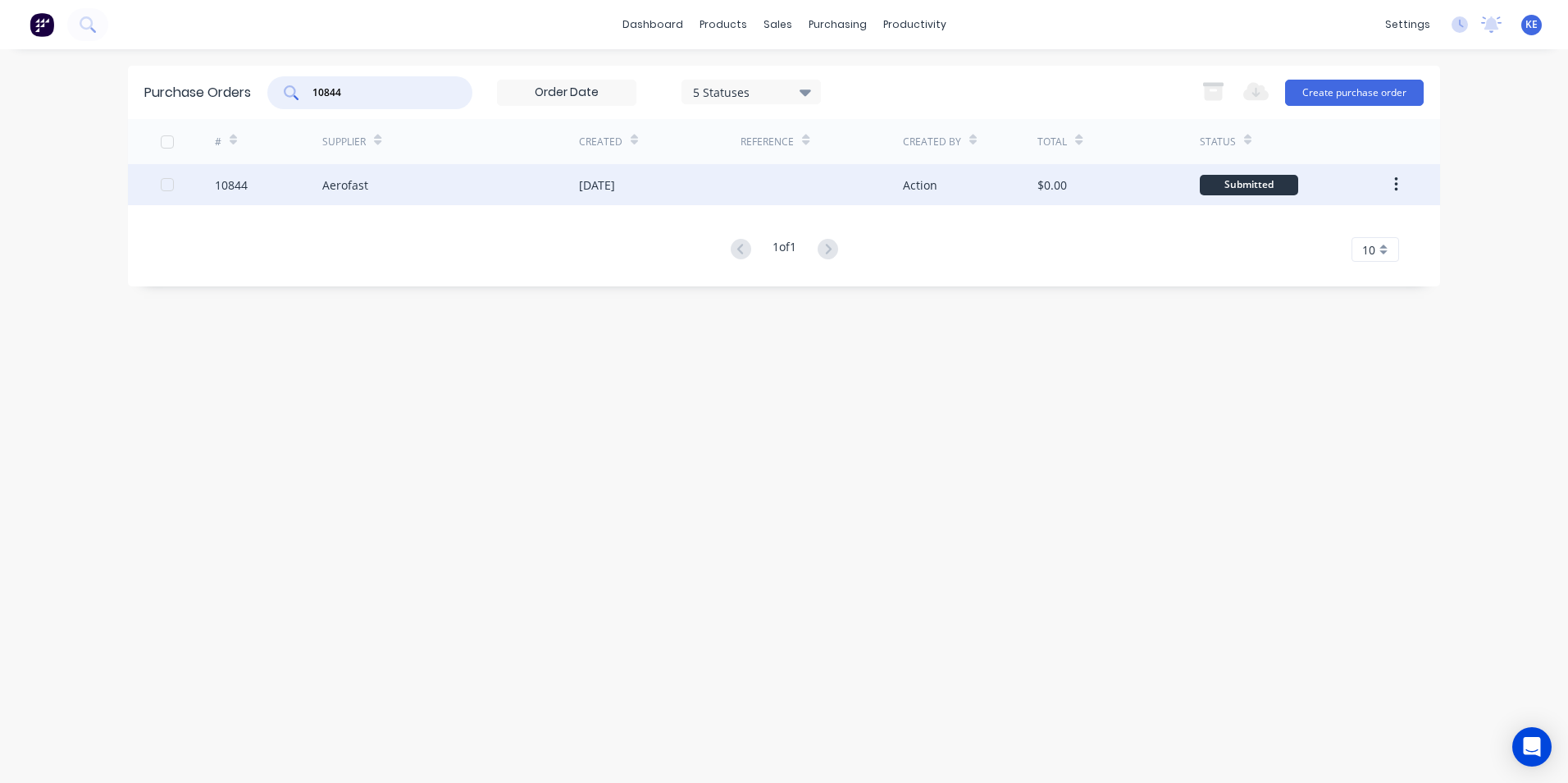
type input "10844"
click at [424, 190] on div "Aerofast" at bounding box center [451, 184] width 257 height 41
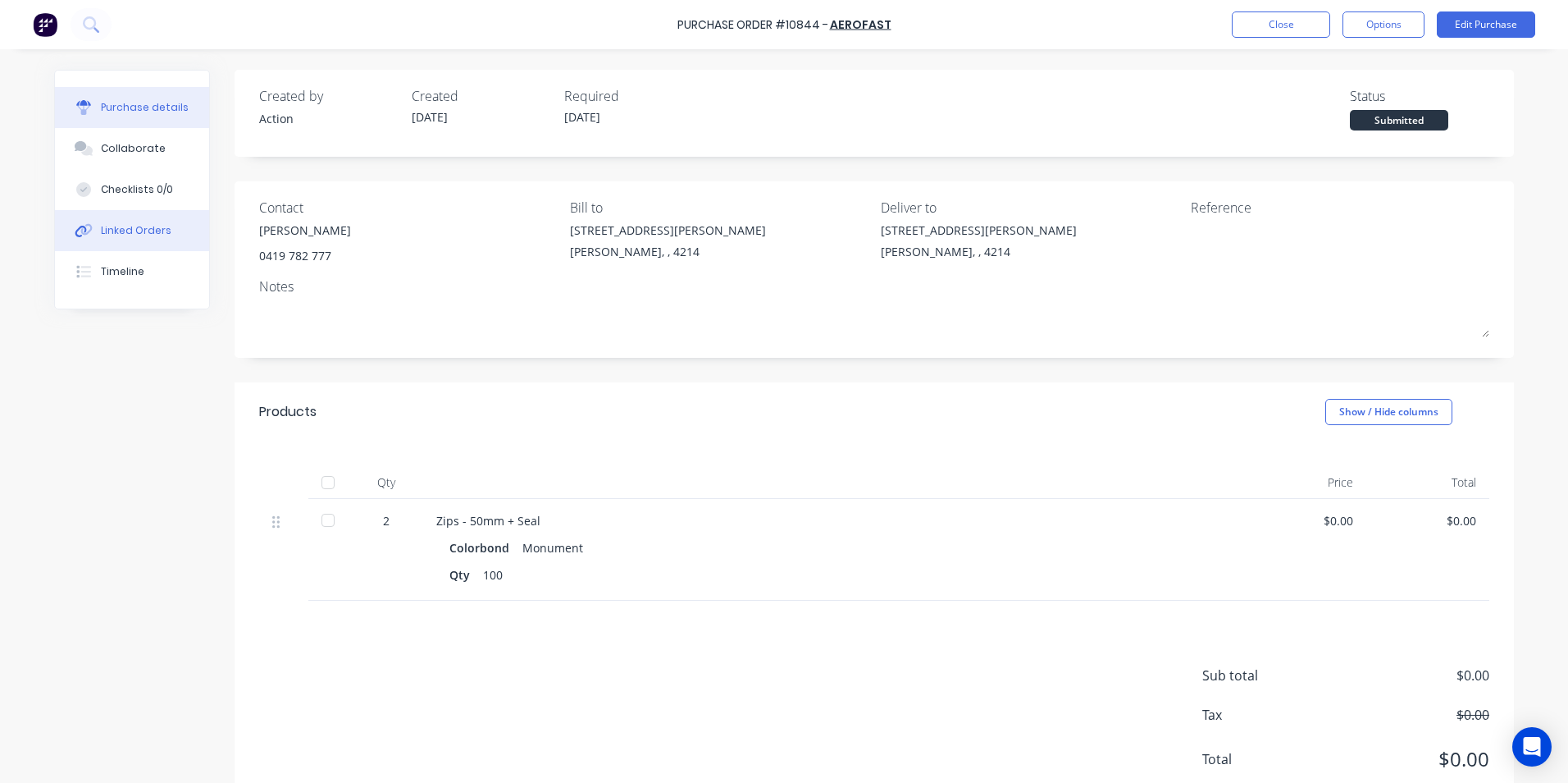
click at [128, 227] on div "Linked Orders" at bounding box center [136, 231] width 70 height 15
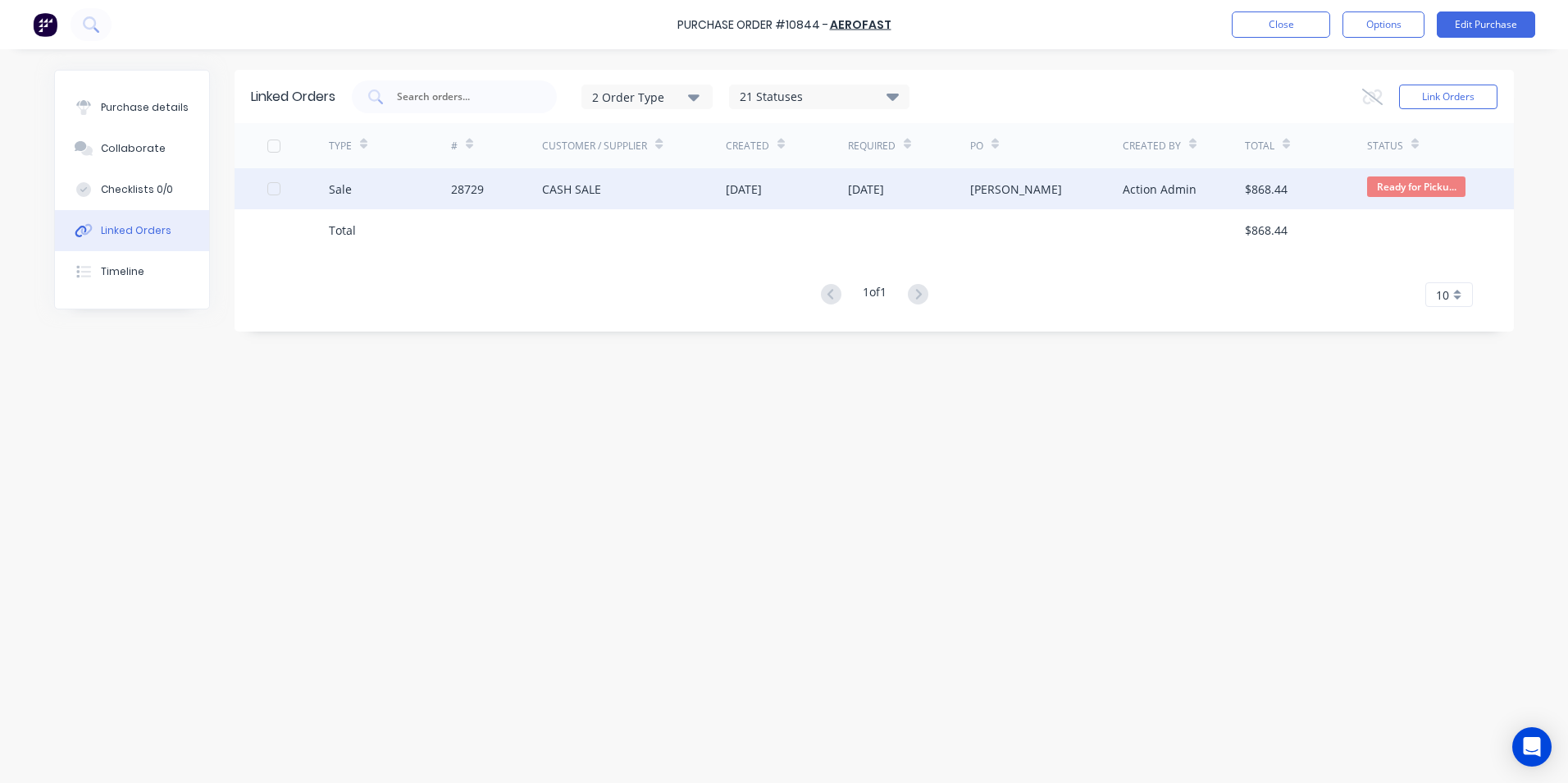
click at [401, 185] on div "Sale" at bounding box center [390, 189] width 122 height 41
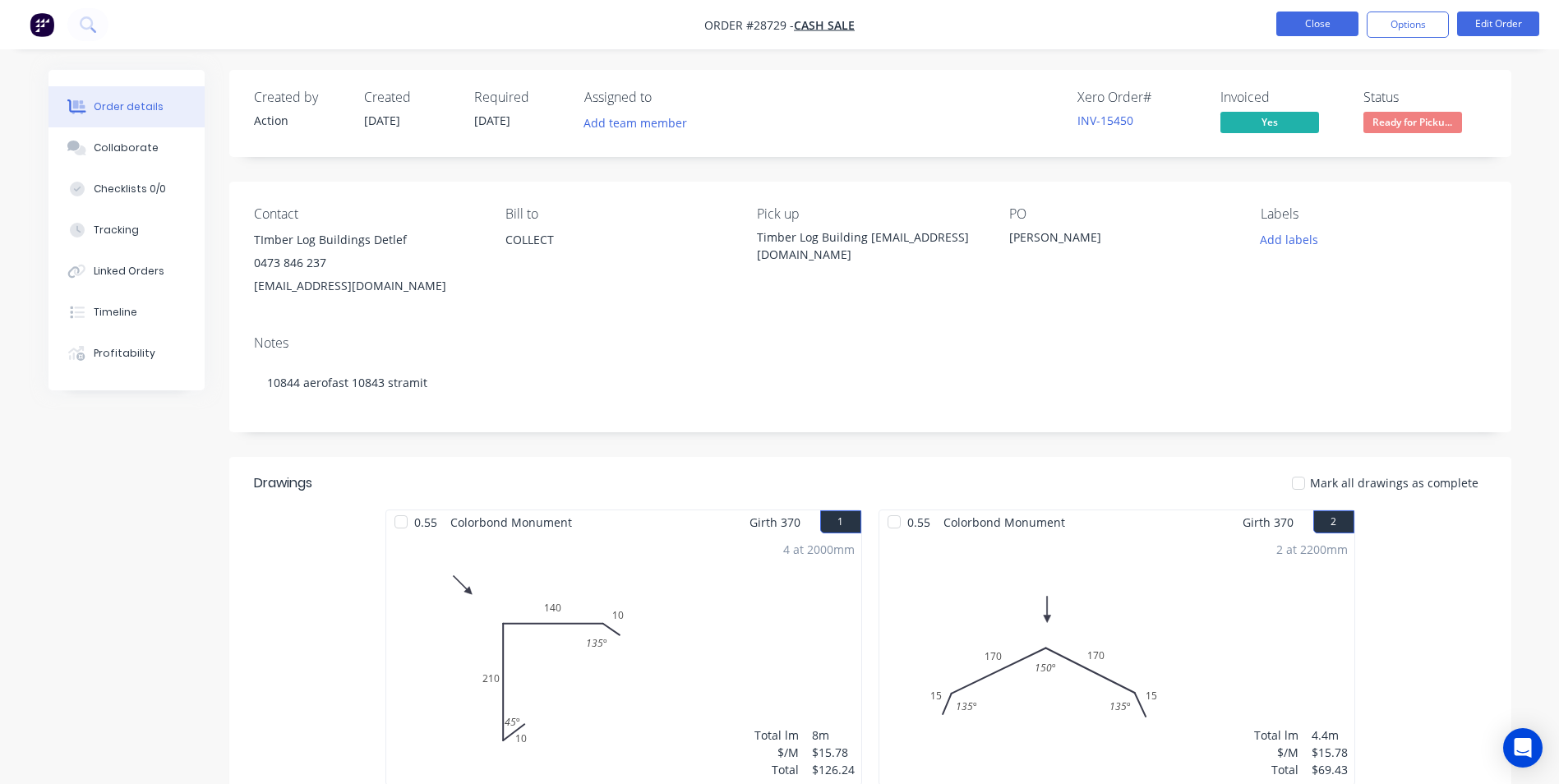
click at [1317, 20] on button "Close" at bounding box center [1317, 24] width 82 height 25
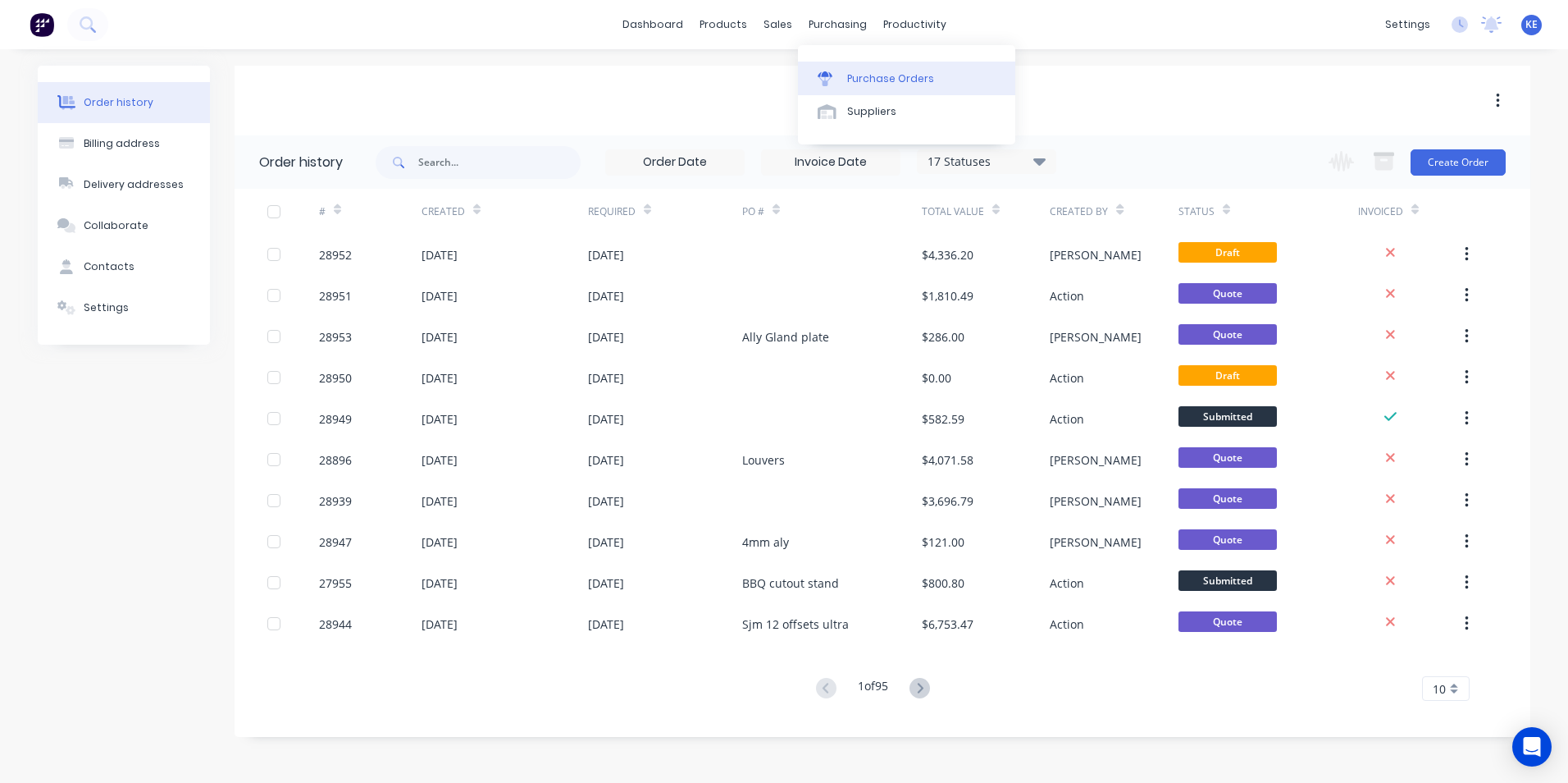
click at [876, 87] on link "Purchase Orders" at bounding box center [907, 78] width 218 height 33
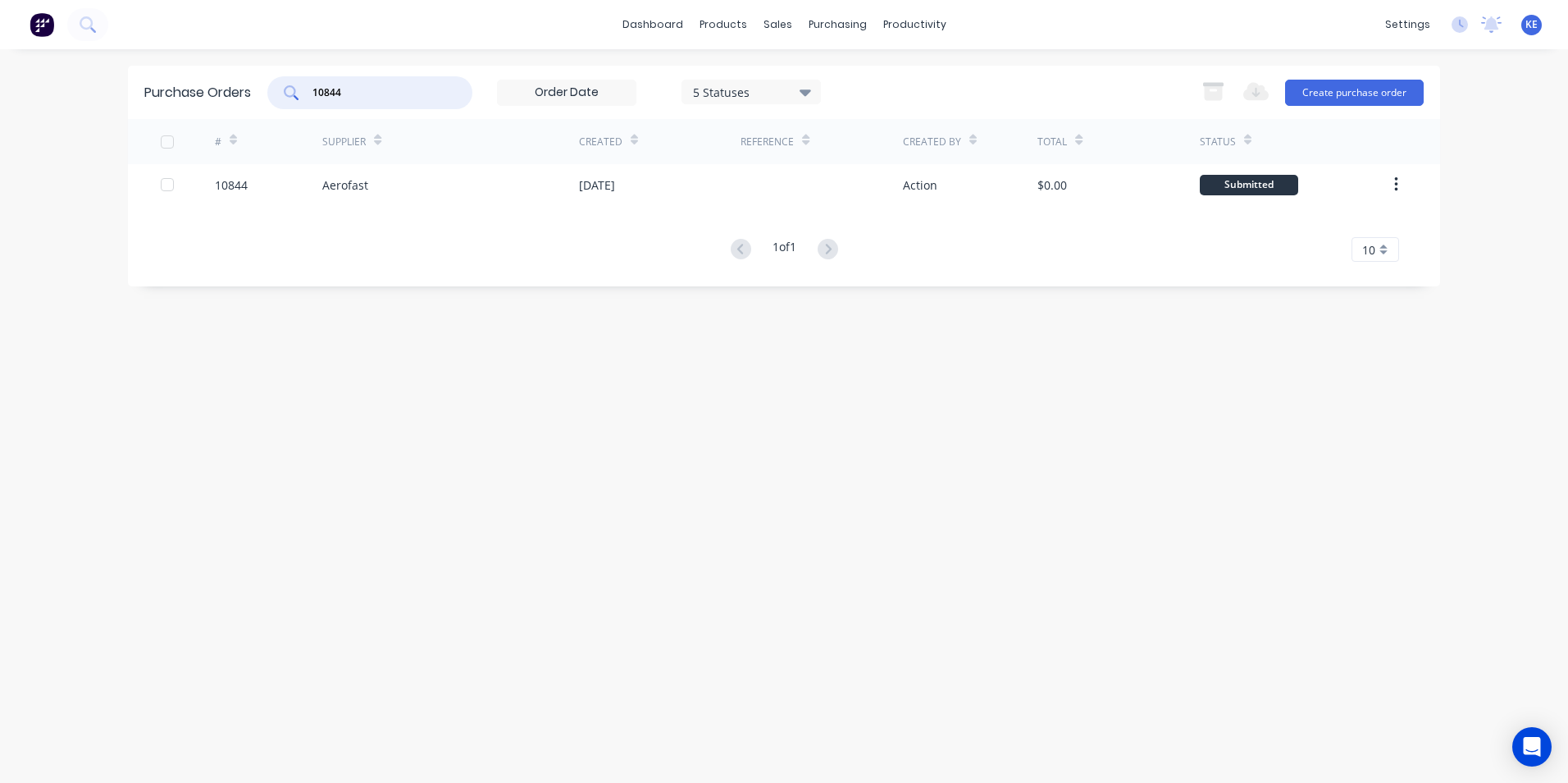
drag, startPoint x: 385, startPoint y: 95, endPoint x: 249, endPoint y: 102, distance: 136.2
click at [249, 102] on div "Purchase Orders 10844 5 Statuses 5 Statuses Export to Excel (XLSX) Create purch…" at bounding box center [784, 92] width 1312 height 54
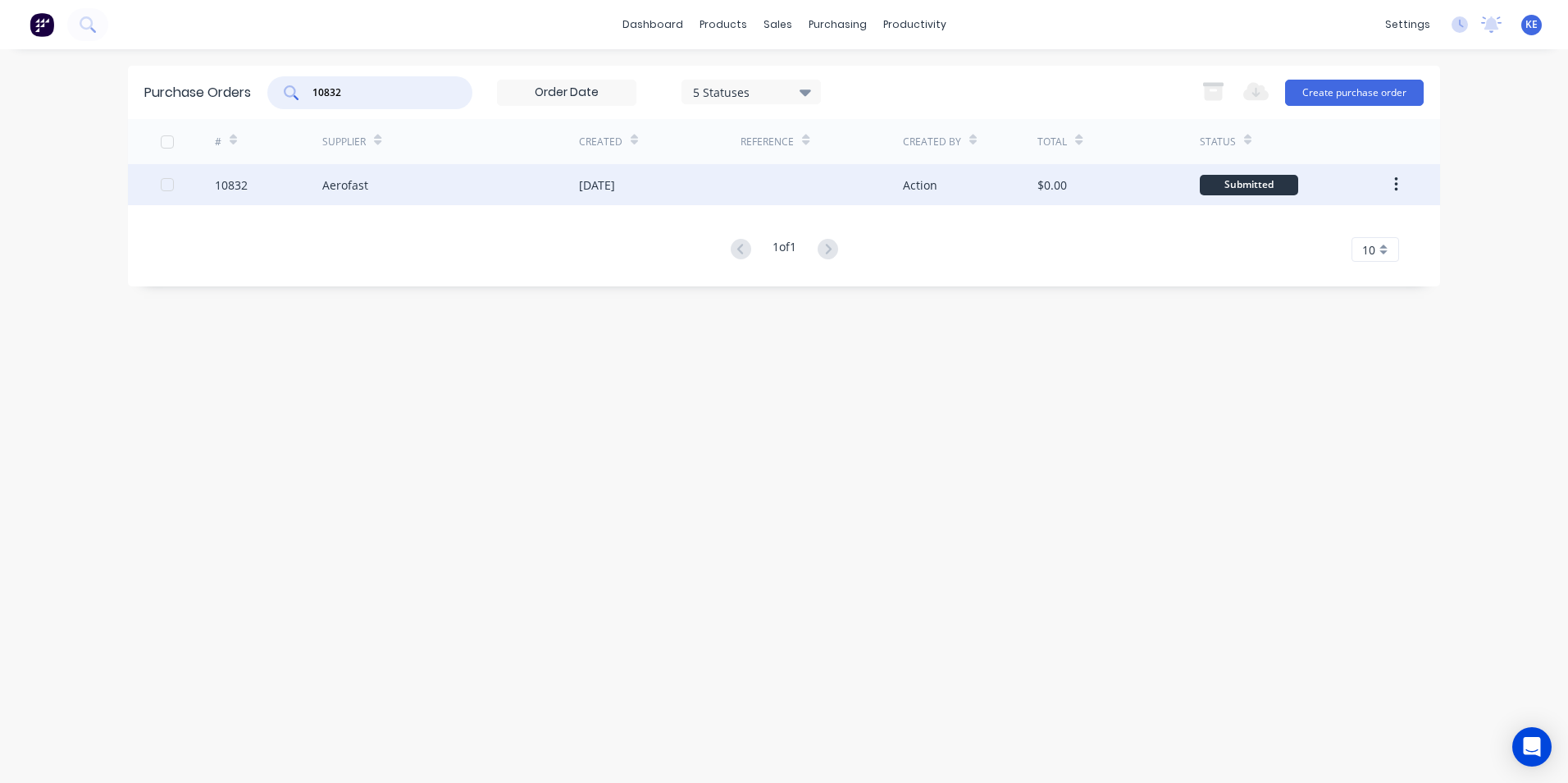
type input "10832"
click at [268, 180] on div "10832" at bounding box center [269, 184] width 108 height 41
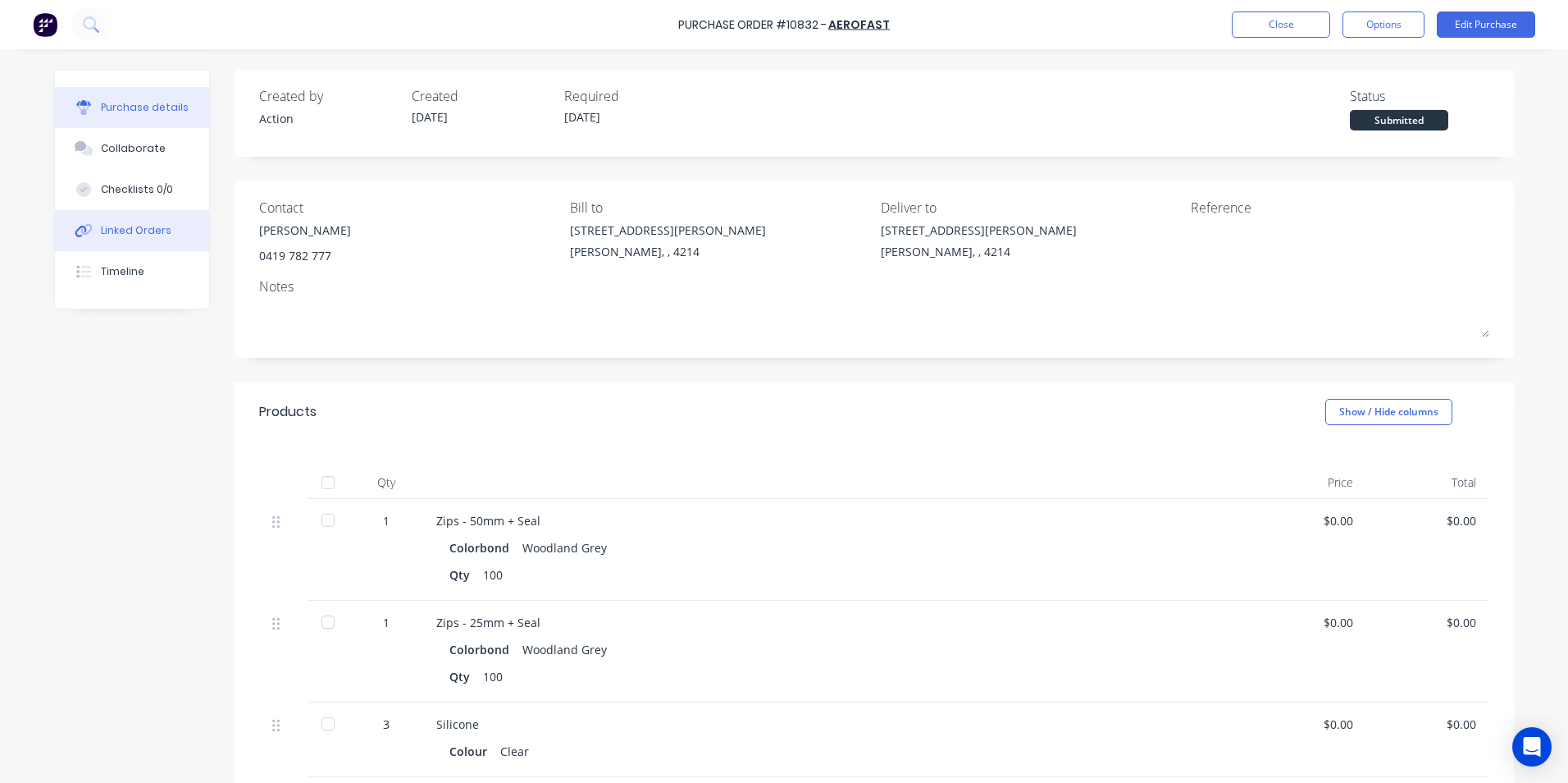
click at [119, 233] on div "Linked Orders" at bounding box center [136, 231] width 70 height 15
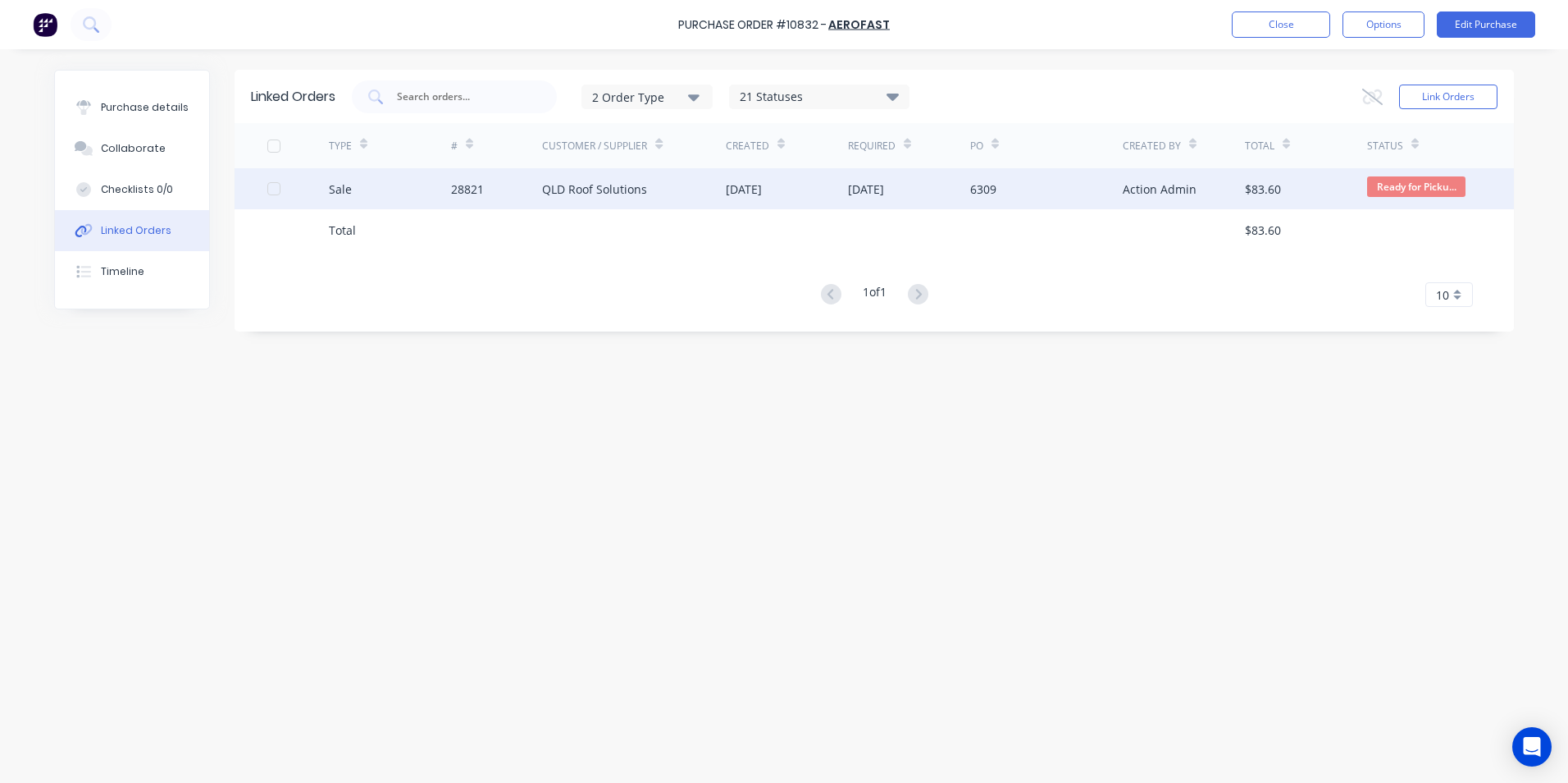
click at [379, 189] on div "Sale" at bounding box center [390, 189] width 122 height 41
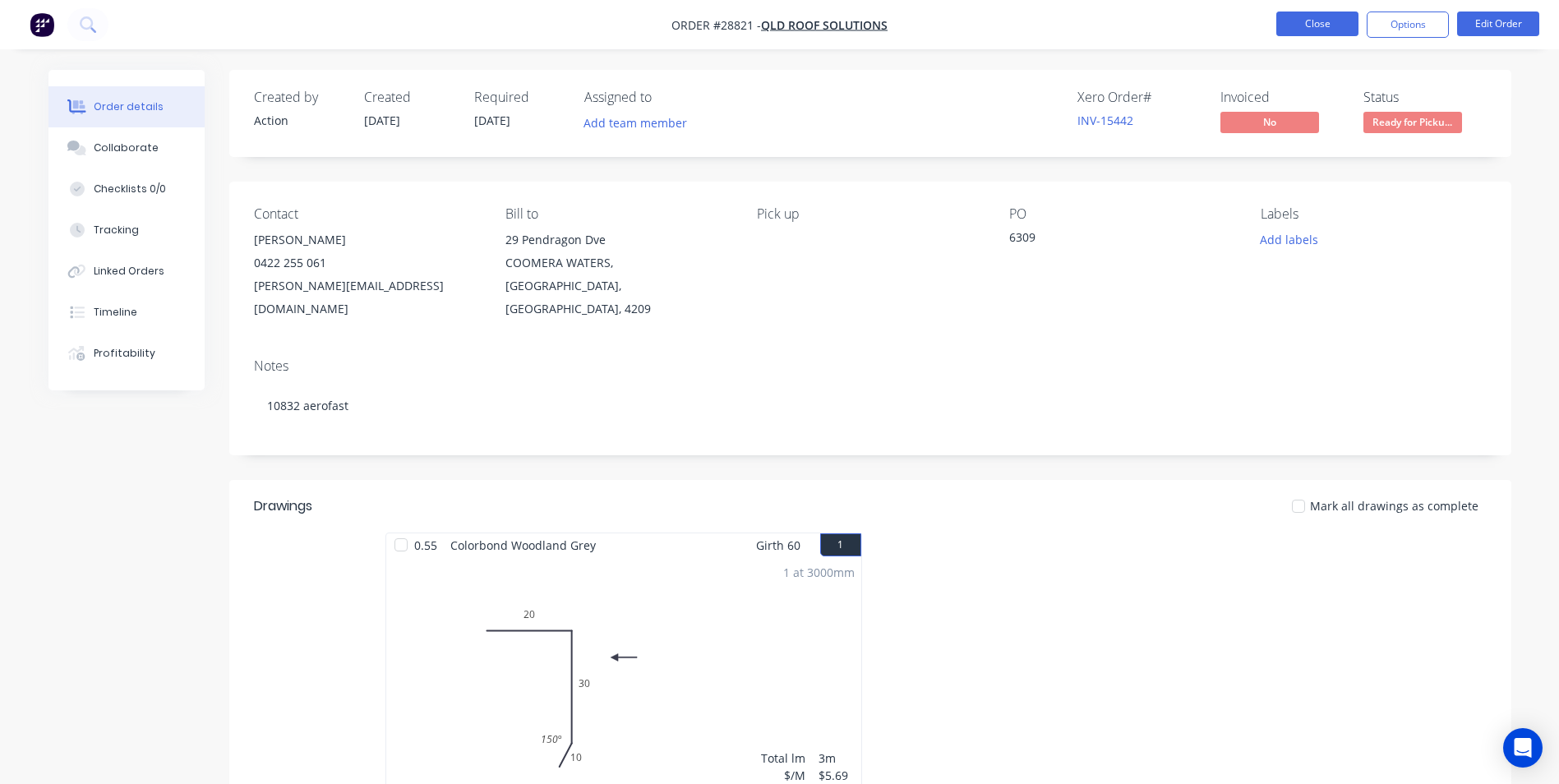
click at [1297, 21] on button "Close" at bounding box center [1317, 24] width 82 height 25
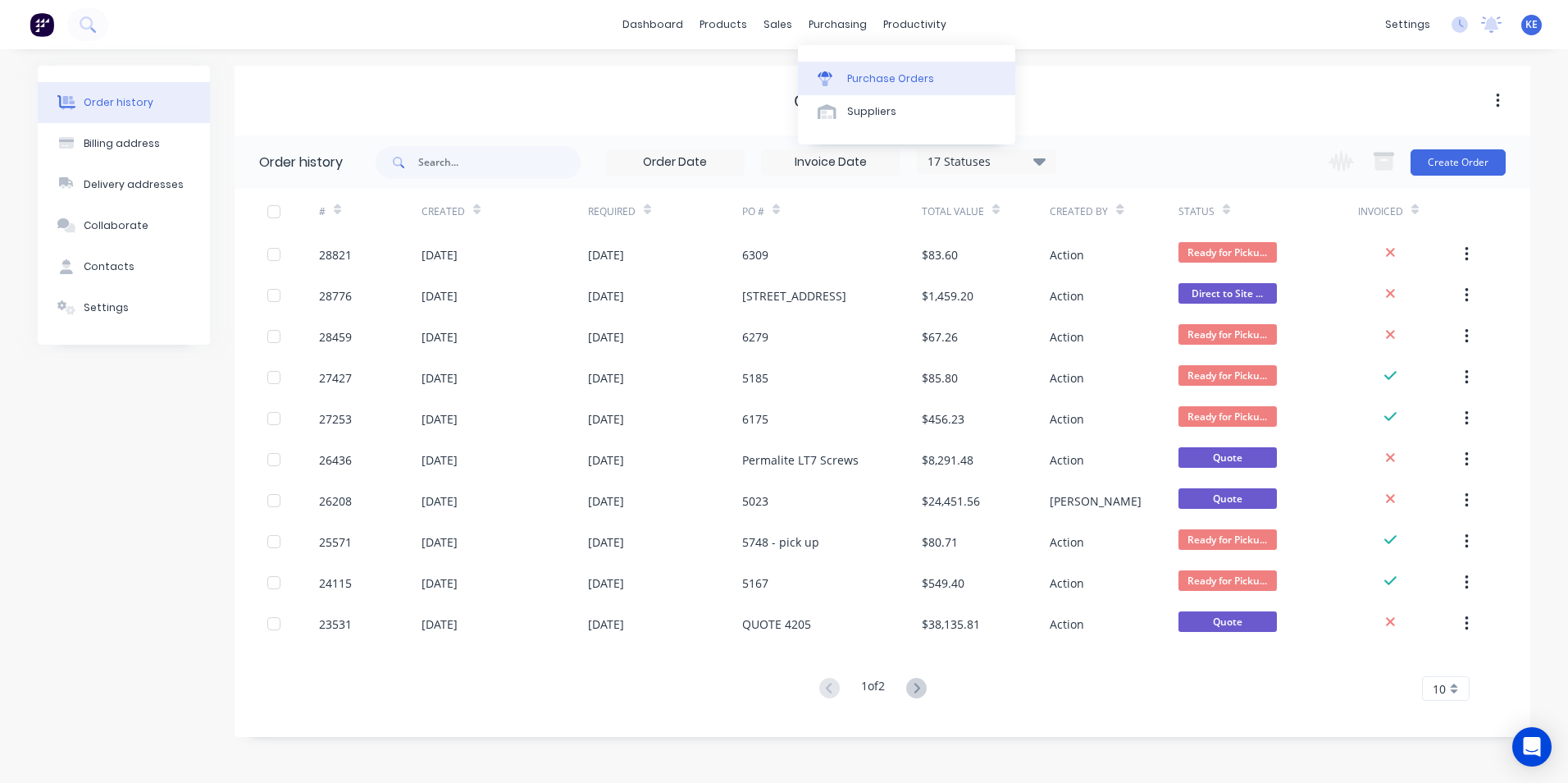
click at [869, 80] on div "Purchase Orders" at bounding box center [890, 78] width 87 height 15
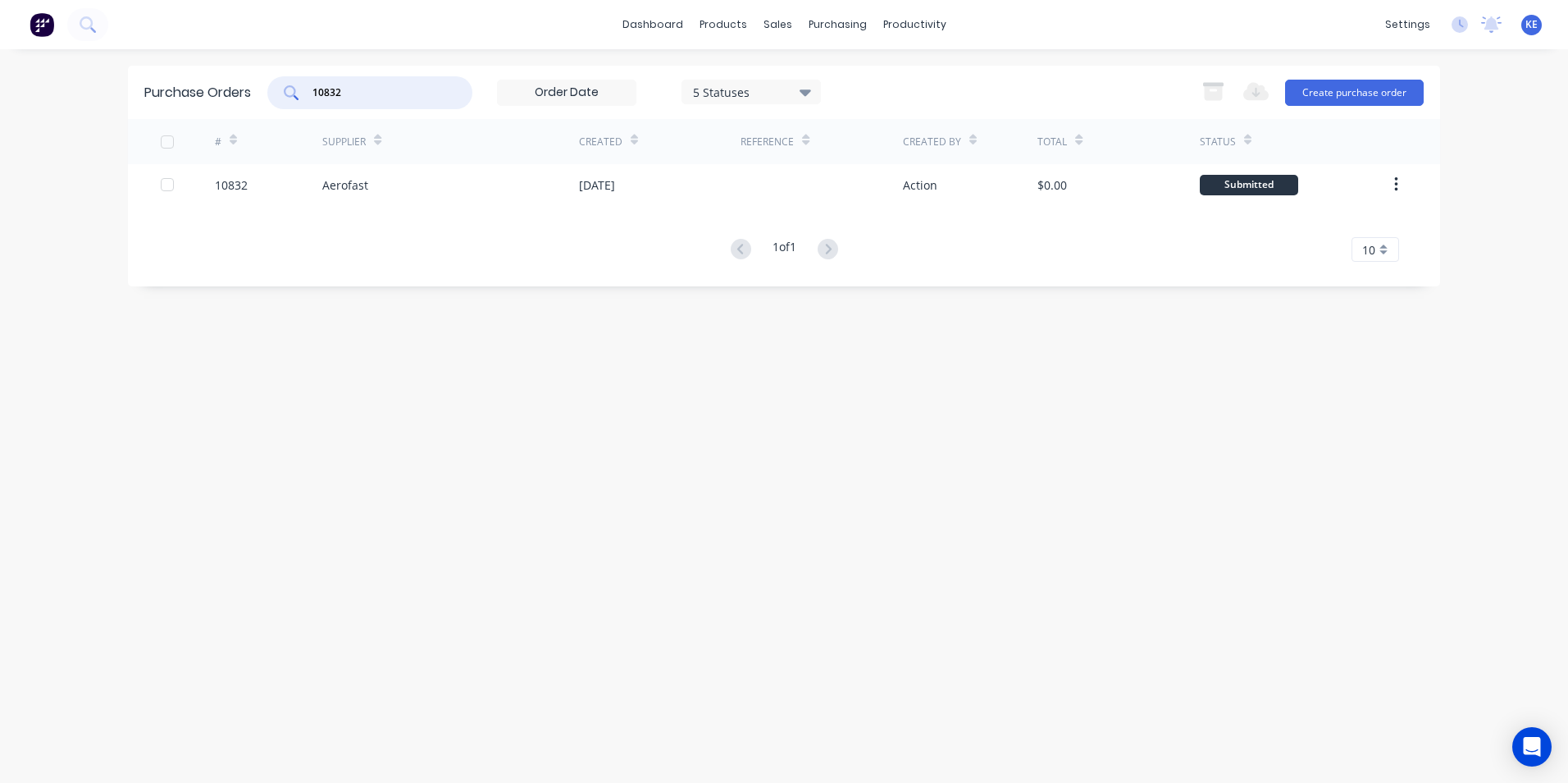
drag, startPoint x: 395, startPoint y: 89, endPoint x: 95, endPoint y: 111, distance: 300.8
click at [95, 111] on div "dashboard products sales purchasing productivity dashboard products Product Cat…" at bounding box center [784, 391] width 1568 height 783
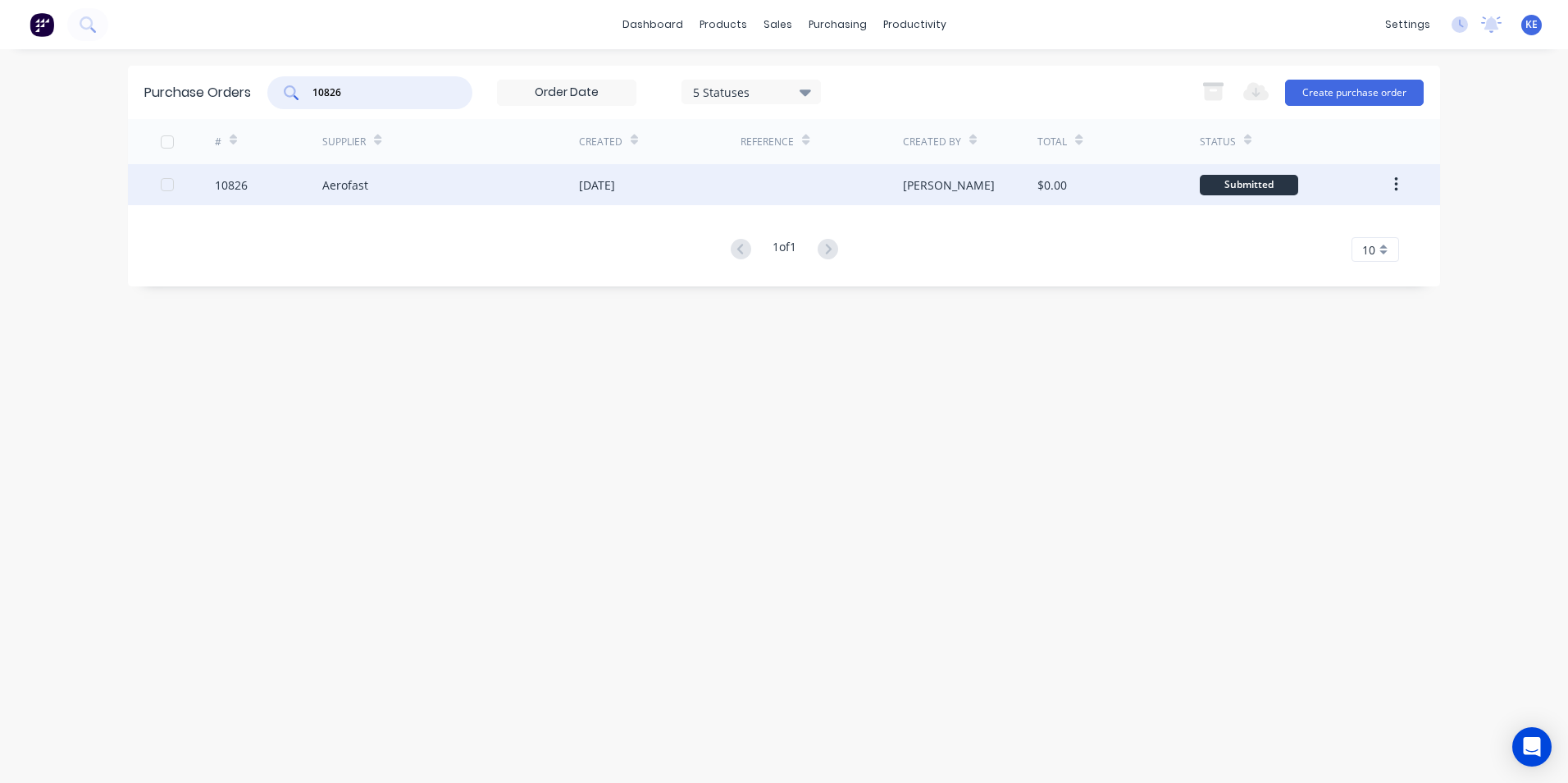
type input "10826"
click at [263, 183] on div "10826" at bounding box center [269, 184] width 108 height 41
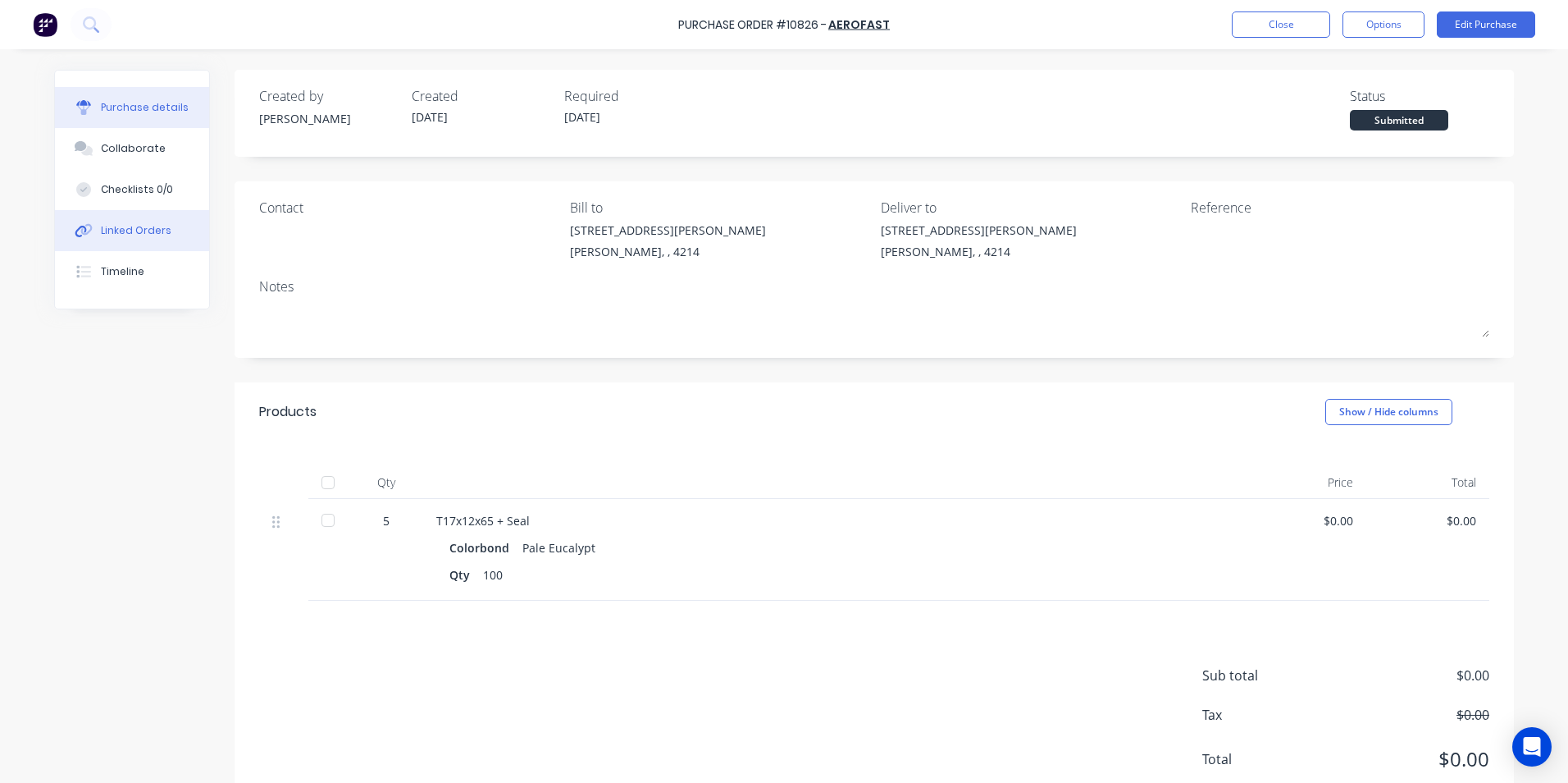
click at [127, 226] on div "Linked Orders" at bounding box center [136, 231] width 70 height 15
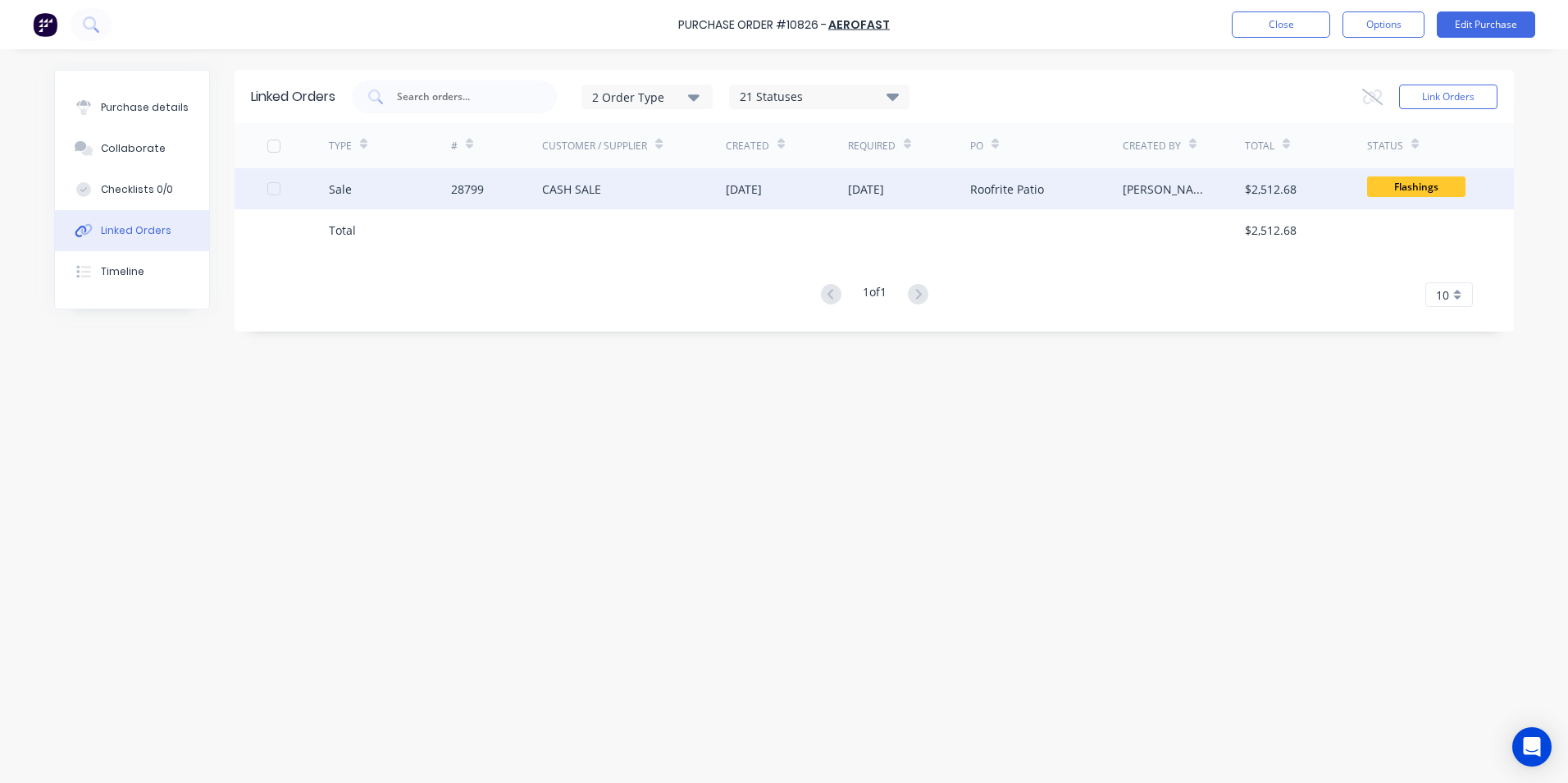
click at [394, 191] on div "Sale" at bounding box center [390, 189] width 122 height 41
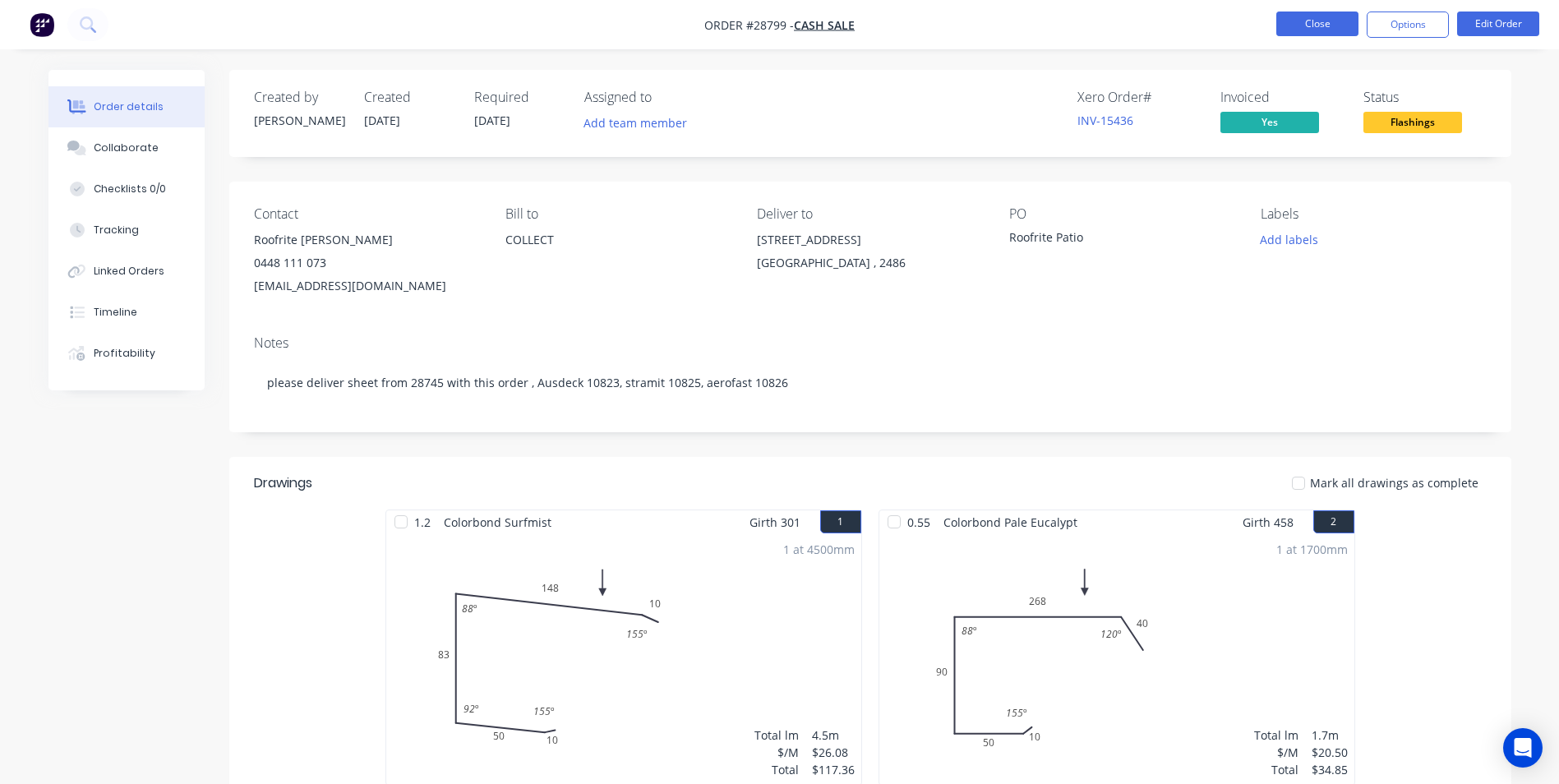
click at [1307, 21] on button "Close" at bounding box center [1317, 24] width 82 height 25
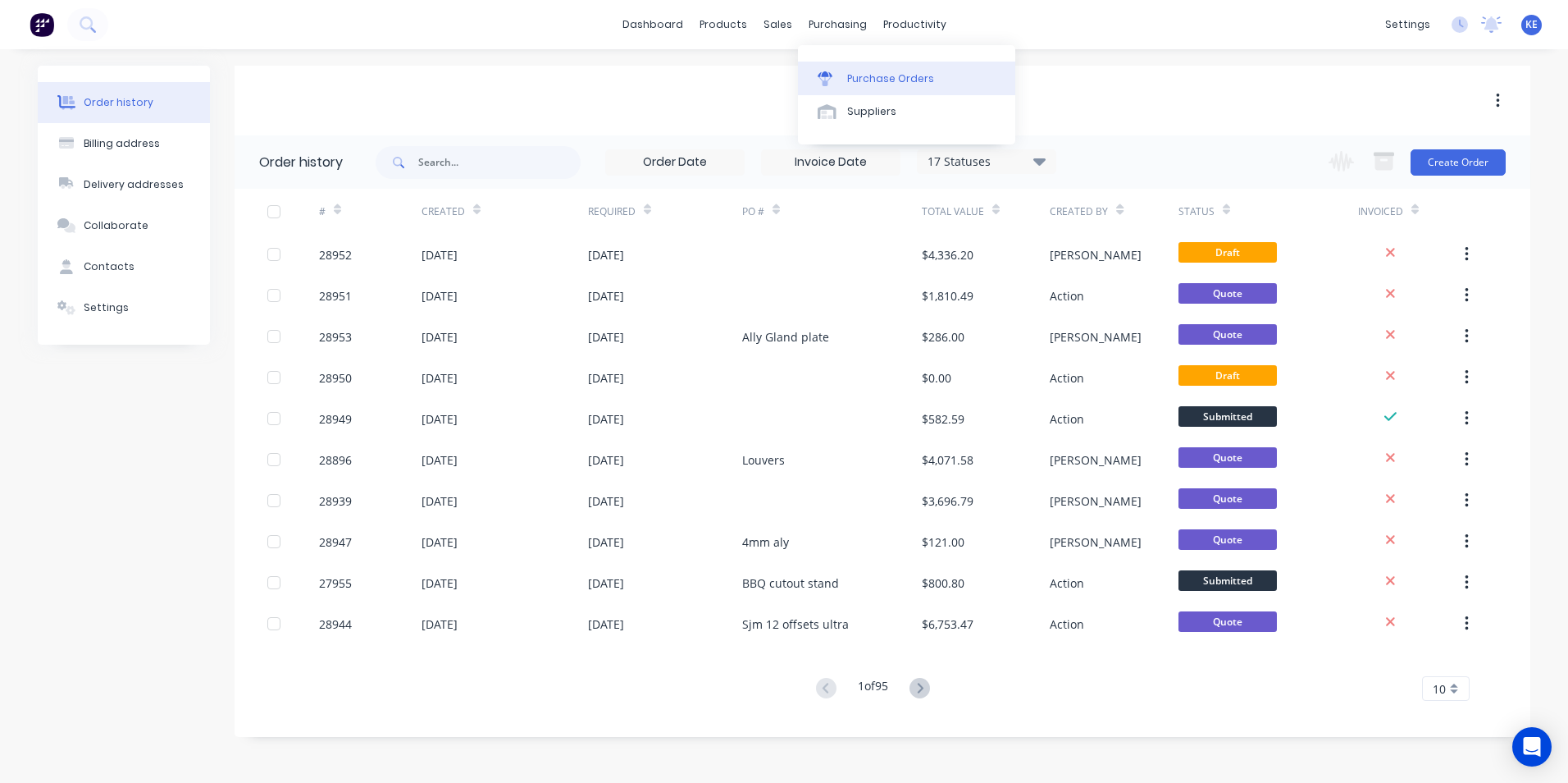
click at [869, 77] on div "Purchase Orders" at bounding box center [890, 78] width 87 height 15
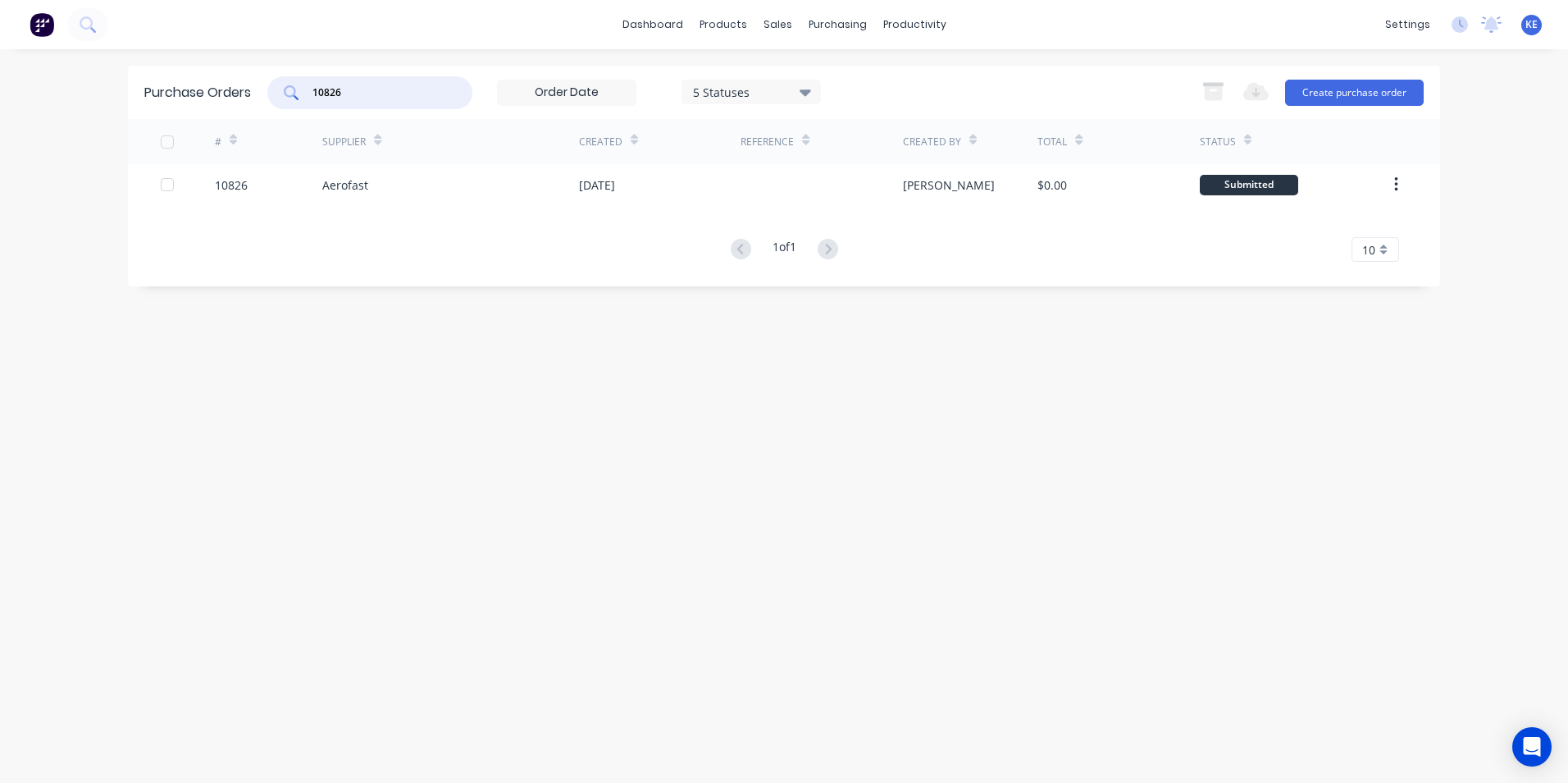
drag, startPoint x: 377, startPoint y: 98, endPoint x: 251, endPoint y: 103, distance: 126.1
click at [251, 103] on div "Purchase Orders 10826 5 Statuses 5 Statuses Export to Excel (XLSX) Create purch…" at bounding box center [784, 92] width 1312 height 54
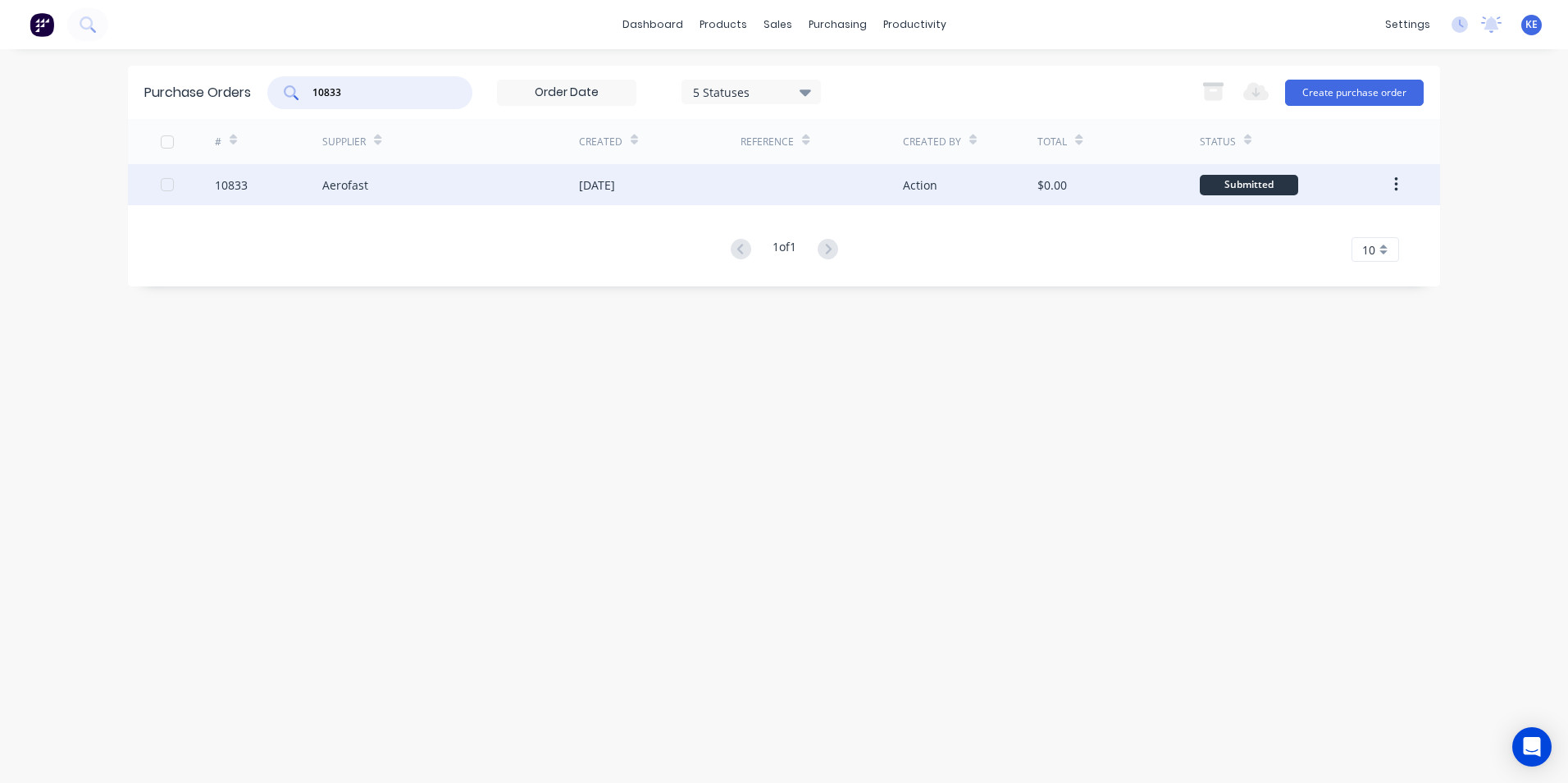
type input "10833"
click at [282, 188] on div "10833" at bounding box center [269, 184] width 108 height 41
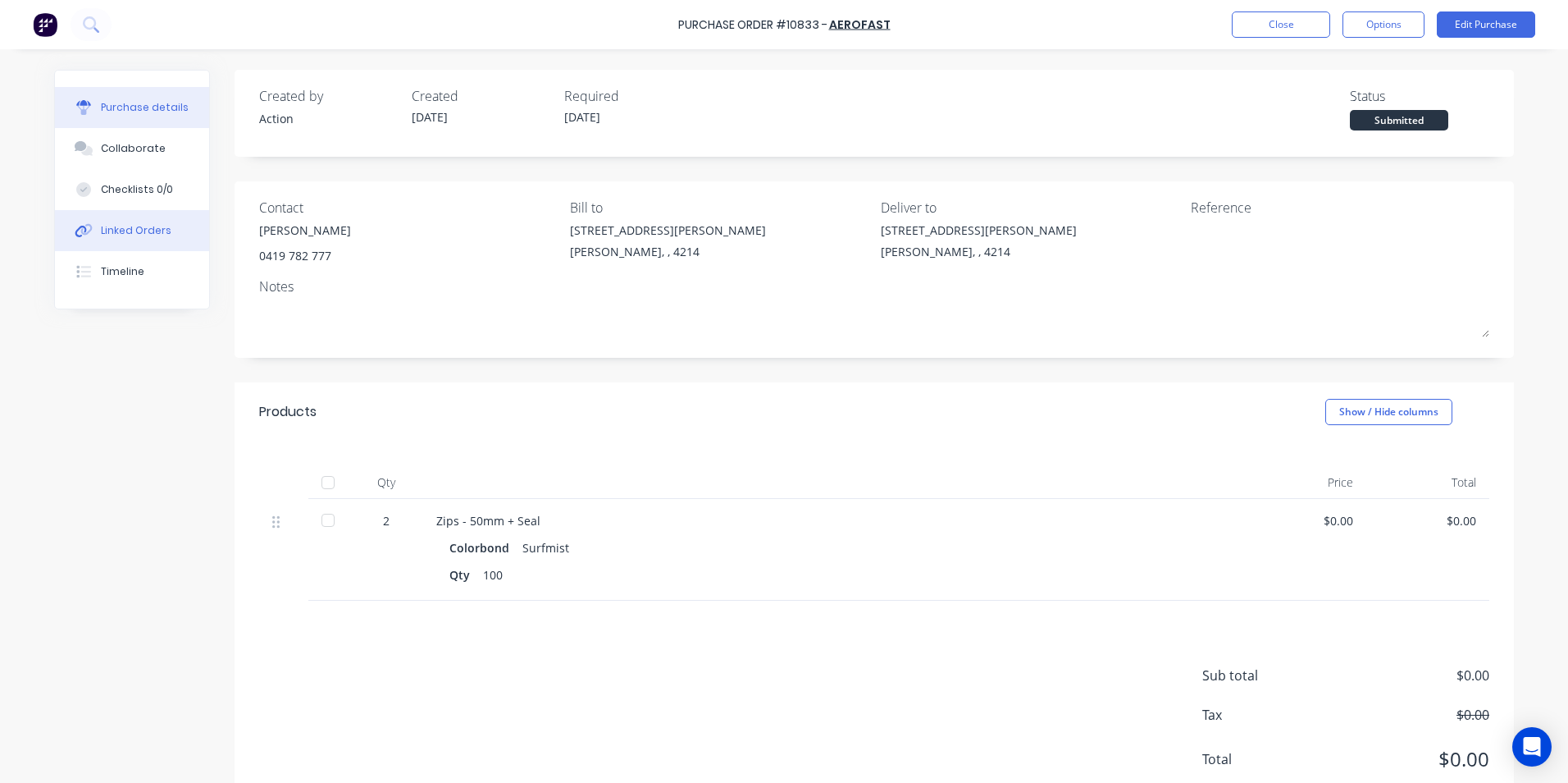
click at [122, 227] on div "Linked Orders" at bounding box center [136, 231] width 70 height 15
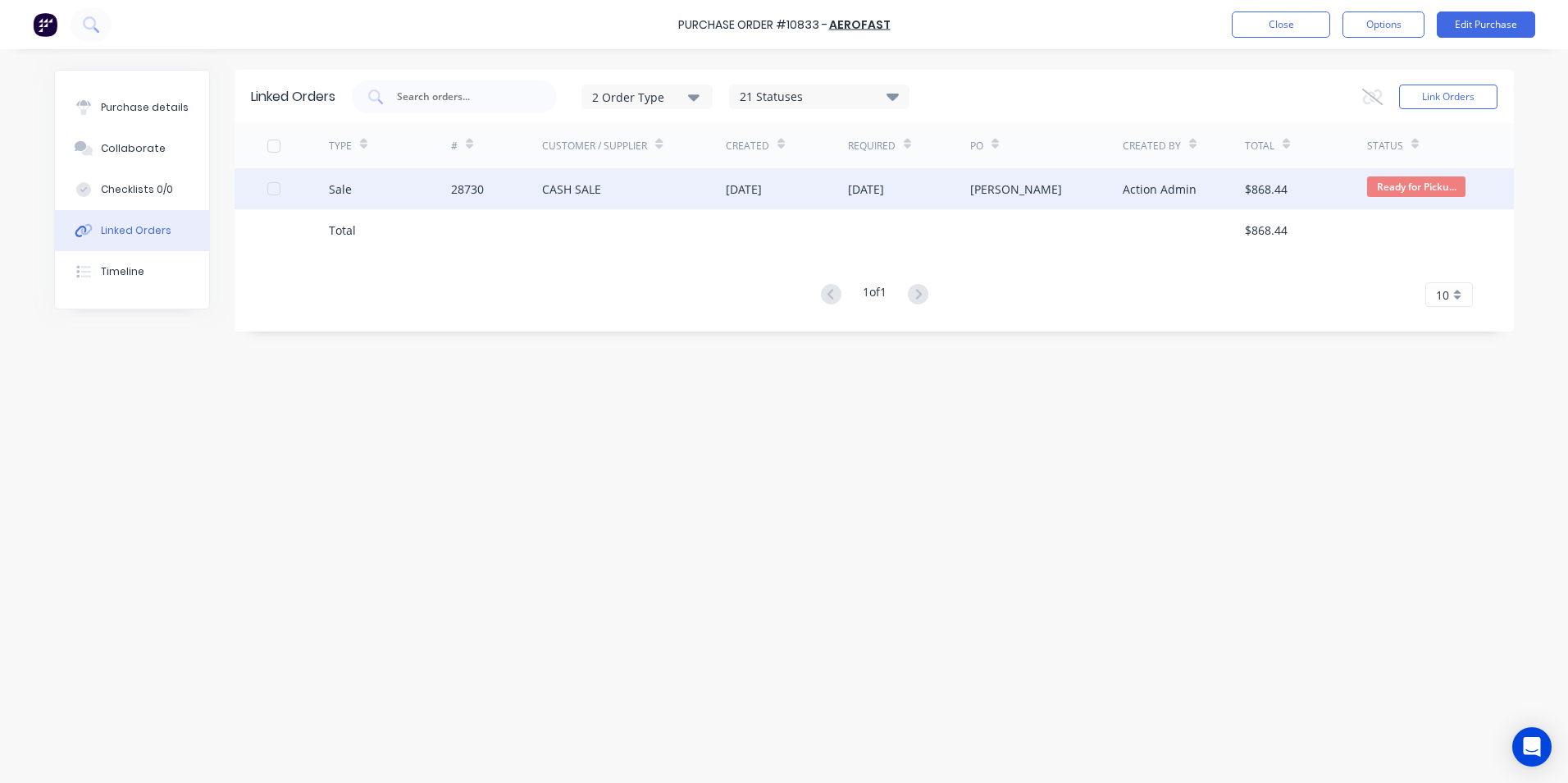
click at [407, 187] on div "Sale" at bounding box center [390, 189] width 122 height 41
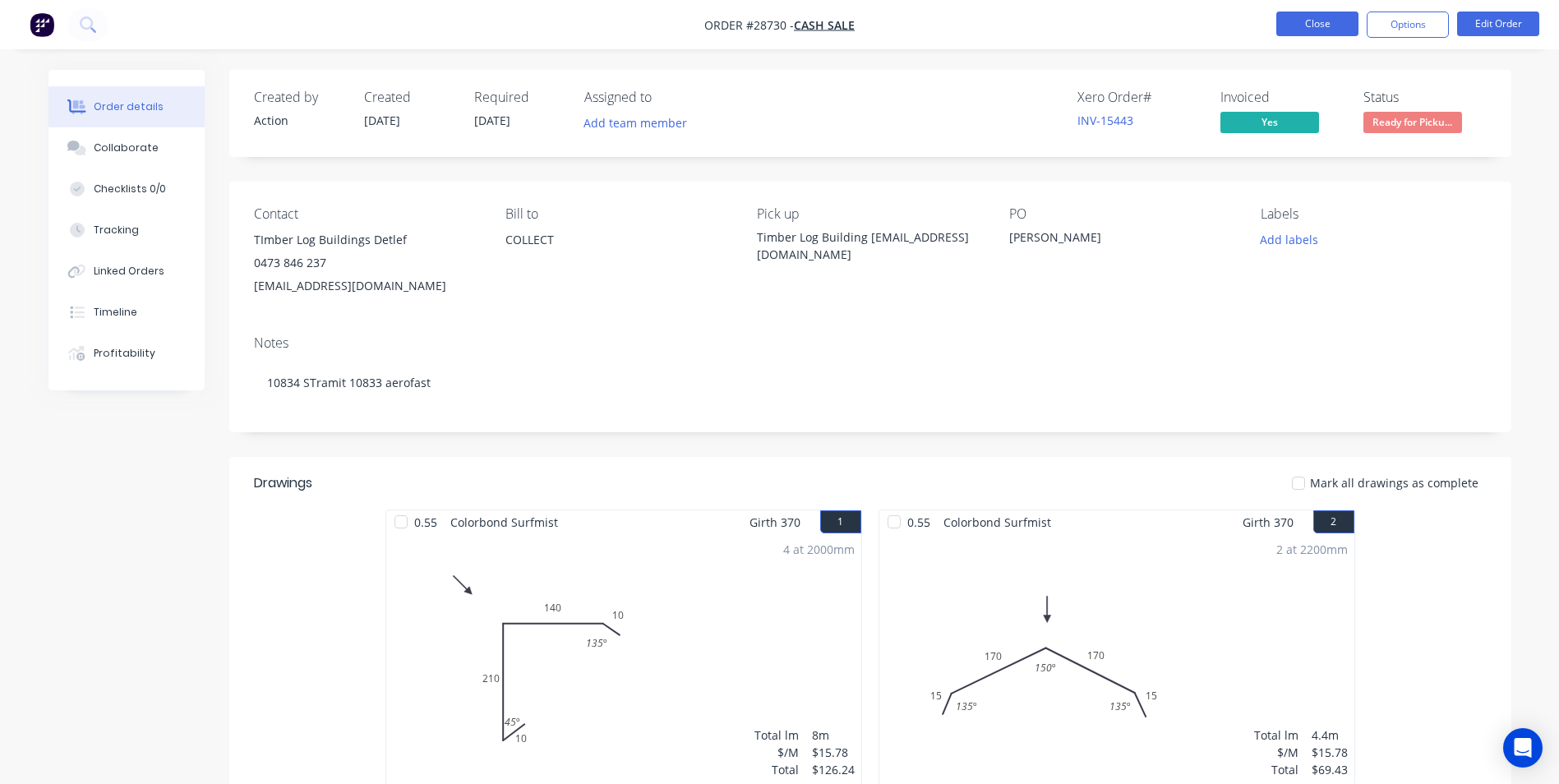
click at [1325, 15] on button "Close" at bounding box center [1317, 24] width 82 height 25
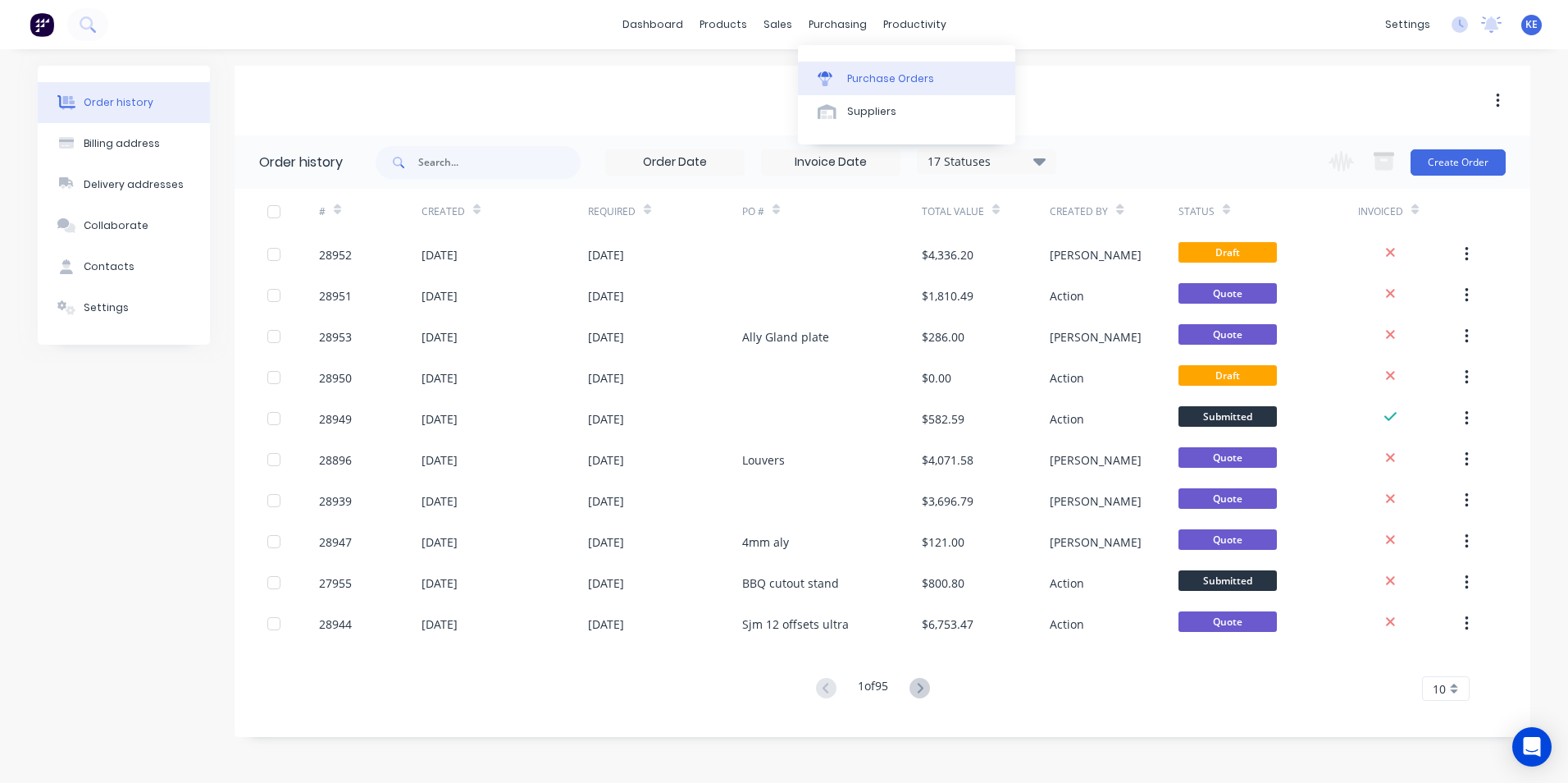
click at [851, 71] on div "Purchase Orders" at bounding box center [890, 78] width 87 height 15
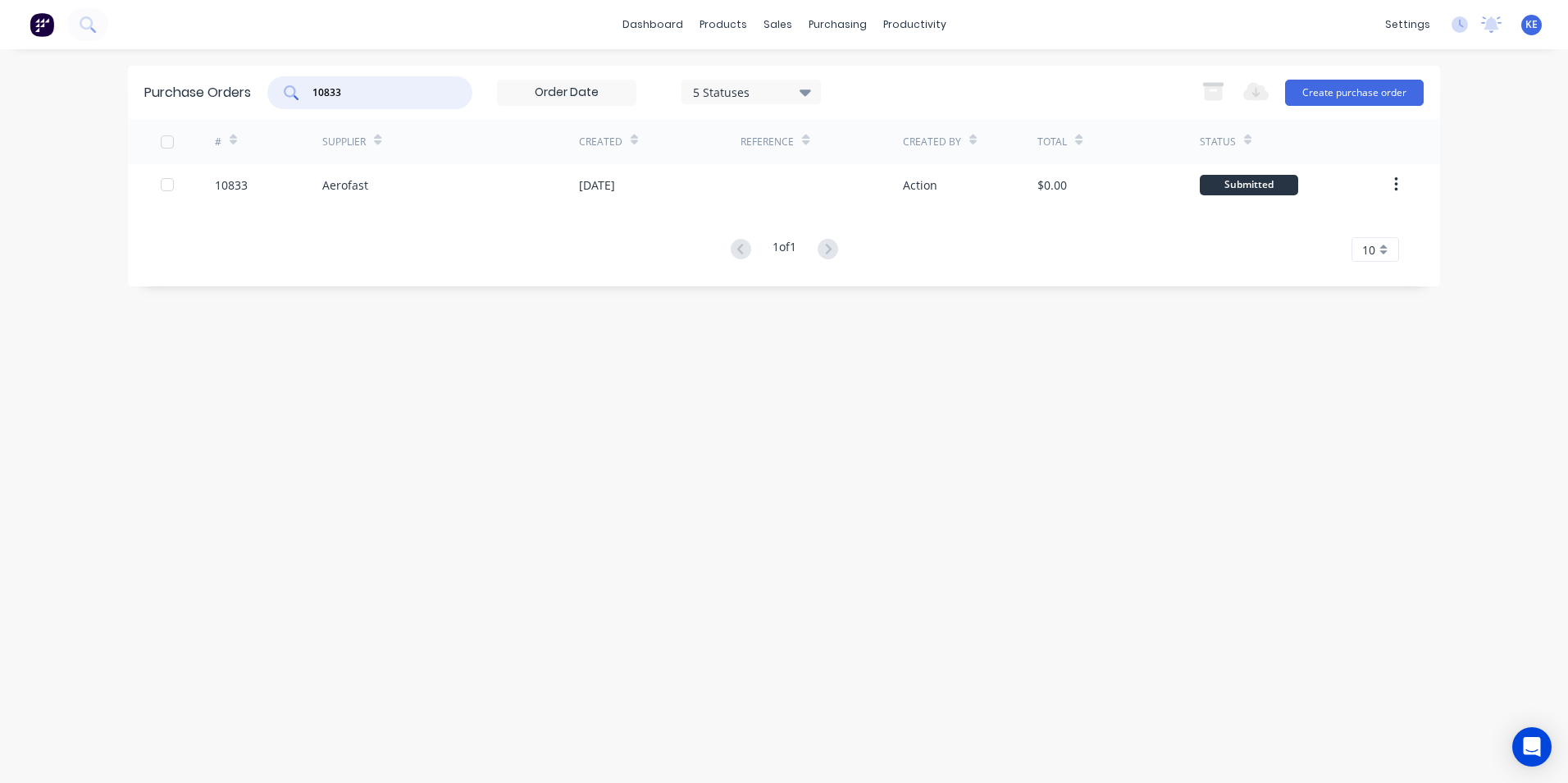
drag, startPoint x: 353, startPoint y: 89, endPoint x: 276, endPoint y: 95, distance: 77.2
click at [276, 95] on div "10833" at bounding box center [369, 93] width 205 height 33
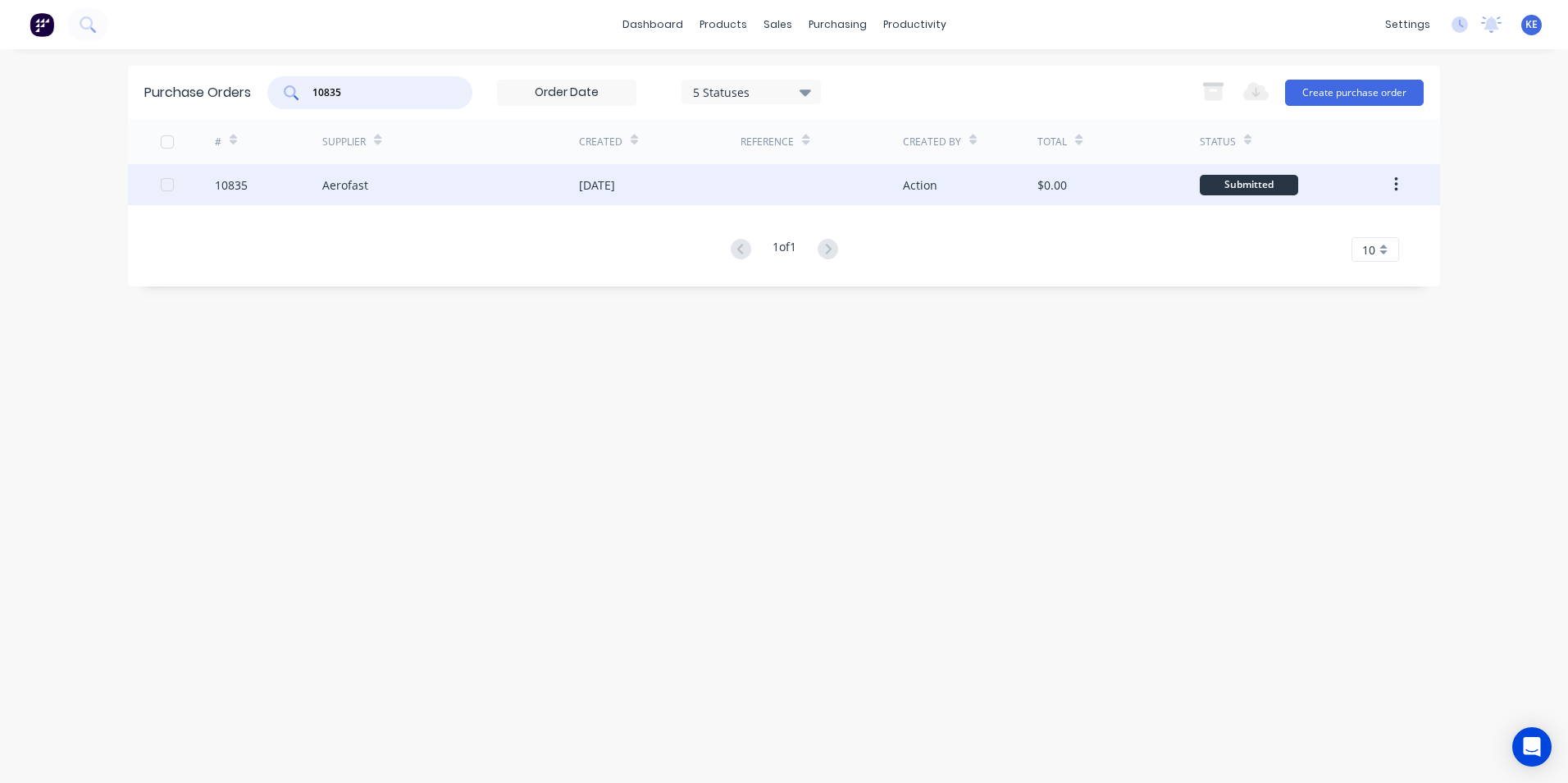
type input "10835"
click at [274, 183] on div "10835" at bounding box center [269, 184] width 108 height 41
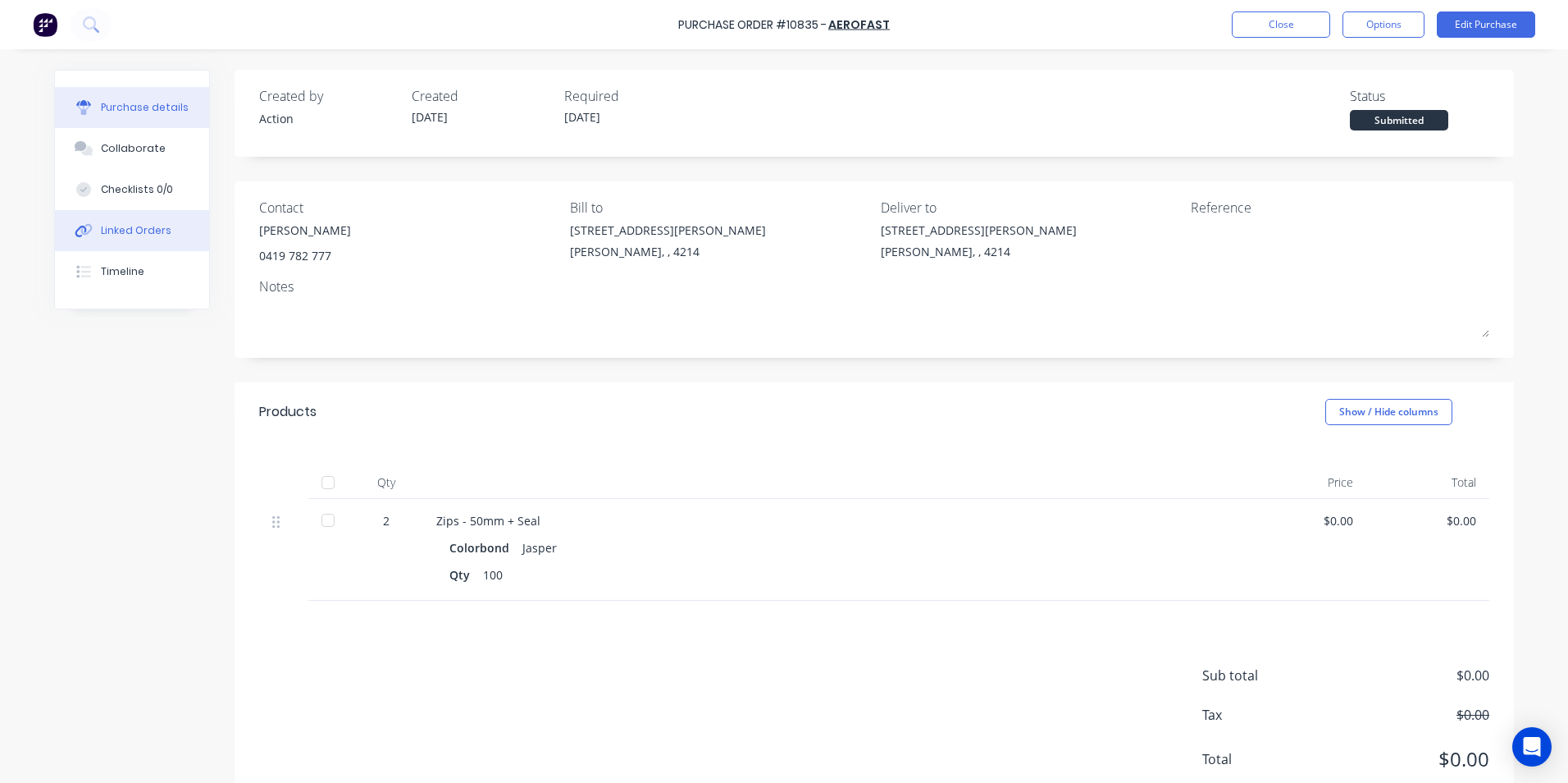
click at [131, 226] on div "Linked Orders" at bounding box center [136, 231] width 70 height 15
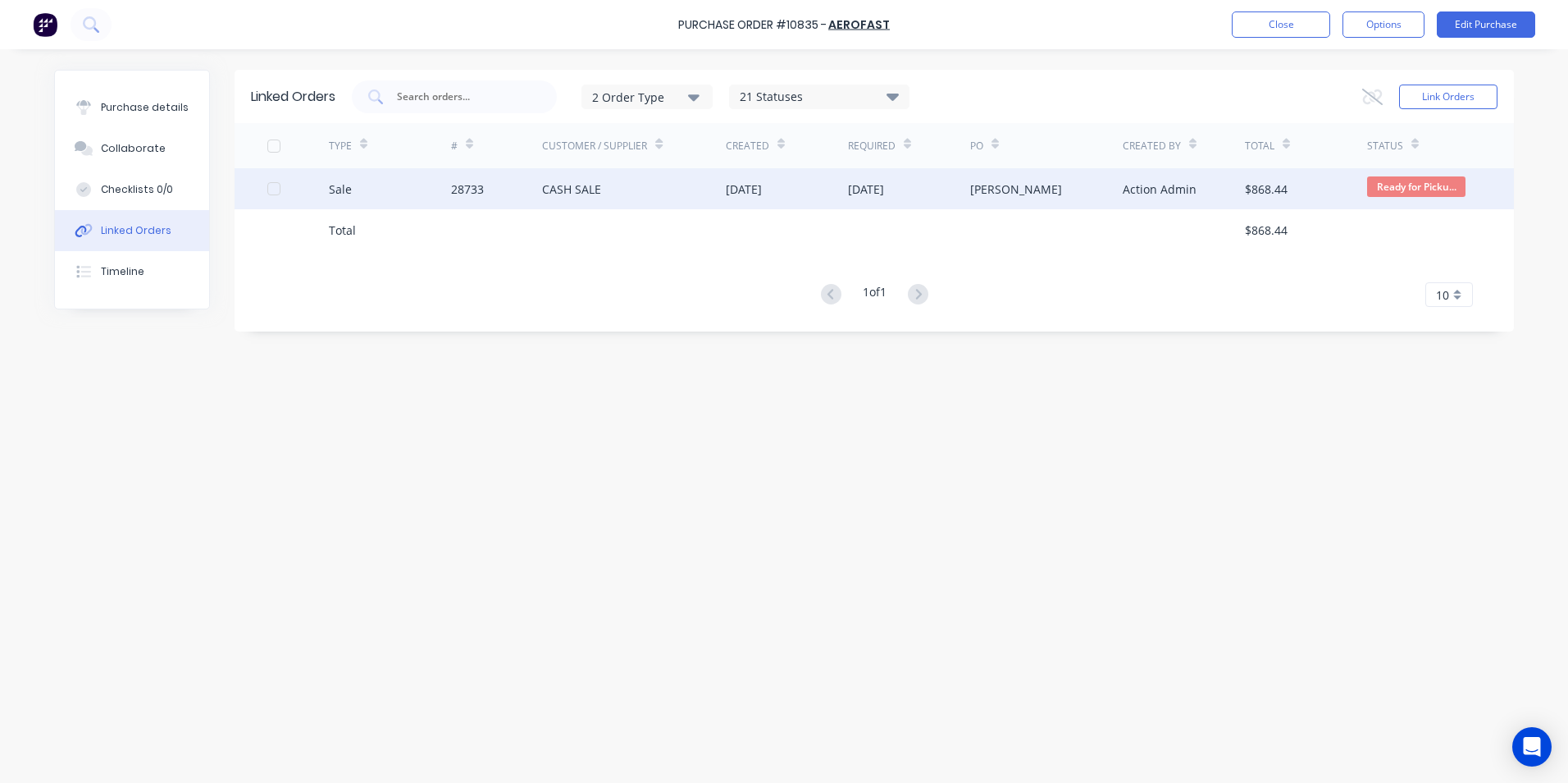
click at [377, 200] on div "Sale" at bounding box center [390, 189] width 122 height 41
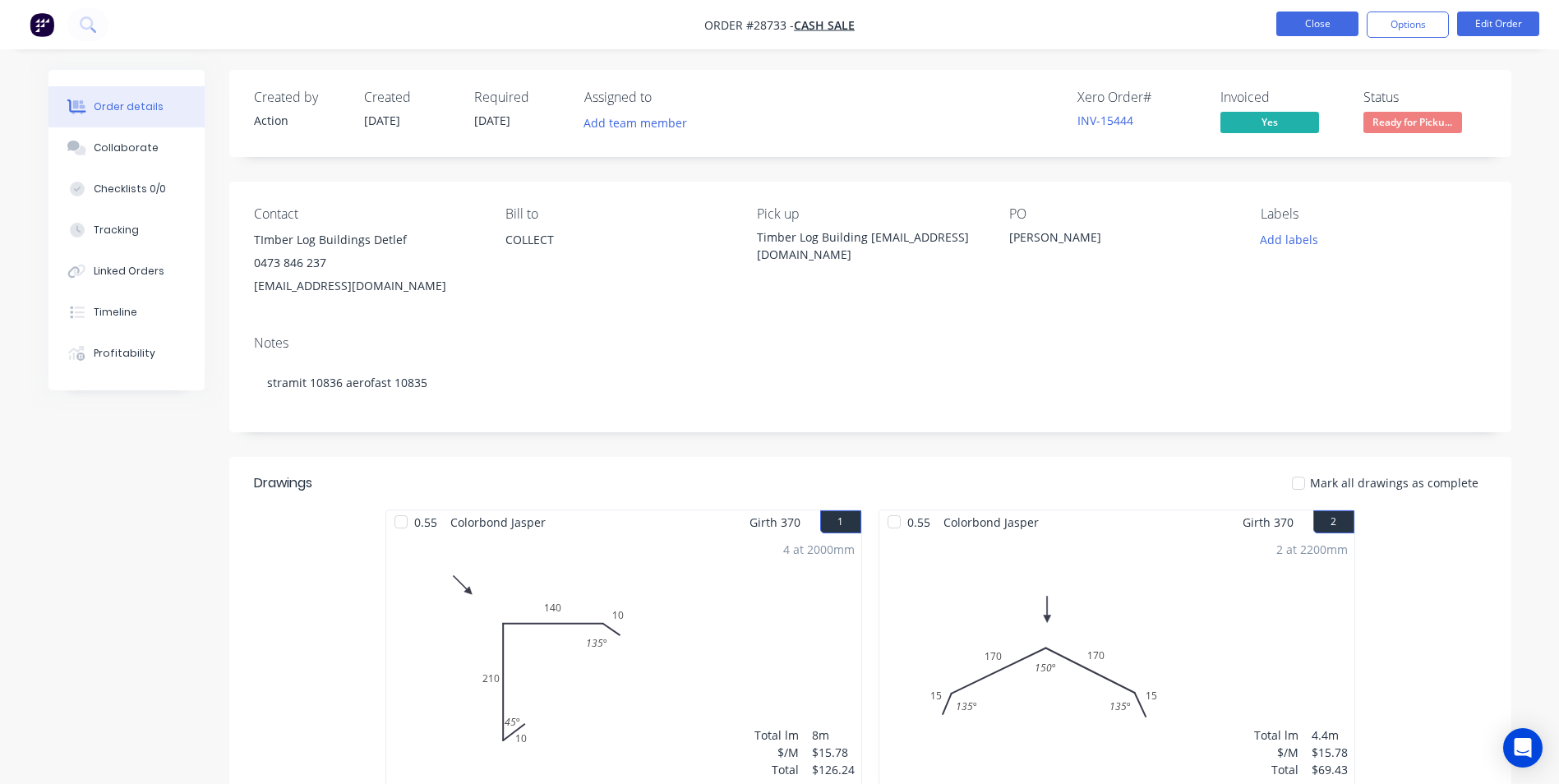
click at [1314, 29] on button "Close" at bounding box center [1317, 24] width 82 height 25
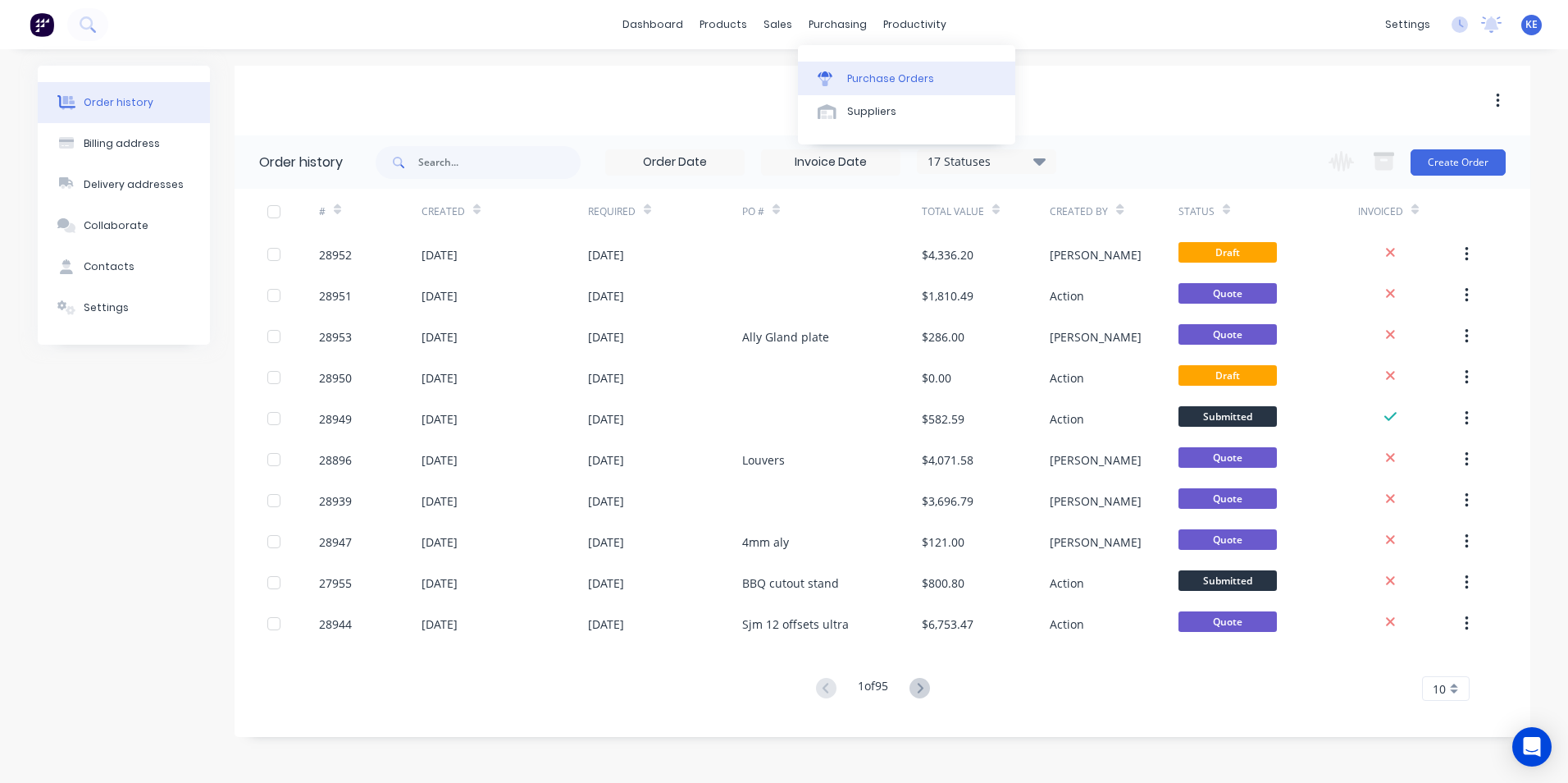
click at [869, 83] on div "Purchase Orders" at bounding box center [890, 78] width 87 height 15
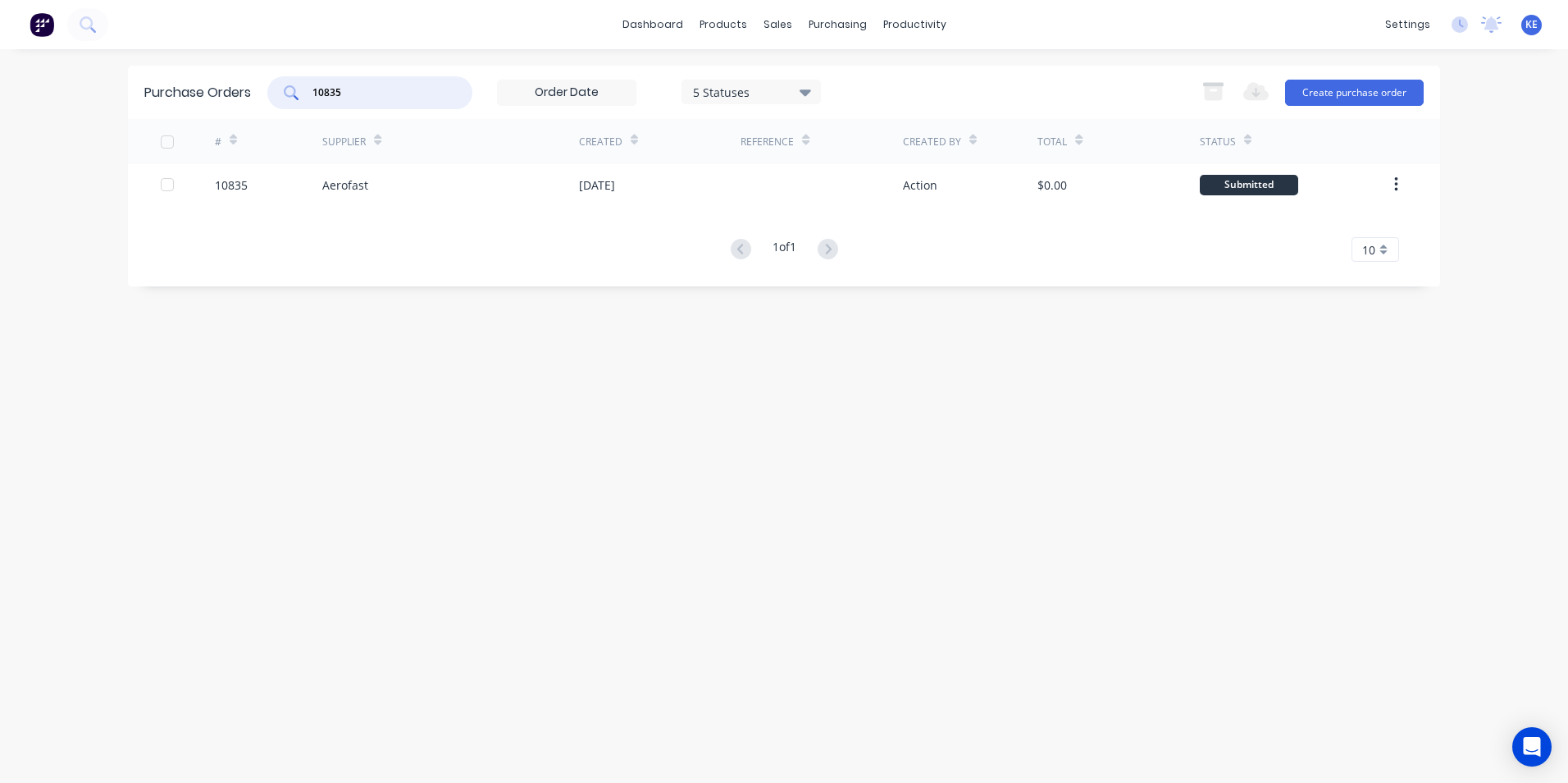
drag, startPoint x: 354, startPoint y: 96, endPoint x: 276, endPoint y: 103, distance: 78.3
click at [276, 103] on div "10835" at bounding box center [369, 93] width 205 height 33
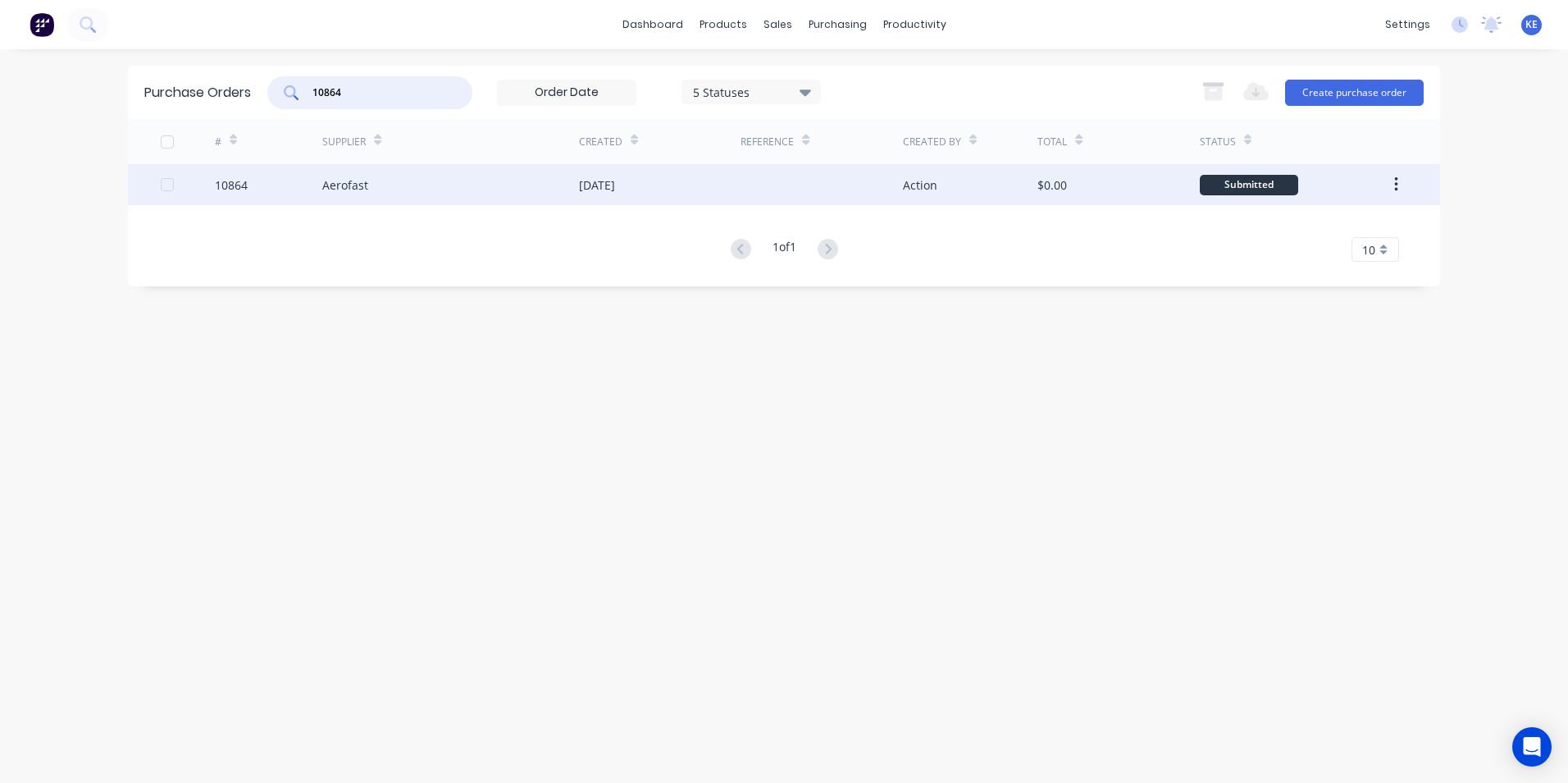
type input "10864"
click at [281, 181] on div "10864" at bounding box center [269, 184] width 108 height 41
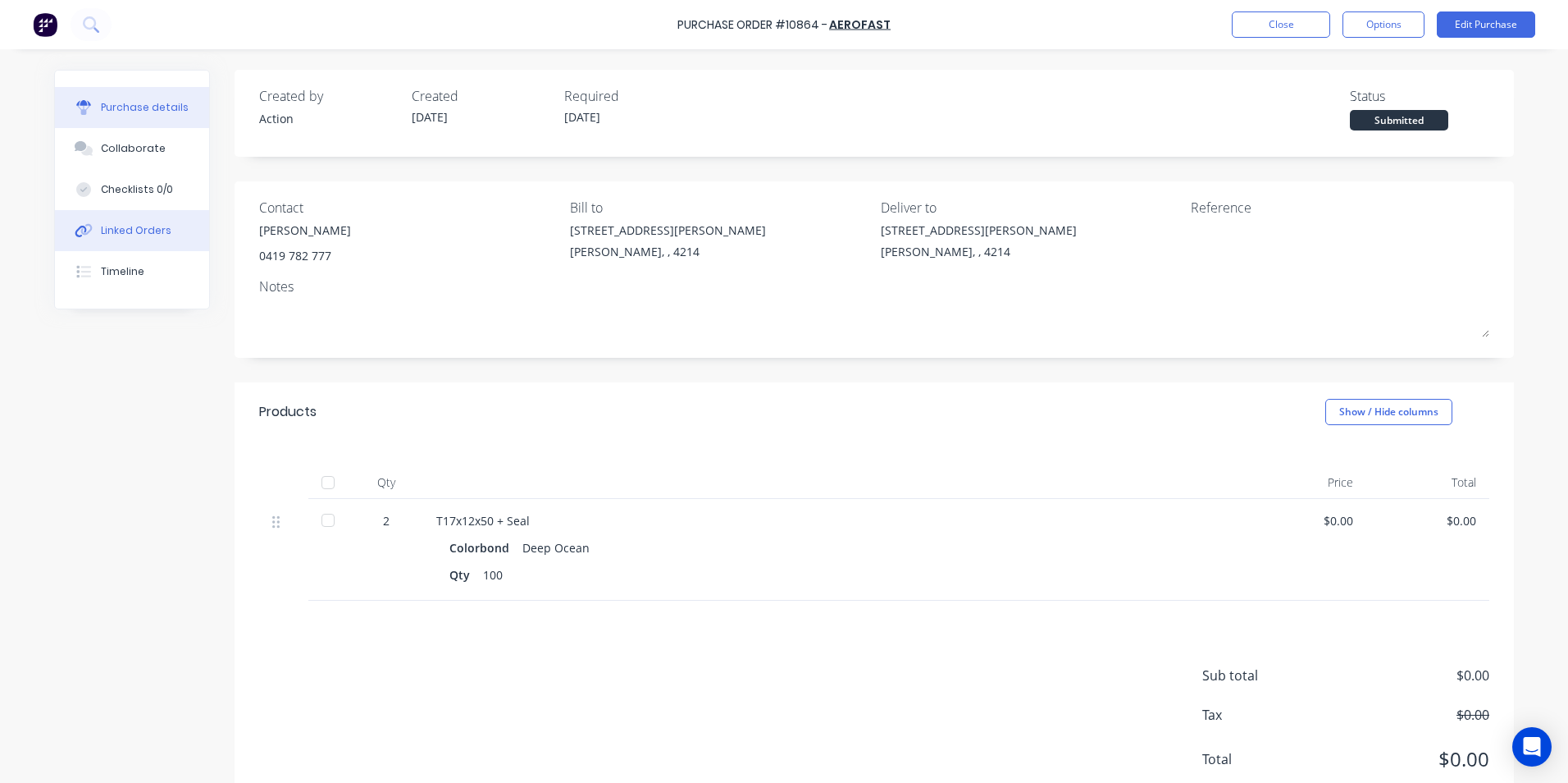
click at [140, 226] on div "Linked Orders" at bounding box center [136, 231] width 70 height 15
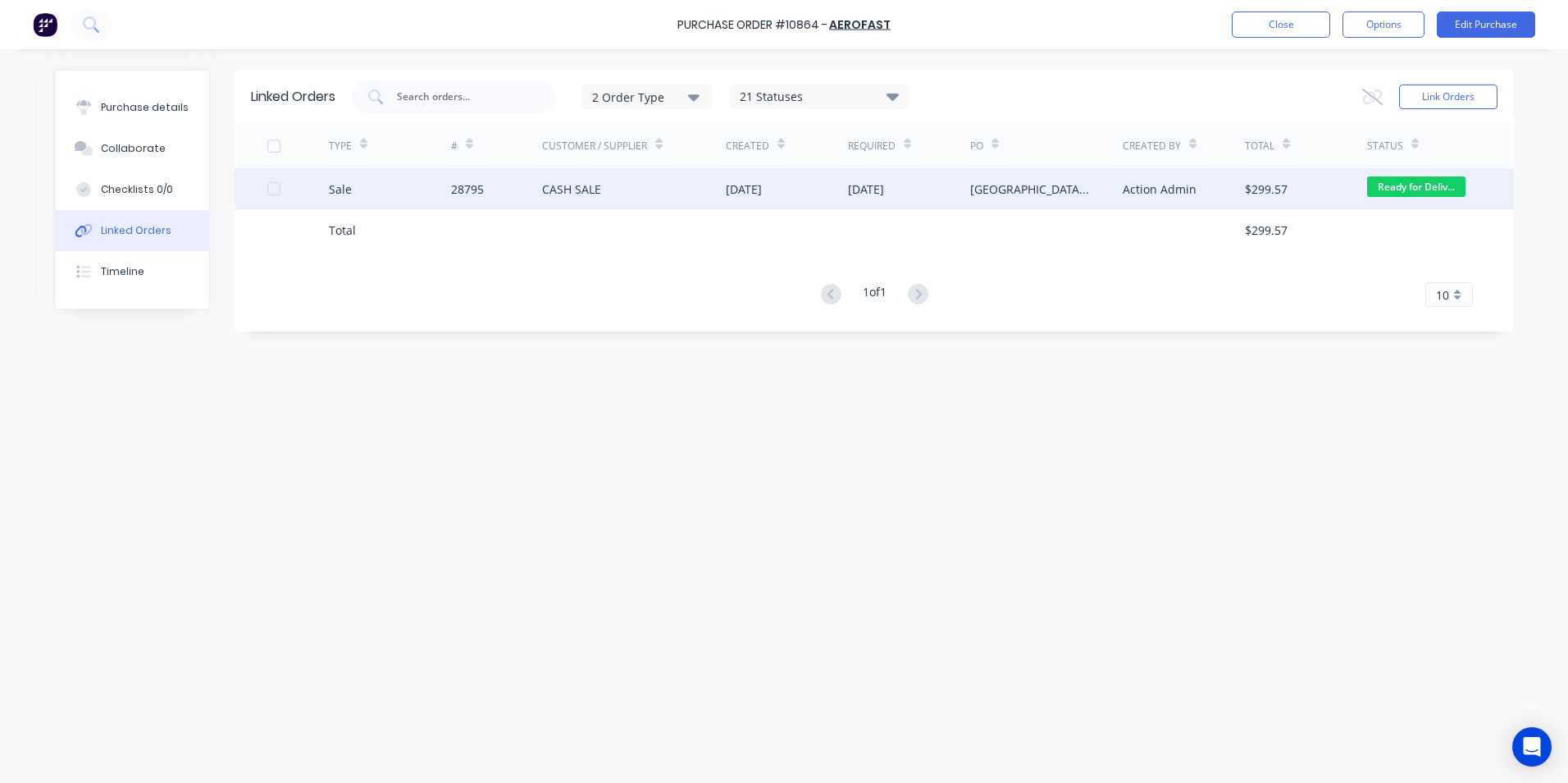
click at [385, 189] on div "Sale" at bounding box center [390, 189] width 122 height 41
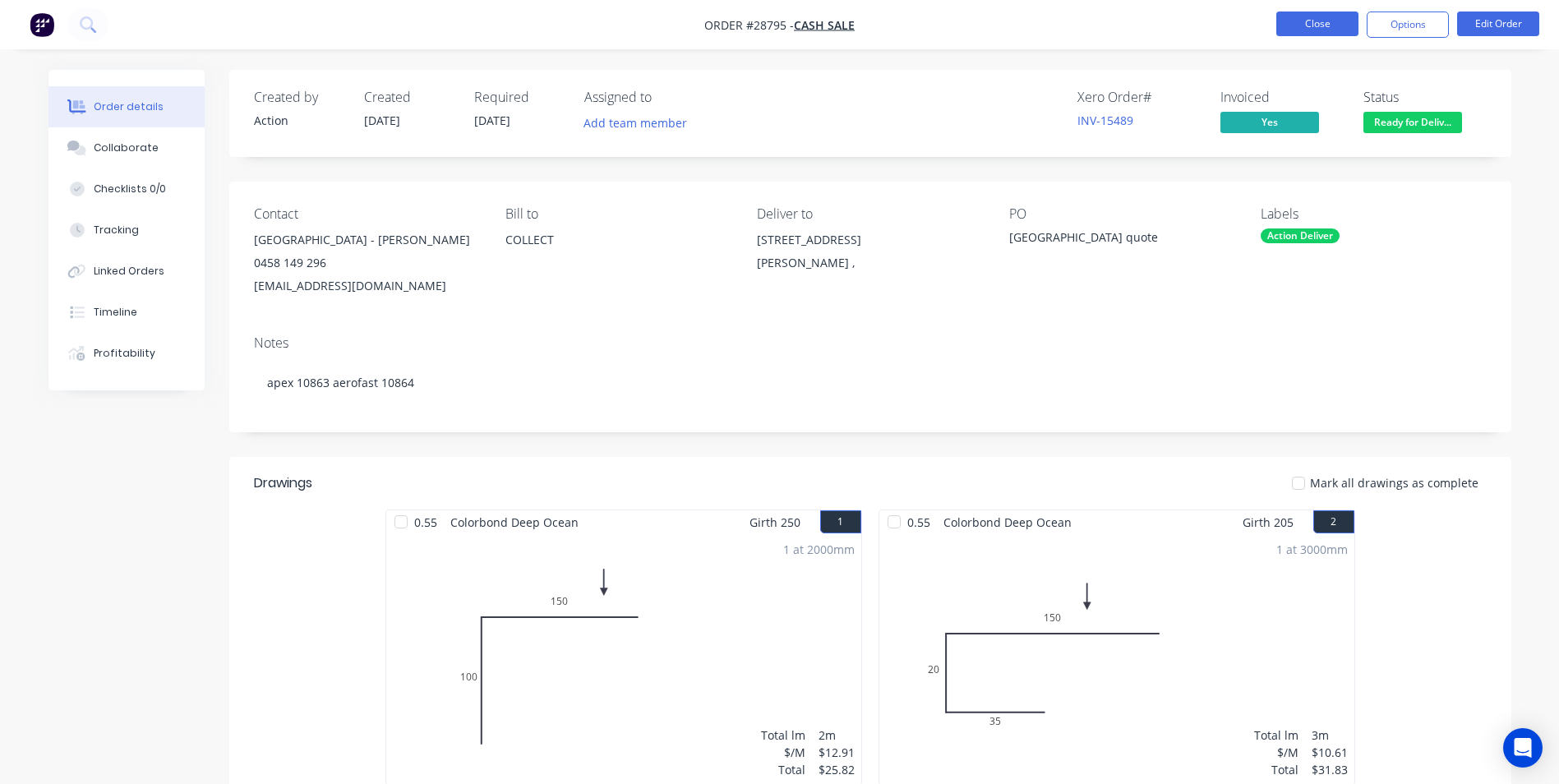
click at [1328, 29] on button "Close" at bounding box center [1317, 24] width 82 height 25
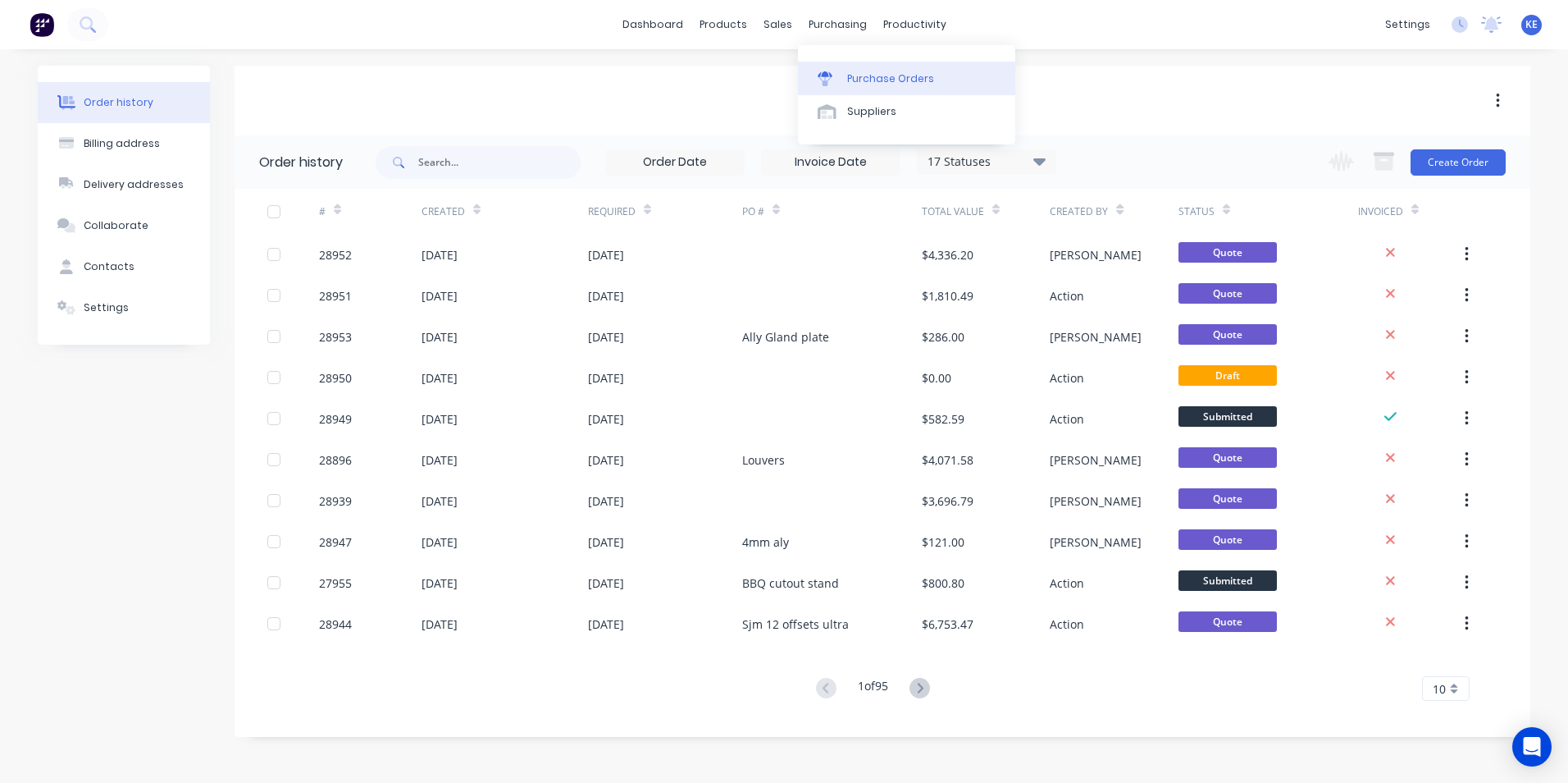
click at [866, 75] on div "Purchase Orders" at bounding box center [890, 78] width 87 height 15
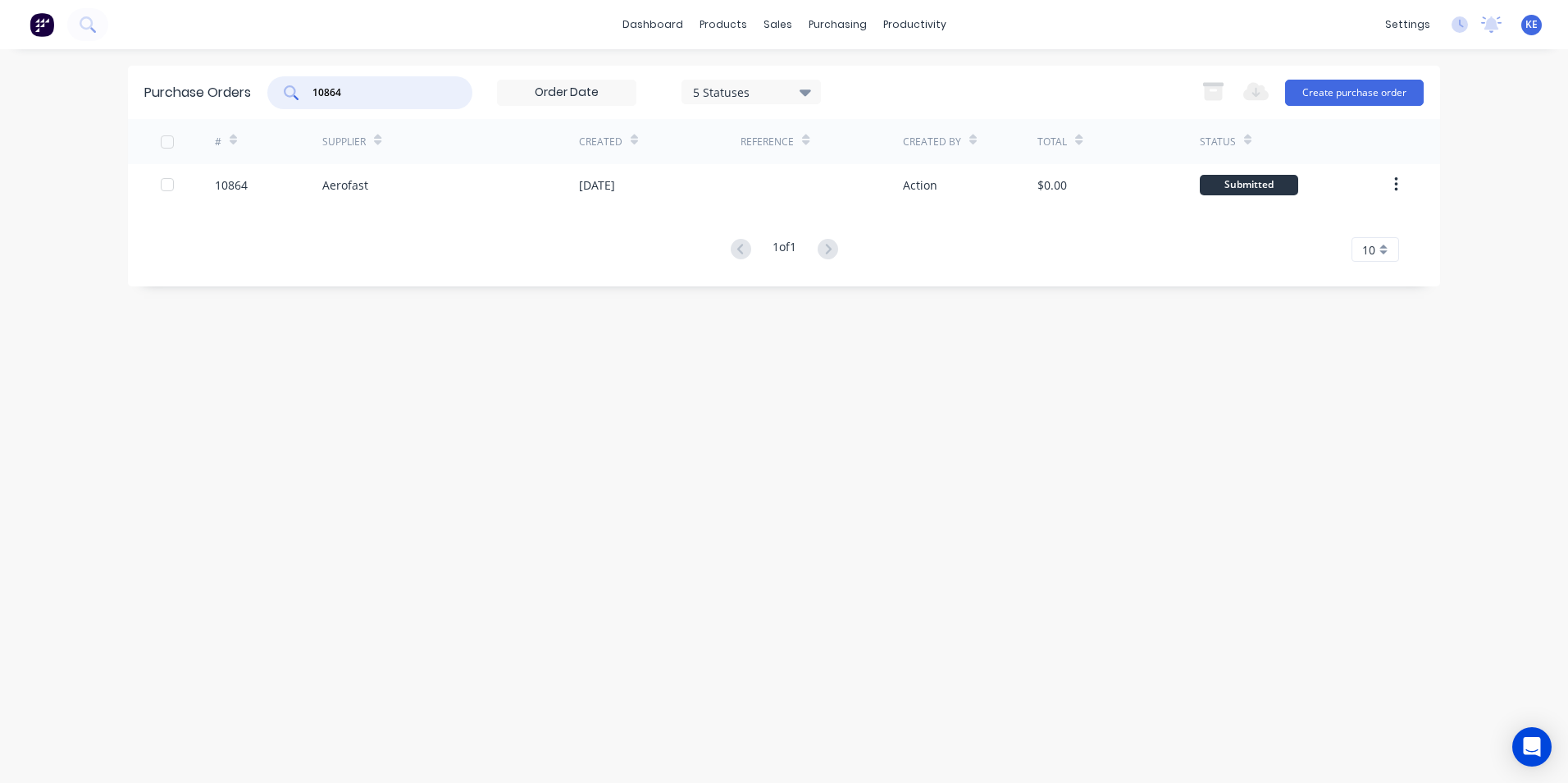
drag, startPoint x: 348, startPoint y: 92, endPoint x: 256, endPoint y: 109, distance: 93.6
click at [256, 109] on div "Purchase Orders 10864 5 Statuses 5 Statuses Export to Excel (XLSX) Create purch…" at bounding box center [784, 92] width 1312 height 54
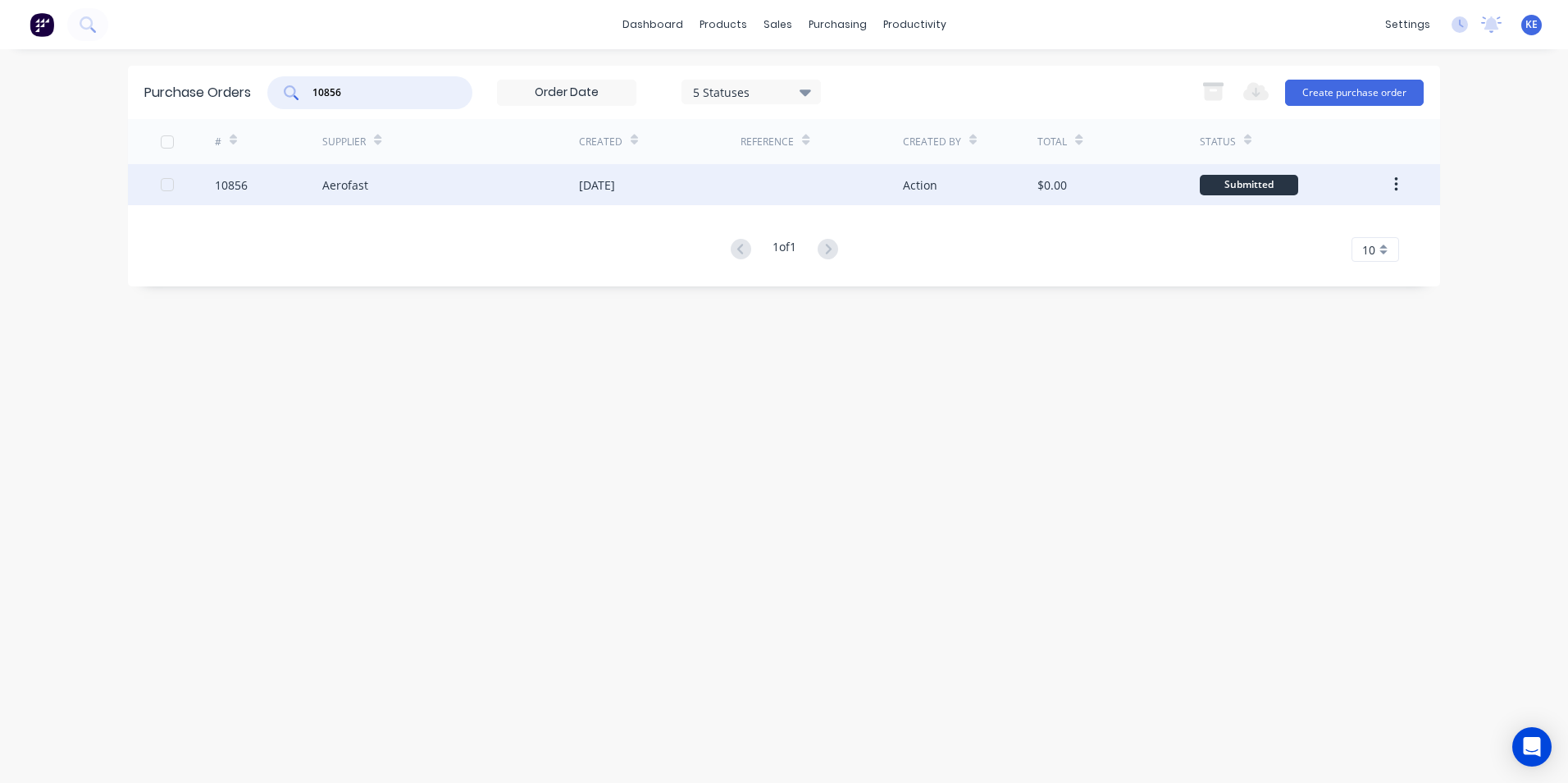
type input "10856"
click at [274, 187] on div "10856" at bounding box center [269, 184] width 108 height 41
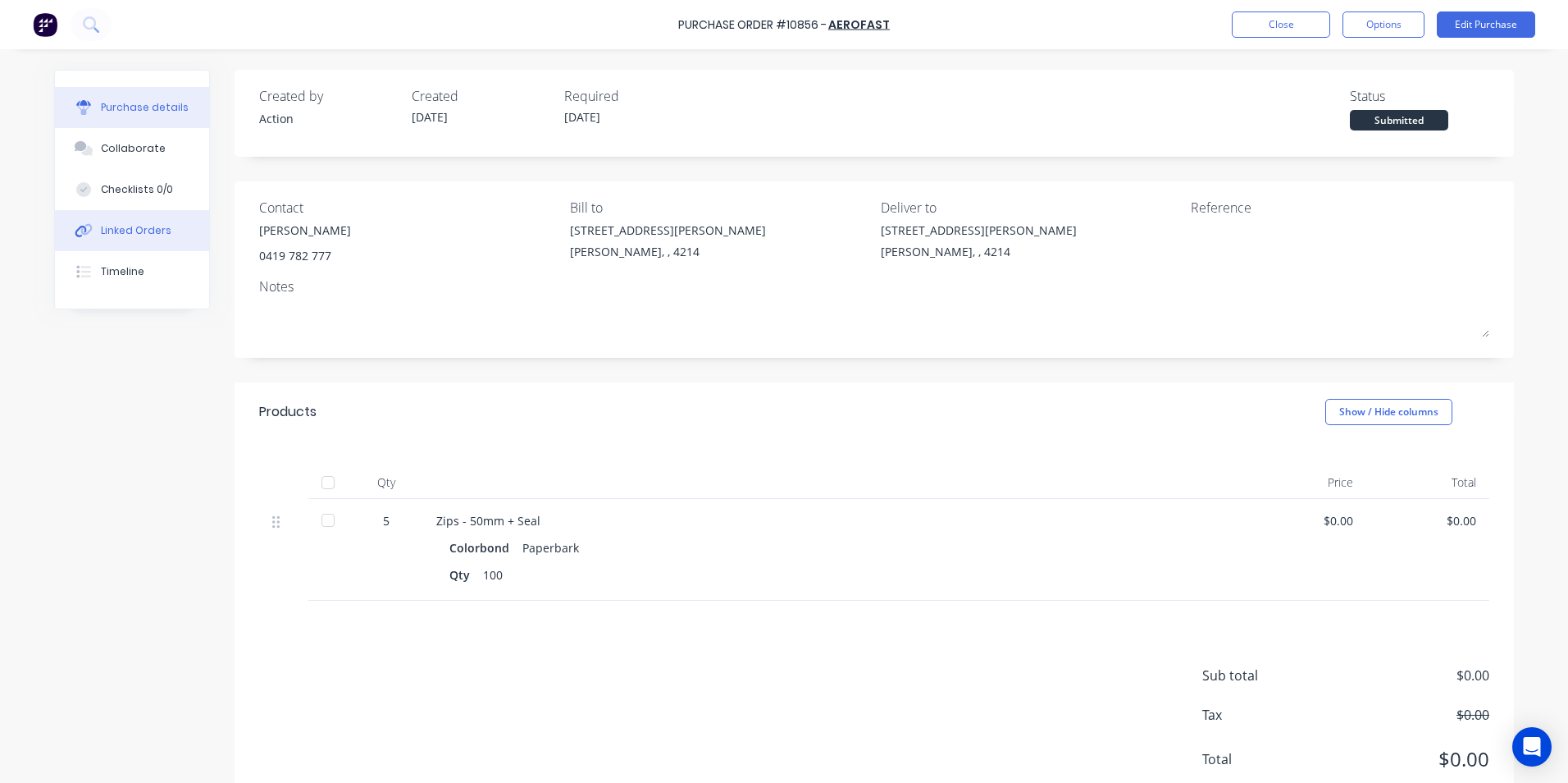
click at [140, 239] on button "Linked Orders" at bounding box center [131, 230] width 154 height 41
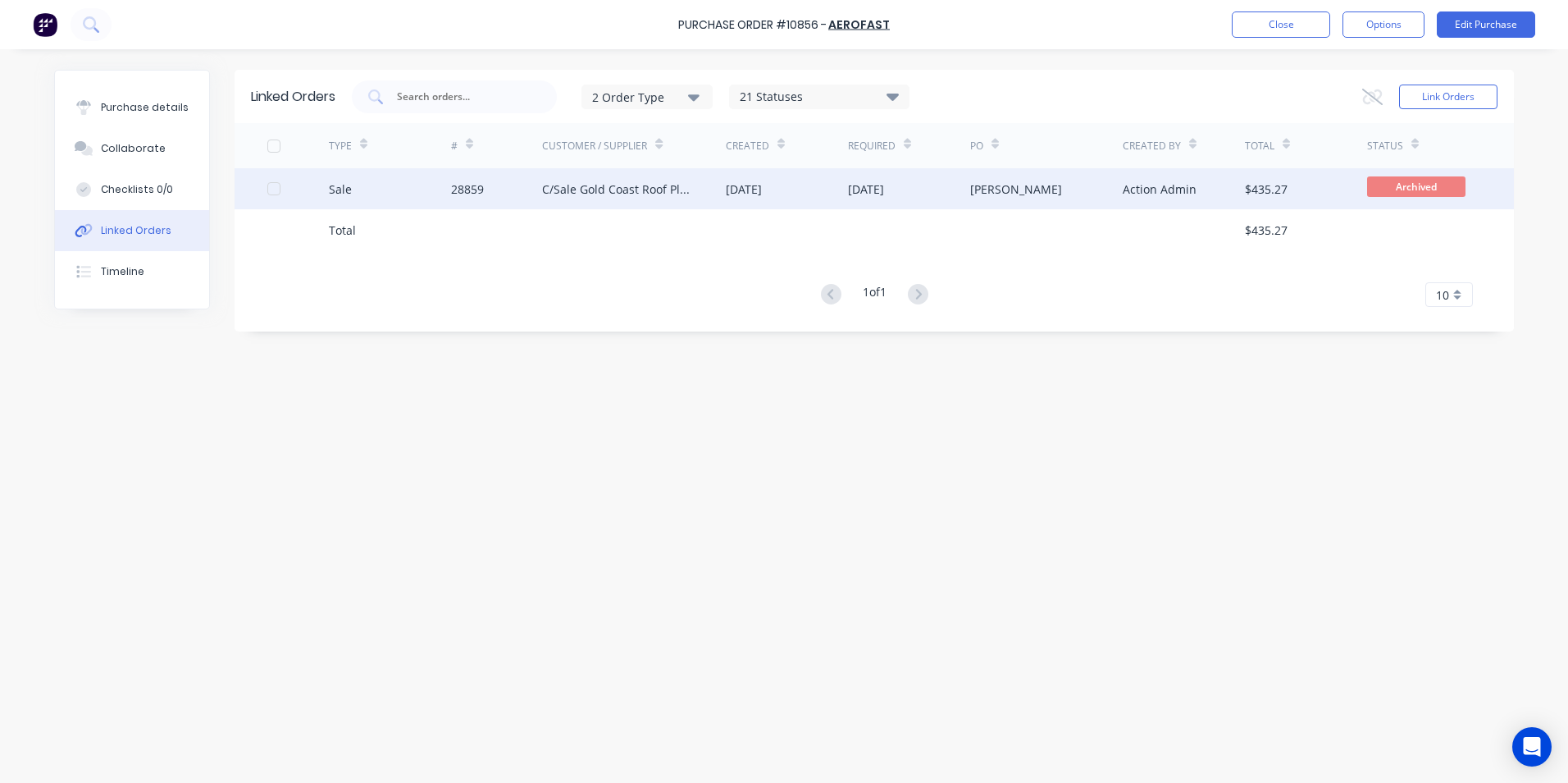
click at [398, 183] on div "Sale" at bounding box center [390, 189] width 122 height 41
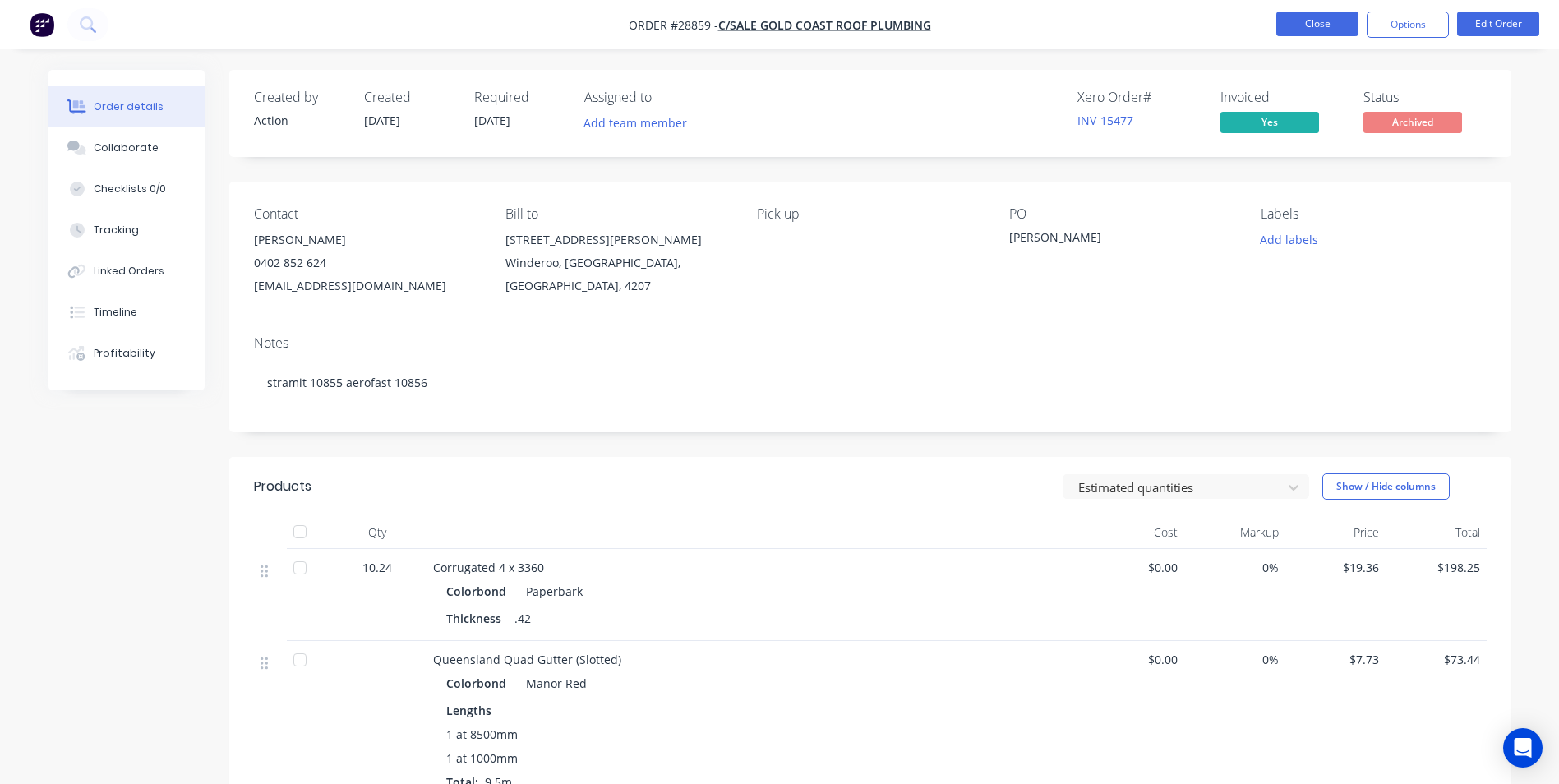
click at [1306, 24] on button "Close" at bounding box center [1317, 24] width 82 height 25
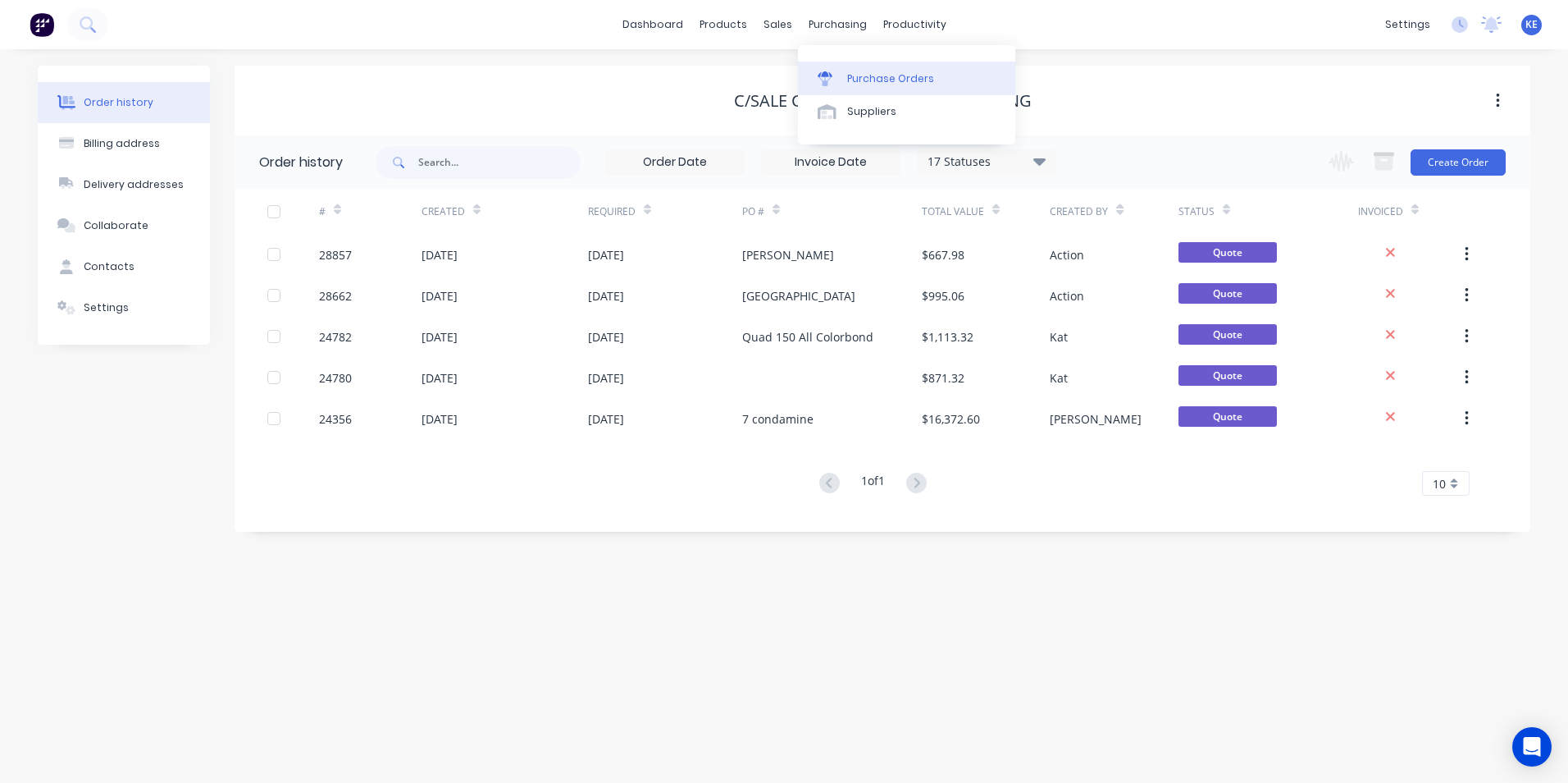
click at [860, 80] on div "Purchase Orders" at bounding box center [890, 78] width 87 height 15
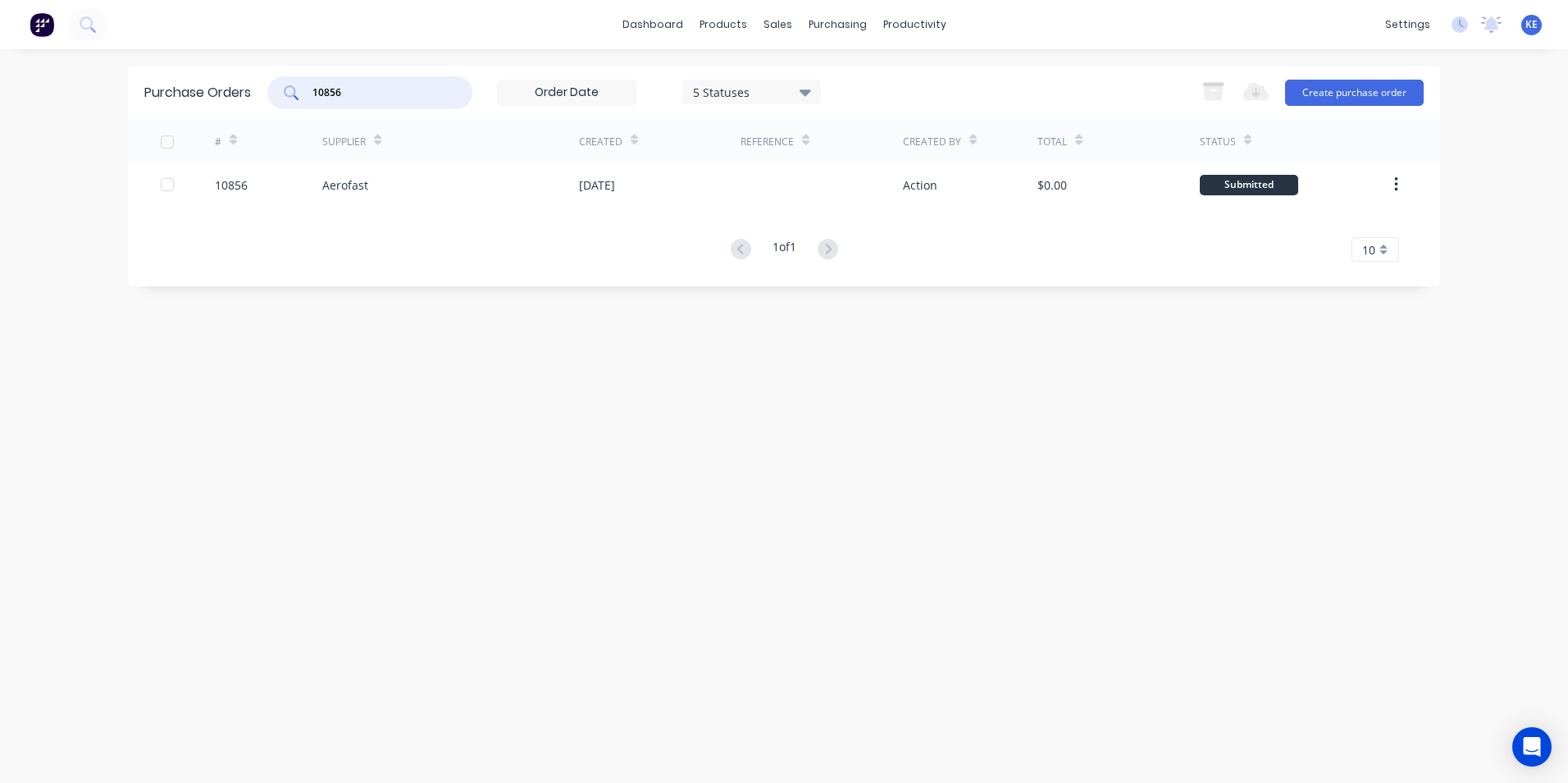
drag, startPoint x: 395, startPoint y: 100, endPoint x: 282, endPoint y: 78, distance: 115.1
click at [282, 78] on div "10856" at bounding box center [369, 93] width 205 height 33
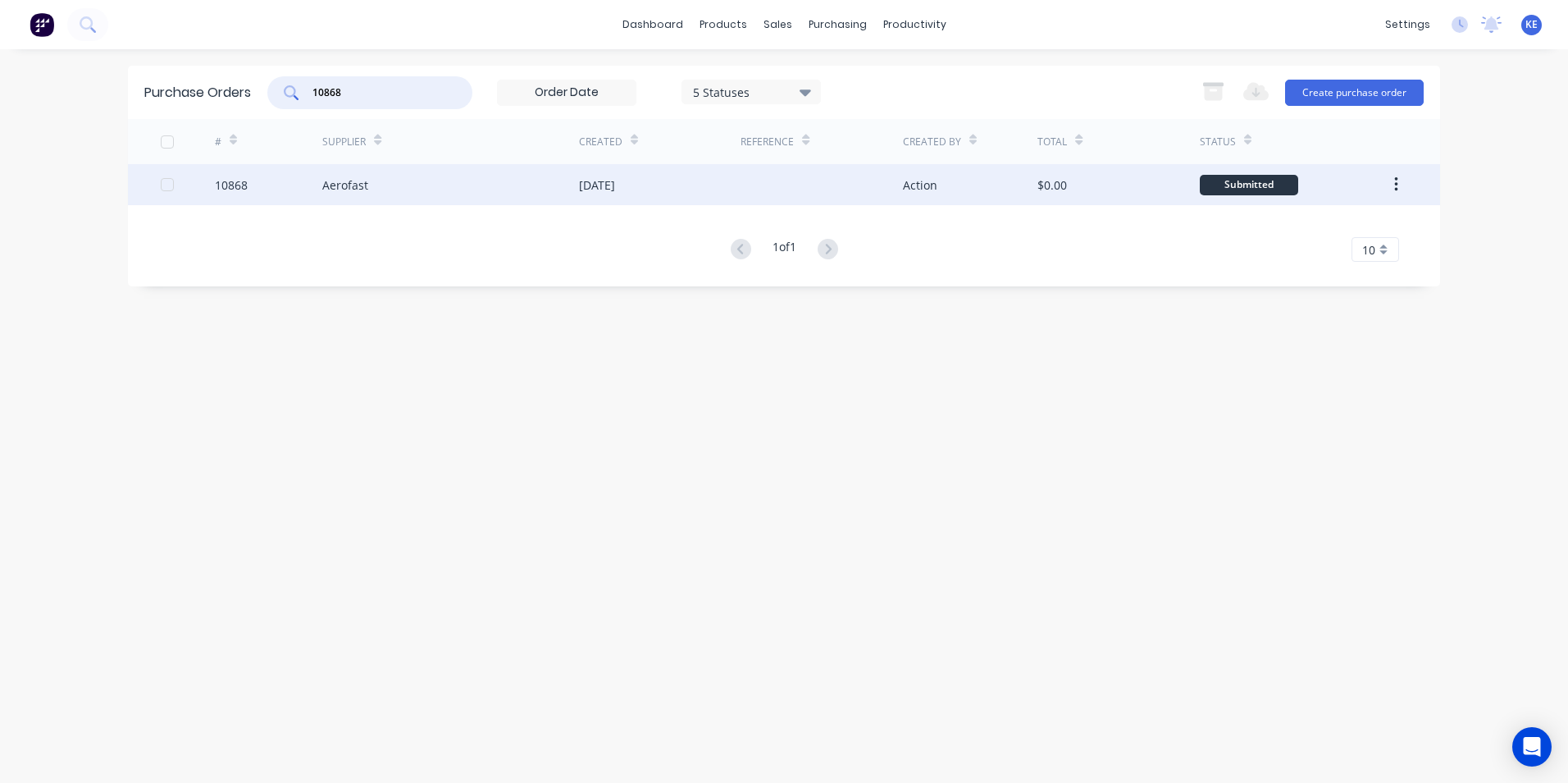
type input "10868"
click at [262, 184] on div "10868" at bounding box center [269, 184] width 108 height 41
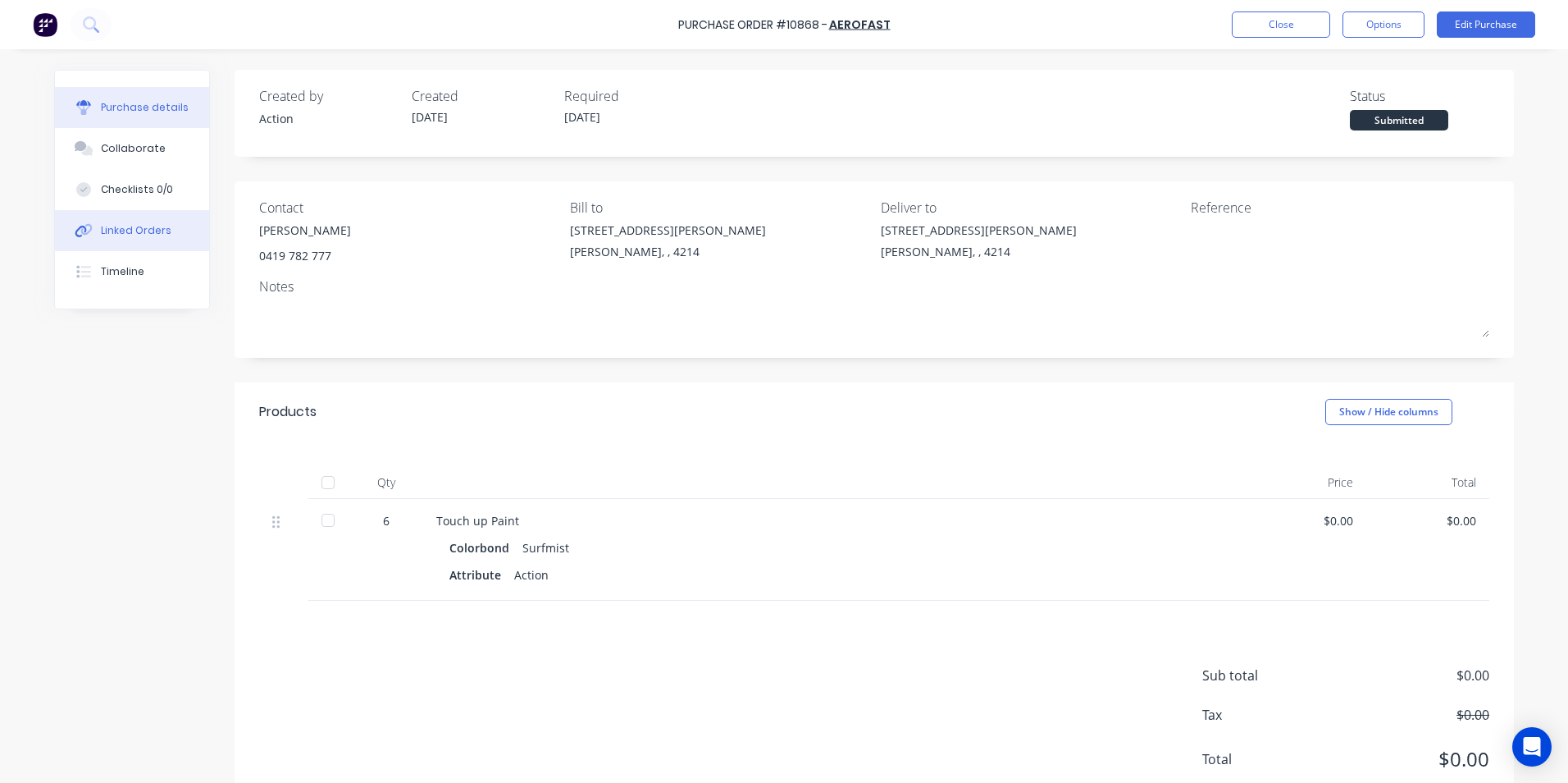
click at [110, 220] on button "Linked Orders" at bounding box center [131, 230] width 154 height 41
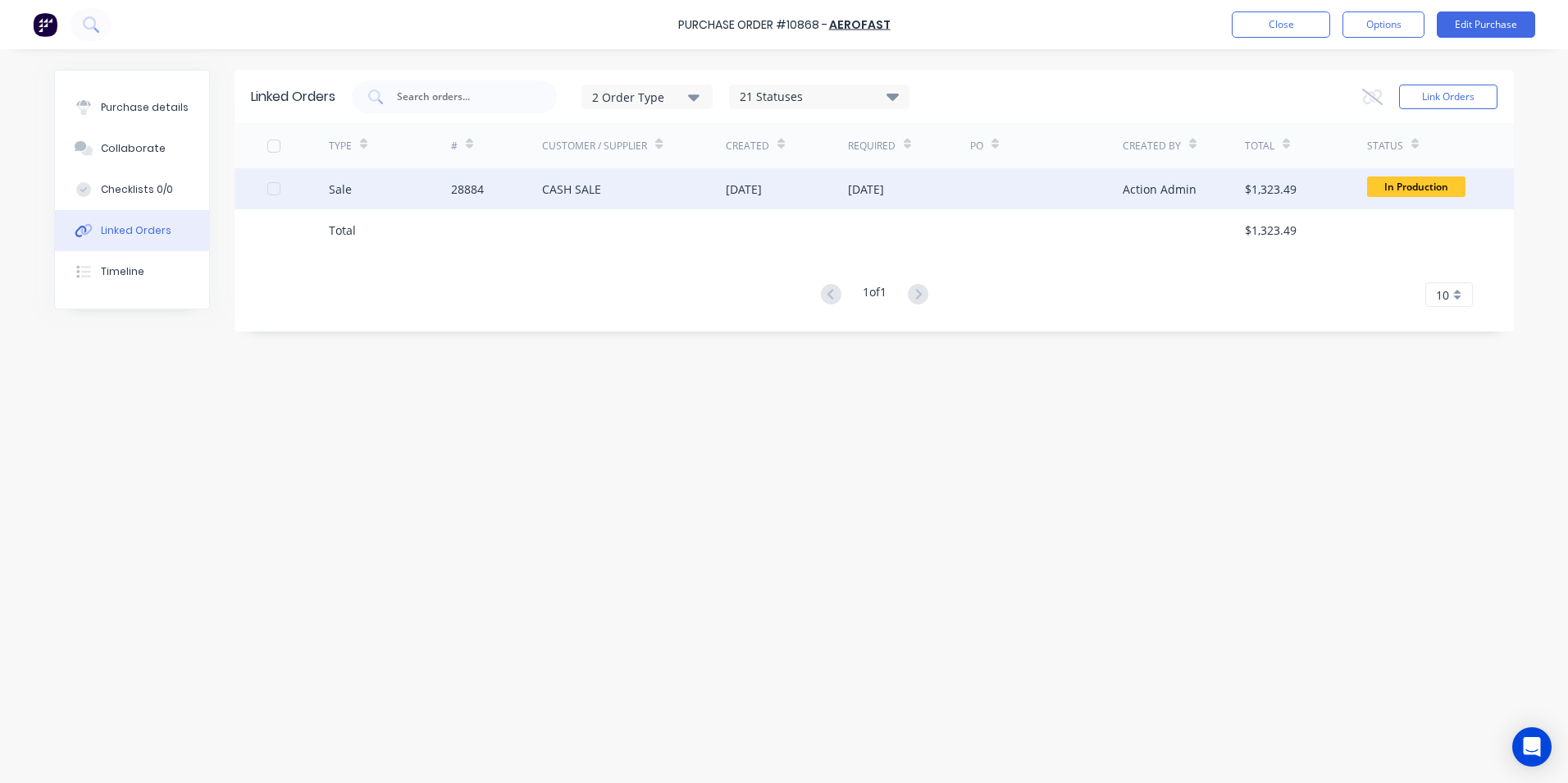
click at [419, 190] on div "Sale" at bounding box center [390, 189] width 122 height 41
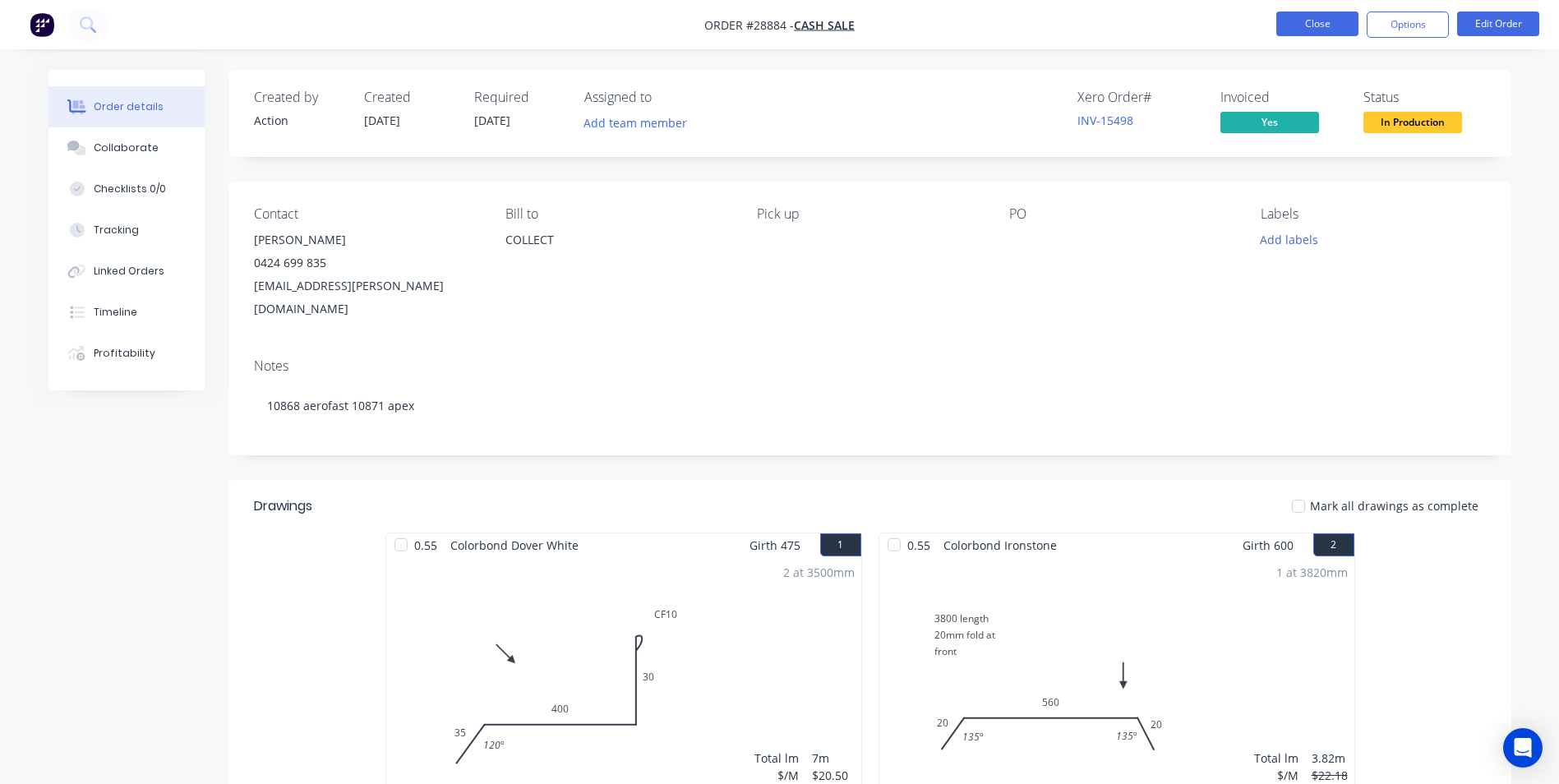
click at [1321, 19] on button "Close" at bounding box center [1317, 24] width 82 height 25
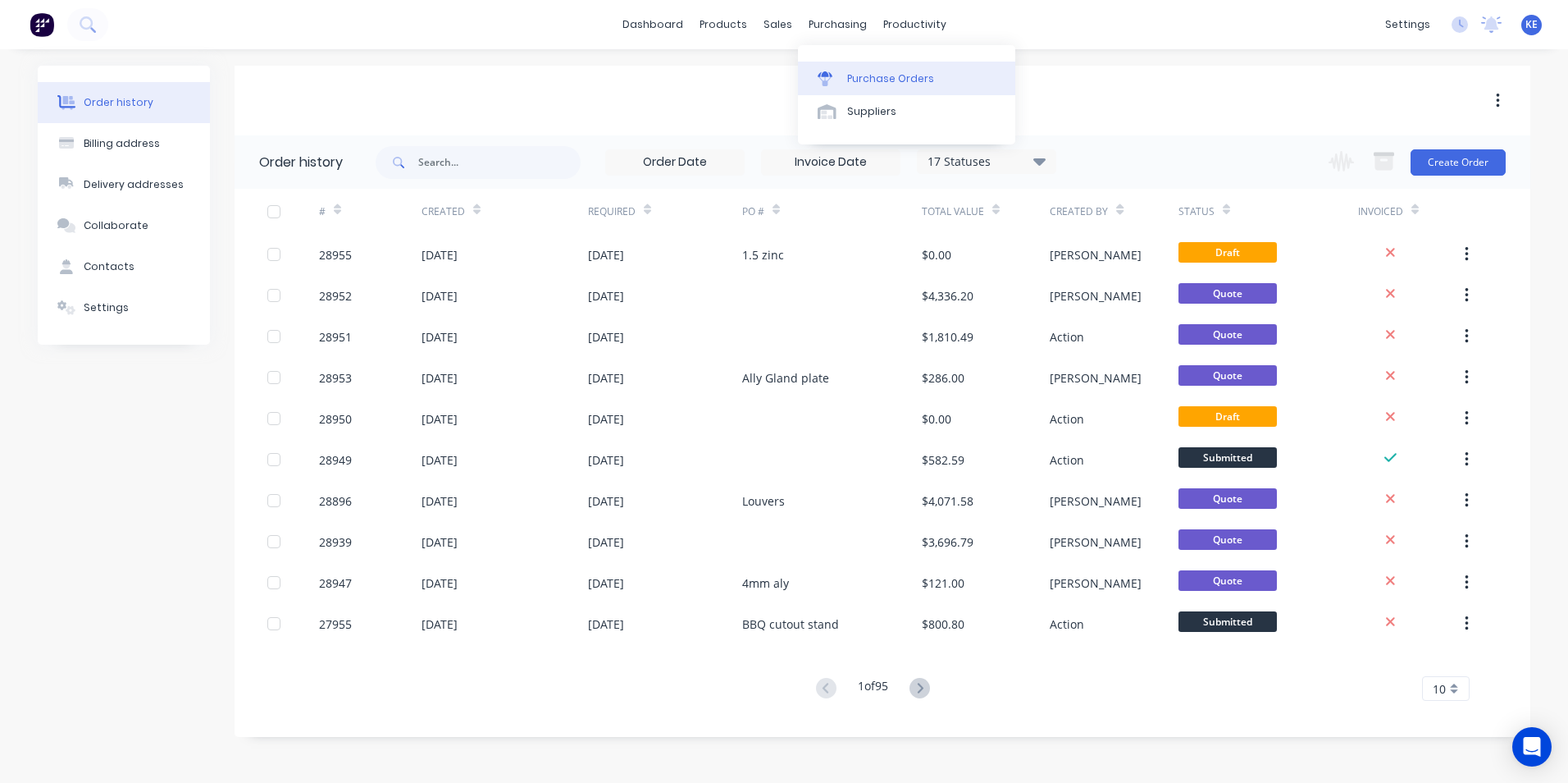
click at [869, 71] on div "Purchase Orders" at bounding box center [890, 78] width 87 height 15
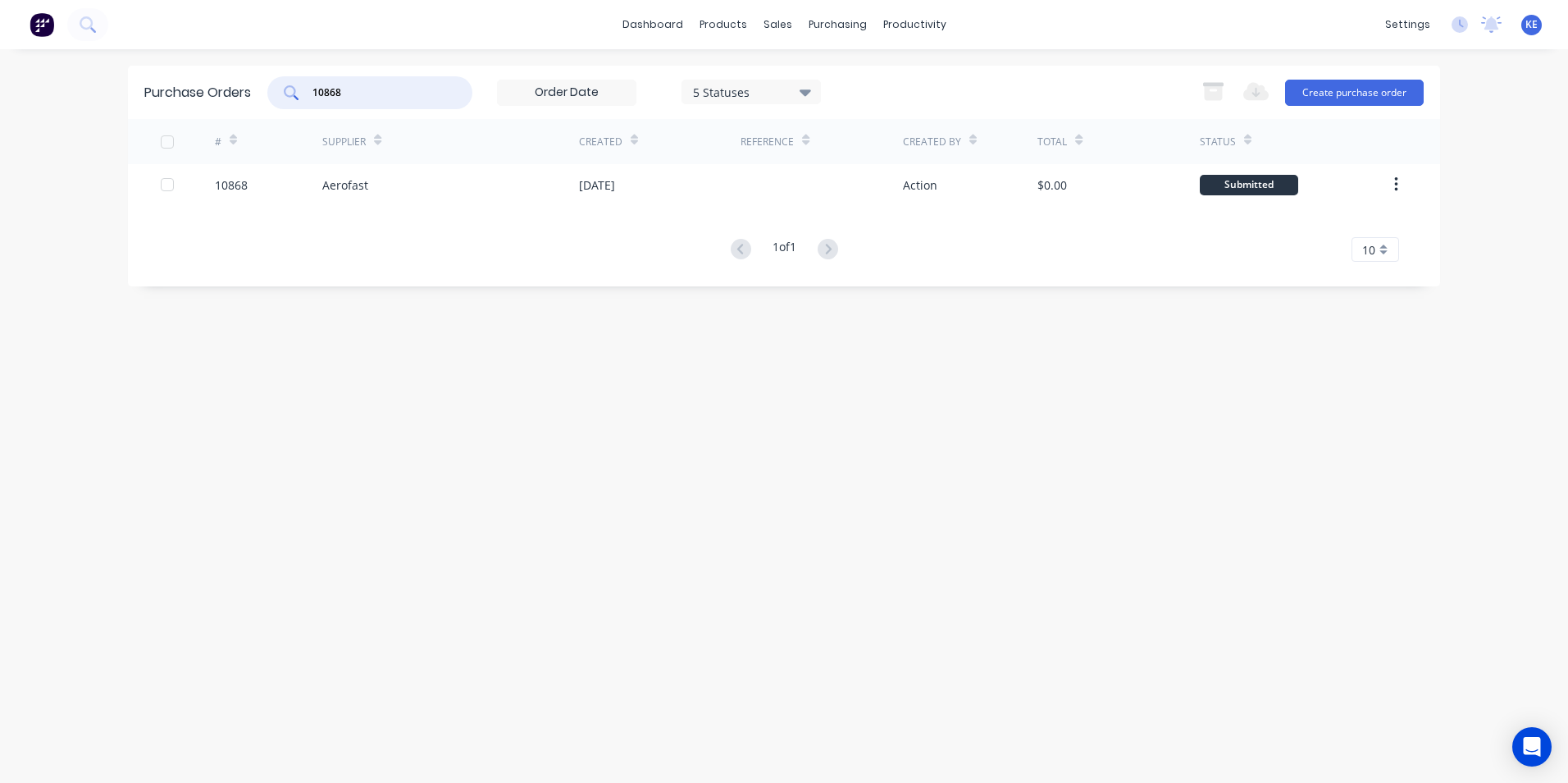
drag, startPoint x: 374, startPoint y: 96, endPoint x: 177, endPoint y: 109, distance: 197.4
click at [177, 109] on div "Purchase Orders 10868 5 Statuses 5 Statuses Export to Excel (XLSX) Create purch…" at bounding box center [784, 92] width 1312 height 54
type input "10857"
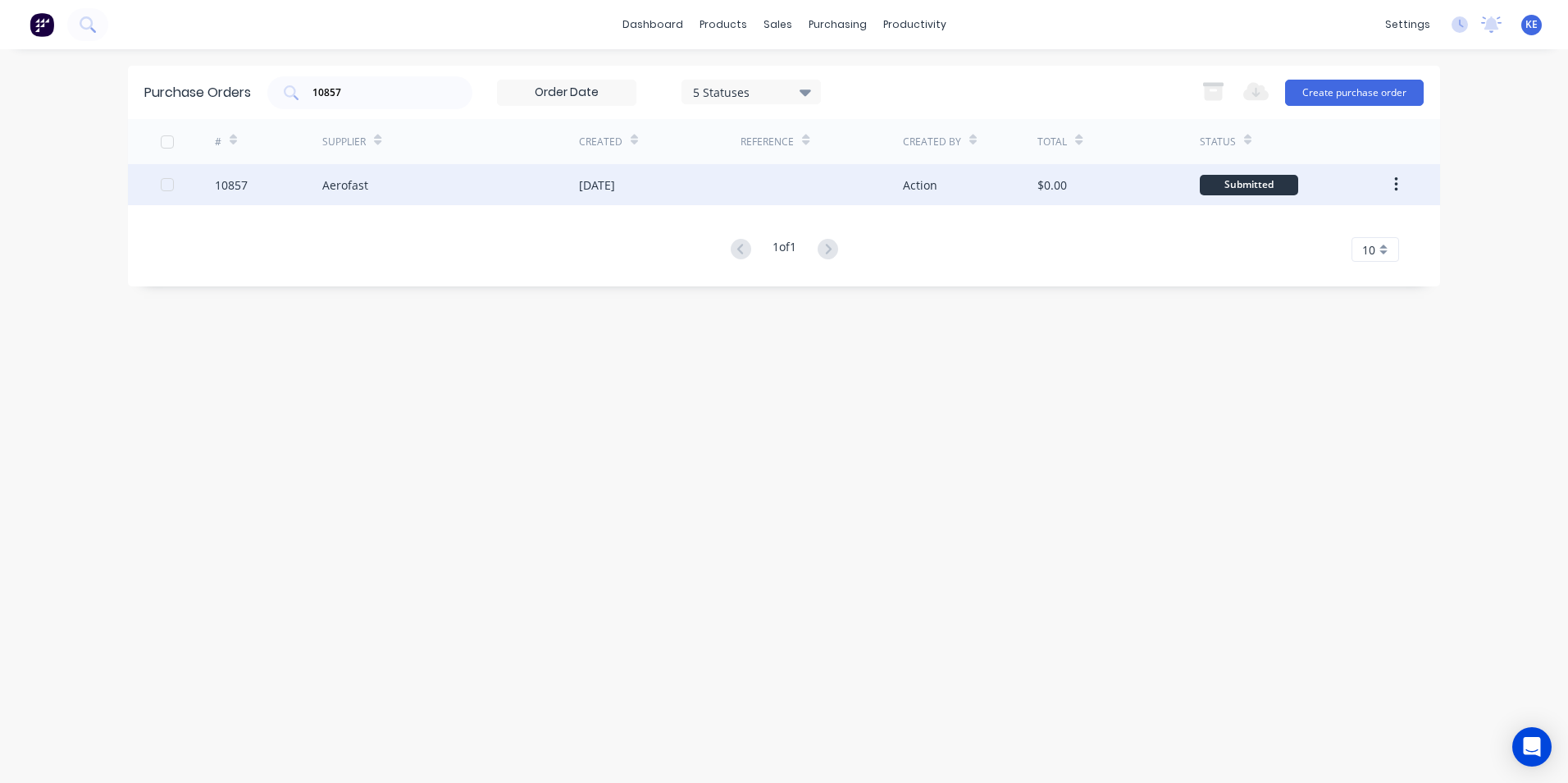
click at [285, 180] on div "10857" at bounding box center [269, 184] width 108 height 41
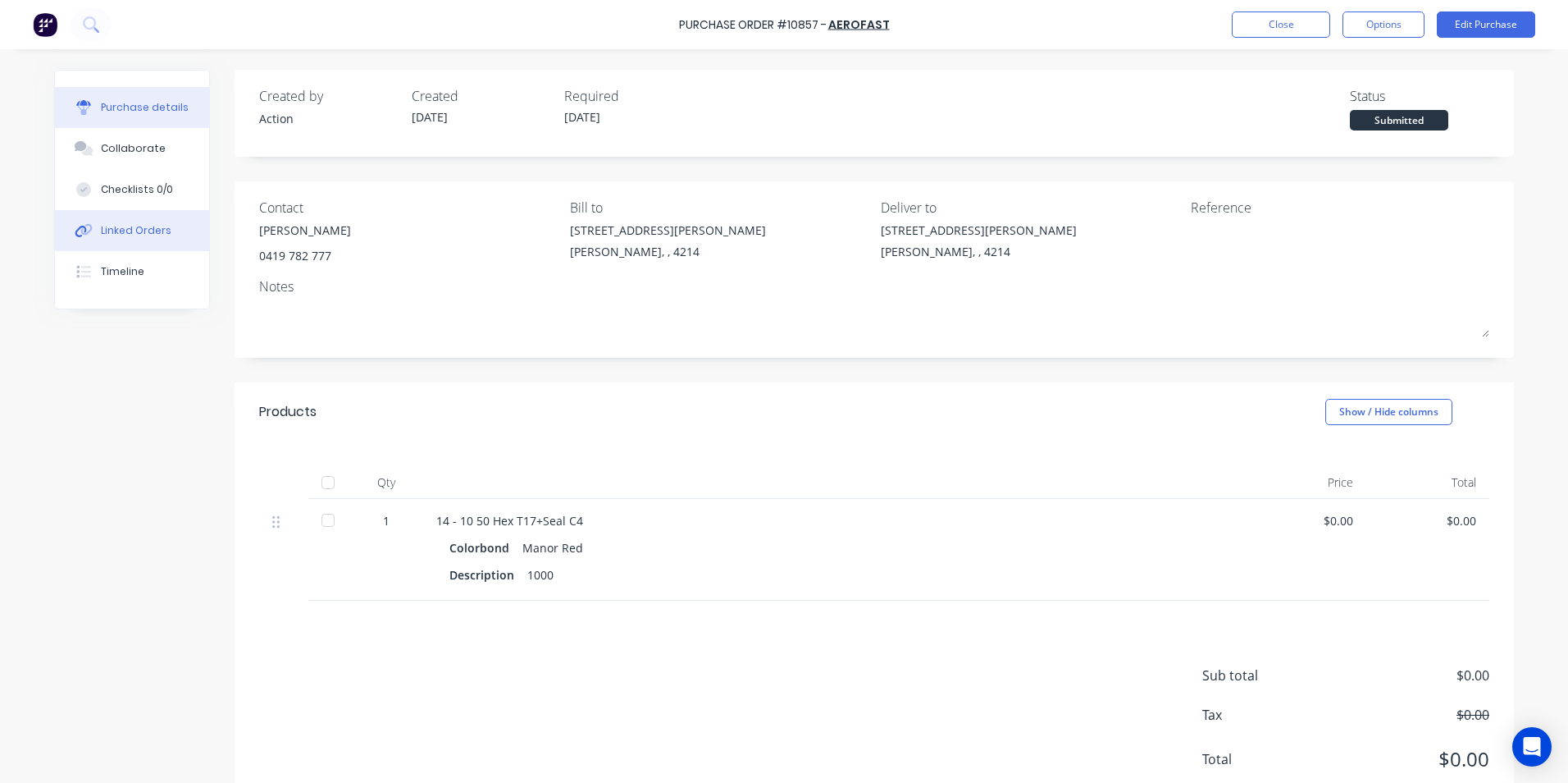
click at [121, 231] on div "Linked Orders" at bounding box center [136, 231] width 70 height 15
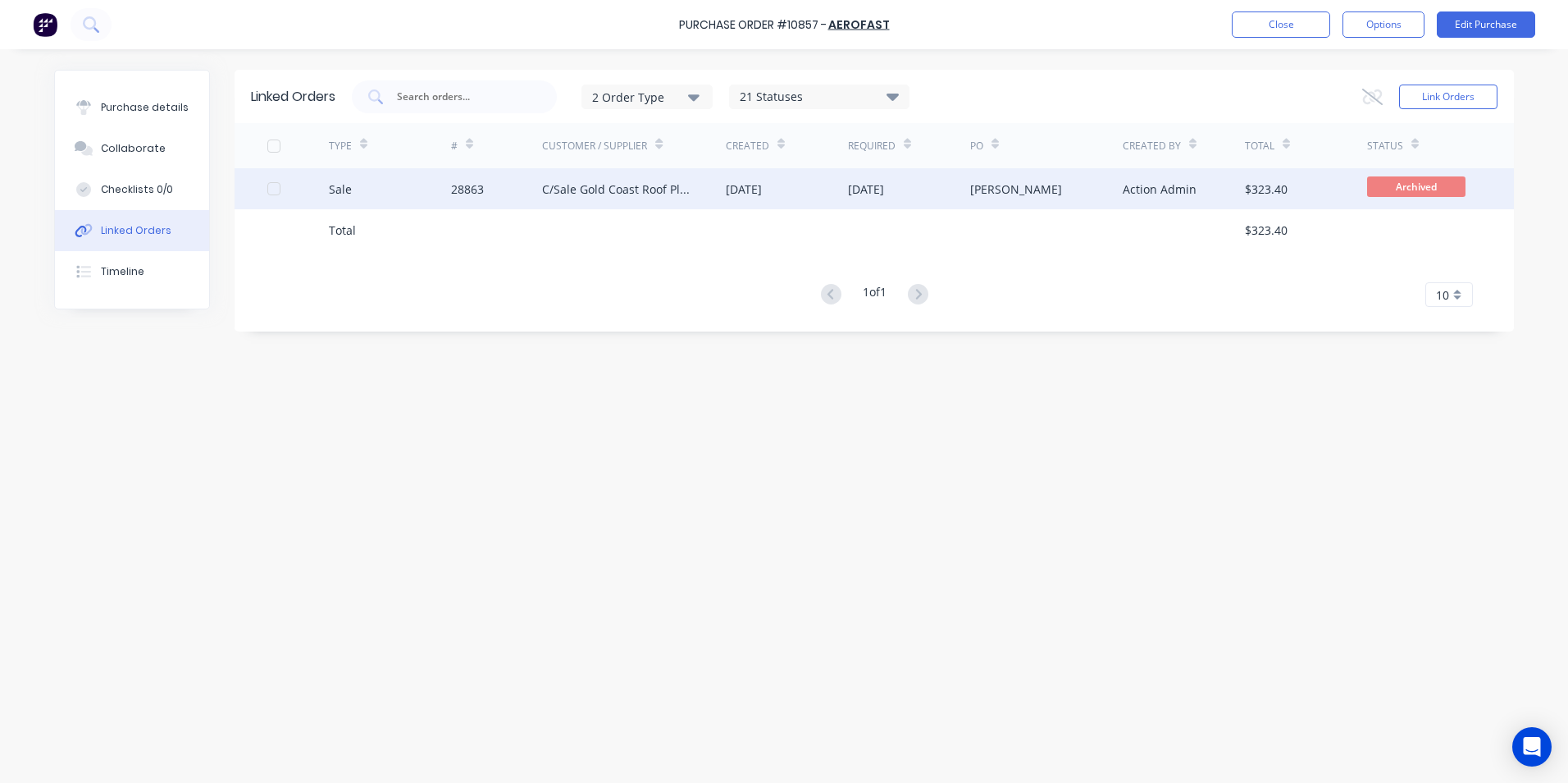
click at [415, 198] on div "Sale" at bounding box center [390, 189] width 122 height 41
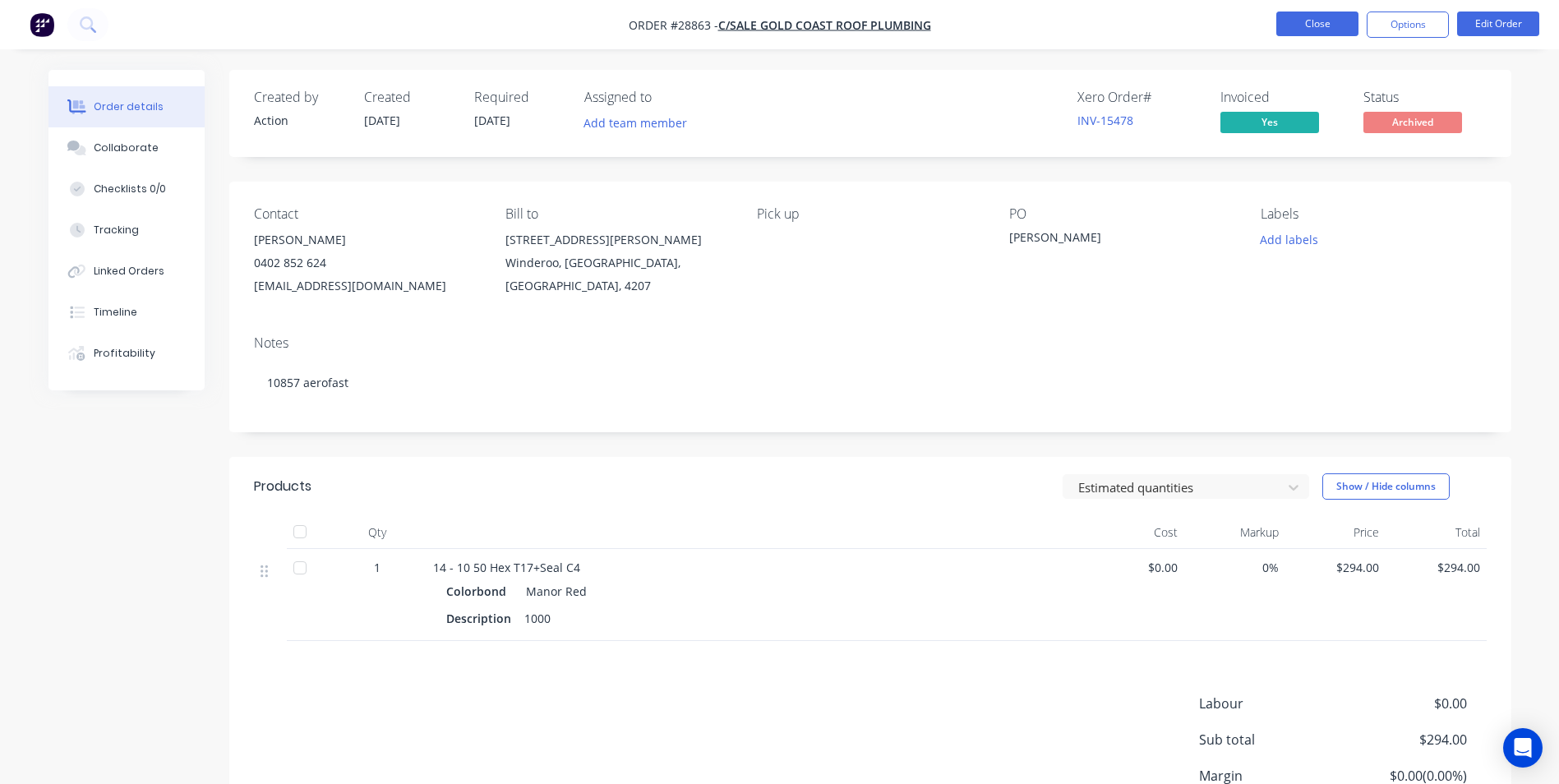
click at [1311, 26] on button "Close" at bounding box center [1317, 24] width 82 height 25
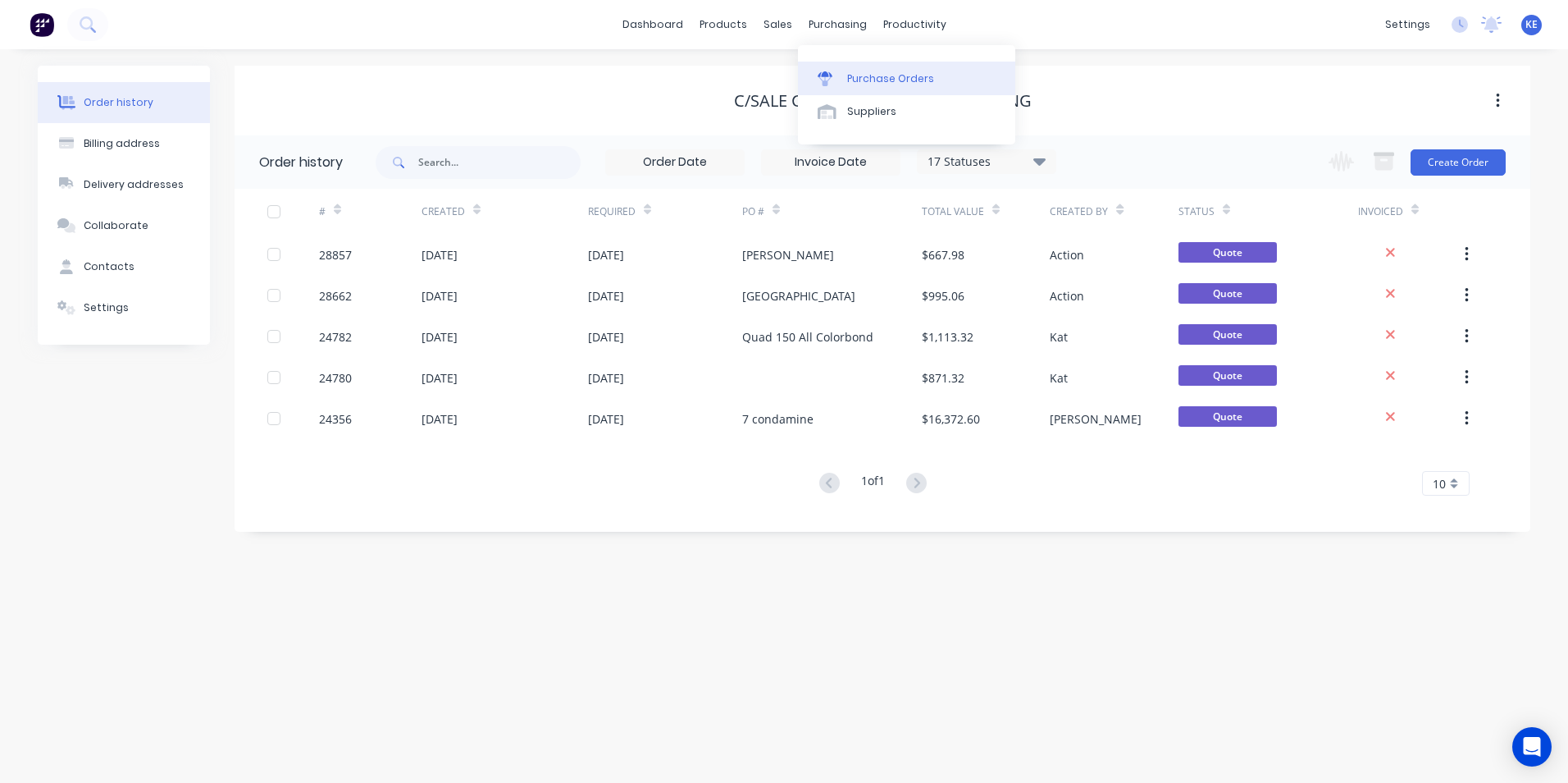
click at [860, 74] on div "Purchase Orders" at bounding box center [890, 78] width 87 height 15
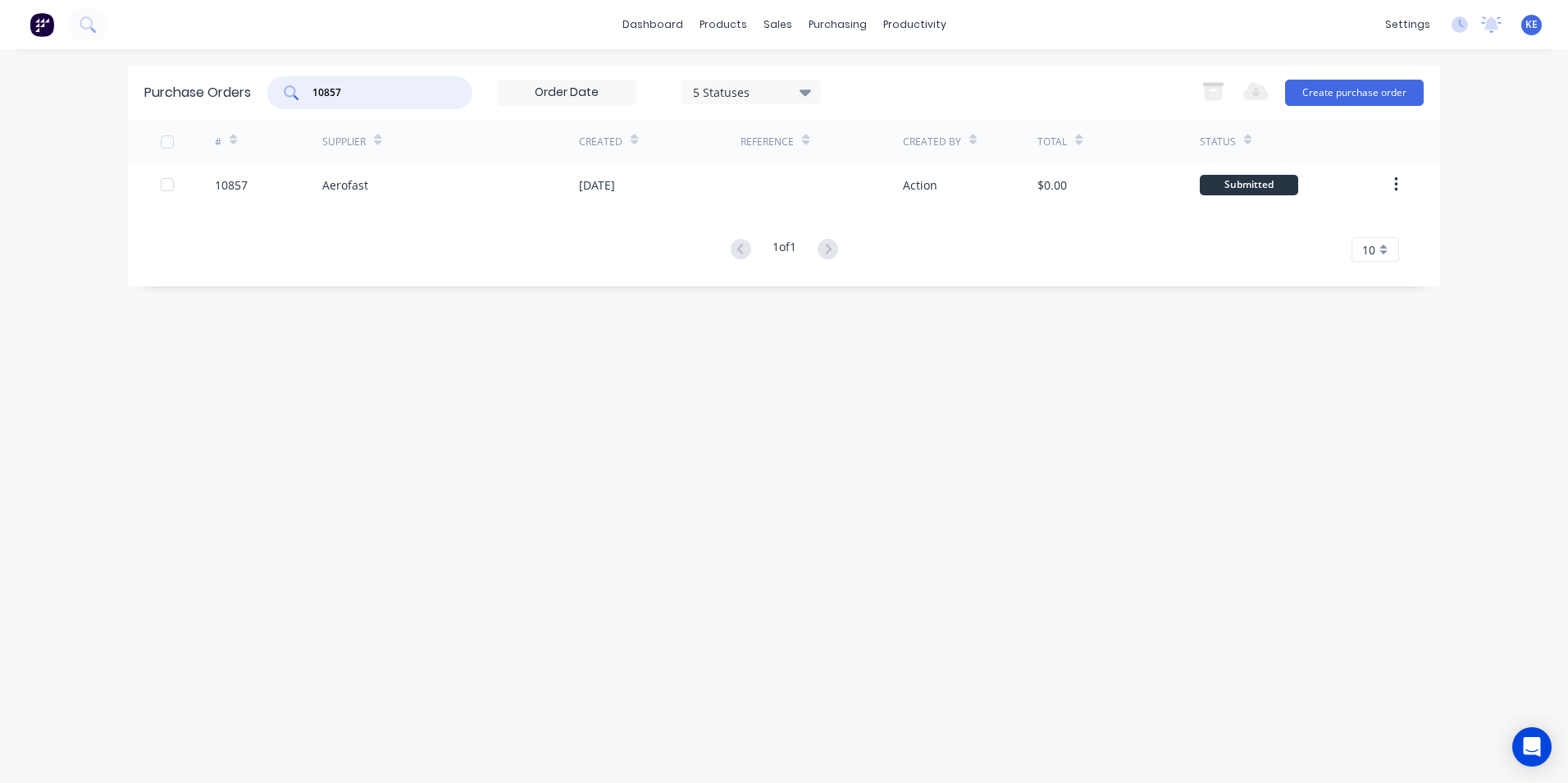
drag, startPoint x: 363, startPoint y: 97, endPoint x: 228, endPoint y: 107, distance: 135.4
click at [228, 107] on div "Purchase Orders 10857 5 Statuses 5 Statuses Export to Excel (XLSX) Create purch…" at bounding box center [784, 92] width 1312 height 54
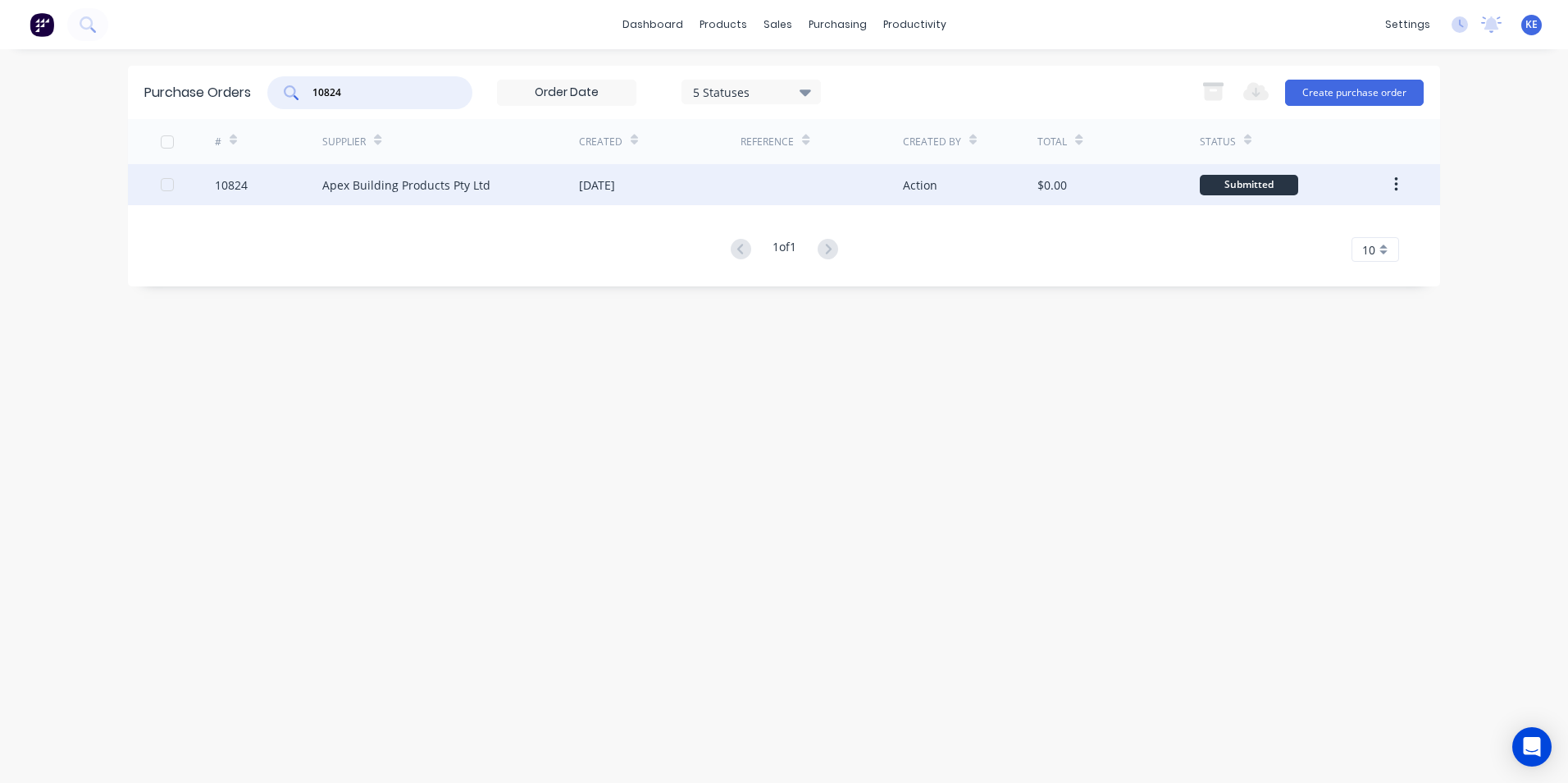
type input "10824"
click at [282, 190] on div "10824" at bounding box center [269, 184] width 108 height 41
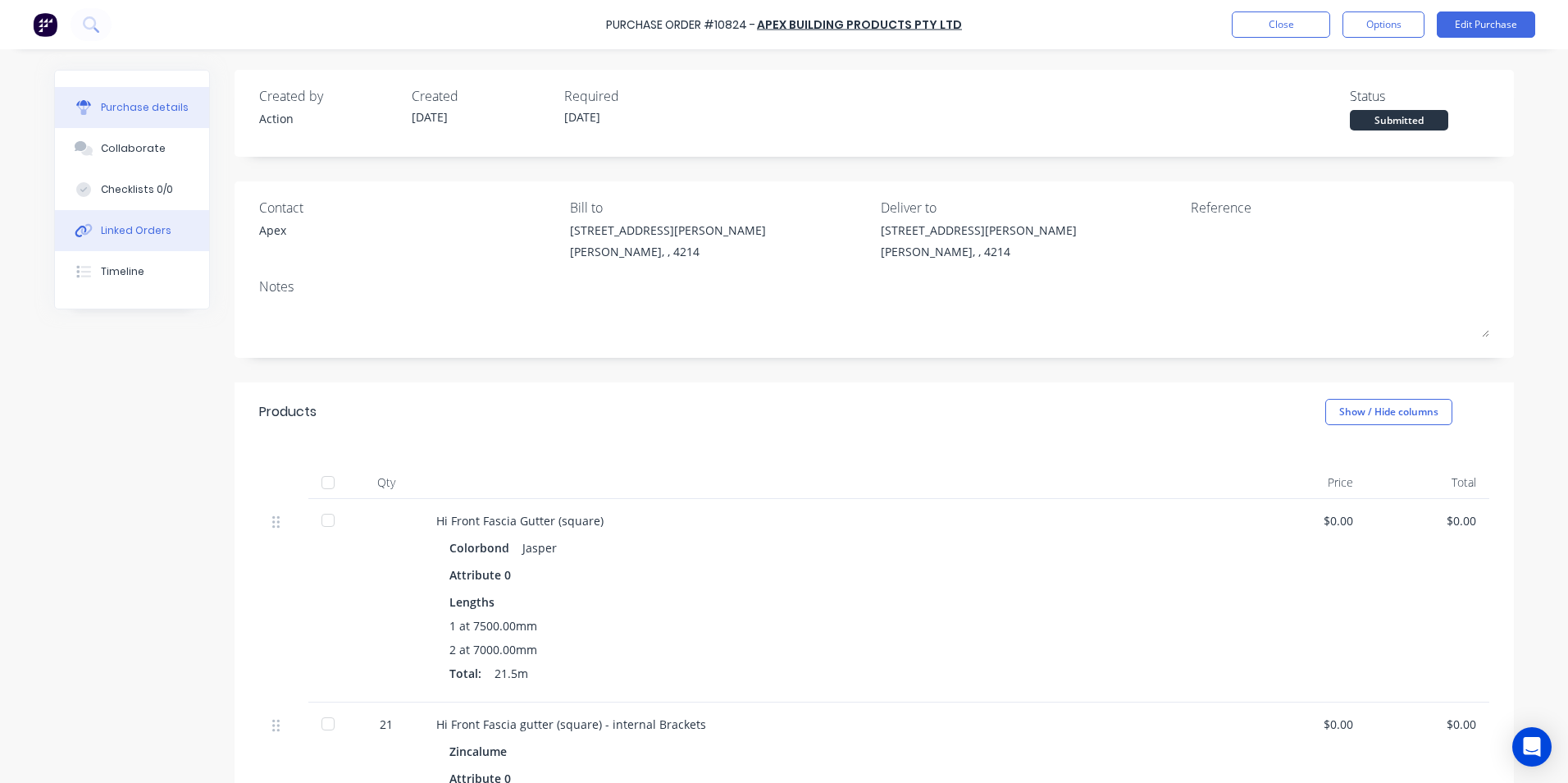
click at [106, 225] on div "Linked Orders" at bounding box center [136, 231] width 70 height 15
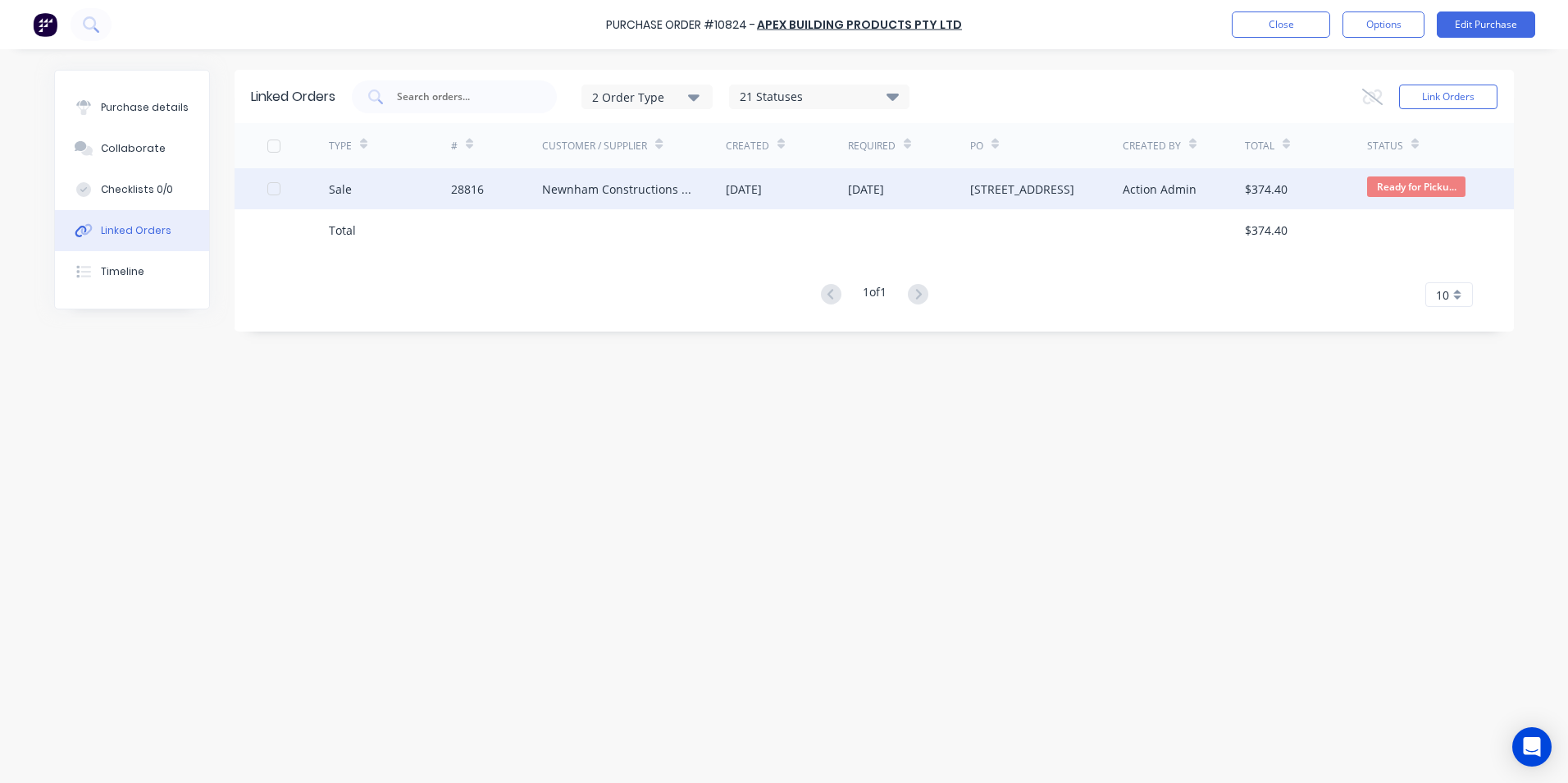
click at [432, 185] on div "Sale" at bounding box center [390, 189] width 122 height 41
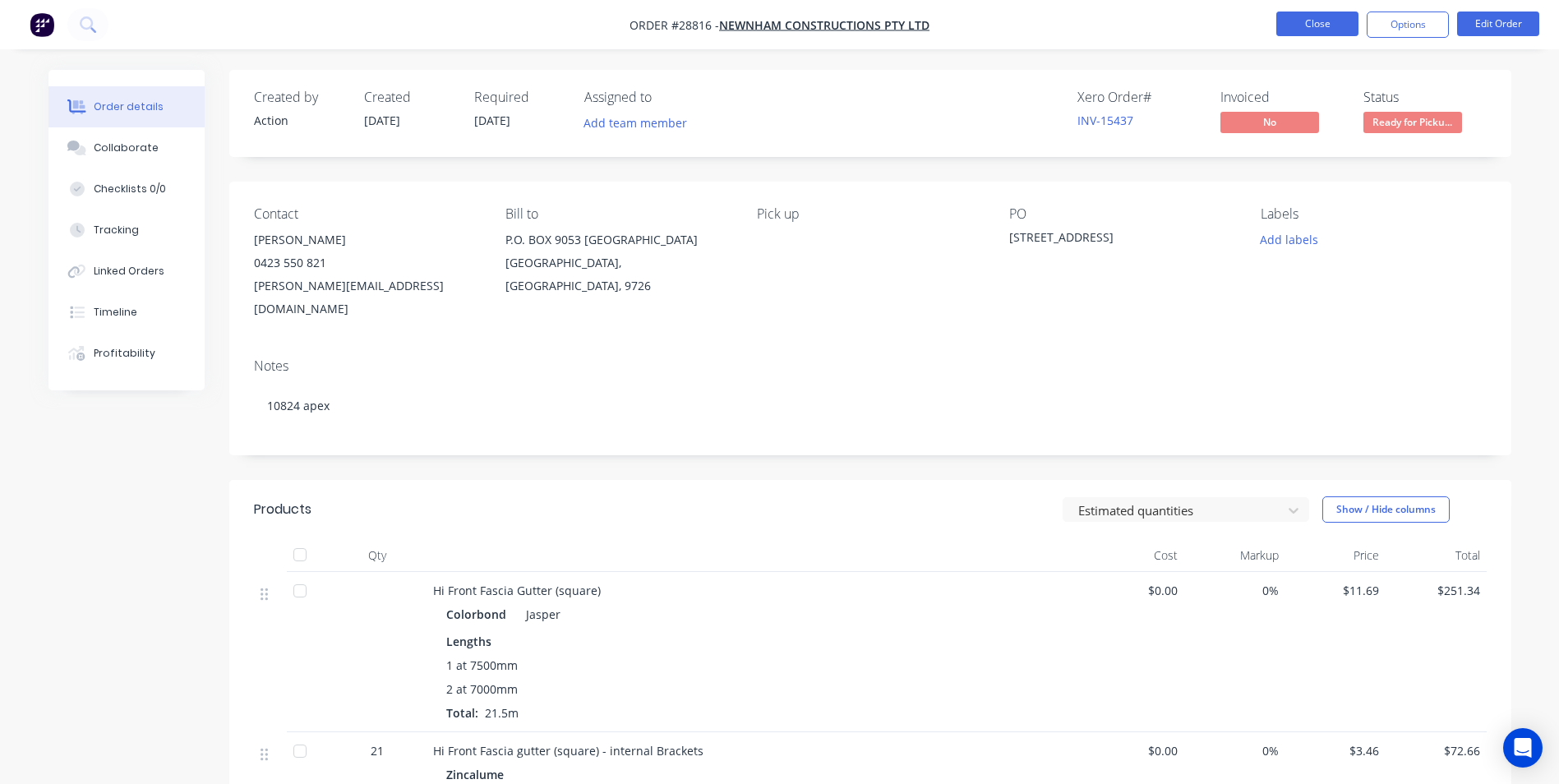
click at [1293, 24] on button "Close" at bounding box center [1317, 24] width 82 height 25
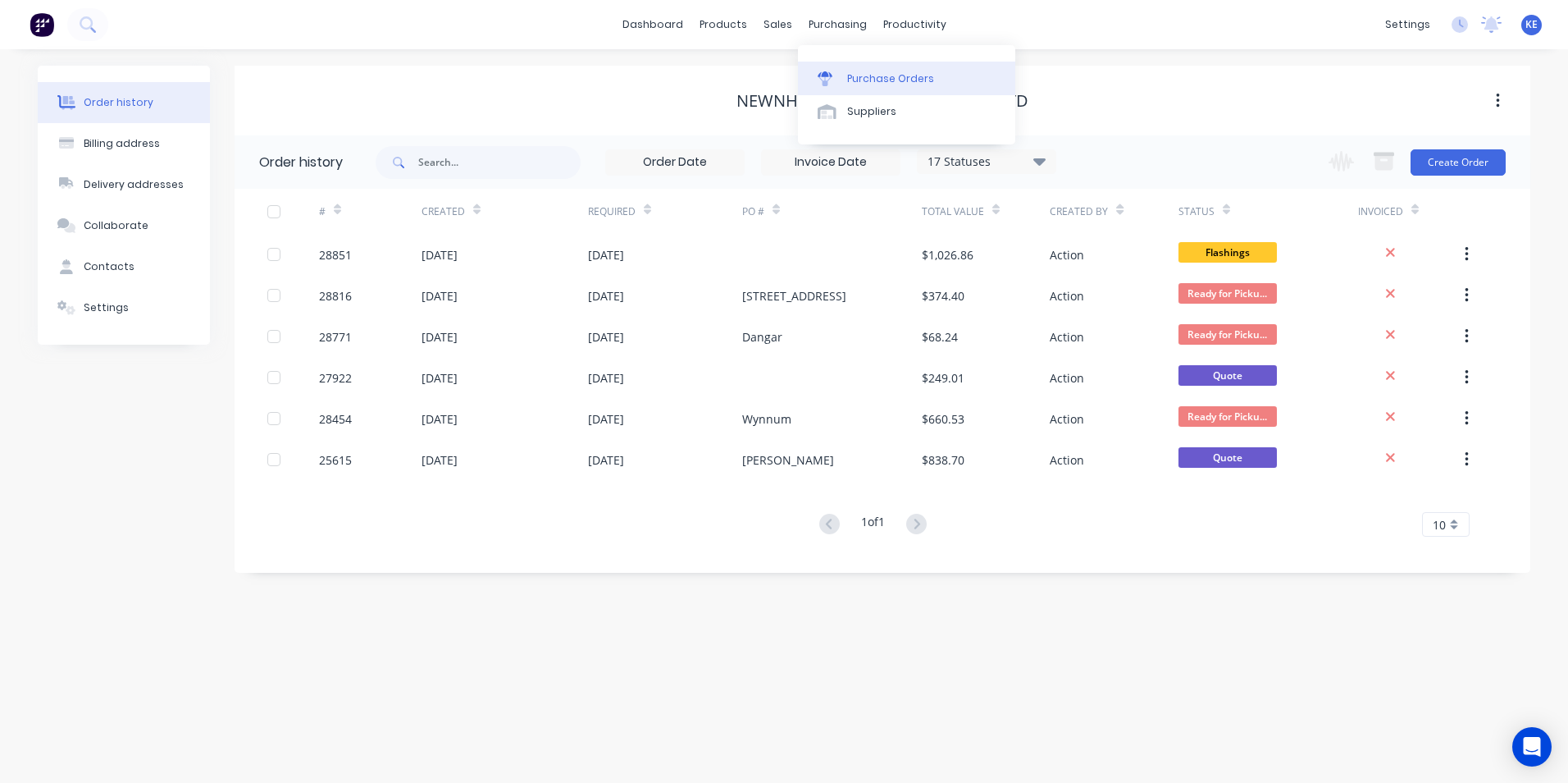
click at [882, 76] on div "Purchase Orders" at bounding box center [890, 78] width 87 height 15
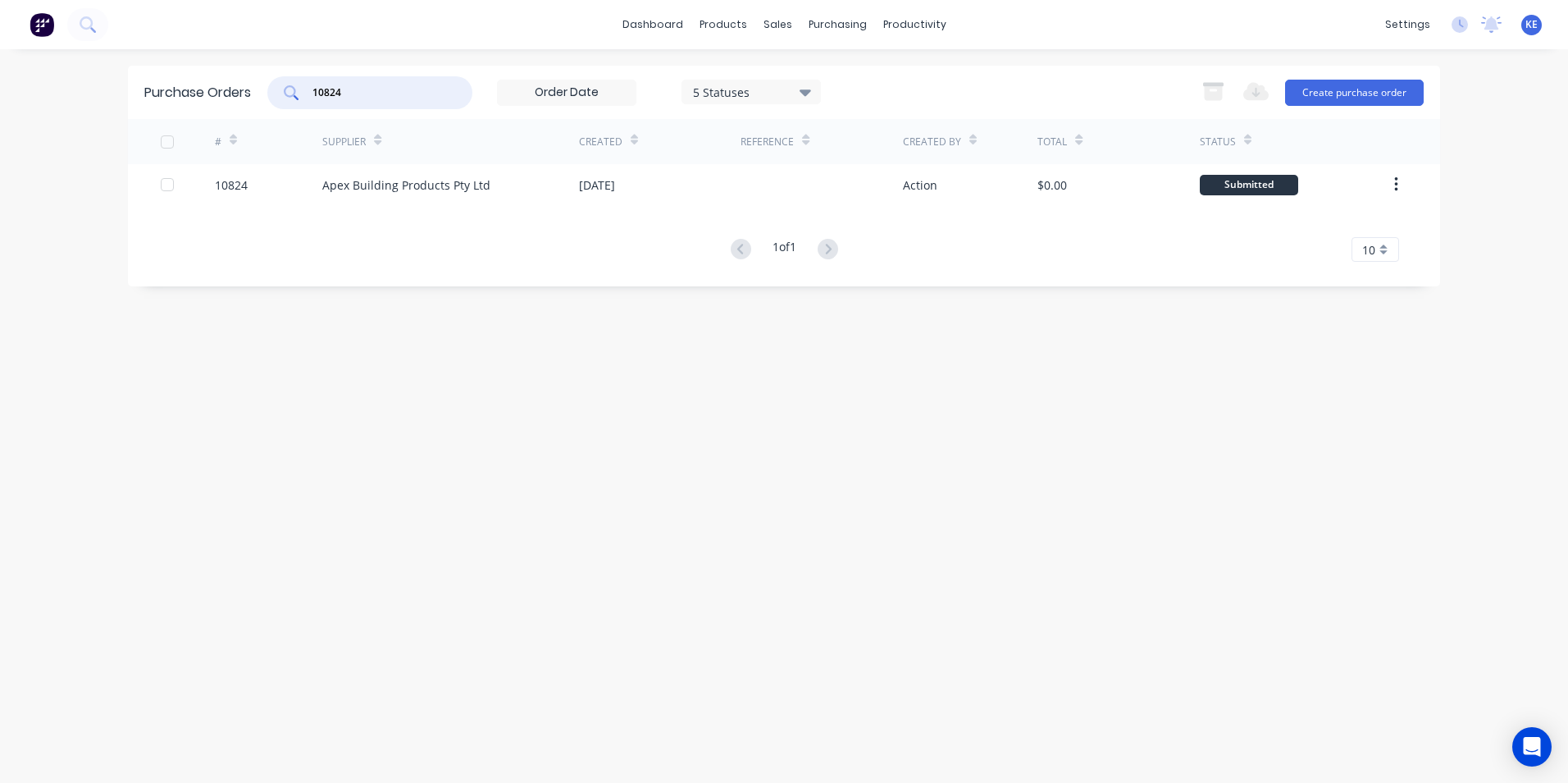
drag, startPoint x: 384, startPoint y: 99, endPoint x: 240, endPoint y: 108, distance: 144.3
click at [240, 108] on div "Purchase Orders 10824 5 Statuses 5 Statuses Export to Excel (XLSX) Create purch…" at bounding box center [784, 92] width 1312 height 54
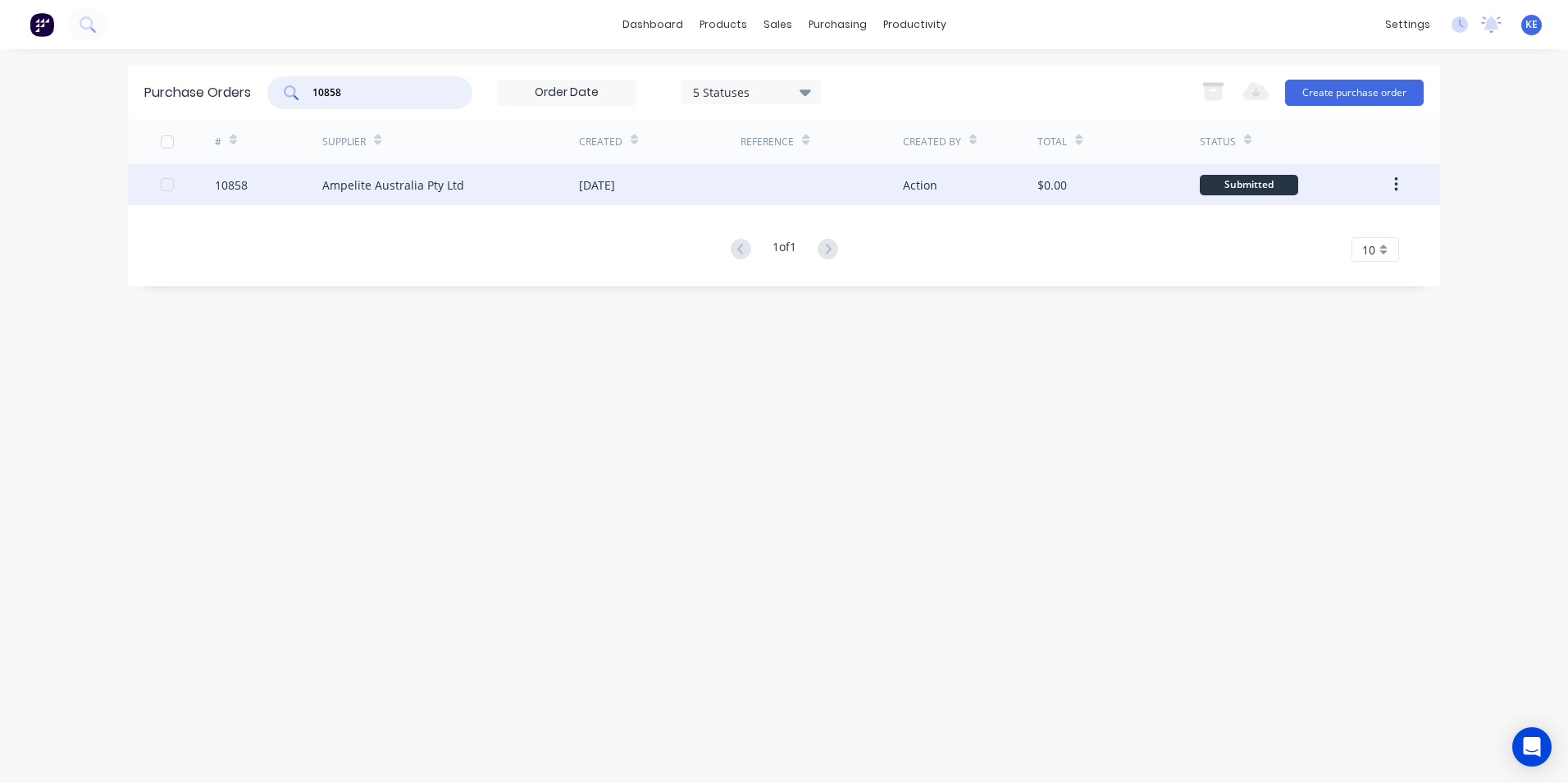
type input "10858"
click at [272, 193] on div "10858" at bounding box center [269, 184] width 108 height 41
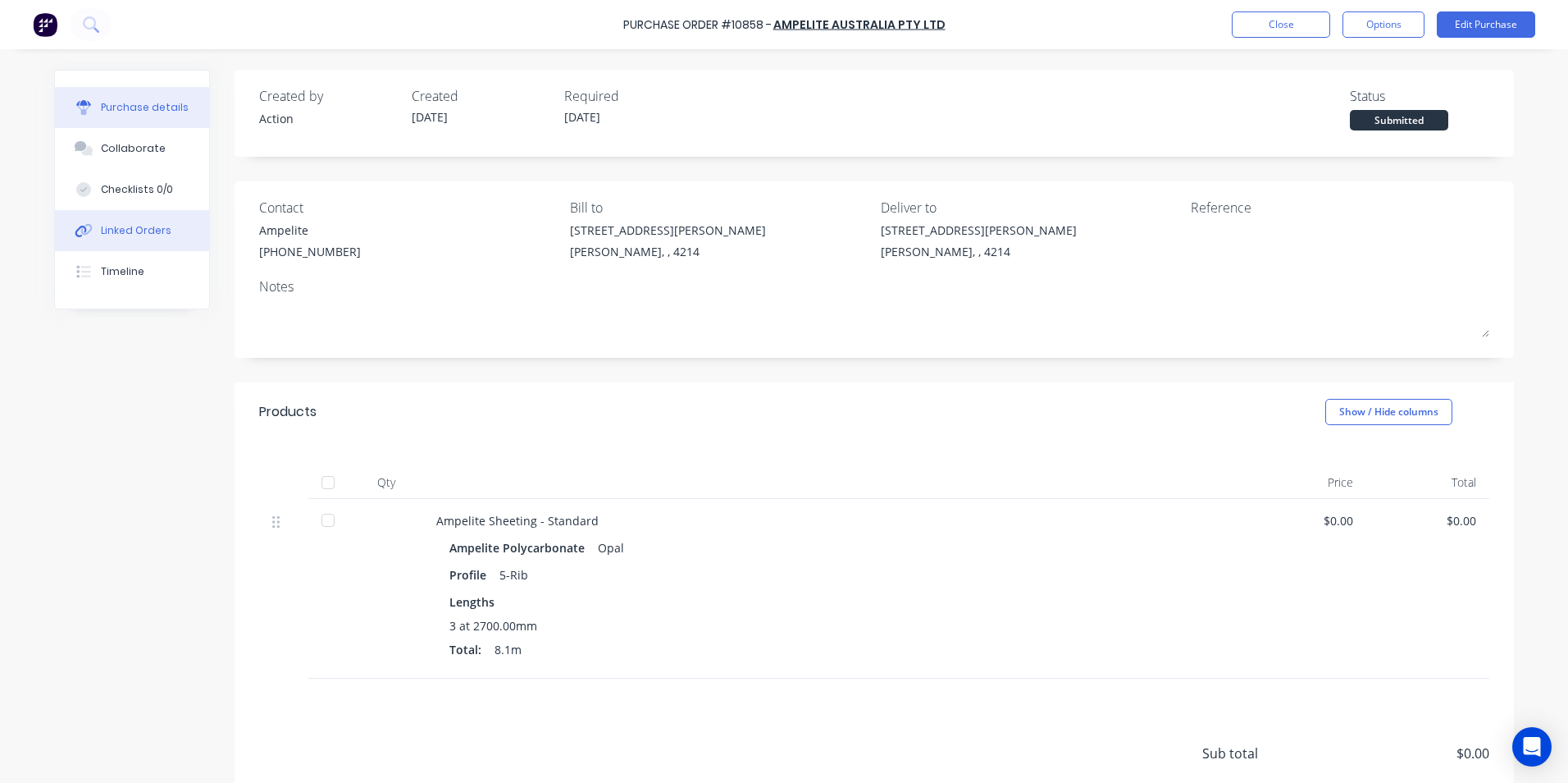
click at [132, 236] on div "Linked Orders" at bounding box center [136, 231] width 70 height 15
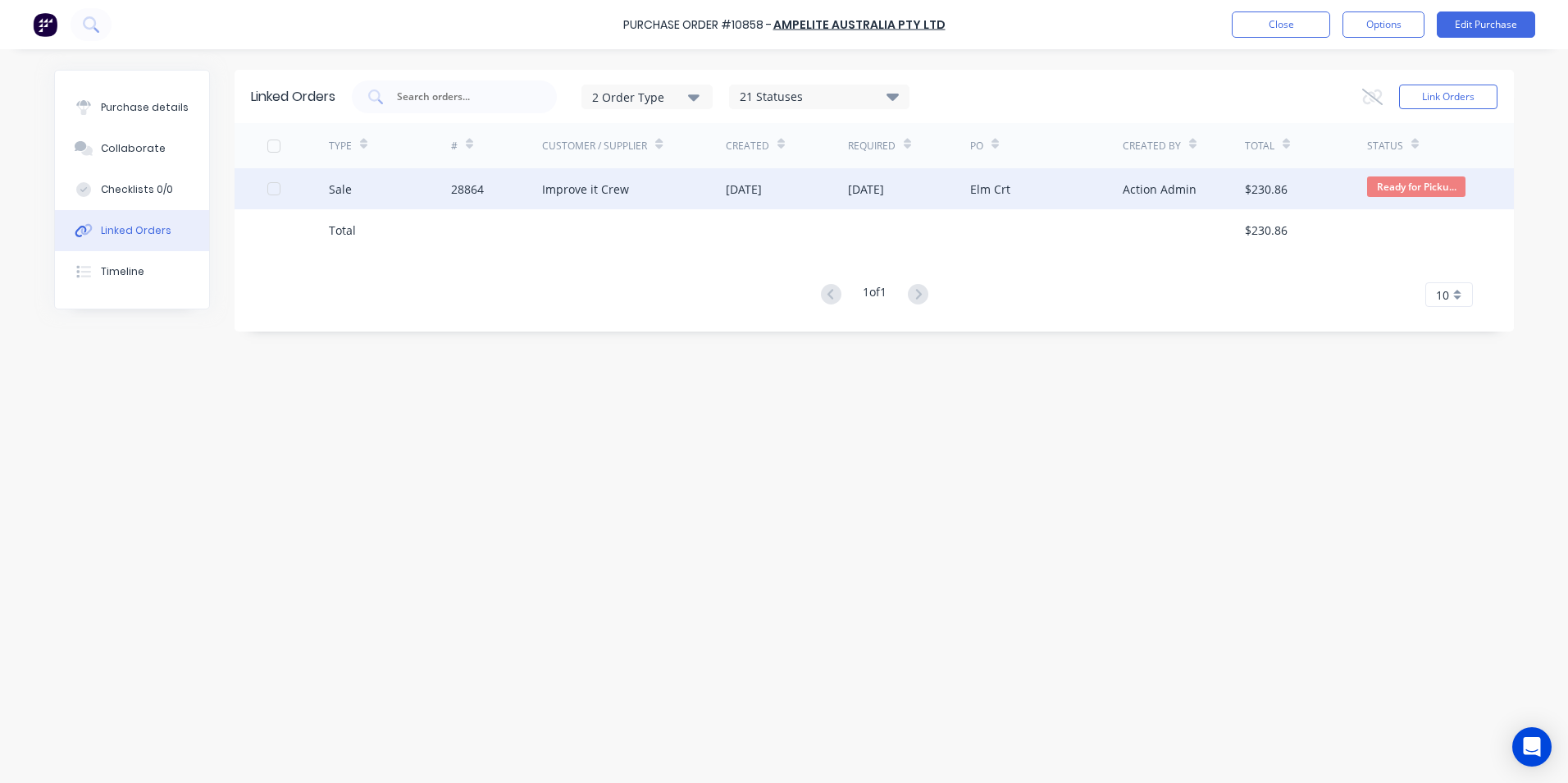
click at [388, 181] on div "Sale" at bounding box center [390, 189] width 122 height 41
